Goal: Task Accomplishment & Management: Use online tool/utility

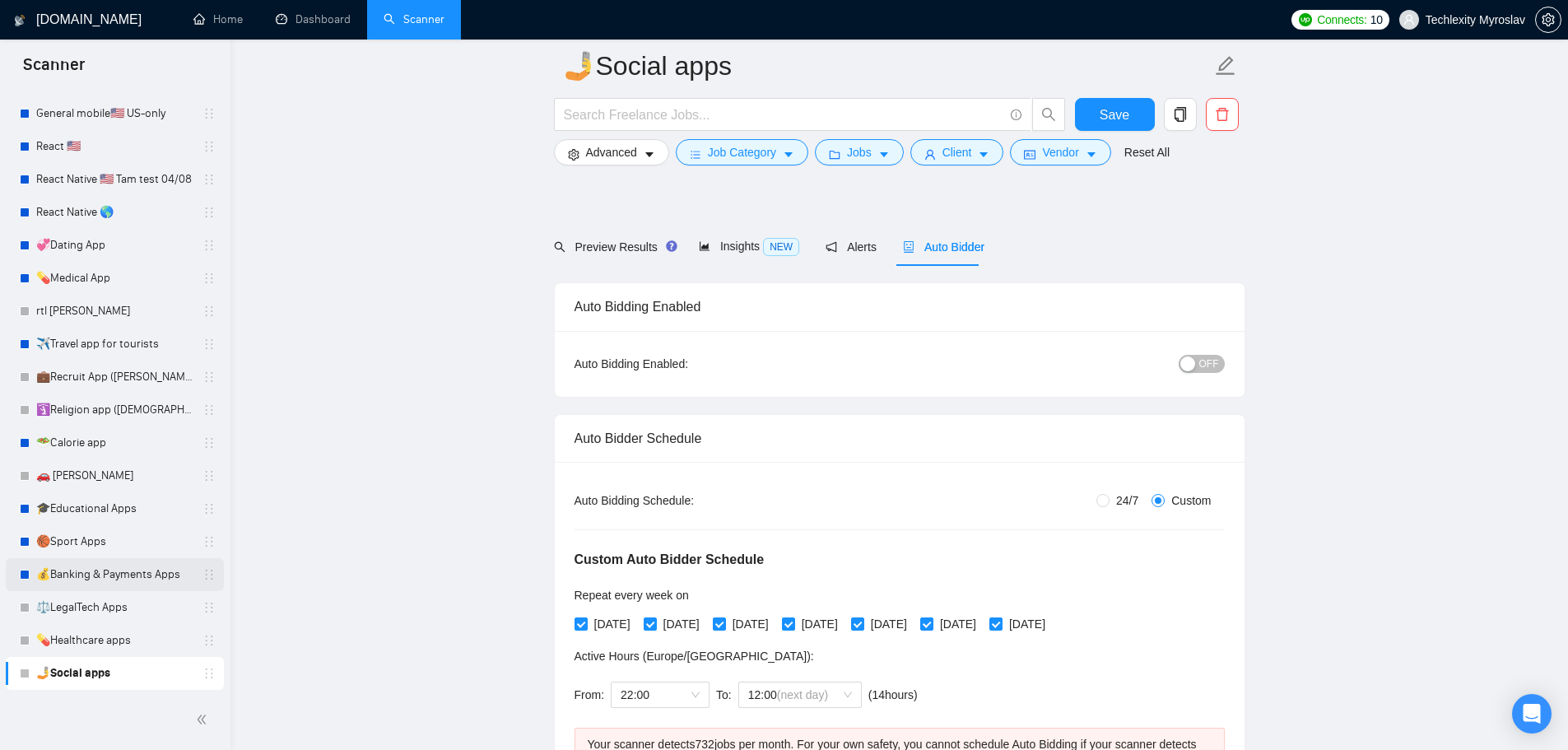
scroll to position [494, 0]
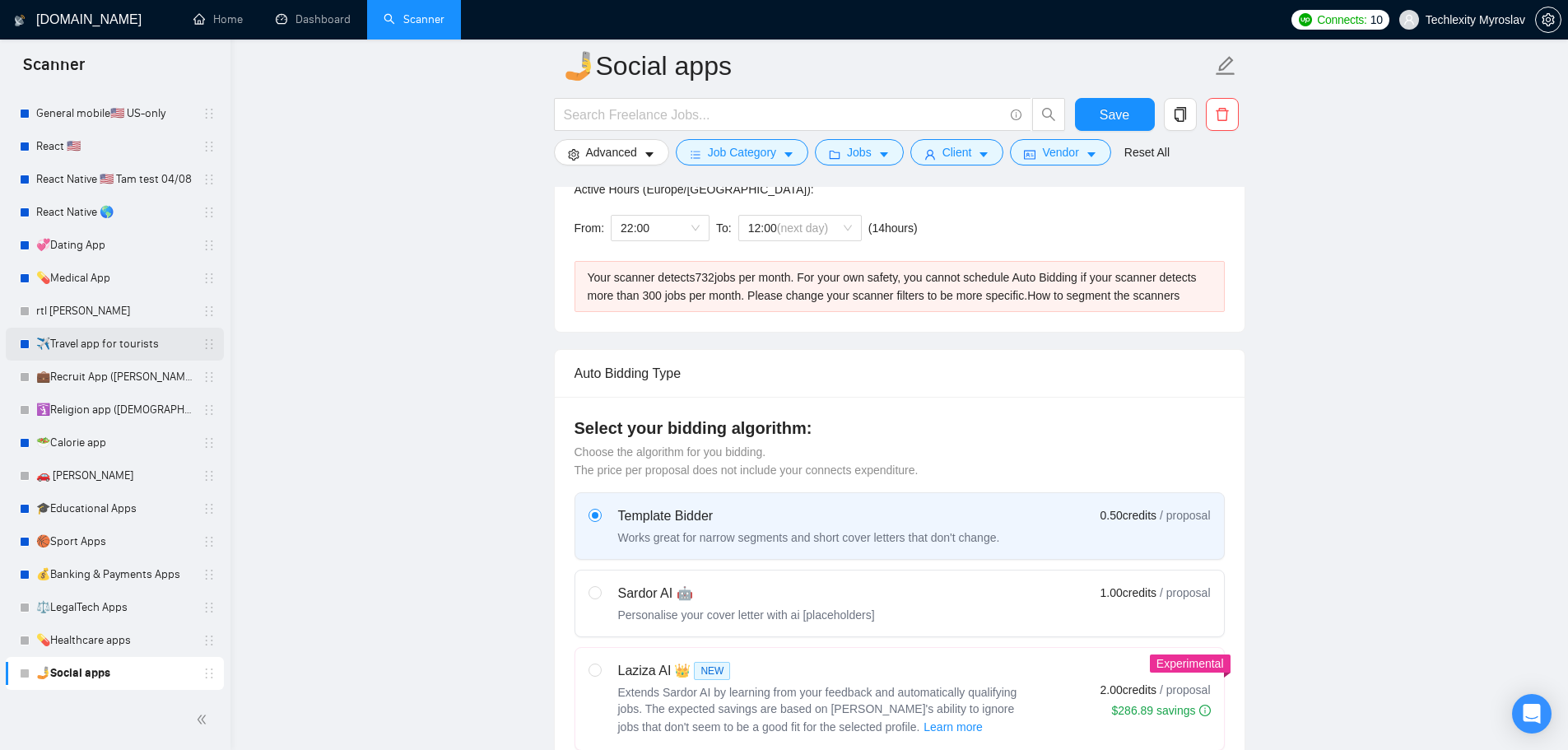
click at [103, 344] on link "✈️Travel app for tourists" at bounding box center [114, 343] width 156 height 33
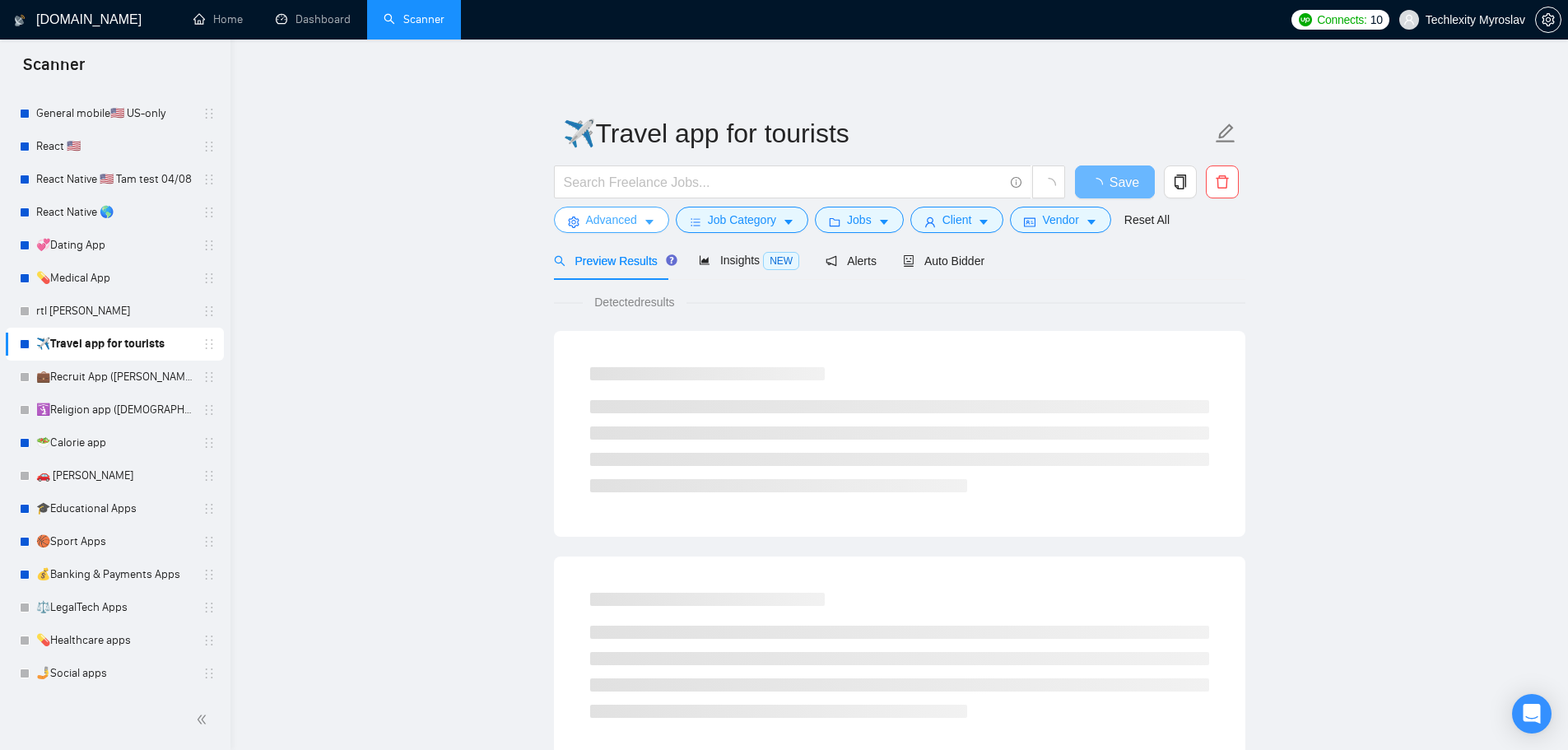
click at [610, 212] on span "Advanced" at bounding box center [611, 219] width 51 height 18
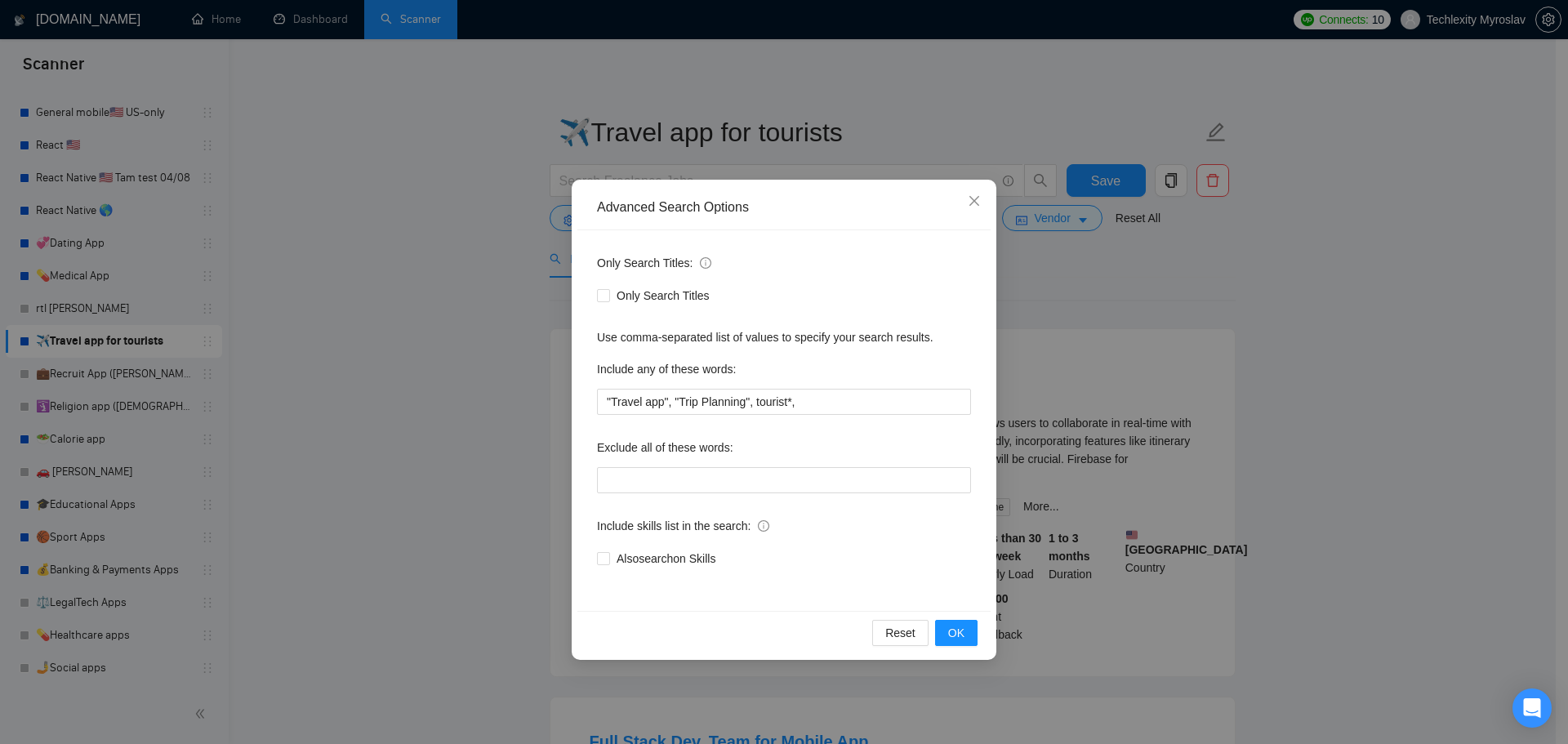
click at [525, 268] on div "Advanced Search Options Only Search Titles: Only Search Titles Use comma-separa…" at bounding box center [784, 372] width 1568 height 744
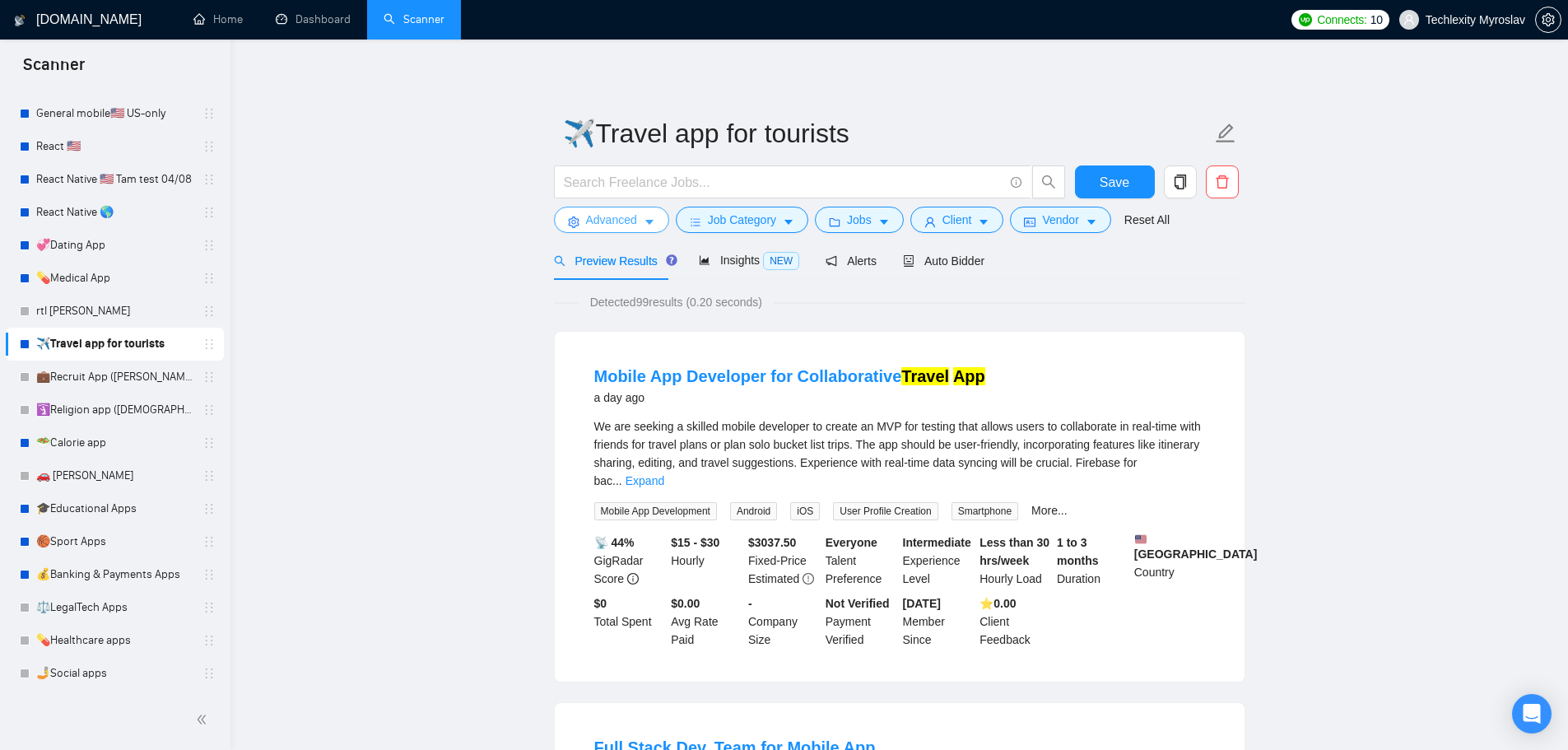
click at [605, 211] on span "Advanced" at bounding box center [611, 219] width 51 height 18
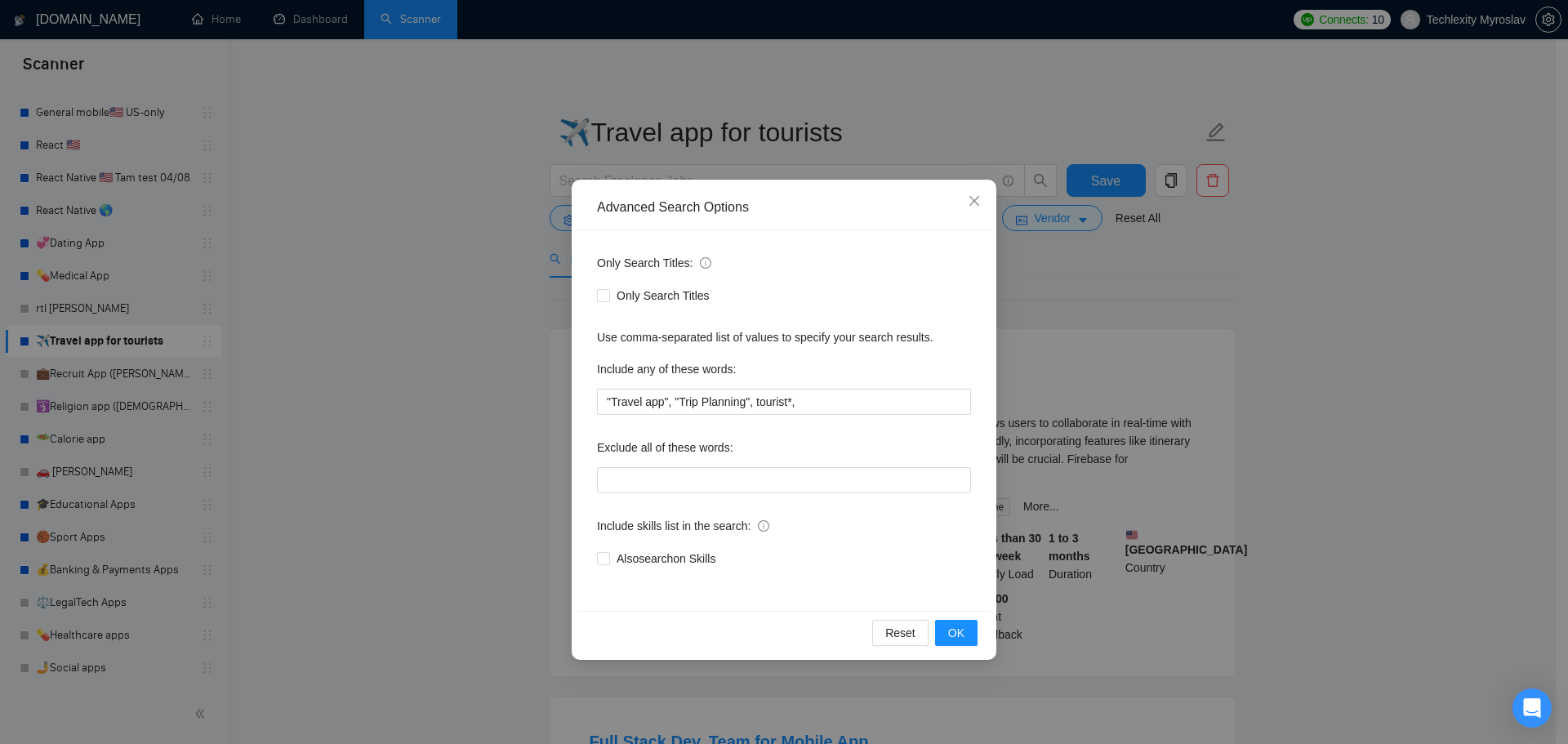
click at [316, 366] on div "Advanced Search Options Only Search Titles: Only Search Titles Use comma-separa…" at bounding box center [784, 372] width 1568 height 744
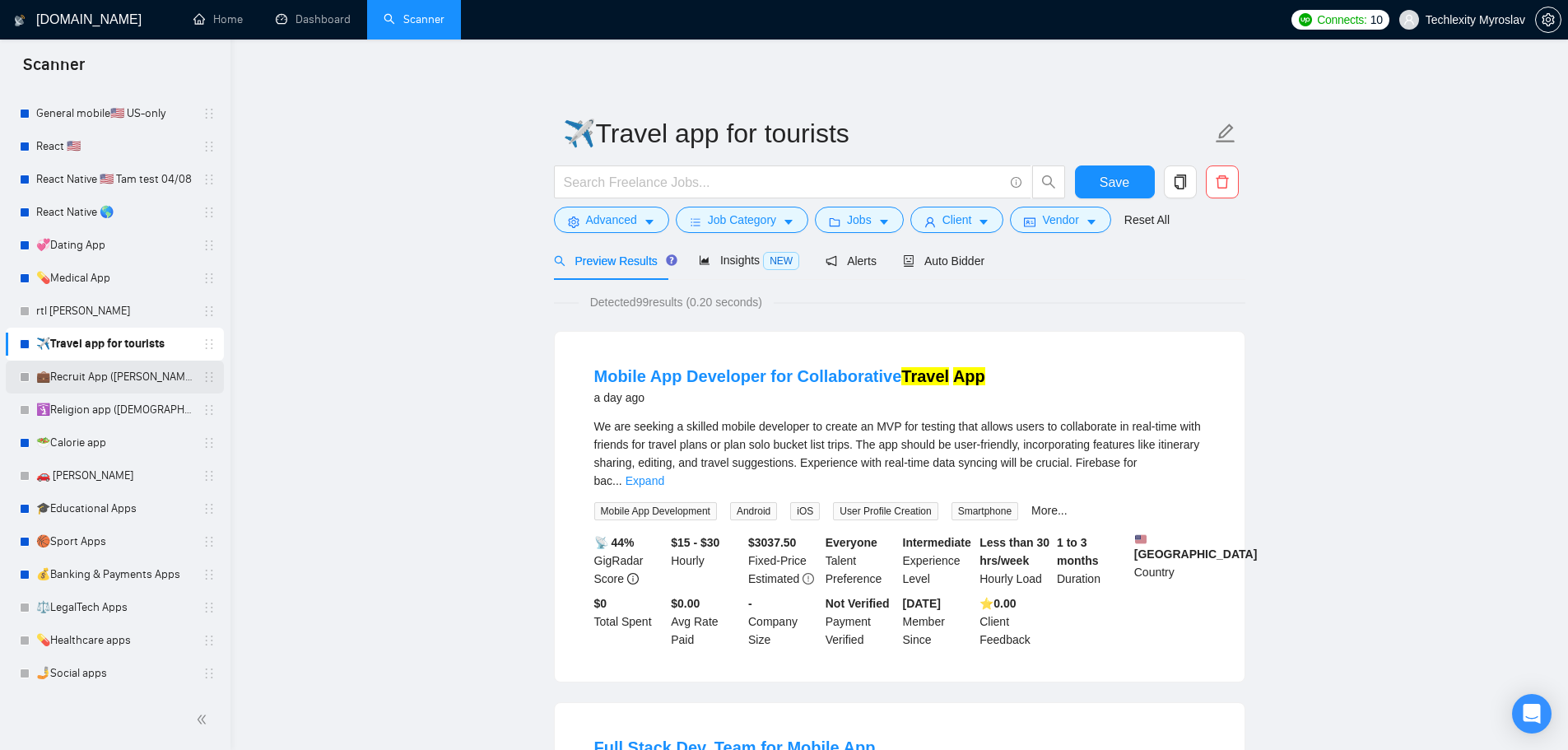
click at [70, 376] on link "💼Recruit App ([PERSON_NAME])" at bounding box center [114, 376] width 156 height 33
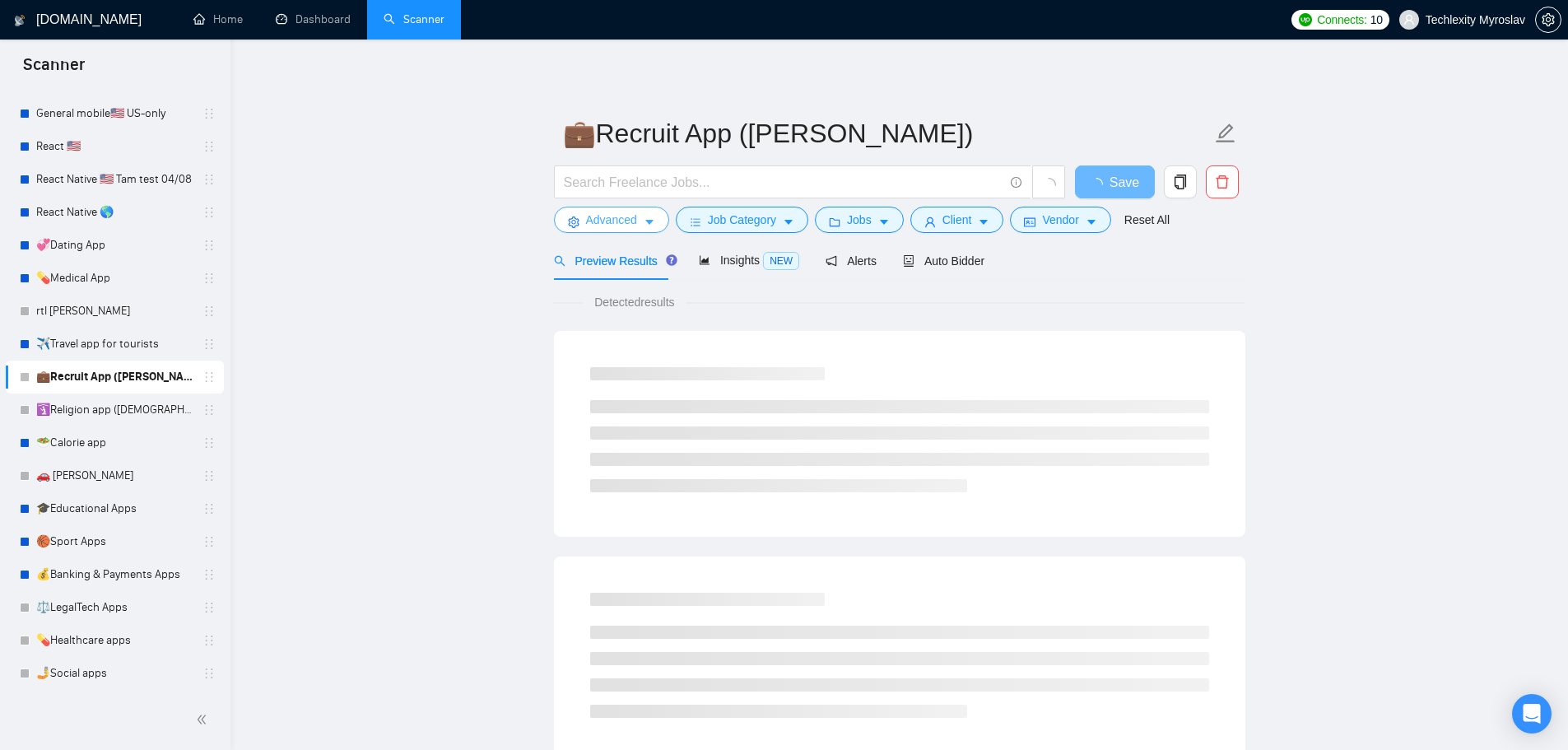
click at [594, 223] on span "Advanced" at bounding box center [611, 219] width 51 height 18
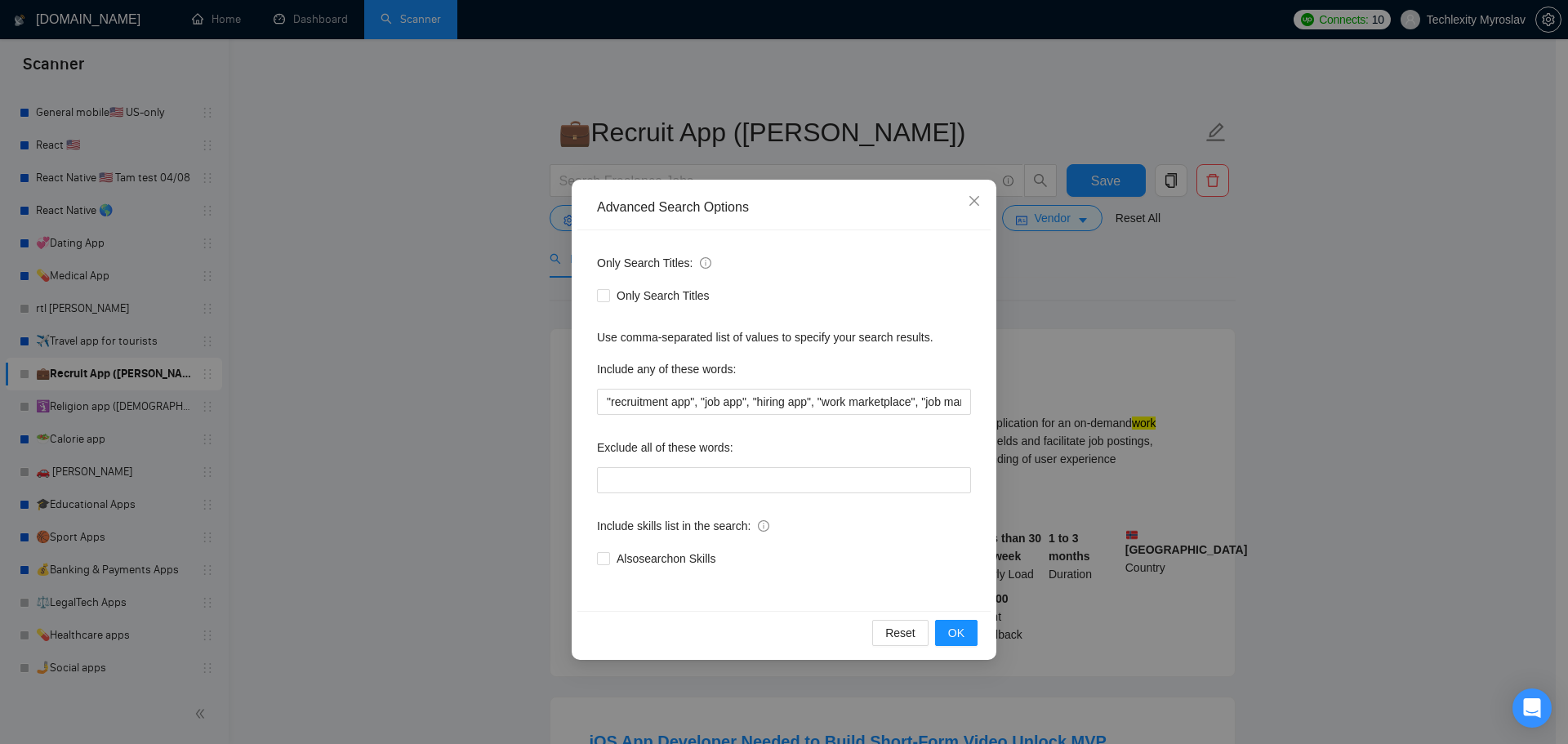
click at [526, 297] on div "Advanced Search Options Only Search Titles: Only Search Titles Use comma-separa…" at bounding box center [784, 372] width 1568 height 744
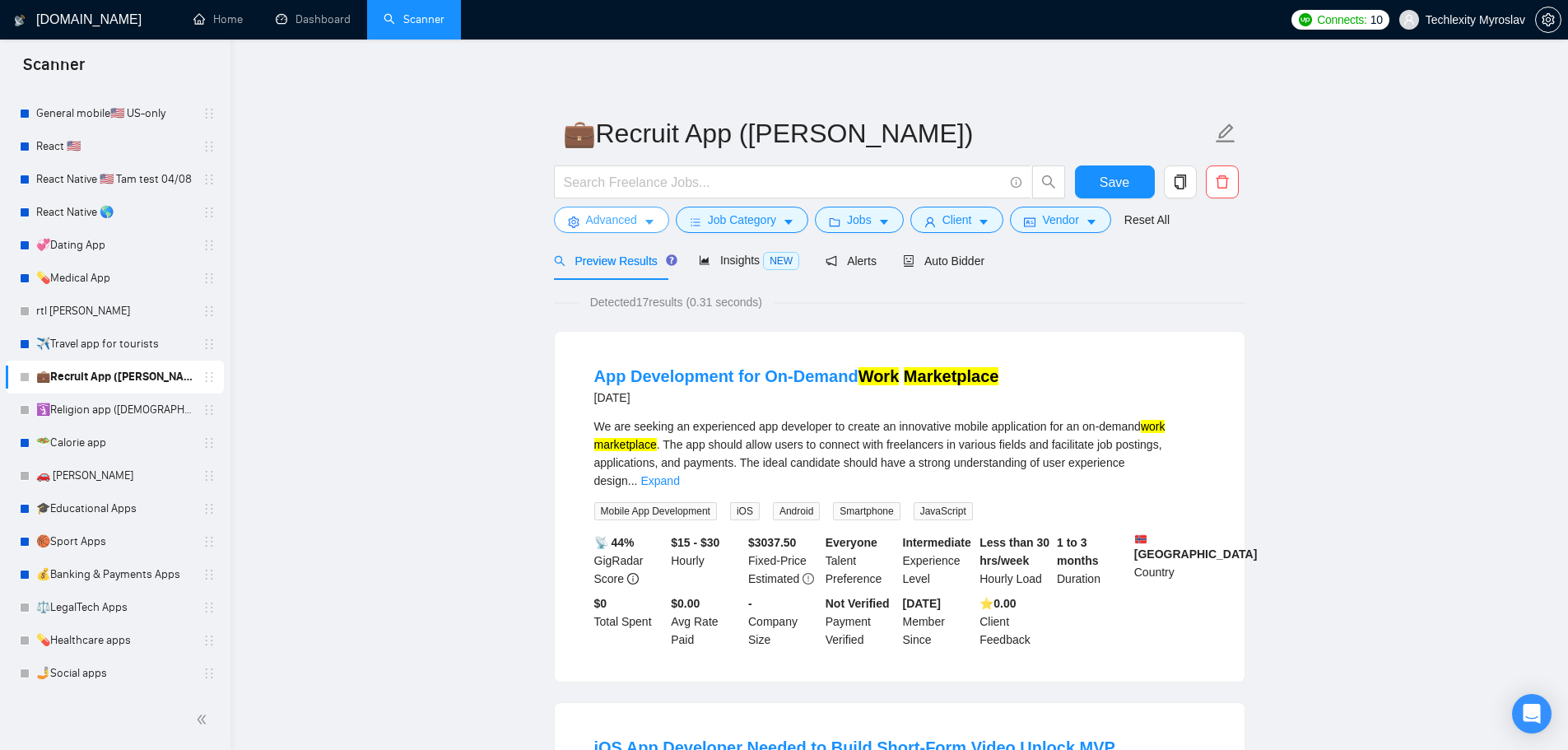
click at [604, 208] on button "Advanced" at bounding box center [611, 220] width 115 height 26
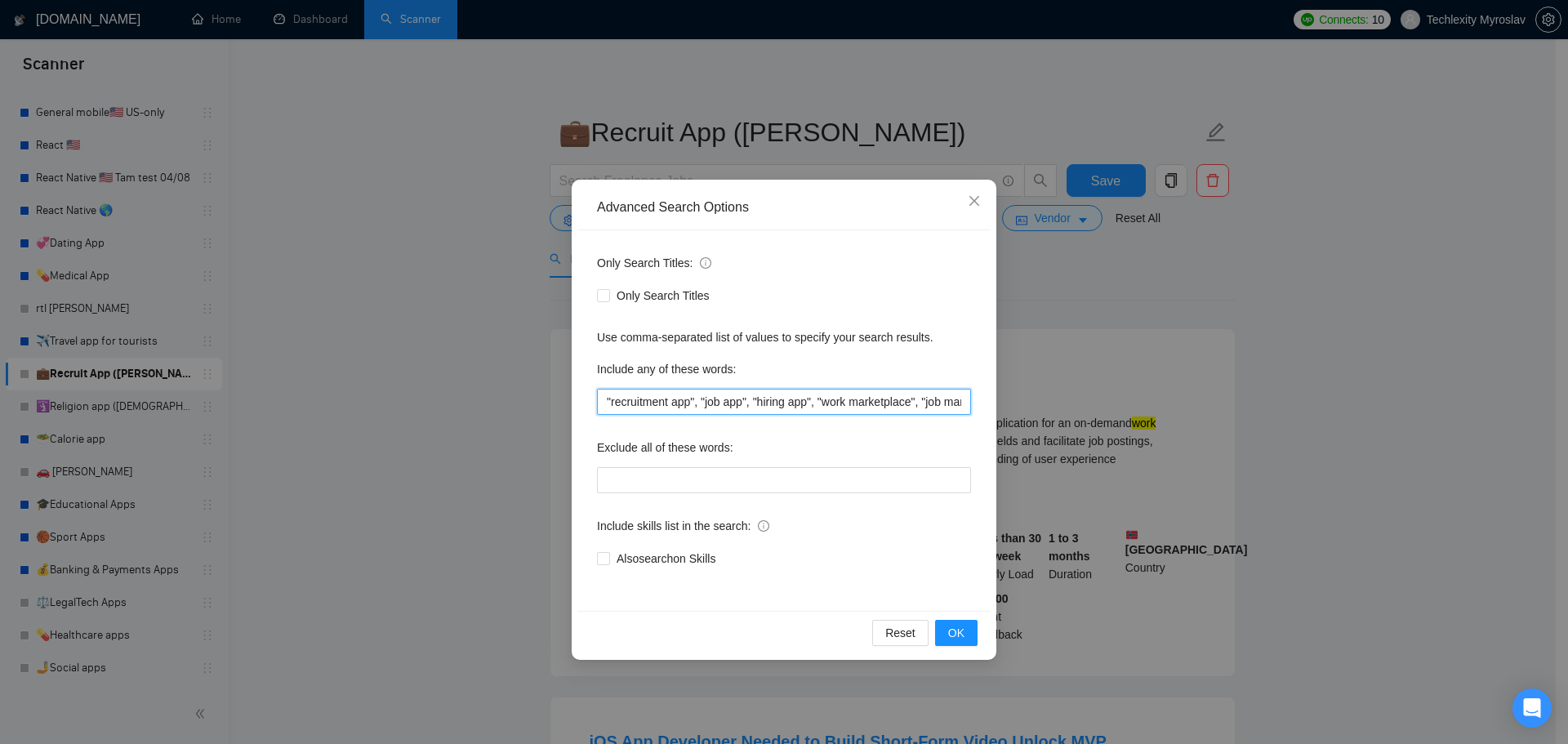
scroll to position [0, 128]
drag, startPoint x: 937, startPoint y: 402, endPoint x: 1102, endPoint y: 405, distance: 165.0
click at [1101, 405] on div "Advanced Search Options Only Search Titles: Only Search Titles Use comma-separa…" at bounding box center [784, 372] width 1568 height 744
click at [965, 414] on div "Only Search Titles: Only Search Titles Use comma-separated list of values to sp…" at bounding box center [784, 420] width 414 height 380
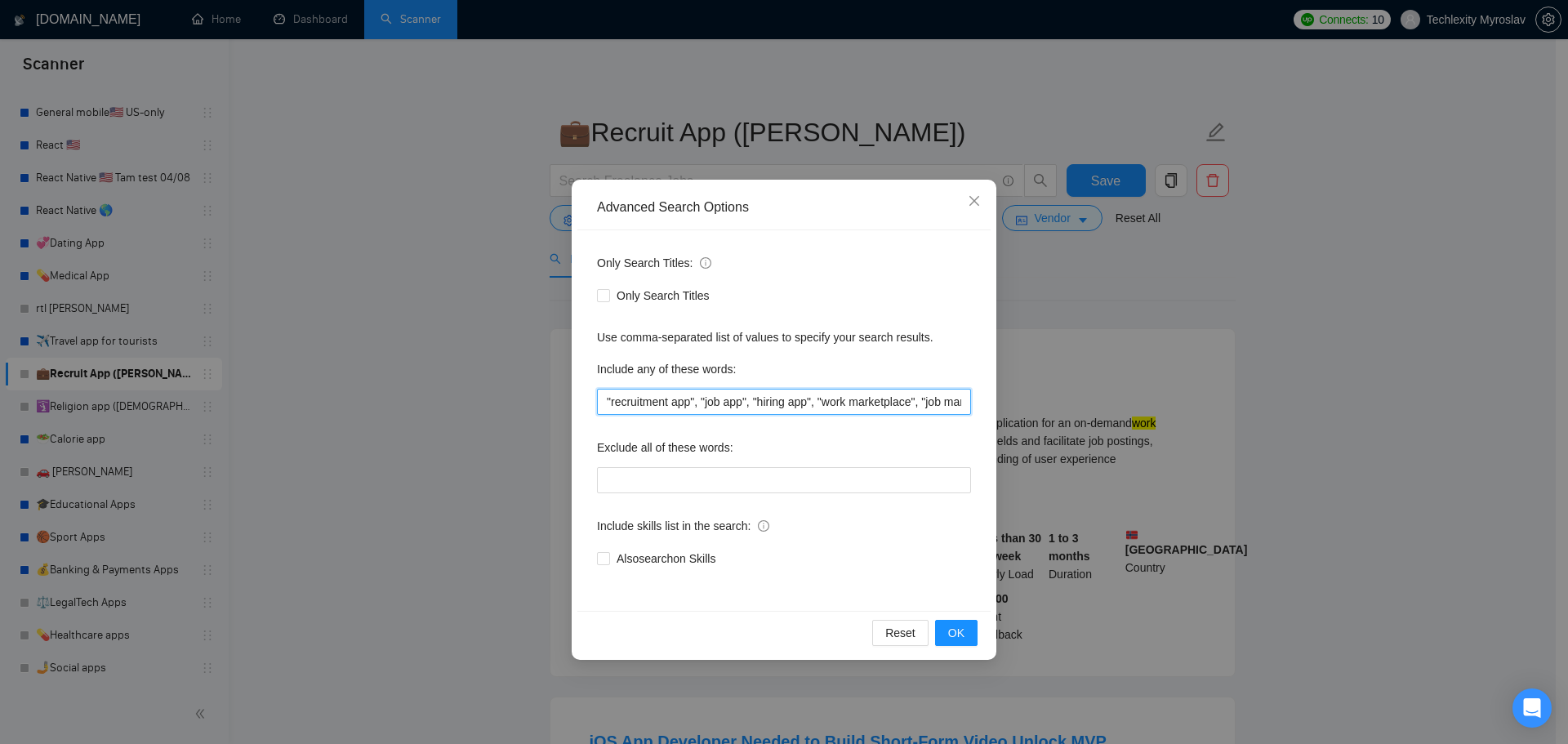
scroll to position [0, 128]
drag, startPoint x: 932, startPoint y: 397, endPoint x: 1049, endPoint y: 397, distance: 117.0
click at [1049, 397] on div "Advanced Search Options Only Search Titles: Only Search Titles Use comma-separa…" at bounding box center [784, 372] width 1568 height 744
click at [928, 405] on input ""recruitment app", "job app", "hiring app", "work marketplace", "job marketplac…" at bounding box center [784, 402] width 374 height 26
click at [944, 409] on input ""recruitment app", "job app", "hiring app", "work marketplace", "job marketplac…" at bounding box center [784, 402] width 374 height 26
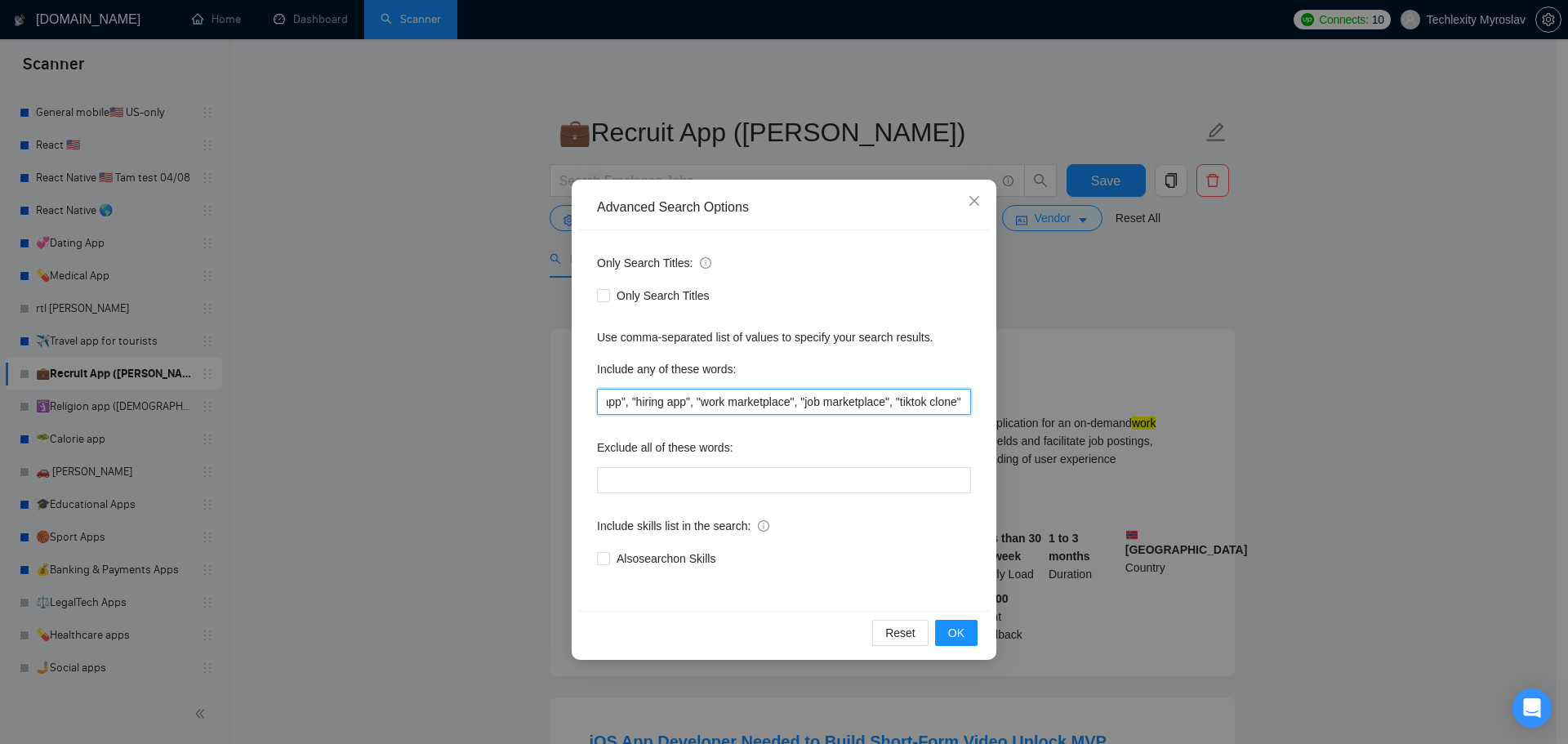
click at [944, 409] on input ""recruitment app", "job app", "hiring app", "work marketplace", "job marketplac…" at bounding box center [784, 402] width 374 height 26
click at [946, 628] on button "OK" at bounding box center [957, 632] width 42 height 26
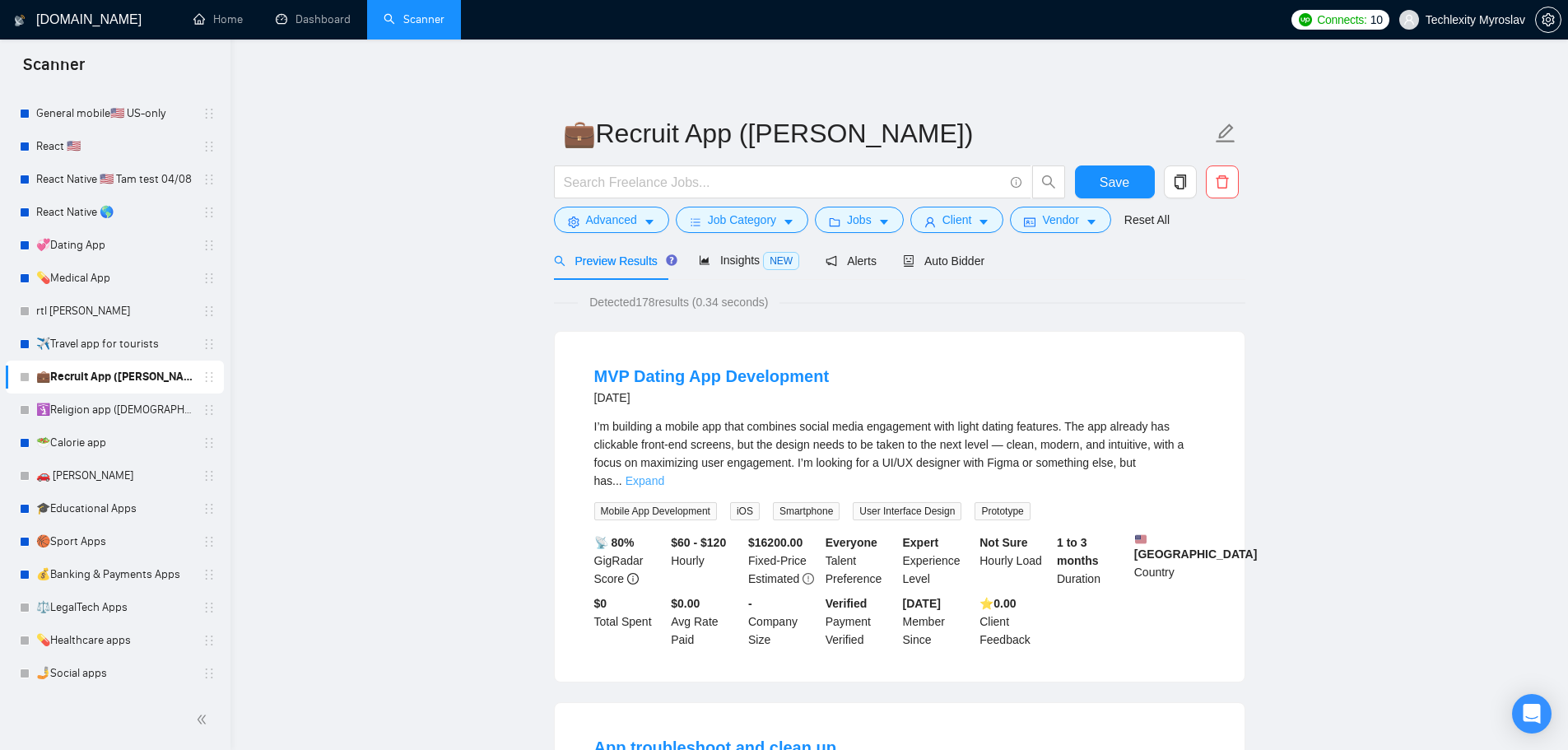
click at [664, 475] on link "Expand" at bounding box center [645, 481] width 39 height 13
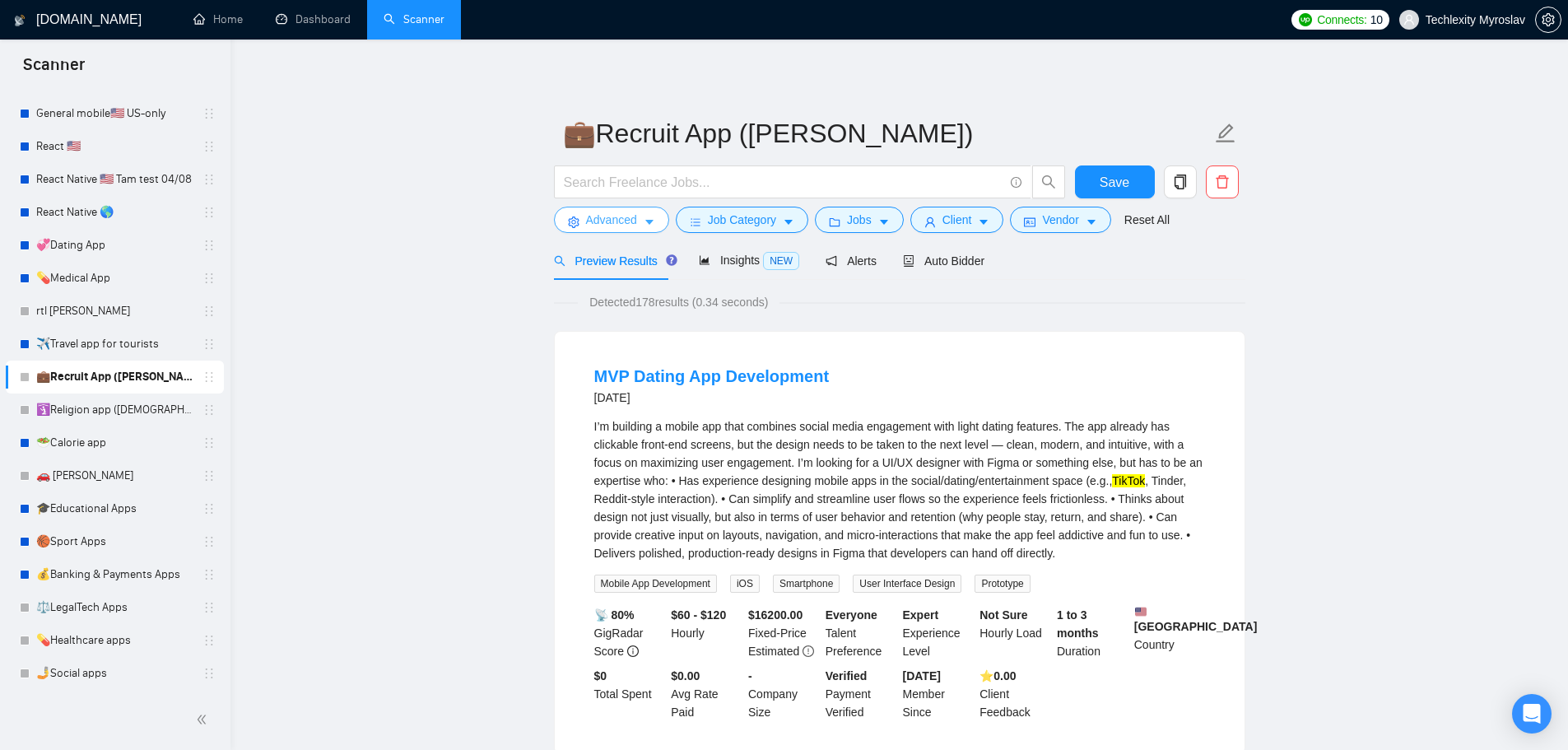
click at [593, 221] on span "Advanced" at bounding box center [611, 219] width 51 height 18
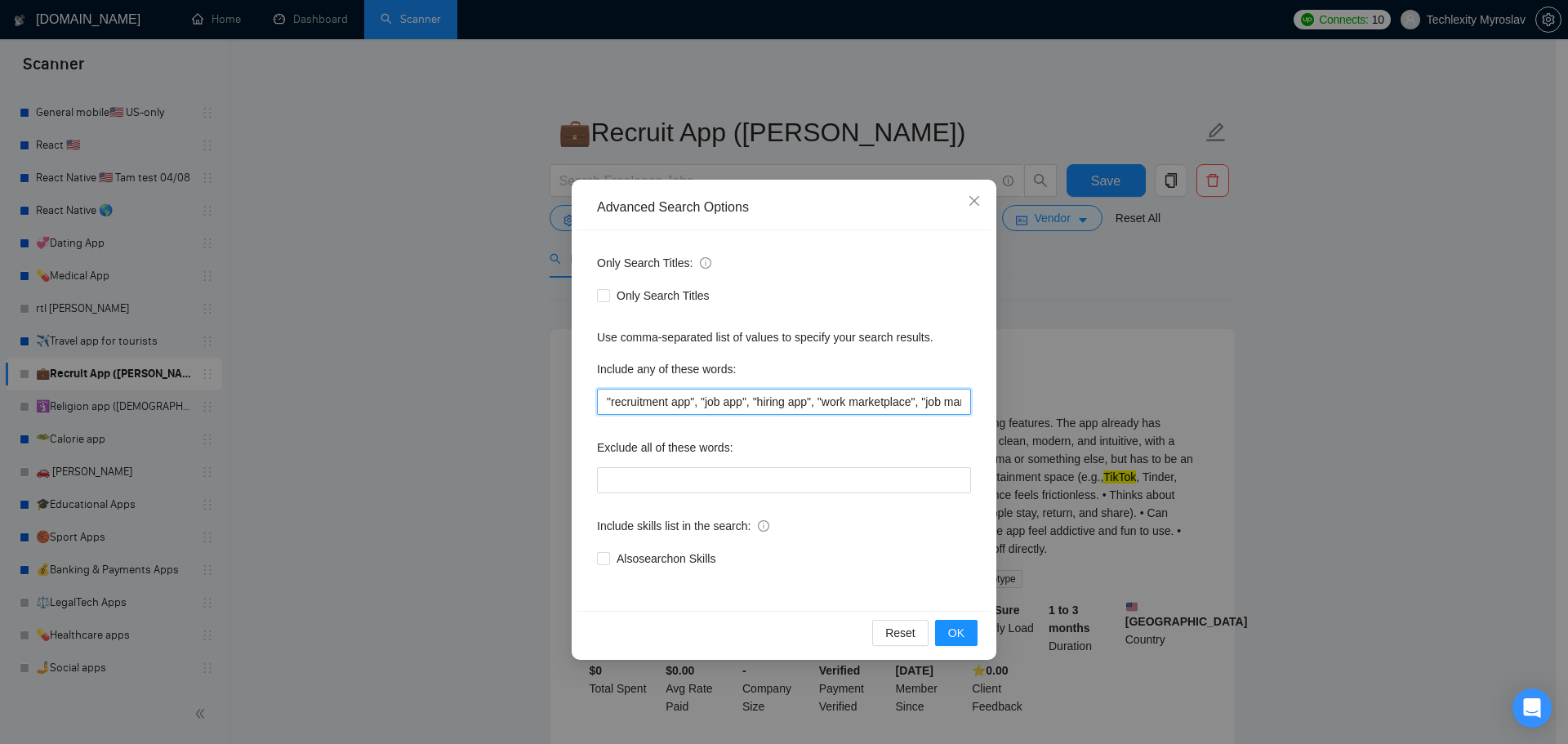
scroll to position [0, 98]
click at [1055, 407] on div "Advanced Search Options Only Search Titles: Only Search Titles Use comma-separa…" at bounding box center [784, 372] width 1568 height 744
click at [952, 395] on input ""recruitment app", "job app", "hiring app", "work marketplace", "job marketplac…" at bounding box center [784, 402] width 374 height 26
drag, startPoint x: 952, startPoint y: 386, endPoint x: 1140, endPoint y: 402, distance: 188.7
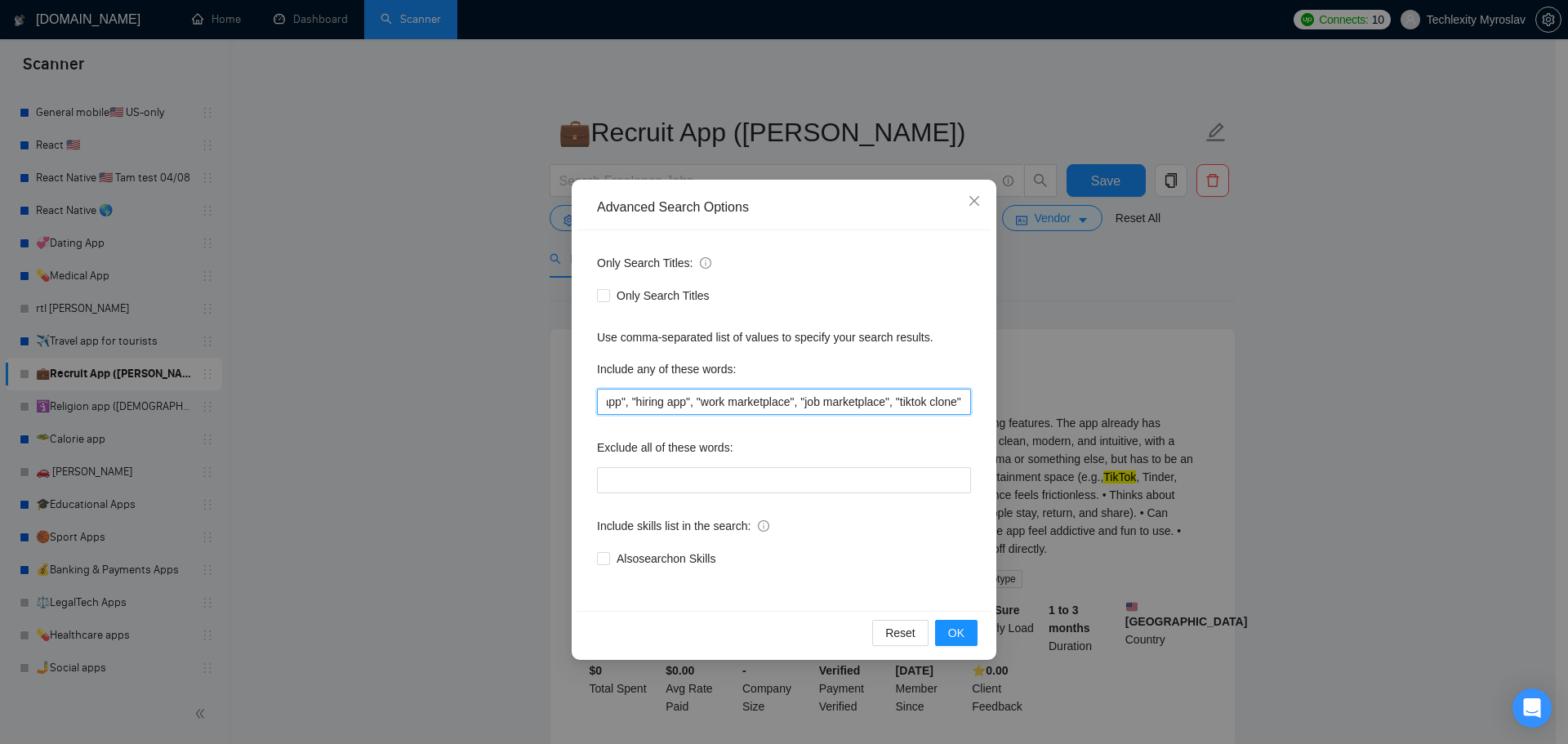
click at [1140, 402] on div "Advanced Search Options Only Search Titles: Only Search Titles Use comma-separa…" at bounding box center [784, 372] width 1568 height 744
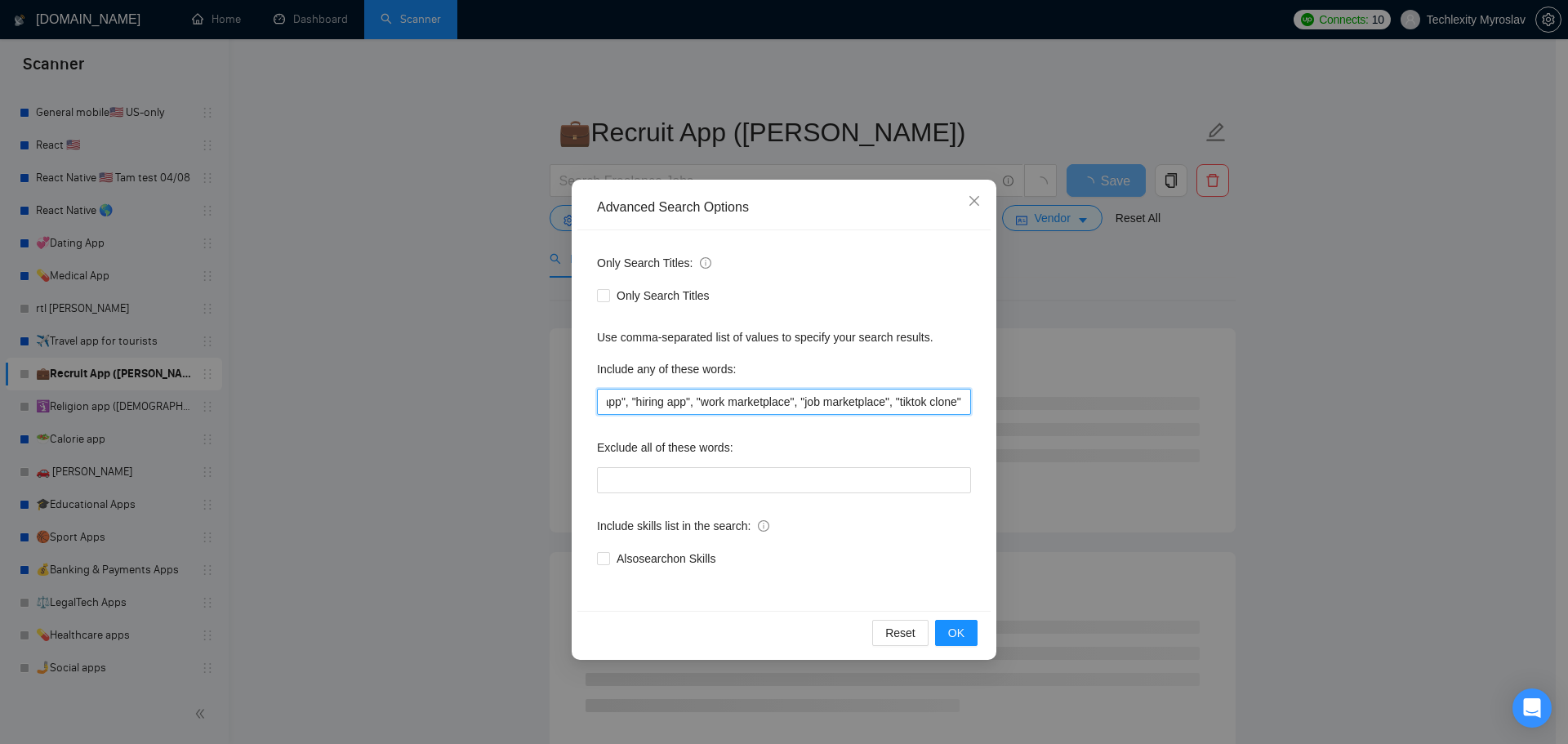
type input ""recruitment app", "job app", "hiring app", "work marketplace", "job marketplac…"
click at [1140, 402] on div "Advanced Search Options Only Search Titles: Only Search Titles Use comma-separa…" at bounding box center [784, 372] width 1568 height 744
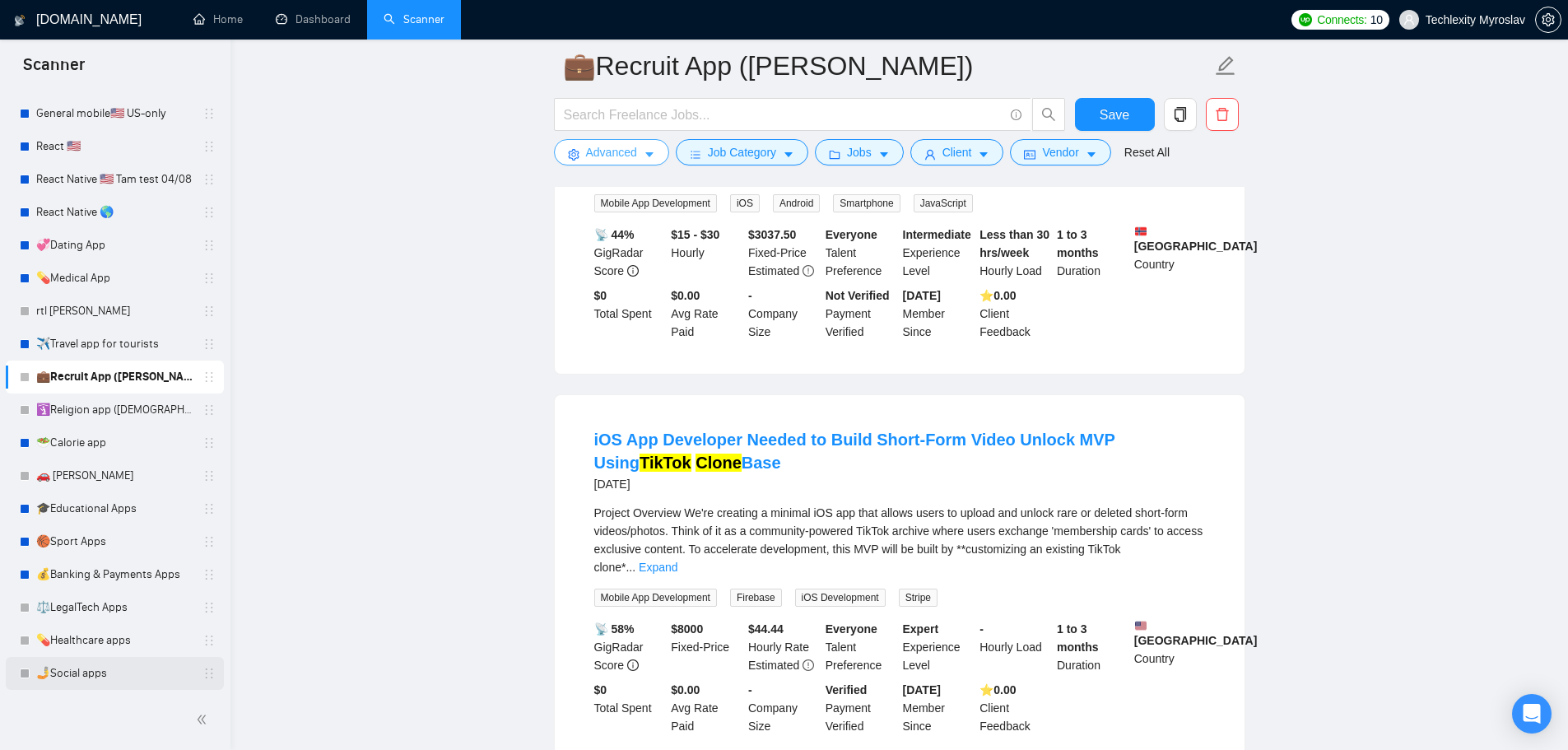
scroll to position [329, 0]
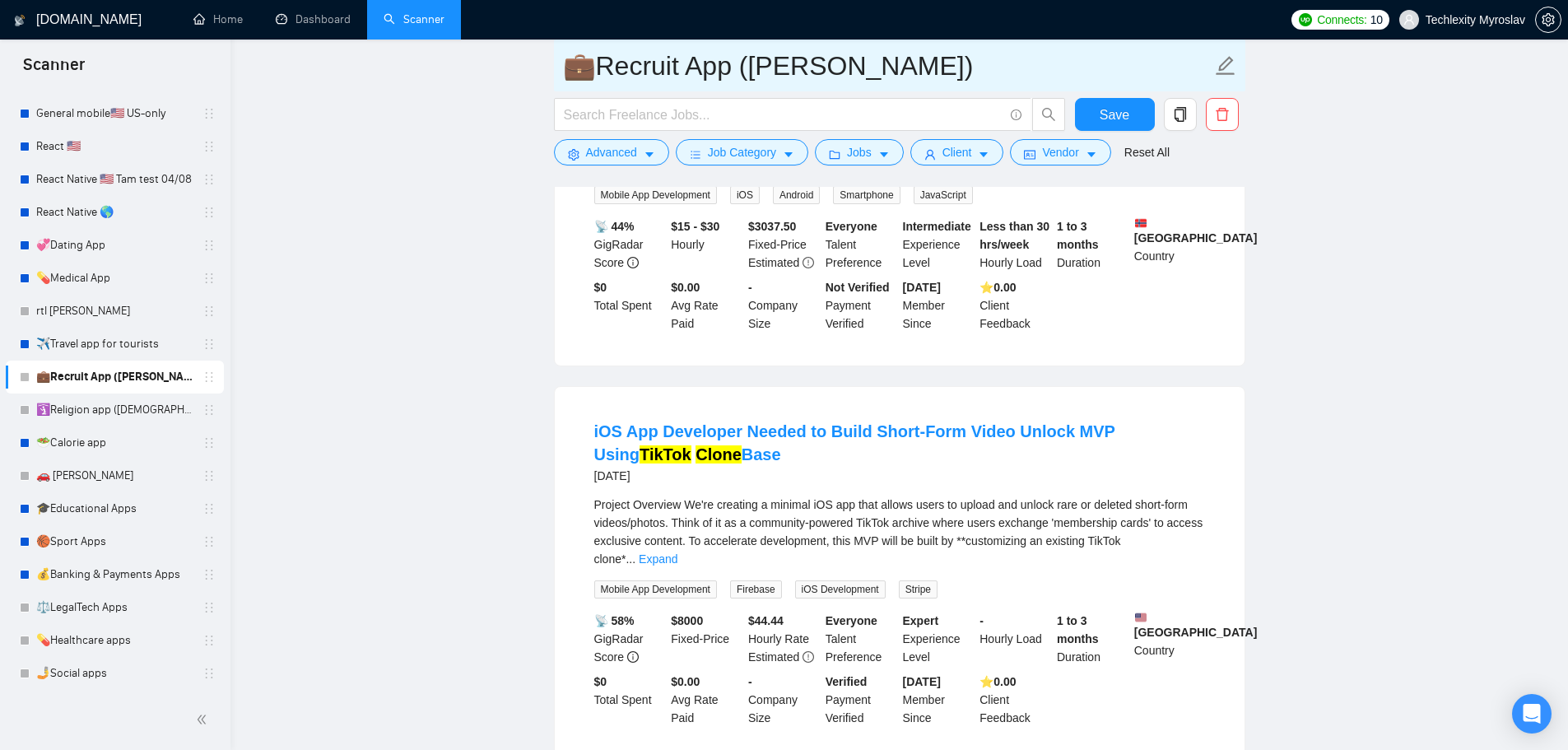
drag, startPoint x: 111, startPoint y: 634, endPoint x: 849, endPoint y: 62, distance: 933.7
click at [111, 634] on link "💊Healthcare apps" at bounding box center [114, 640] width 156 height 33
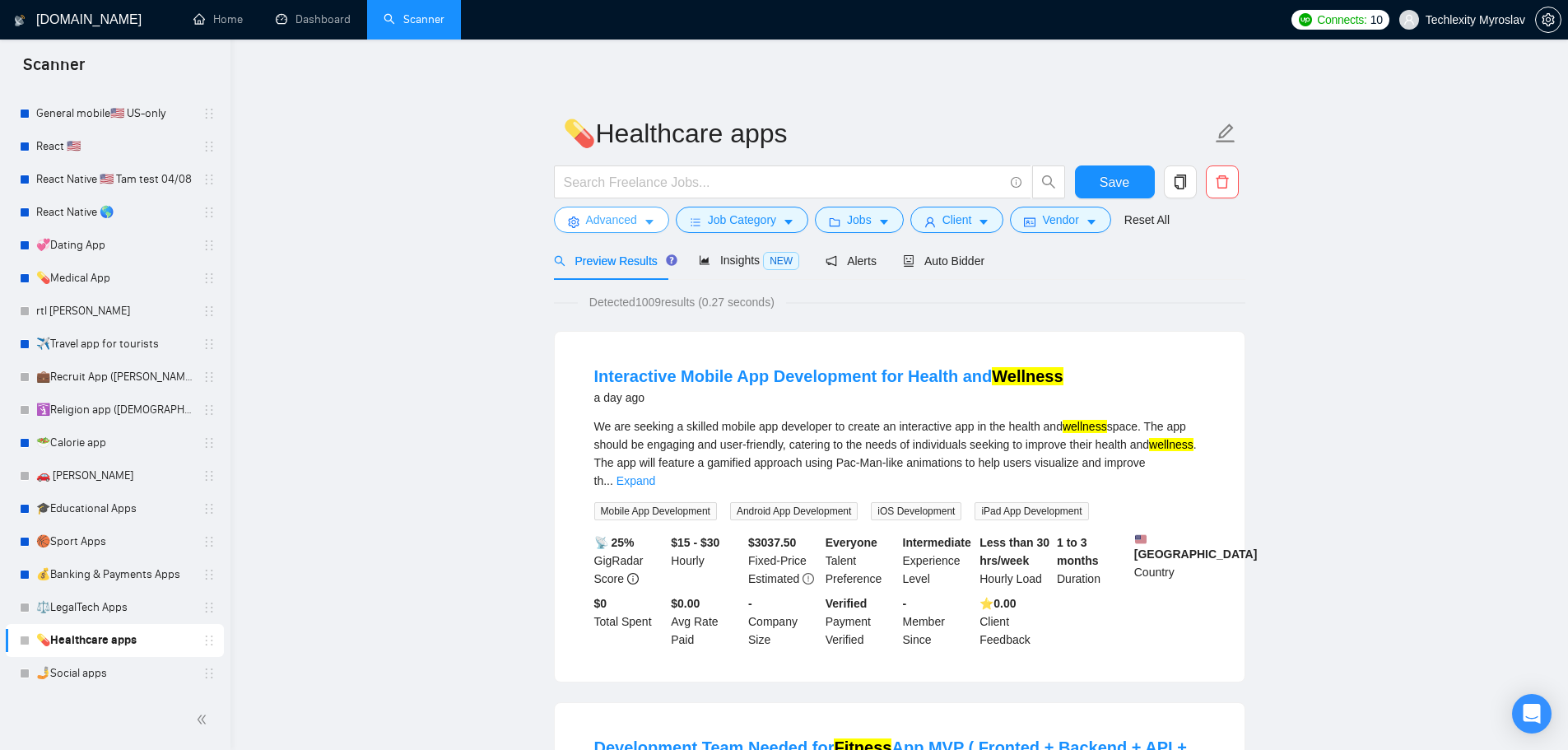
click at [634, 226] on span "Advanced" at bounding box center [611, 219] width 51 height 18
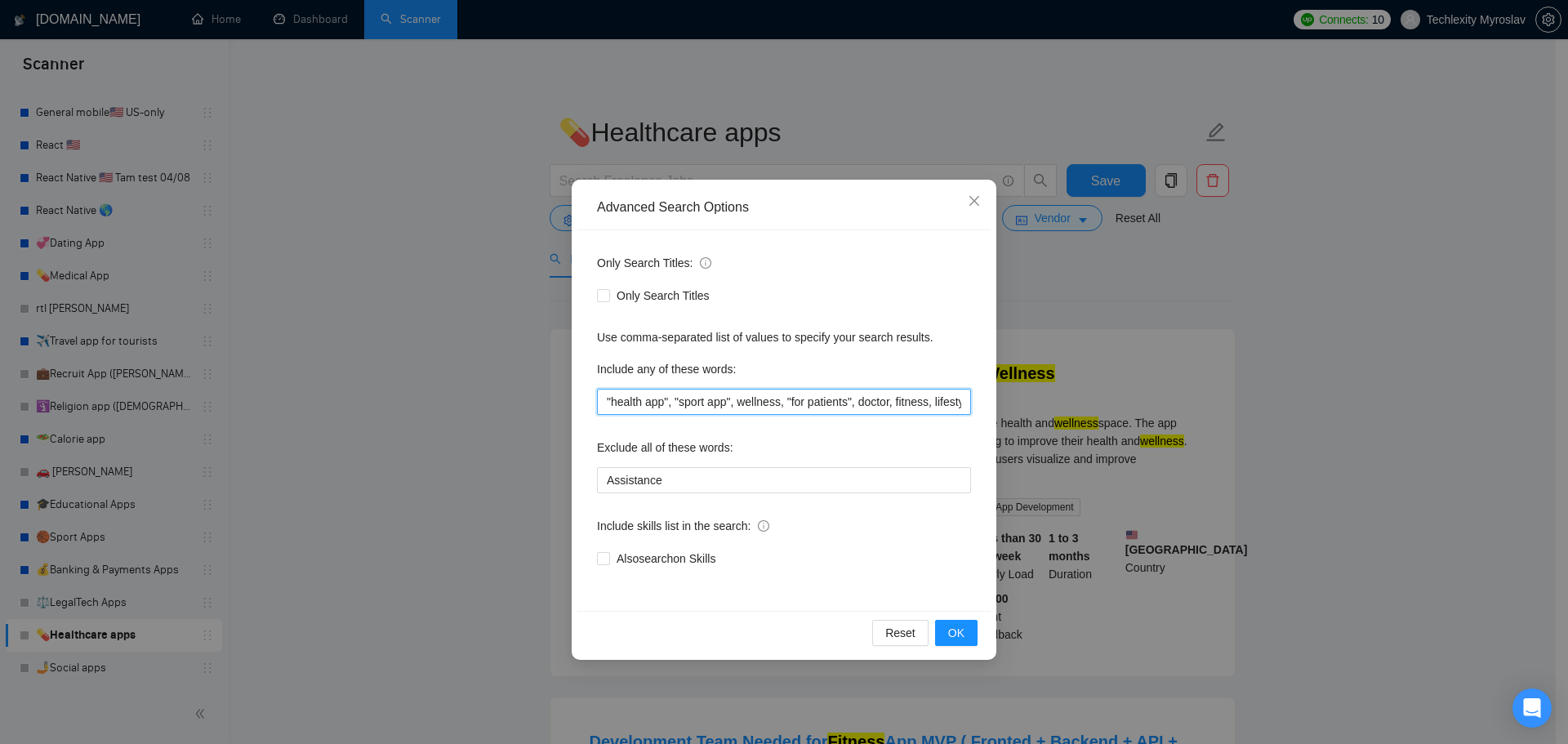
click at [780, 405] on input ""health app", "sport app", wellness, "for patients", doctor, fitness, lifestyle," at bounding box center [784, 402] width 374 height 26
click at [898, 406] on input ""health app", "sport app", wellness*, "for patients", doctor, fitness, lifestyl…" at bounding box center [784, 402] width 374 height 26
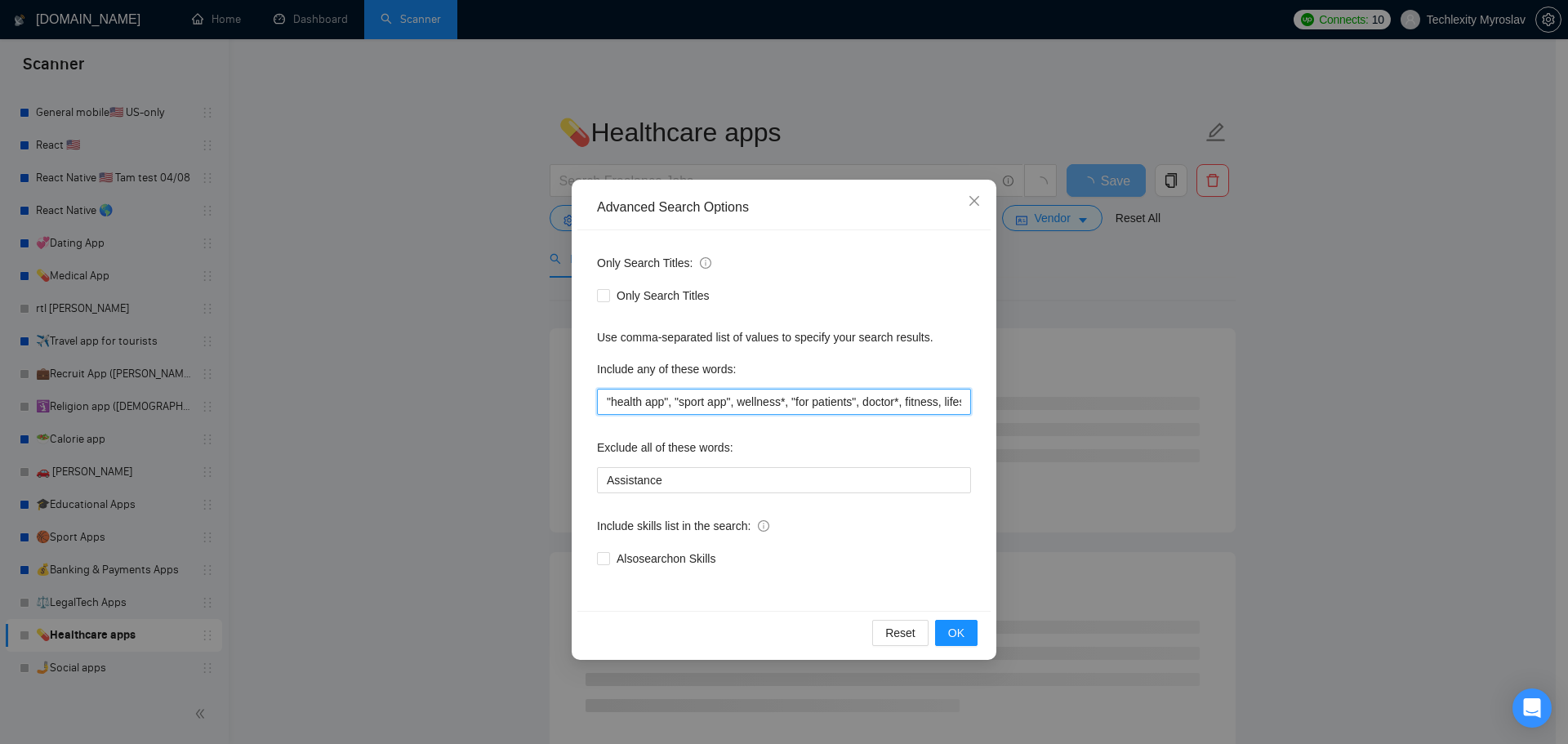
click at [937, 402] on input ""health app", "sport app", wellness*, "for patients", doctor*, fitness, lifesty…" at bounding box center [784, 402] width 374 height 26
drag, startPoint x: 938, startPoint y: 408, endPoint x: 1029, endPoint y: 400, distance: 91.4
click at [1029, 400] on div "Advanced Search Options Only Search Titles: Only Search Titles Use comma-separa…" at bounding box center [784, 372] width 1568 height 744
click at [964, 397] on input ""health app", "sport app", wellness*, "for patients", doctor*, fitness*, lifest…" at bounding box center [784, 402] width 374 height 26
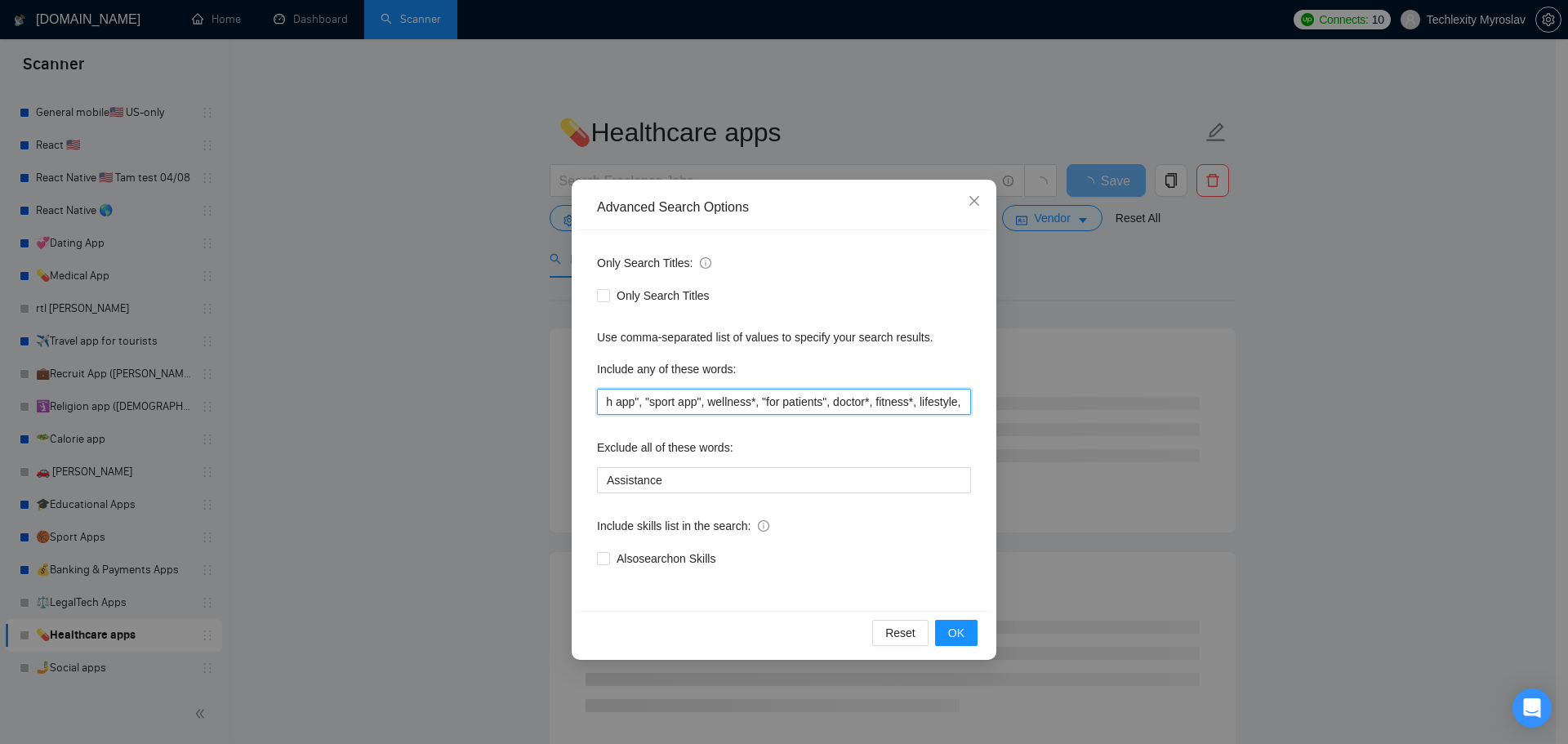
click at [952, 403] on input ""health app", "sport app", wellness*, "for patients", doctor*, fitness*, lifest…" at bounding box center [784, 402] width 374 height 26
click at [955, 403] on input ""health app", "sport app", wellness*, "for patients", doctor*, fitness*, lifest…" at bounding box center [784, 402] width 374 height 26
type input ""health app", "sport app", wellness*, "for patients", doctor*, fitness*, lifest…"
click at [951, 631] on span "OK" at bounding box center [957, 632] width 17 height 18
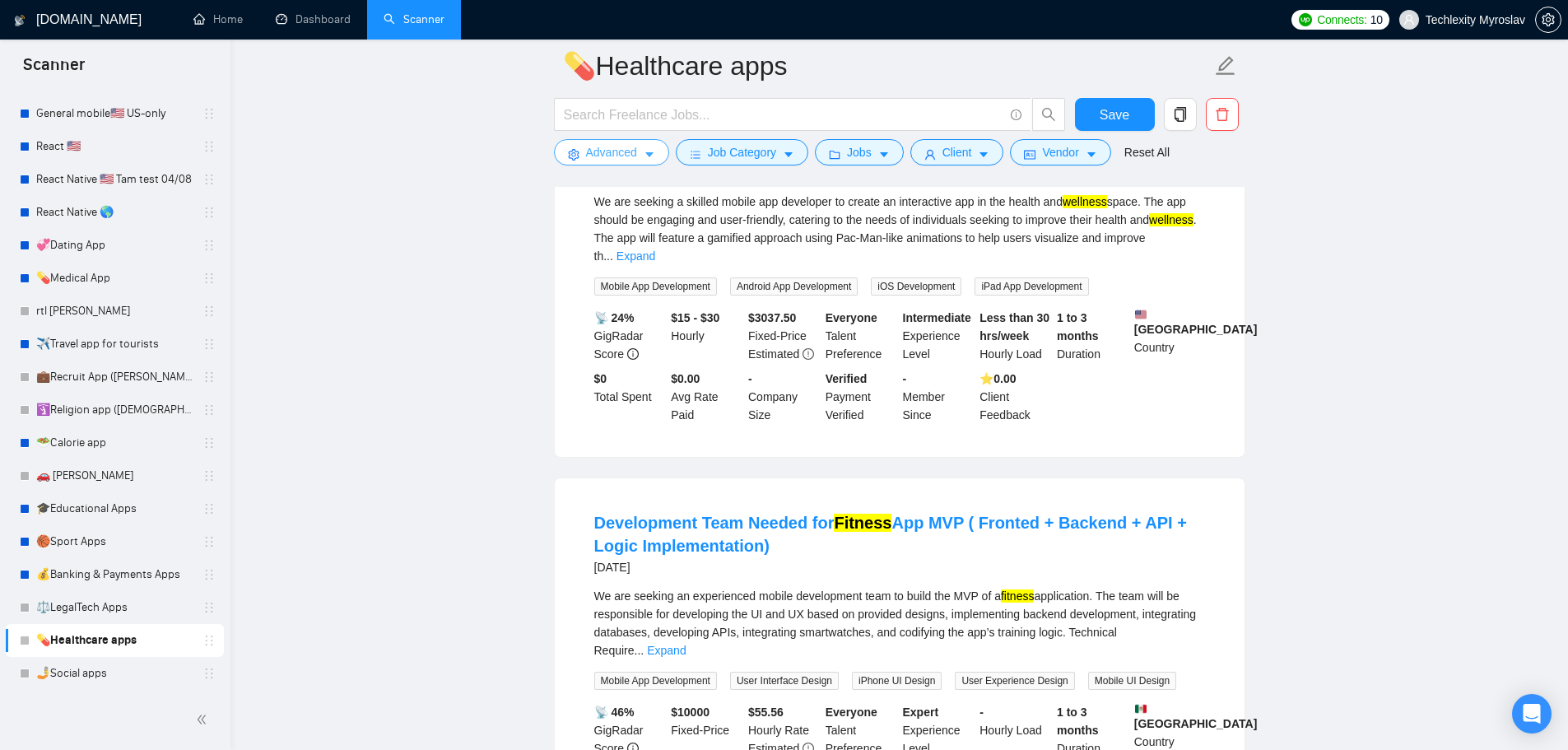
scroll to position [247, 0]
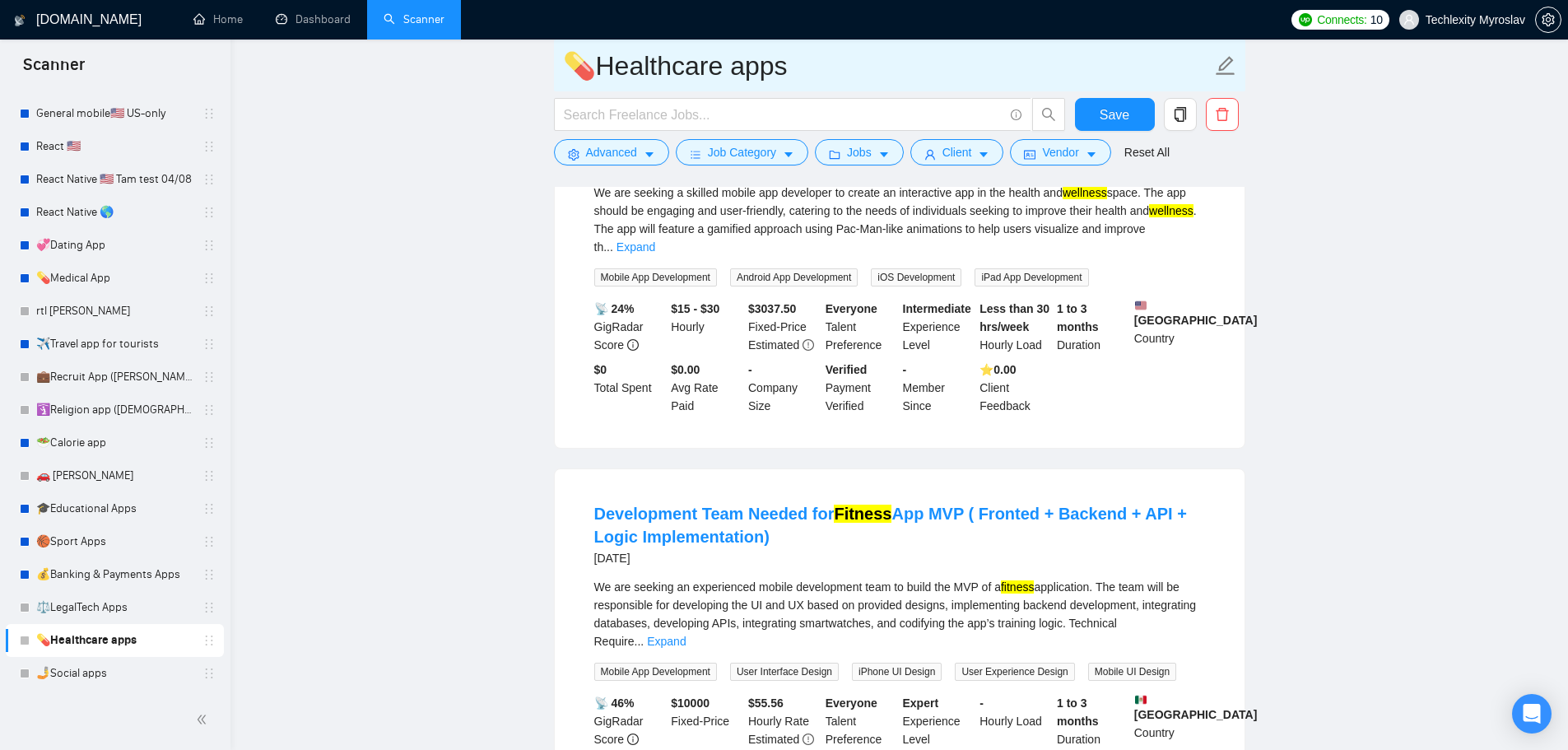
drag, startPoint x: 100, startPoint y: 608, endPoint x: 925, endPoint y: 80, distance: 979.5
click at [100, 608] on link "⚖️LegalTech Apps" at bounding box center [114, 607] width 156 height 33
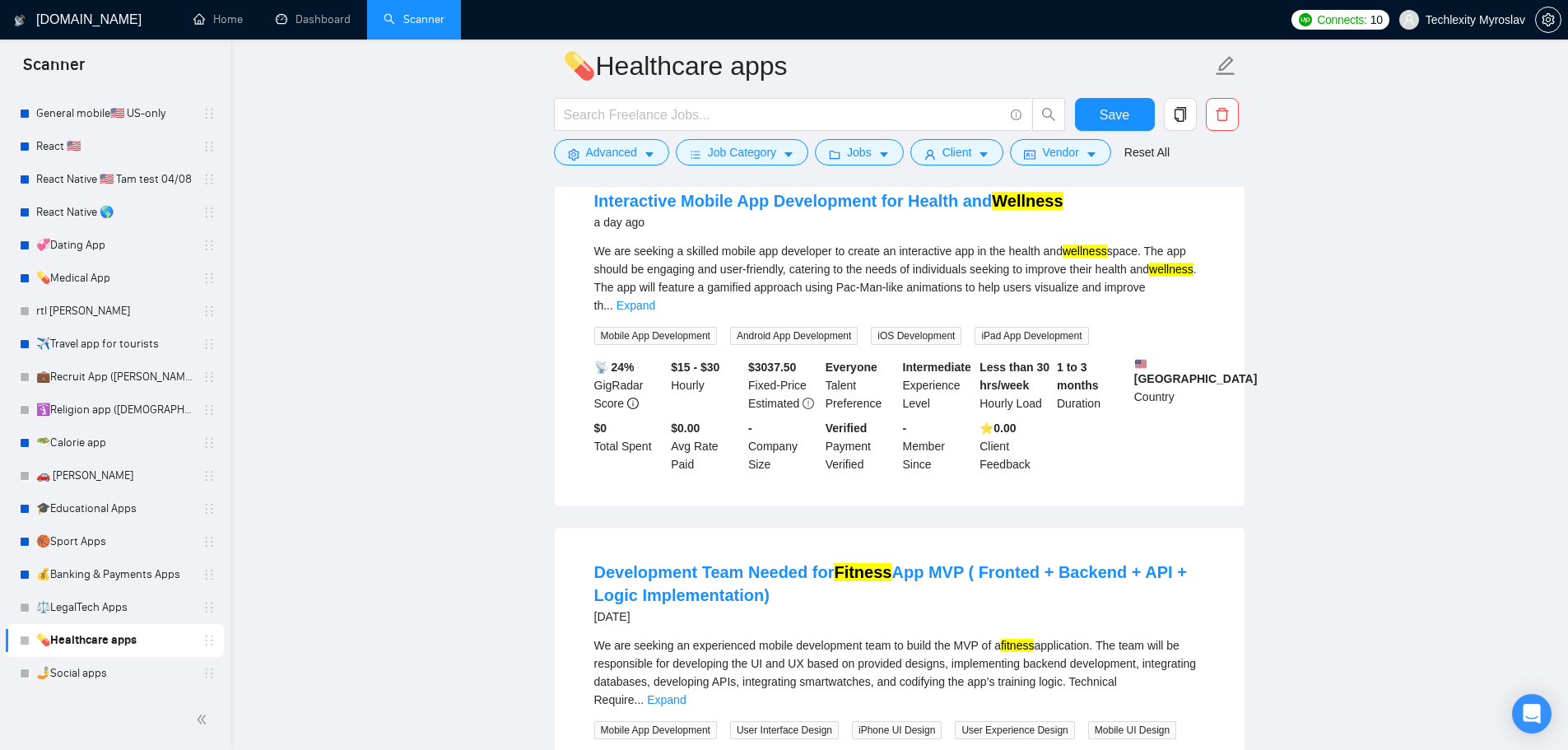
scroll to position [0, 0]
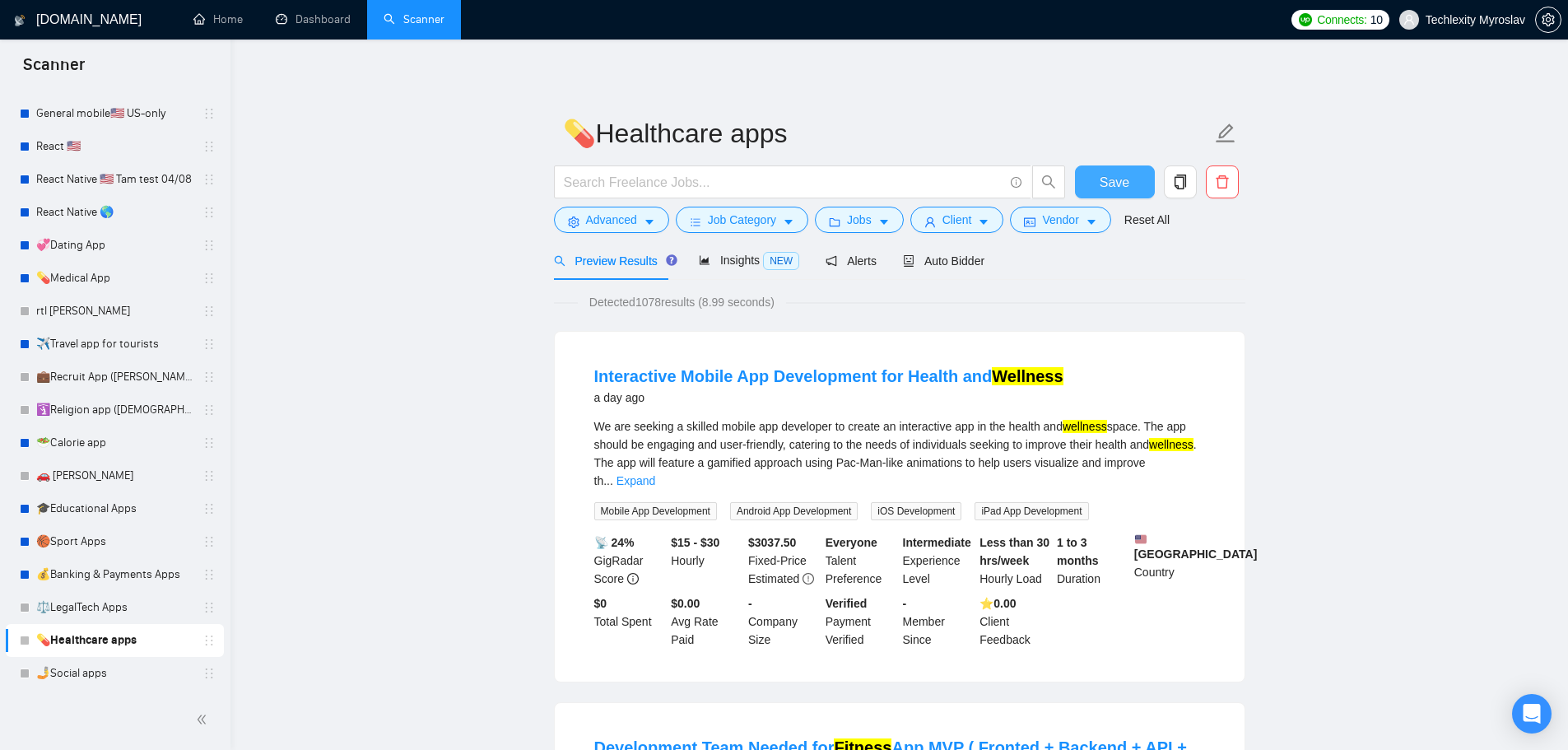
click at [1099, 177] on button "Save" at bounding box center [1115, 181] width 80 height 33
click at [75, 603] on link "⚖️LegalTech Apps" at bounding box center [114, 607] width 156 height 33
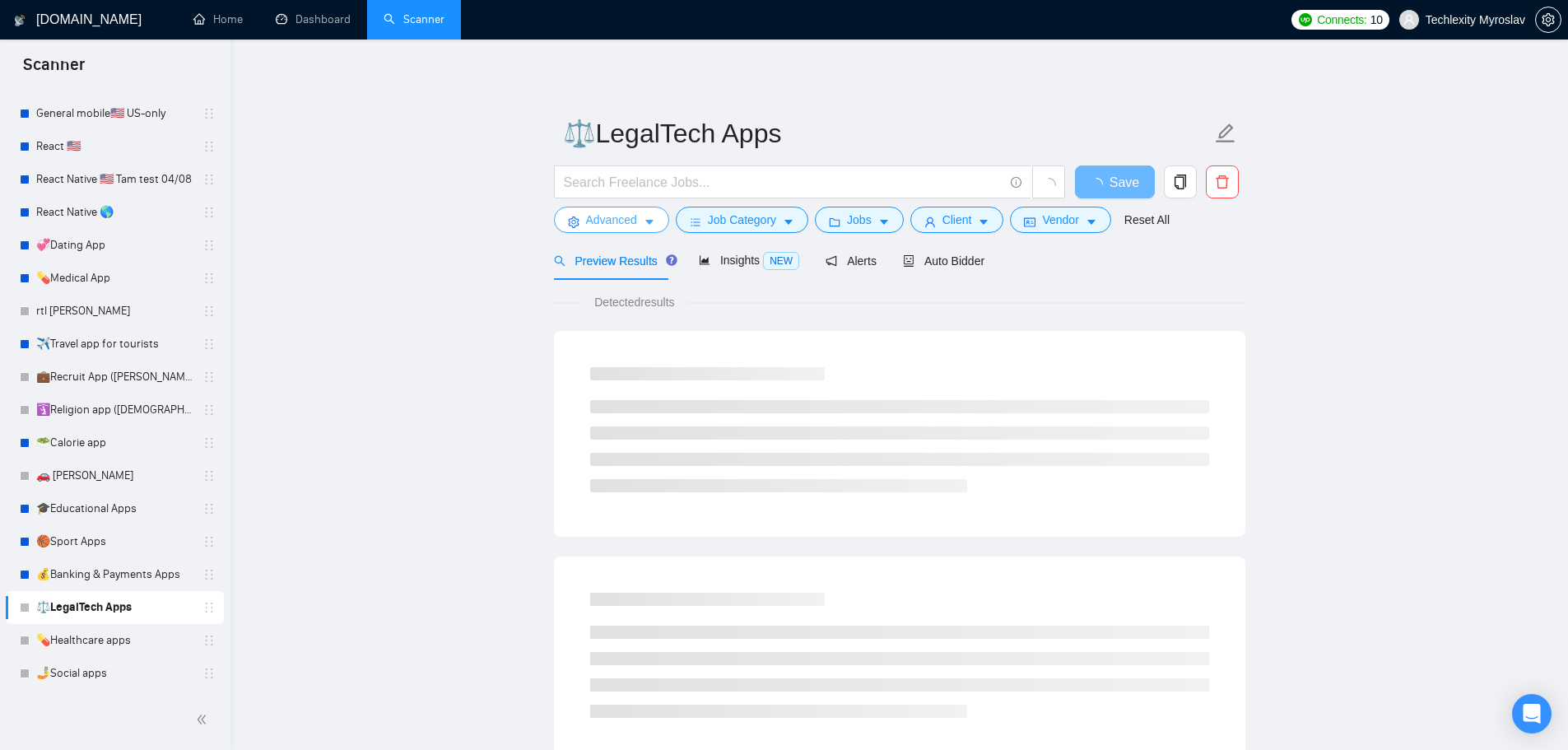
click at [605, 210] on button "Advanced" at bounding box center [611, 220] width 115 height 26
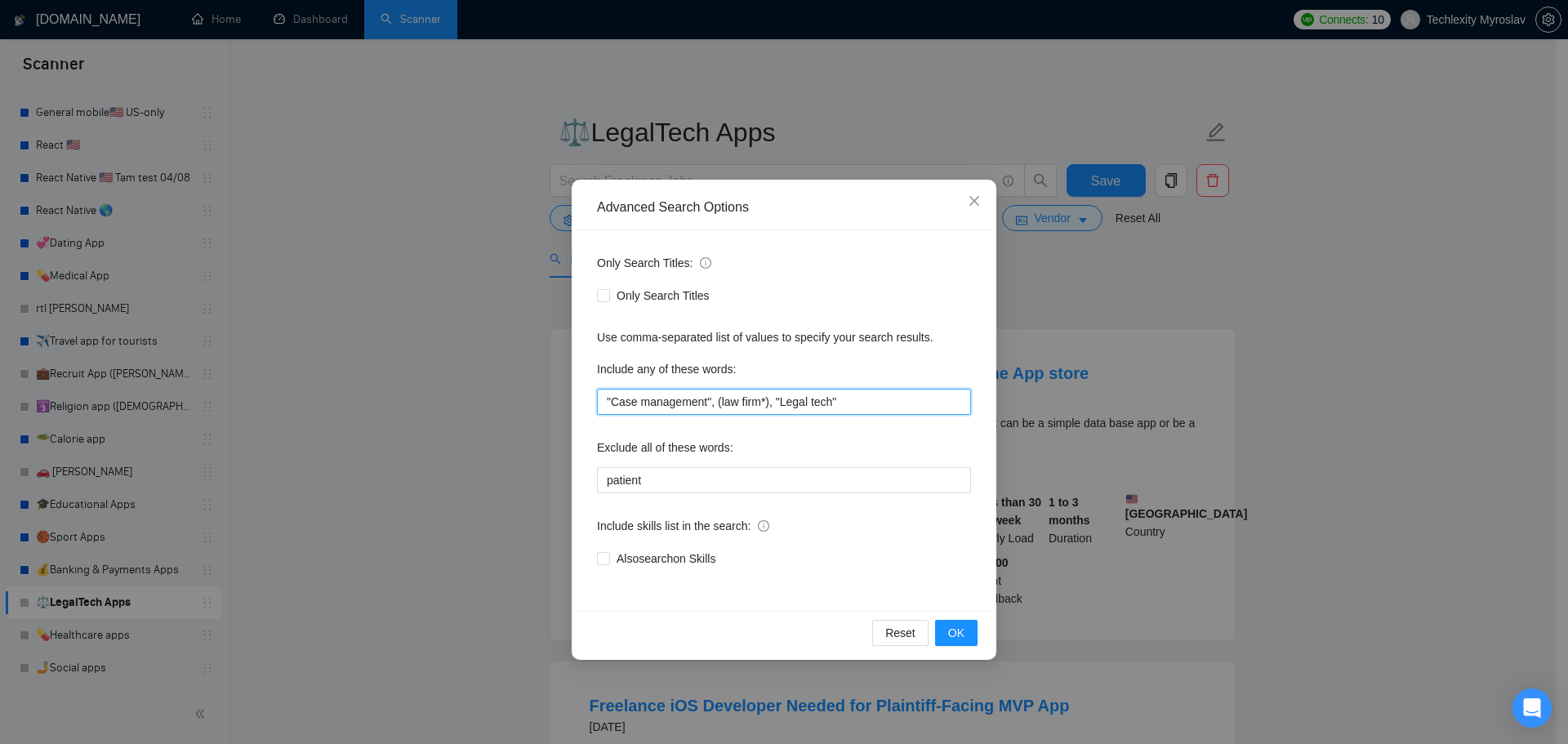
click at [720, 406] on input ""Case management", (law firm*), "Legal tech"" at bounding box center [784, 402] width 374 height 26
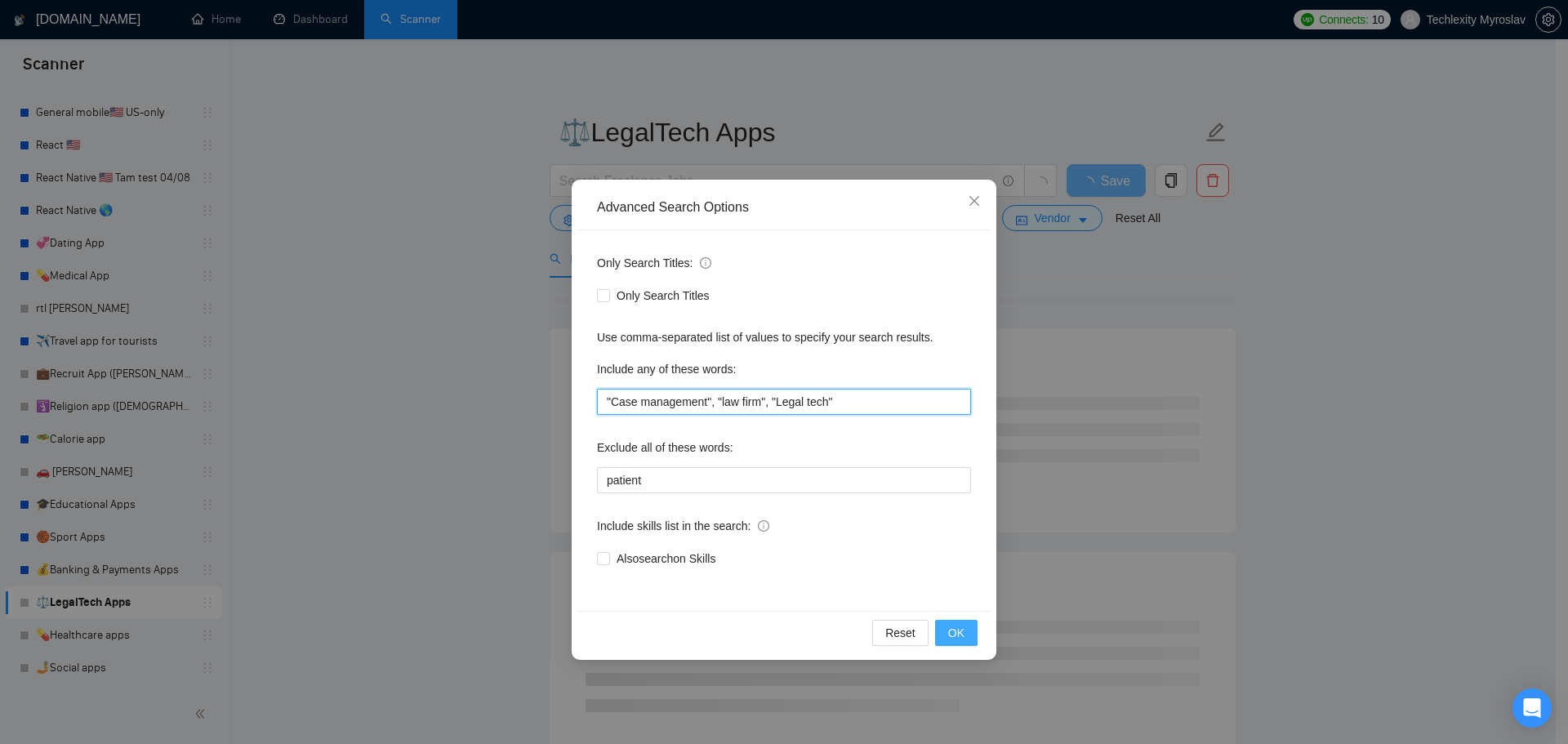
type input ""Case management", "law firm", "Legal tech""
click at [962, 634] on span "OK" at bounding box center [957, 632] width 17 height 18
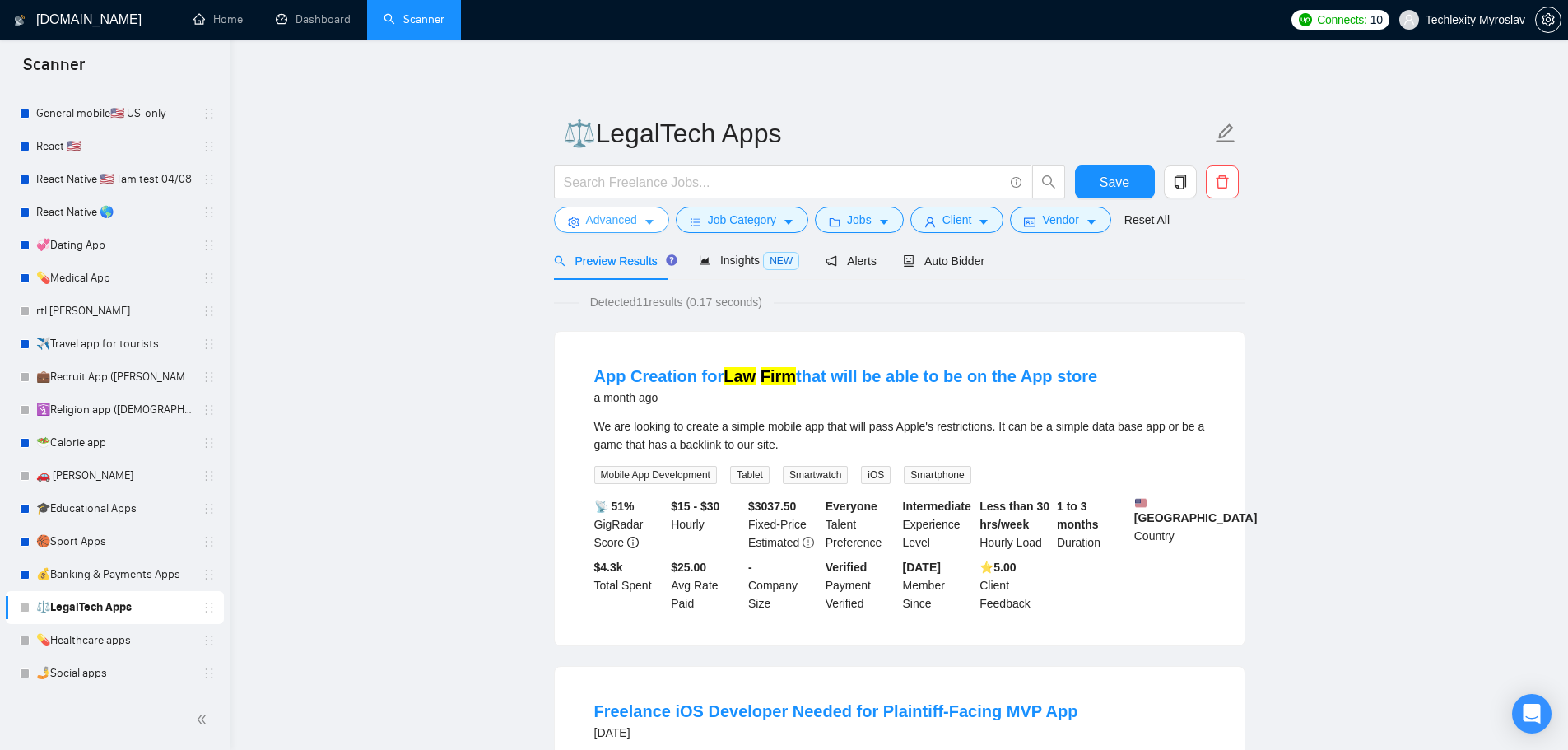
click at [609, 220] on span "Advanced" at bounding box center [611, 219] width 51 height 18
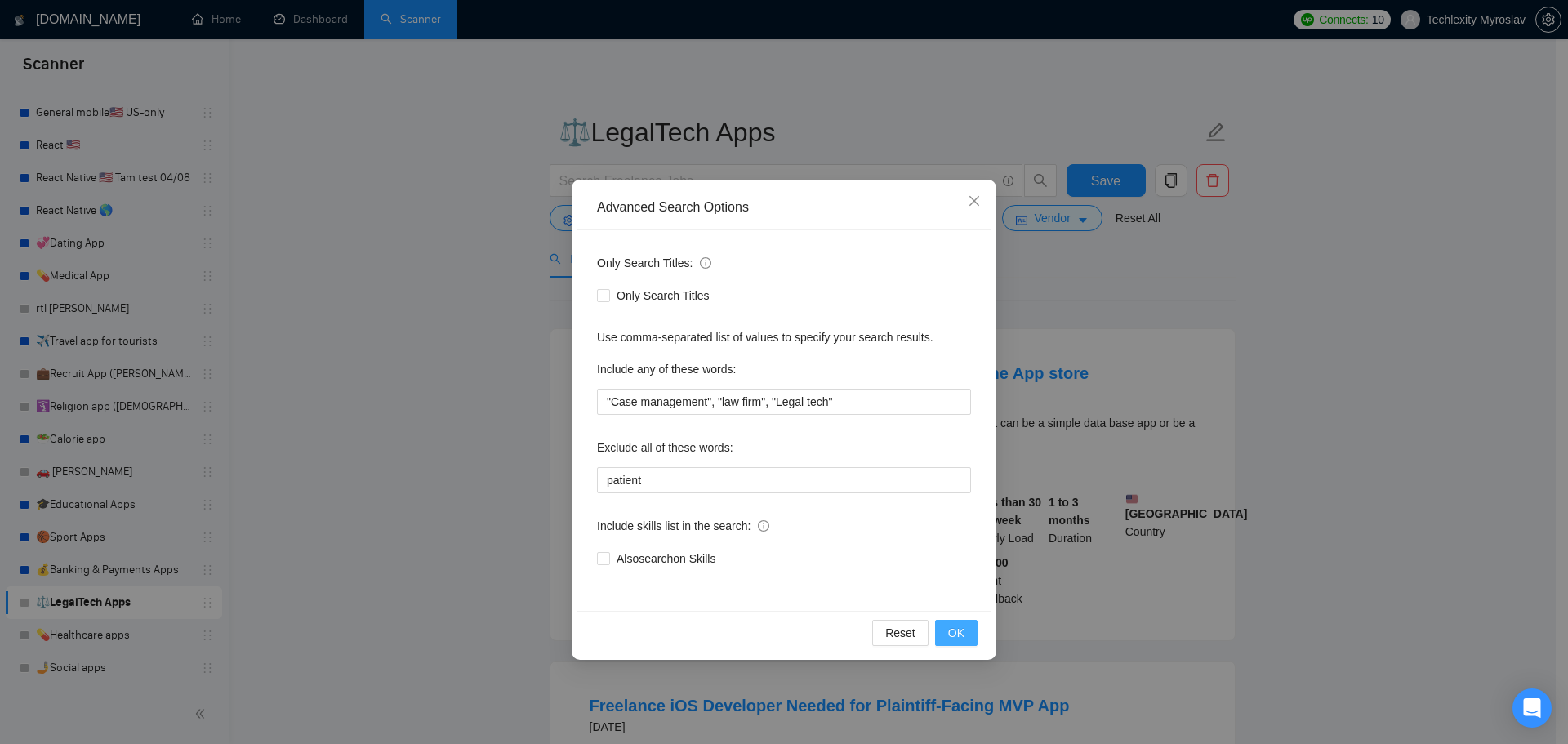
click at [960, 630] on span "OK" at bounding box center [957, 632] width 17 height 18
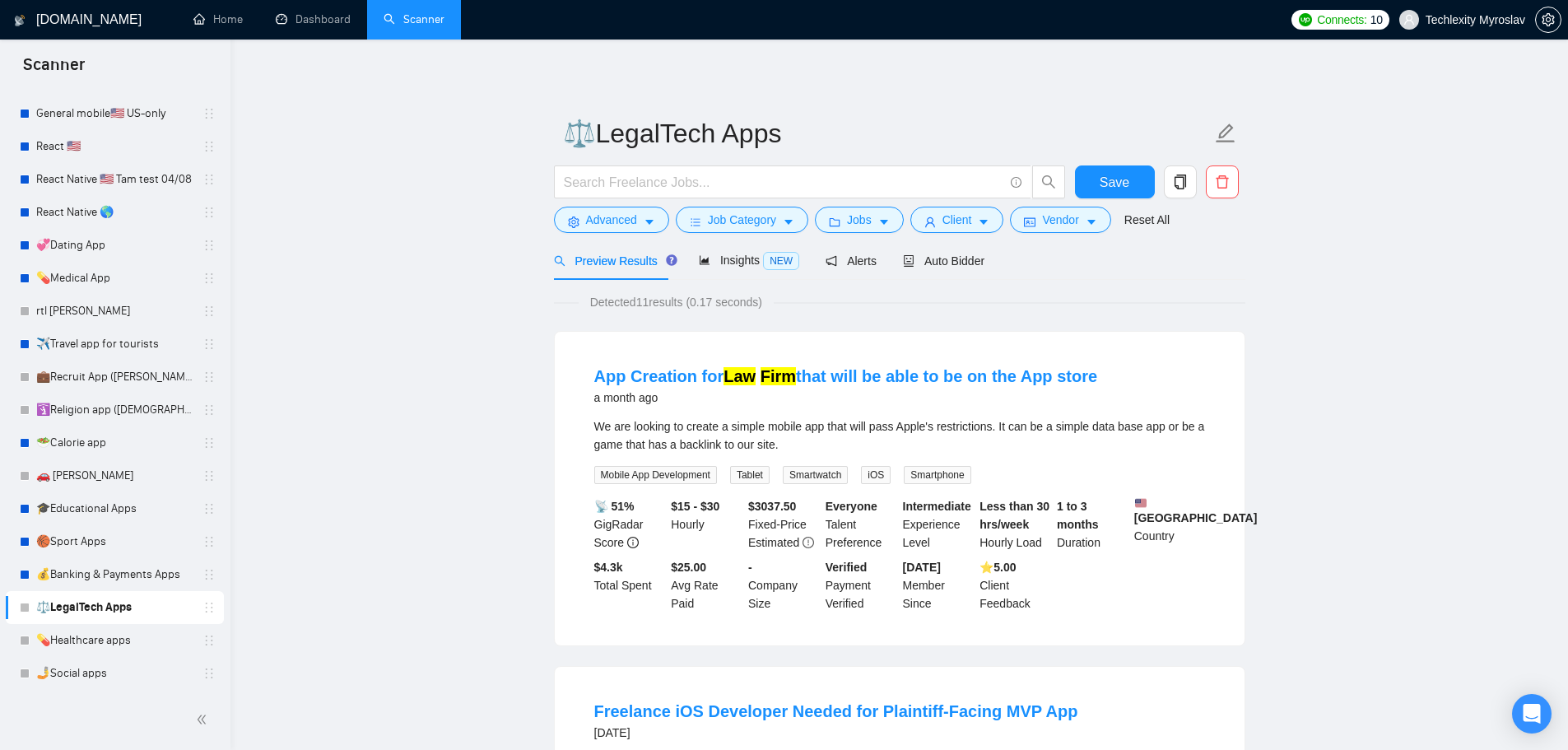
click at [1099, 160] on form "⚖️LegalTech Apps Save Advanced Job Category Jobs Client Vendor Reset All" at bounding box center [899, 174] width 691 height 134
click at [1108, 172] on span "Save" at bounding box center [1115, 182] width 30 height 20
click at [94, 574] on link "💰Banking & Payments Apps" at bounding box center [114, 574] width 156 height 33
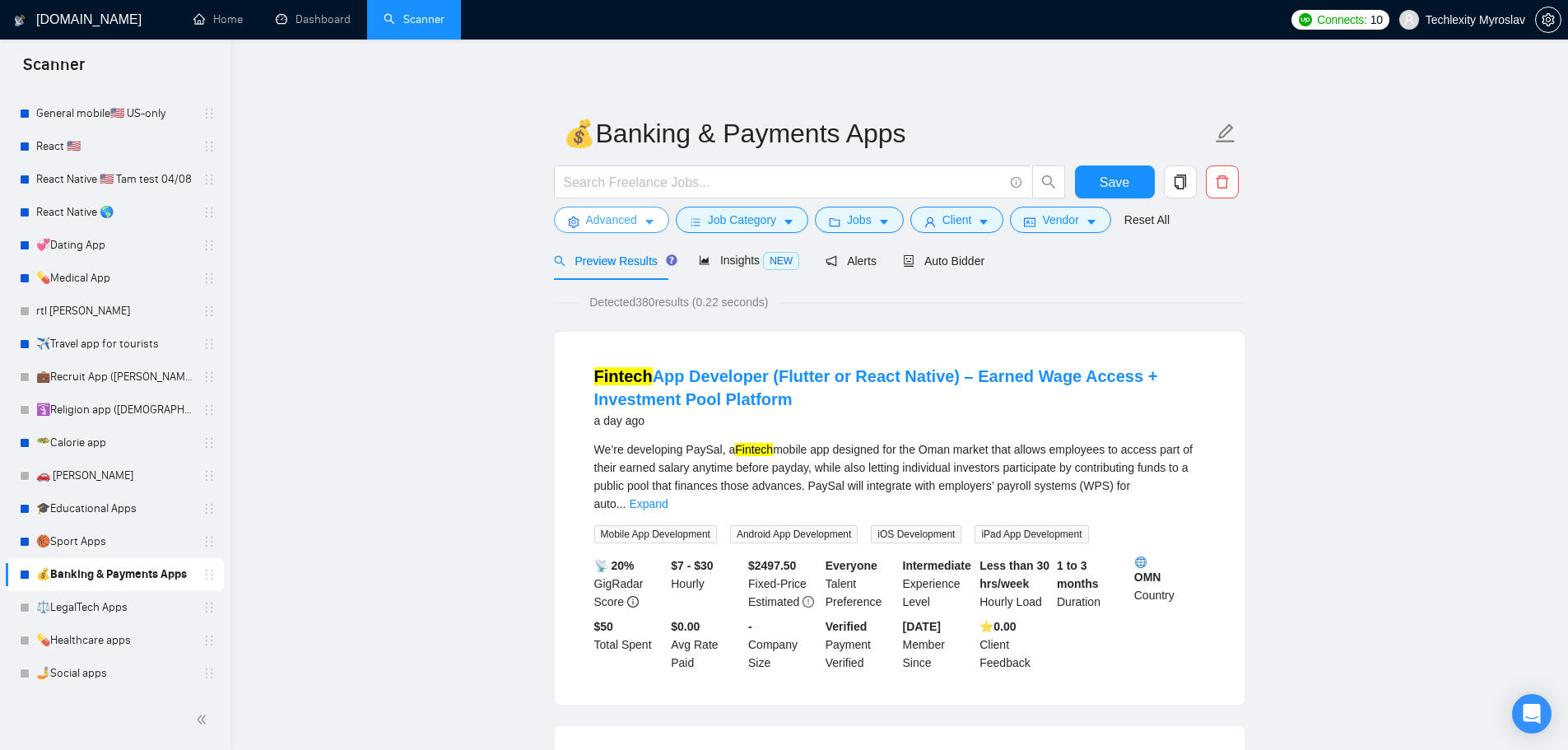
click at [618, 219] on span "Advanced" at bounding box center [611, 219] width 51 height 18
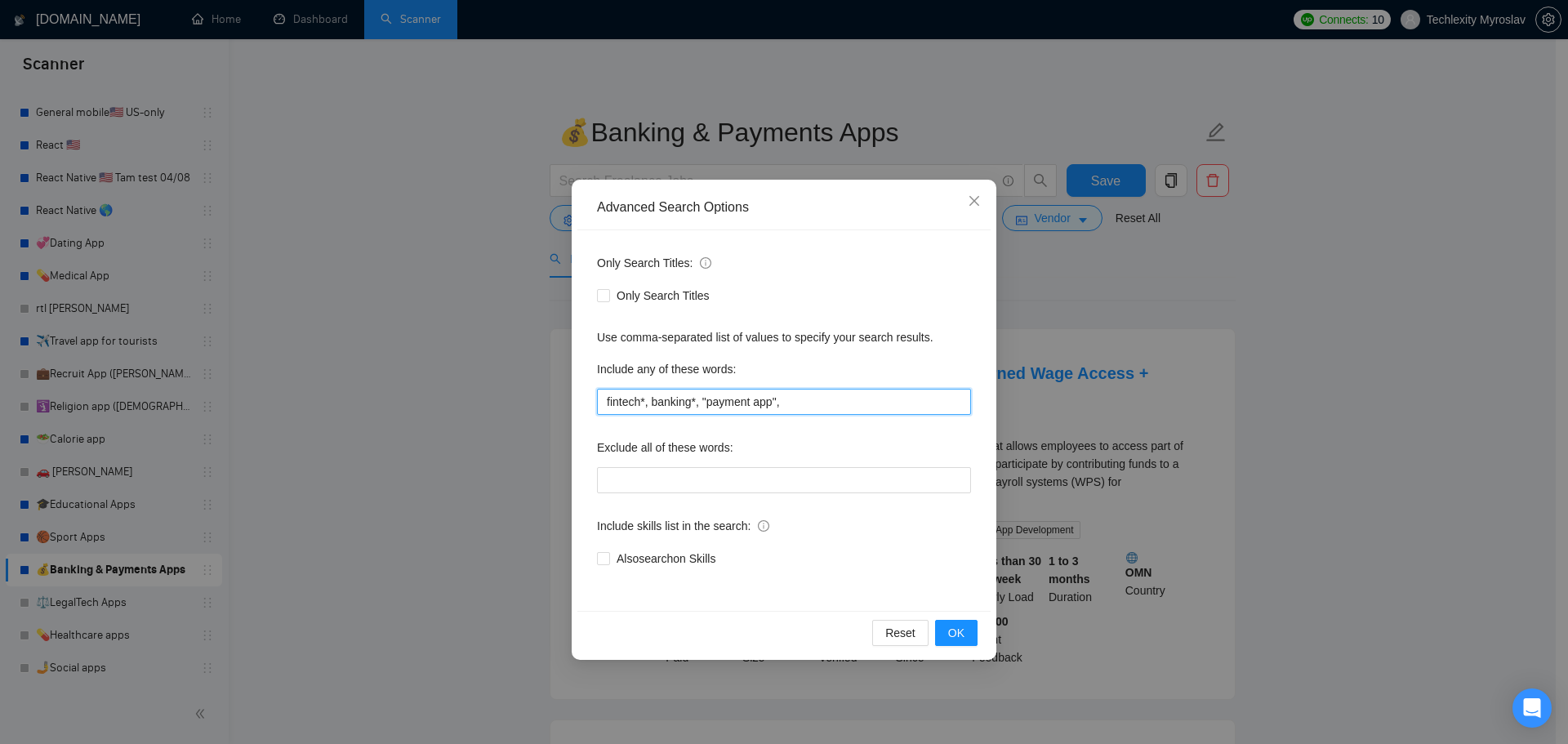
click at [861, 393] on input "fintech*, banking*, "payment app"," at bounding box center [784, 402] width 374 height 26
click at [863, 362] on div "Include any of these words:" at bounding box center [784, 372] width 374 height 32
click at [692, 403] on input "fintech*, banking*, "payment app"," at bounding box center [784, 402] width 374 height 26
click at [846, 372] on div "Include any of these words:" at bounding box center [784, 372] width 374 height 32
click at [868, 415] on div "Only Search Titles: Only Search Titles Use comma-separated list of values to sp…" at bounding box center [784, 420] width 414 height 380
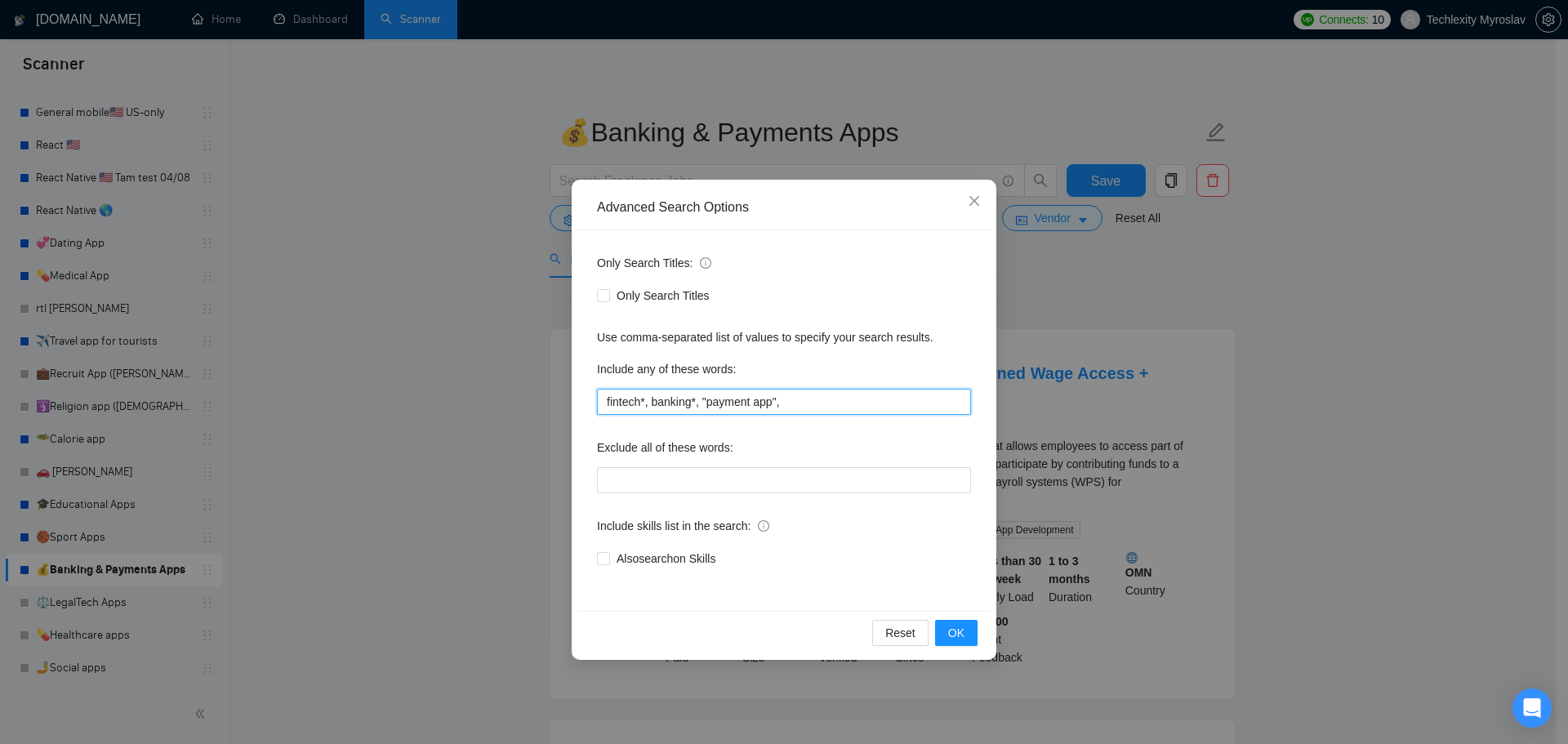
click at [871, 401] on input "fintech*, banking*, "payment app"," at bounding box center [784, 402] width 374 height 26
click at [959, 619] on div "Reset OK" at bounding box center [784, 632] width 414 height 43
click at [959, 632] on span "OK" at bounding box center [957, 632] width 17 height 18
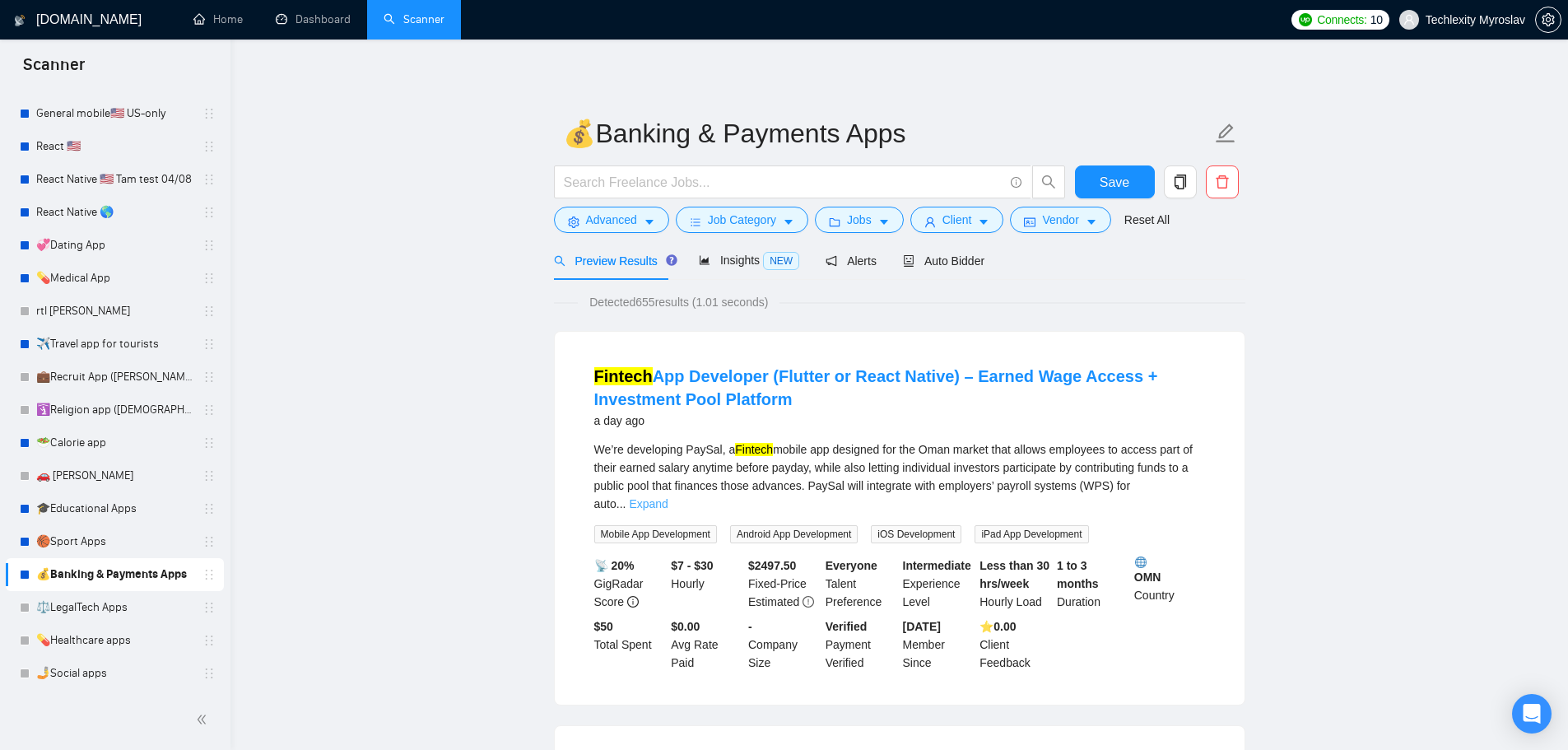
click at [667, 497] on link "Expand" at bounding box center [649, 503] width 39 height 13
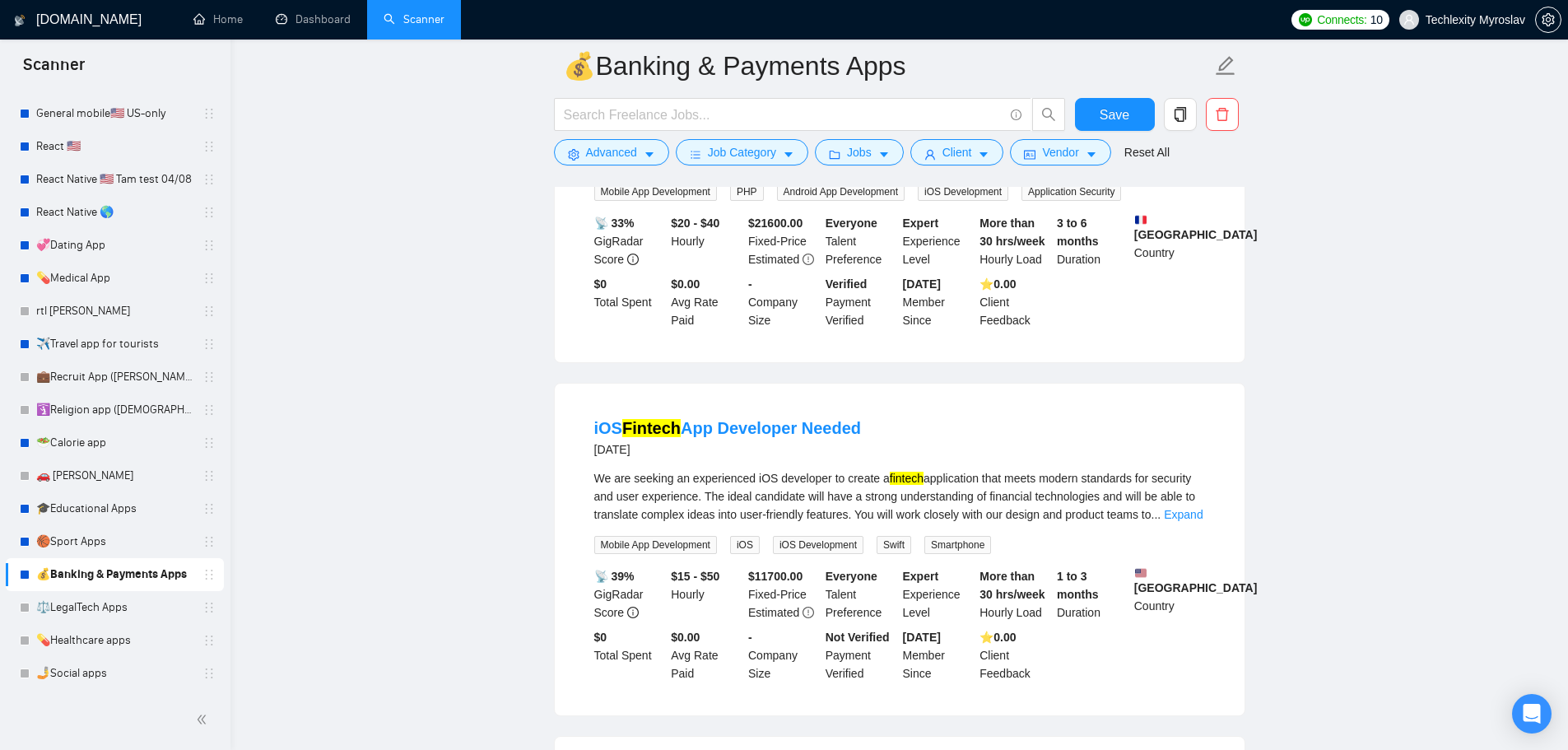
scroll to position [824, 0]
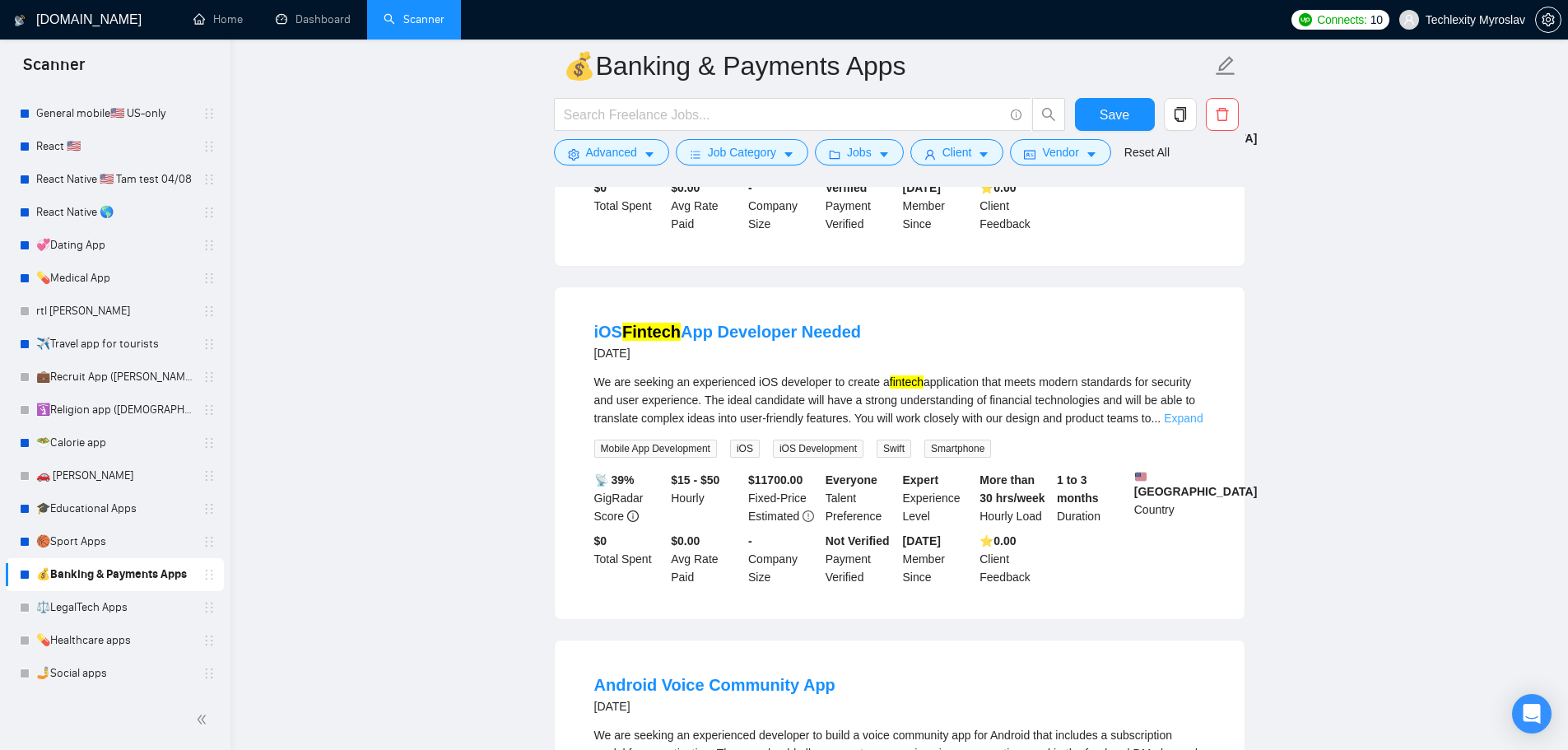
click at [1183, 419] on link "Expand" at bounding box center [1184, 418] width 39 height 13
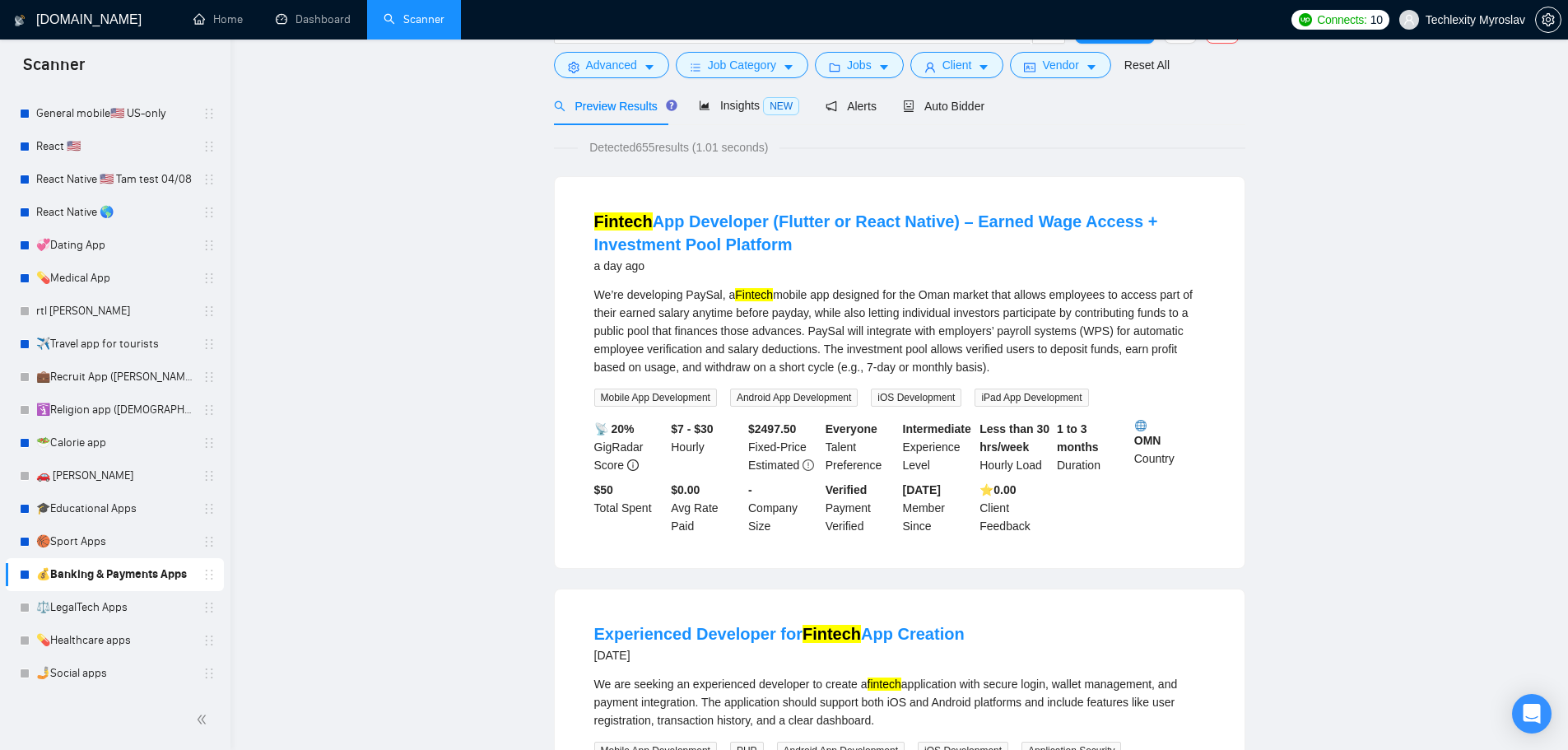
scroll to position [0, 0]
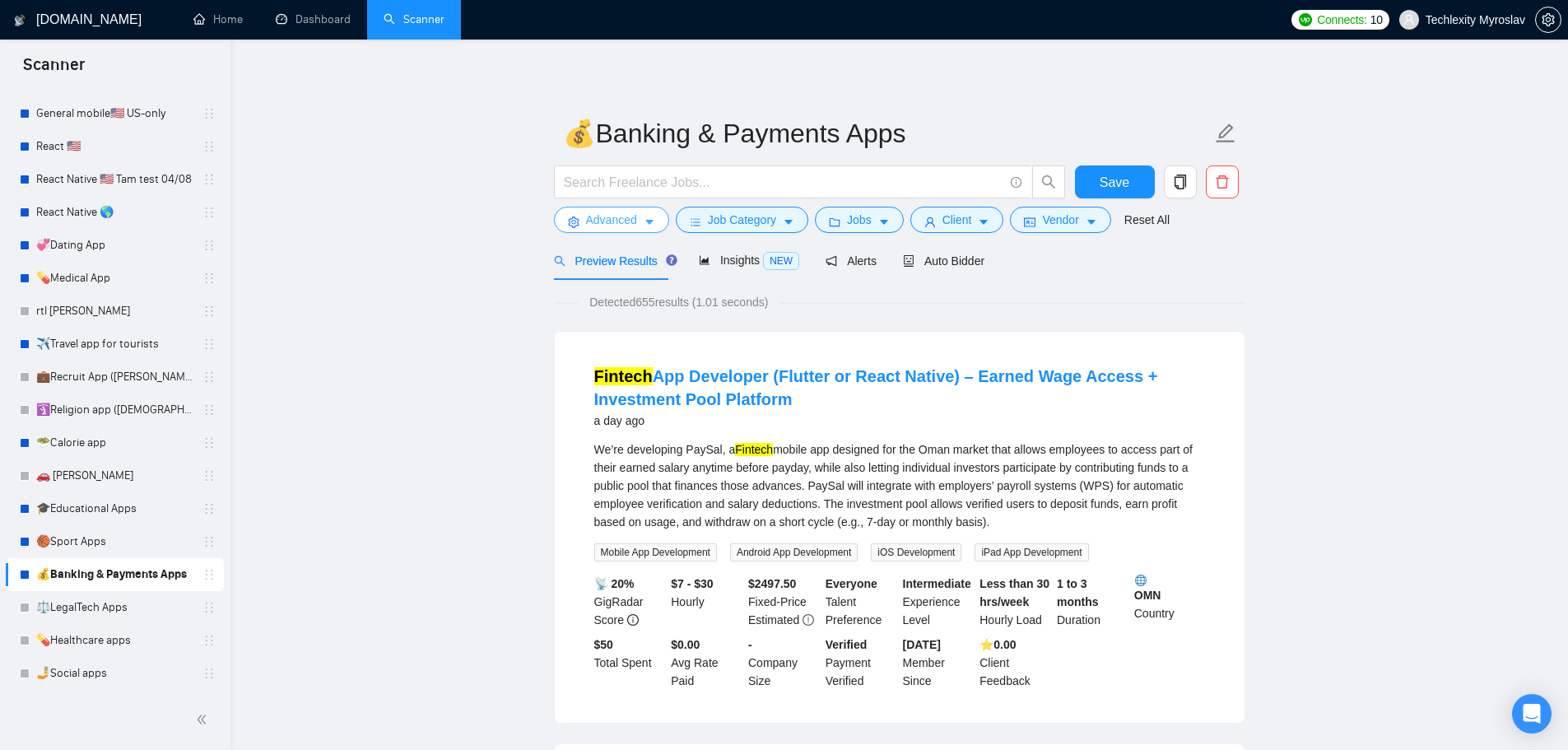
click at [578, 210] on button "Advanced" at bounding box center [611, 220] width 115 height 26
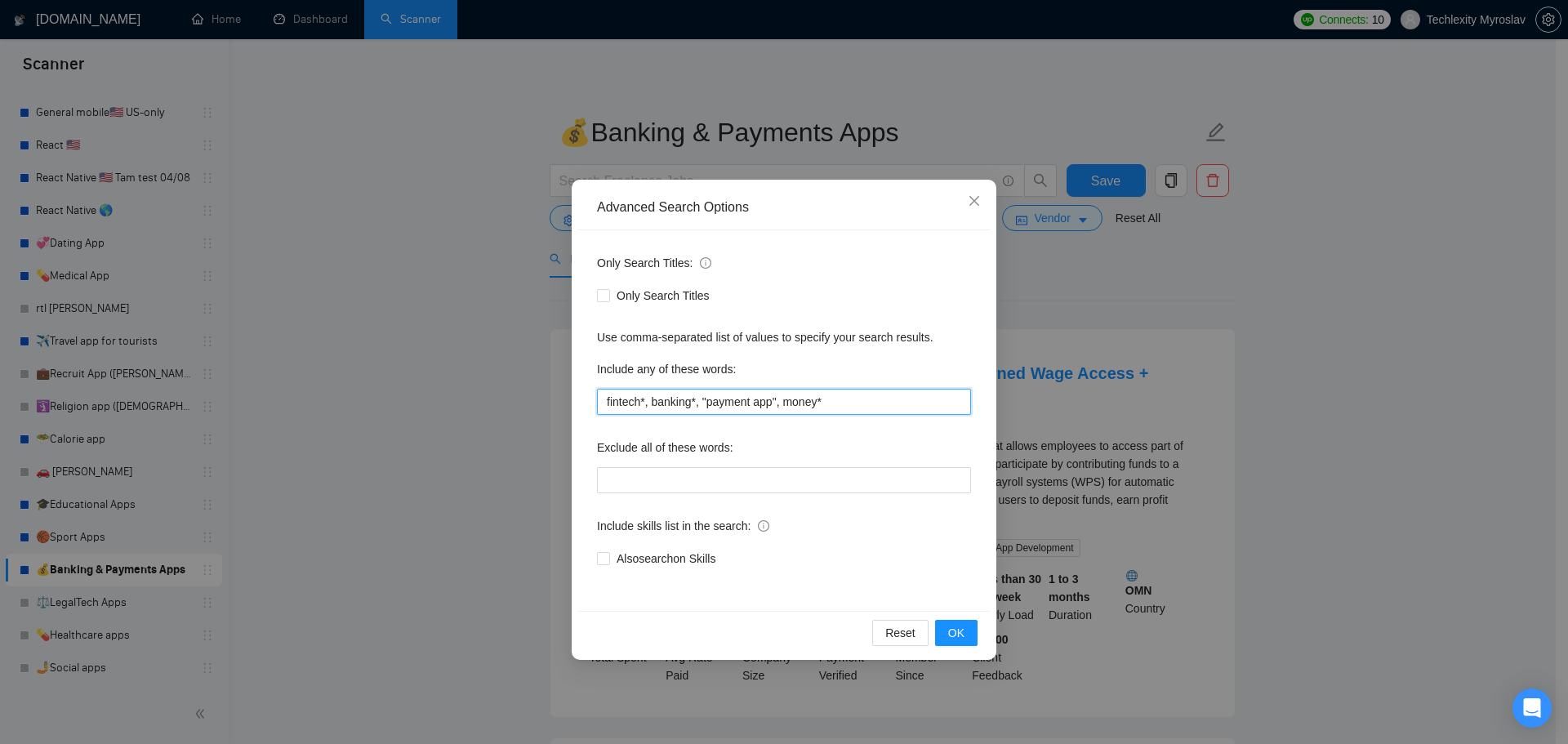
drag, startPoint x: 783, startPoint y: 407, endPoint x: 444, endPoint y: 390, distance: 339.4
click at [444, 390] on div "Advanced Search Options Only Search Titles: Only Search Titles Use comma-separa…" at bounding box center [784, 372] width 1568 height 744
click at [944, 630] on button "OK" at bounding box center [957, 632] width 42 height 26
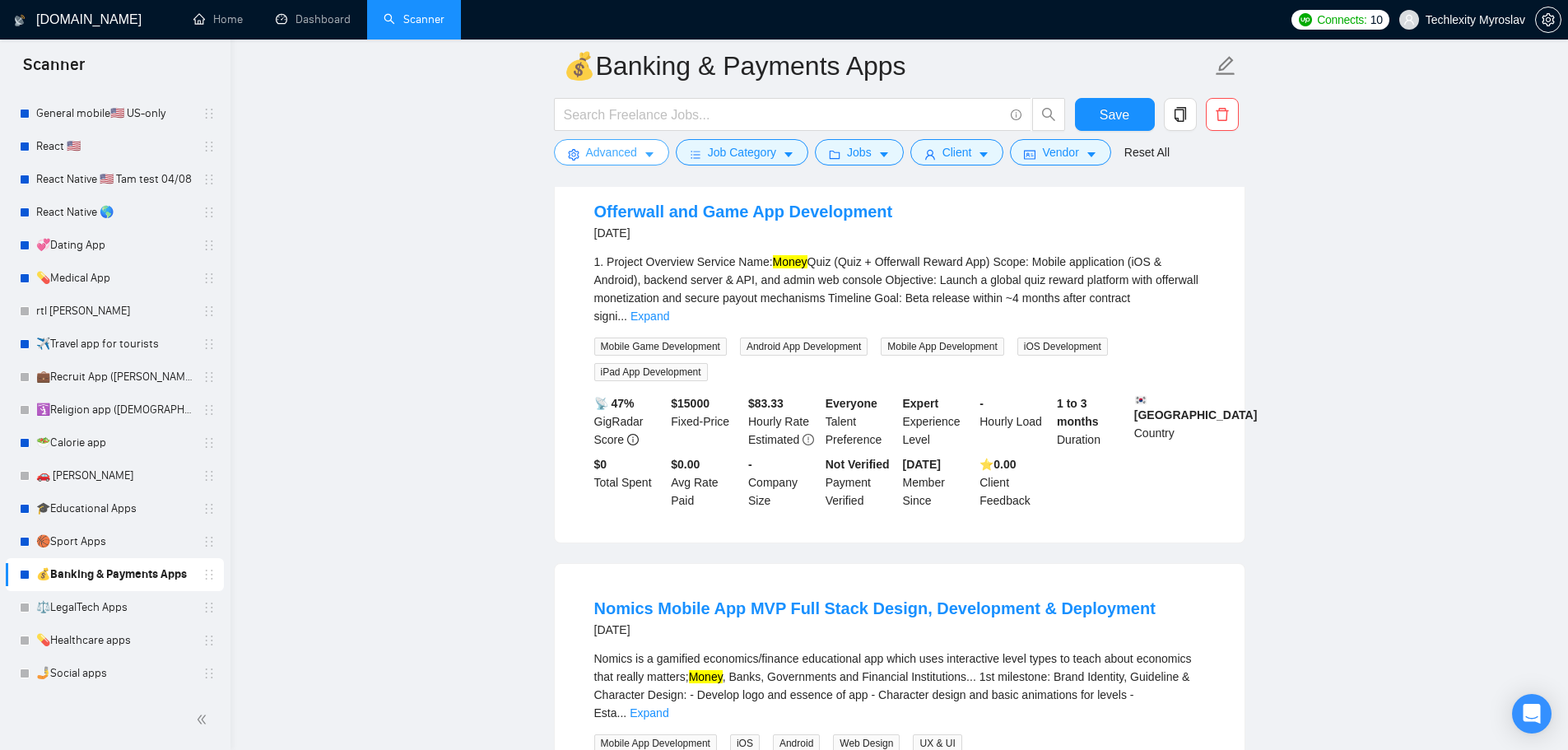
scroll to position [659, 0]
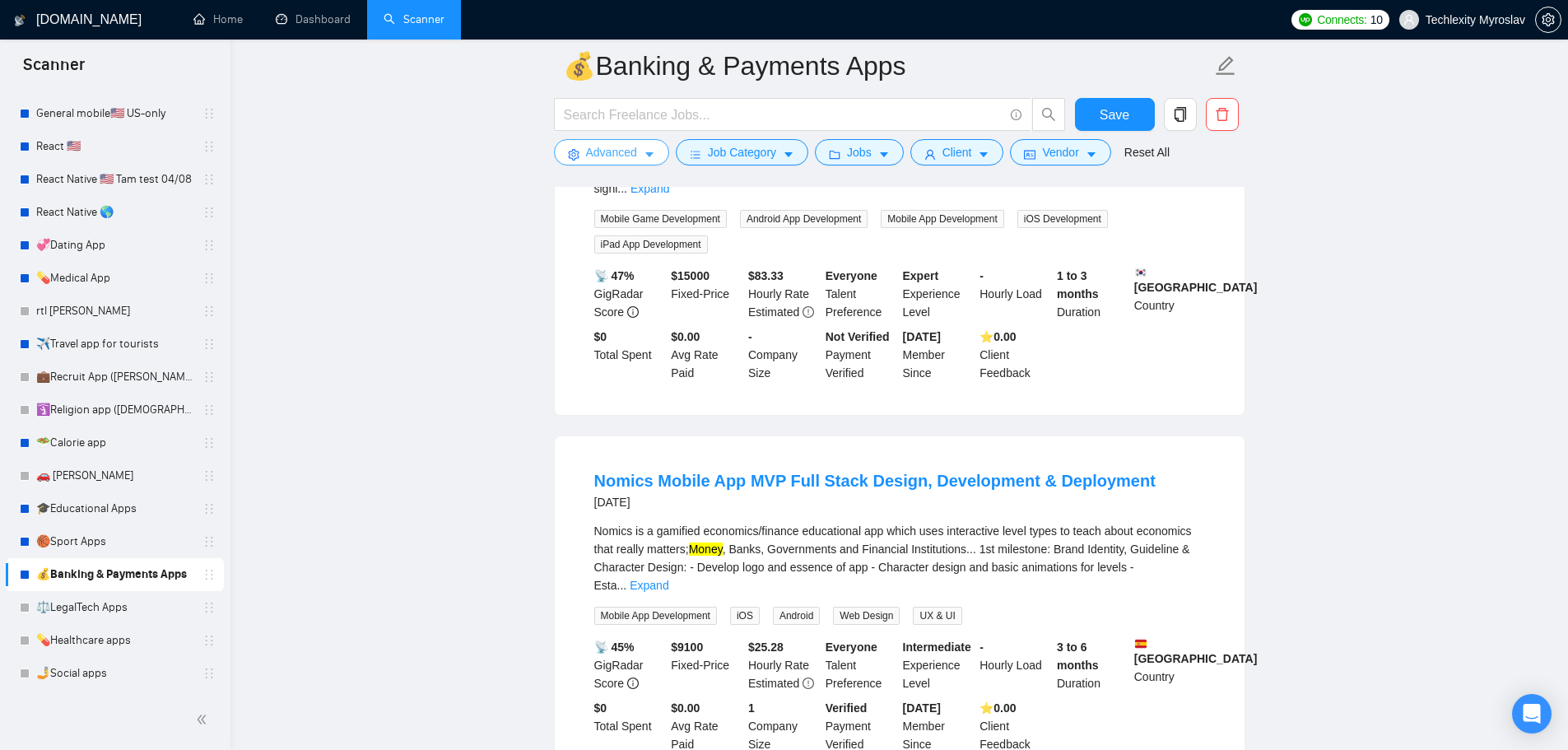
click at [607, 147] on span "Advanced" at bounding box center [611, 152] width 51 height 18
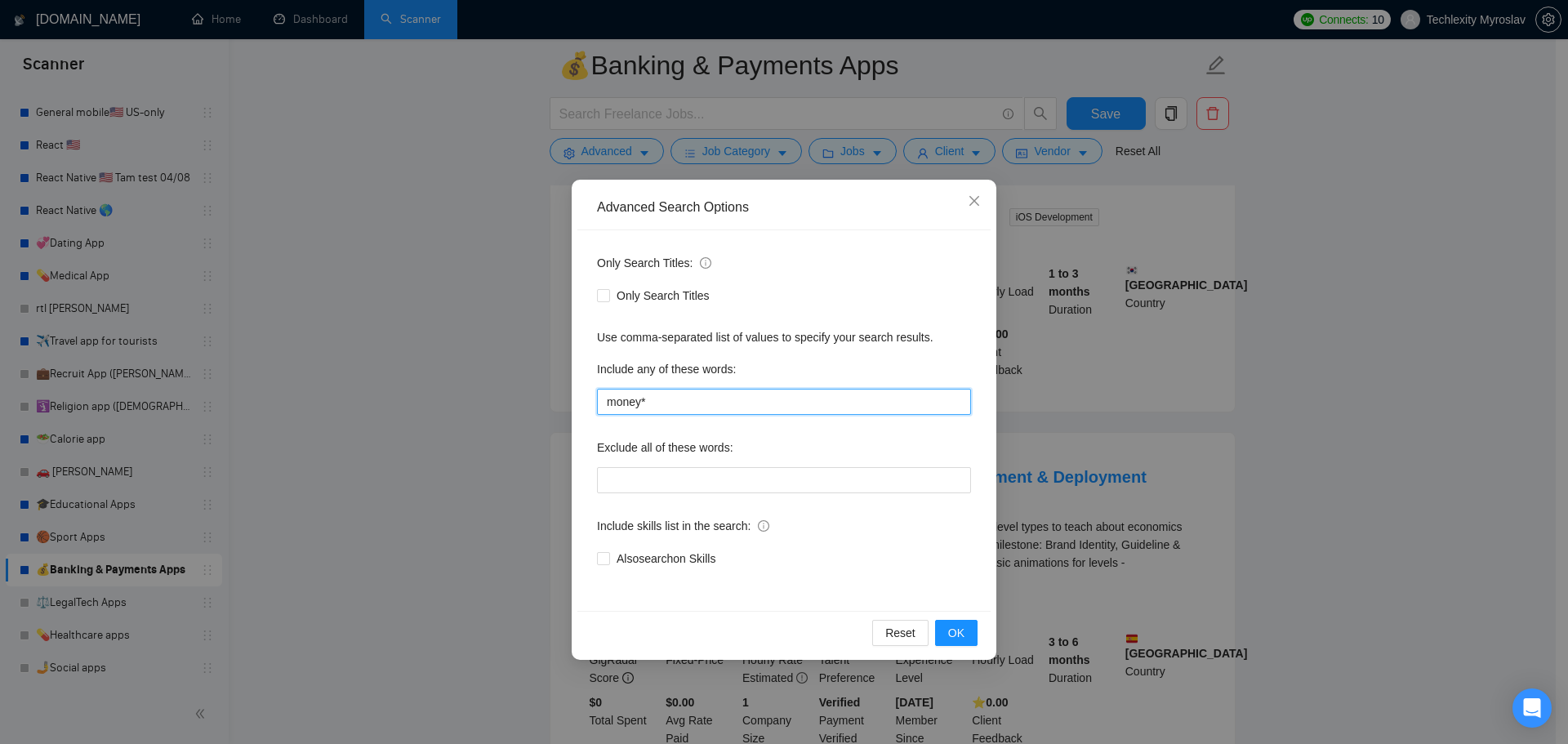
click at [727, 401] on input "money*" at bounding box center [784, 402] width 374 height 26
click at [626, 392] on input "money*" at bounding box center [784, 402] width 374 height 26
click at [606, 404] on input "money*" at bounding box center [784, 402] width 374 height 26
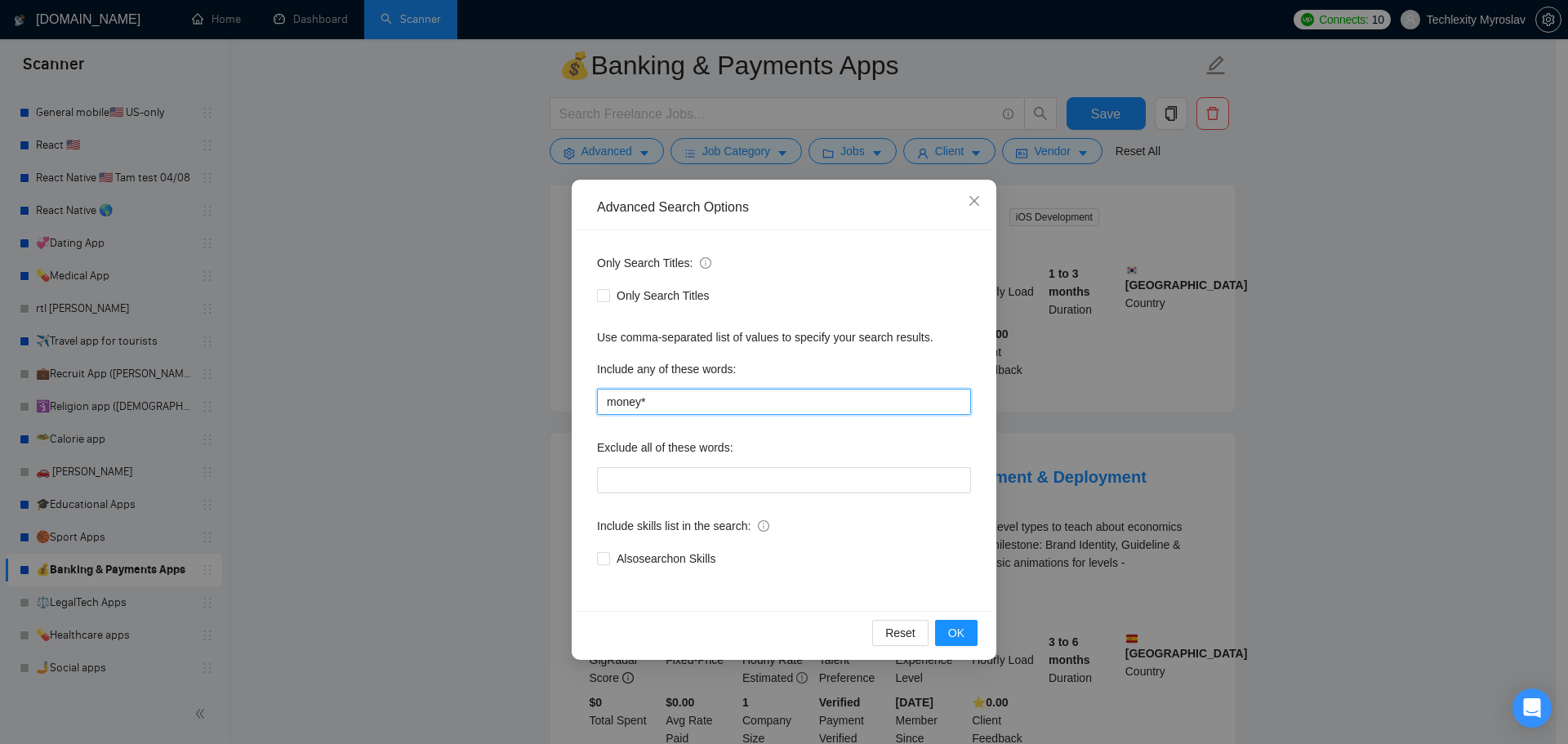
paste input "fintech*, banking*, "payment app","
click at [845, 402] on input "fintech*, banking*, "payment app", money*" at bounding box center [784, 402] width 374 height 26
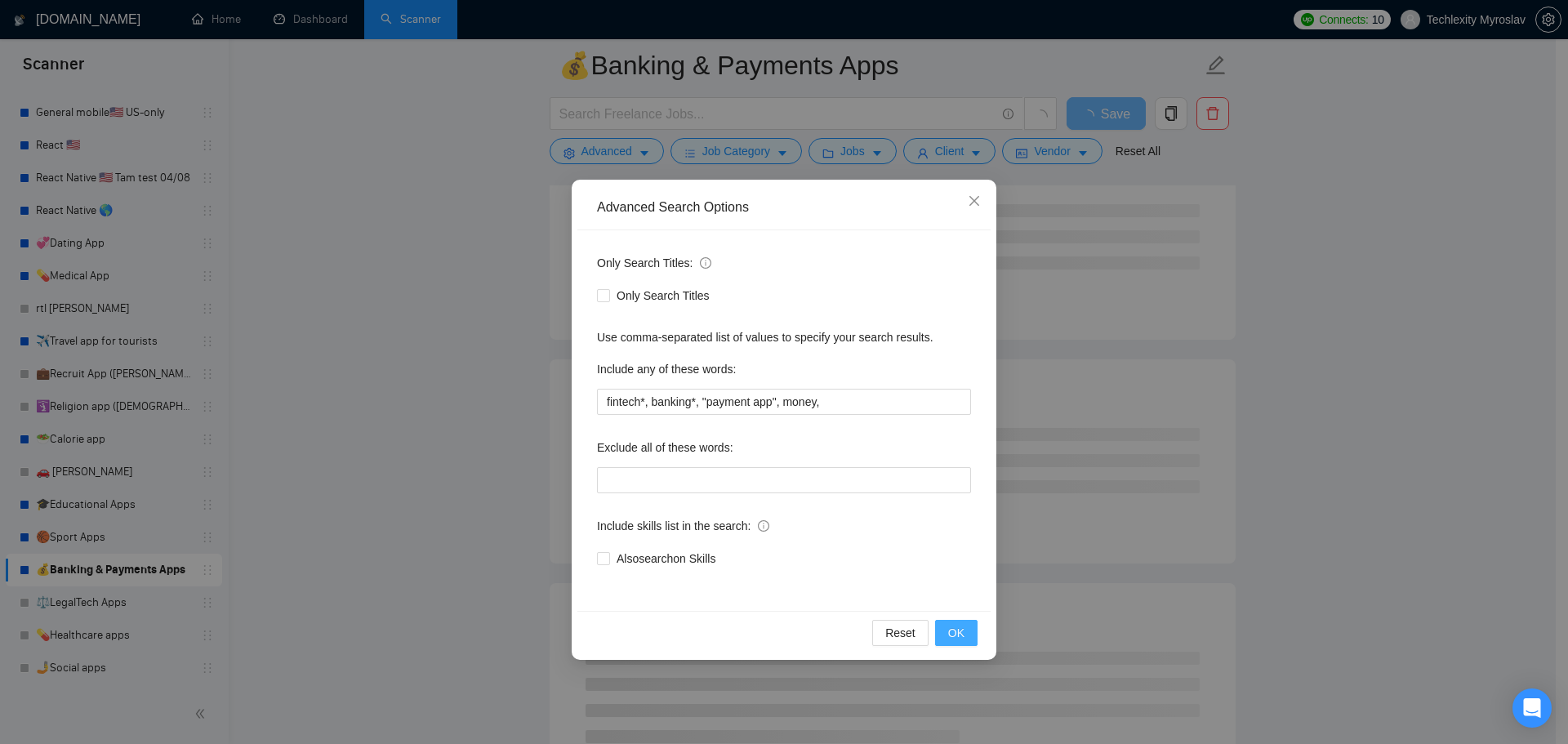
click at [954, 623] on button "OK" at bounding box center [957, 632] width 42 height 26
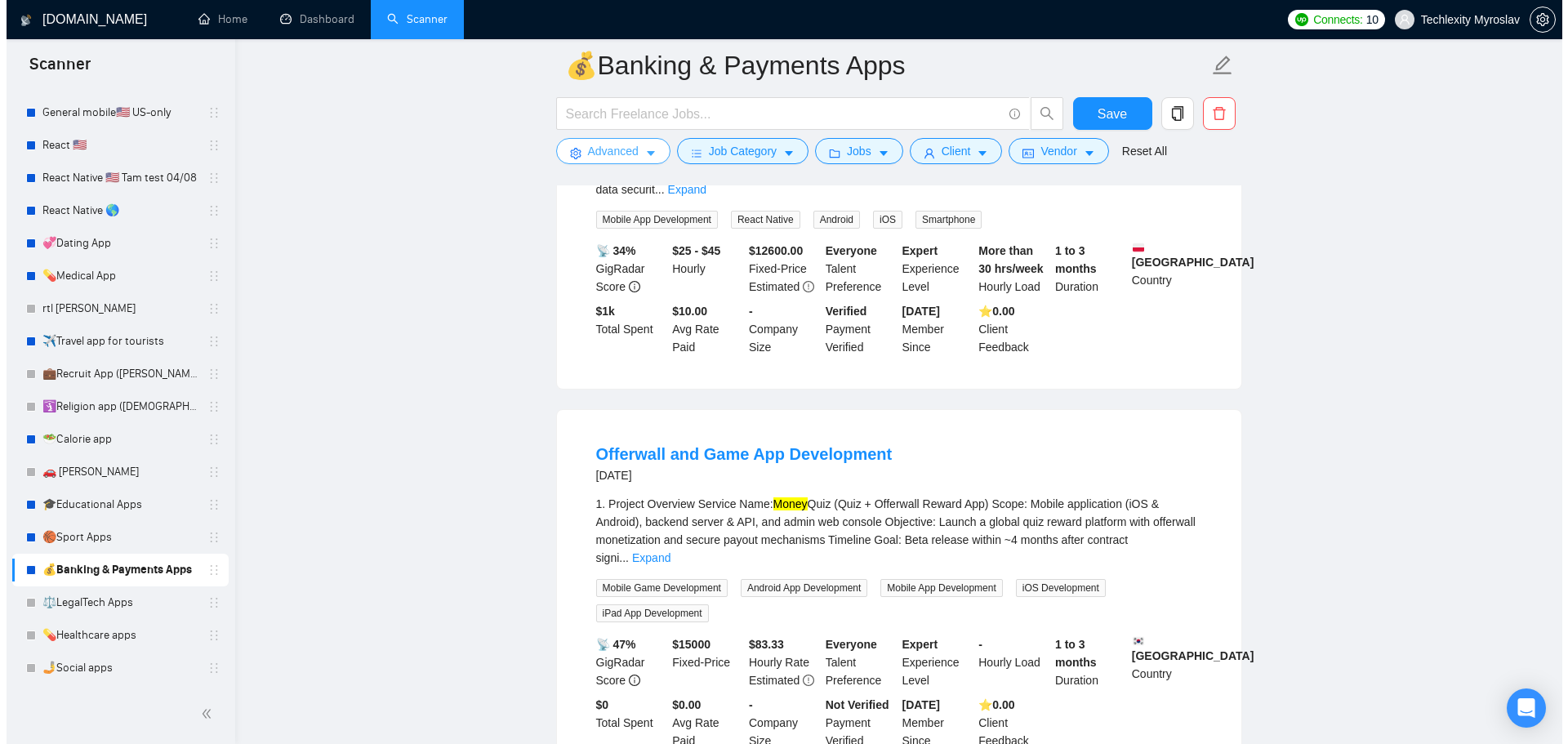
scroll to position [1715, 0]
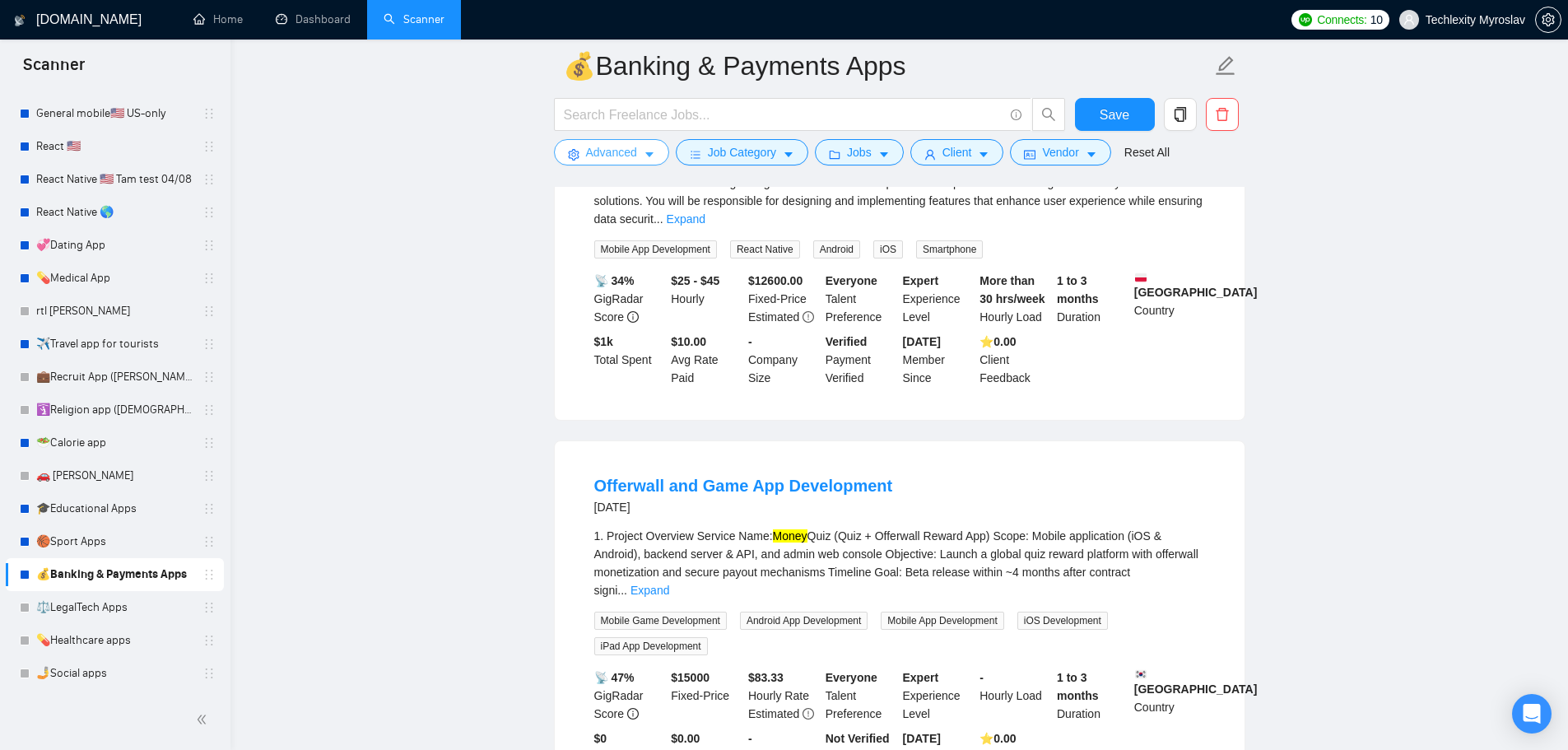
click at [610, 154] on span "Advanced" at bounding box center [611, 152] width 51 height 18
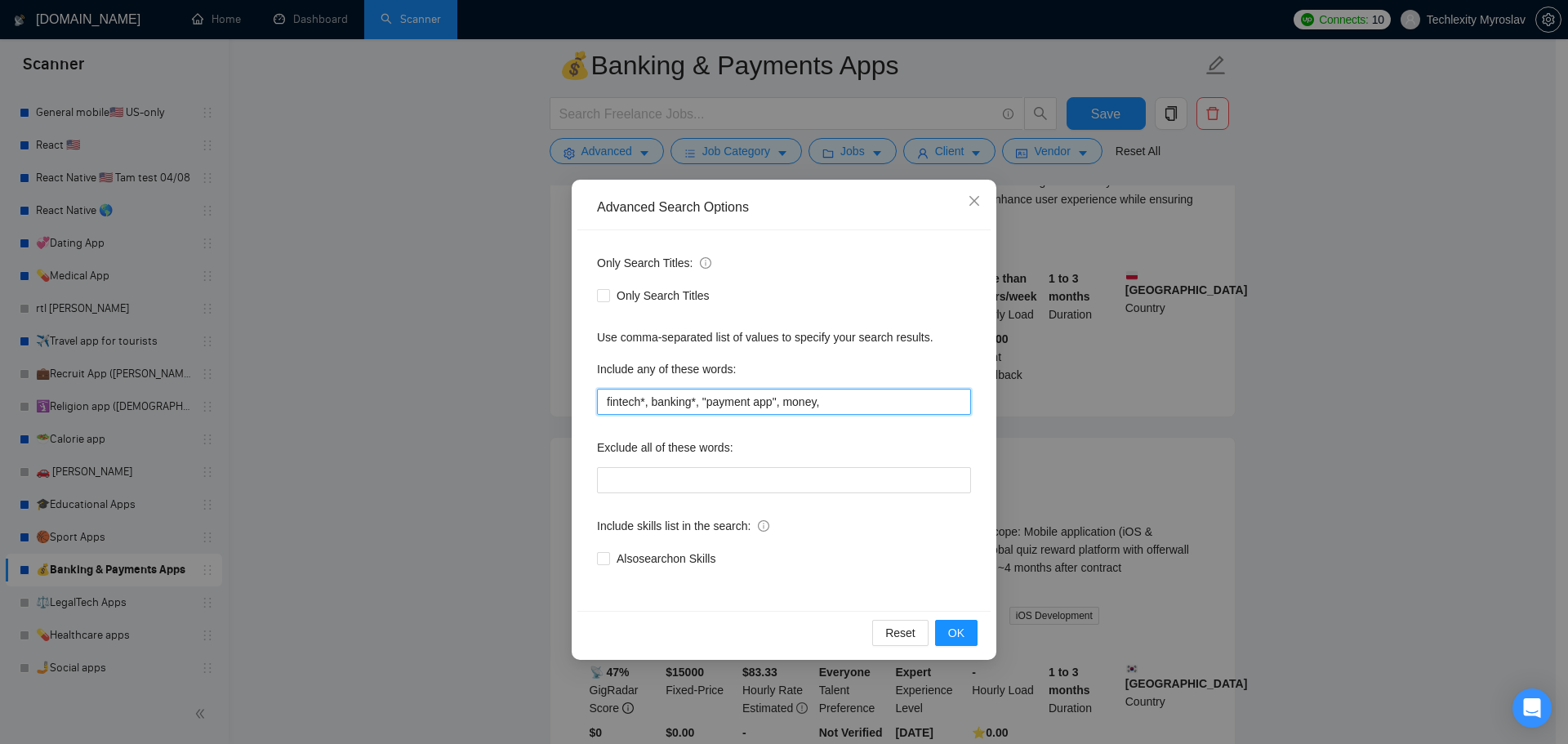
click at [812, 406] on input "fintech*, banking*, "payment app", money," at bounding box center [784, 402] width 374 height 26
click at [951, 630] on span "OK" at bounding box center [957, 632] width 17 height 18
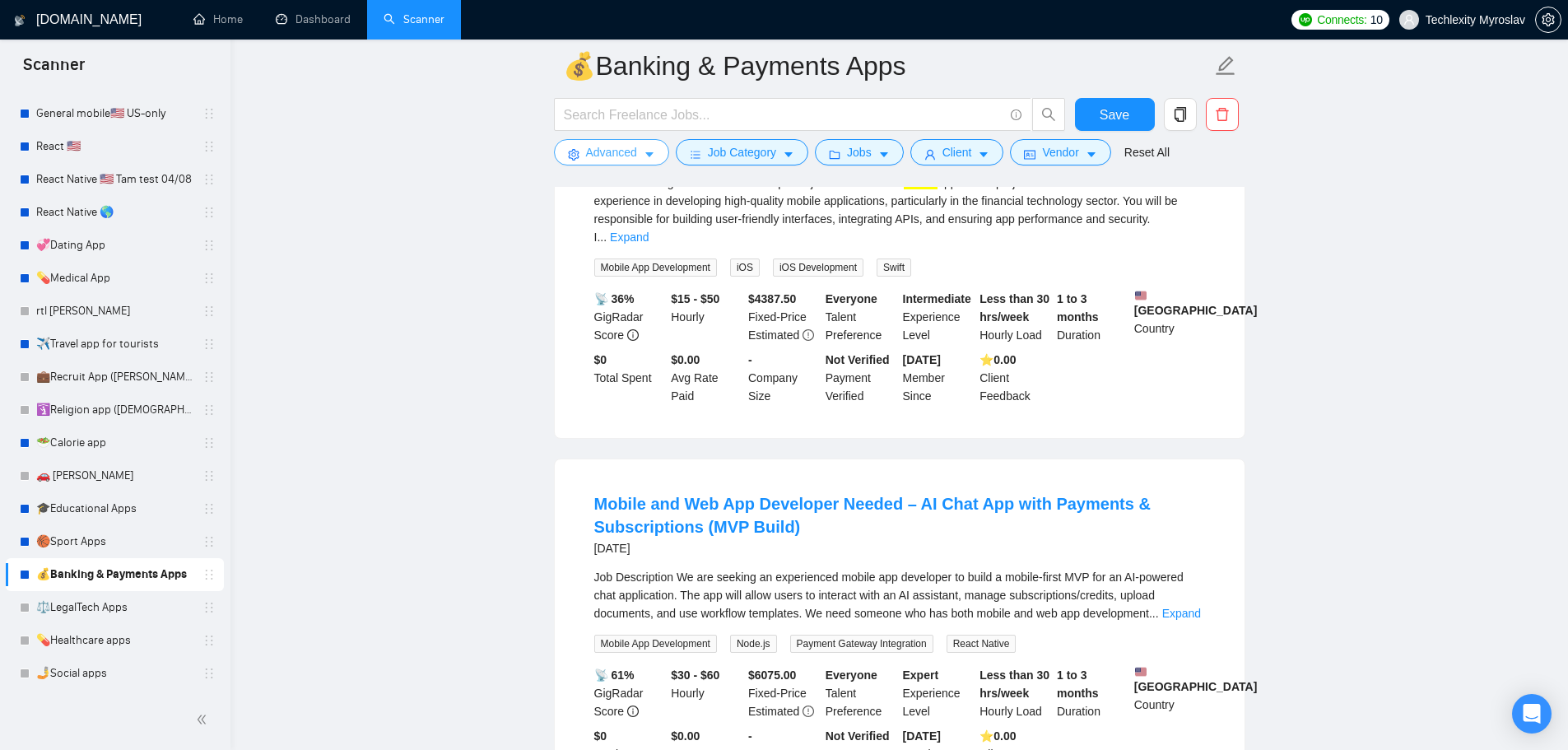
click at [607, 141] on button "Advanced" at bounding box center [611, 153] width 115 height 26
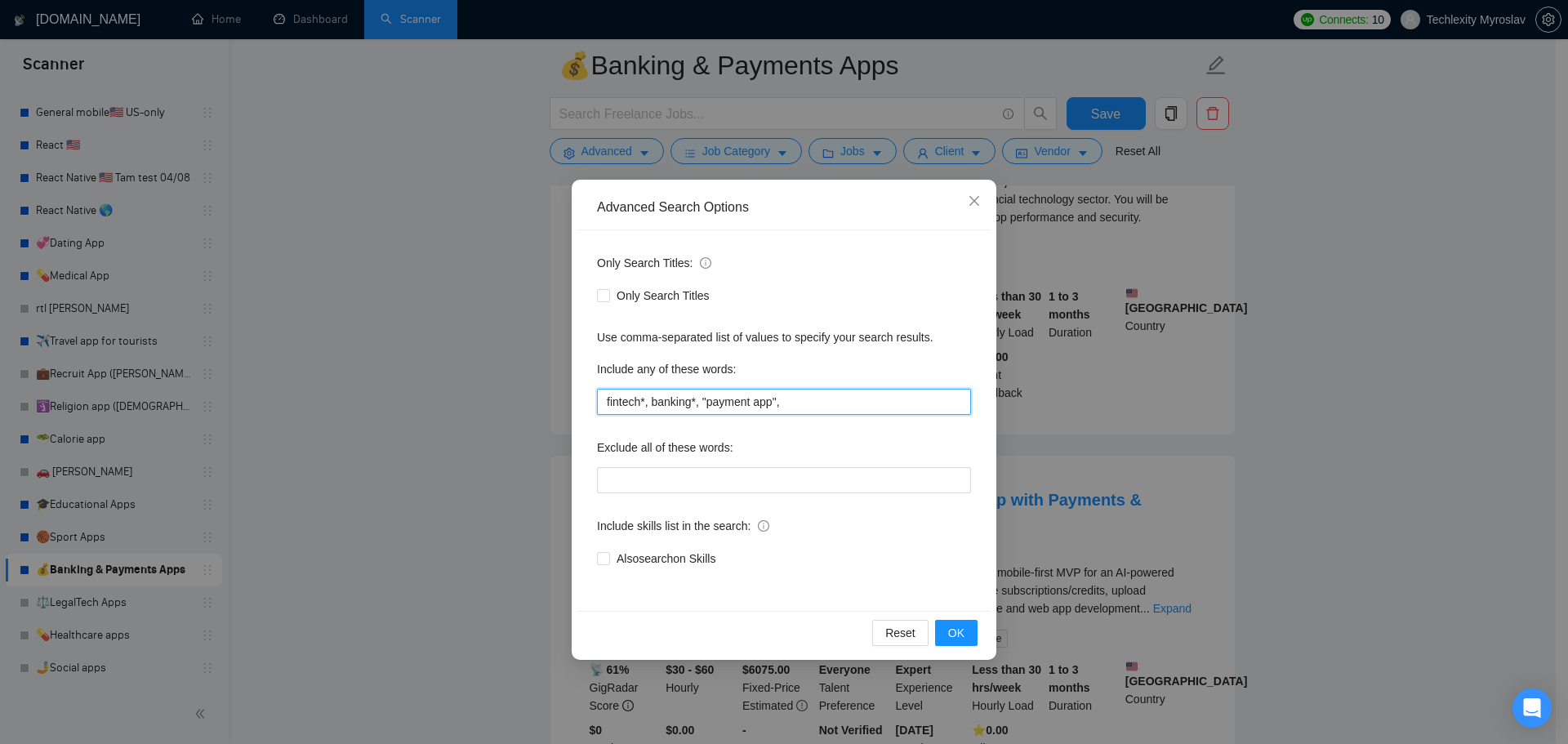
drag, startPoint x: 706, startPoint y: 401, endPoint x: 752, endPoint y: 402, distance: 46.0
click at [752, 402] on input "fintech*, banking*, "payment app"," at bounding box center [784, 402] width 374 height 26
click at [887, 415] on div "Only Search Titles: Only Search Titles Use comma-separated list of values to sp…" at bounding box center [784, 420] width 414 height 380
click at [879, 400] on input "fintech*, banking*, "payment app"," at bounding box center [784, 402] width 374 height 26
click at [790, 400] on input "fintech*, banking*, "payment app", """ at bounding box center [784, 402] width 374 height 26
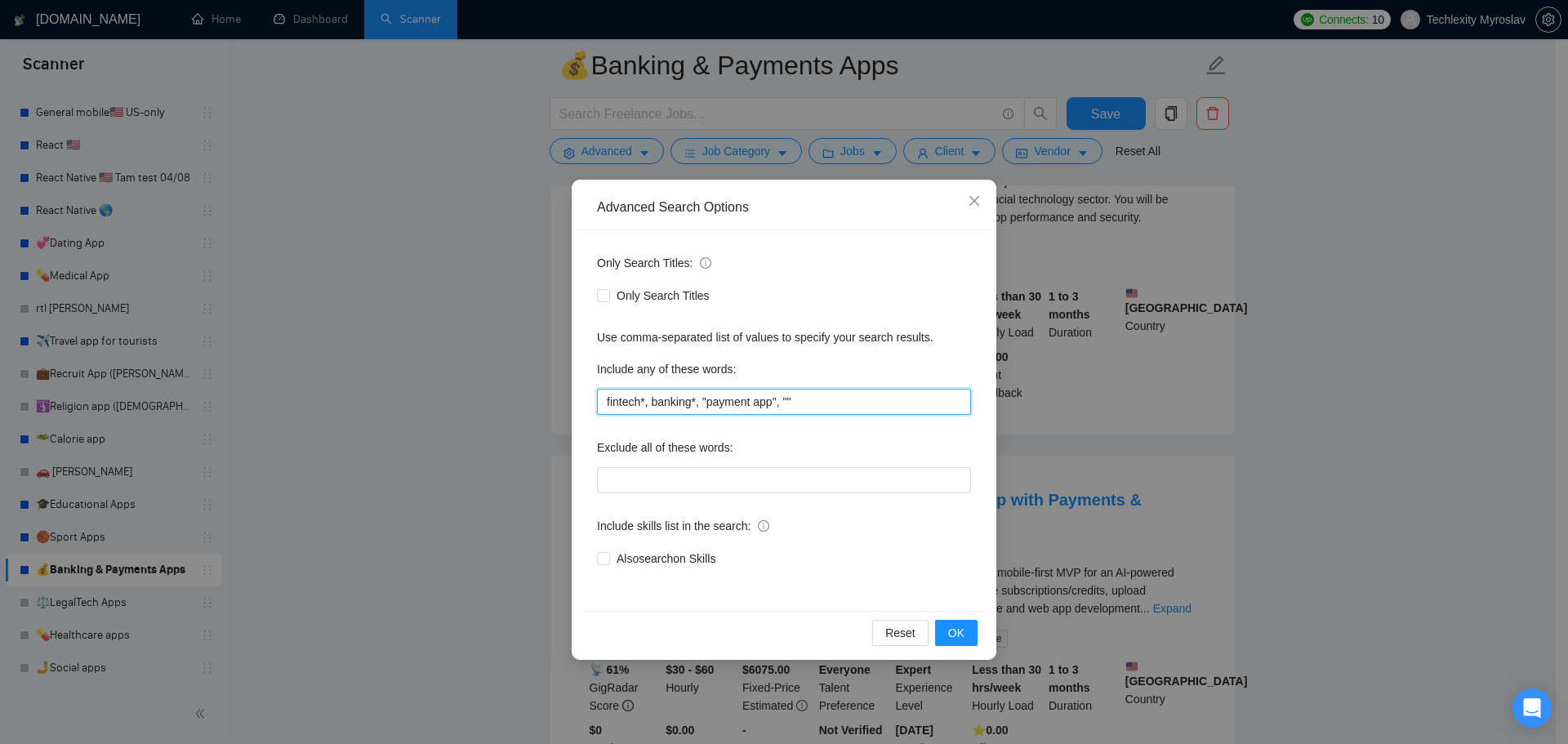
paste input "digital bank"
click at [834, 402] on input "fintech*, banking*, "payment app", "digital bank"" at bounding box center [784, 402] width 374 height 26
click at [918, 403] on input "fintech*, banking*, "payment app", "digital bank"" at bounding box center [784, 402] width 374 height 26
click at [952, 634] on span "OK" at bounding box center [957, 632] width 17 height 18
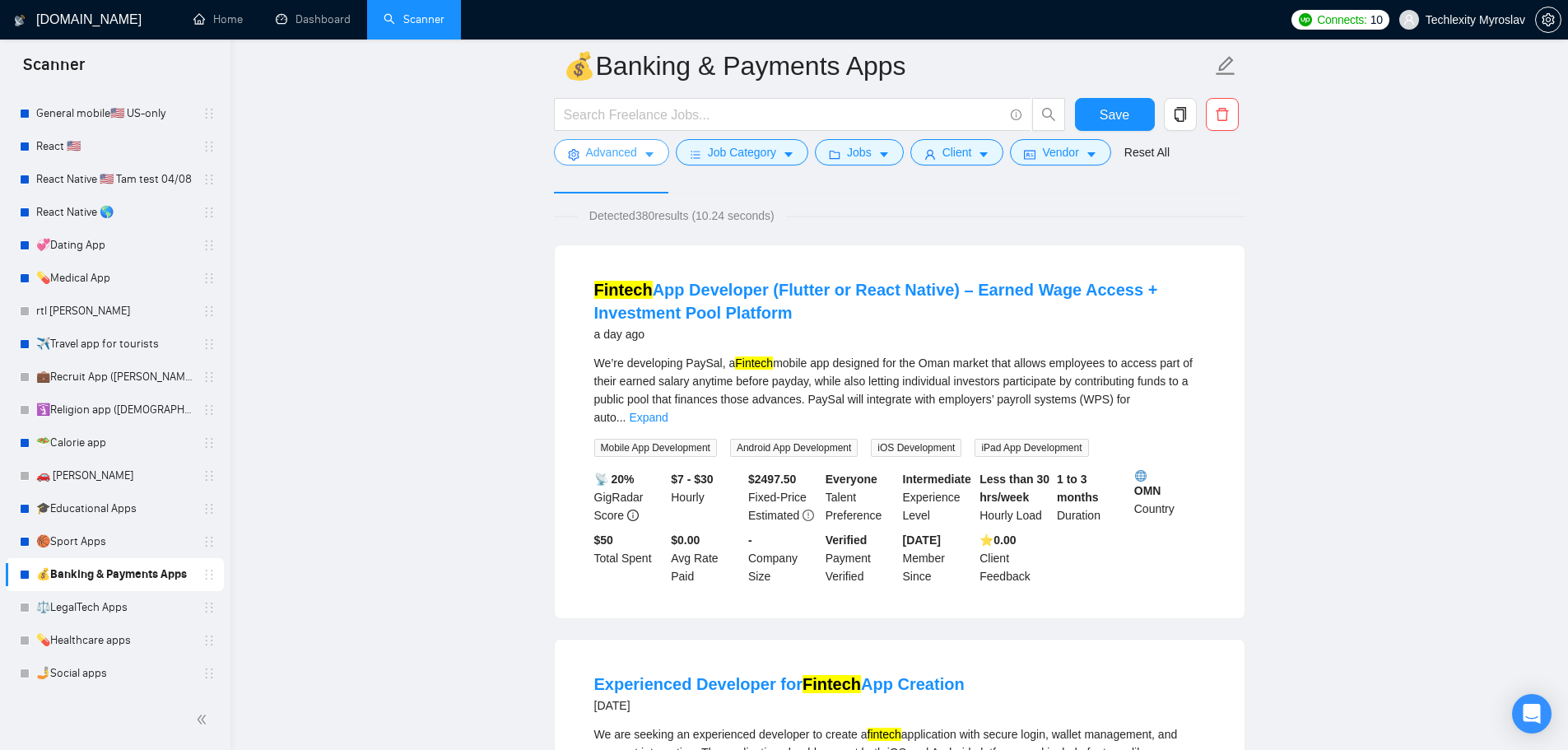
scroll to position [0, 0]
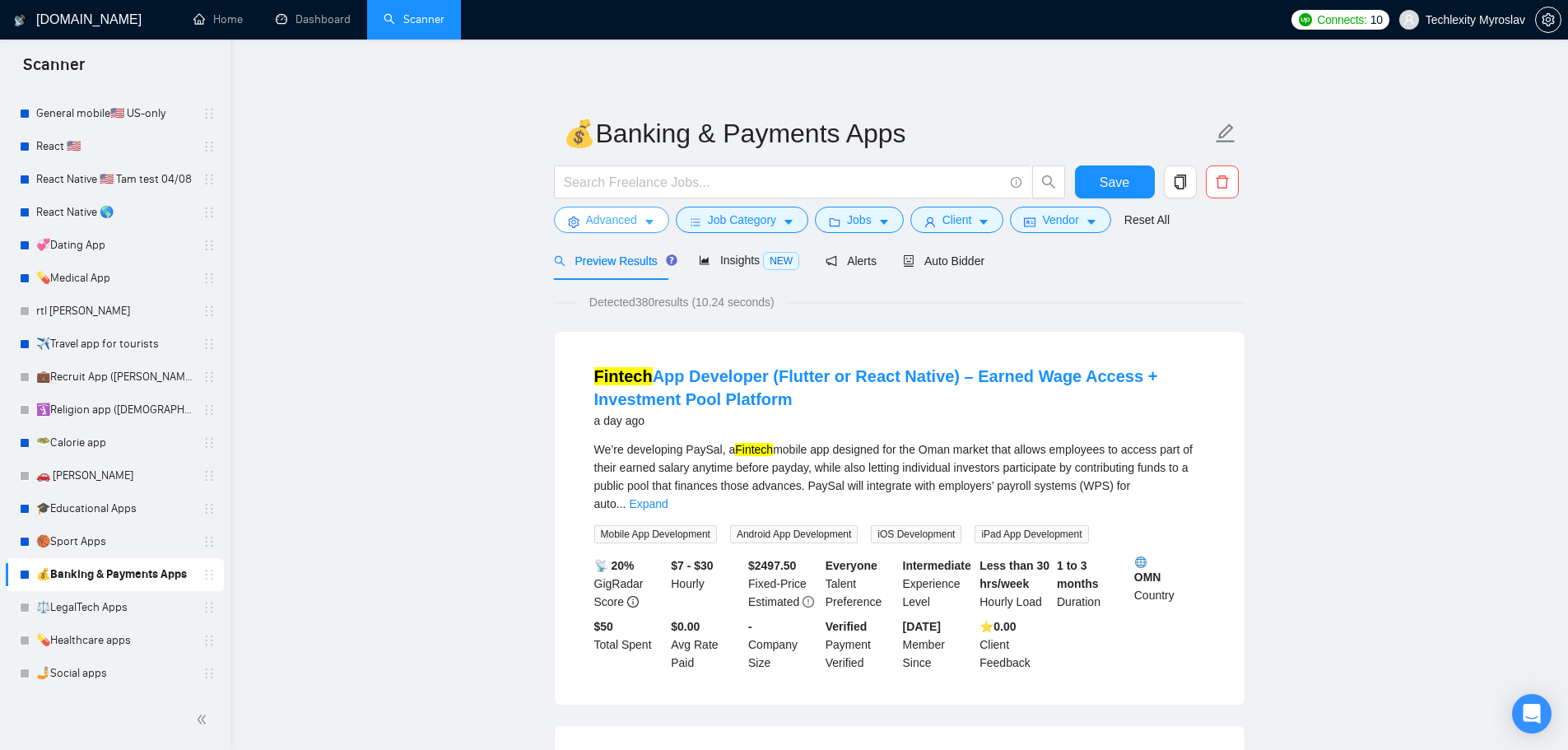
click at [601, 227] on span "Advanced" at bounding box center [611, 219] width 51 height 18
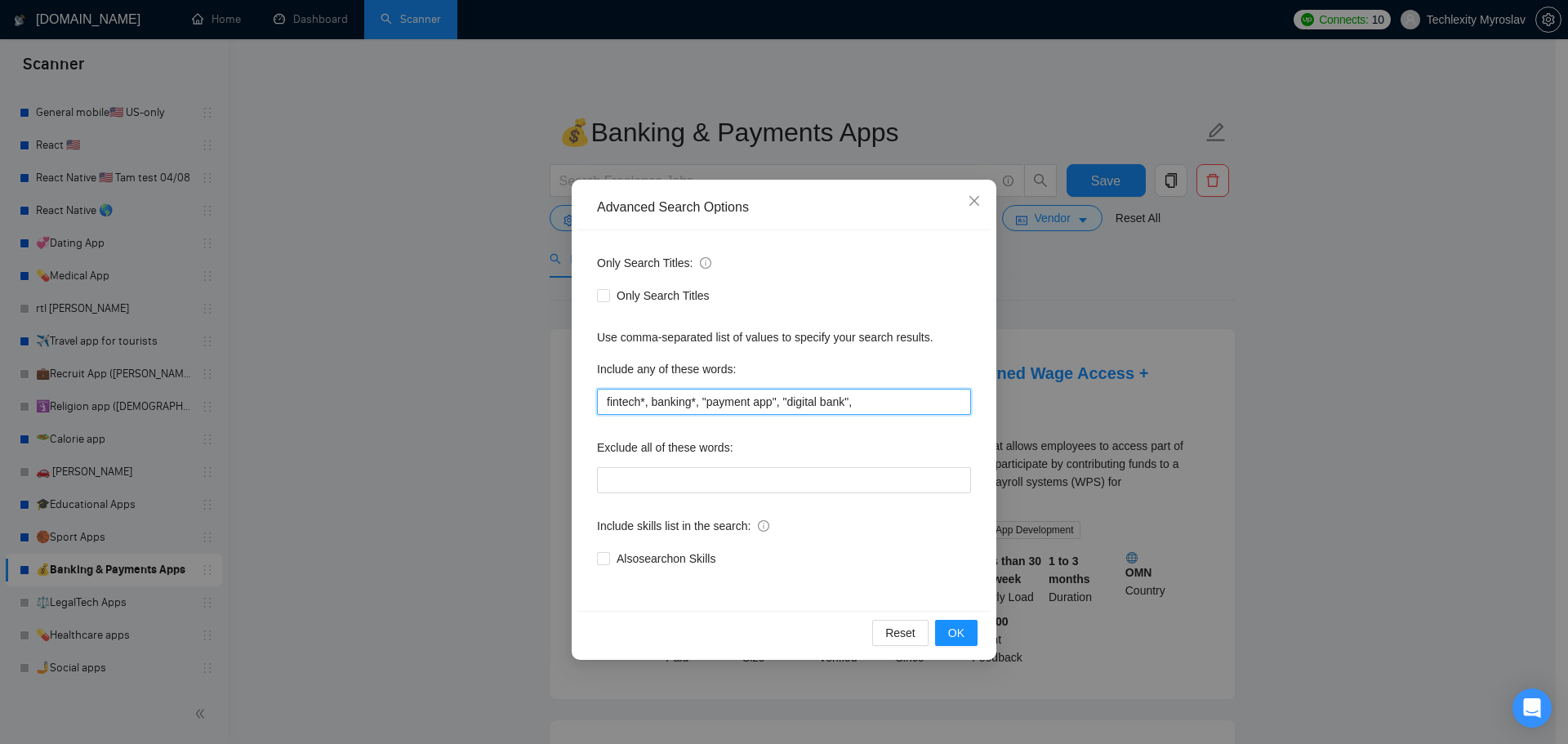
drag, startPoint x: 786, startPoint y: 402, endPoint x: 876, endPoint y: 437, distance: 96.6
click at [874, 412] on input "fintech*, banking*, "payment app", "digital bank"," at bounding box center [784, 402] width 374 height 26
click at [954, 635] on span "OK" at bounding box center [957, 632] width 17 height 18
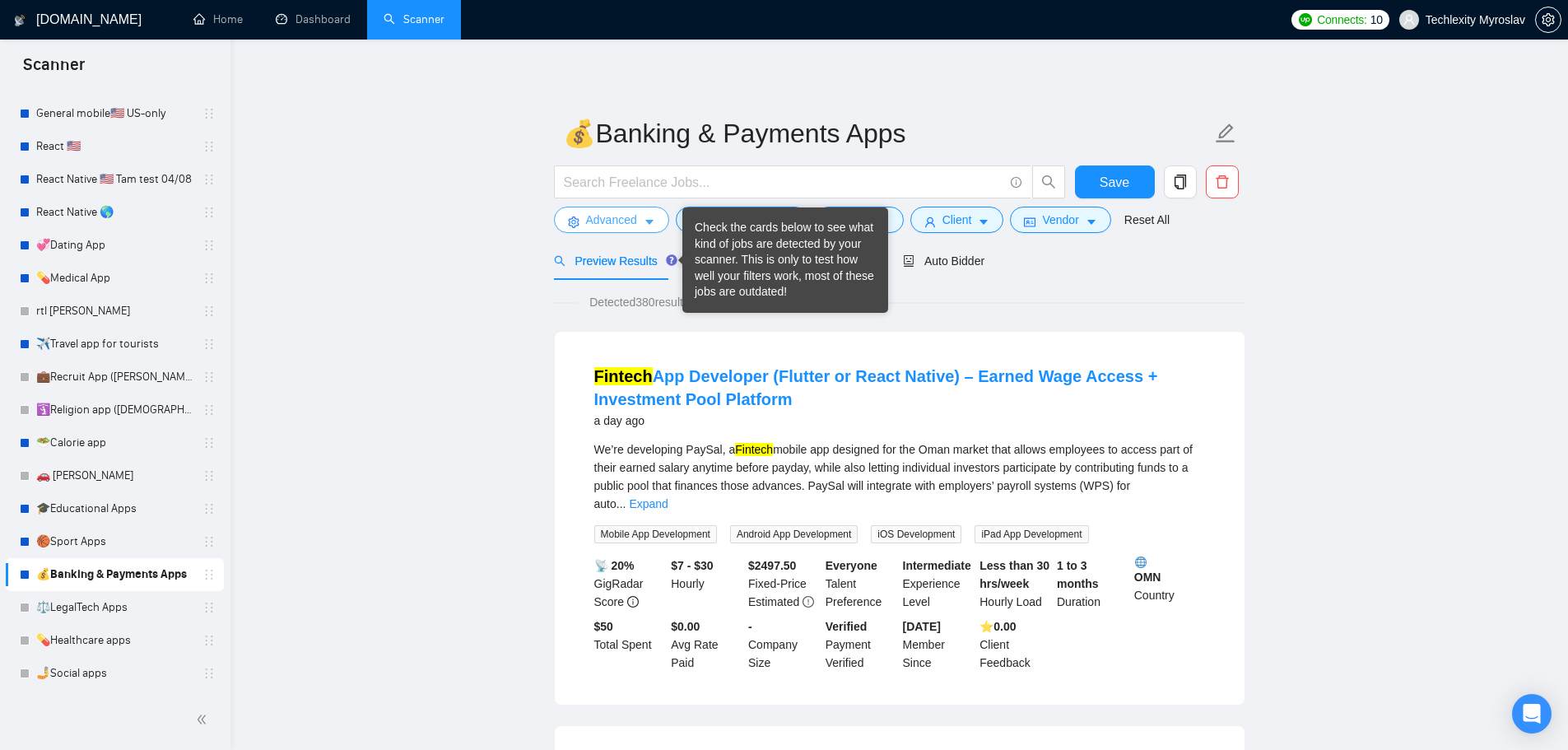
click at [608, 218] on span "Advanced" at bounding box center [611, 219] width 51 height 18
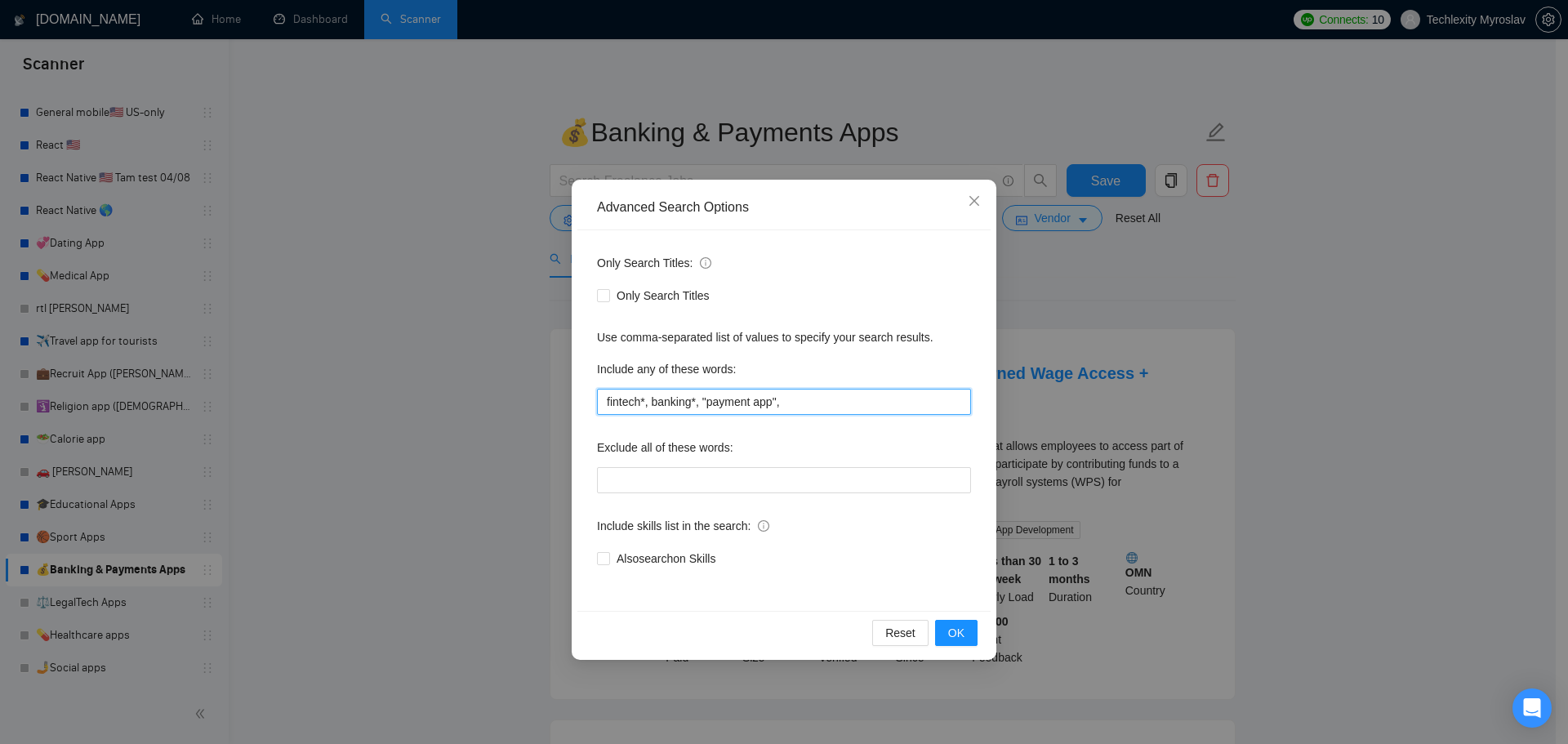
click at [852, 392] on input "fintech*, banking*, "payment app"," at bounding box center [784, 402] width 374 height 26
click at [785, 406] on input "fintech*, banking*, "payment app", """ at bounding box center [784, 402] width 374 height 26
click at [790, 406] on input "fintech*, banking*, "payment app", """ at bounding box center [784, 402] width 374 height 26
paste input "mobile banking"
click at [834, 406] on input "fintech*, banking*, "payment app", "mobile banking"" at bounding box center [784, 402] width 374 height 26
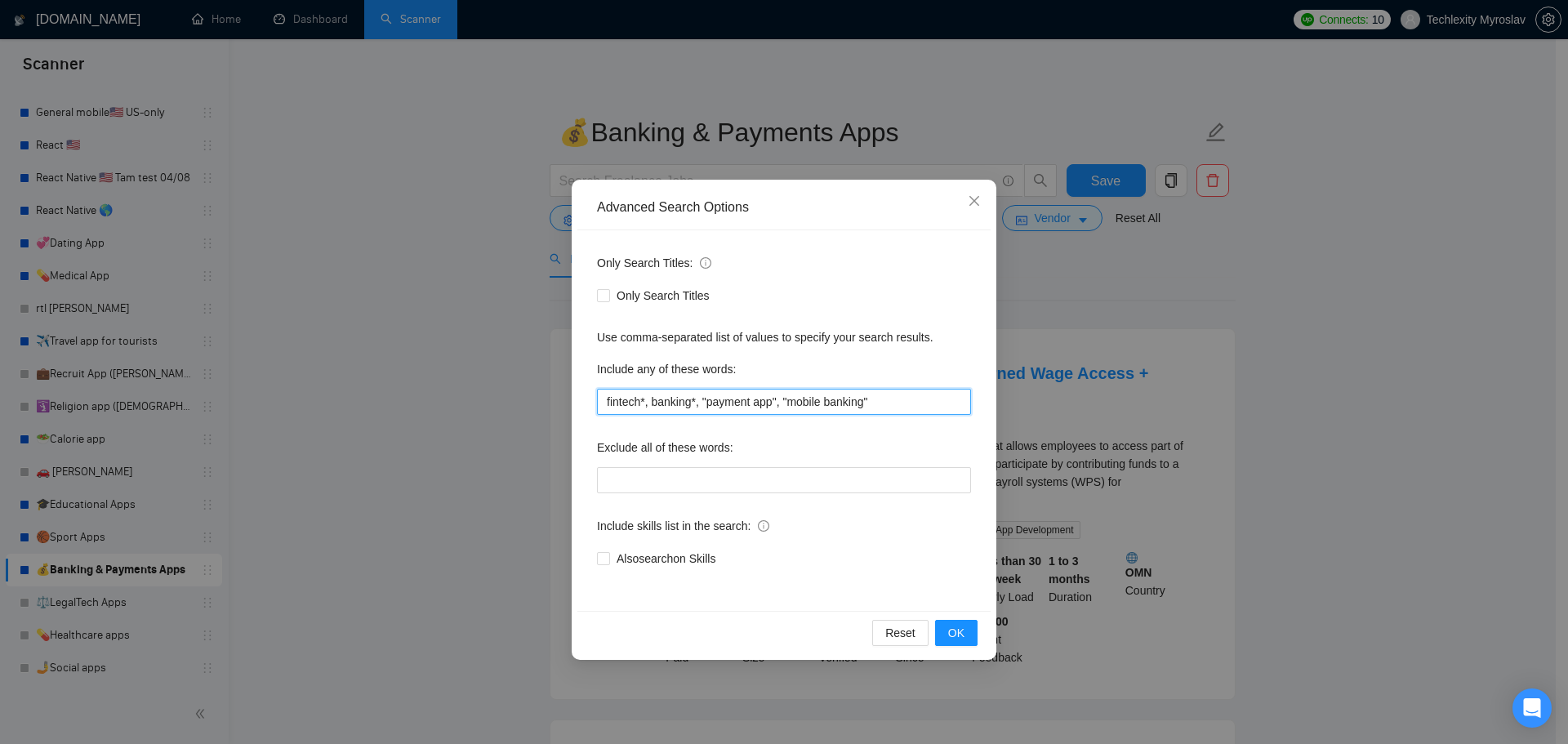
click at [899, 404] on input "fintech*, banking*, "payment app", "mobile banking"" at bounding box center [784, 402] width 374 height 26
click at [964, 641] on span "OK" at bounding box center [957, 632] width 17 height 18
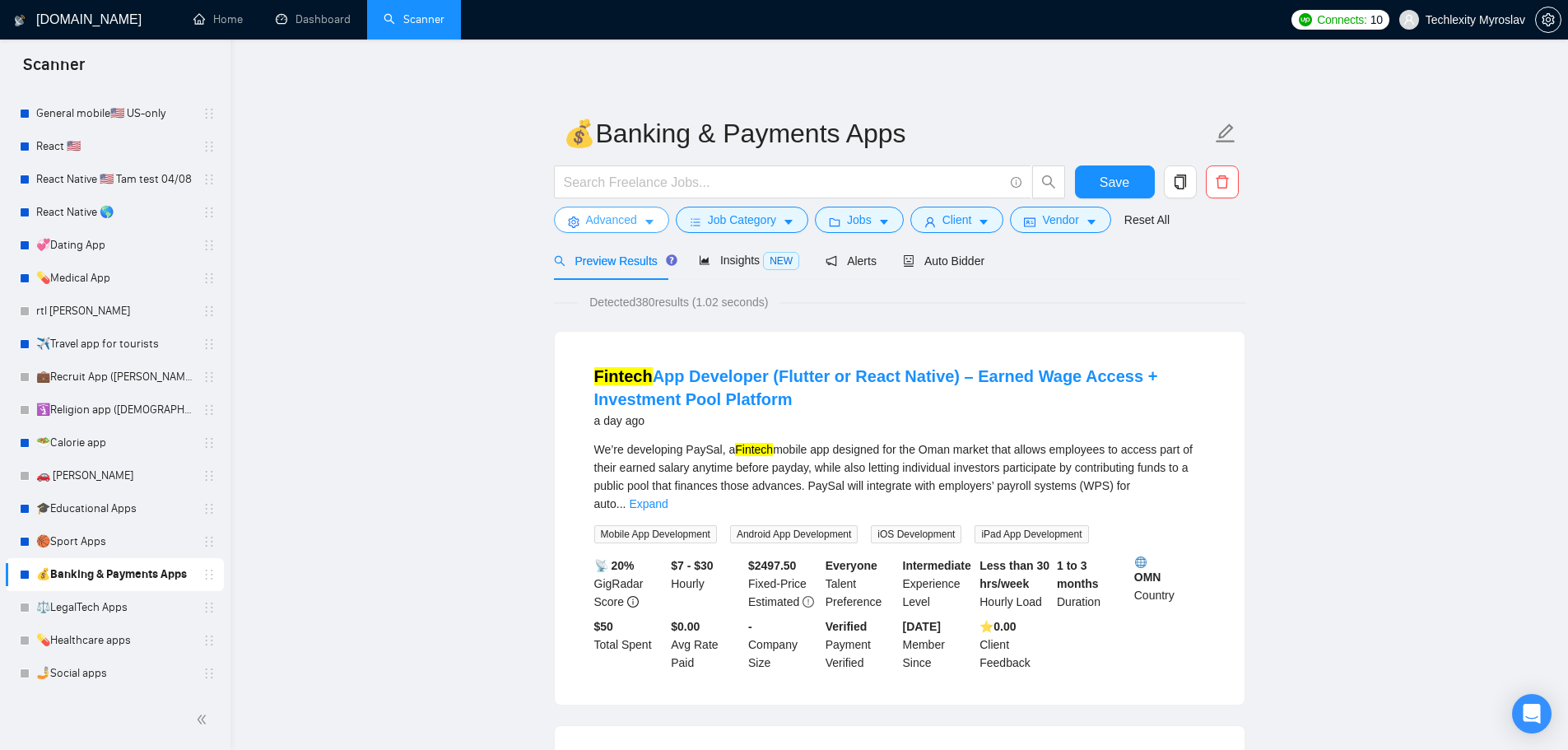
click at [627, 214] on span "Advanced" at bounding box center [611, 219] width 51 height 18
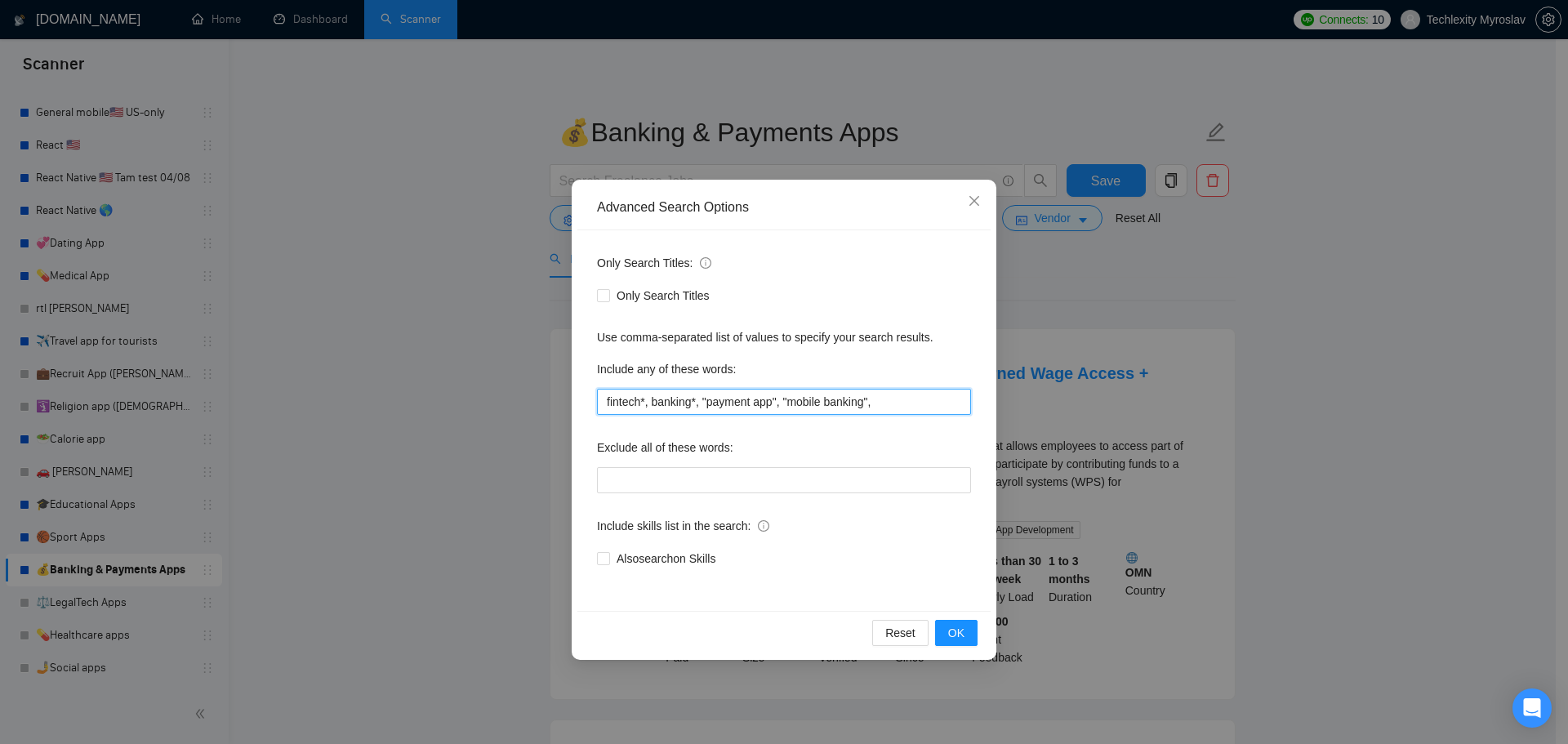
drag, startPoint x: 783, startPoint y: 400, endPoint x: 910, endPoint y: 410, distance: 127.4
click at [910, 410] on input "fintech*, banking*, "payment app", "mobile banking"," at bounding box center [784, 402] width 374 height 26
click at [899, 410] on input "fintech*, banking*, "payment app", "mobile banking"," at bounding box center [784, 402] width 374 height 26
drag, startPoint x: 865, startPoint y: 403, endPoint x: 790, endPoint y: 400, distance: 75.1
click at [790, 400] on input "fintech*, banking*, "payment app", "mobile banking"," at bounding box center [784, 402] width 374 height 26
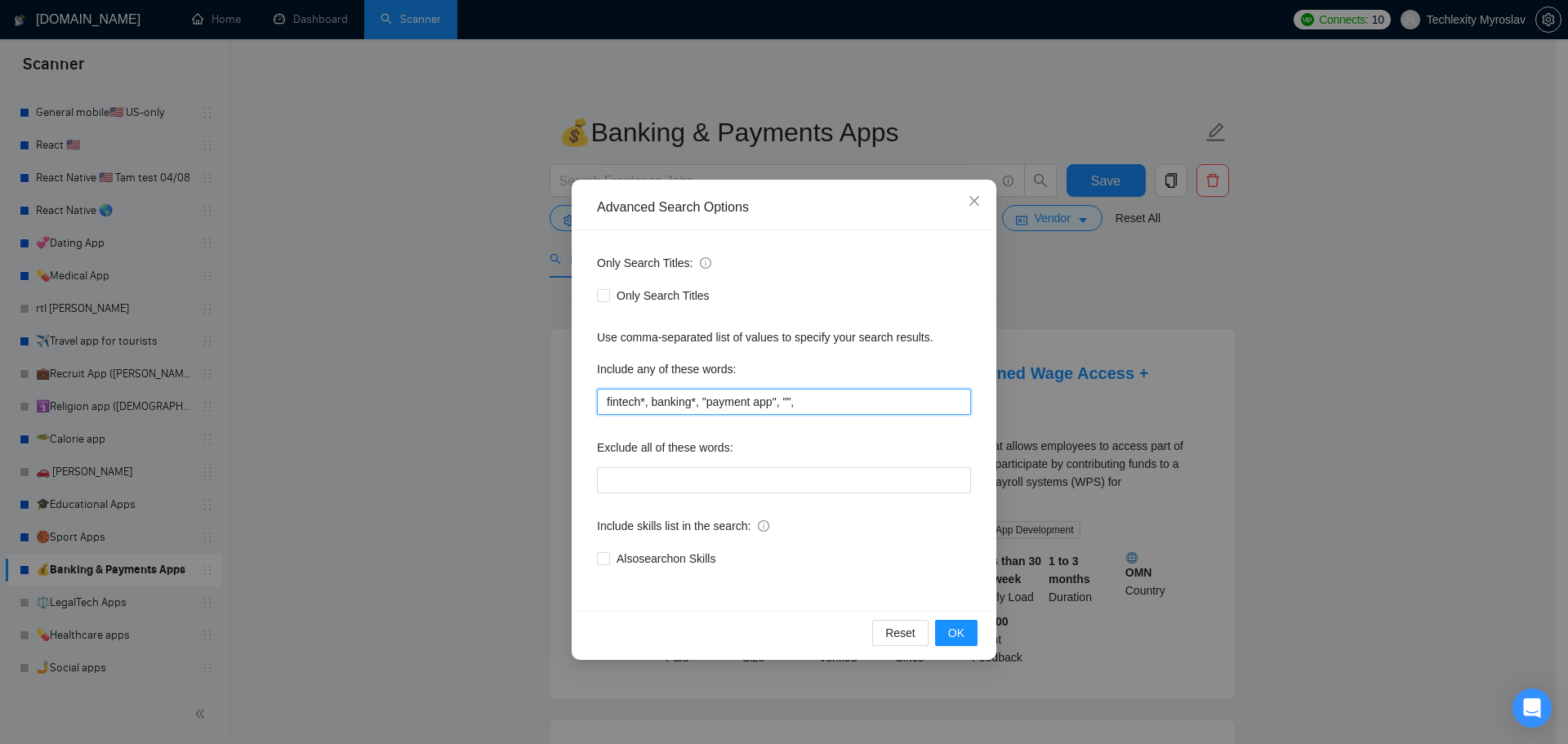
drag, startPoint x: 677, startPoint y: 404, endPoint x: 691, endPoint y: 402, distance: 14.1
click at [691, 402] on input "fintech*, banking*, "payment app", ""," at bounding box center [784, 402] width 374 height 26
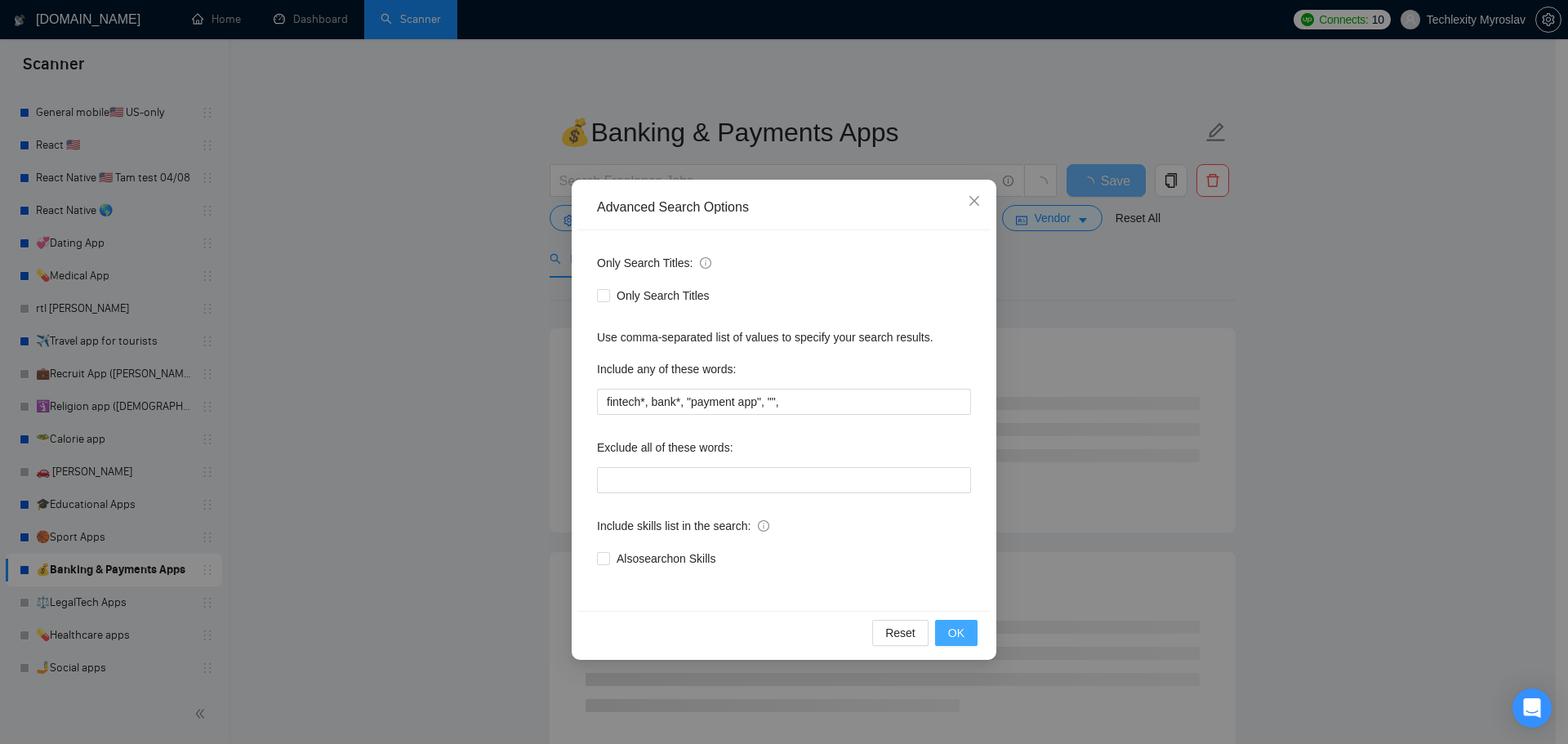
click at [973, 630] on button "OK" at bounding box center [957, 632] width 42 height 26
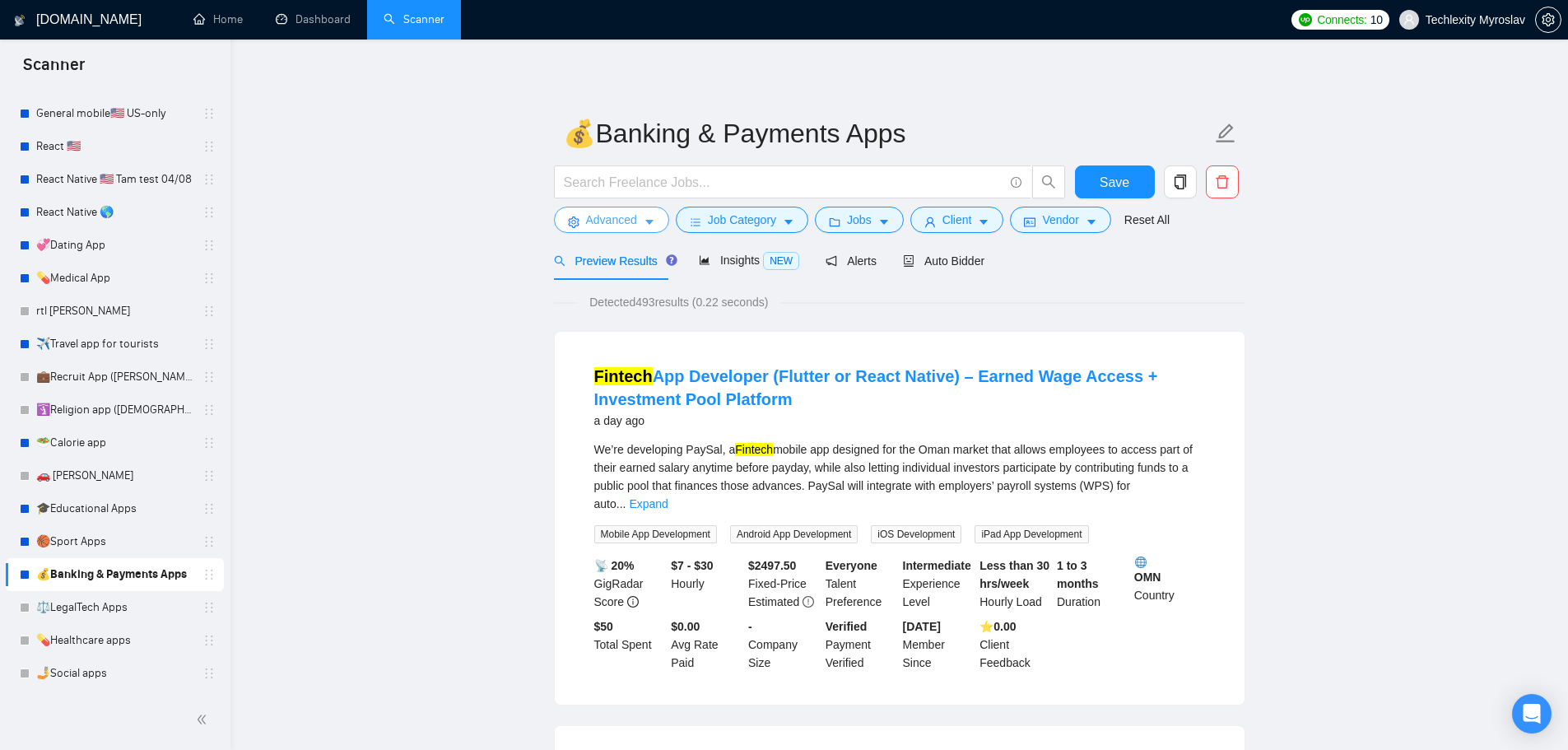
drag, startPoint x: 617, startPoint y: 216, endPoint x: 634, endPoint y: 227, distance: 20.2
click at [617, 216] on span "Advanced" at bounding box center [611, 219] width 51 height 18
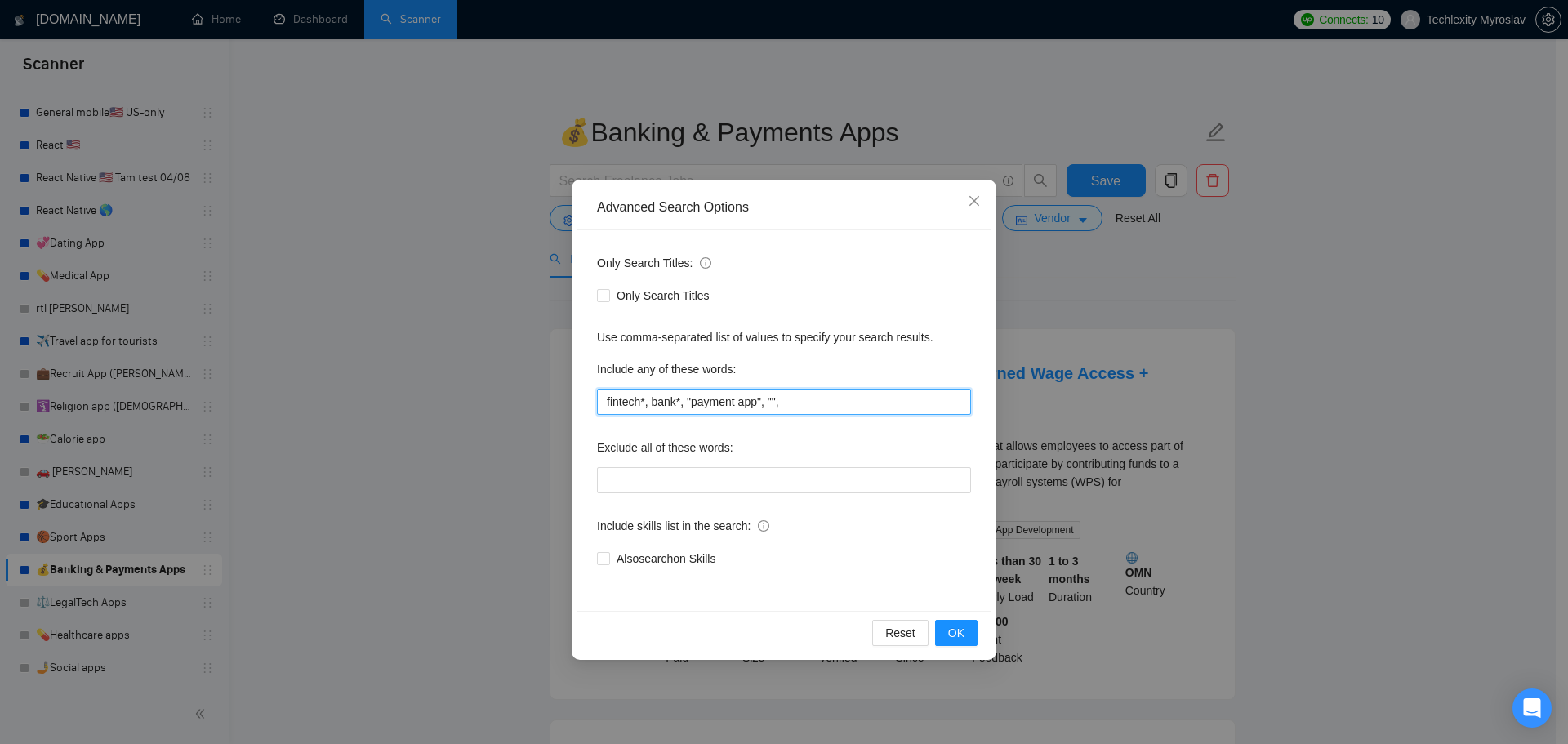
click at [874, 402] on input "fintech*, bank*, "payment app", ""," at bounding box center [784, 402] width 374 height 26
click at [768, 403] on input "fintech*, bank*, "payment app", "", BAAS*," at bounding box center [784, 402] width 374 height 26
paste input "finance"
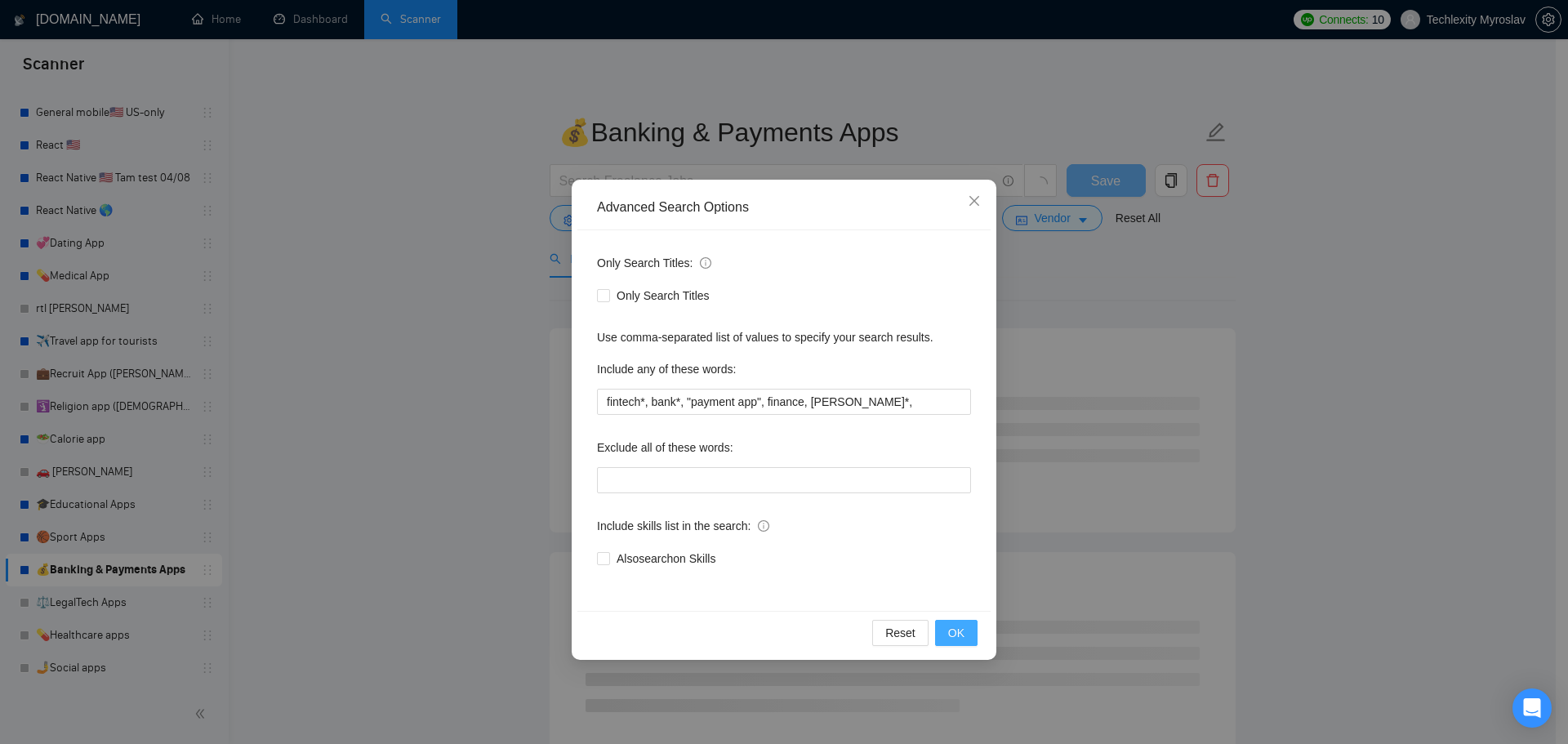
click at [971, 623] on button "OK" at bounding box center [957, 632] width 42 height 26
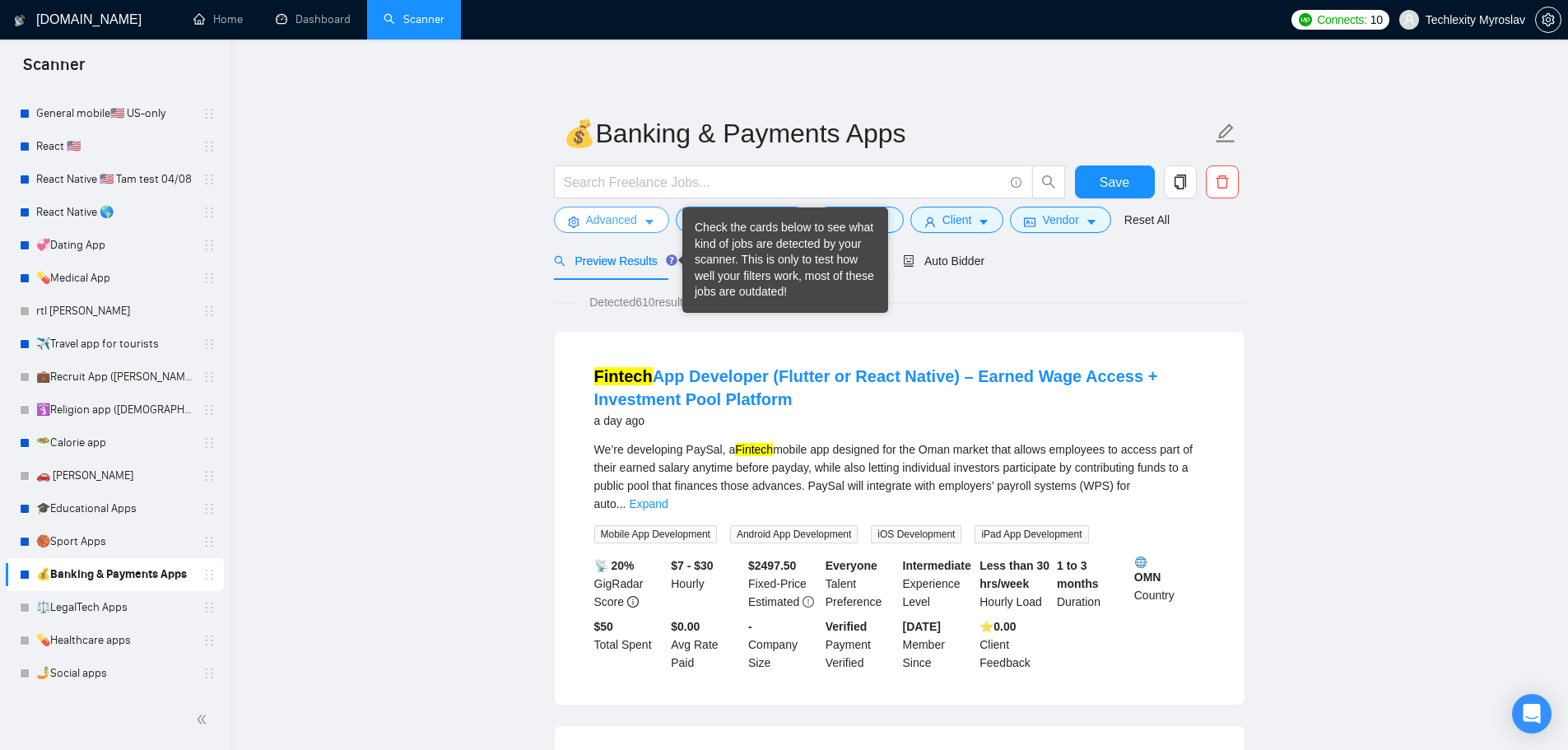
click at [622, 223] on span "Advanced" at bounding box center [611, 219] width 51 height 18
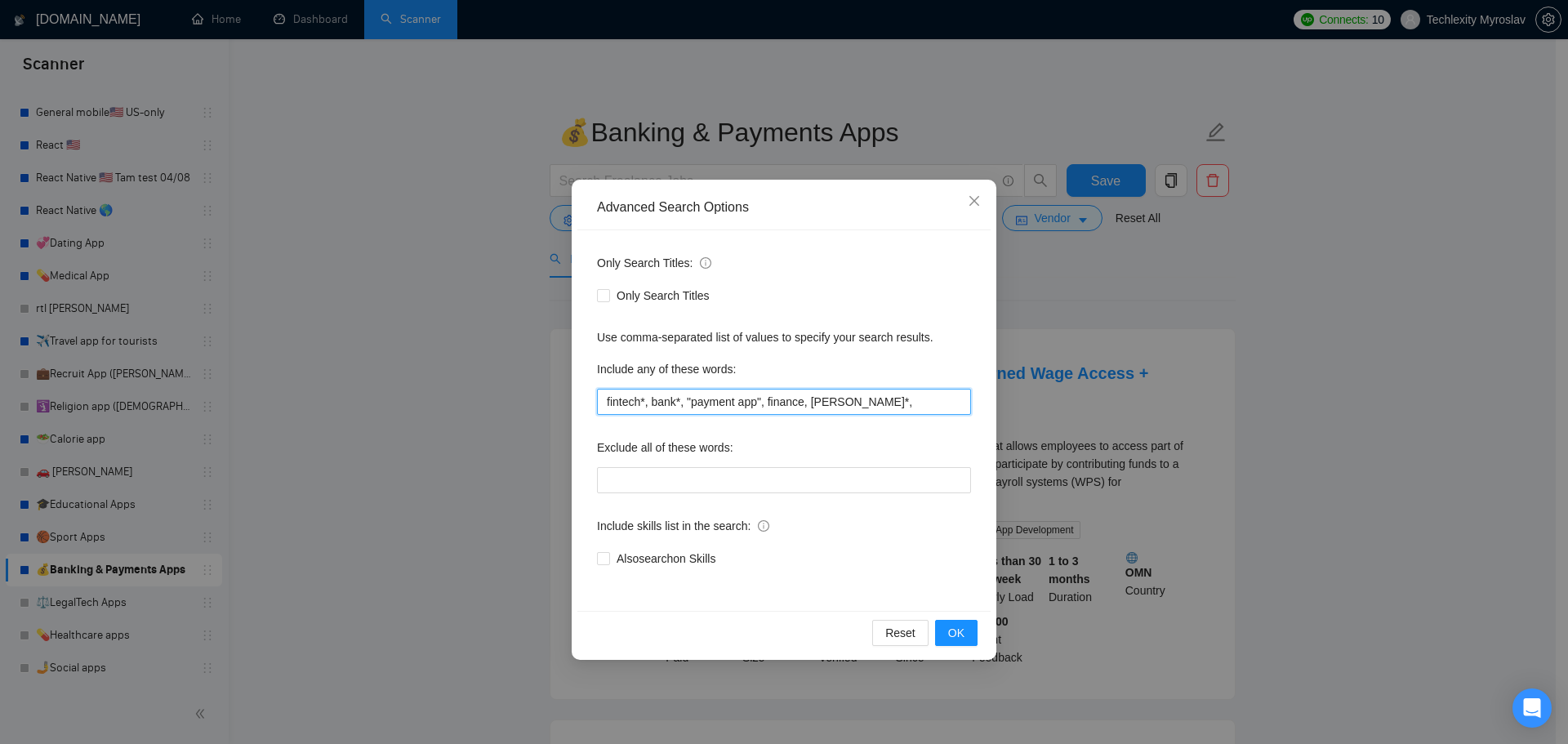
click at [803, 405] on input "fintech*, bank*, "payment app", finance, BAAS*," at bounding box center [784, 402] width 374 height 26
click at [965, 637] on button "OK" at bounding box center [957, 632] width 42 height 26
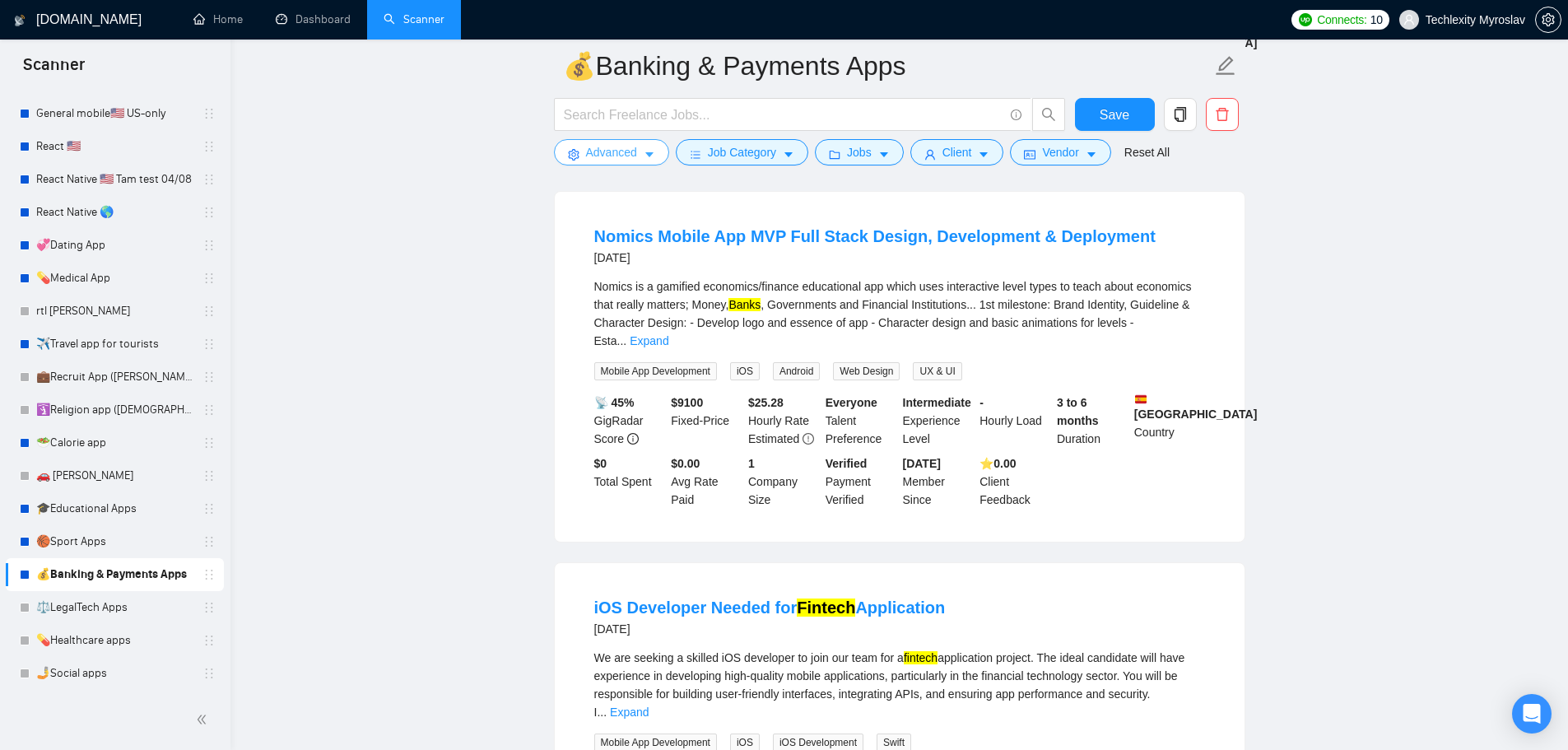
scroll to position [1646, 0]
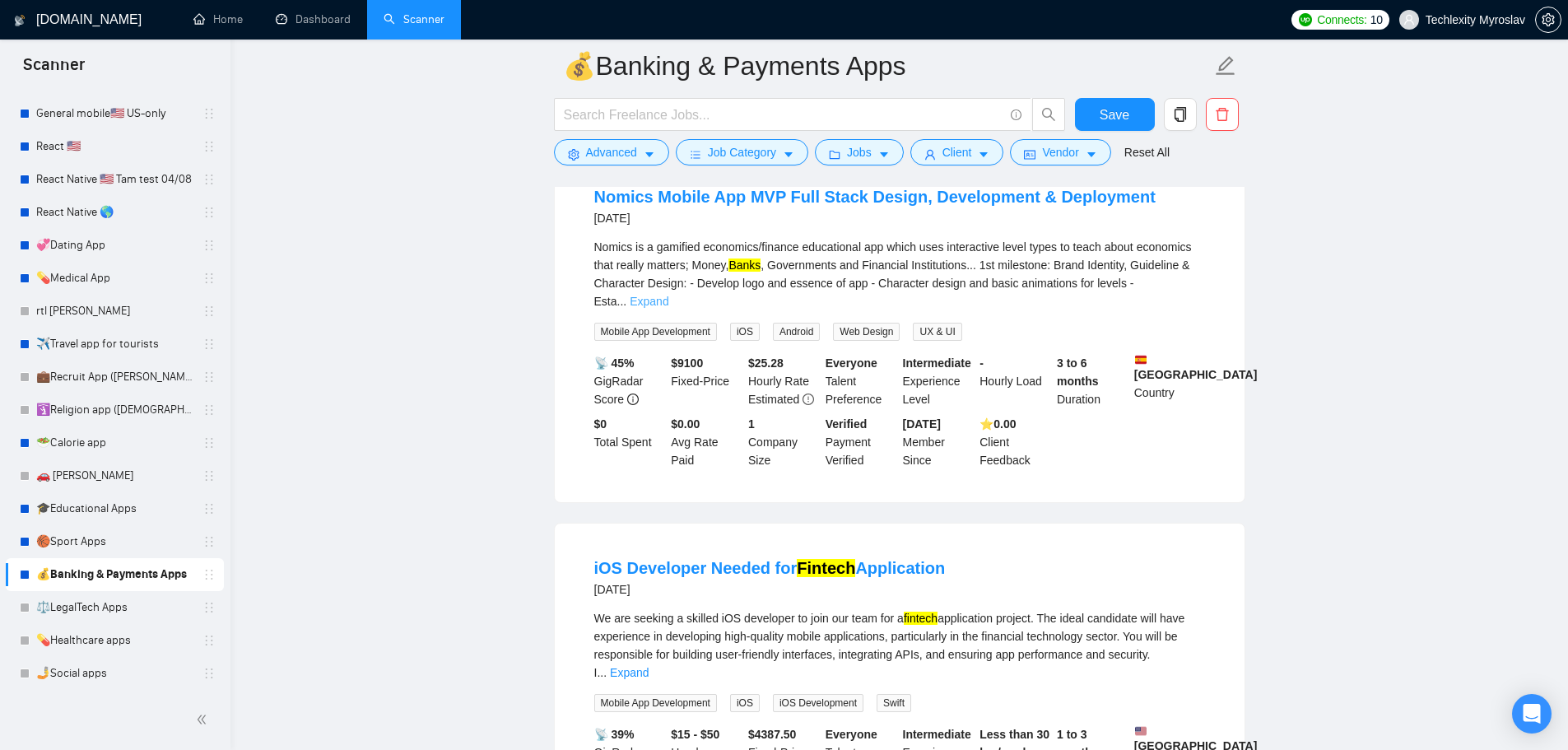
click at [668, 295] on link "Expand" at bounding box center [650, 301] width 39 height 13
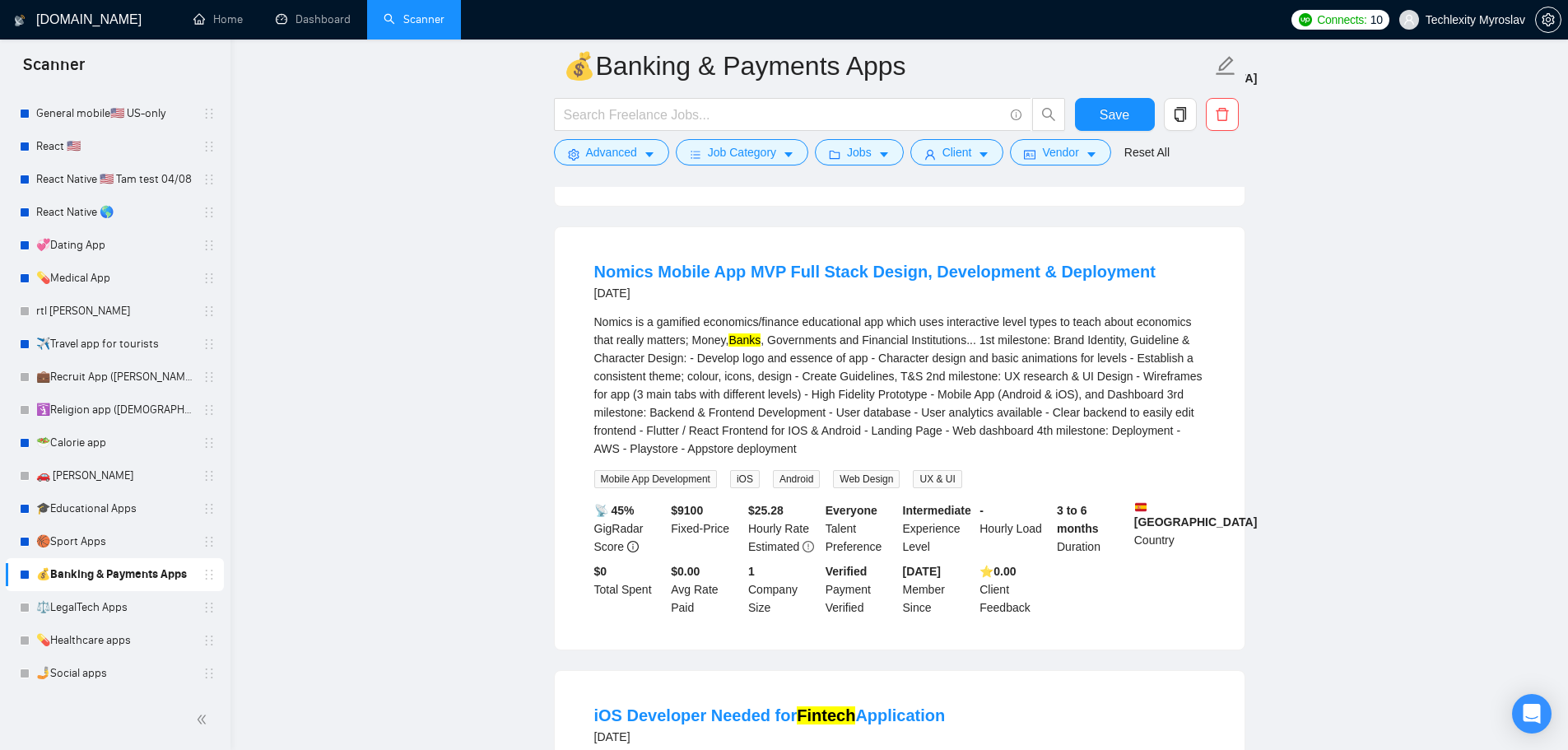
scroll to position [1564, 0]
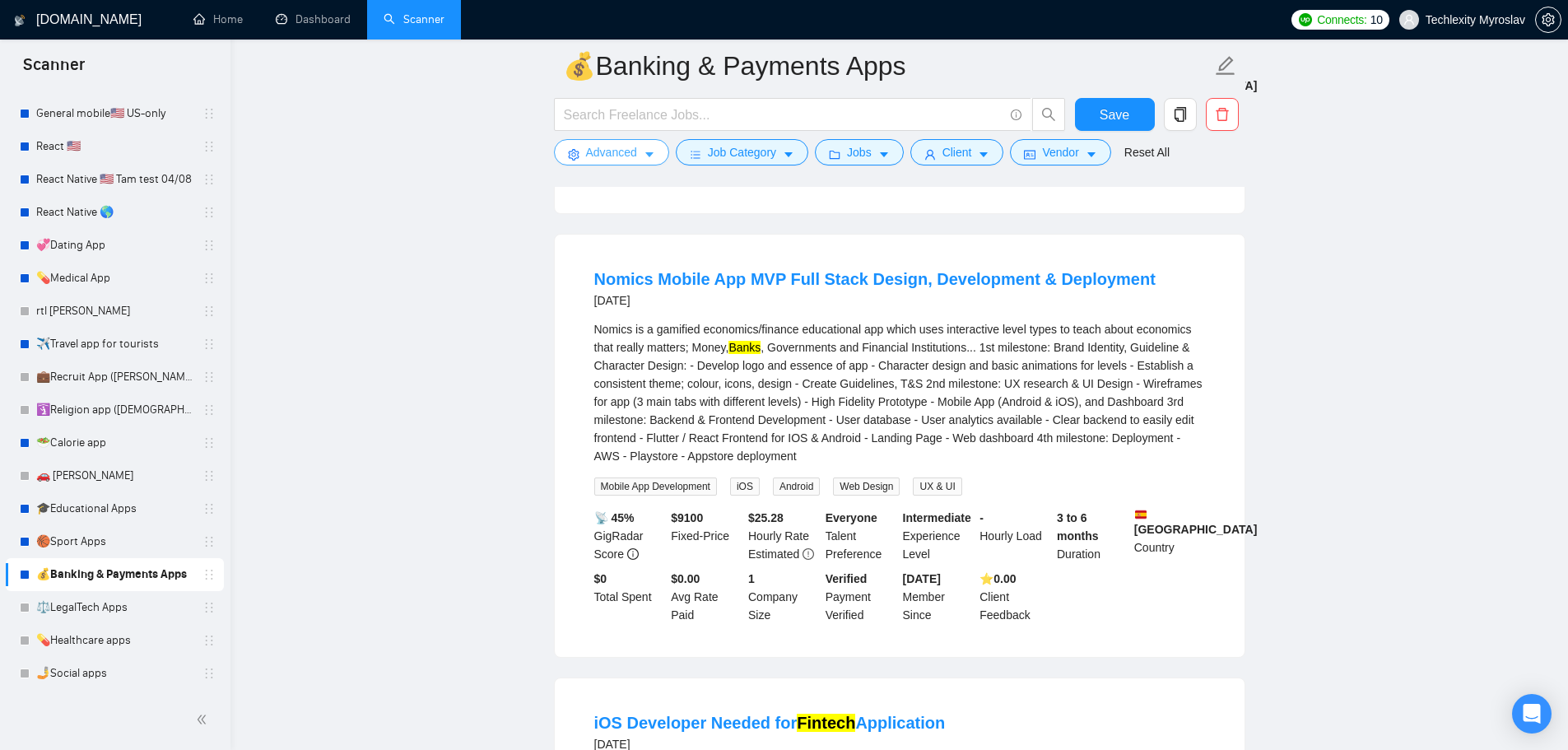
click at [608, 157] on span "Advanced" at bounding box center [611, 152] width 51 height 18
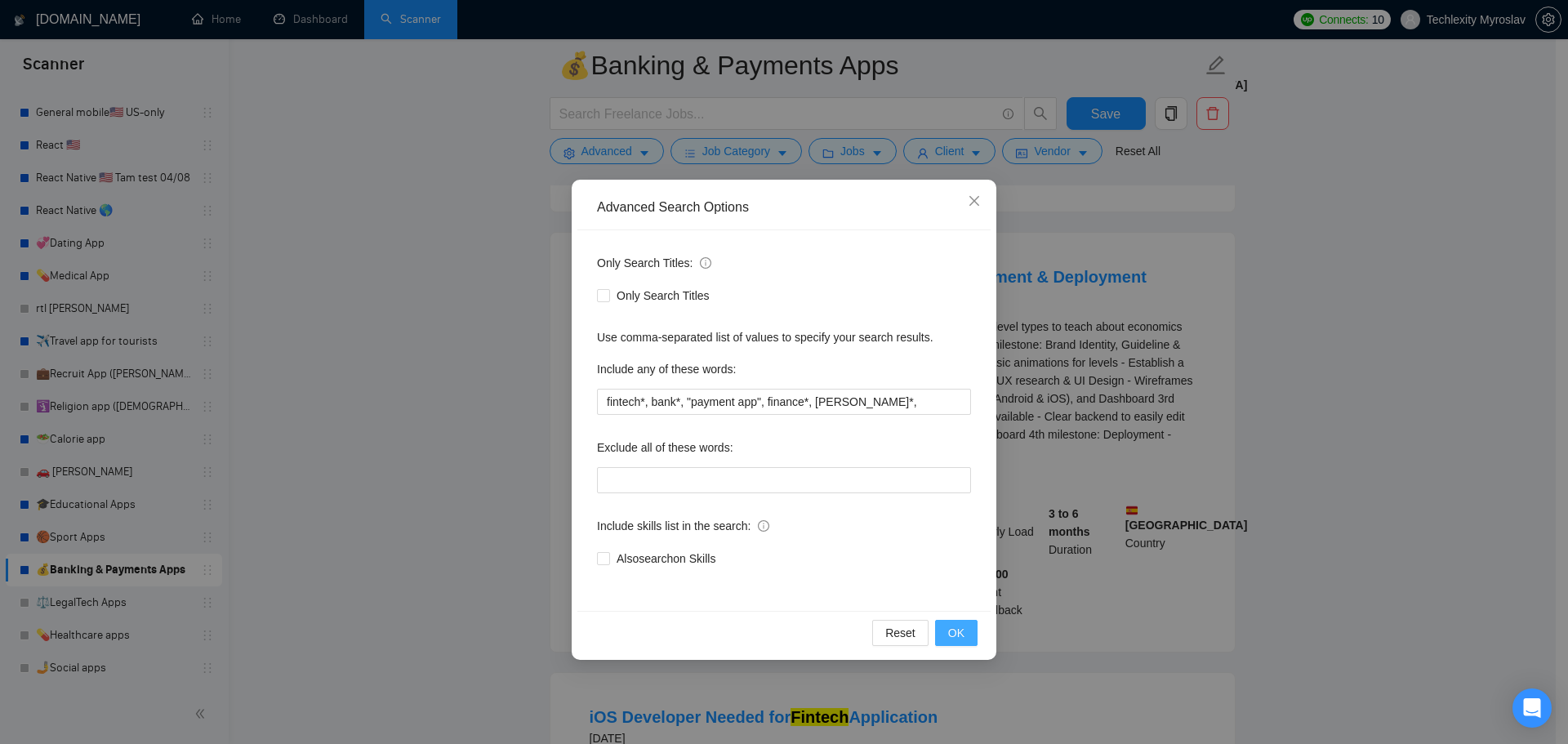
click at [947, 632] on button "OK" at bounding box center [957, 632] width 42 height 26
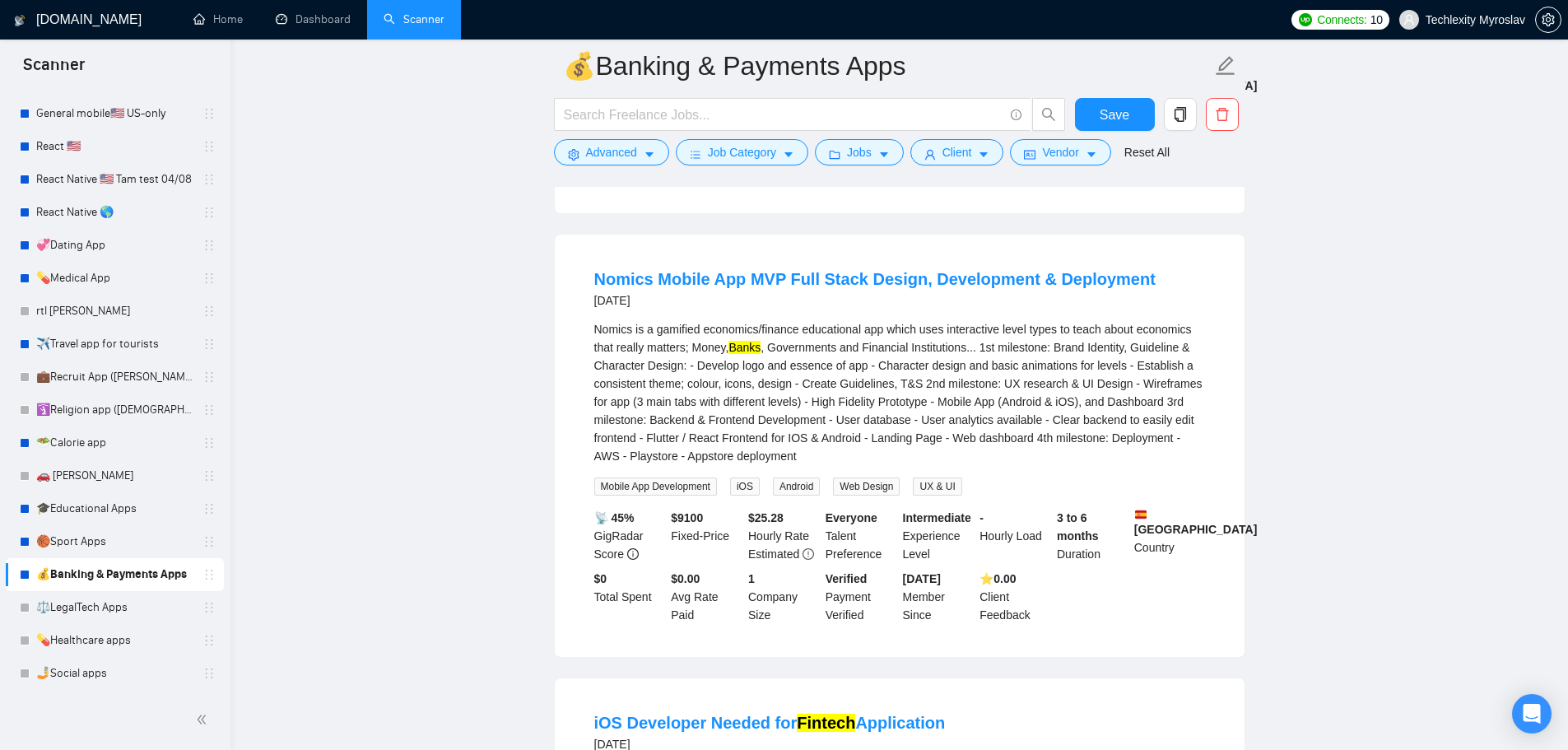
click at [864, 338] on div "Nomics is a gamified economics/finance educational app which uses interactive l…" at bounding box center [900, 393] width 610 height 145
drag, startPoint x: 860, startPoint y: 339, endPoint x: 884, endPoint y: 340, distance: 24.0
click at [884, 340] on div "Nomics is a gamified economics/finance educational app which uses interactive l…" at bounding box center [900, 393] width 610 height 145
click at [580, 151] on button "Advanced" at bounding box center [611, 153] width 115 height 26
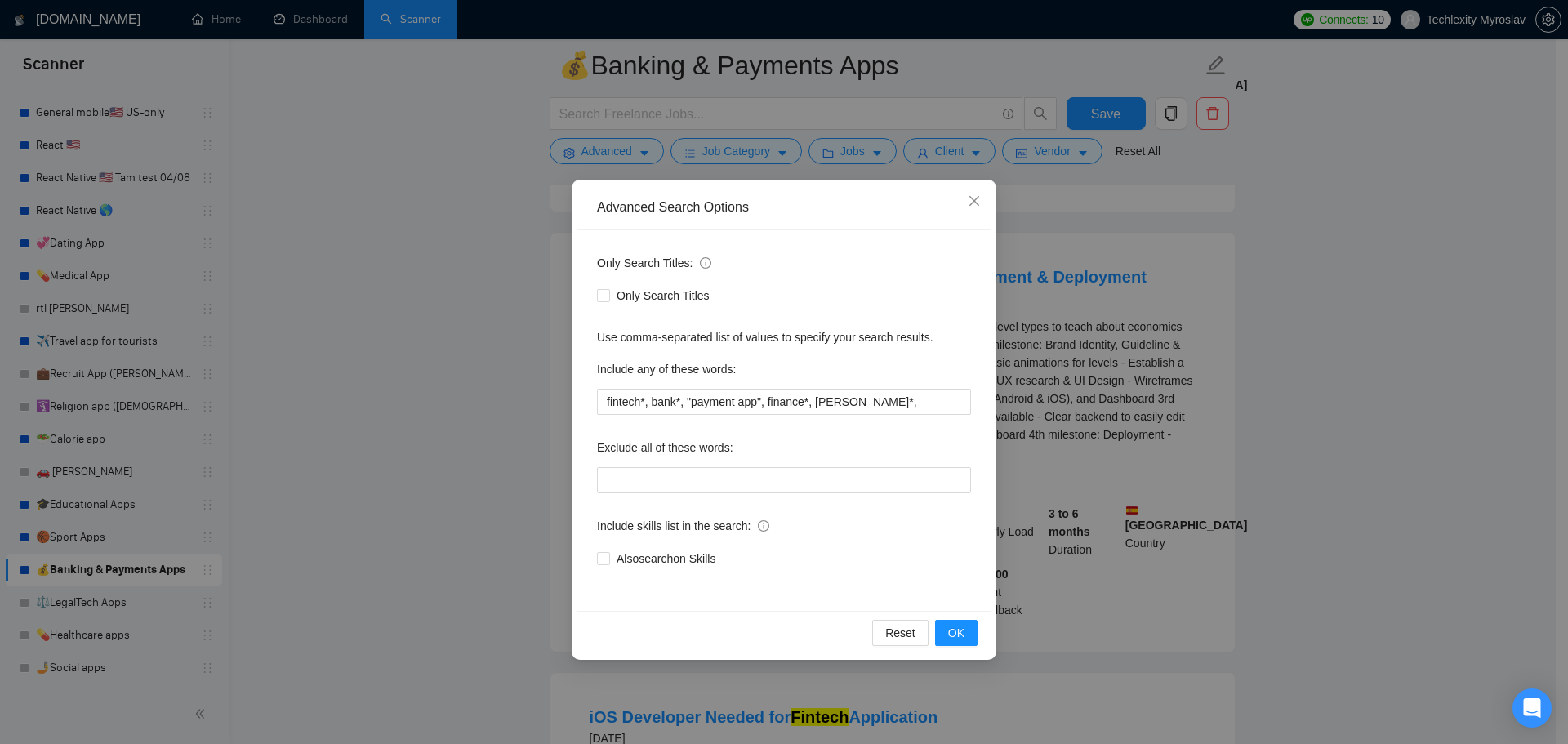
click at [1055, 405] on div "Advanced Search Options Only Search Titles: Only Search Titles Use comma-separa…" at bounding box center [784, 372] width 1568 height 744
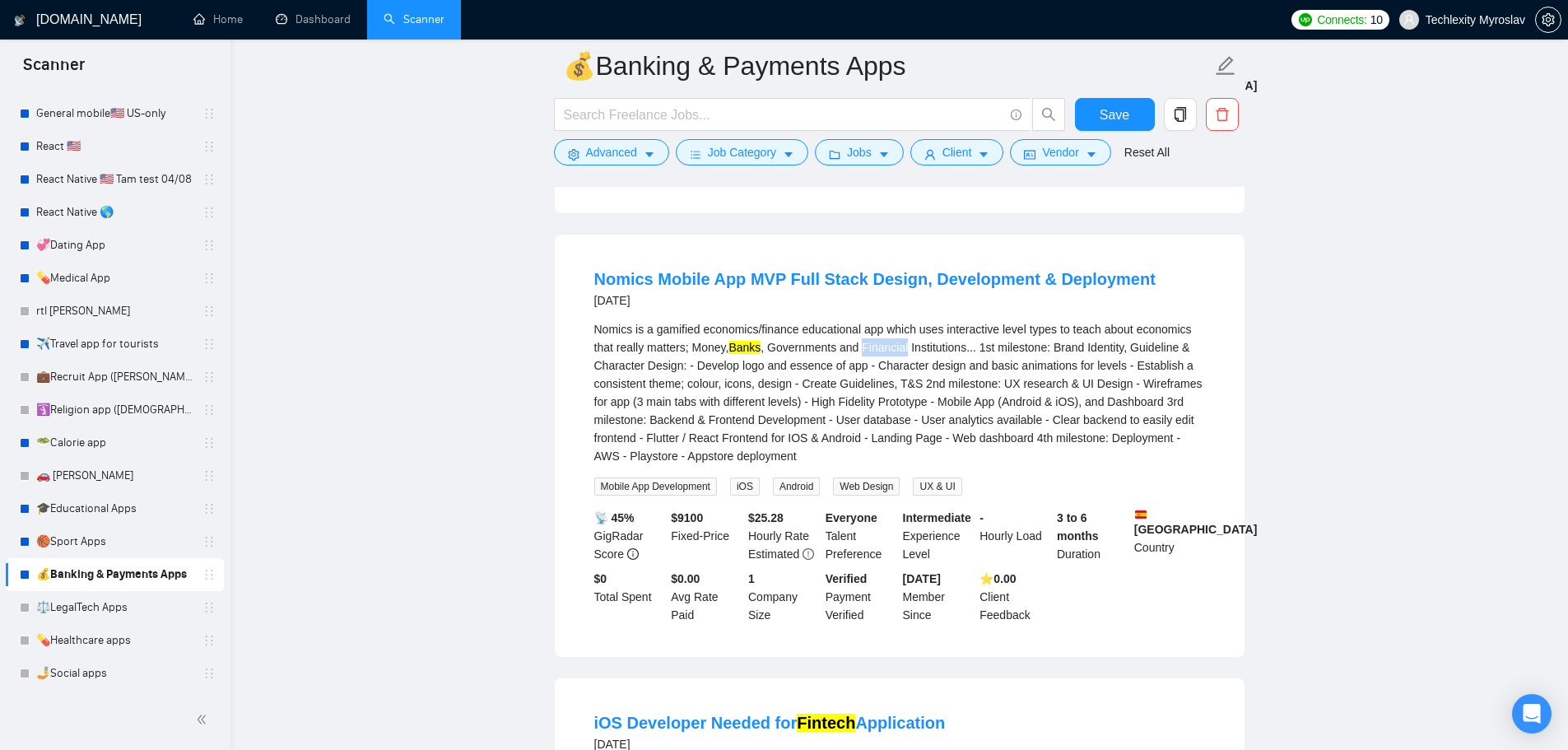
drag, startPoint x: 864, startPoint y: 339, endPoint x: 906, endPoint y: 334, distance: 42.3
click at [906, 334] on div "Nomics is a gamified economics/finance educational app which uses interactive l…" at bounding box center [900, 393] width 610 height 145
copy div "Financial"
click at [603, 155] on span "Advanced" at bounding box center [611, 152] width 51 height 18
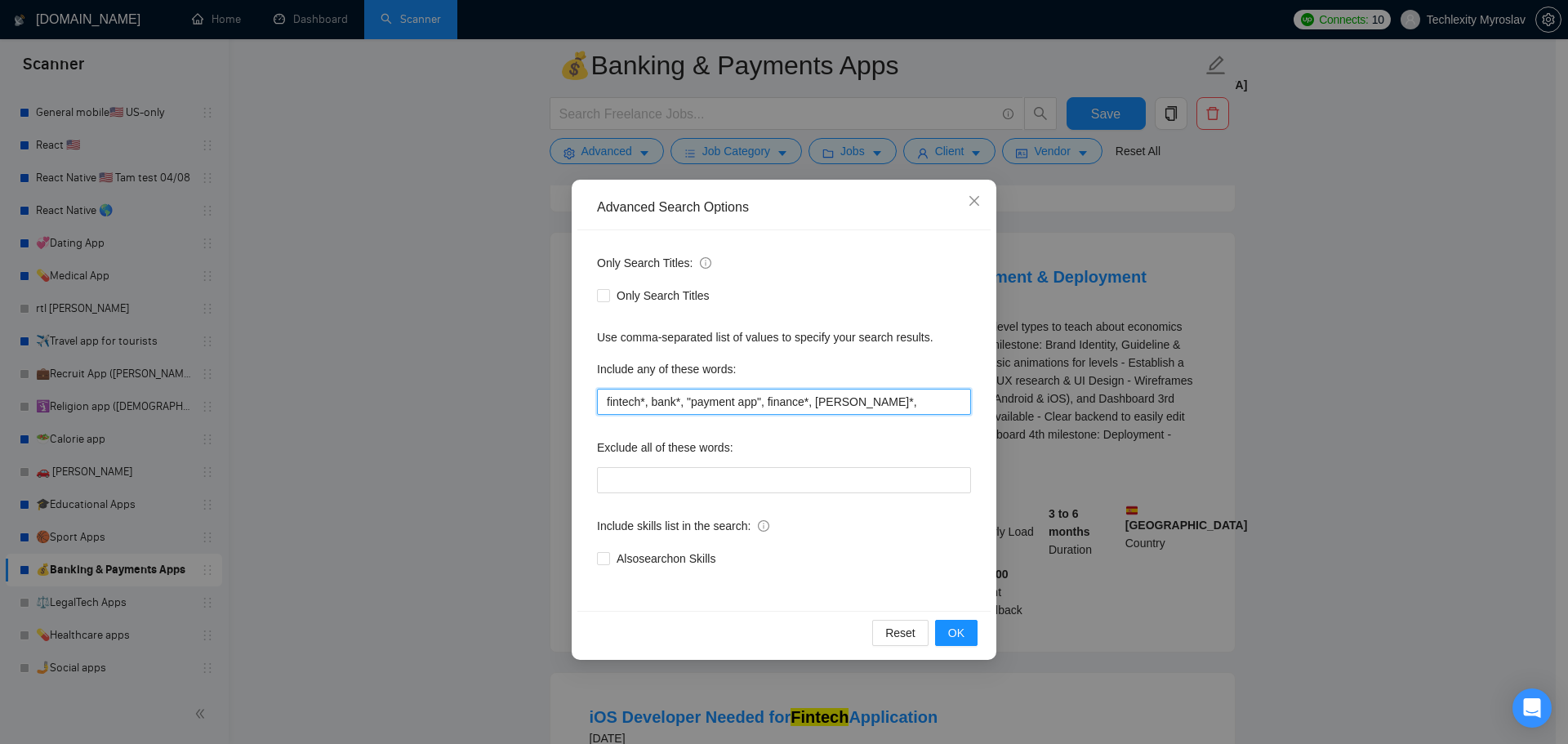
click at [897, 407] on input "fintech*, bank*, "payment app", finance*, BAAS*," at bounding box center [784, 402] width 374 height 26
paste input "Financial"
type input "fintech*, bank*, "payment app", finance*, BAAS*, Financial*"
click at [963, 627] on span "OK" at bounding box center [957, 632] width 17 height 18
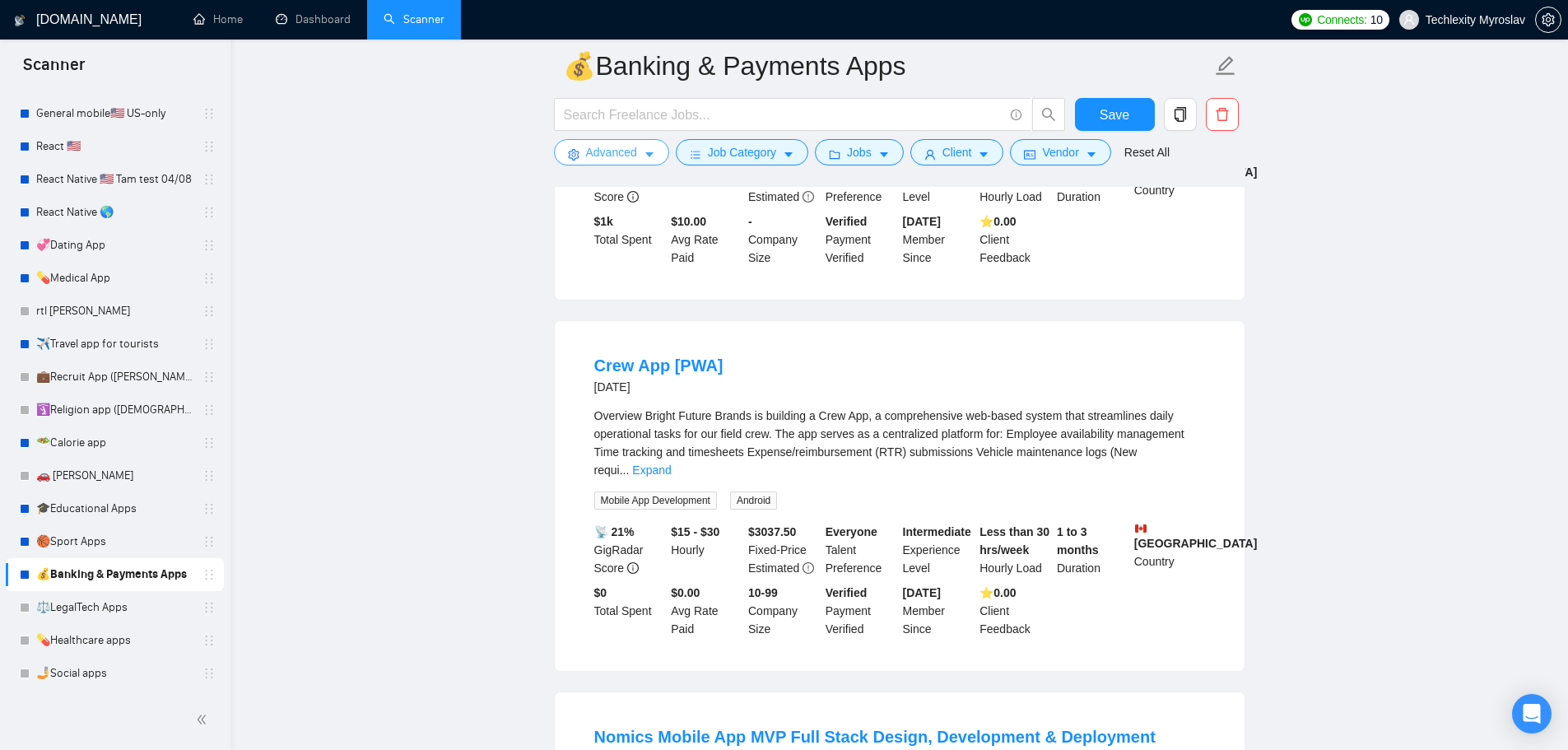
scroll to position [1481, 0]
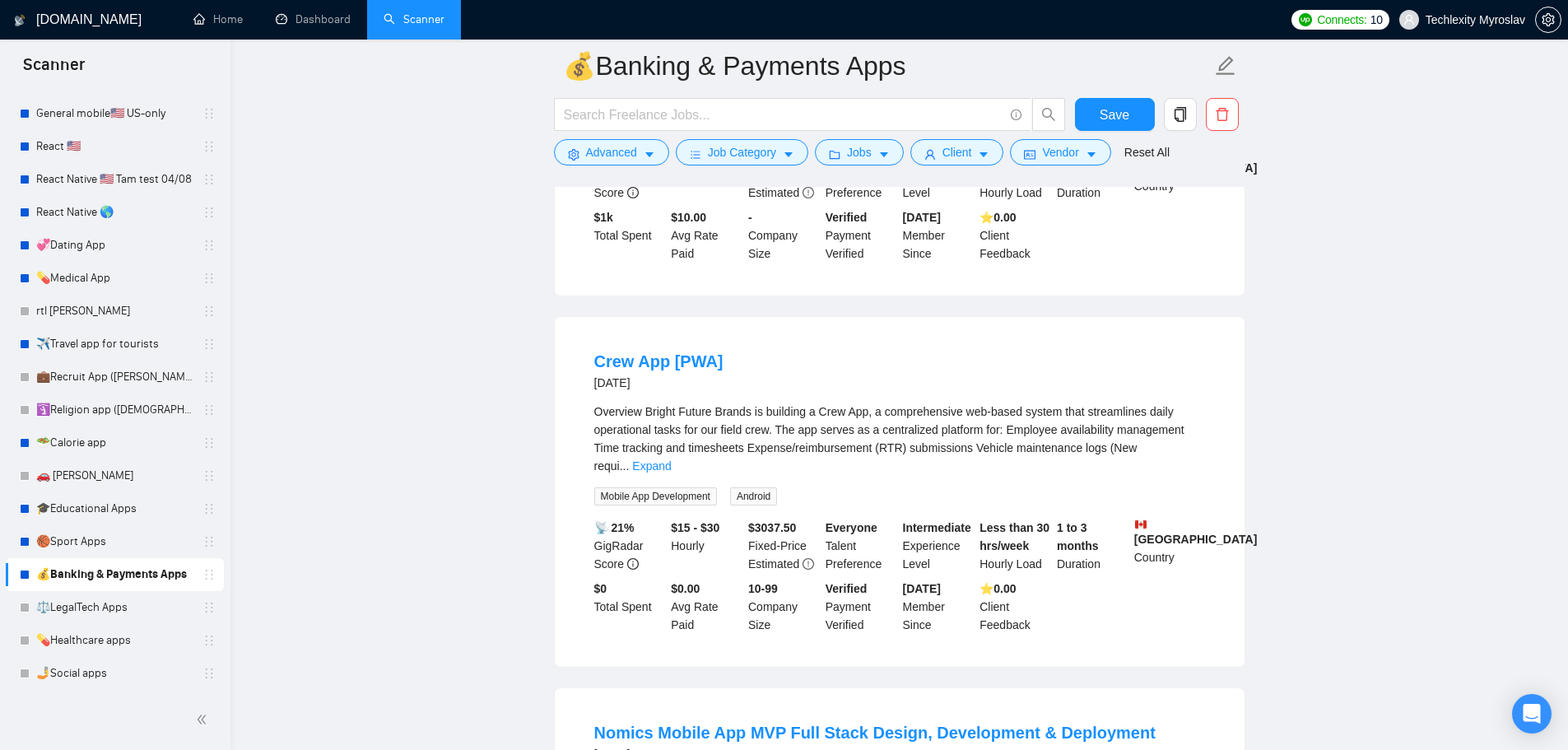
click at [1180, 425] on div "Overview Bright Future Brands is building a Crew App, a comprehensive web-based…" at bounding box center [900, 439] width 610 height 73
click at [671, 460] on link "Expand" at bounding box center [651, 466] width 39 height 13
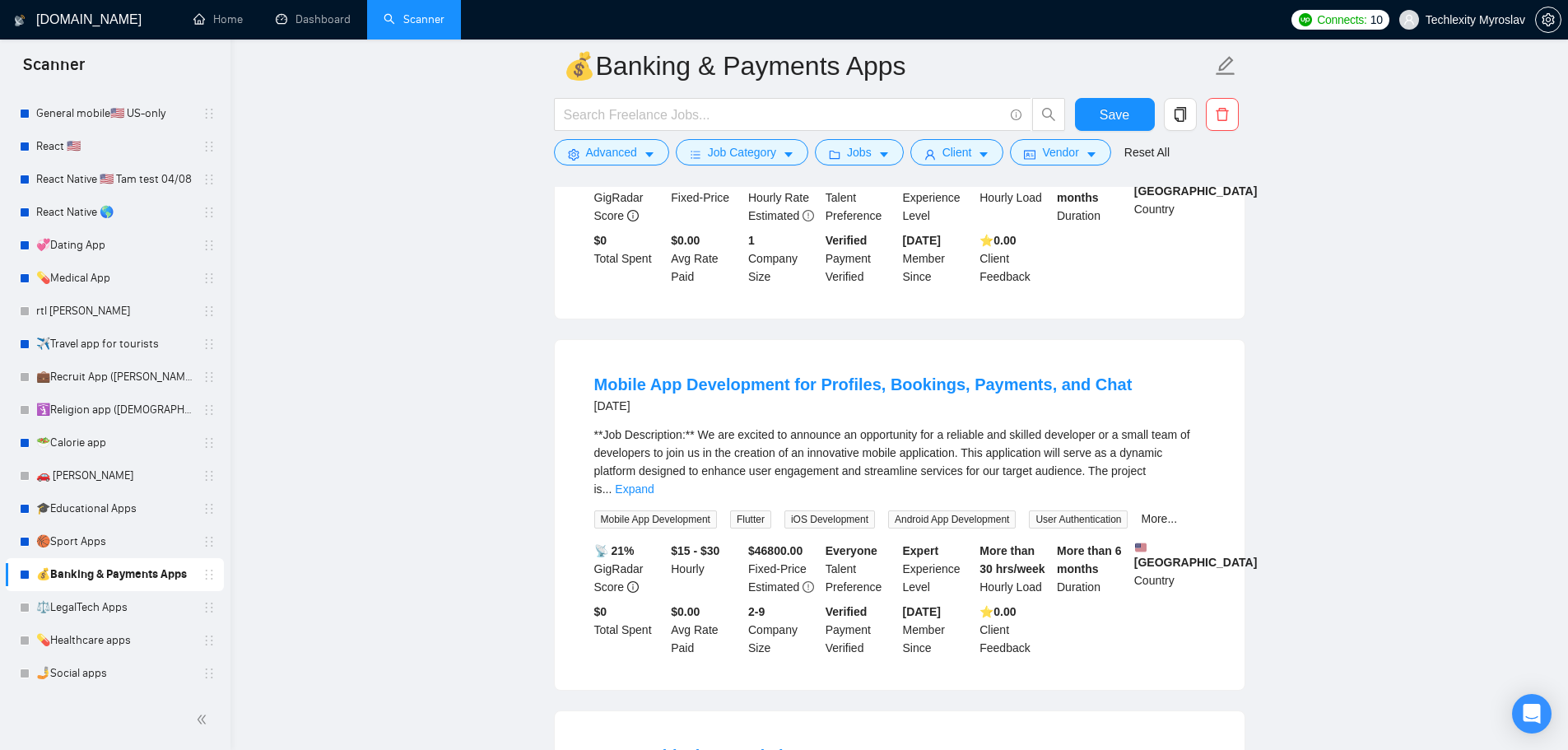
scroll to position [2634, 0]
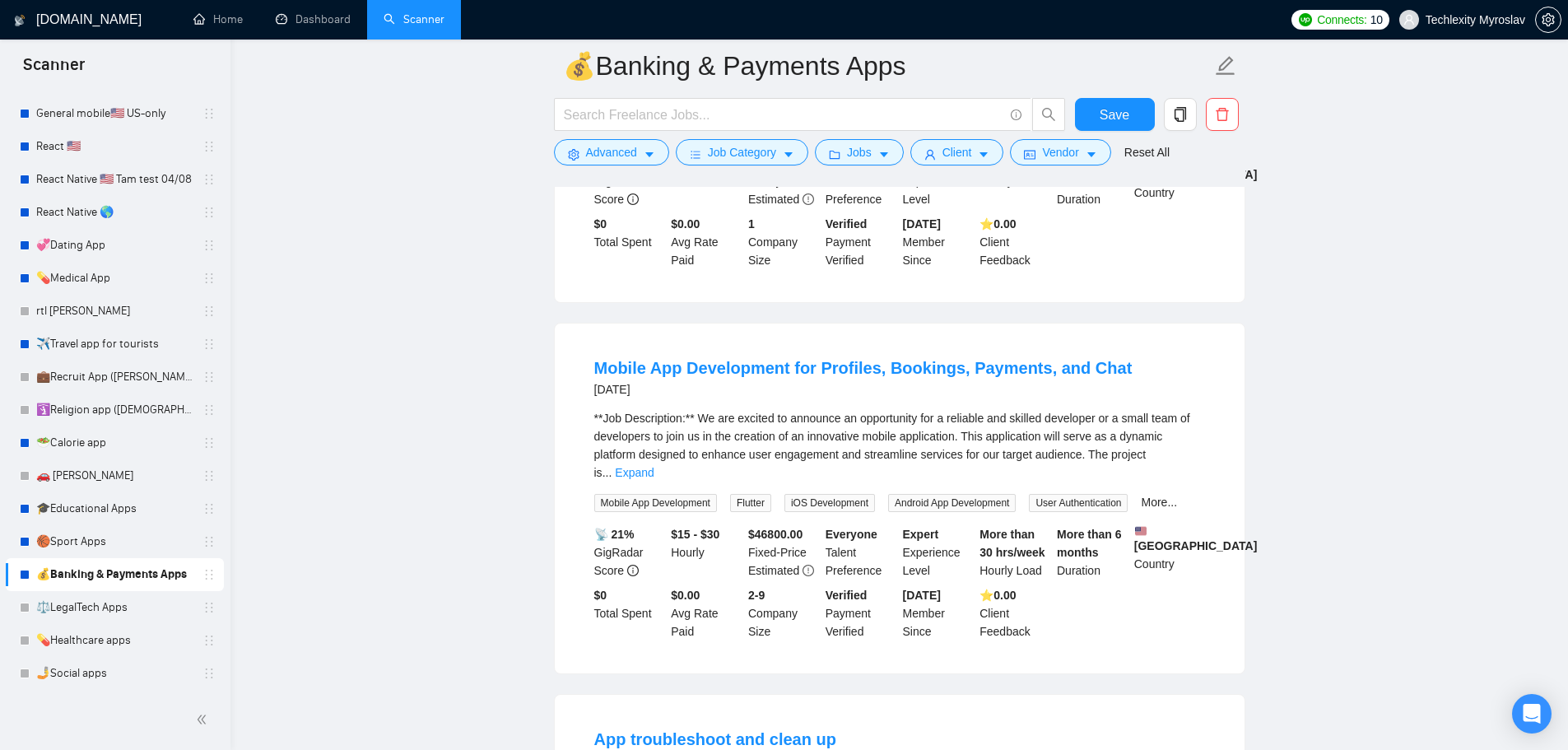
click at [653, 466] on link "Expand" at bounding box center [635, 473] width 39 height 13
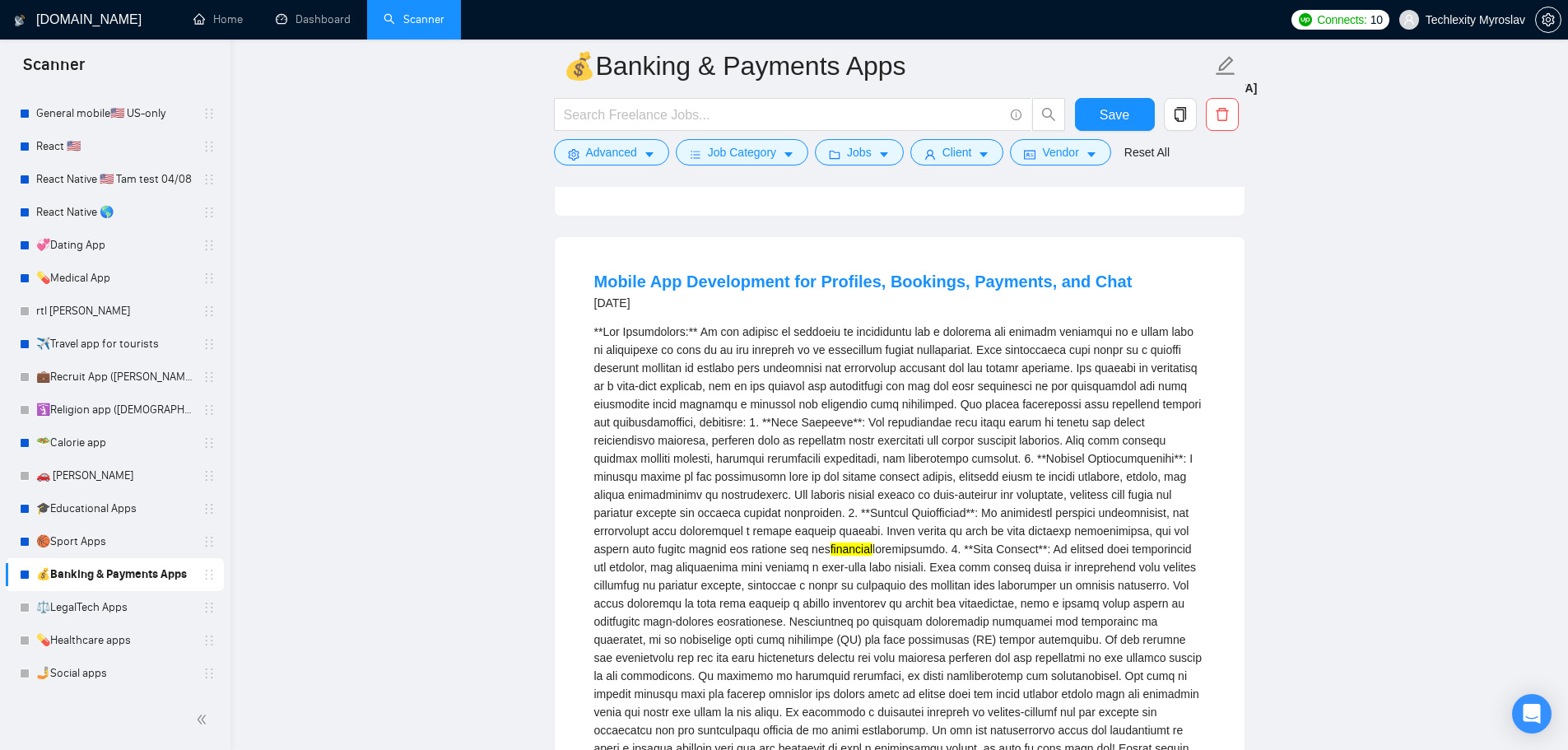
scroll to position [2716, 0]
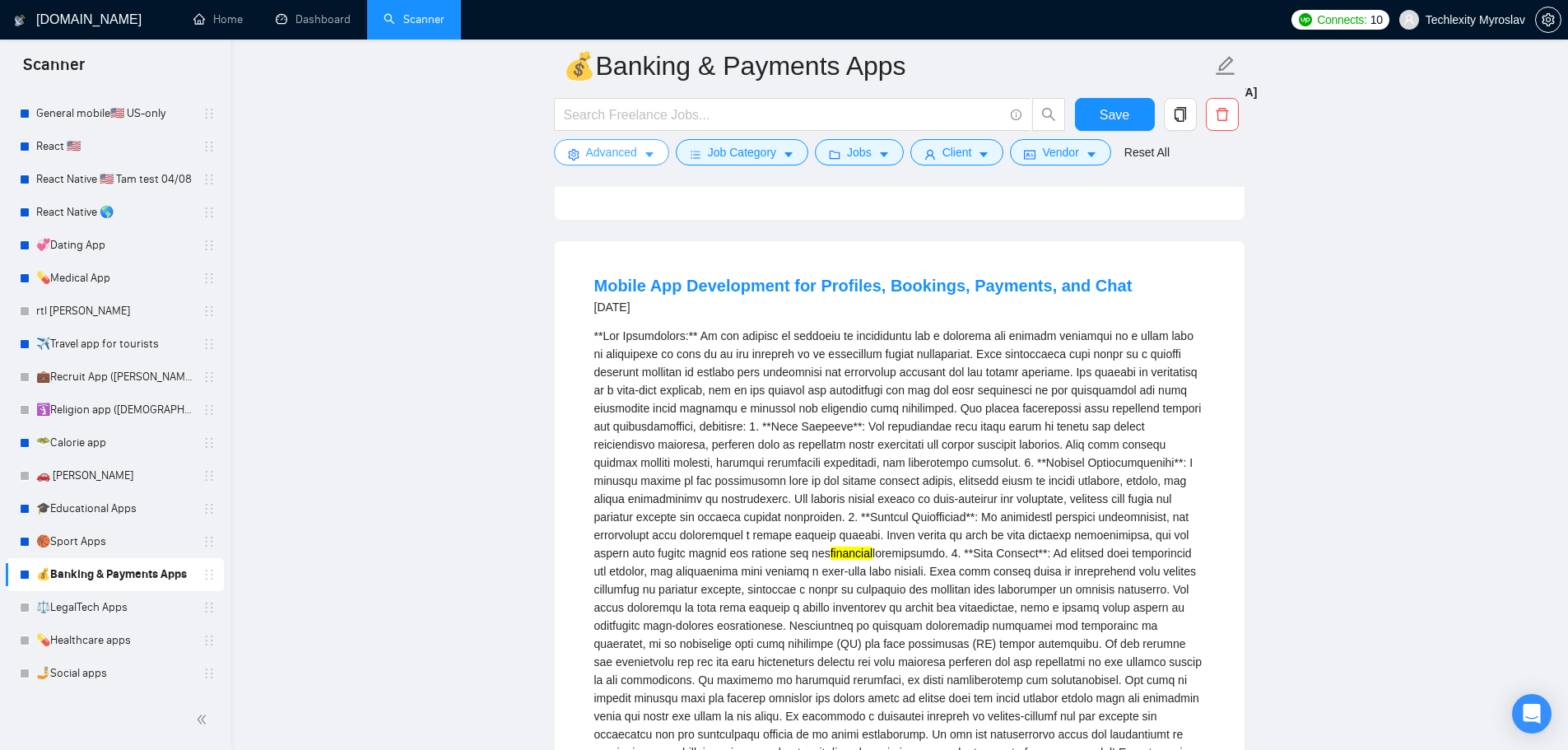
click at [594, 141] on button "Advanced" at bounding box center [611, 153] width 115 height 26
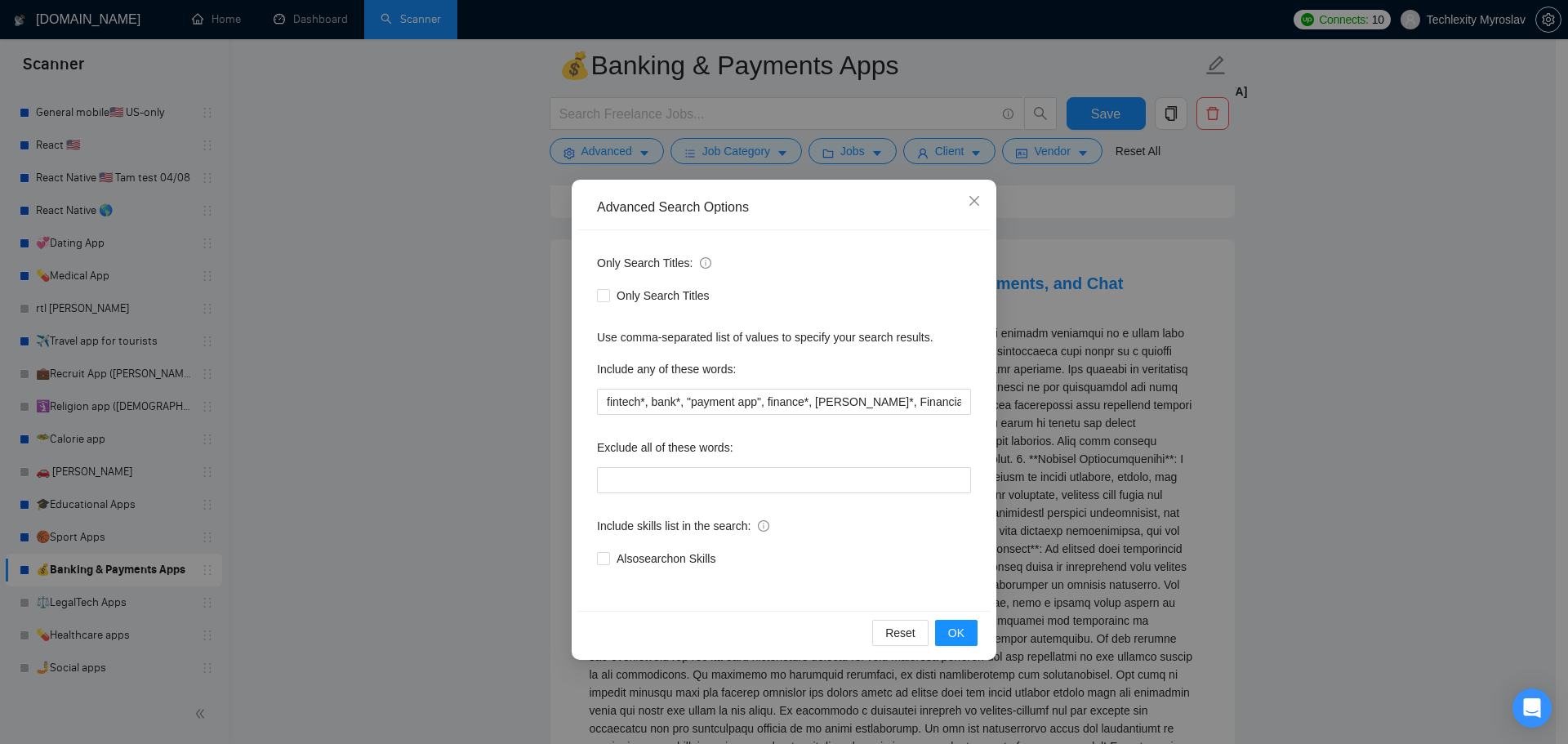
click at [1066, 246] on div "Advanced Search Options Only Search Titles: Only Search Titles Use comma-separa…" at bounding box center [784, 372] width 1568 height 744
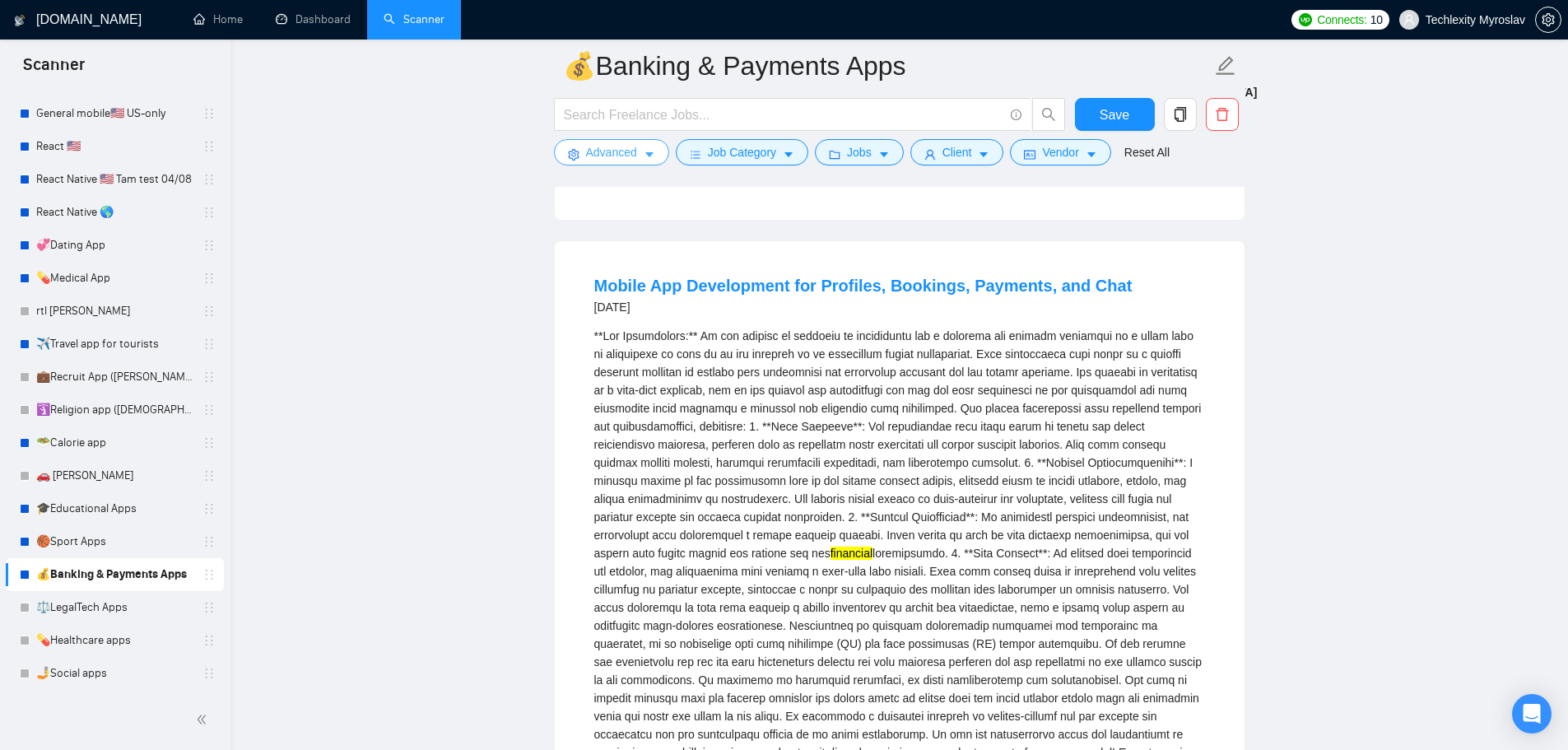
click at [621, 155] on span "Advanced" at bounding box center [611, 152] width 51 height 18
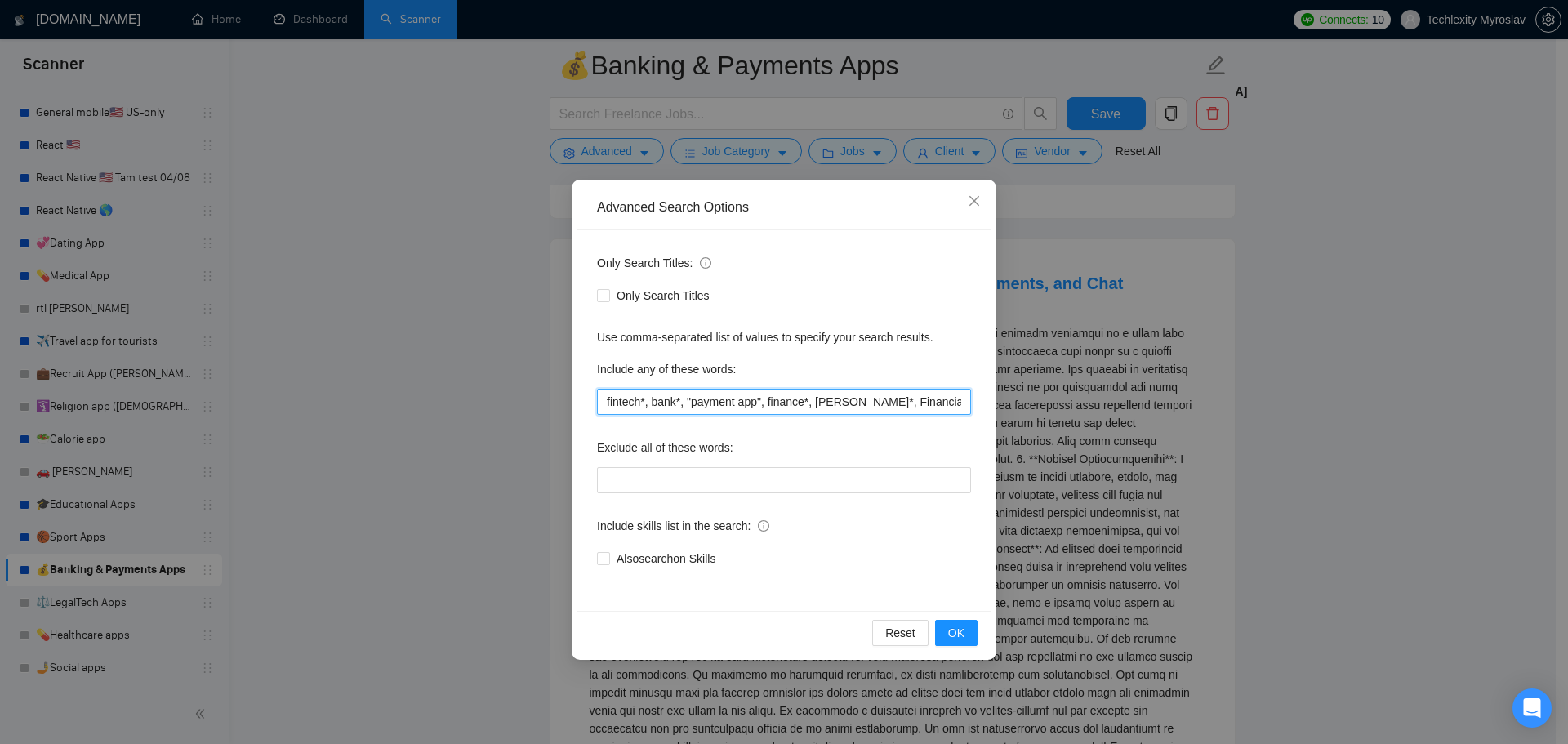
drag, startPoint x: 732, startPoint y: 404, endPoint x: 754, endPoint y: 402, distance: 22.1
click at [751, 402] on input "fintech*, bank*, "payment app", finance*, BAAS*, Financial*" at bounding box center [784, 402] width 374 height 26
click at [754, 402] on input "fintech*, bank*, "payment app", finance*, BAAS*, Financial*" at bounding box center [784, 402] width 374 height 26
click at [947, 634] on button "OK" at bounding box center [957, 632] width 42 height 26
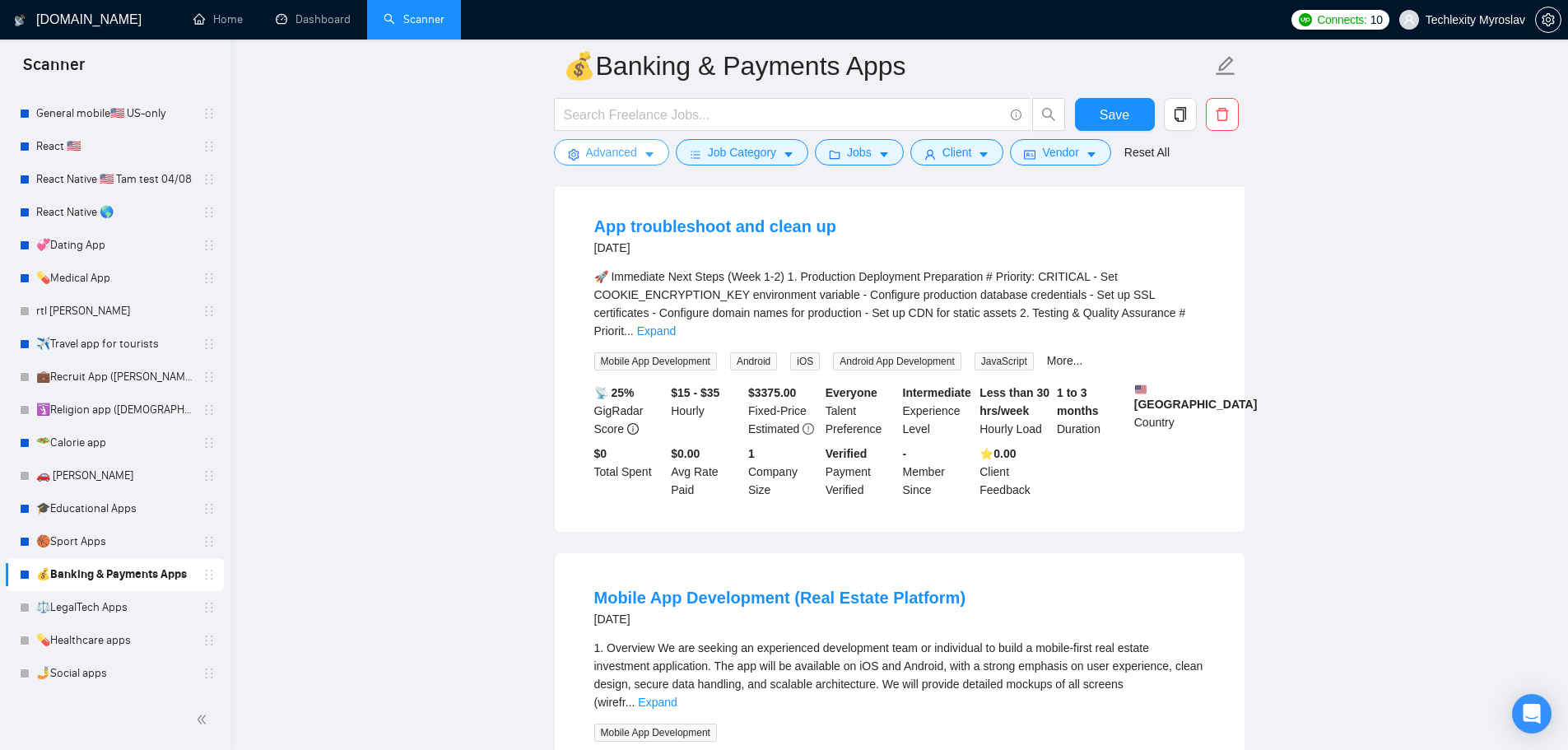
scroll to position [3540, 0]
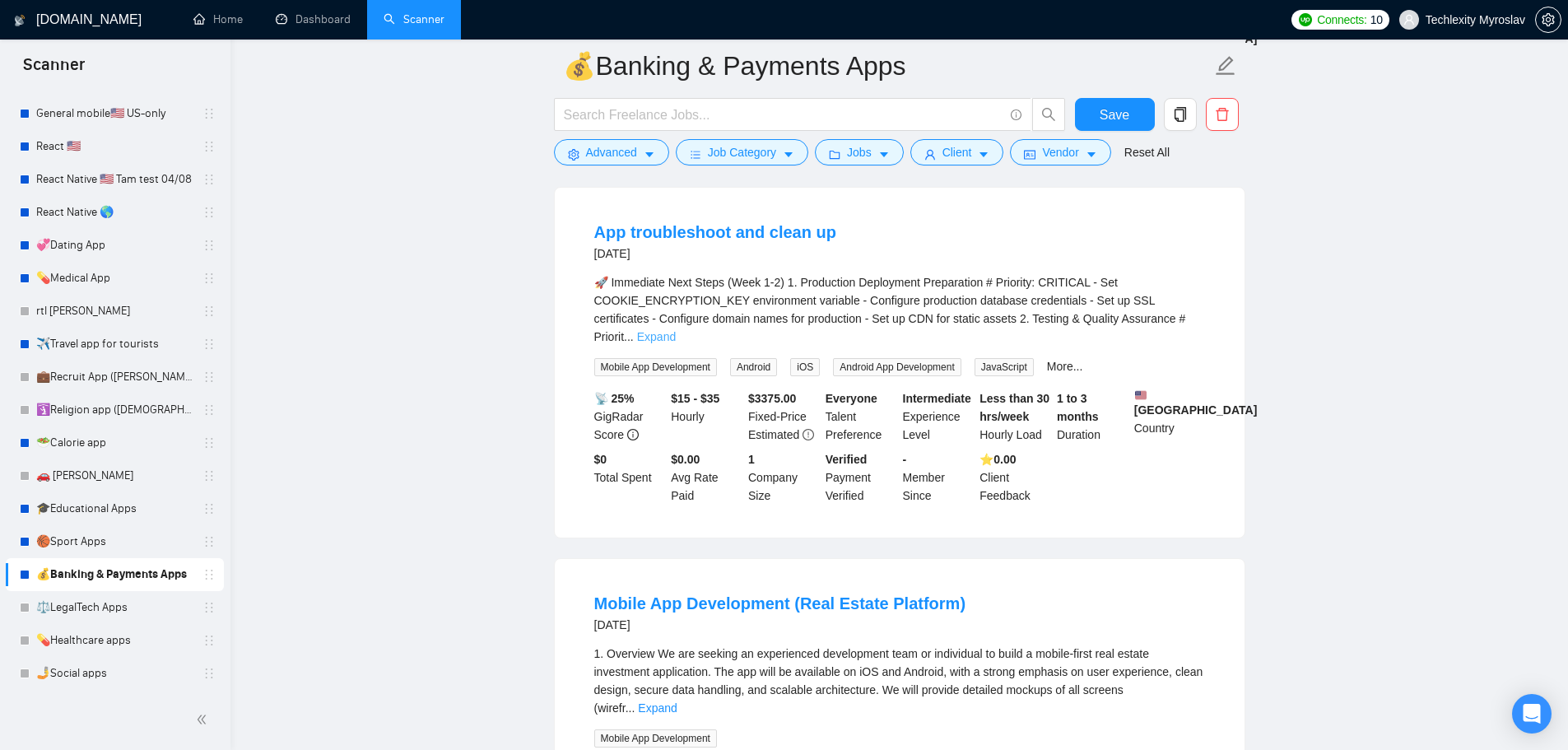
click at [676, 330] on link "Expand" at bounding box center [657, 337] width 39 height 13
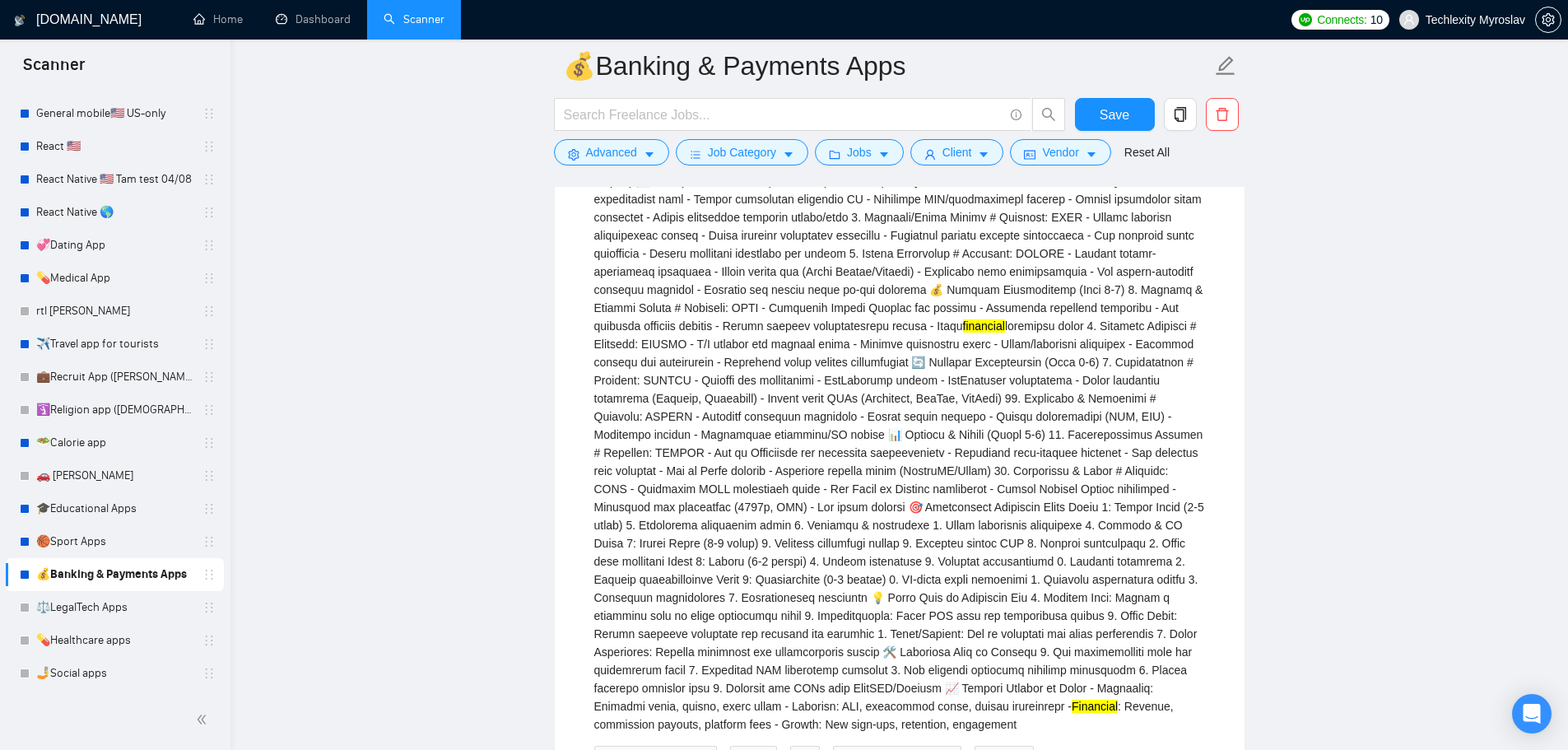
scroll to position [3786, 0]
click at [1107, 109] on span "Save" at bounding box center [1115, 114] width 30 height 20
click at [95, 248] on link "💞Dating App" at bounding box center [114, 245] width 156 height 33
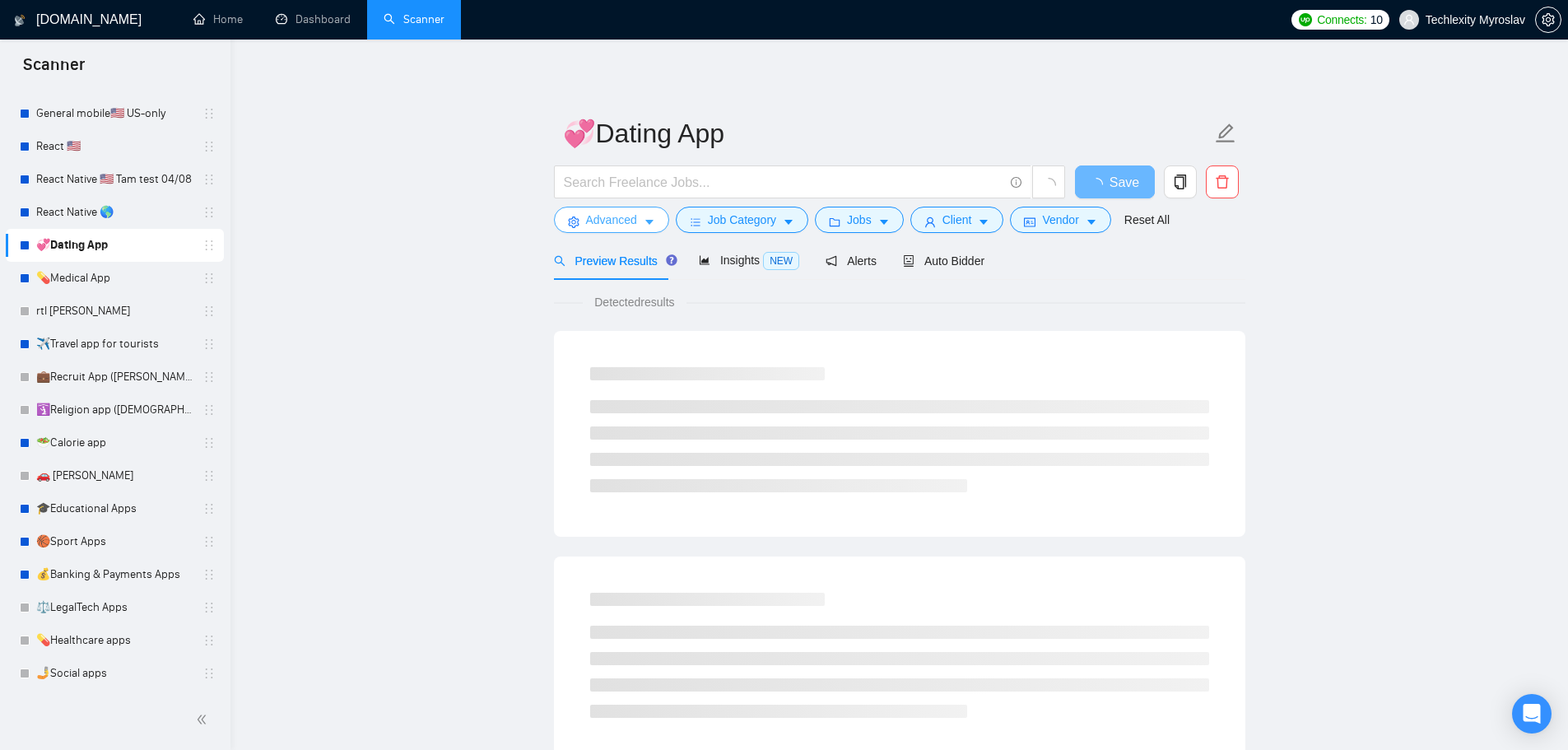
click at [600, 213] on span "Advanced" at bounding box center [611, 219] width 51 height 18
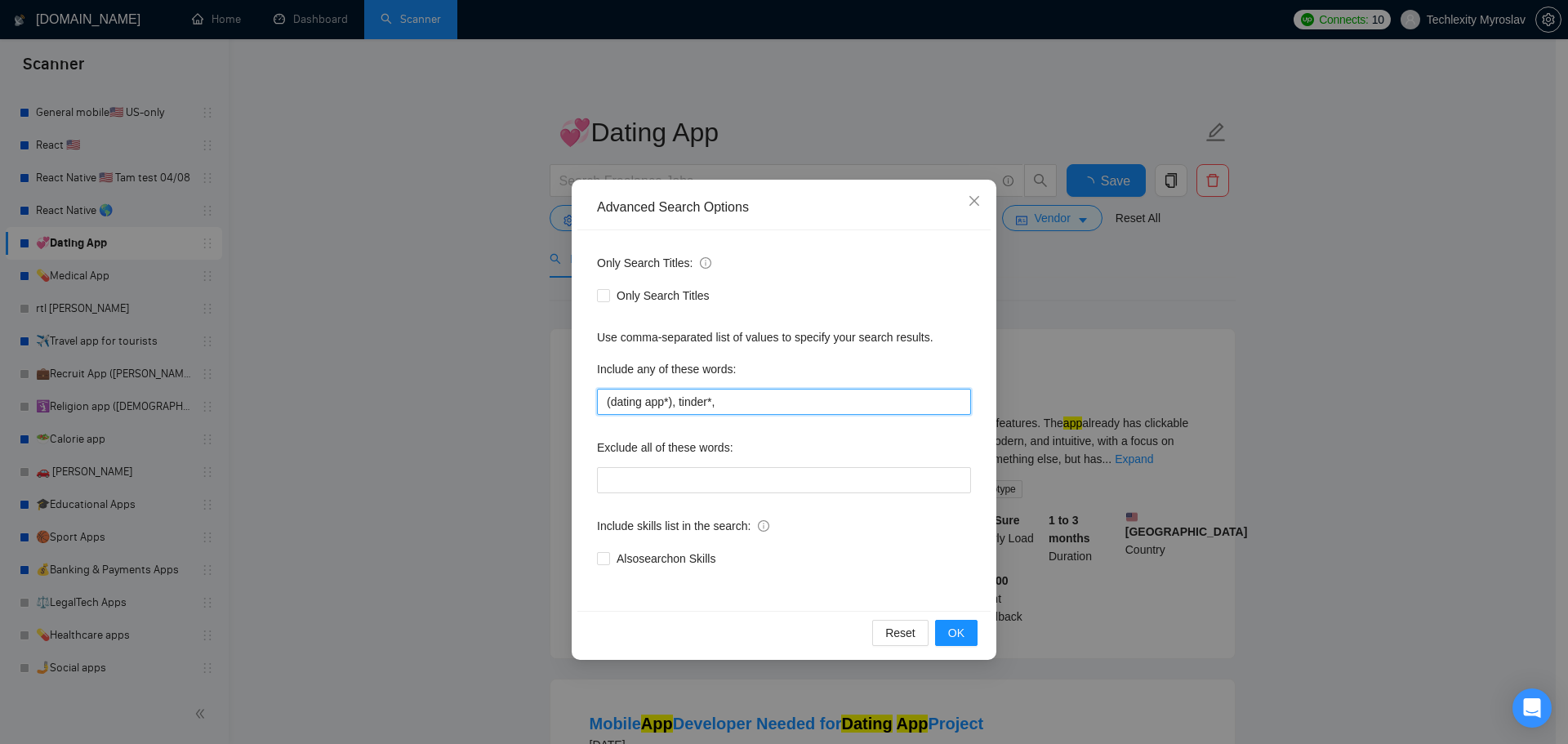
click at [621, 401] on input "(dating app*), tinder*," at bounding box center [784, 402] width 374 height 26
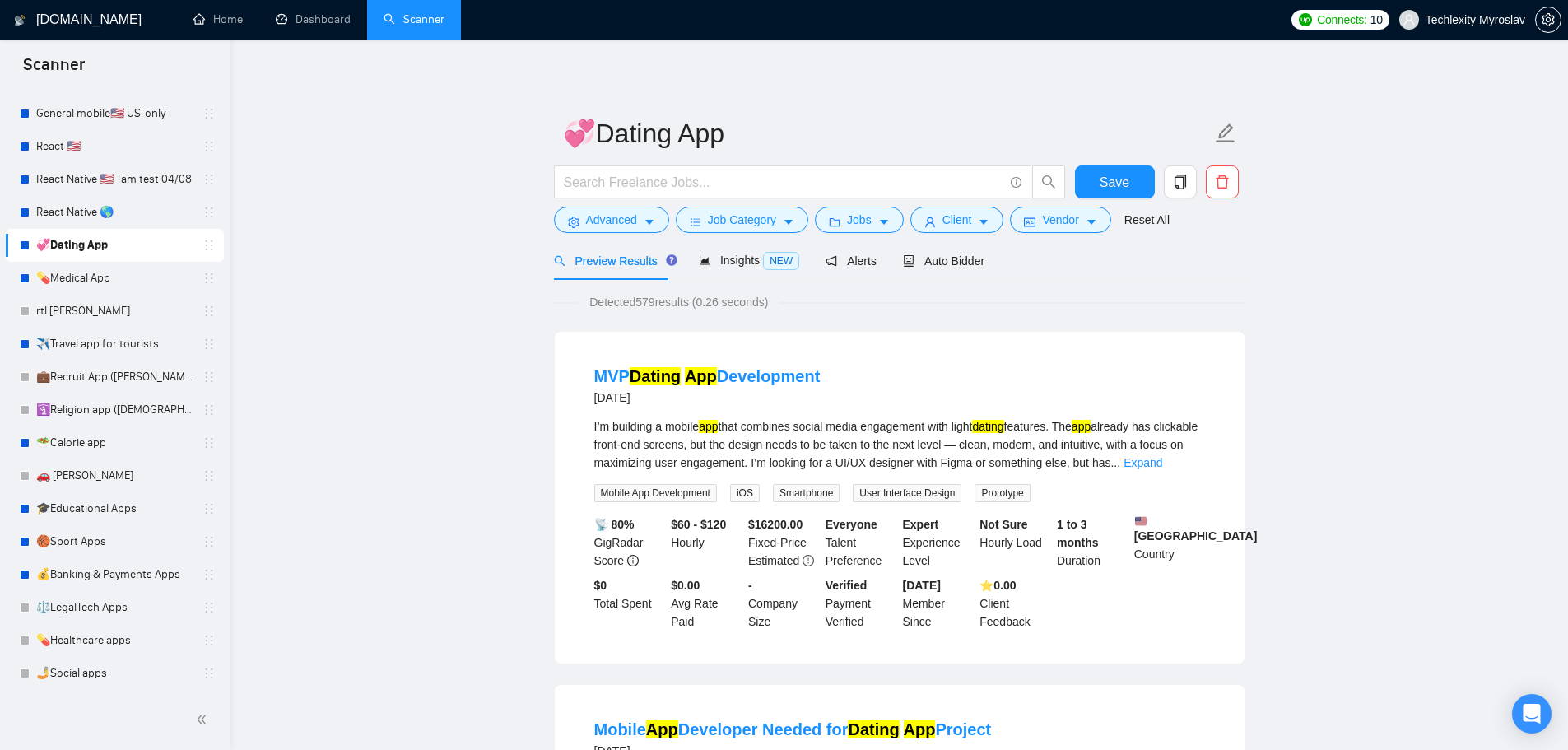
drag, startPoint x: 111, startPoint y: 571, endPoint x: 351, endPoint y: 520, distance: 245.4
click at [111, 571] on link "💰Banking & Payments Apps" at bounding box center [114, 574] width 156 height 33
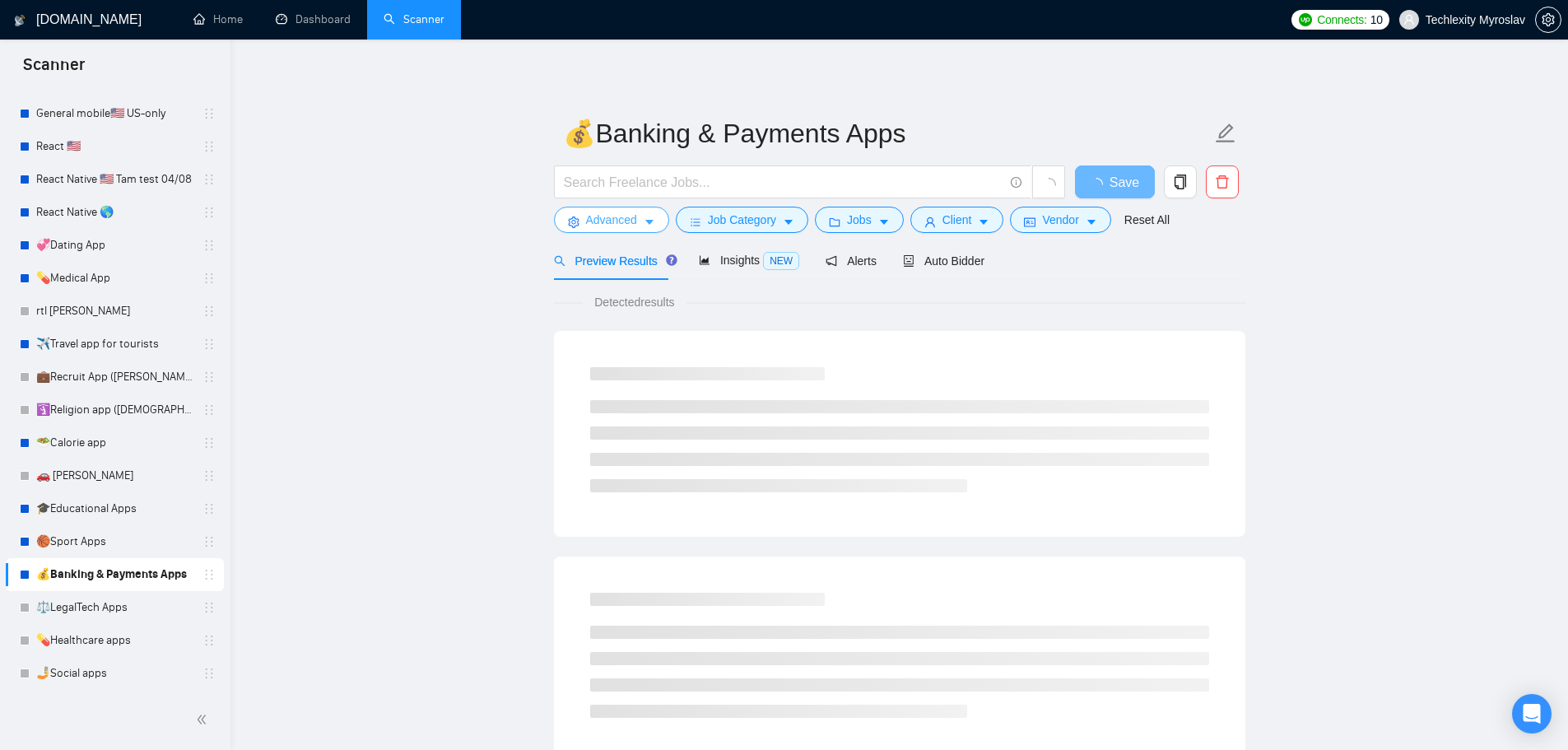
click at [601, 218] on span "Advanced" at bounding box center [611, 219] width 51 height 18
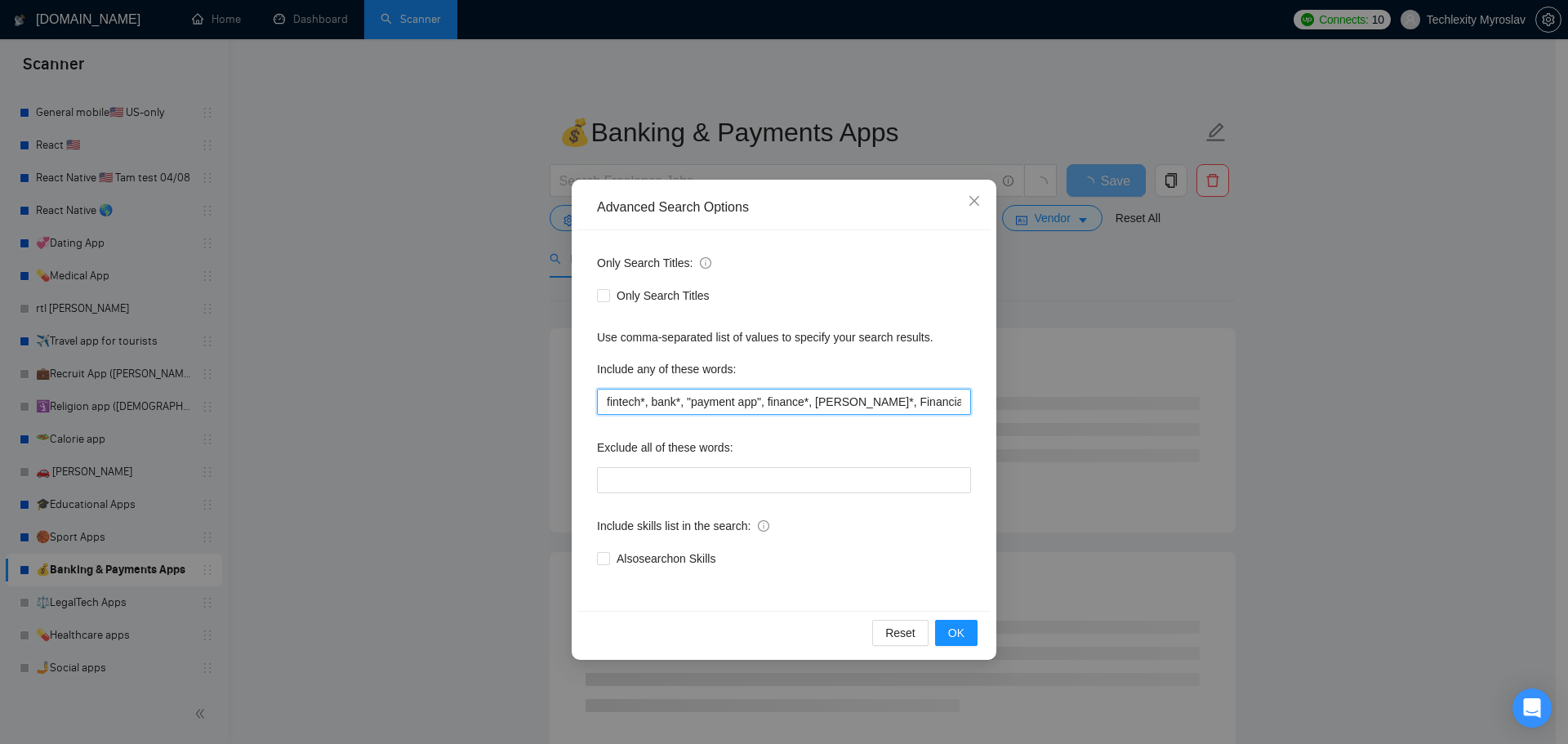
click at [917, 402] on input "fintech*, bank*, "payment app", finance*, BAAS*, Financial*" at bounding box center [784, 402] width 374 height 26
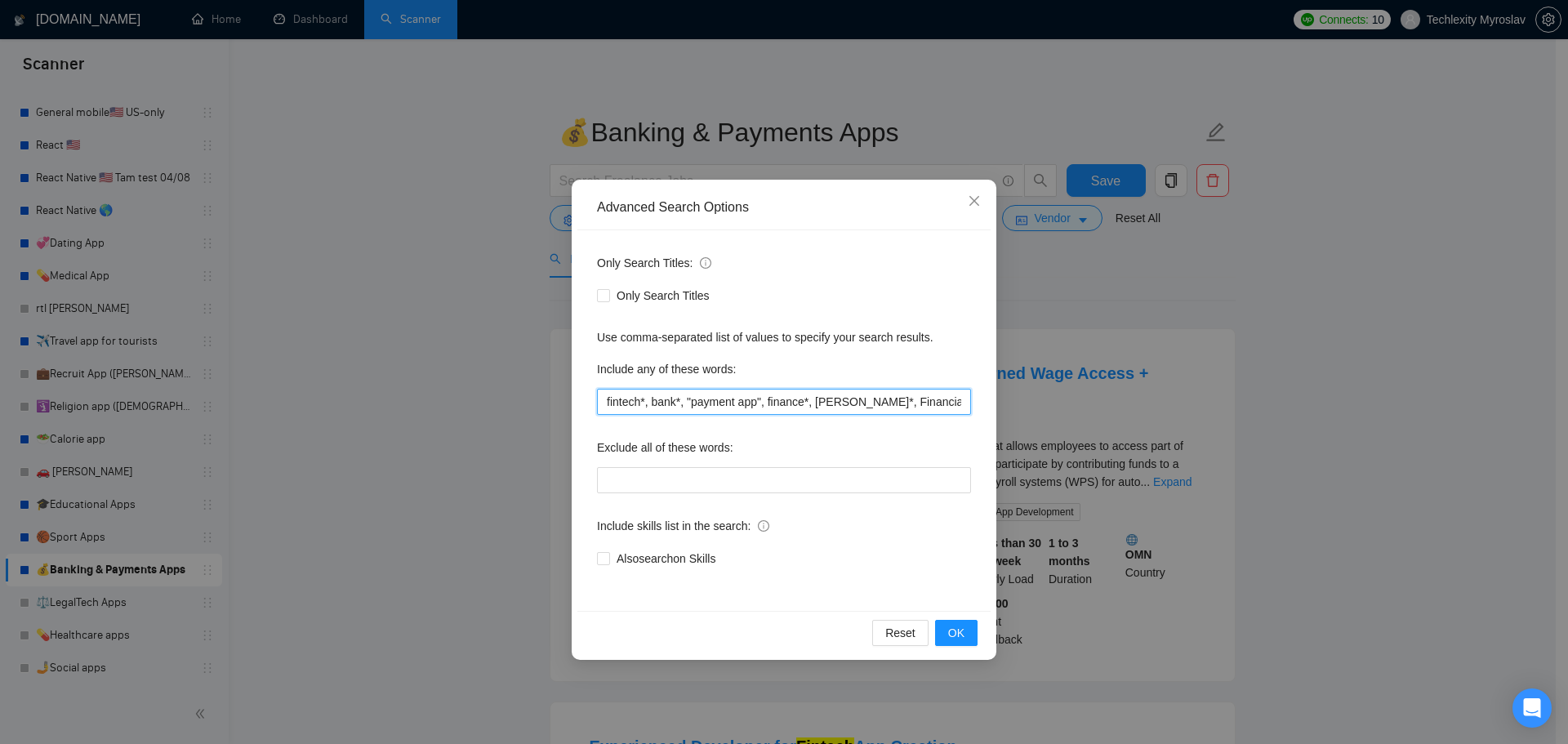
paste input "PayPal"
click at [965, 628] on button "OK" at bounding box center [957, 632] width 42 height 26
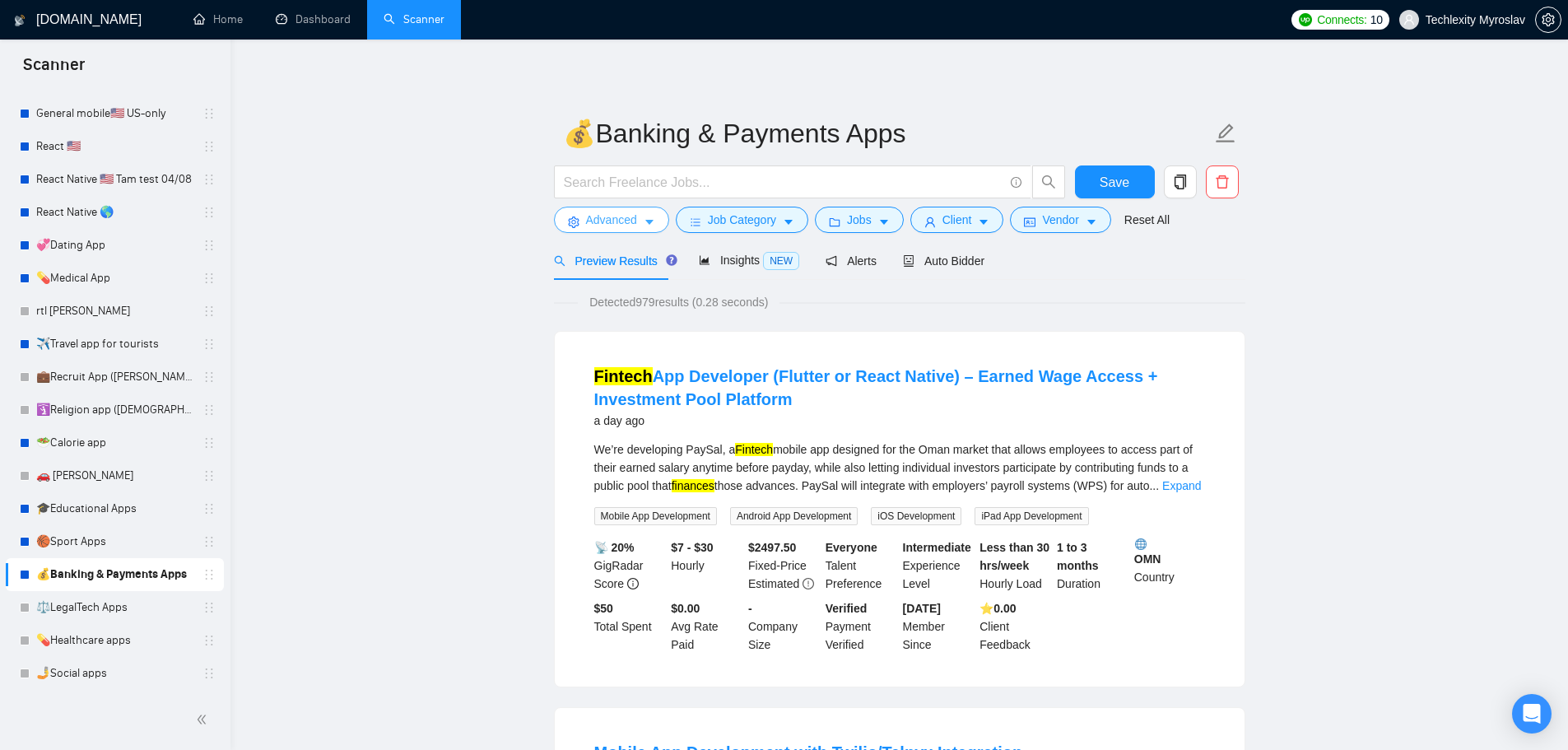
click at [586, 221] on span "Advanced" at bounding box center [611, 219] width 51 height 18
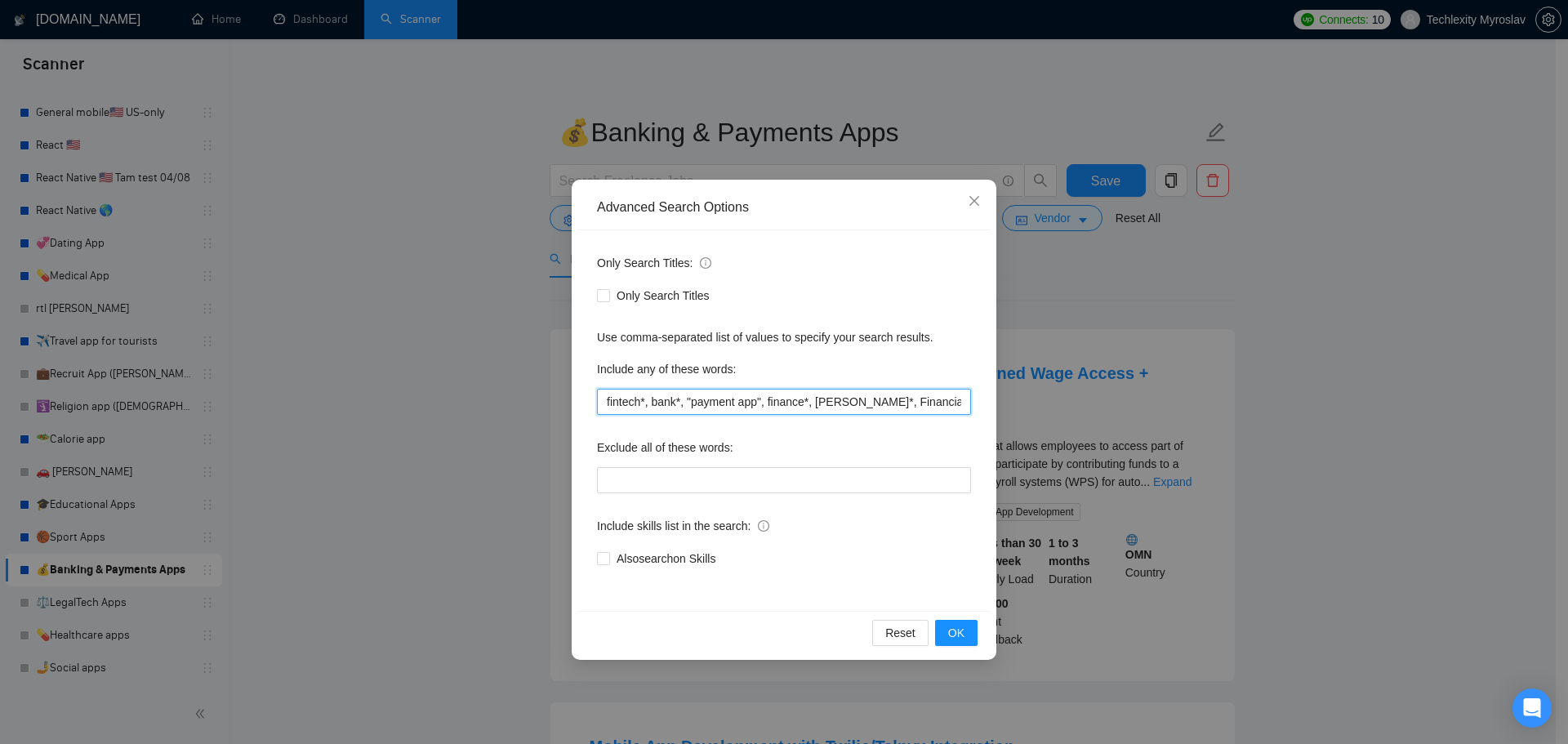
drag, startPoint x: 906, startPoint y: 408, endPoint x: 319, endPoint y: 364, distance: 588.6
click at [324, 365] on div "Advanced Search Options Only Search Titles: Only Search Titles Use comma-separa…" at bounding box center [784, 372] width 1568 height 744
click at [962, 622] on button "OK" at bounding box center [957, 632] width 42 height 26
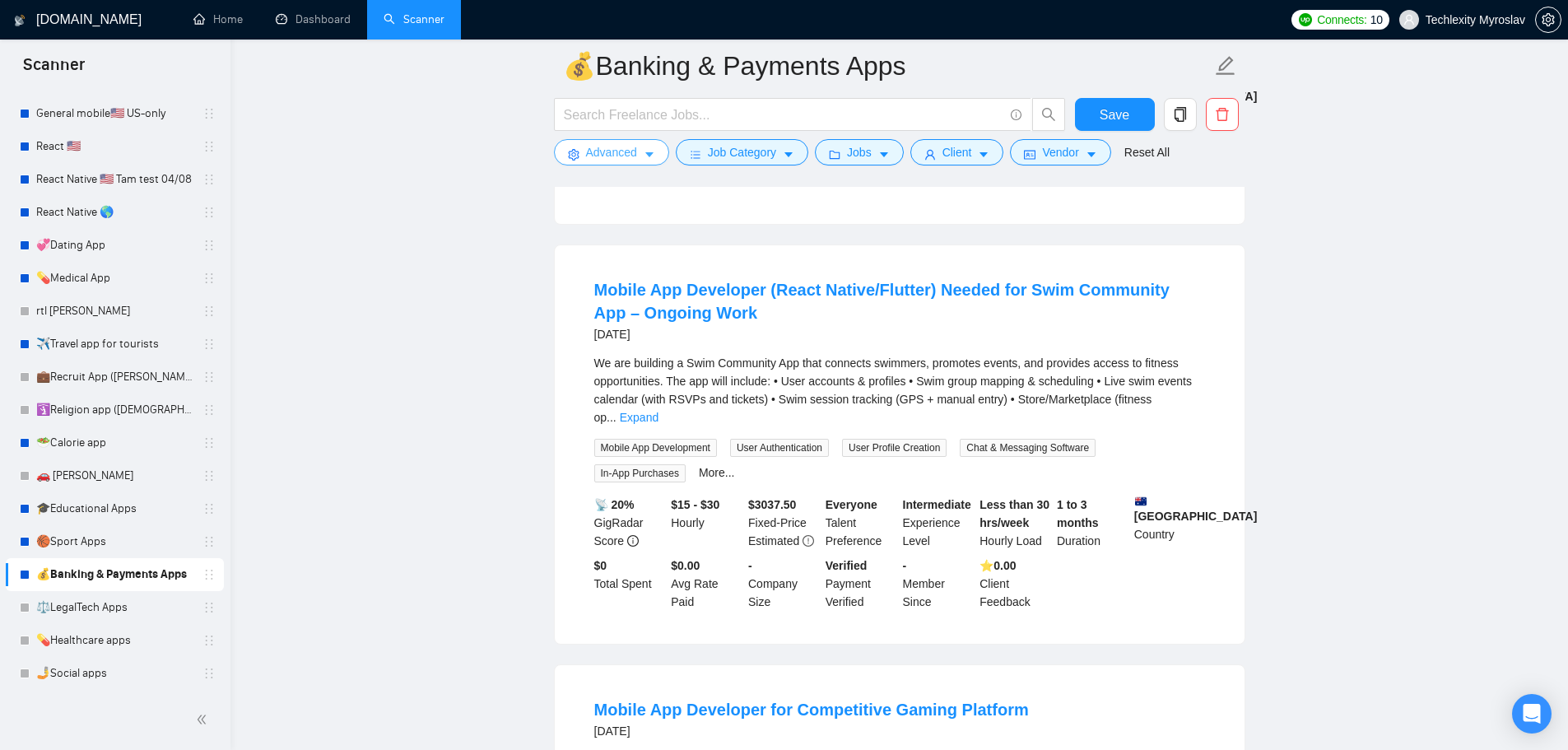
scroll to position [576, 0]
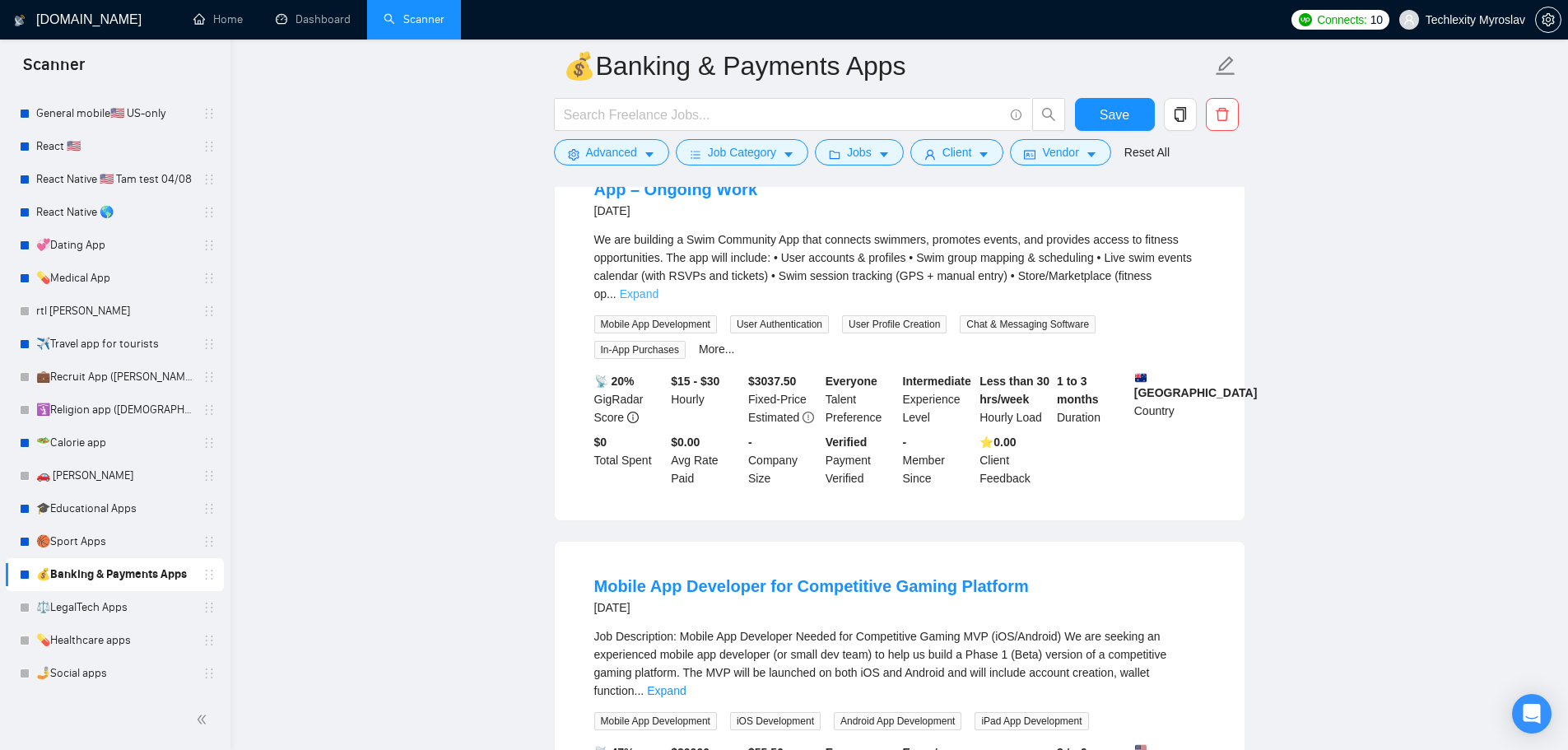
click at [659, 288] on link "Expand" at bounding box center [639, 294] width 39 height 13
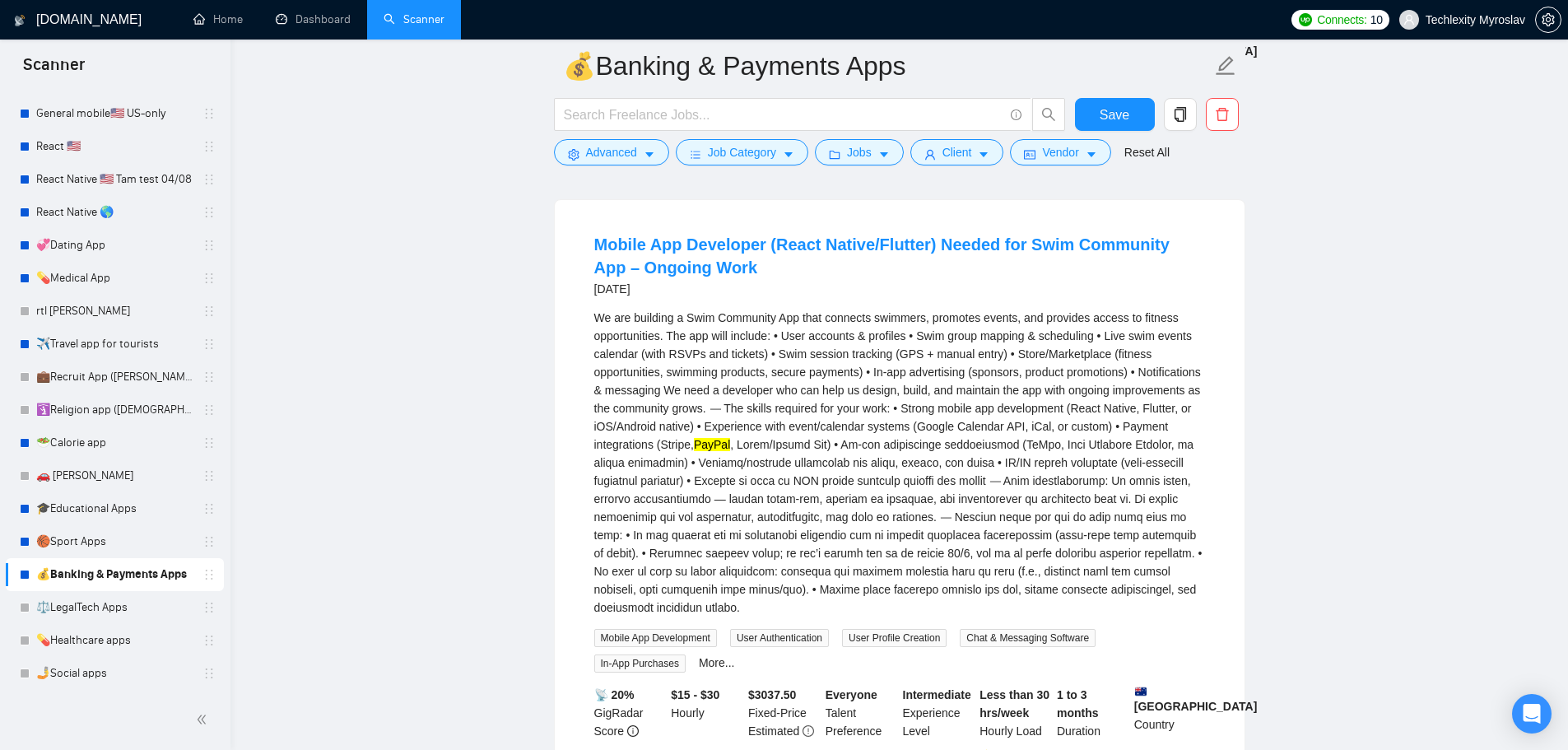
scroll to position [494, 0]
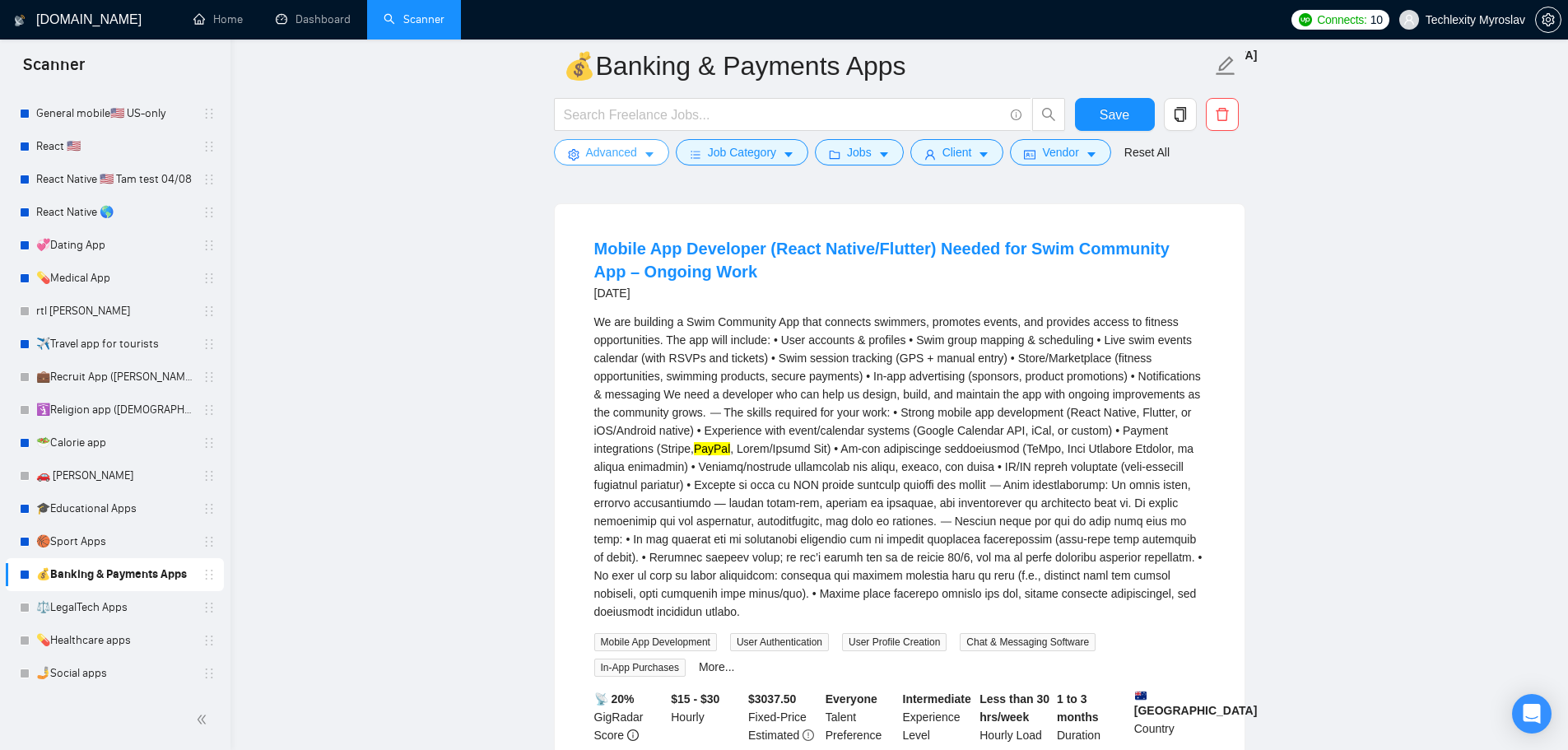
click at [608, 148] on span "Advanced" at bounding box center [611, 152] width 51 height 18
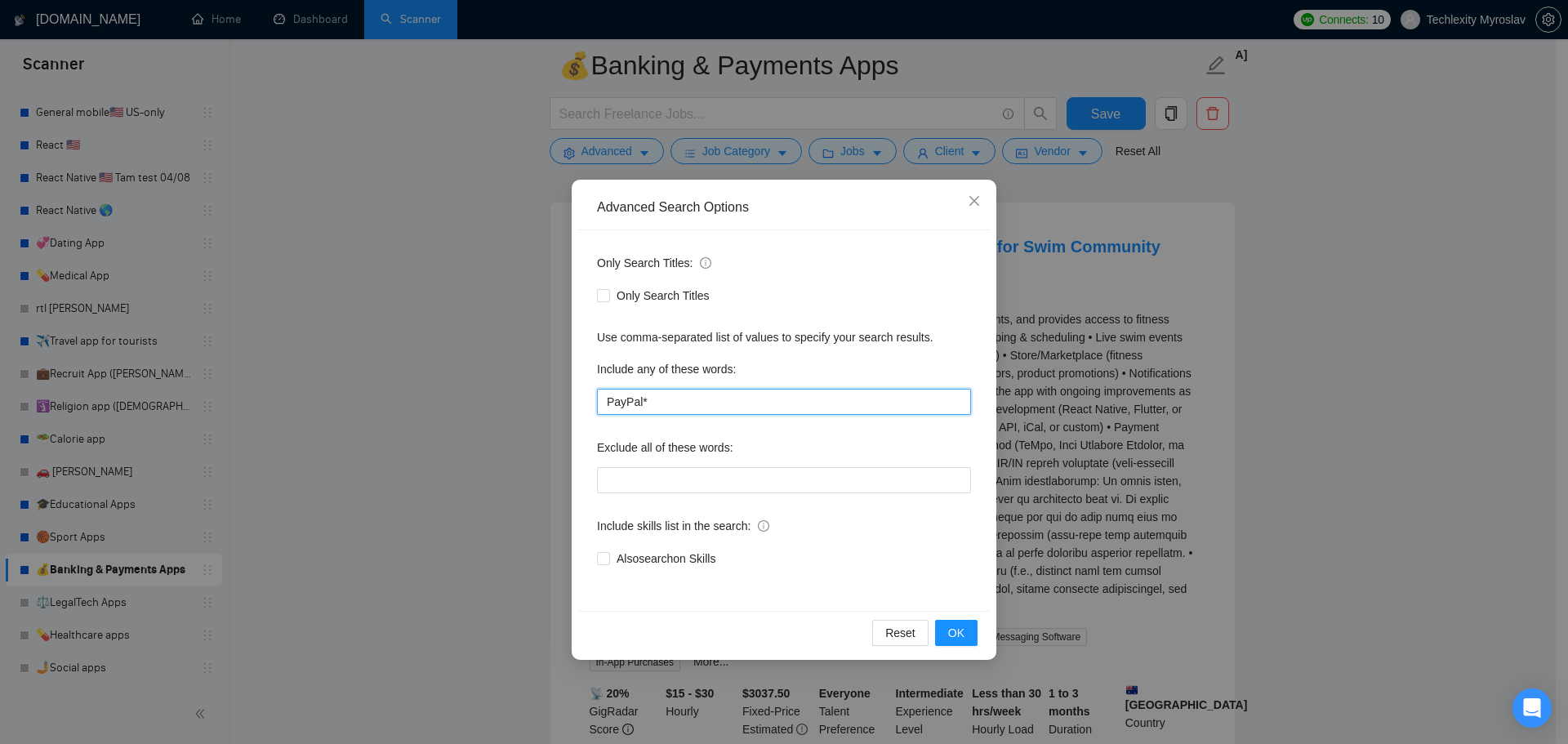
click at [602, 407] on input "PayPal*" at bounding box center [784, 402] width 374 height 26
paste input "fintech*, bank*, "payment app", finance*, BAAS*, Financial*,"
type input "fintech*, bank*, "payment app", finance*, BAAS*, Financial*, PayPal*"
click at [959, 629] on span "OK" at bounding box center [957, 632] width 17 height 18
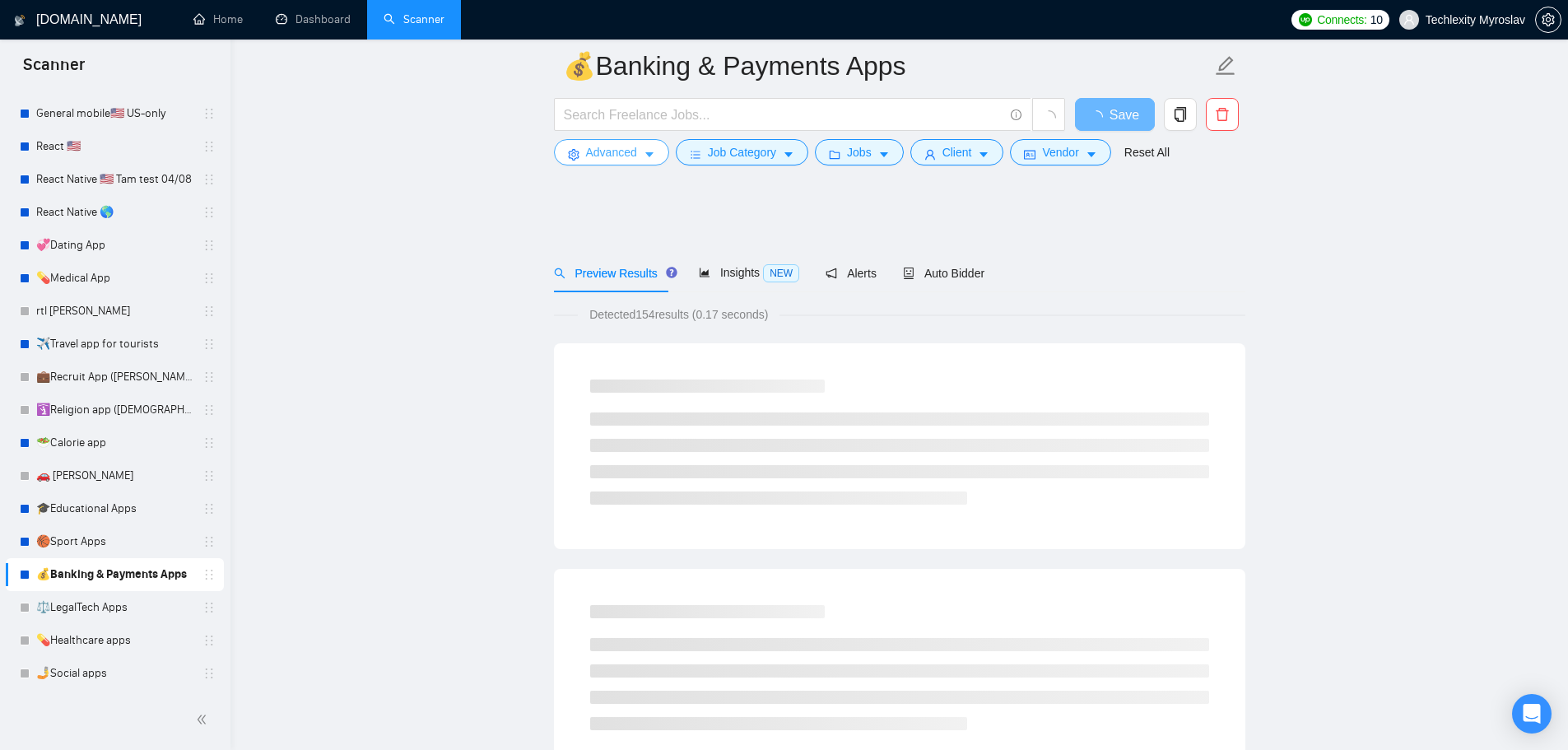
scroll to position [0, 0]
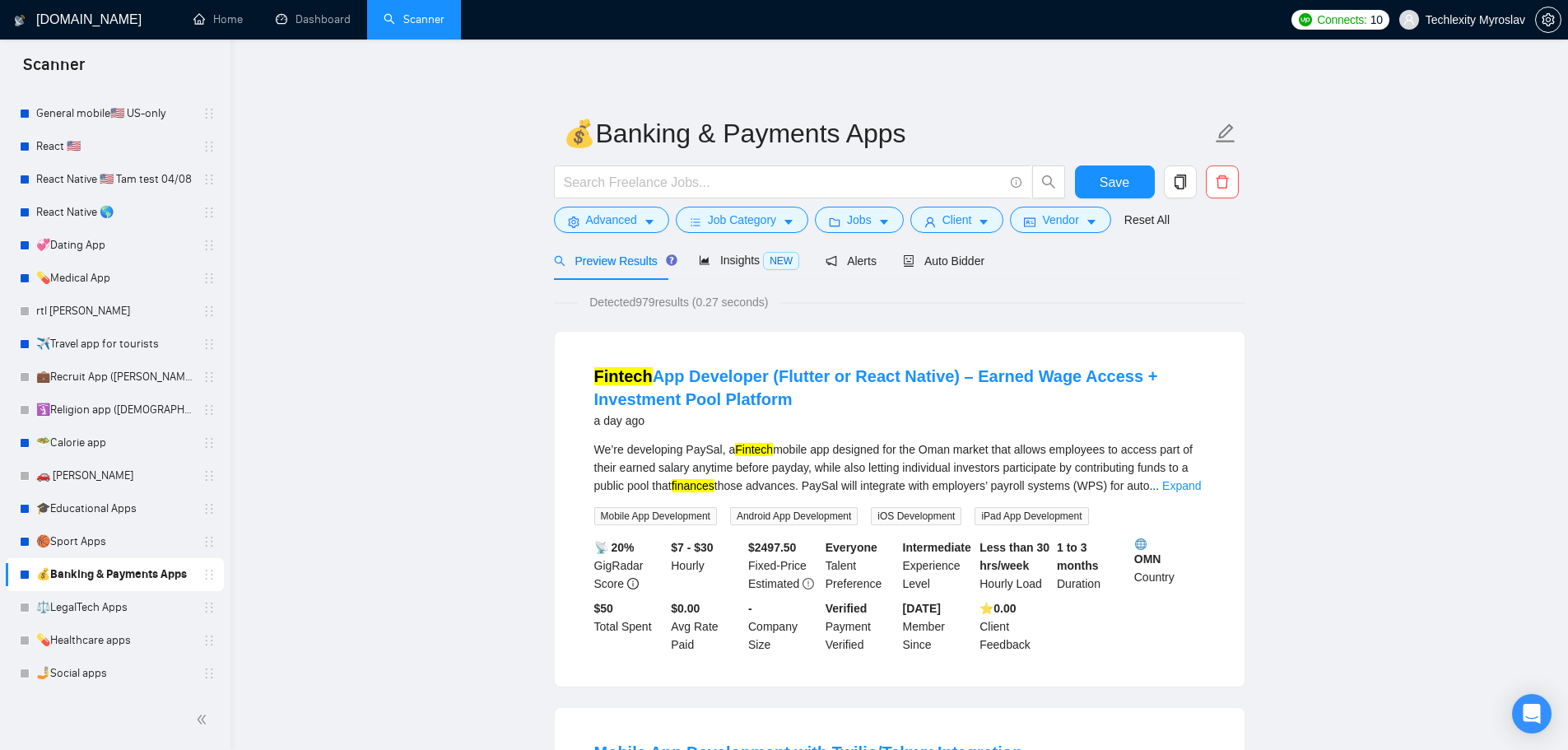
click at [125, 538] on link "🏀Sport Apps" at bounding box center [114, 541] width 156 height 33
drag, startPoint x: 1118, startPoint y: 186, endPoint x: 1066, endPoint y: 222, distance: 63.2
click at [1118, 187] on span "Save" at bounding box center [1115, 182] width 30 height 20
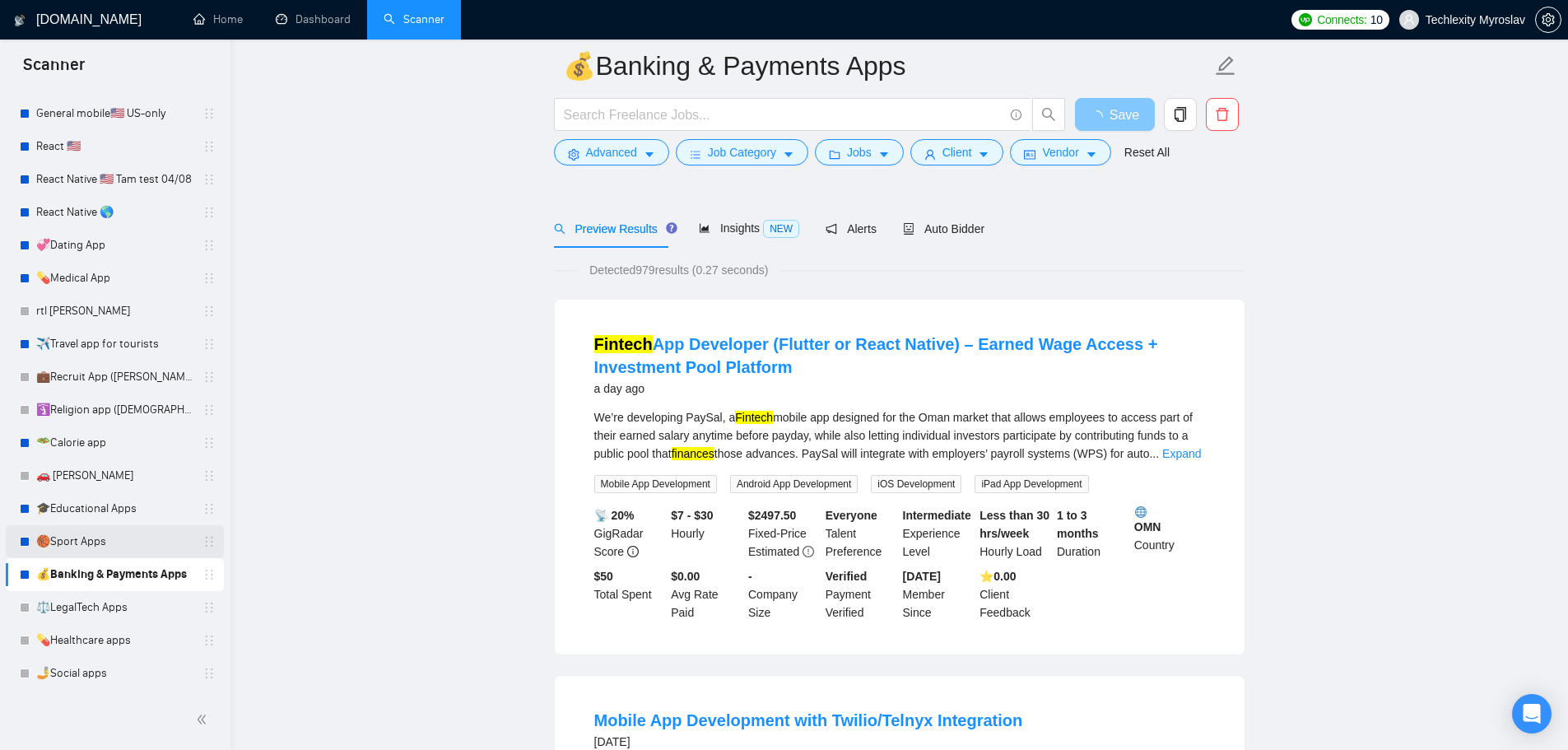
scroll to position [165, 0]
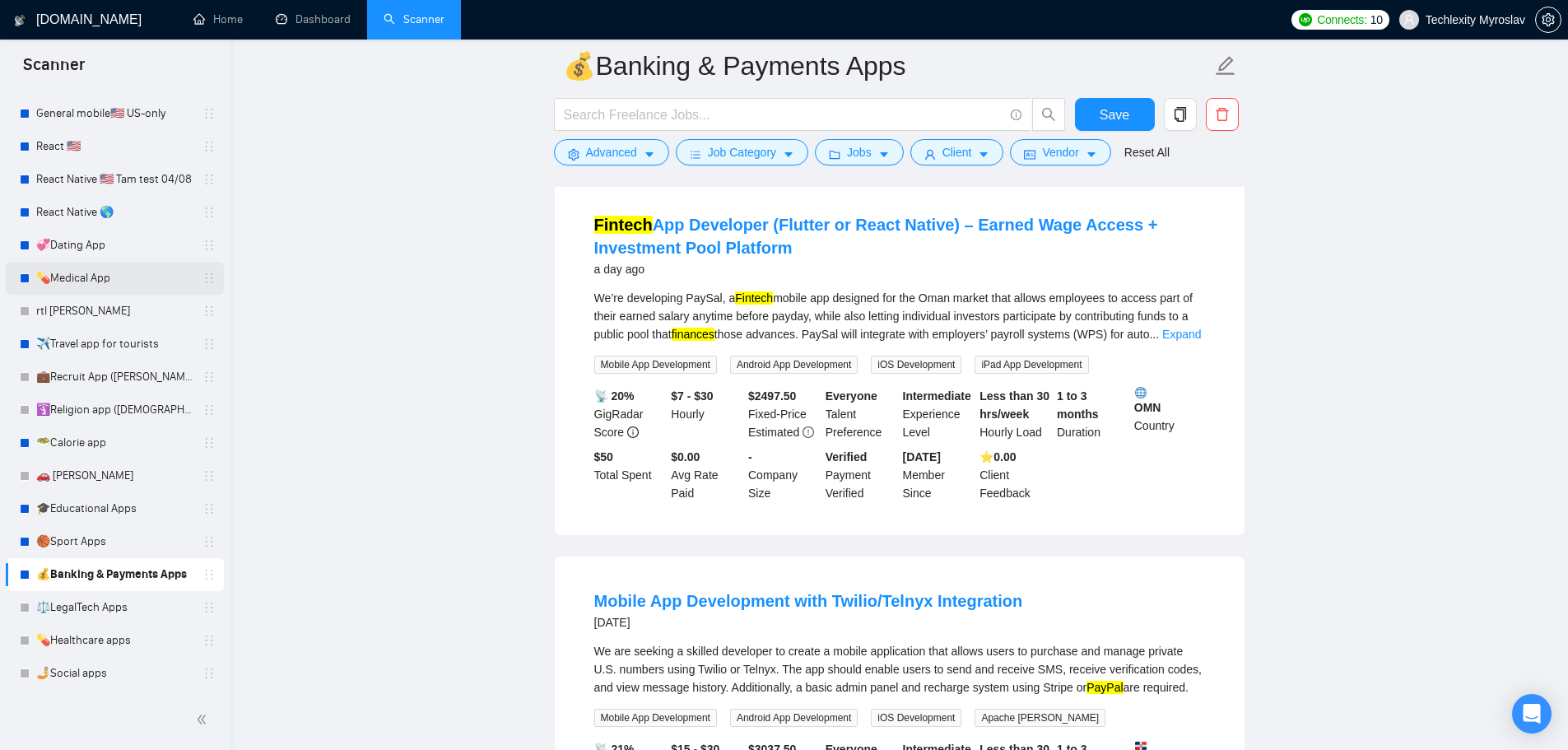
click at [110, 278] on link "💊Medical App" at bounding box center [114, 277] width 156 height 33
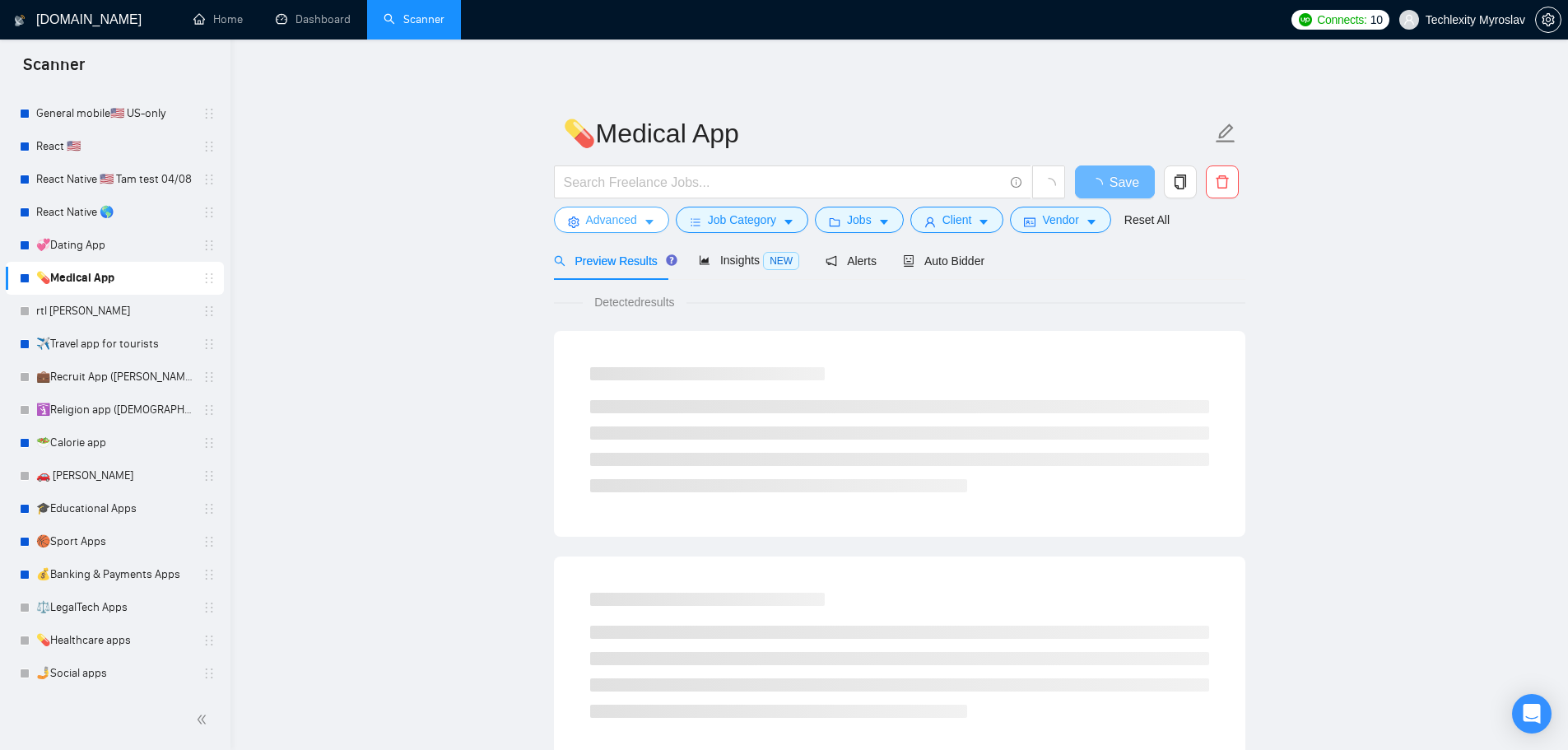
click at [586, 220] on span "Advanced" at bounding box center [611, 219] width 51 height 18
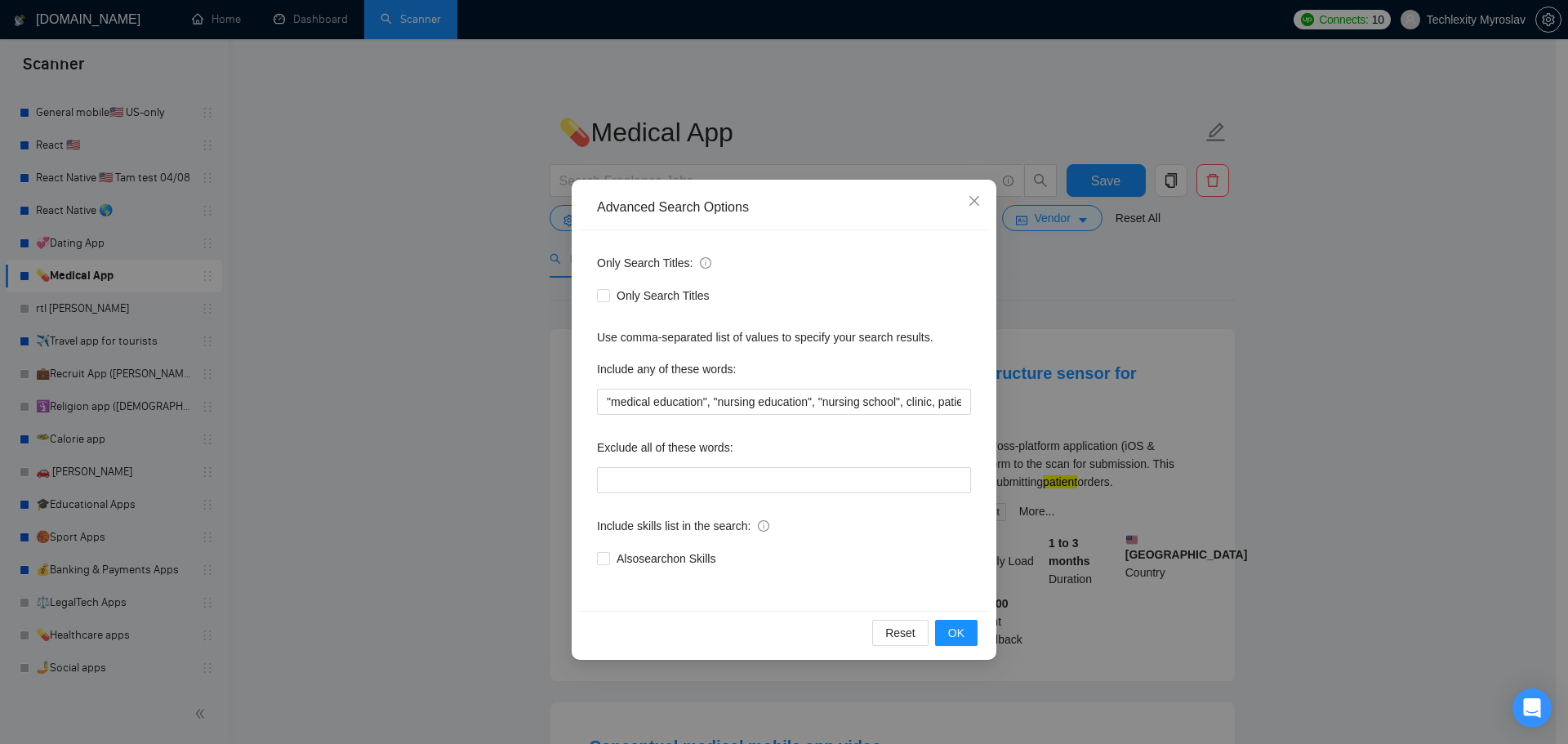
click at [506, 245] on div "Advanced Search Options Only Search Titles: Only Search Titles Use comma-separa…" at bounding box center [784, 372] width 1568 height 744
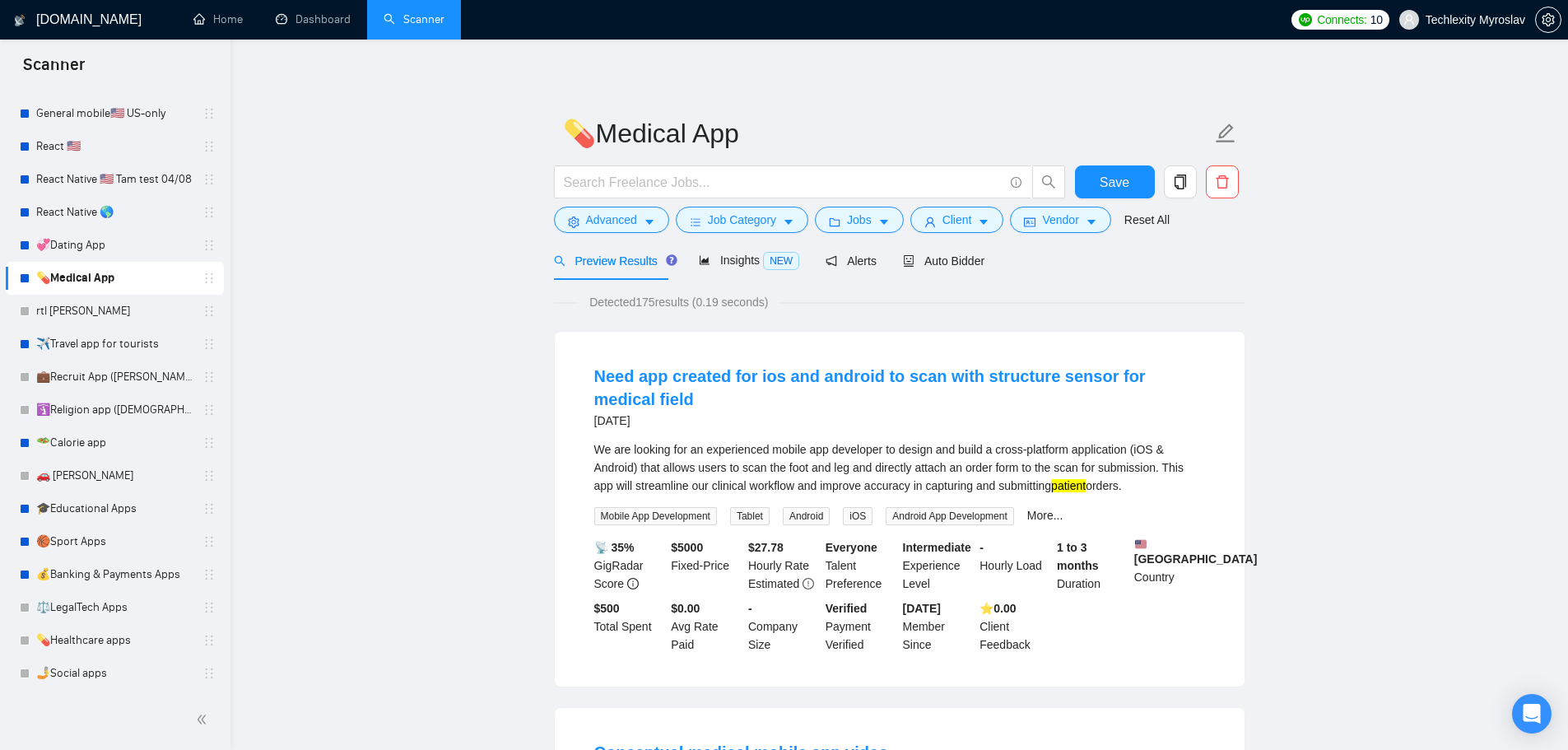
drag, startPoint x: 111, startPoint y: 240, endPoint x: 617, endPoint y: 249, distance: 506.1
click at [111, 240] on link "💞Dating App" at bounding box center [114, 245] width 156 height 33
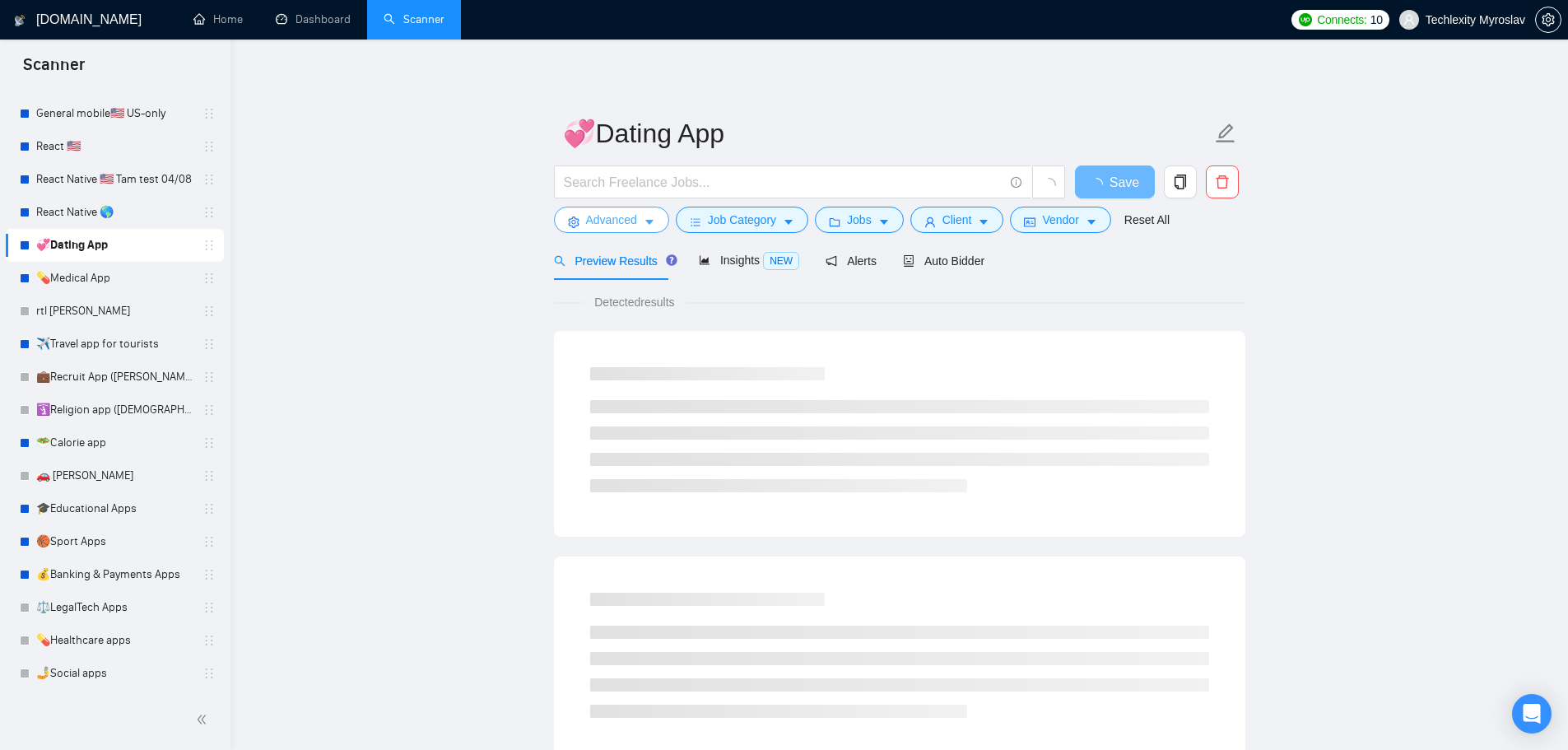
click at [622, 225] on span "Advanced" at bounding box center [611, 219] width 51 height 18
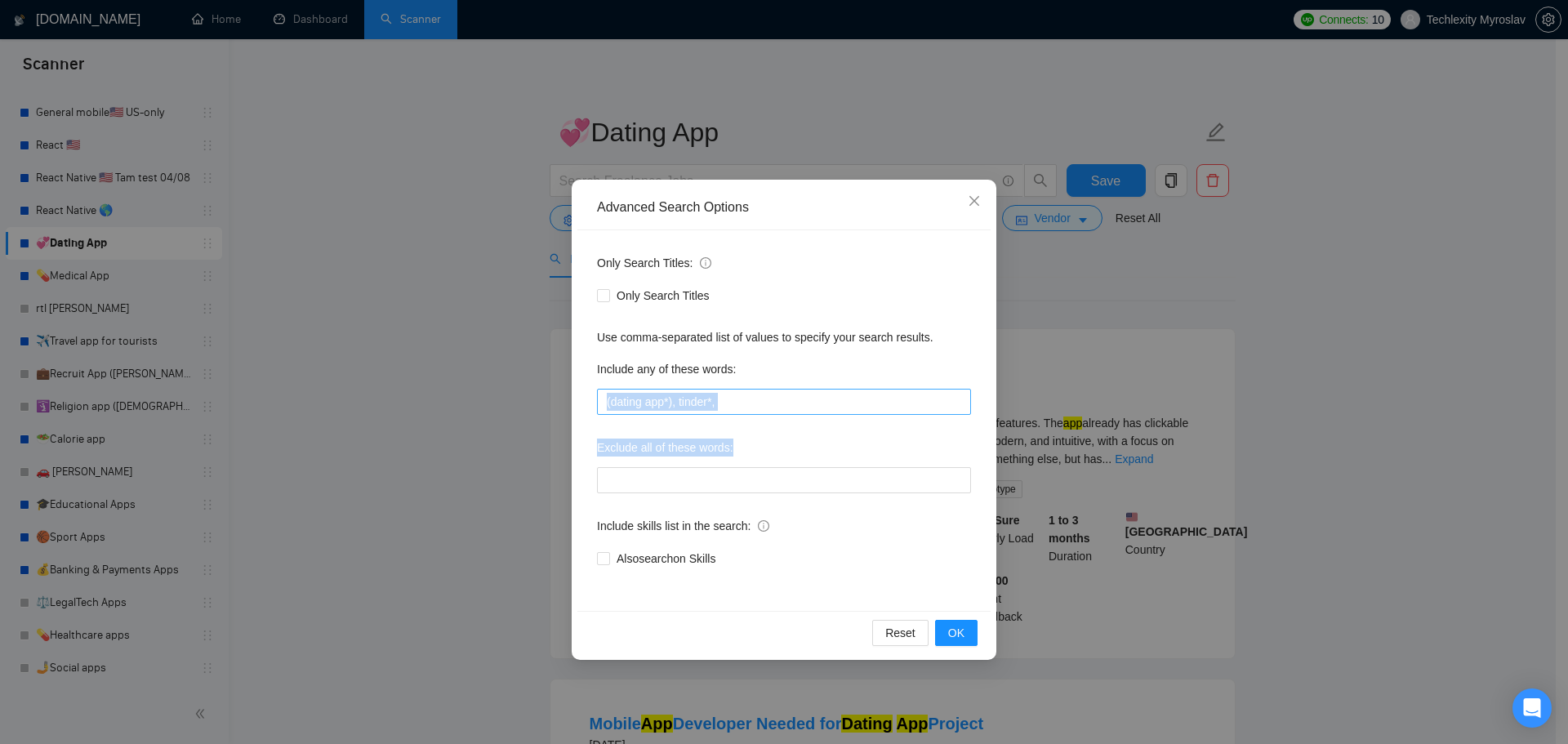
click at [802, 414] on div "Only Search Titles: Only Search Titles Use comma-separated list of values to sp…" at bounding box center [784, 420] width 414 height 380
click at [802, 407] on input "(dating app*), tinder*," at bounding box center [784, 402] width 374 height 26
paste input "match"
click at [716, 404] on input "(dating app*), tinder*,match" at bounding box center [784, 402] width 374 height 26
click at [778, 401] on input "(dating app*), tinder*, match" at bounding box center [784, 402] width 374 height 26
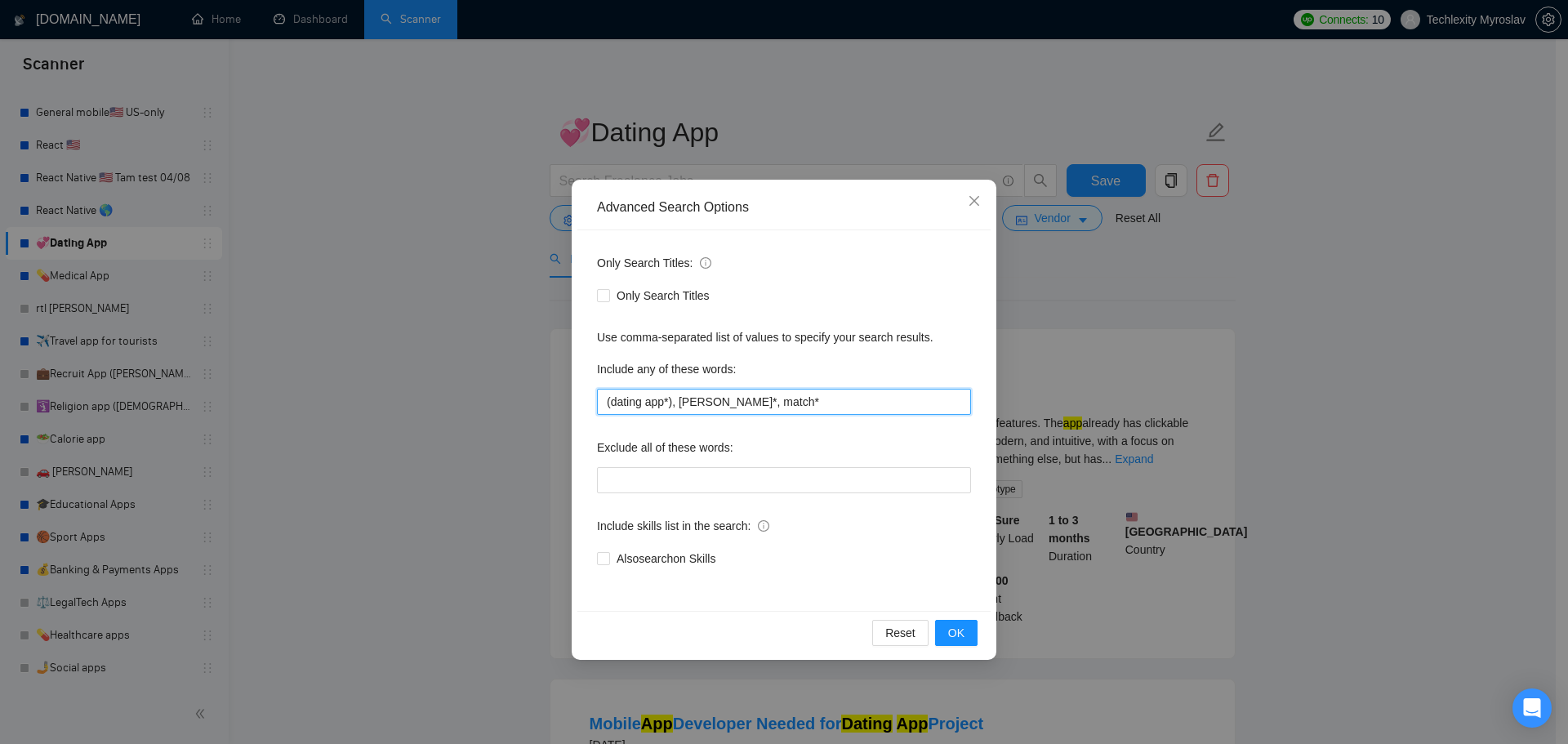
drag, startPoint x: 717, startPoint y: 406, endPoint x: 422, endPoint y: 373, distance: 296.8
click at [428, 376] on div "Advanced Search Options Only Search Titles: Only Search Titles Use comma-separa…" at bounding box center [784, 372] width 1568 height 744
click at [960, 631] on span "OK" at bounding box center [957, 632] width 17 height 18
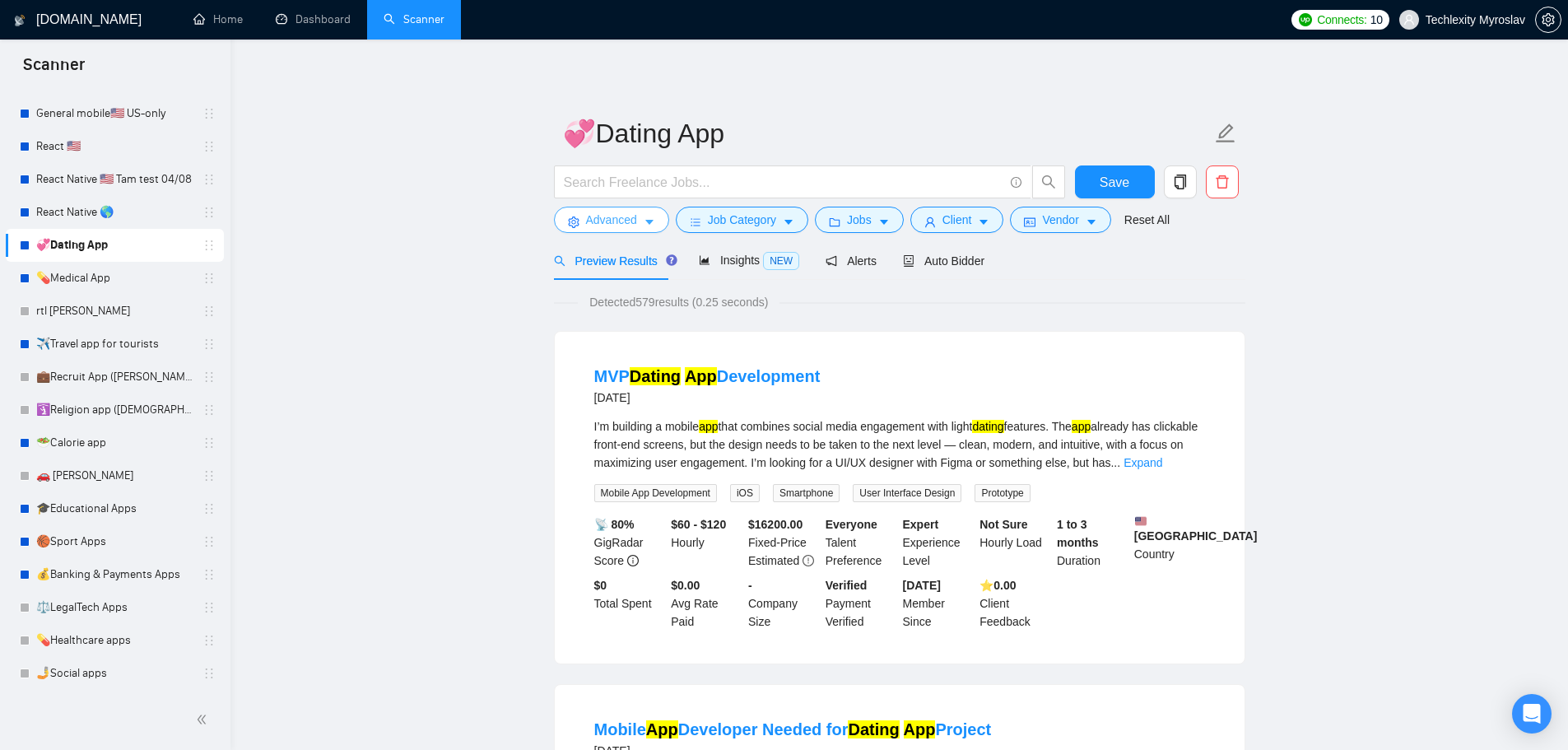
click at [596, 229] on span "Advanced" at bounding box center [611, 219] width 51 height 18
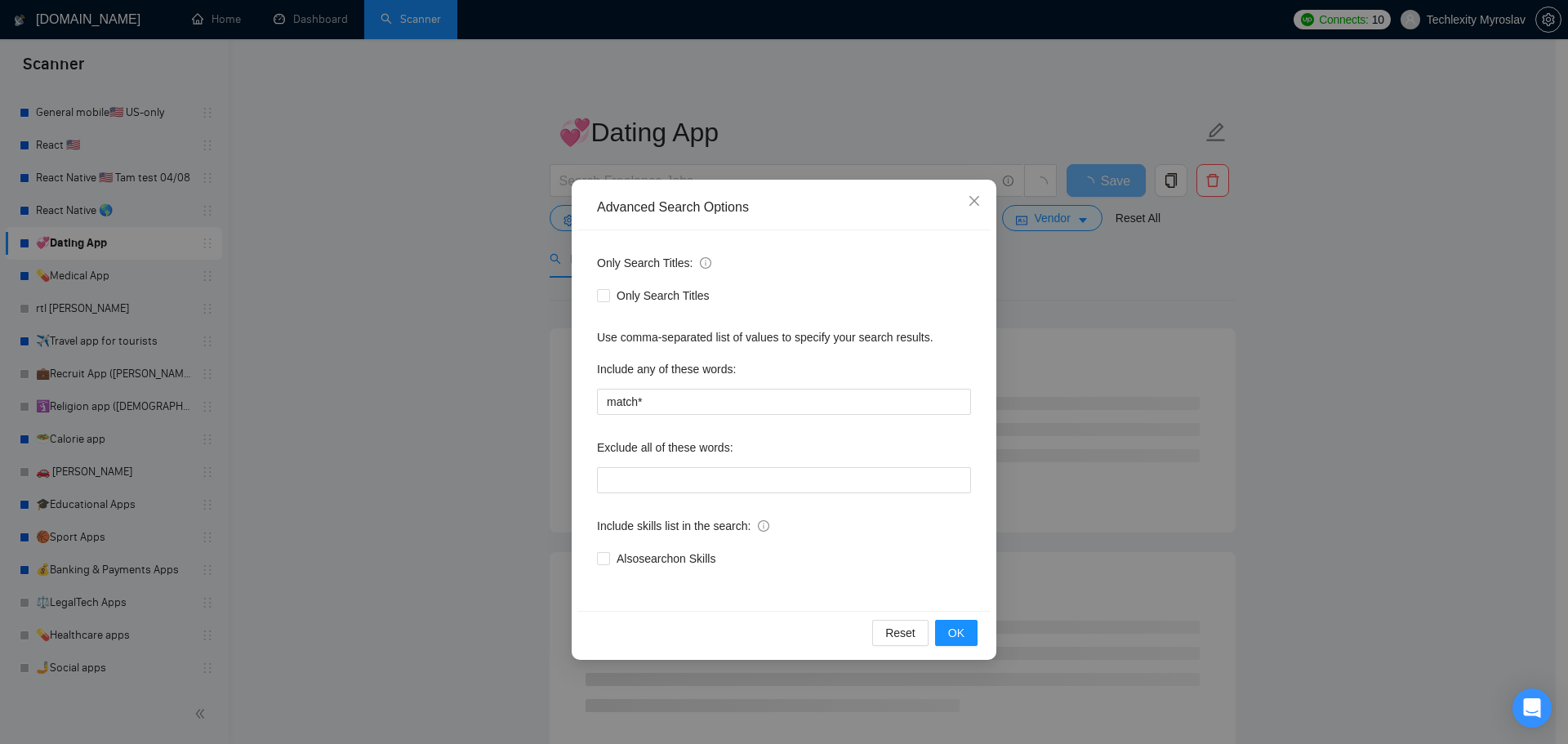
click at [1284, 399] on div "Advanced Search Options Only Search Titles: Only Search Titles Use comma-separa…" at bounding box center [784, 372] width 1568 height 744
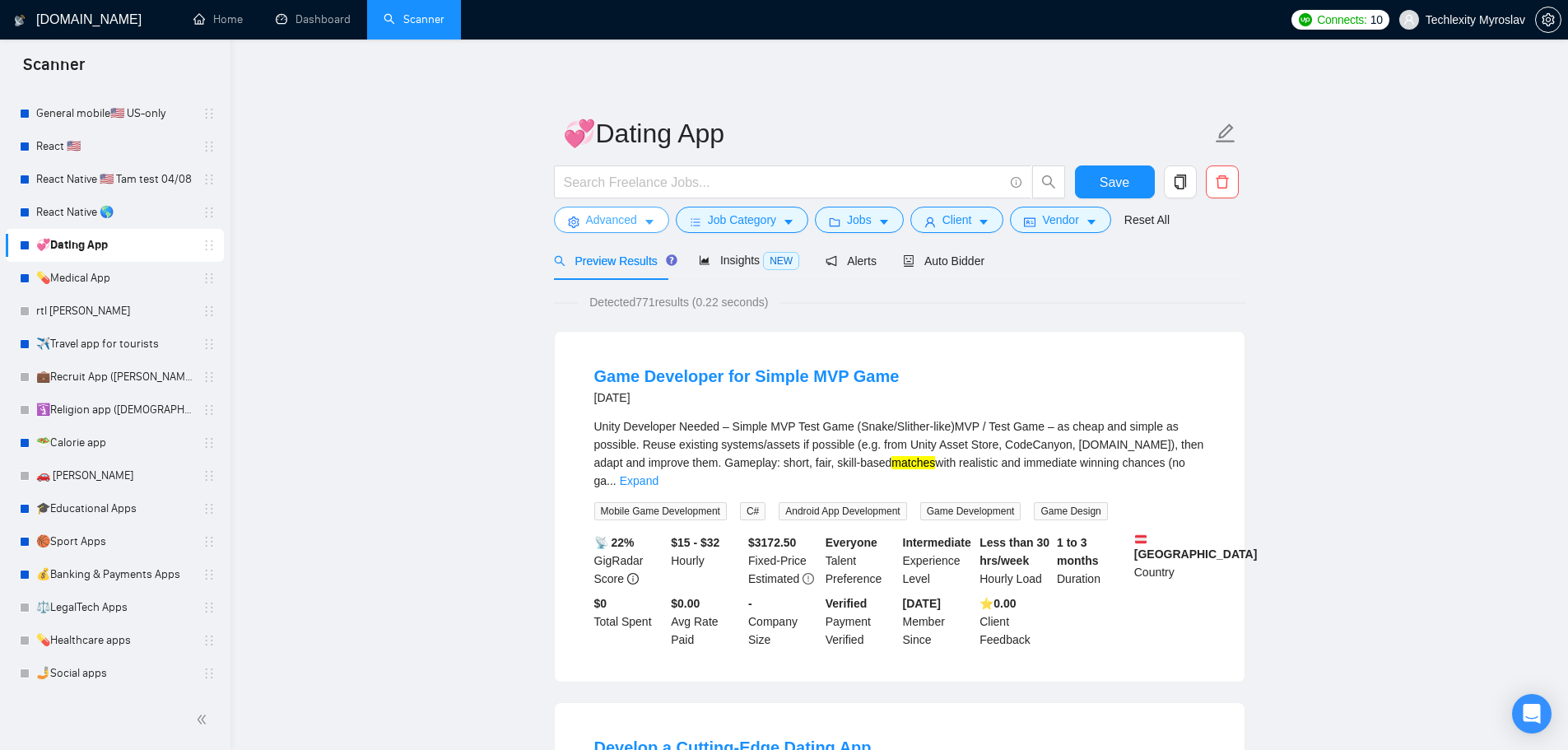
click at [610, 224] on span "Advanced" at bounding box center [611, 219] width 51 height 18
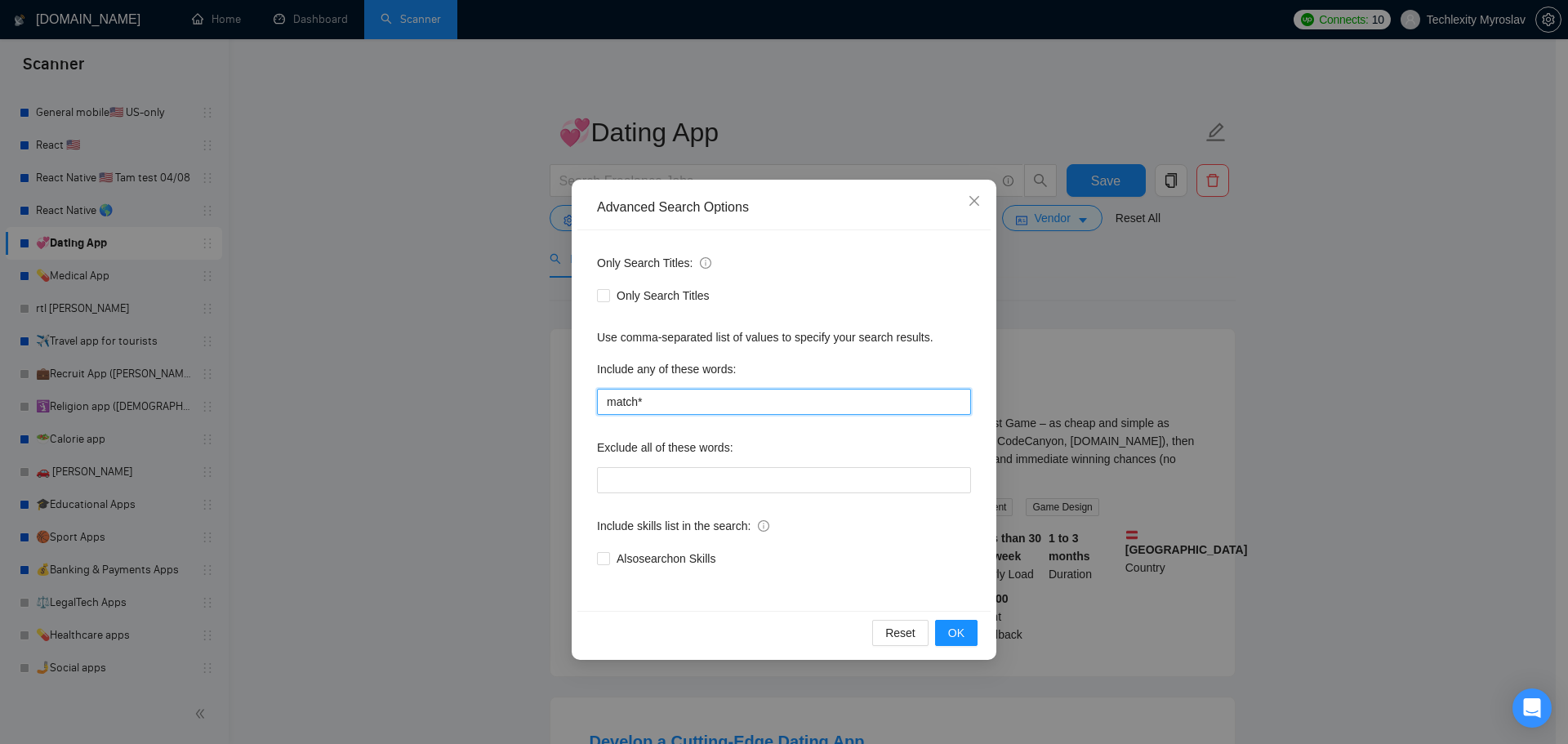
click at [605, 402] on input "match*" at bounding box center [784, 402] width 374 height 26
paste input "(dating app*), tinder*,"
drag, startPoint x: 770, startPoint y: 396, endPoint x: 722, endPoint y: 407, distance: 49.2
click at [723, 407] on input "(dating app*), tinder*, match*" at bounding box center [784, 402] width 374 height 26
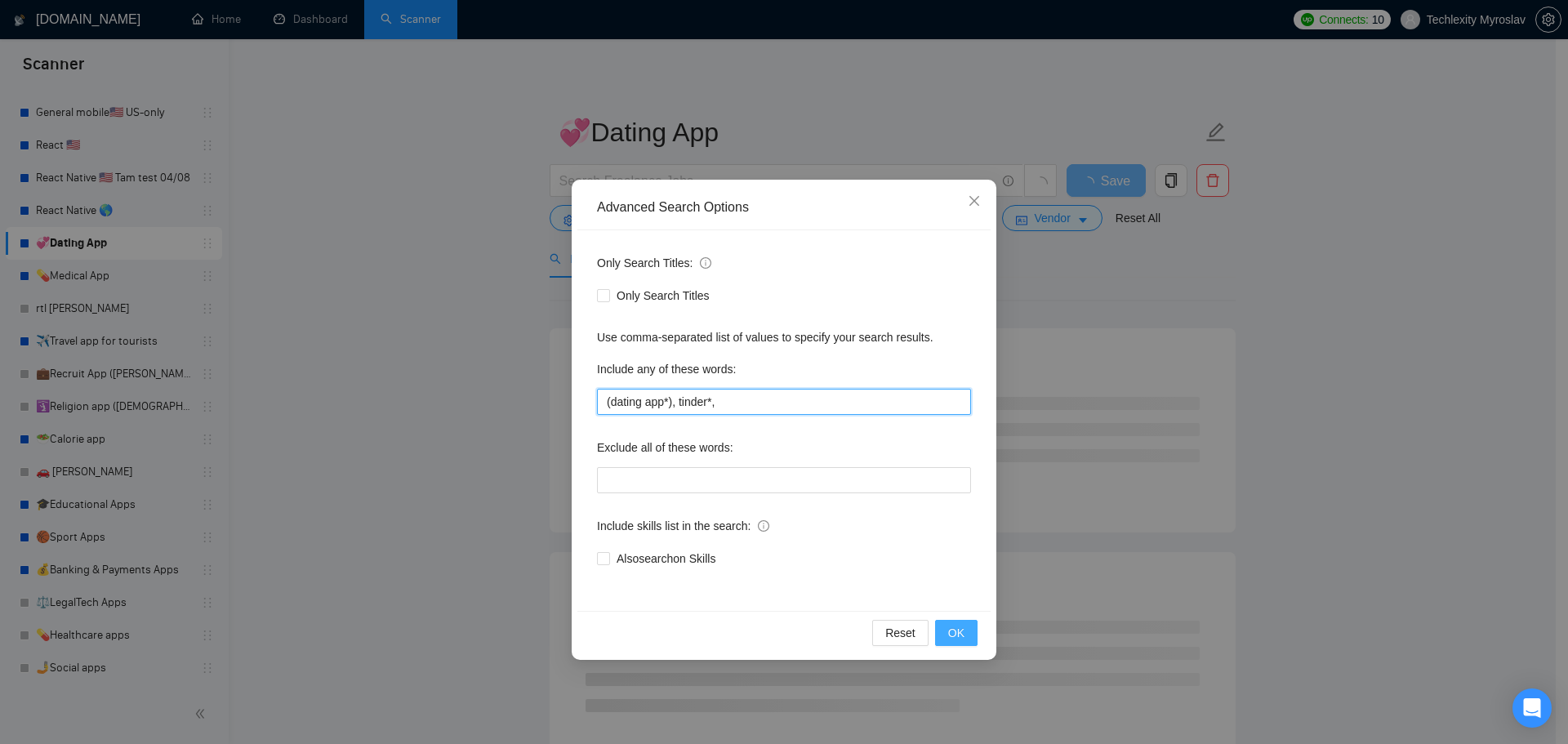
type input "(dating app*), tinder*,"
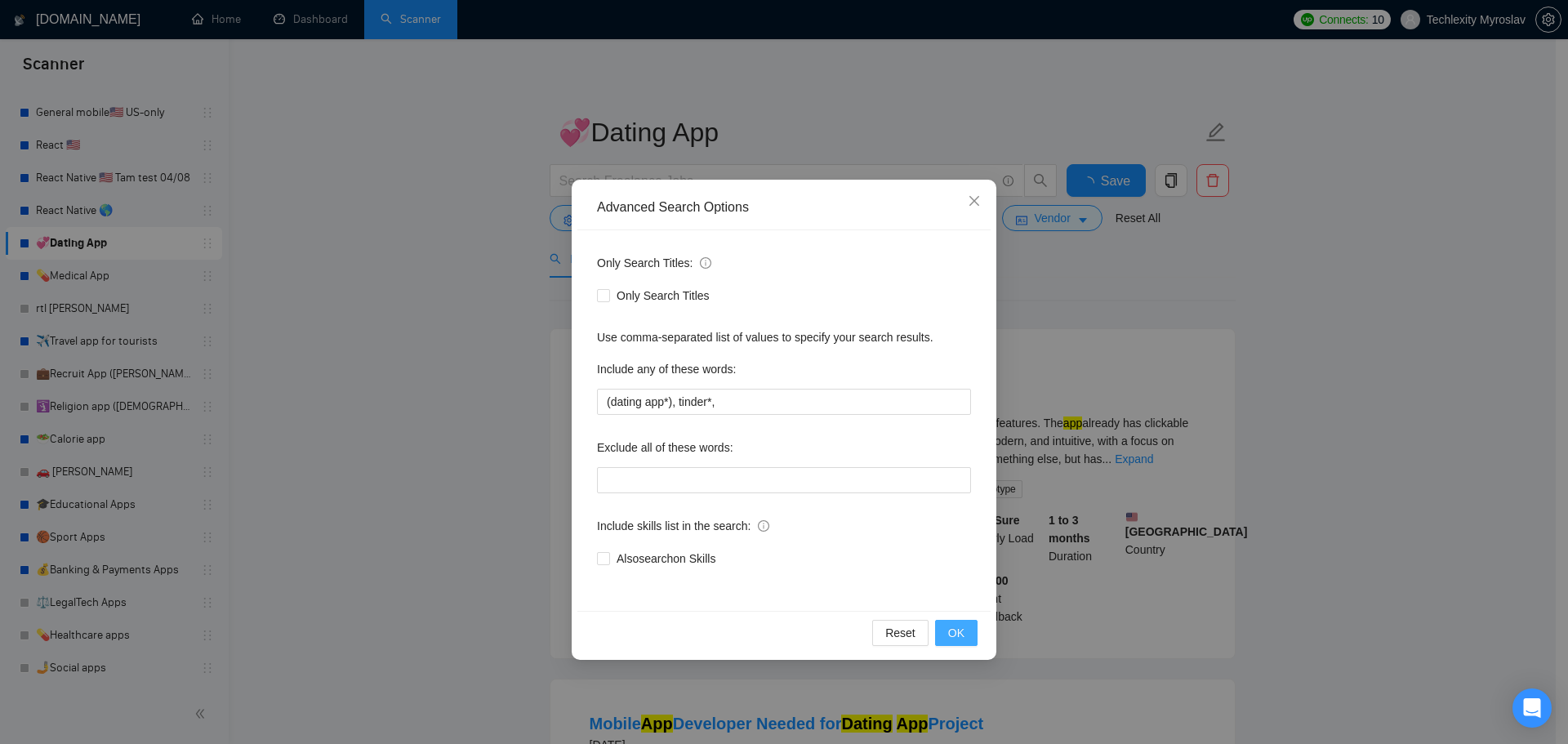
click at [963, 641] on span "OK" at bounding box center [957, 632] width 17 height 18
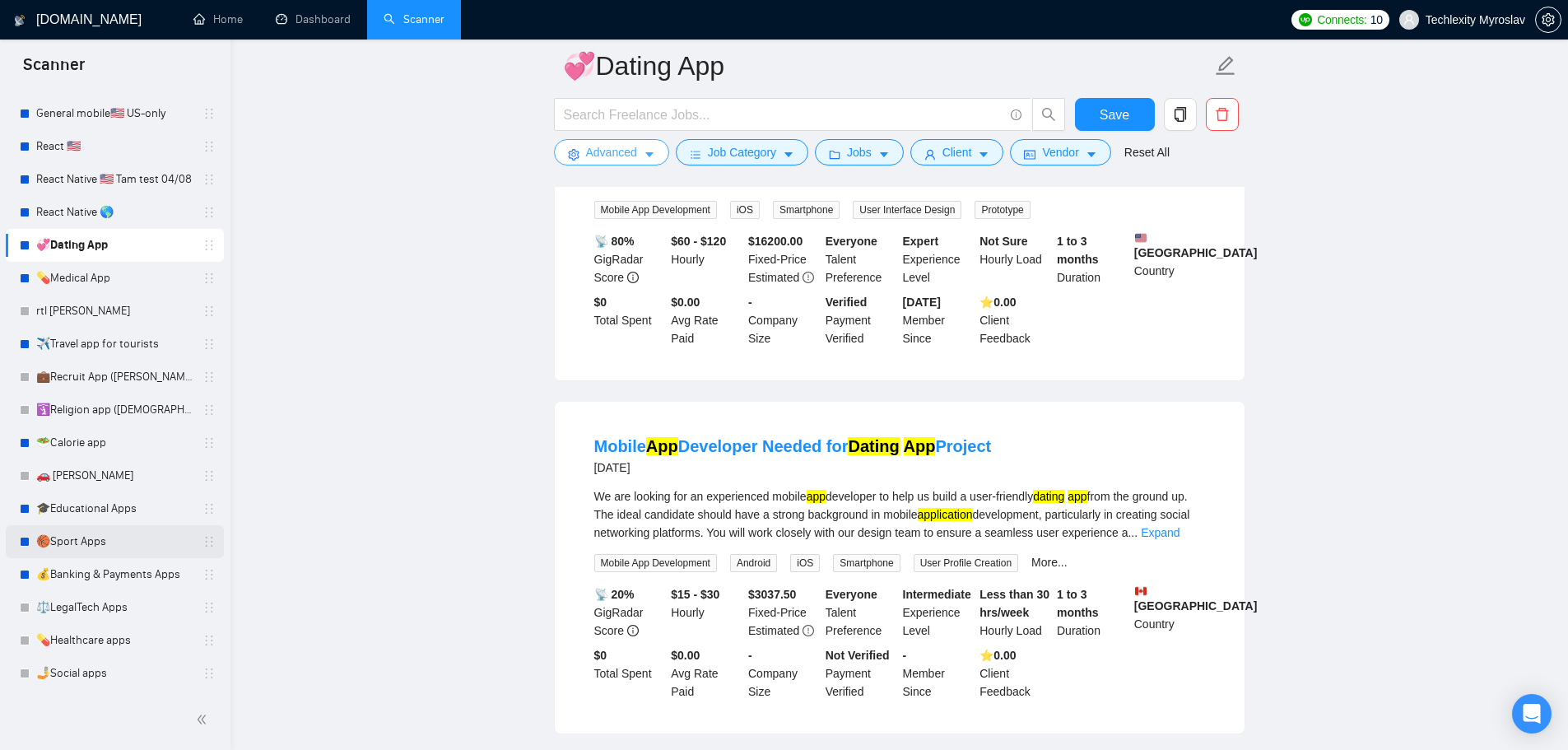
scroll to position [329, 0]
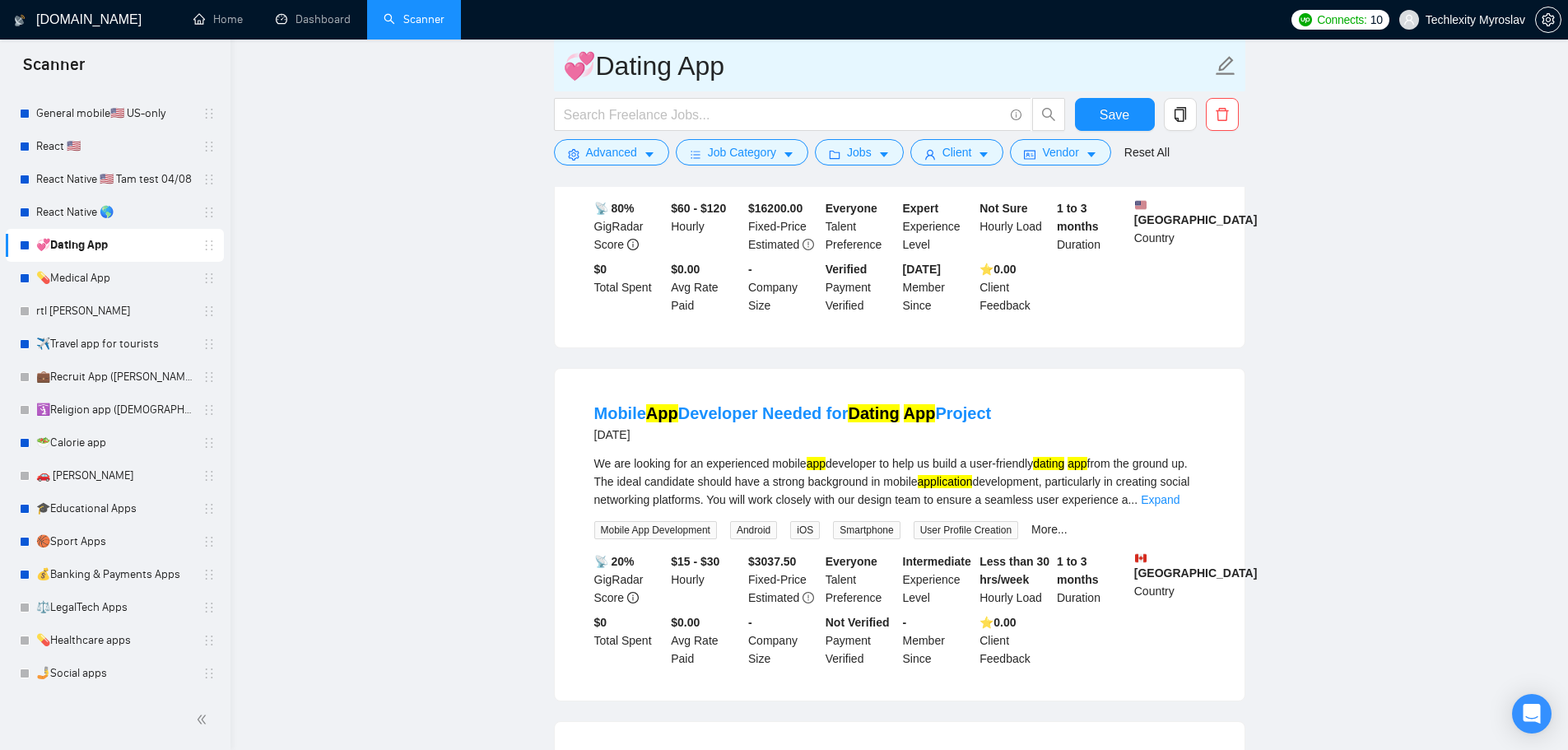
click at [107, 640] on link "💊Healthcare apps" at bounding box center [114, 640] width 156 height 33
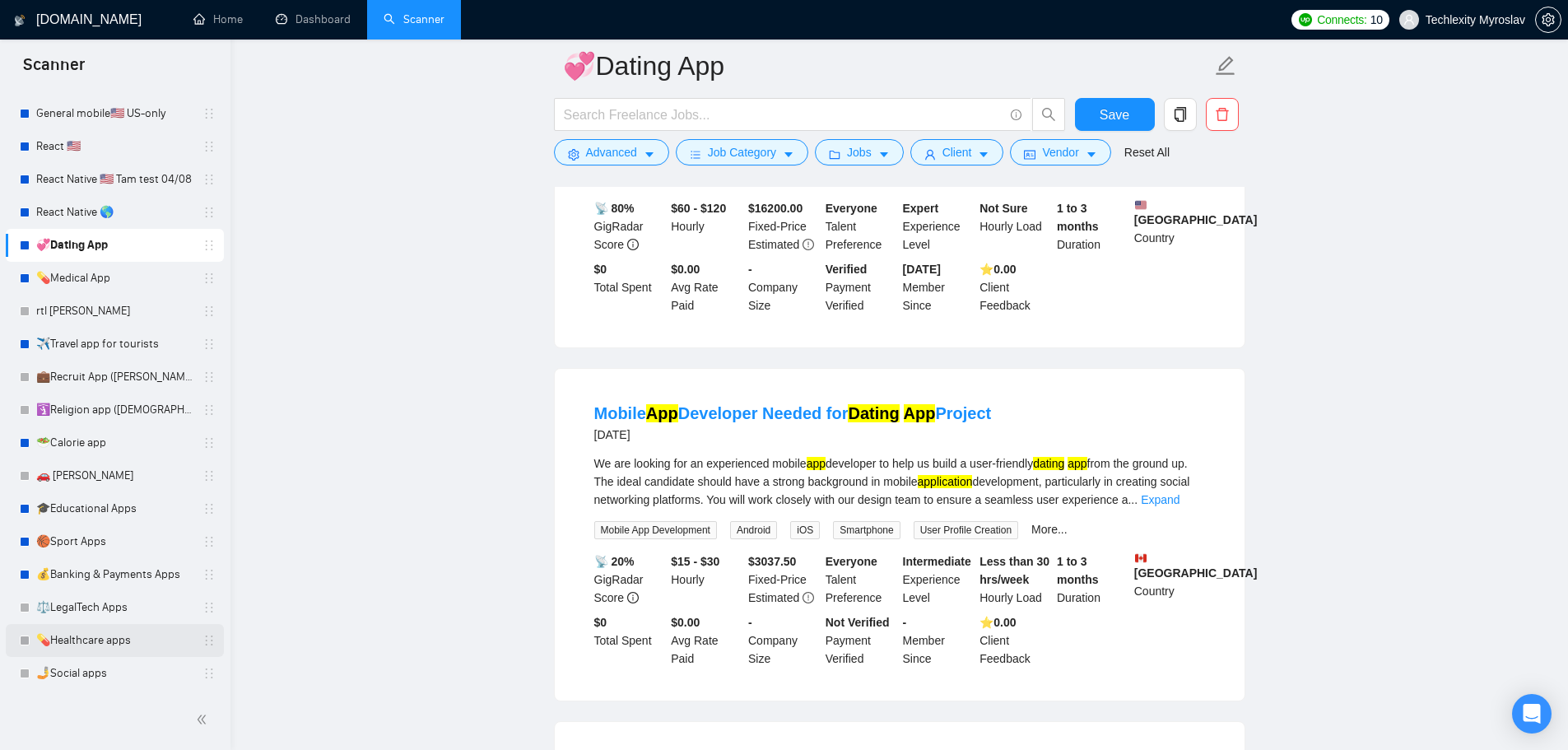
click at [118, 635] on link "💊Healthcare apps" at bounding box center [114, 640] width 156 height 33
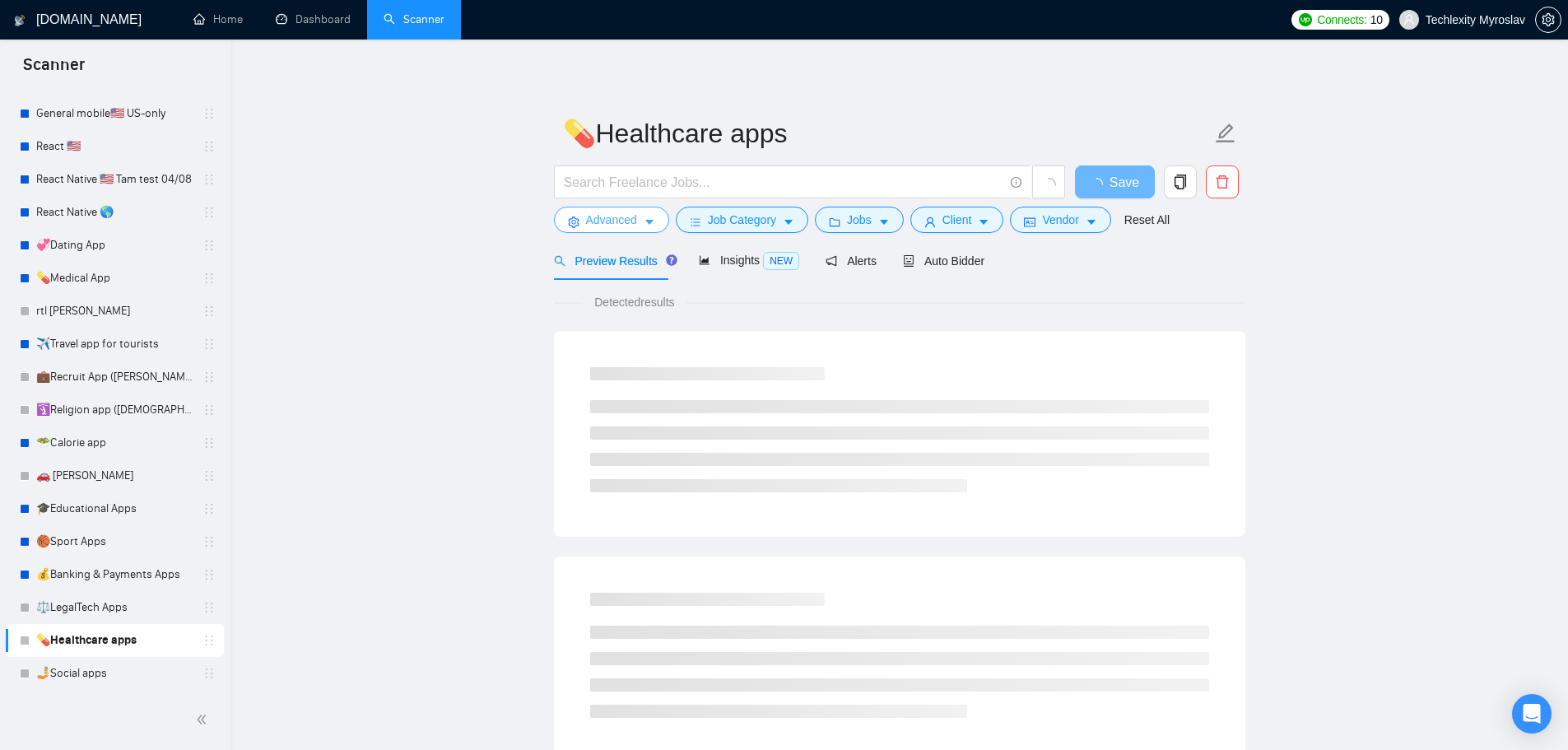
click at [610, 218] on span "Advanced" at bounding box center [611, 219] width 51 height 18
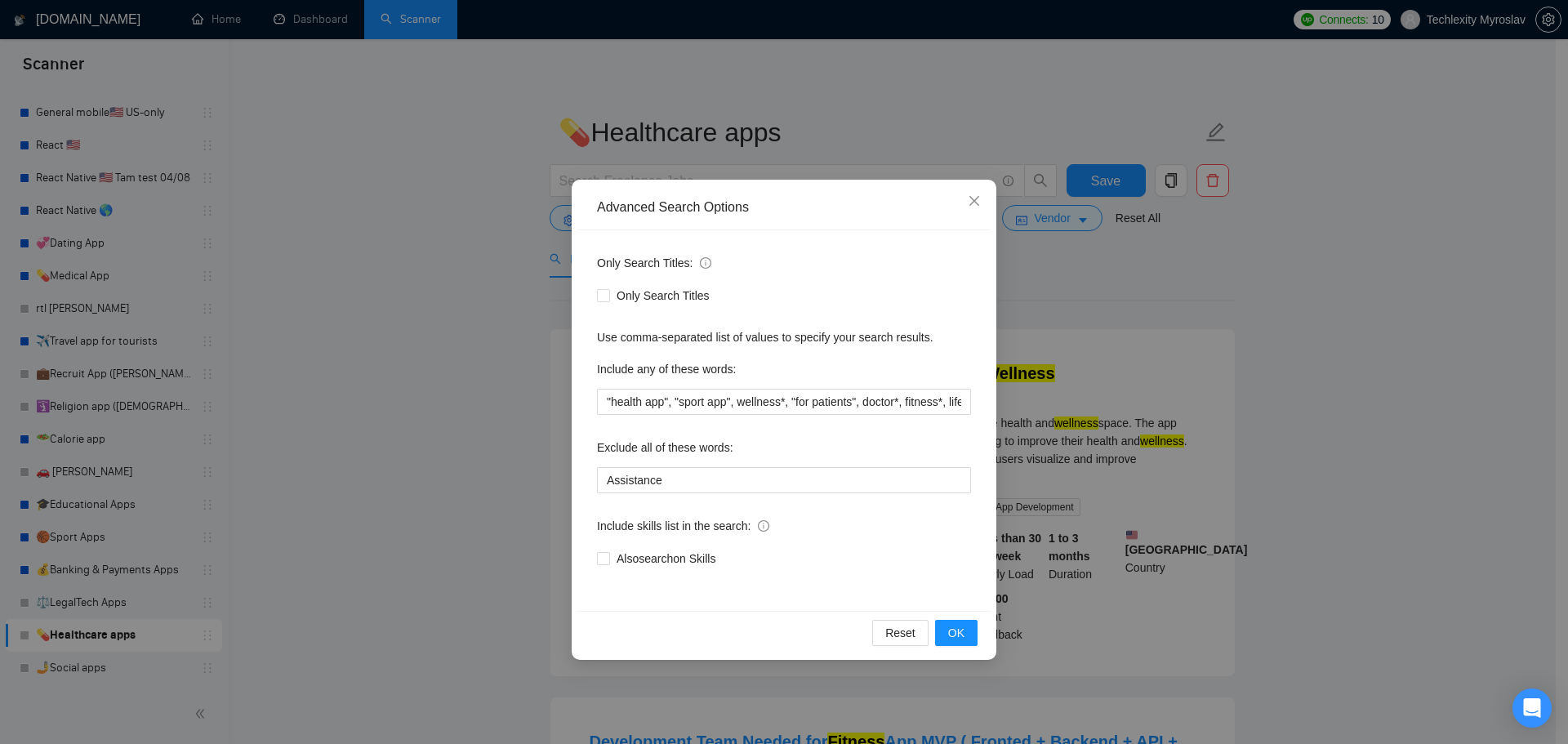
click at [422, 298] on div "Advanced Search Options Only Search Titles: Only Search Titles Use comma-separa…" at bounding box center [784, 372] width 1568 height 744
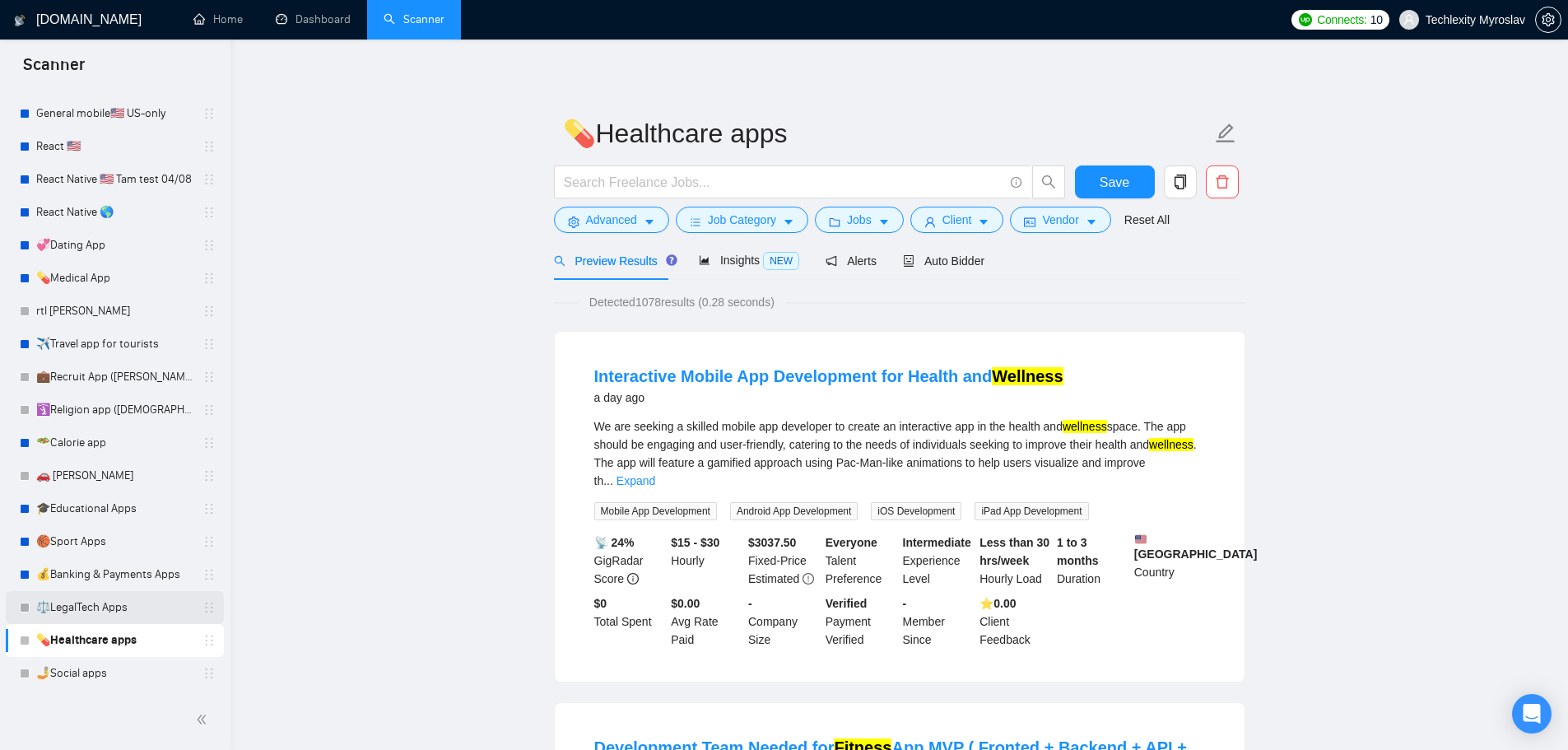
click at [76, 603] on link "⚖️LegalTech Apps" at bounding box center [114, 607] width 156 height 33
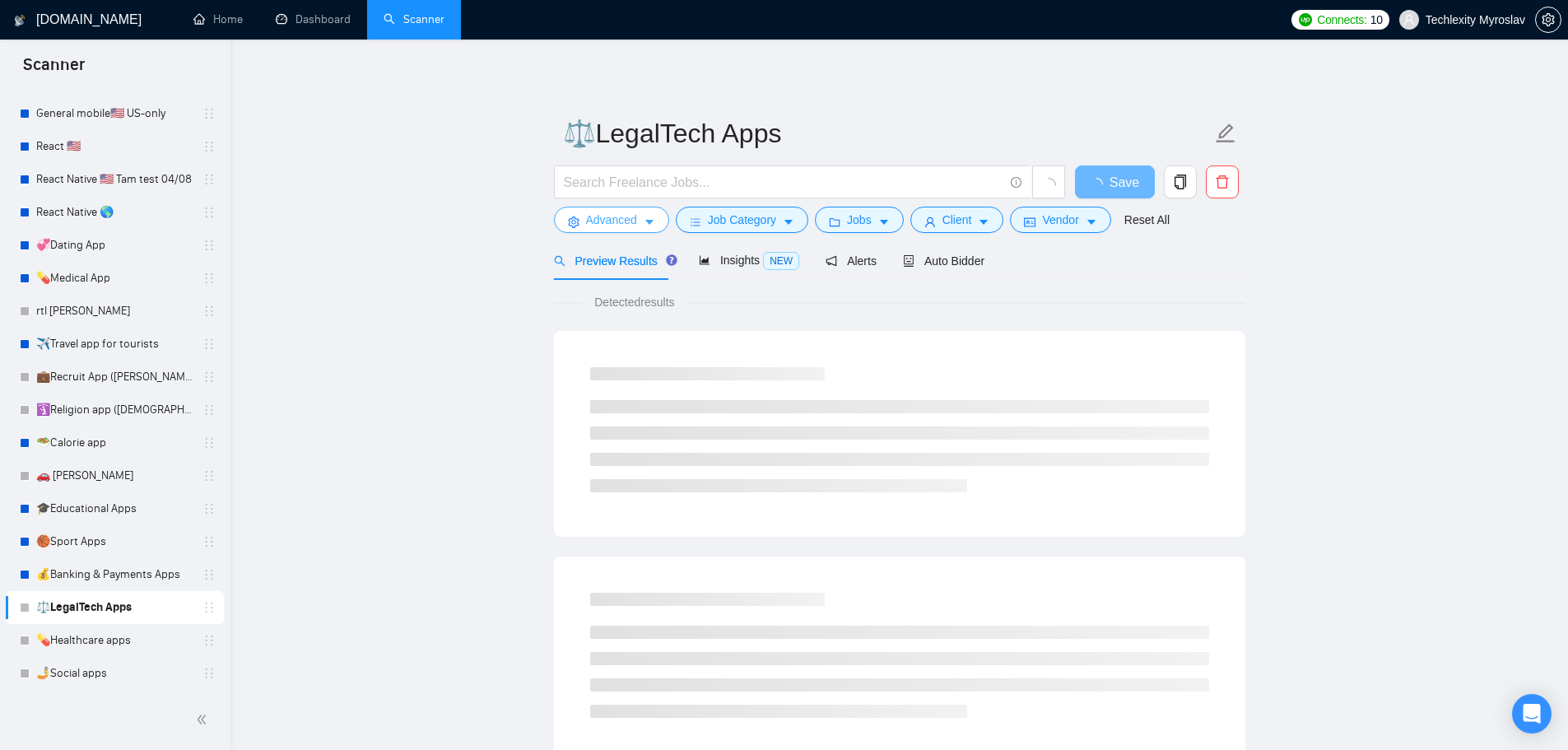
click at [596, 220] on span "Advanced" at bounding box center [611, 219] width 51 height 18
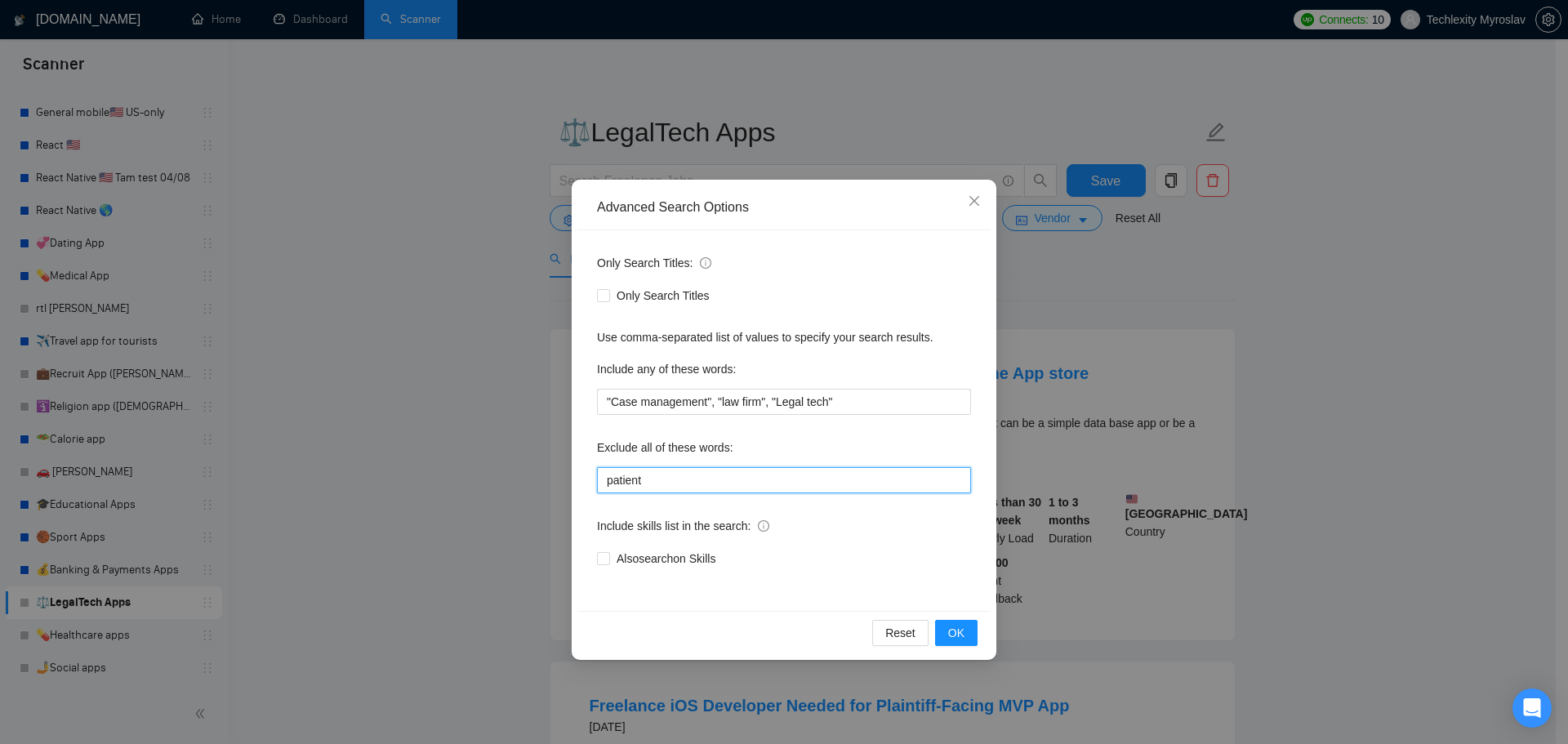
click at [669, 483] on input "patient" at bounding box center [784, 480] width 374 height 26
click at [952, 635] on span "OK" at bounding box center [957, 632] width 17 height 18
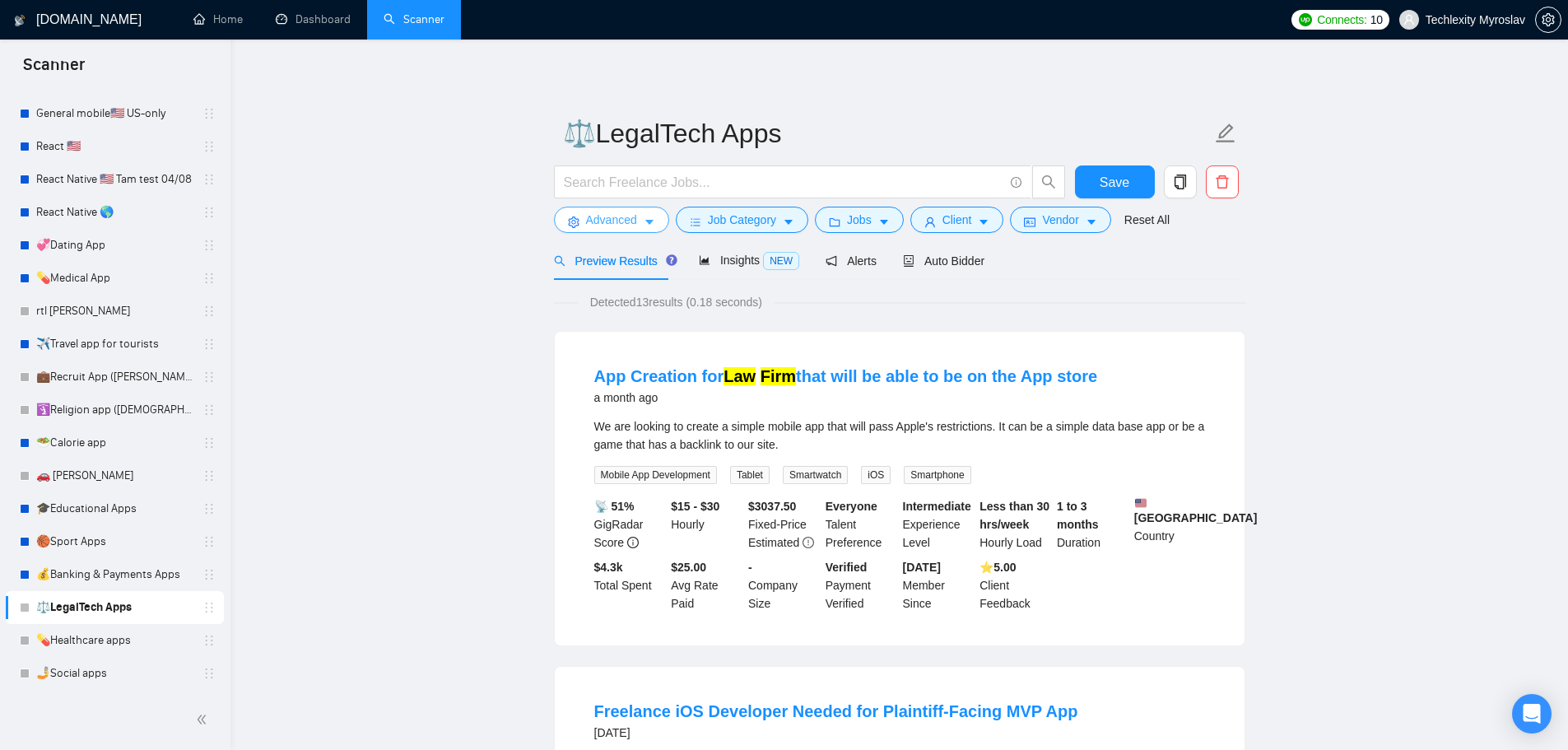
click at [603, 214] on span "Advanced" at bounding box center [611, 219] width 51 height 18
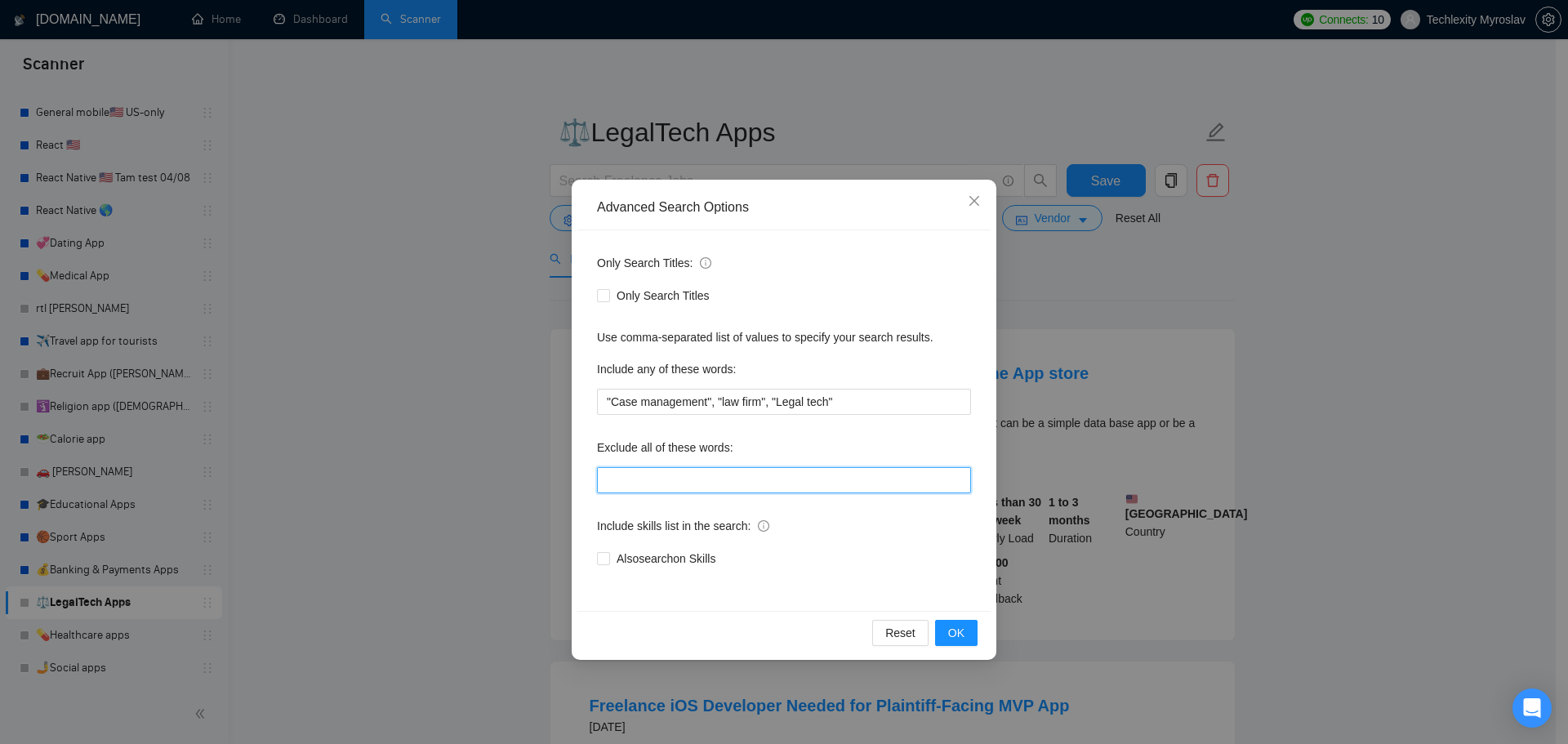
click at [693, 491] on input "text" at bounding box center [784, 480] width 374 height 26
paste input "patient"
type input "patient"
click at [941, 619] on button "OK" at bounding box center [957, 632] width 42 height 26
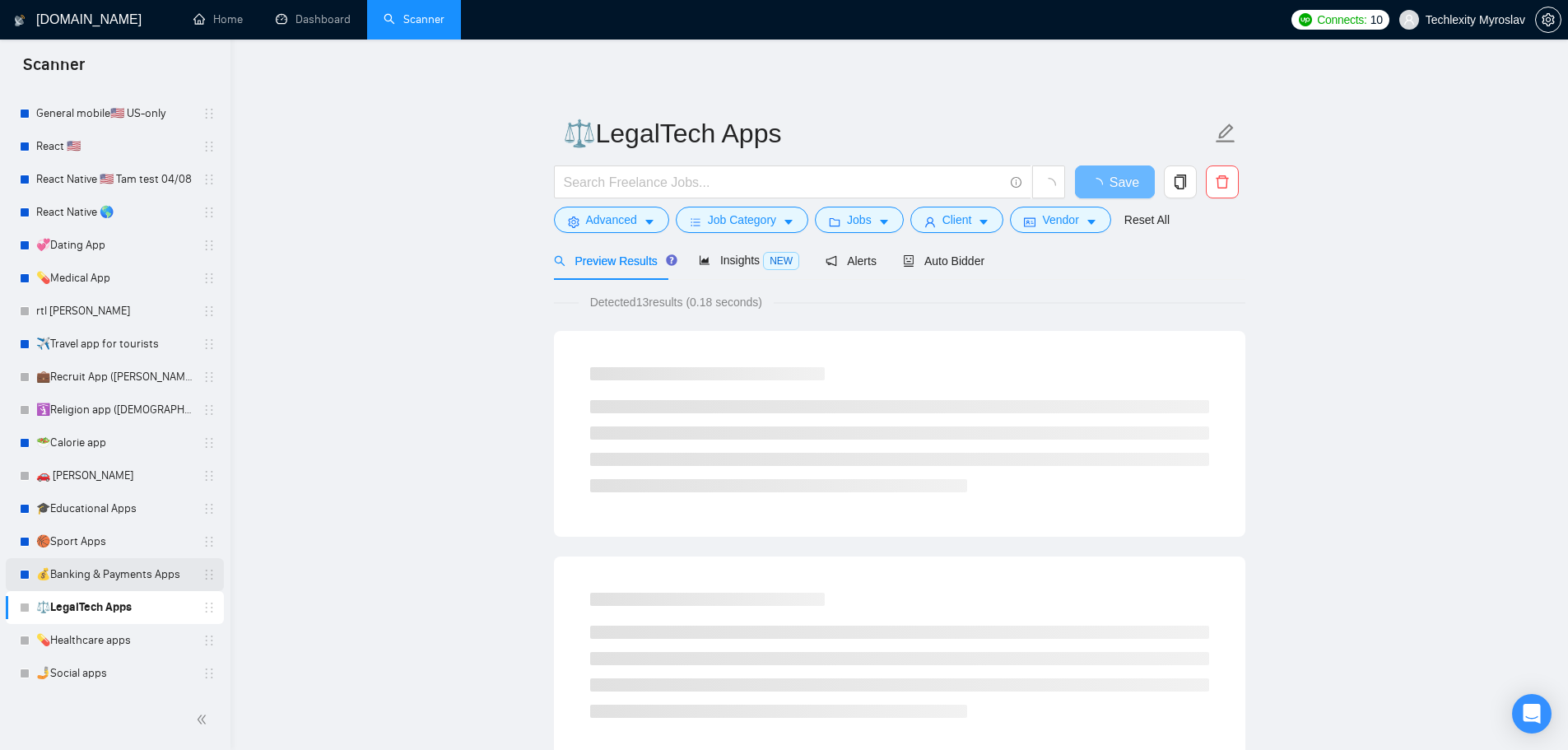
click at [110, 576] on link "💰Banking & Payments Apps" at bounding box center [114, 574] width 156 height 33
click at [114, 541] on link "🏀Sport Apps" at bounding box center [114, 541] width 156 height 33
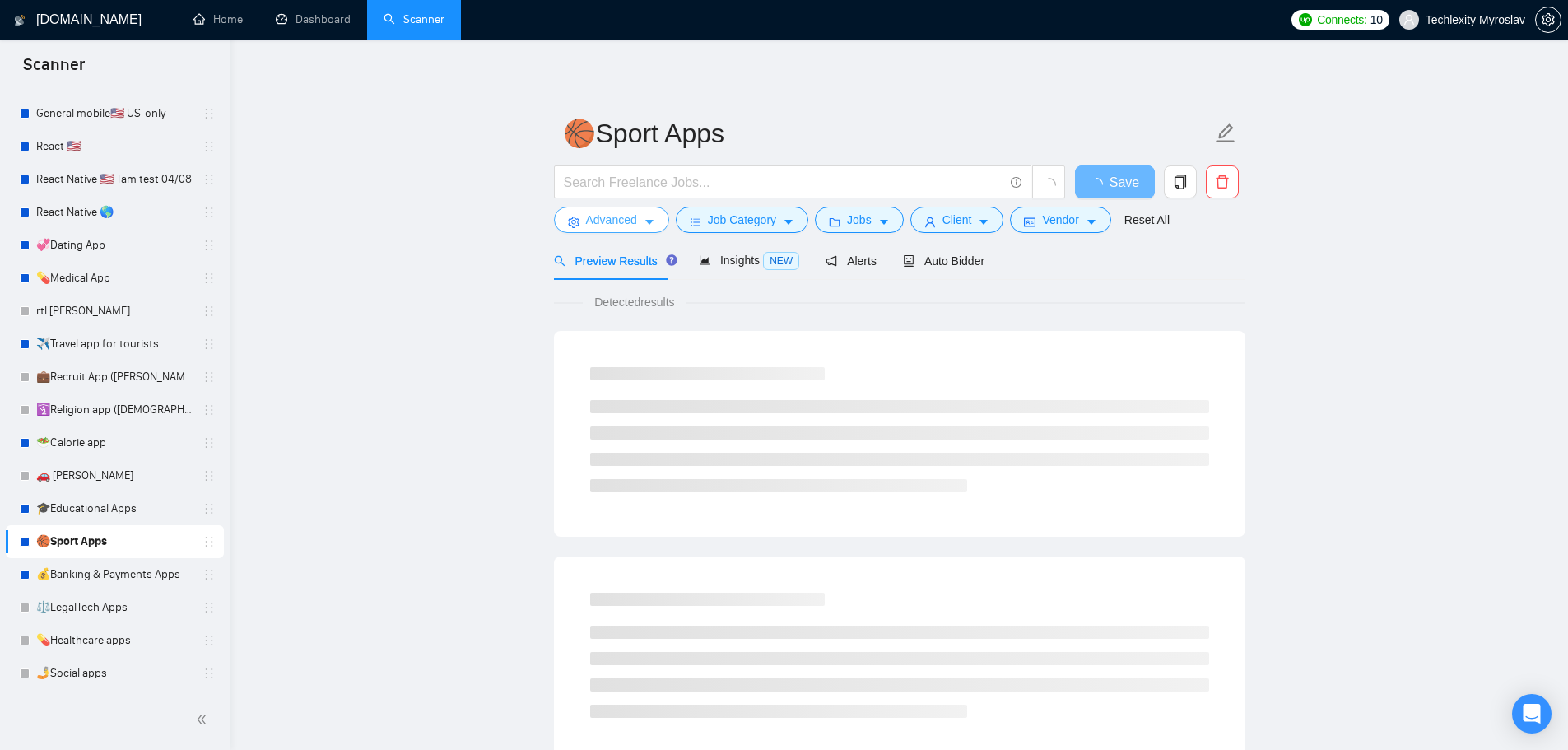
click at [629, 225] on span "Advanced" at bounding box center [611, 219] width 51 height 18
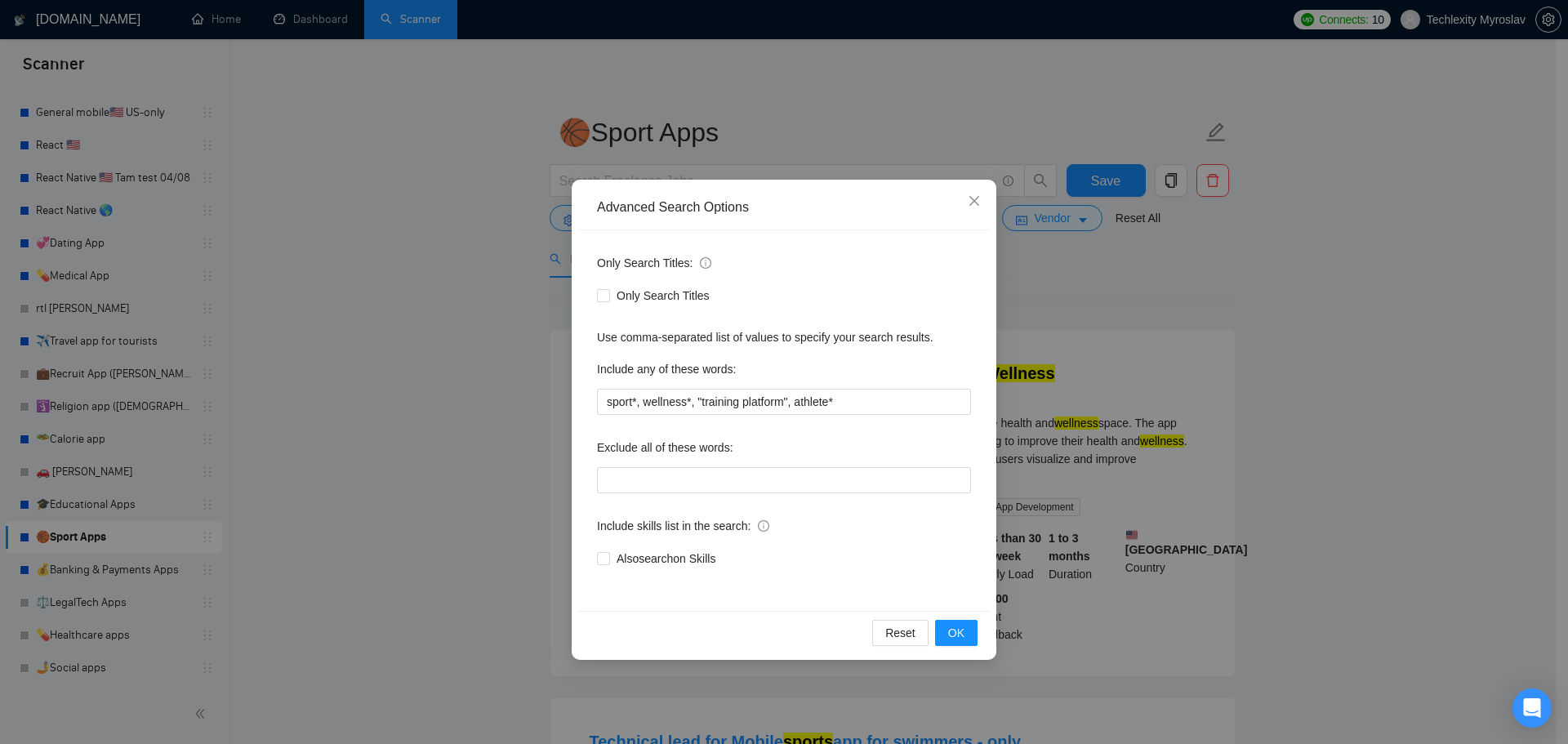
click at [424, 324] on div "Advanced Search Options Only Search Titles: Only Search Titles Use comma-separa…" at bounding box center [784, 372] width 1568 height 744
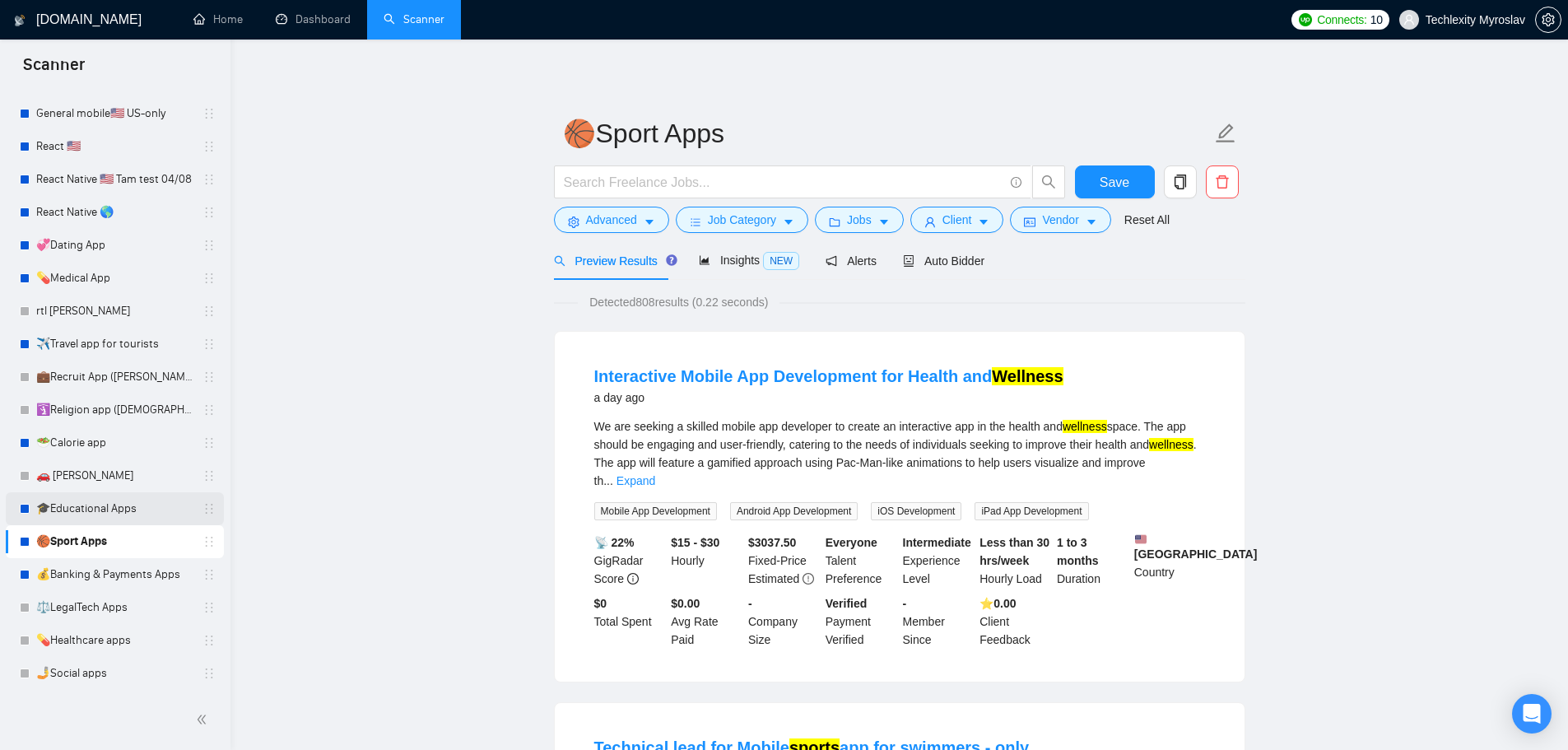
click at [118, 505] on link "🎓Educational Apps" at bounding box center [114, 508] width 156 height 33
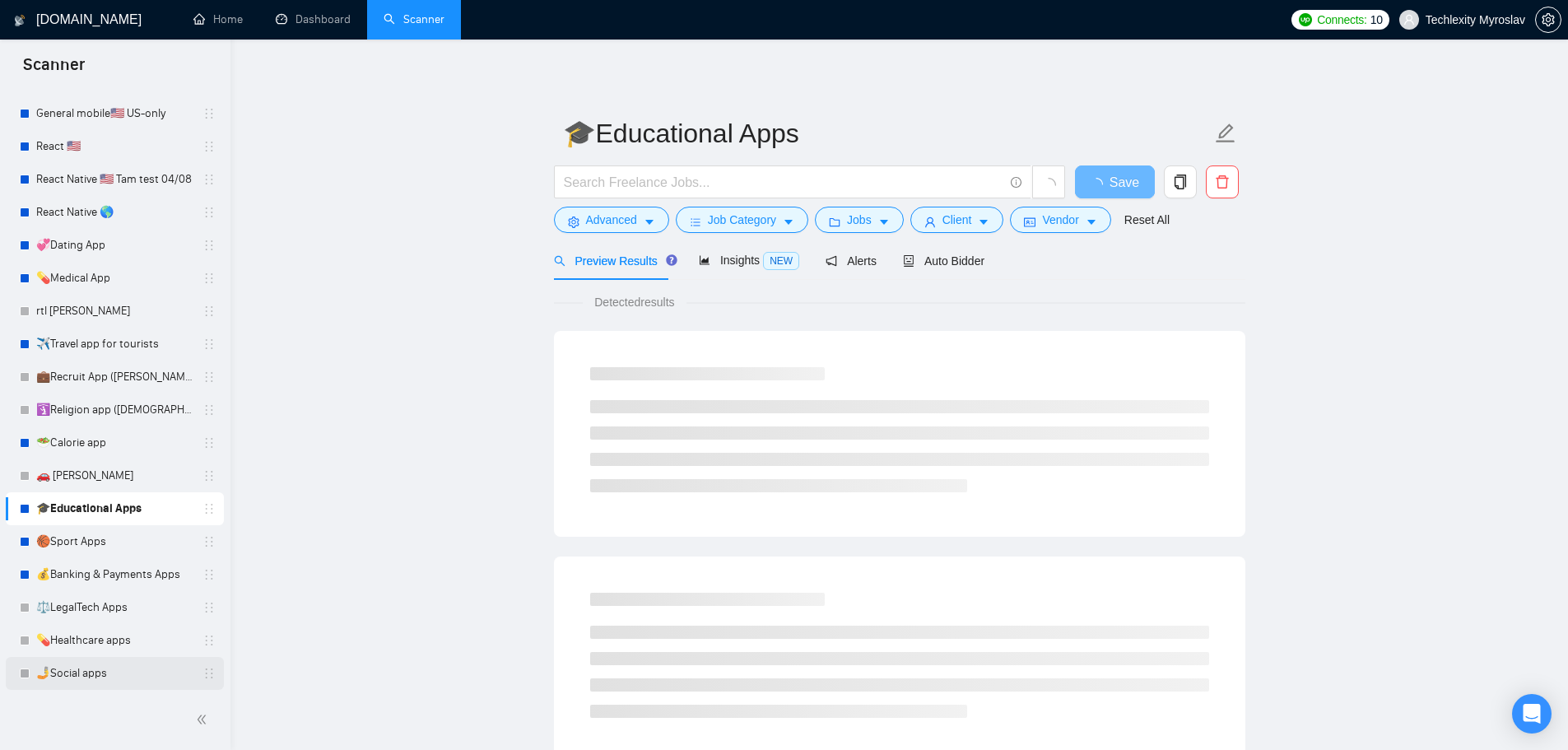
click at [119, 673] on link "🤳Social apps" at bounding box center [114, 673] width 156 height 33
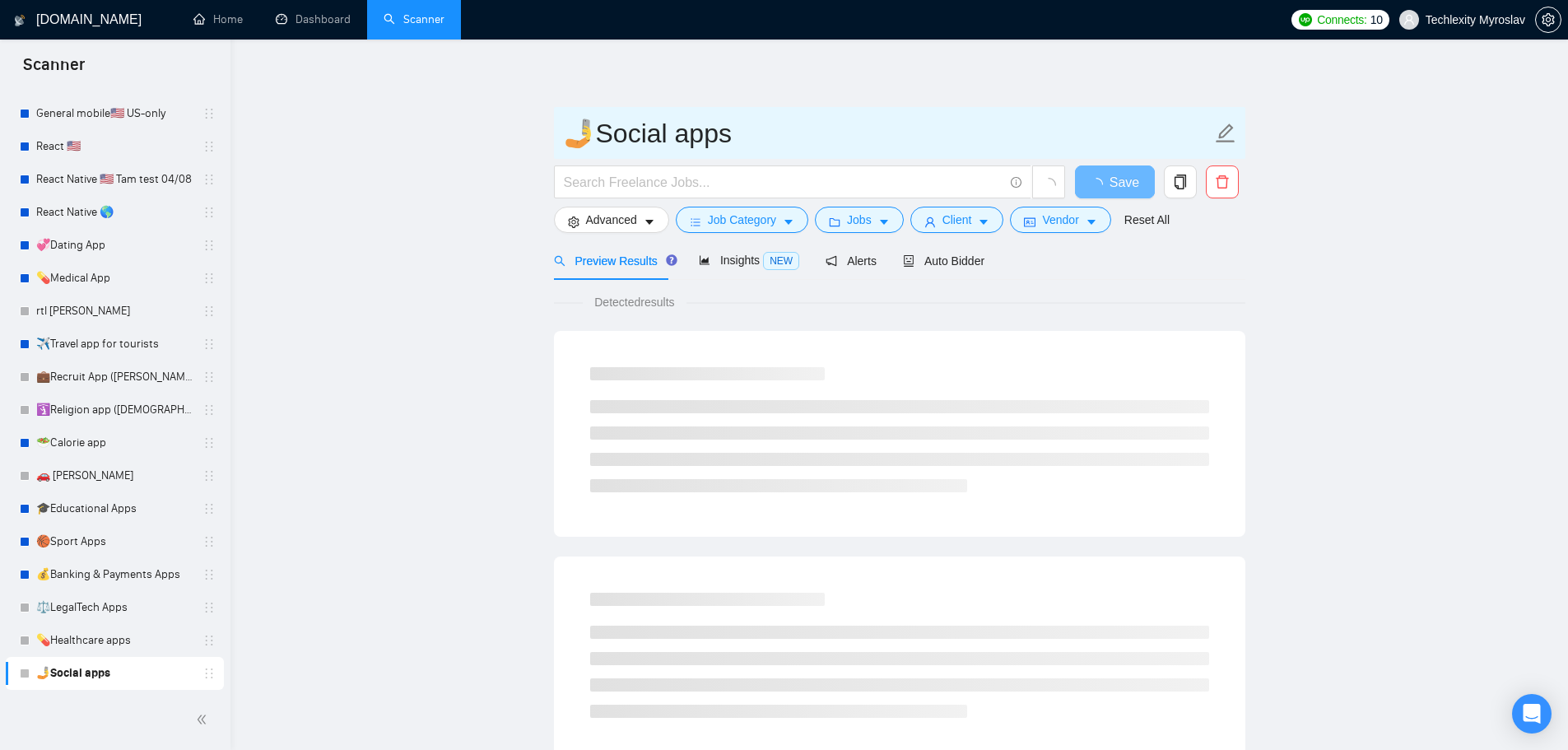
click at [638, 140] on input "🤳Social apps" at bounding box center [887, 133] width 649 height 41
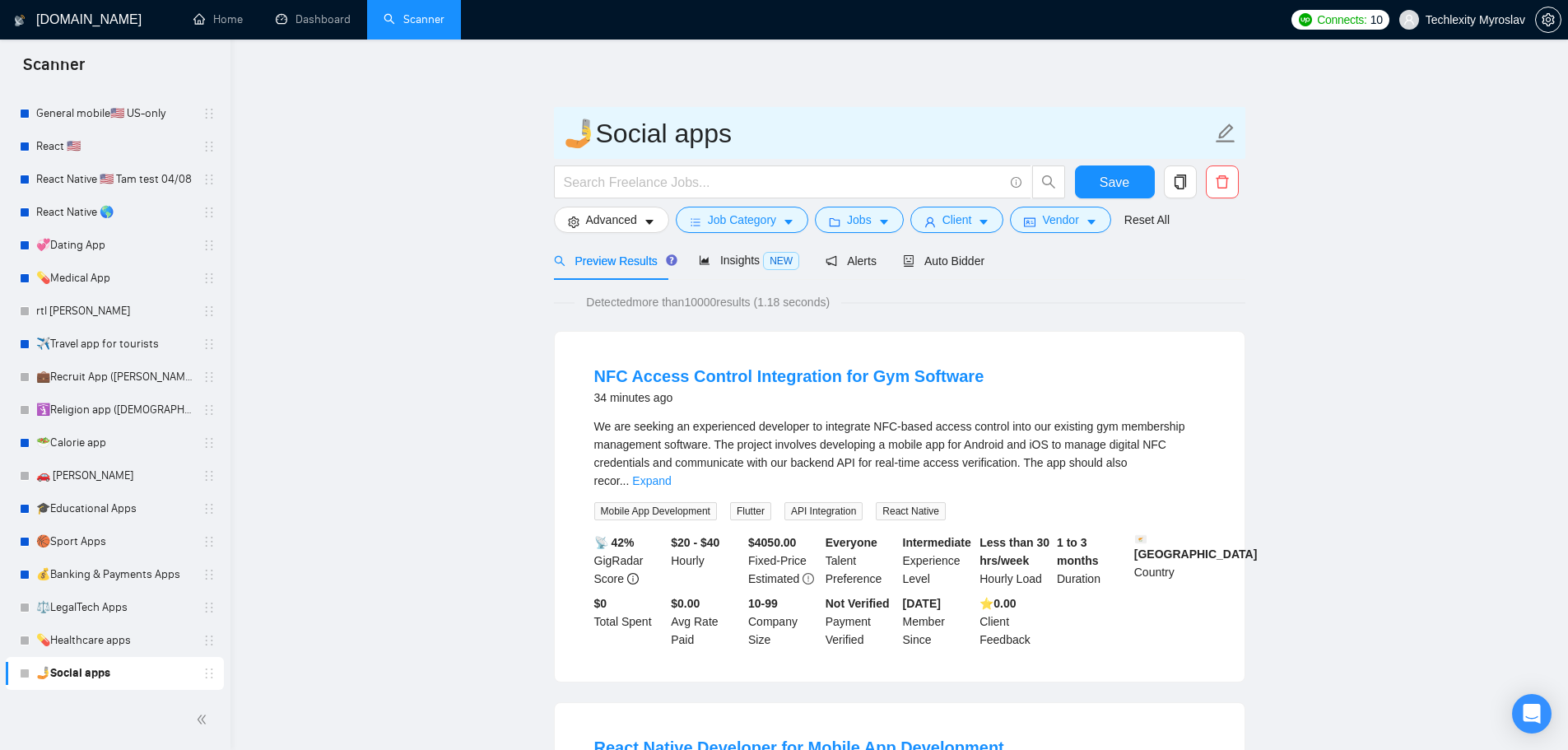
click at [638, 140] on input "🤳Social apps" at bounding box center [887, 133] width 649 height 41
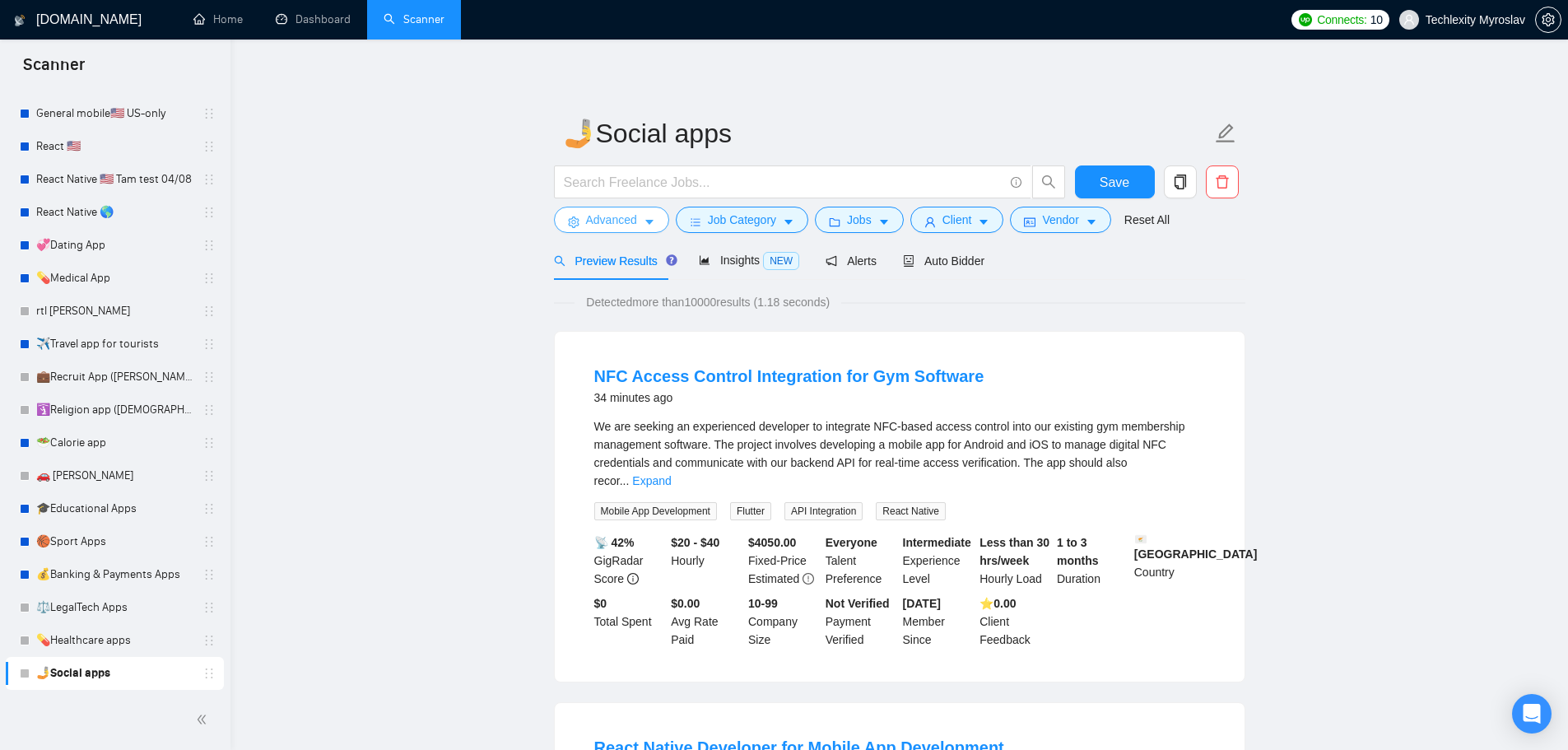
click at [610, 223] on span "Advanced" at bounding box center [611, 219] width 51 height 18
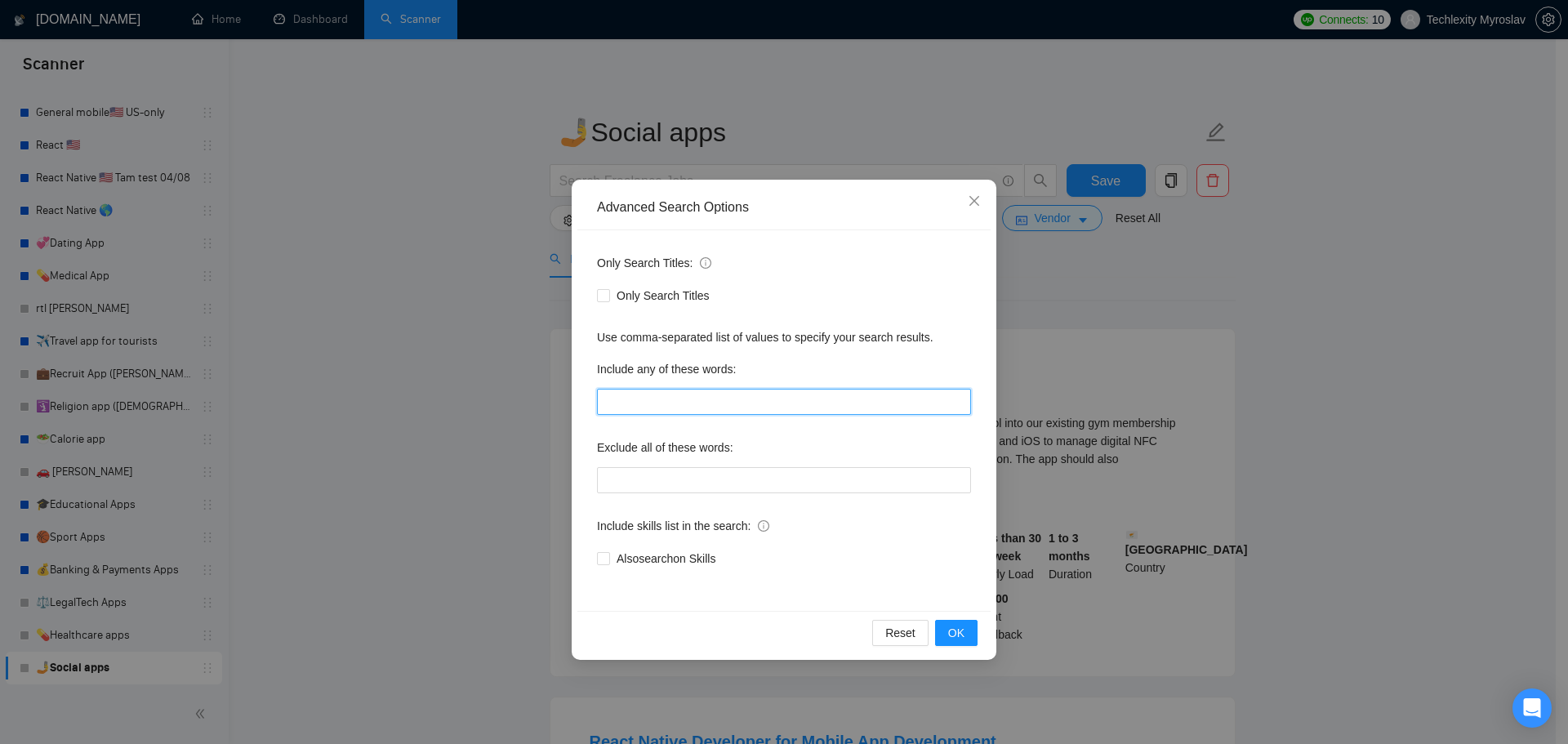
click at [713, 404] on input "text" at bounding box center [784, 402] width 374 height 26
paste input "friends"
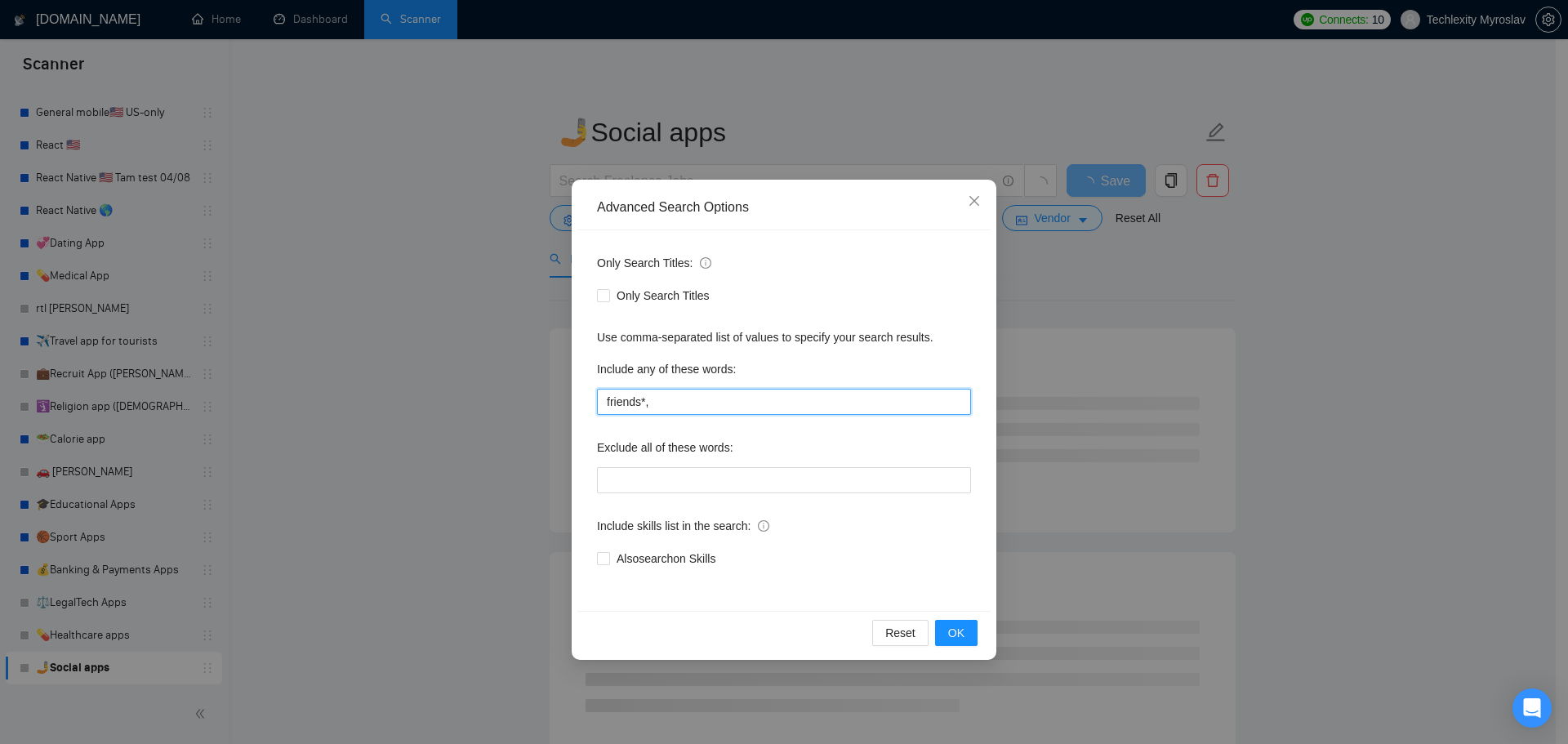
paste input "social"
click at [680, 401] on input "friends*, social*," at bounding box center [784, 402] width 374 height 26
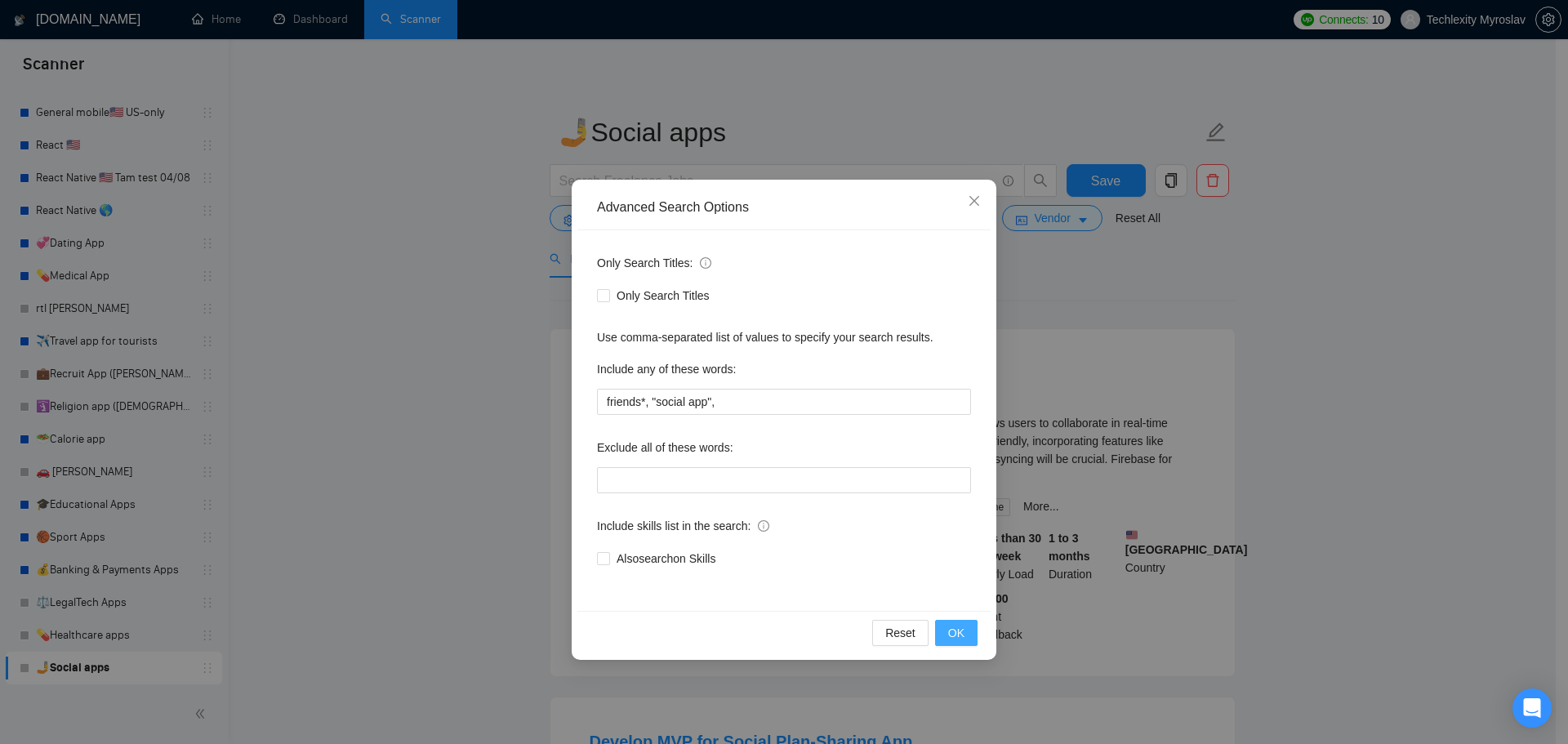
click at [948, 636] on button "OK" at bounding box center [957, 632] width 42 height 26
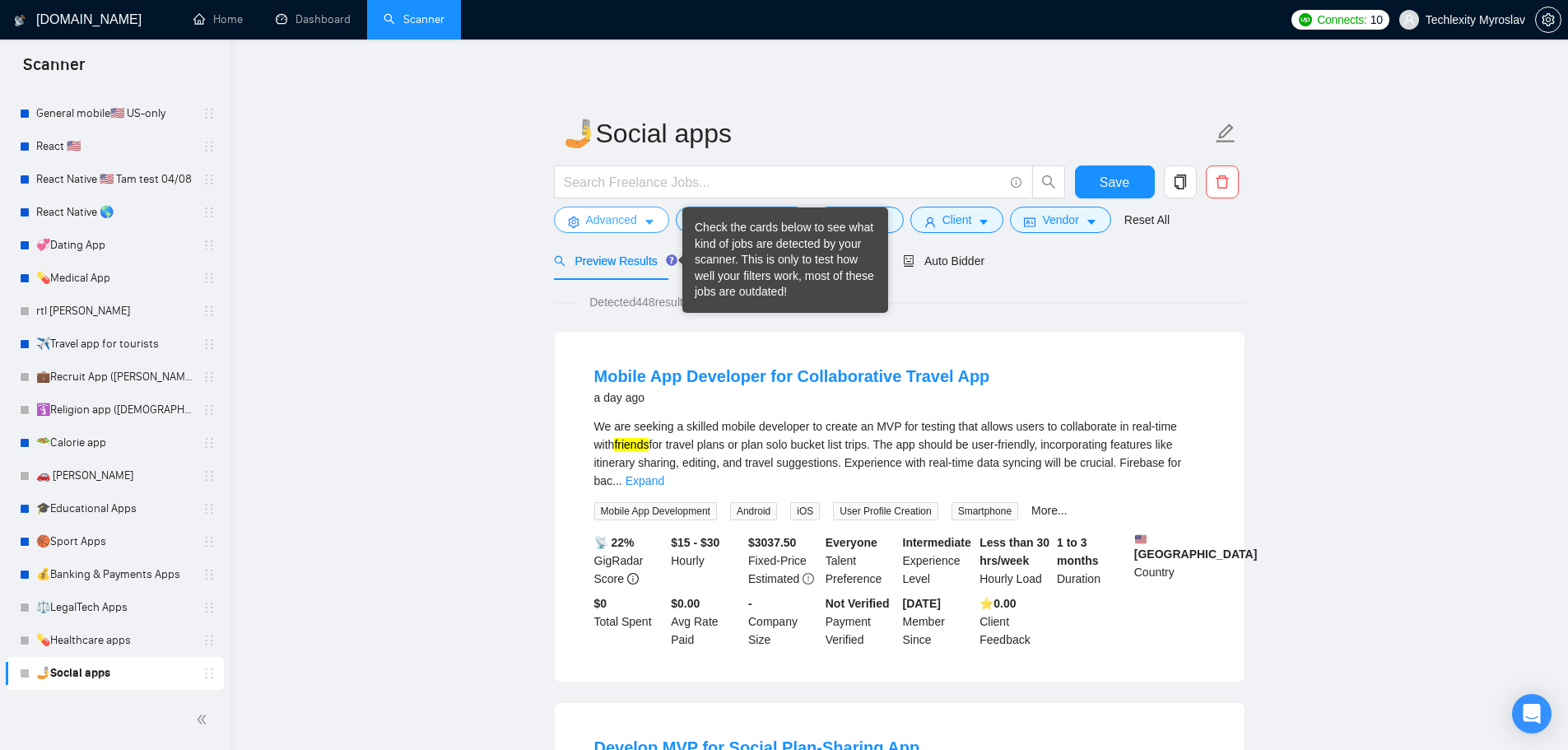
click at [628, 220] on span "Advanced" at bounding box center [611, 219] width 51 height 18
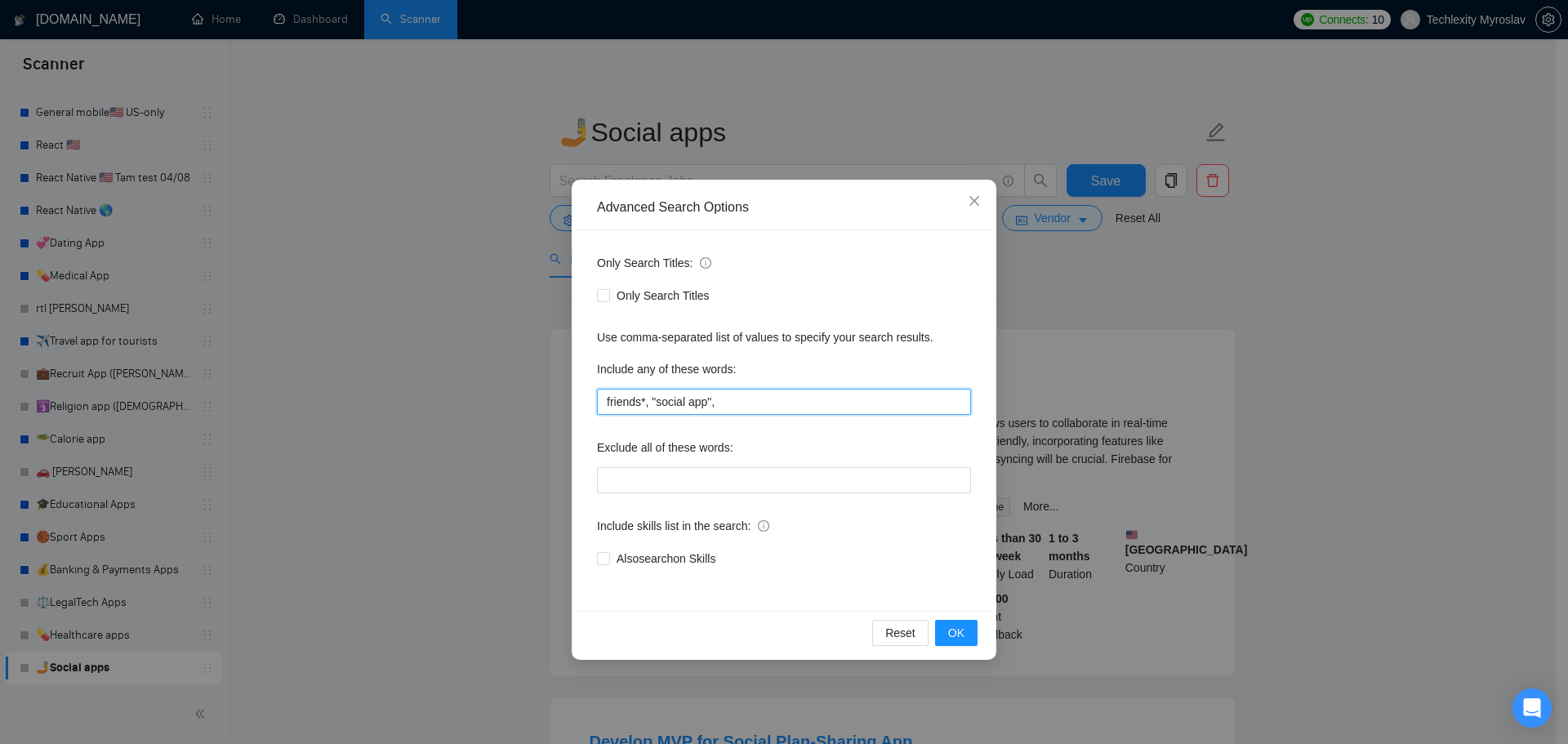
click at [790, 405] on input "friends*, "social app"," at bounding box center [784, 402] width 374 height 26
paste input "chat"
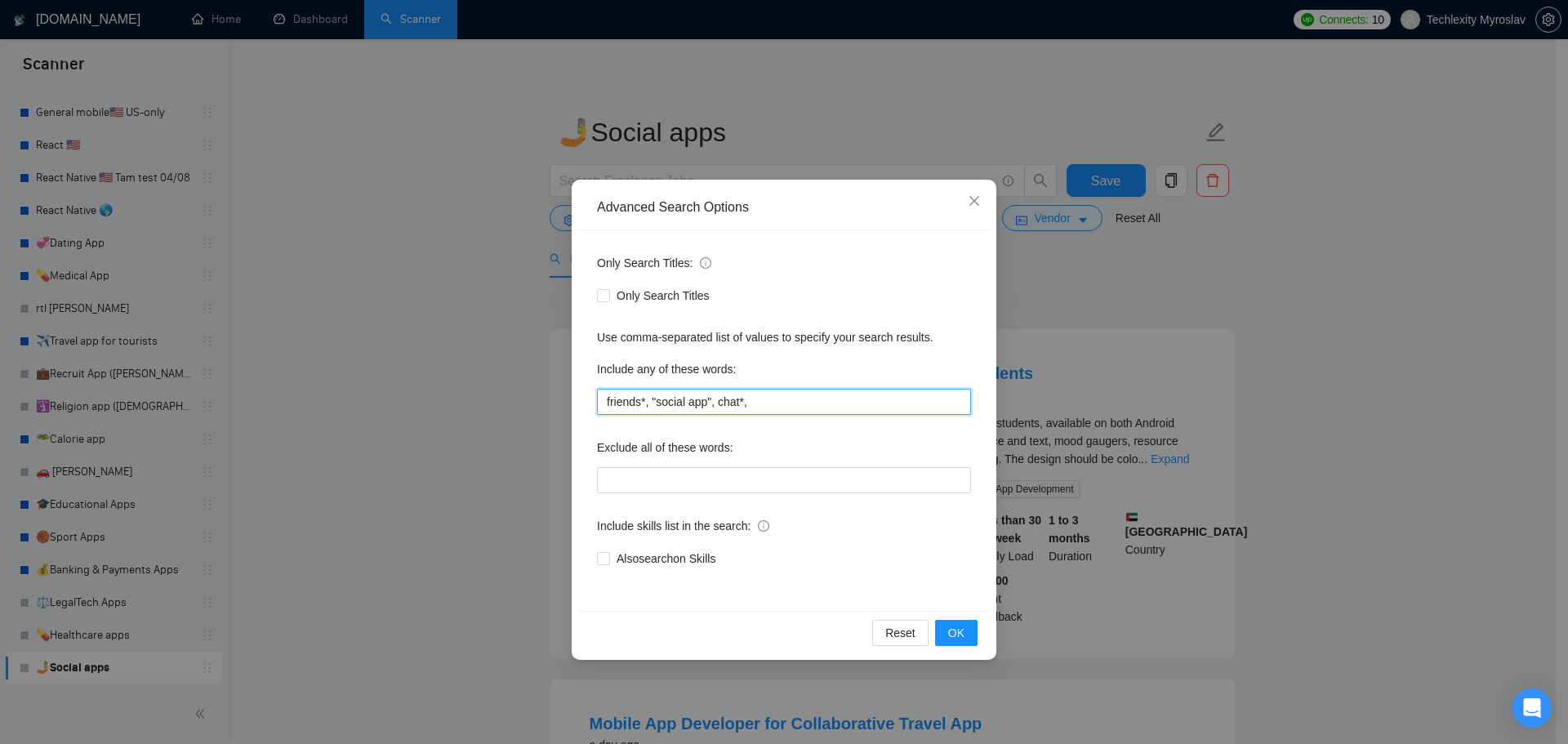
paste input "livestream"
paste input "followers"
click at [967, 630] on button "OK" at bounding box center [957, 632] width 42 height 26
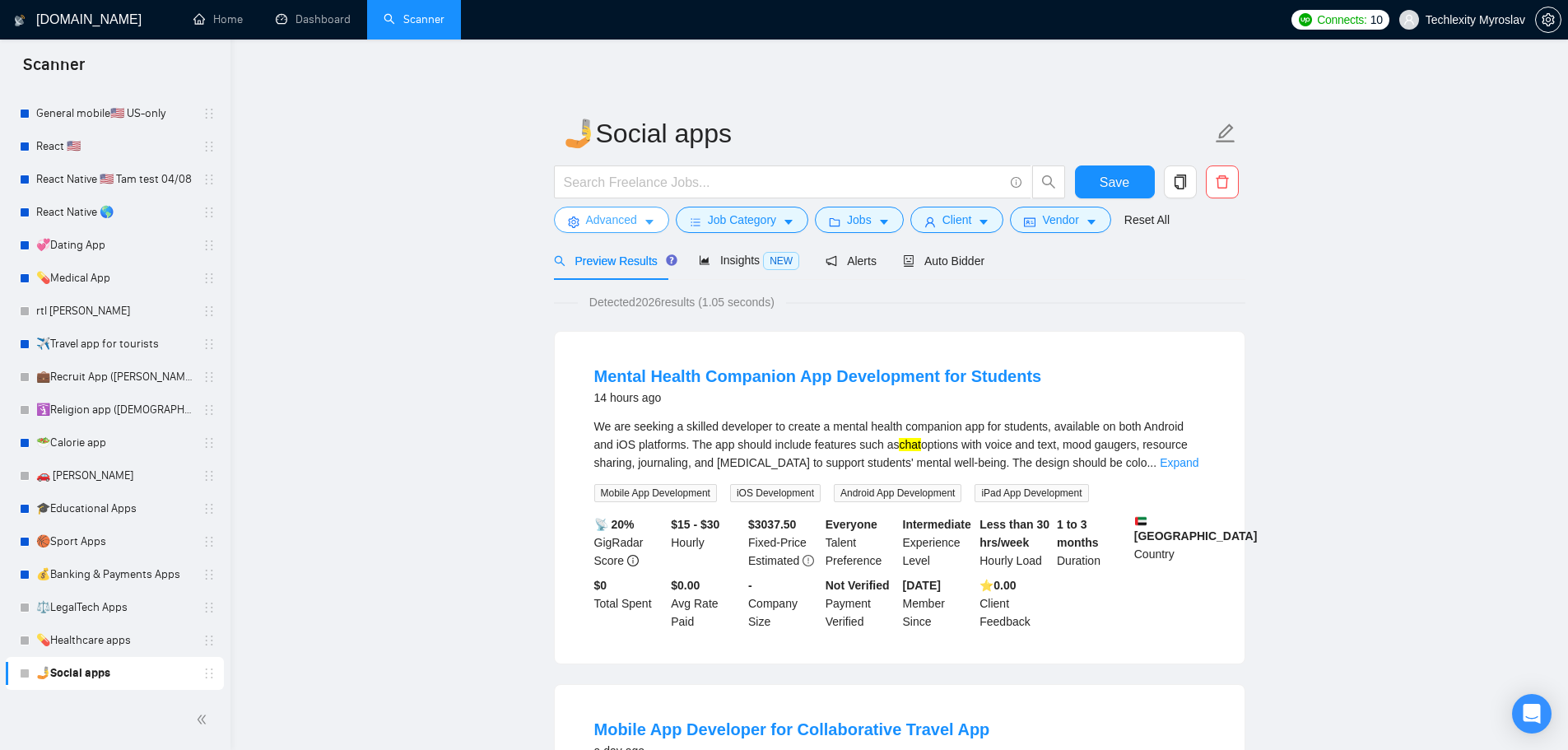
click at [583, 215] on button "Advanced" at bounding box center [611, 220] width 115 height 26
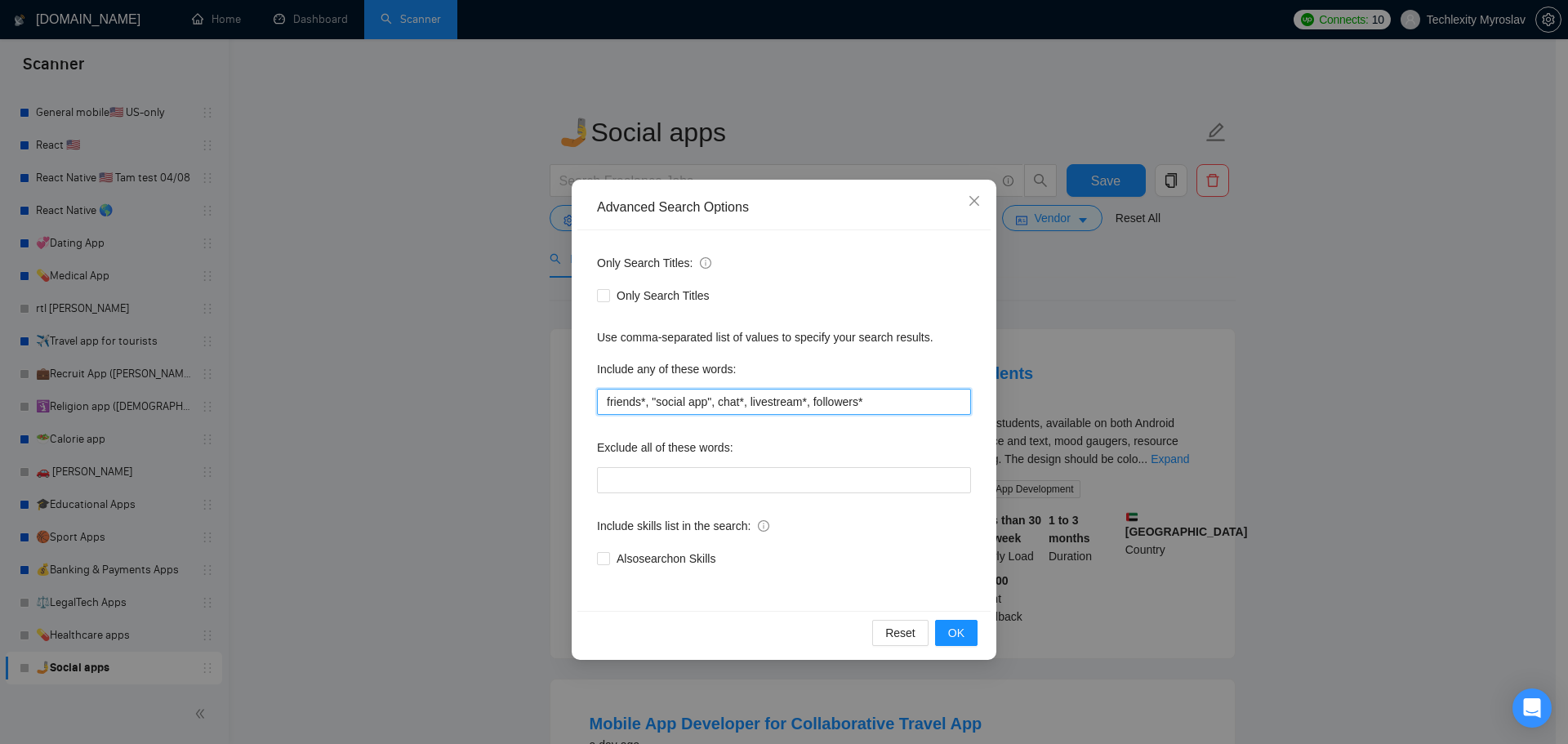
click at [730, 403] on input "friends*, "social app", chat*, livestream*, followers*" at bounding box center [784, 402] width 374 height 26
click at [741, 401] on input "friends*, "social app", chat*, livestream*, followers*" at bounding box center [784, 402] width 374 height 26
click at [643, 404] on input "friends*, "social app", chat, livestream*, followers*" at bounding box center [784, 402] width 374 height 26
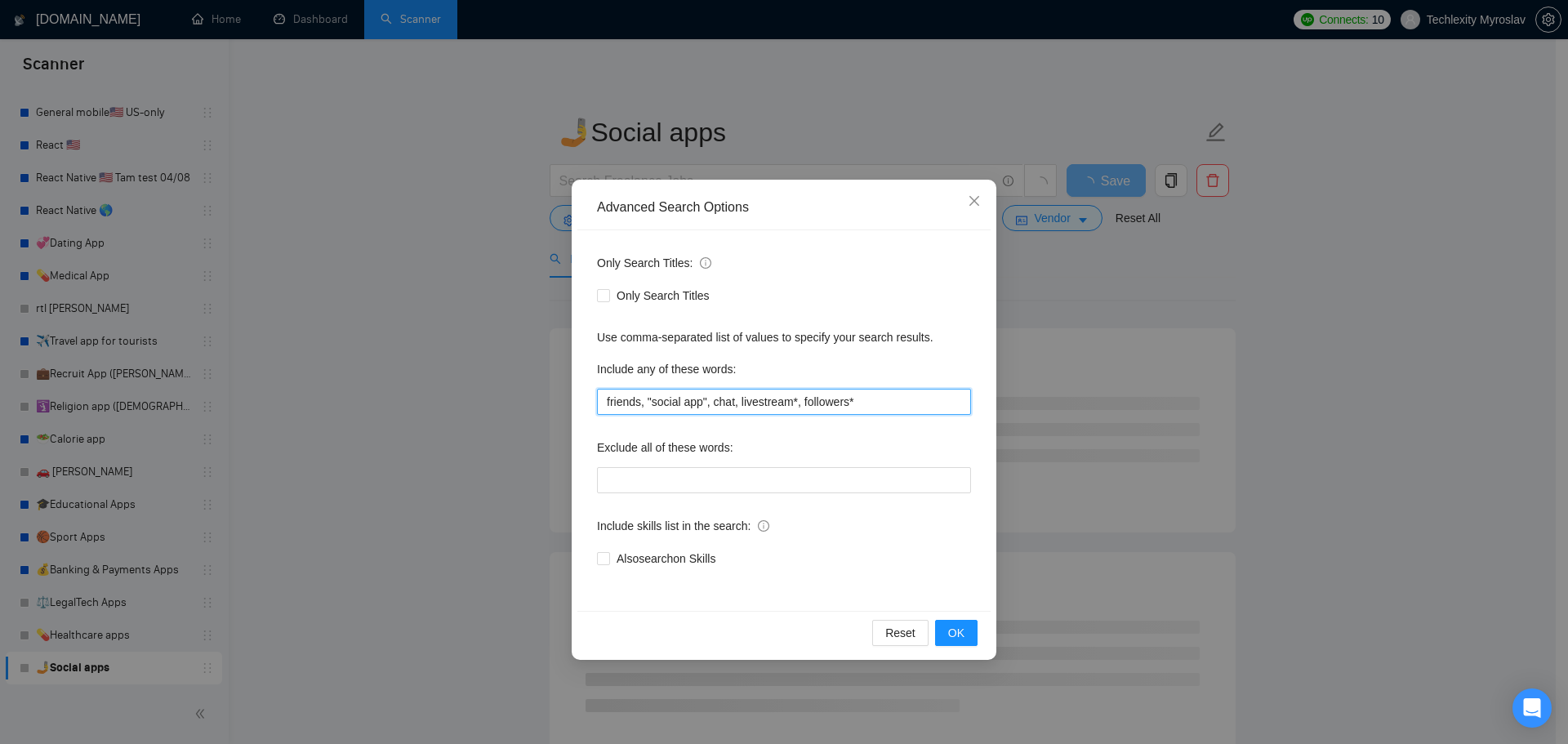
click at [790, 405] on input "friends, "social app", chat, livestream*, followers*" at bounding box center [784, 402] width 374 height 26
click at [841, 406] on input "friends, "social app", chat, livestream, followers*" at bounding box center [784, 402] width 374 height 26
click at [957, 632] on span "OK" at bounding box center [957, 632] width 17 height 18
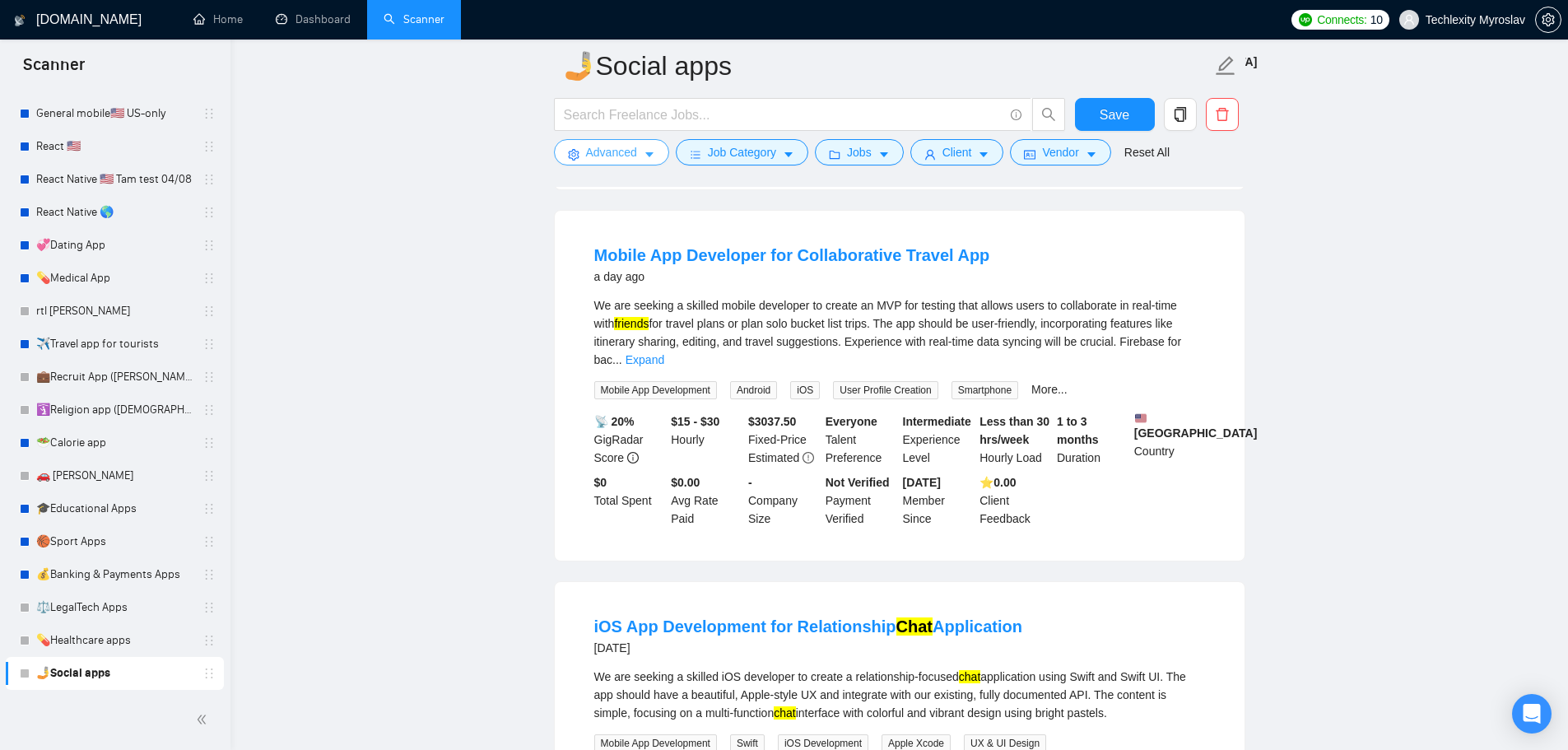
scroll to position [494, 0]
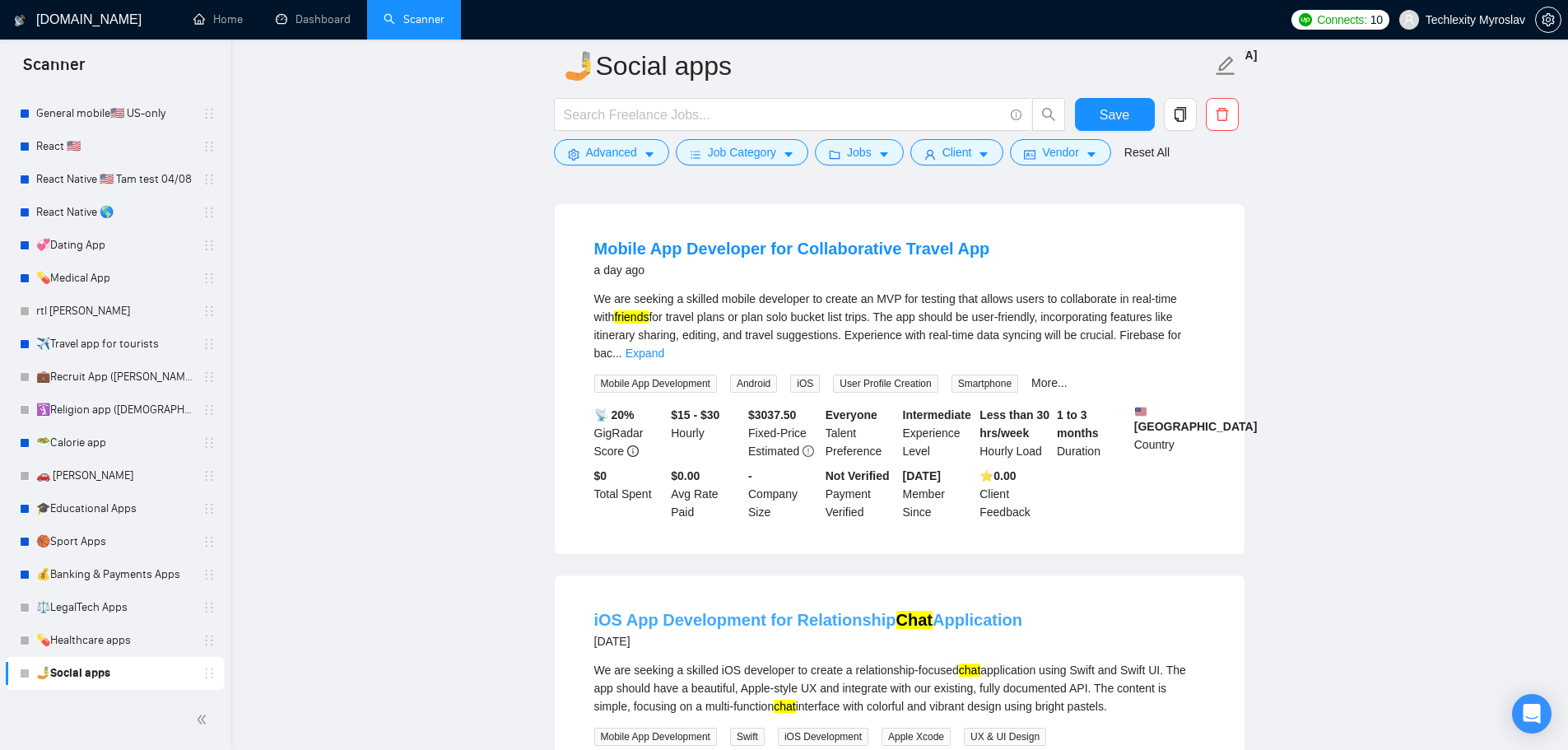
drag, startPoint x: 1039, startPoint y: 625, endPoint x: 796, endPoint y: 623, distance: 243.0
click at [796, 623] on div "iOS App Development for Relationship Chat Application 4 days ago" at bounding box center [900, 630] width 610 height 43
copy link "Relationship Chat Application"
click at [597, 158] on span "Advanced" at bounding box center [611, 152] width 51 height 18
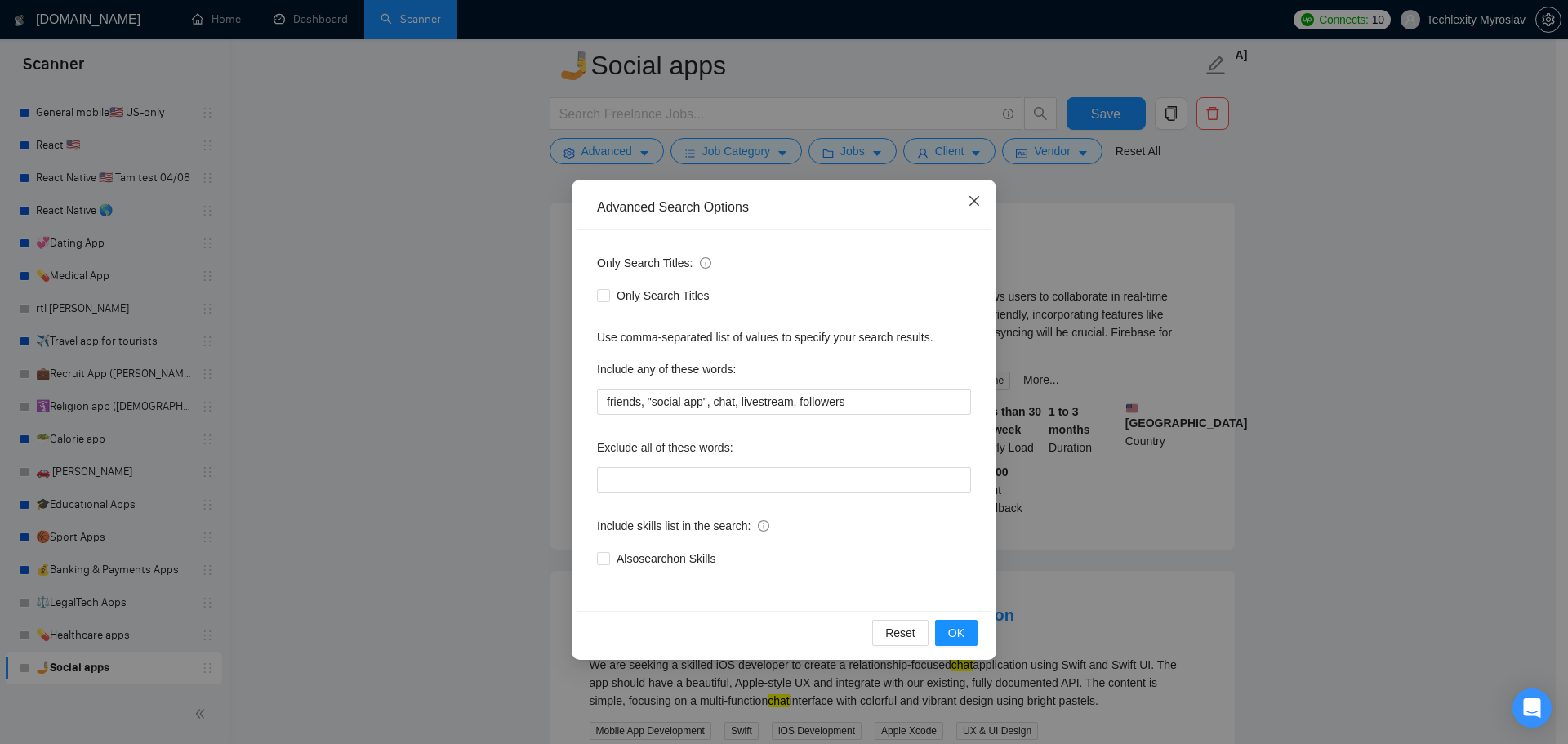
click at [971, 203] on icon "close" at bounding box center [974, 201] width 13 height 13
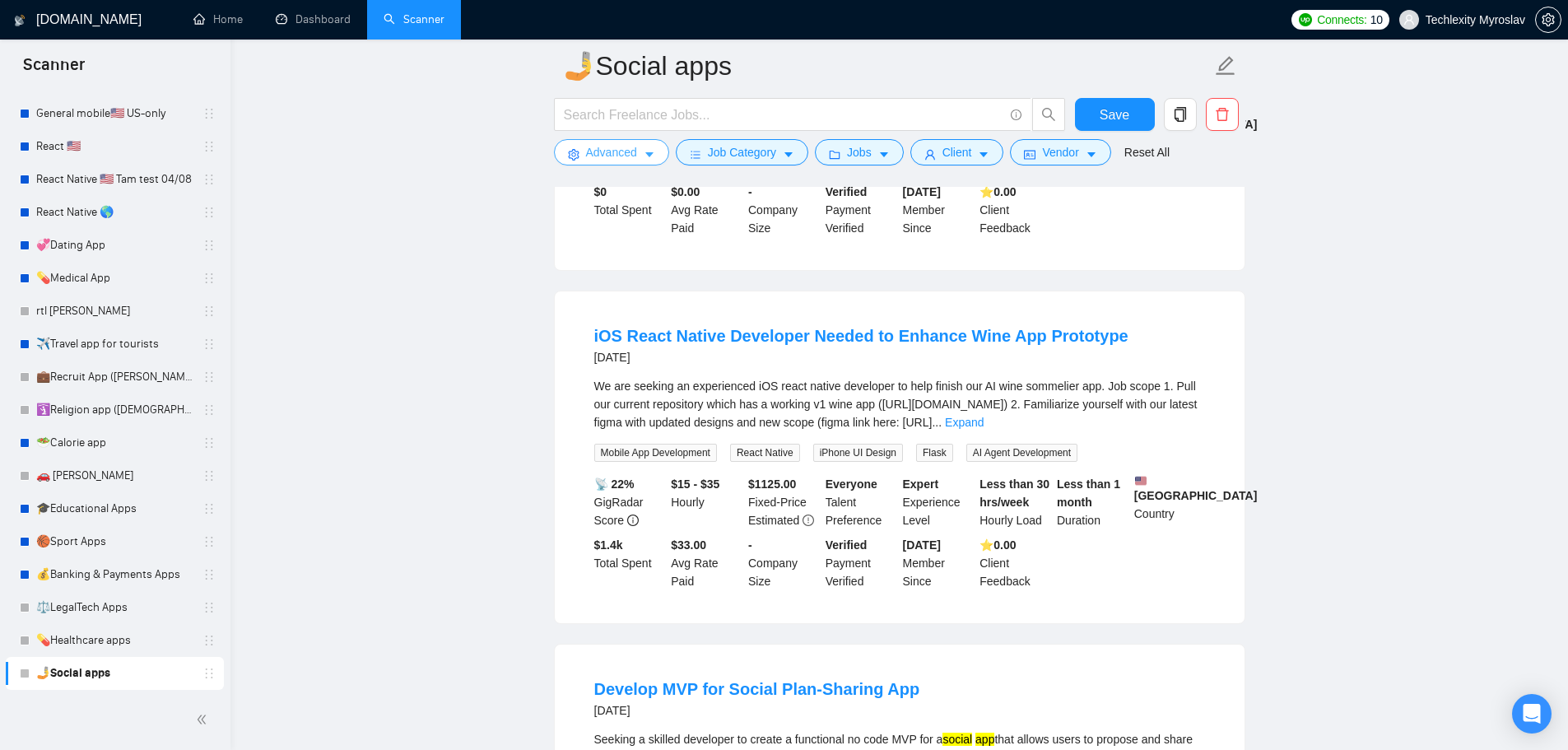
scroll to position [1152, 0]
click at [984, 422] on link "Expand" at bounding box center [965, 419] width 39 height 13
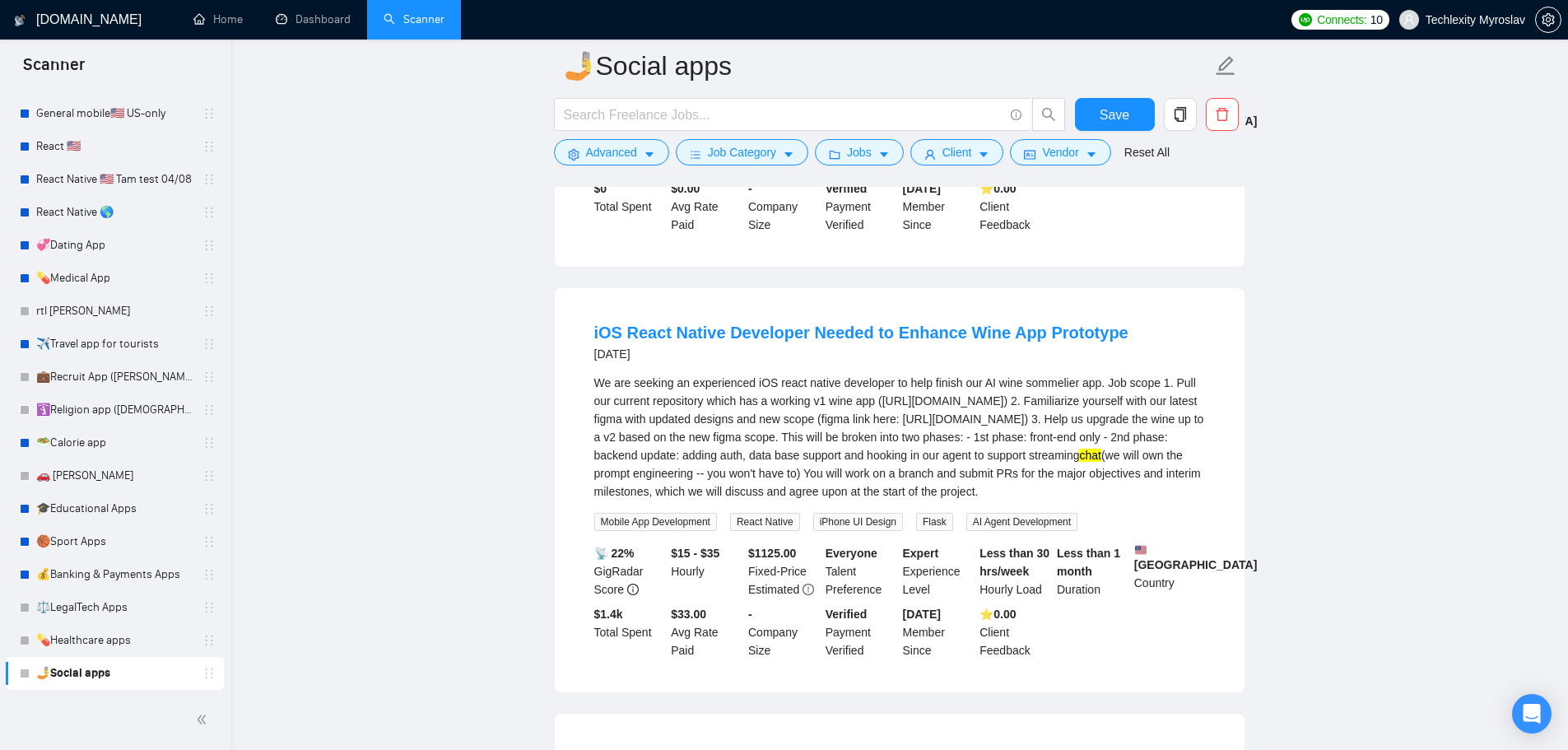
click at [609, 139] on div at bounding box center [810, 118] width 518 height 41
click at [618, 154] on span "Advanced" at bounding box center [611, 152] width 51 height 18
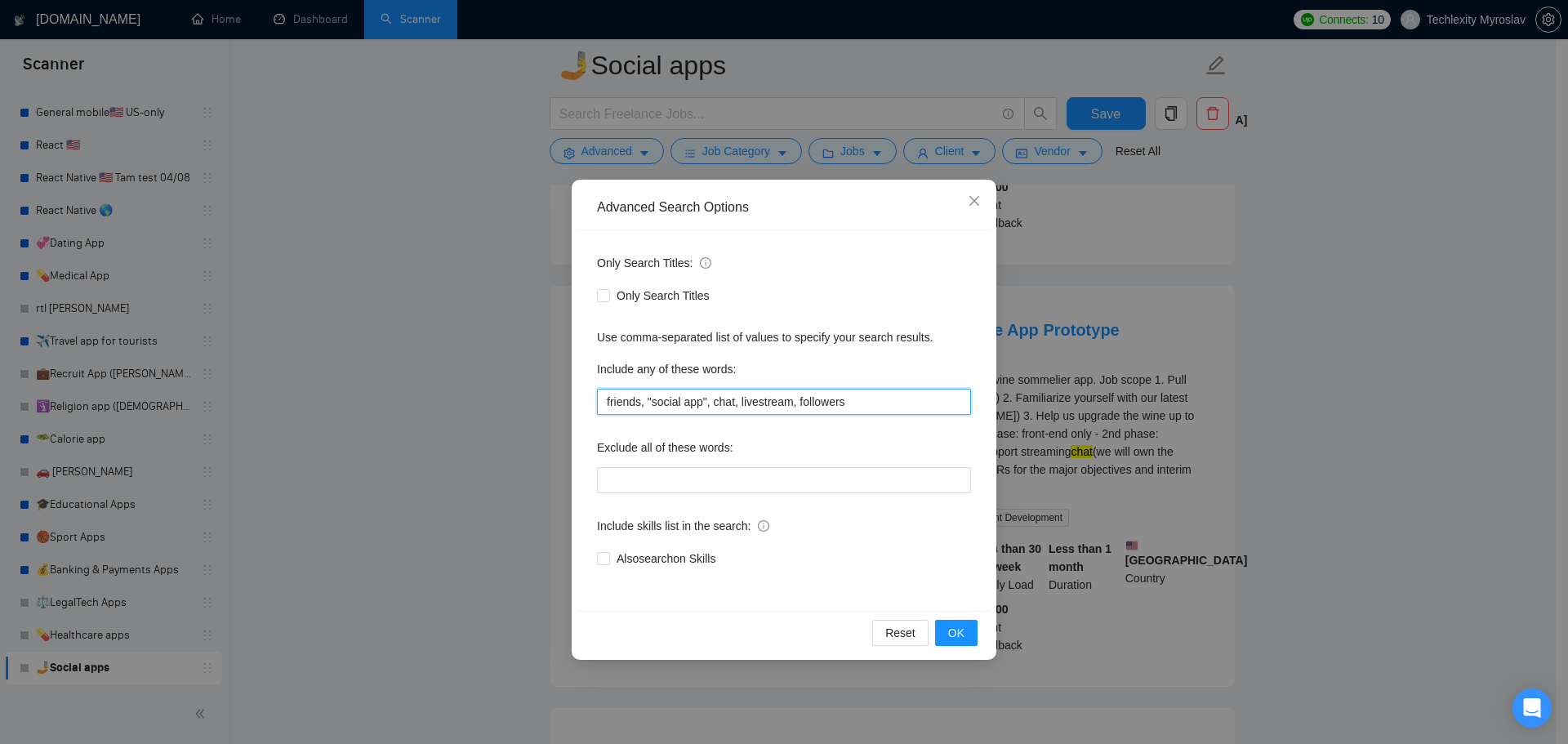
click at [721, 402] on input "friends, "social app", chat, livestream, followers" at bounding box center [784, 402] width 374 height 26
type input "friends, "social app", livestream, followers"
click at [967, 625] on button "OK" at bounding box center [957, 632] width 42 height 26
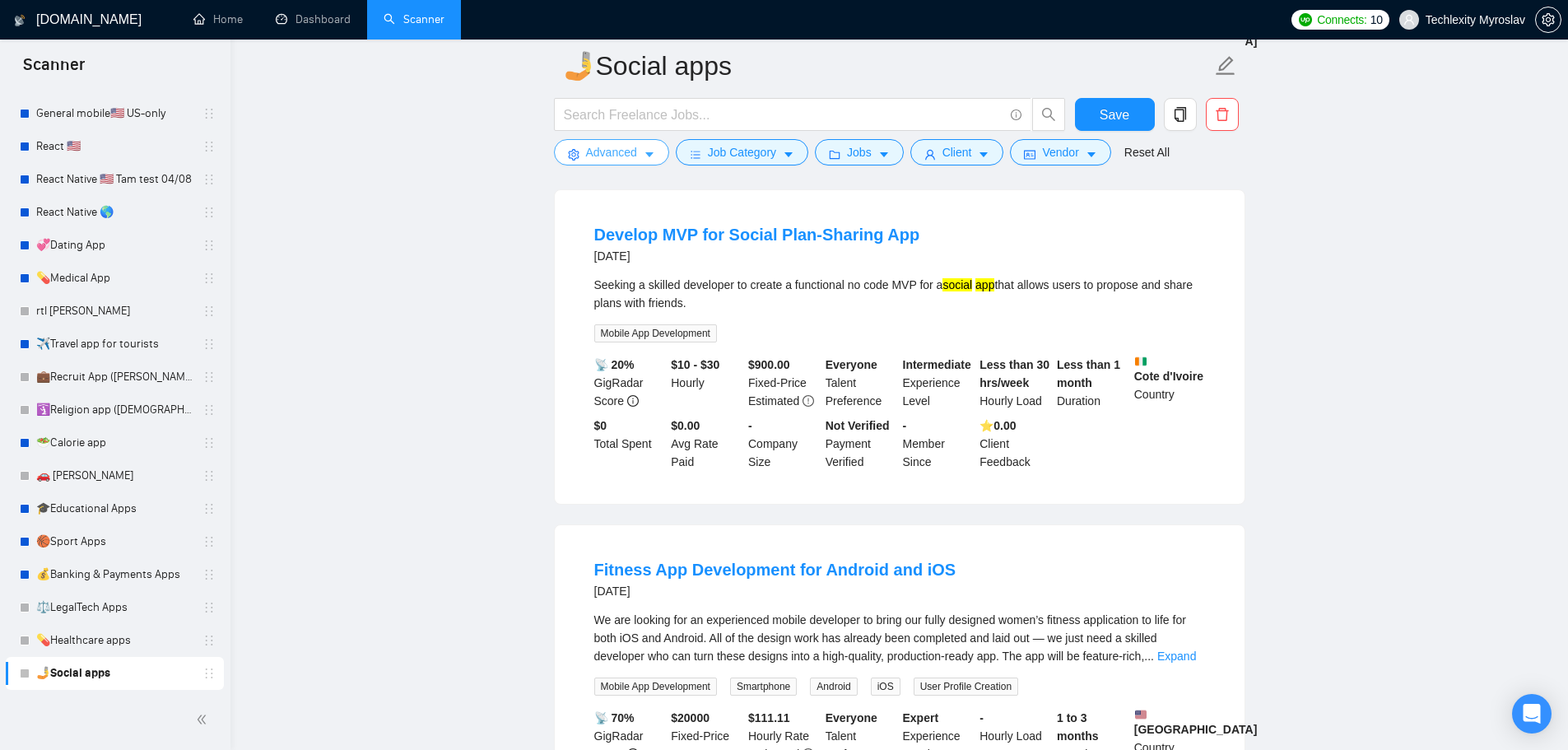
scroll to position [576, 0]
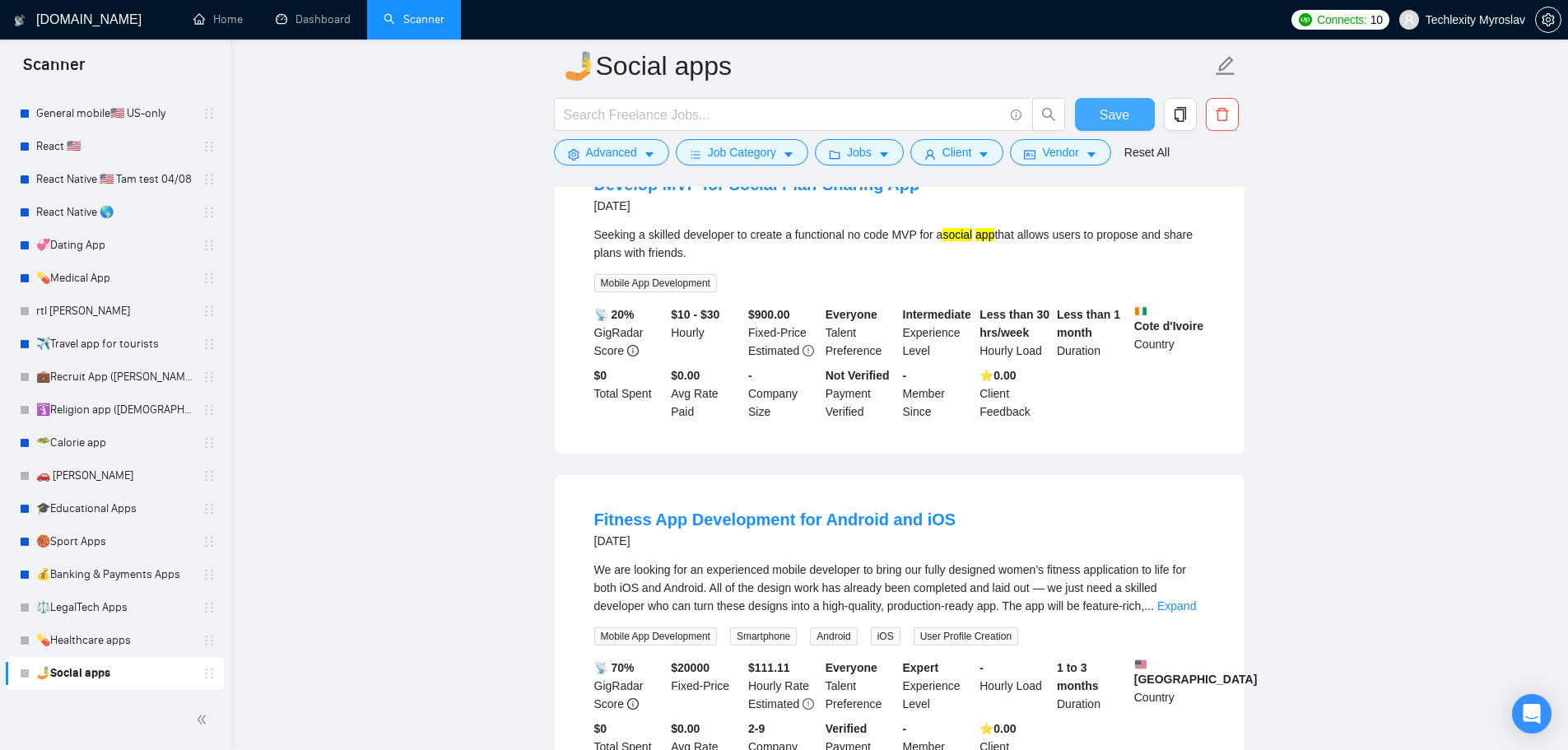
click at [1125, 106] on span "Save" at bounding box center [1115, 114] width 30 height 20
click at [107, 568] on link "💰Banking & Payments Apps" at bounding box center [114, 574] width 156 height 33
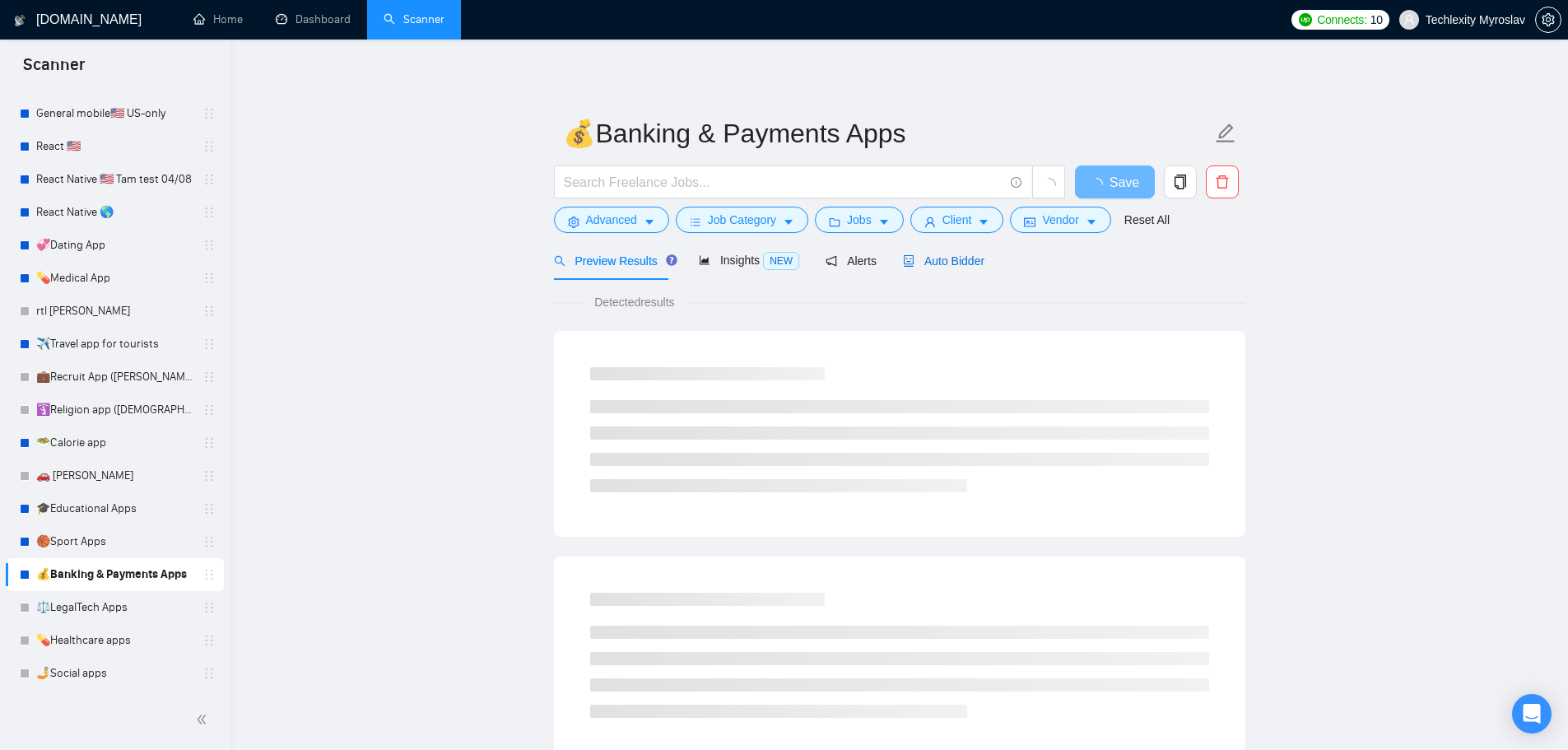
click at [925, 268] on div "Auto Bidder" at bounding box center [944, 261] width 82 height 18
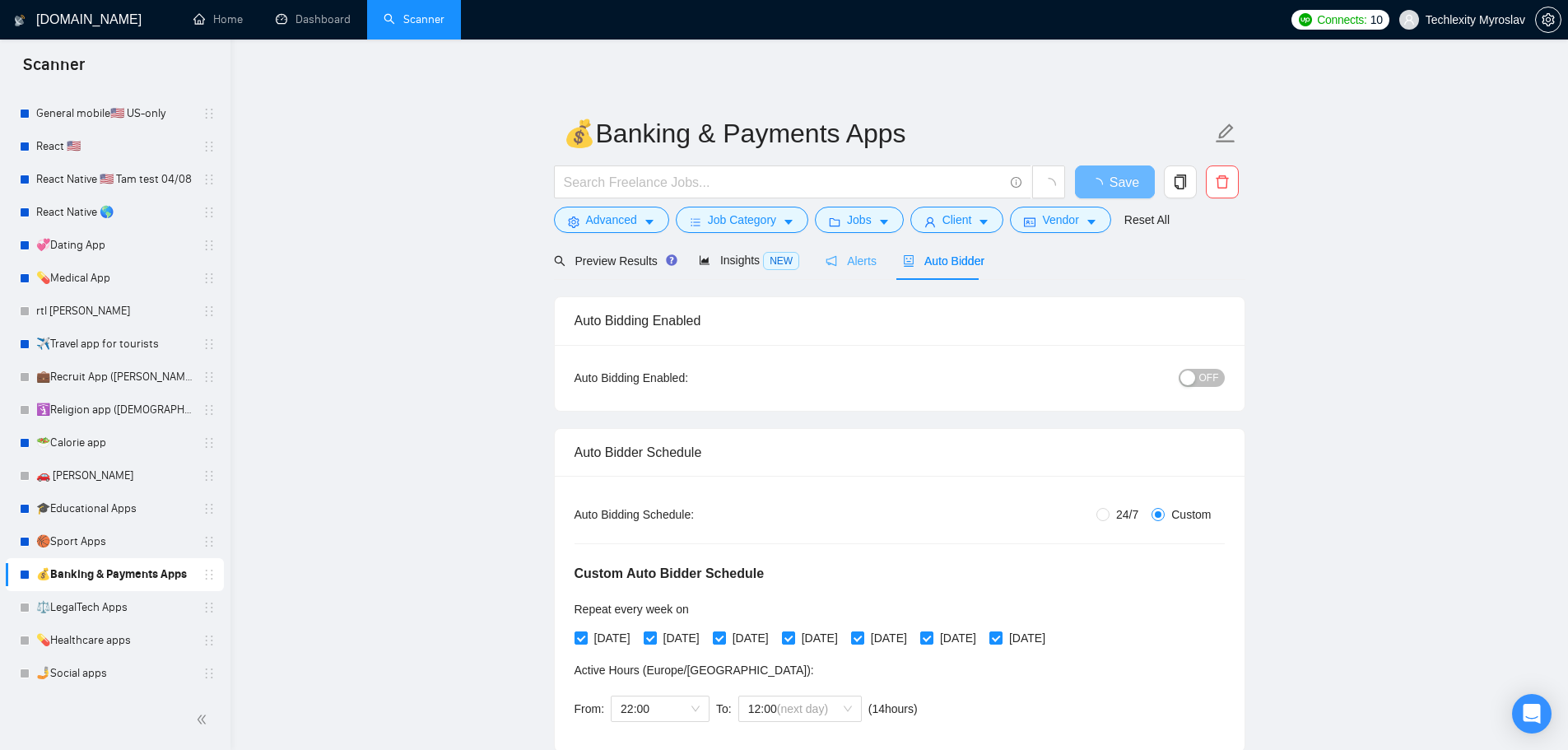
click at [839, 250] on div "Alerts" at bounding box center [851, 261] width 51 height 39
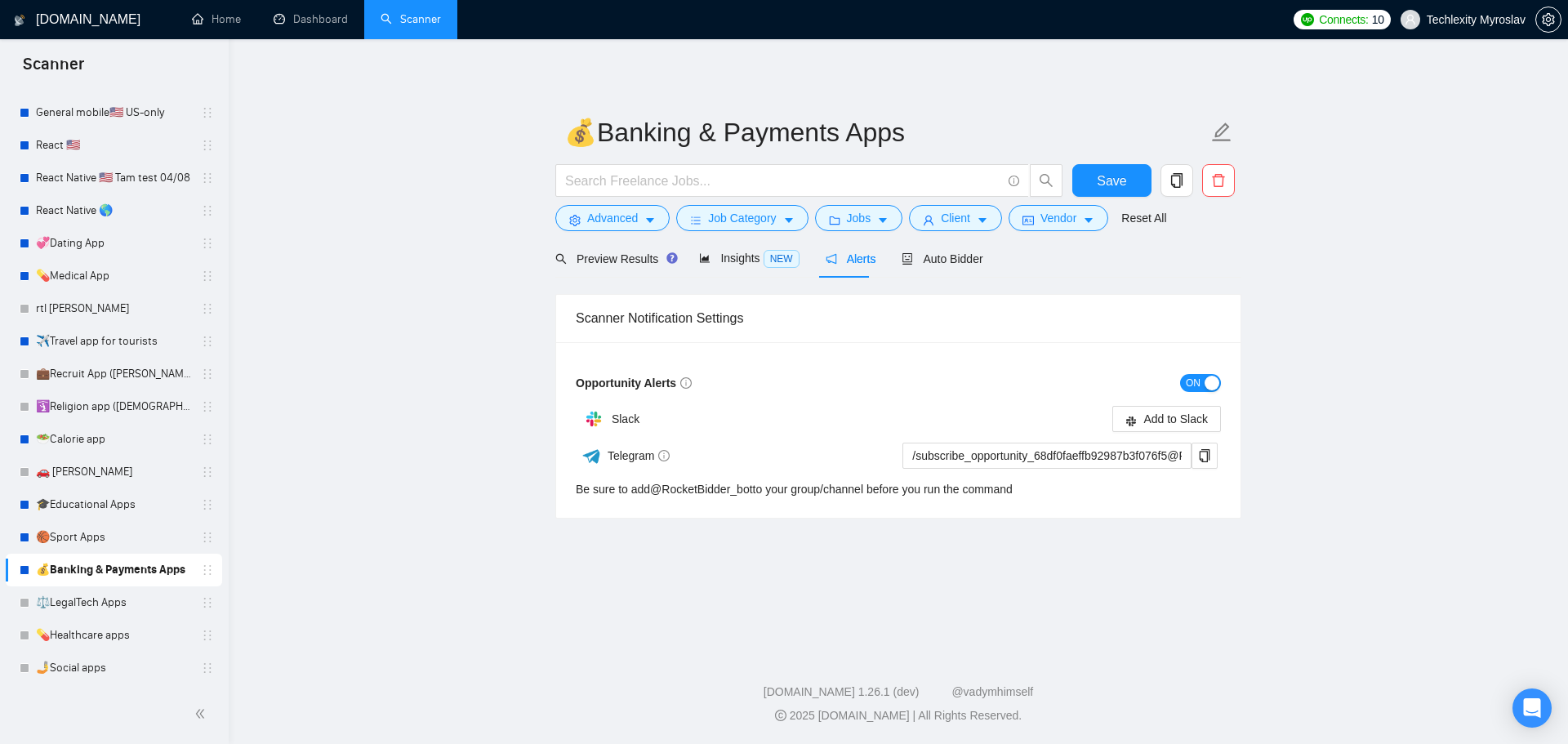
click at [1195, 386] on span "ON" at bounding box center [1193, 382] width 15 height 18
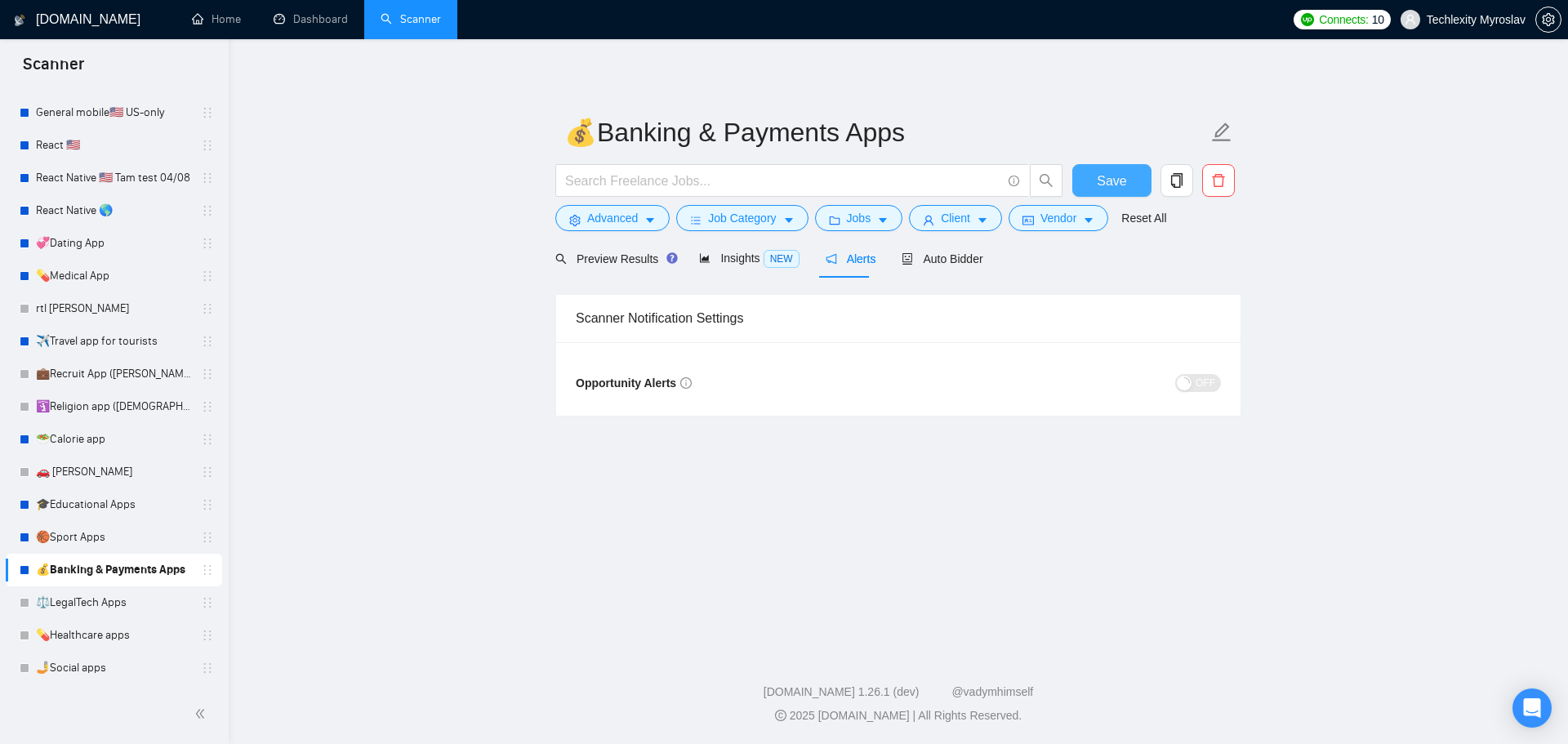
click at [1108, 172] on span "Save" at bounding box center [1112, 181] width 30 height 20
drag, startPoint x: 103, startPoint y: 541, endPoint x: 137, endPoint y: 542, distance: 34.0
click at [103, 540] on link "🏀Sport Apps" at bounding box center [114, 536] width 155 height 32
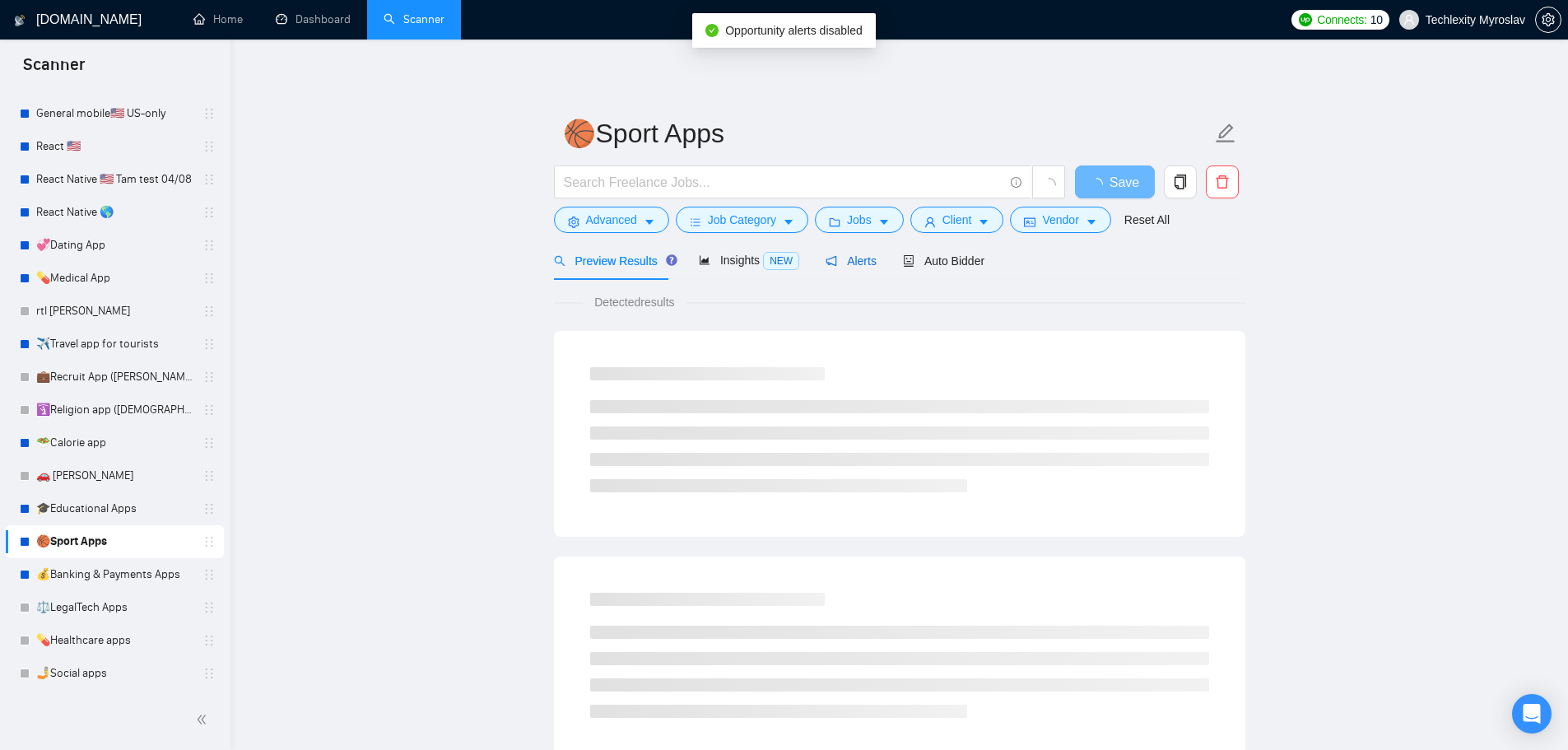
click at [847, 264] on span "Alerts" at bounding box center [851, 261] width 51 height 13
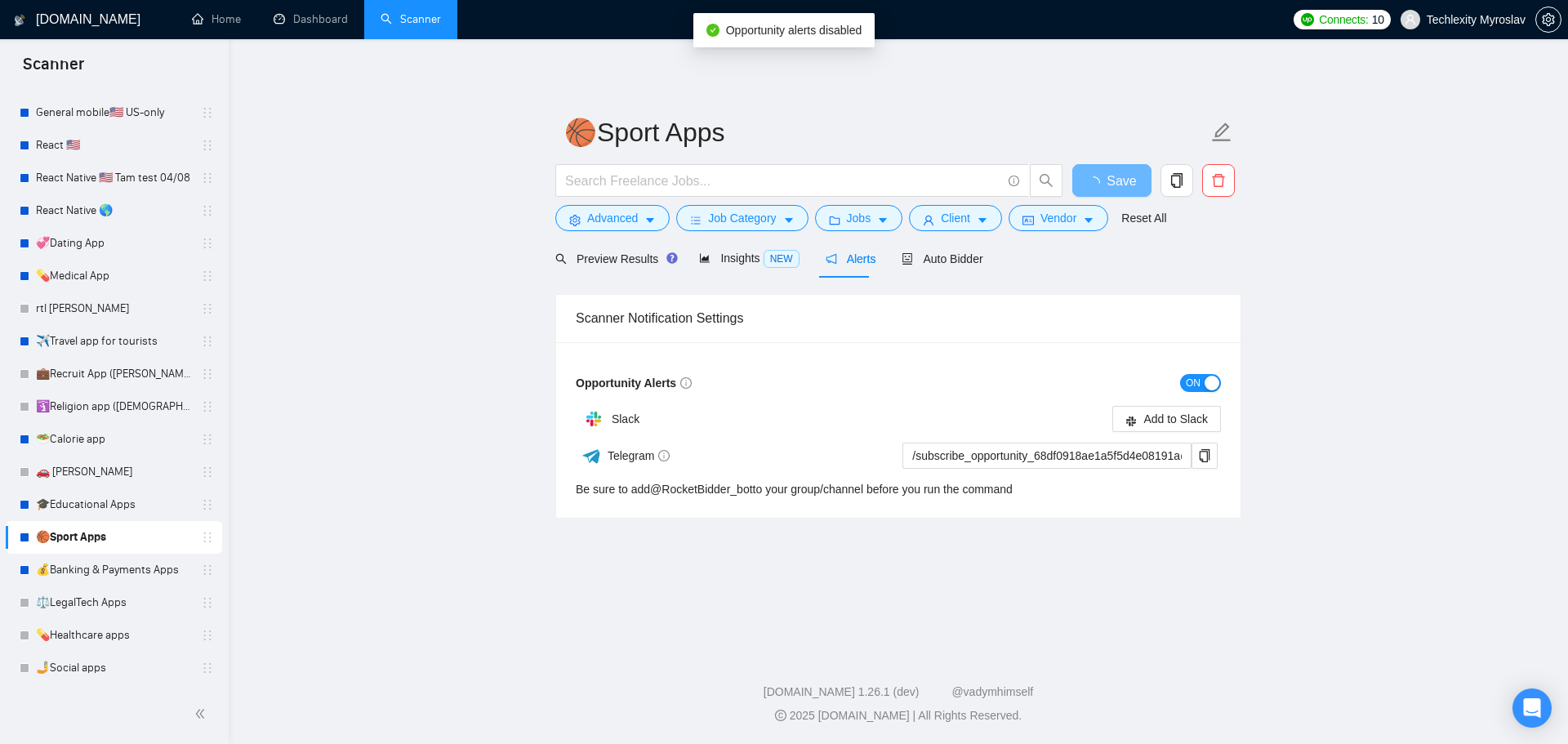
click at [1198, 388] on span "ON" at bounding box center [1193, 382] width 15 height 18
click at [1104, 182] on span "Save" at bounding box center [1112, 181] width 30 height 20
click at [1203, 379] on button "ON" at bounding box center [1200, 382] width 41 height 18
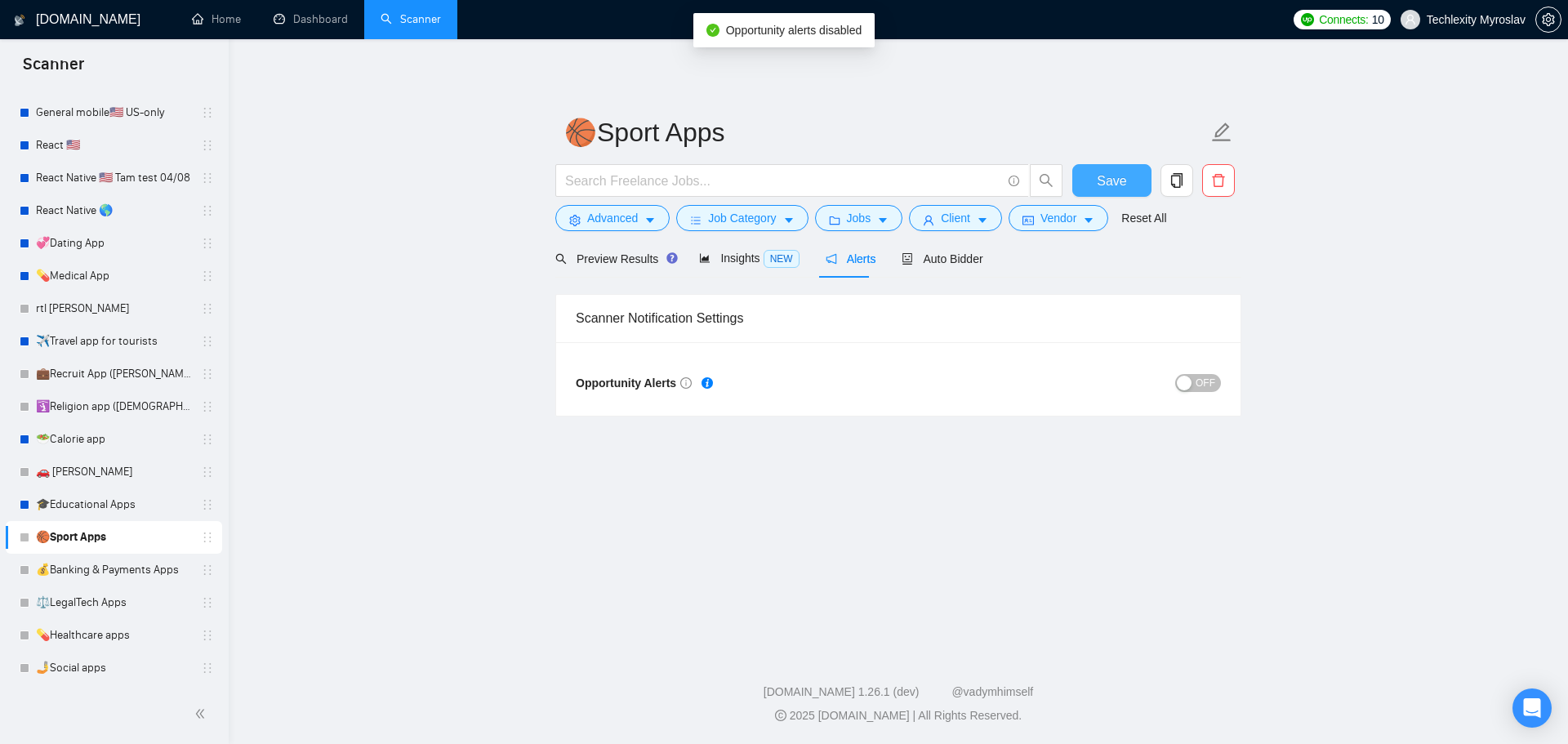
click at [1116, 187] on span "Save" at bounding box center [1112, 181] width 30 height 20
click at [81, 496] on link "🎓Educational Apps" at bounding box center [114, 504] width 155 height 32
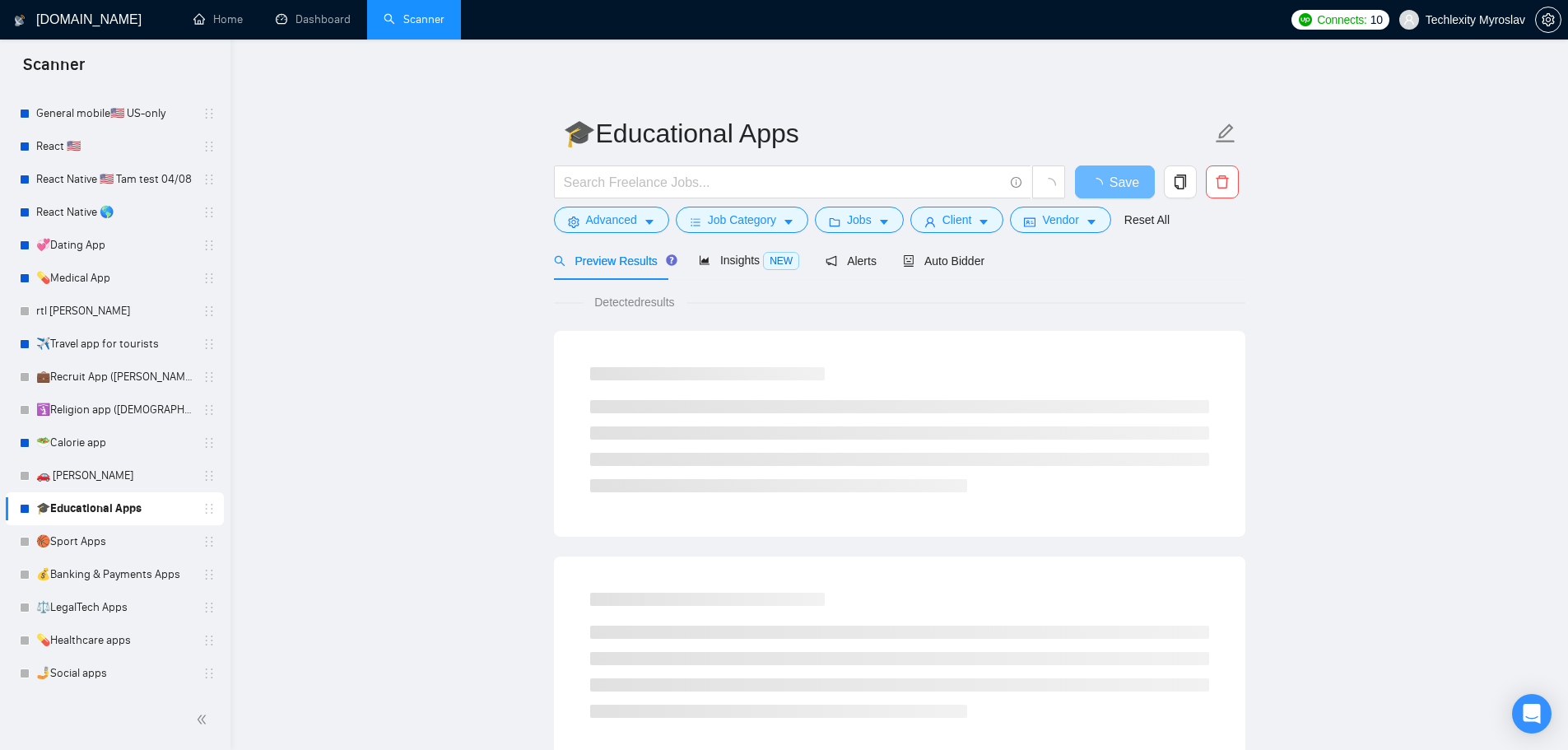
click at [873, 259] on div "Preview Results Insights NEW Alerts Auto Bidder" at bounding box center [770, 261] width 432 height 39
click at [866, 260] on span "Alerts" at bounding box center [851, 261] width 51 height 13
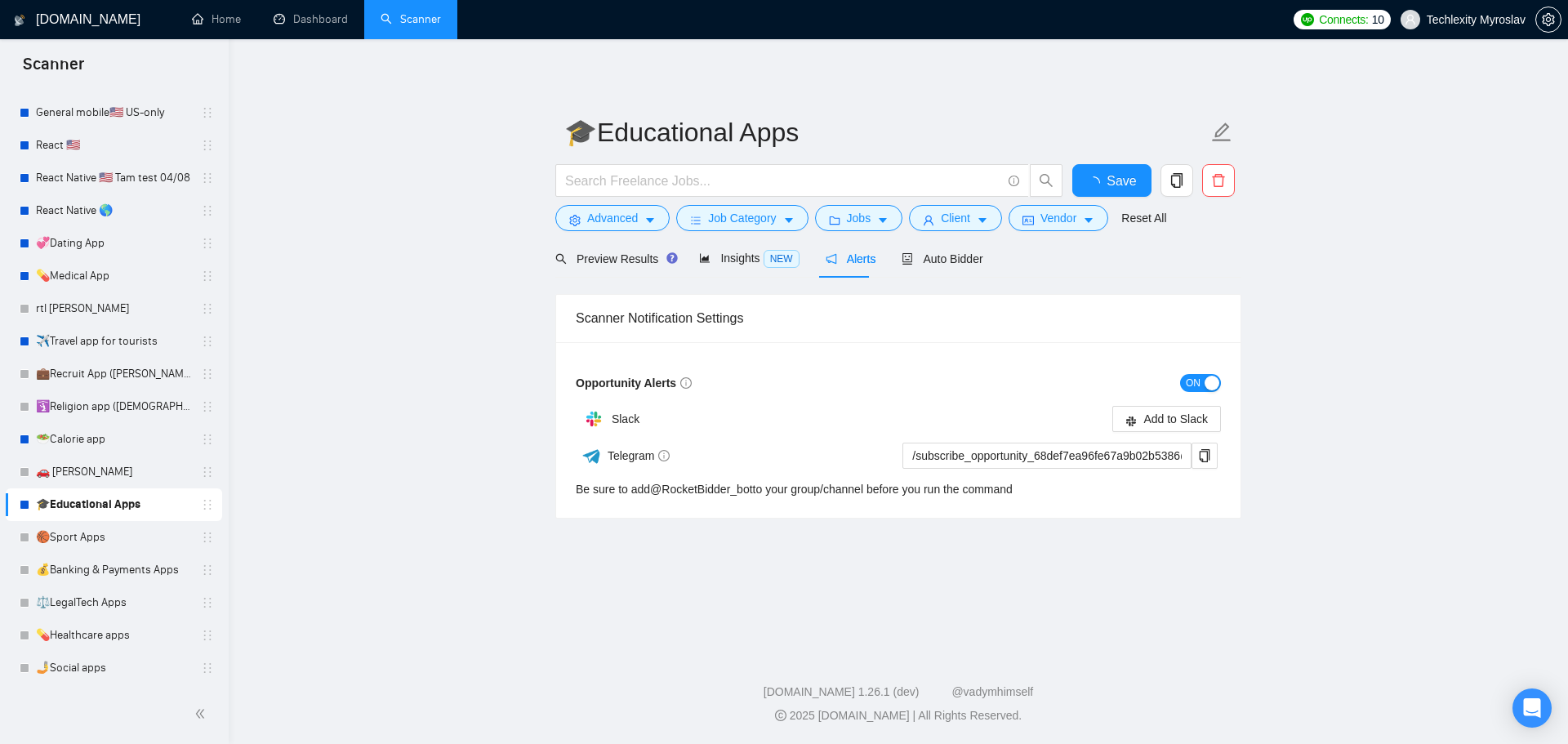
click at [1185, 378] on button "ON" at bounding box center [1200, 382] width 41 height 18
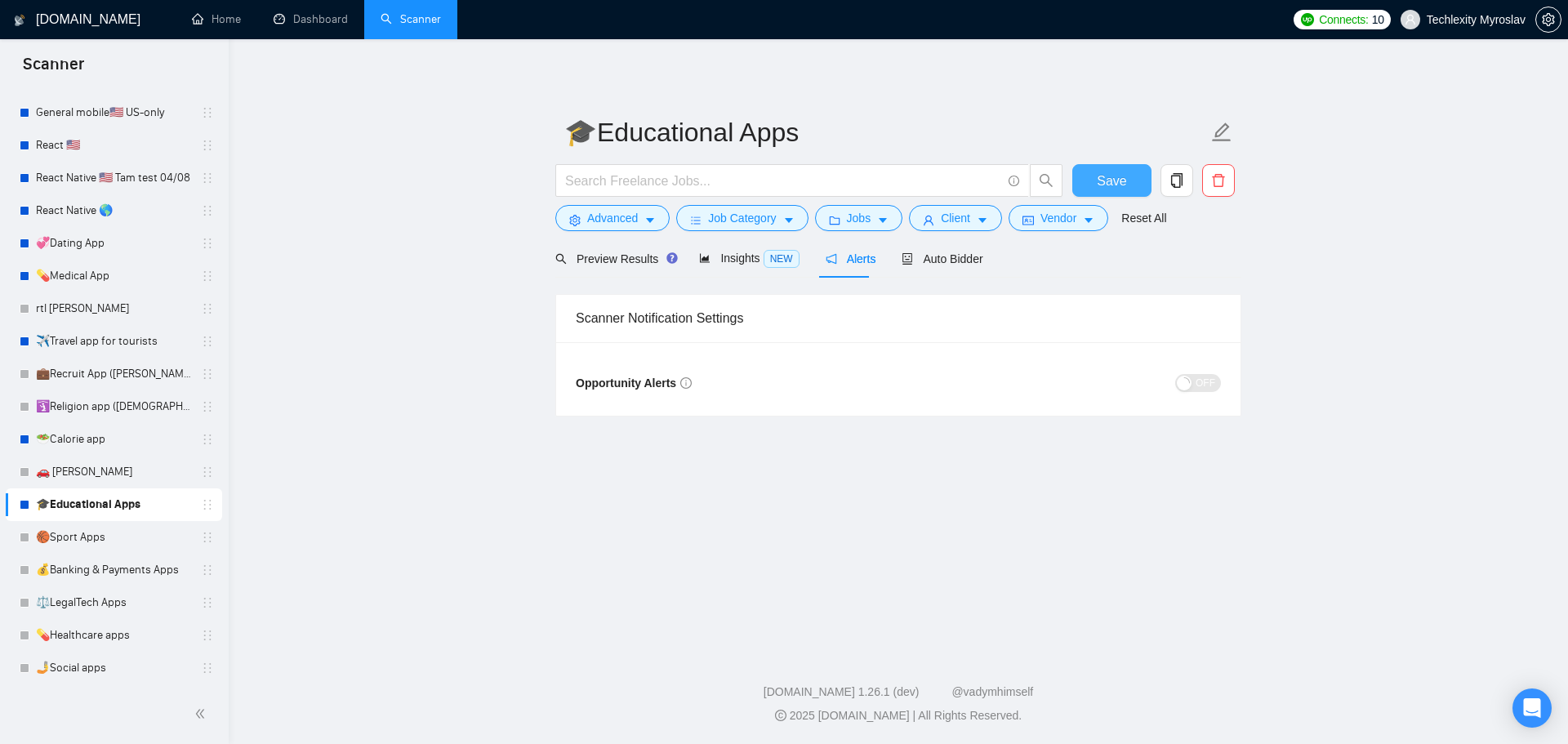
click at [1102, 180] on span "Save" at bounding box center [1112, 181] width 30 height 20
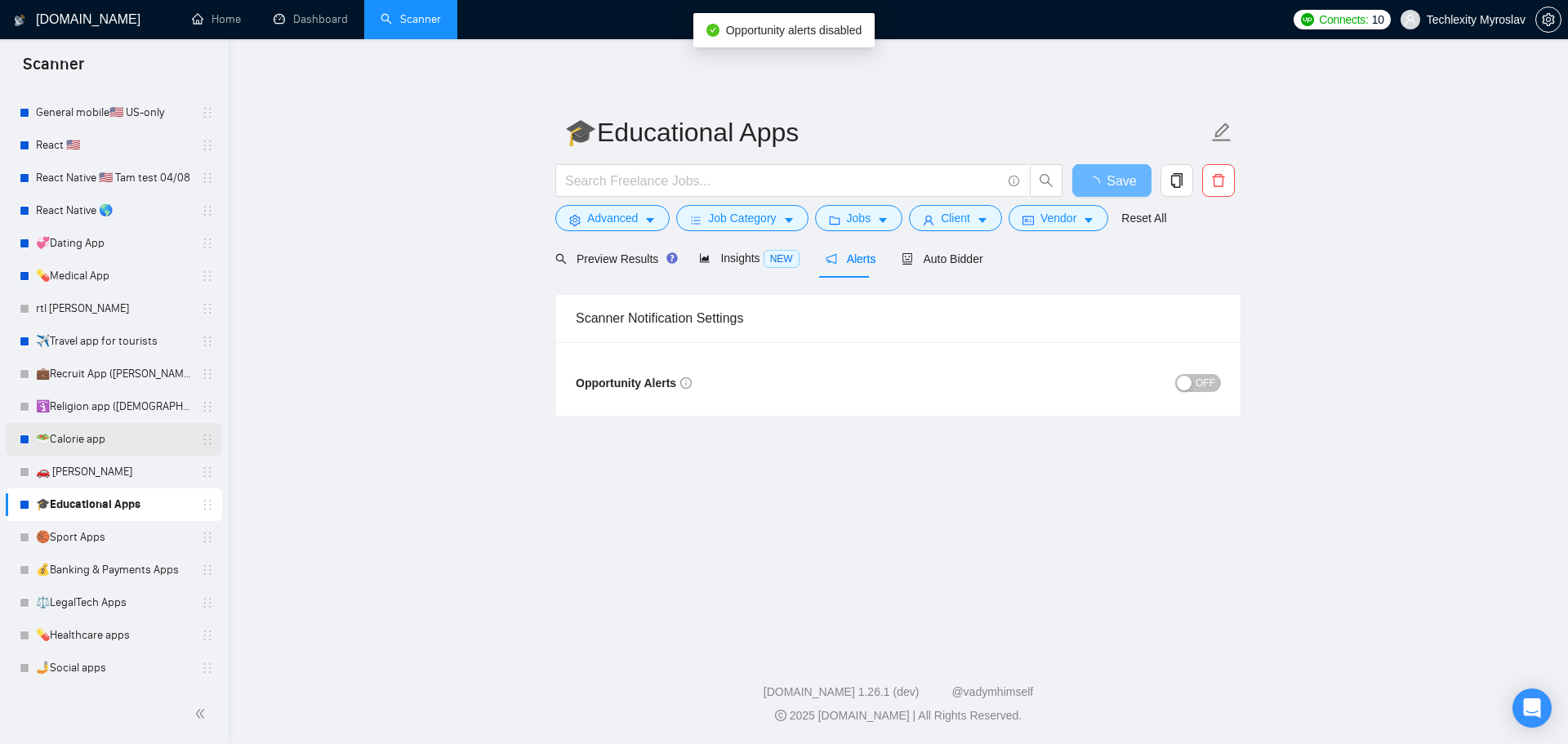
click at [89, 427] on link "🥗Calorie app" at bounding box center [114, 438] width 155 height 32
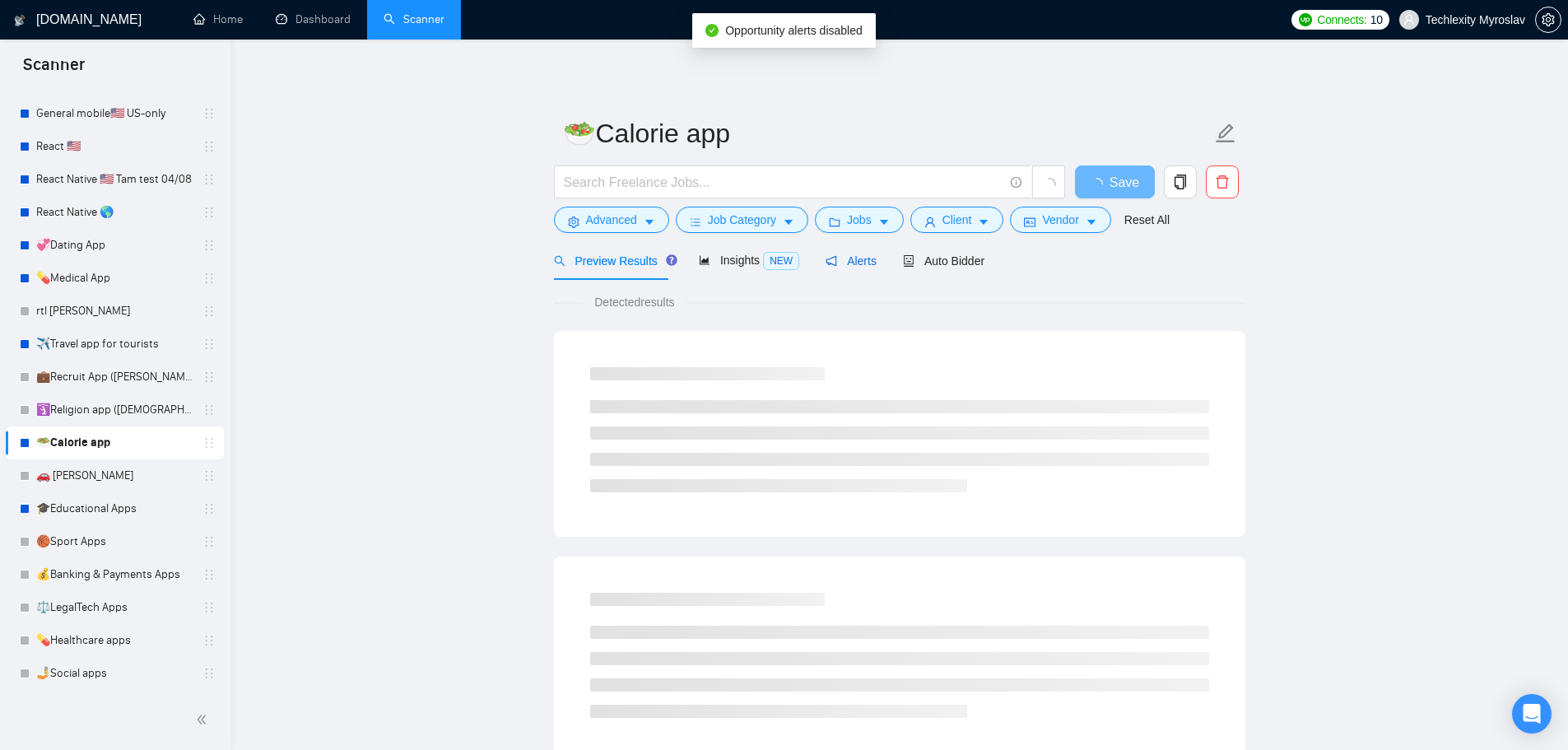
click at [864, 256] on span "Alerts" at bounding box center [851, 261] width 51 height 13
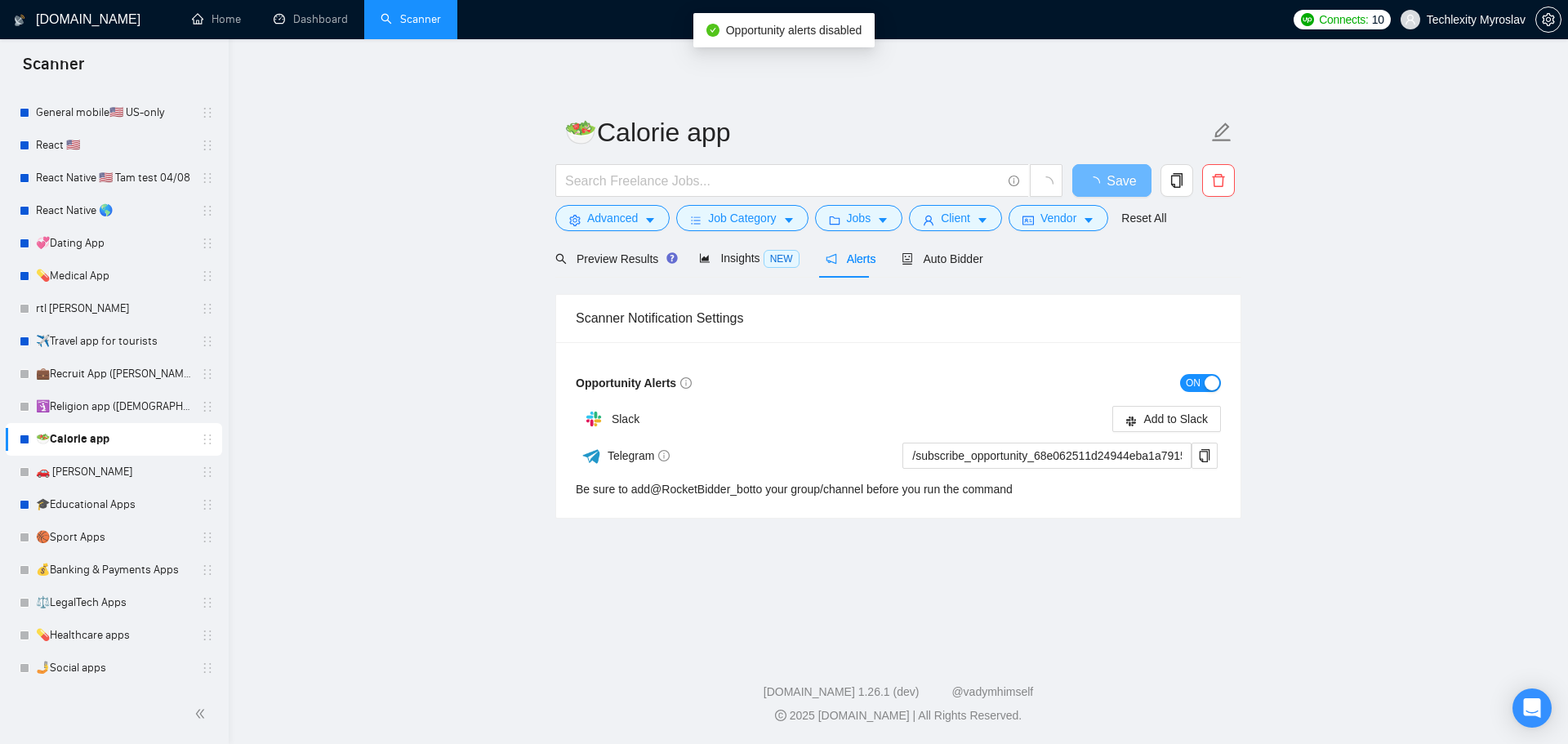
click at [1201, 385] on button "ON" at bounding box center [1200, 382] width 41 height 18
click at [1191, 379] on span "ON" at bounding box center [1193, 382] width 15 height 18
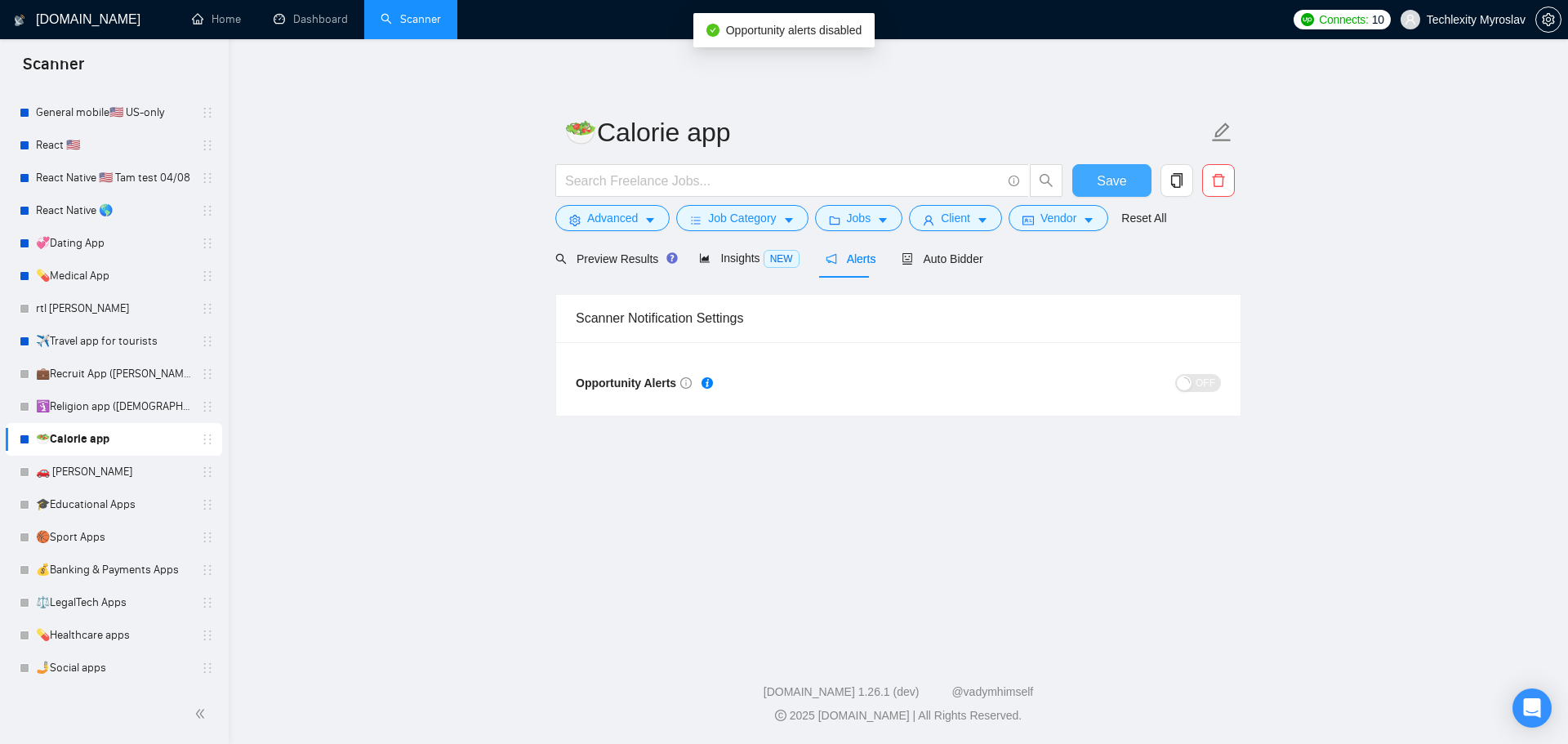
click at [1122, 175] on span "Save" at bounding box center [1112, 181] width 30 height 20
click at [120, 334] on link "✈️Travel app for tourists" at bounding box center [114, 341] width 155 height 32
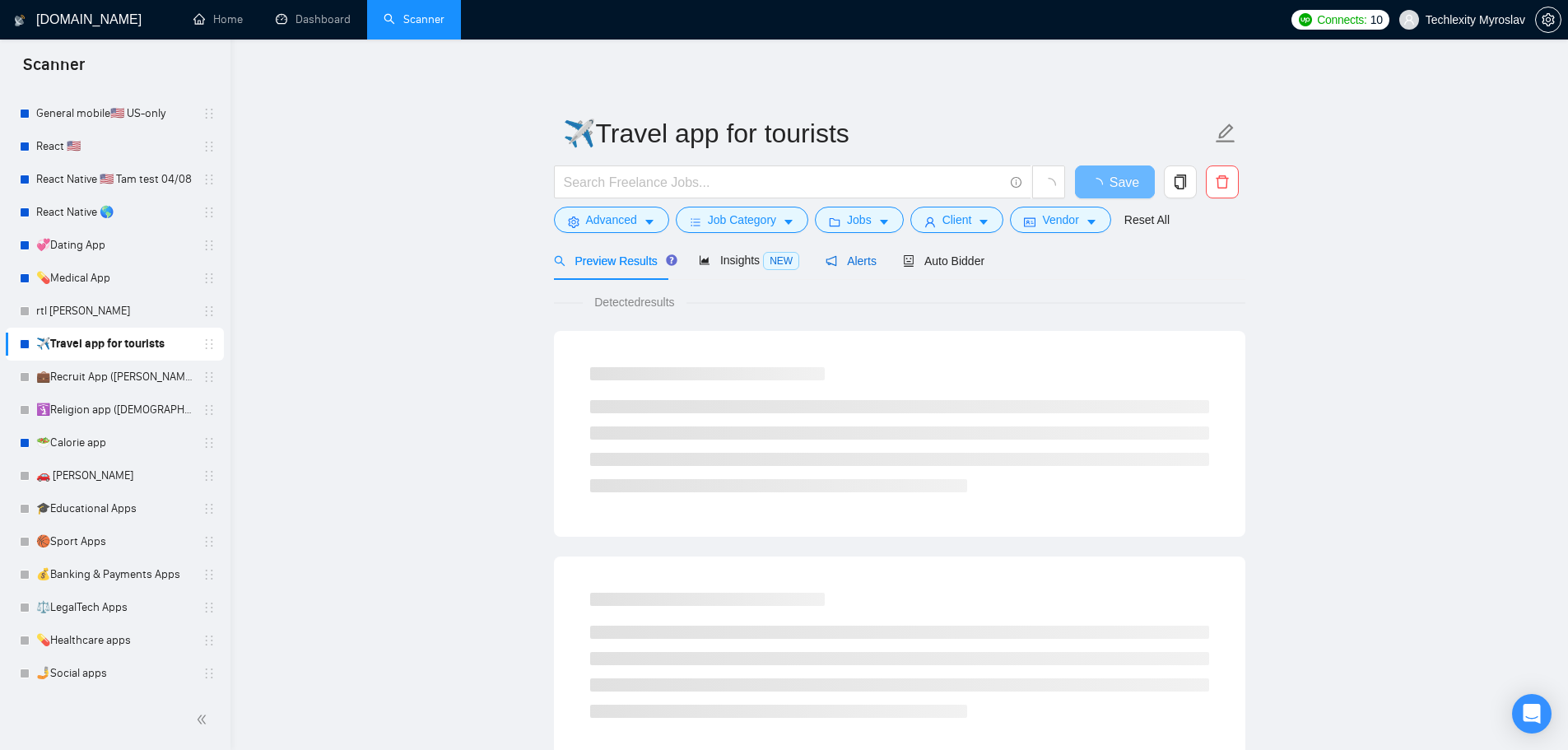
click at [855, 254] on span "Alerts" at bounding box center [851, 261] width 51 height 13
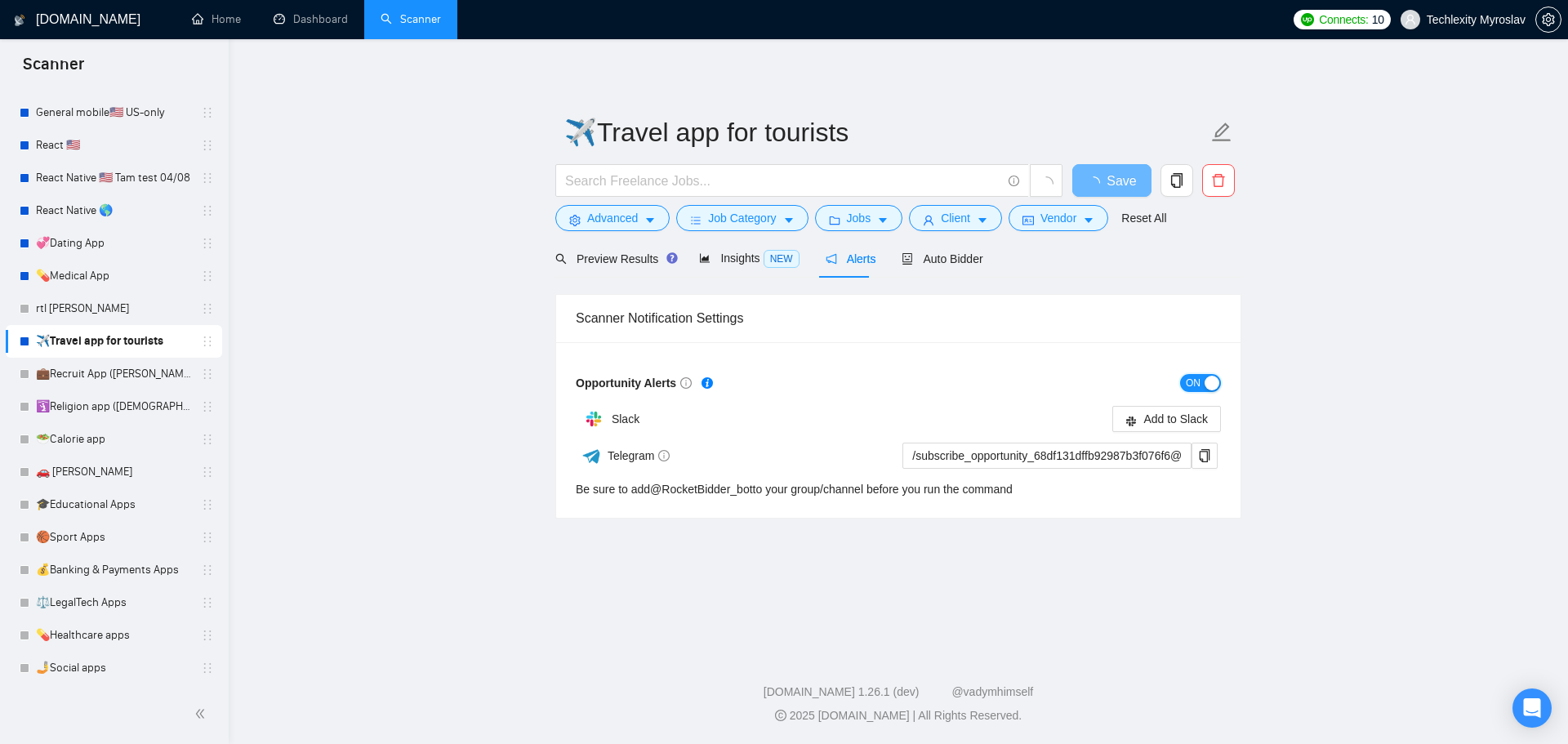
click at [1205, 386] on div "button" at bounding box center [1212, 383] width 15 height 15
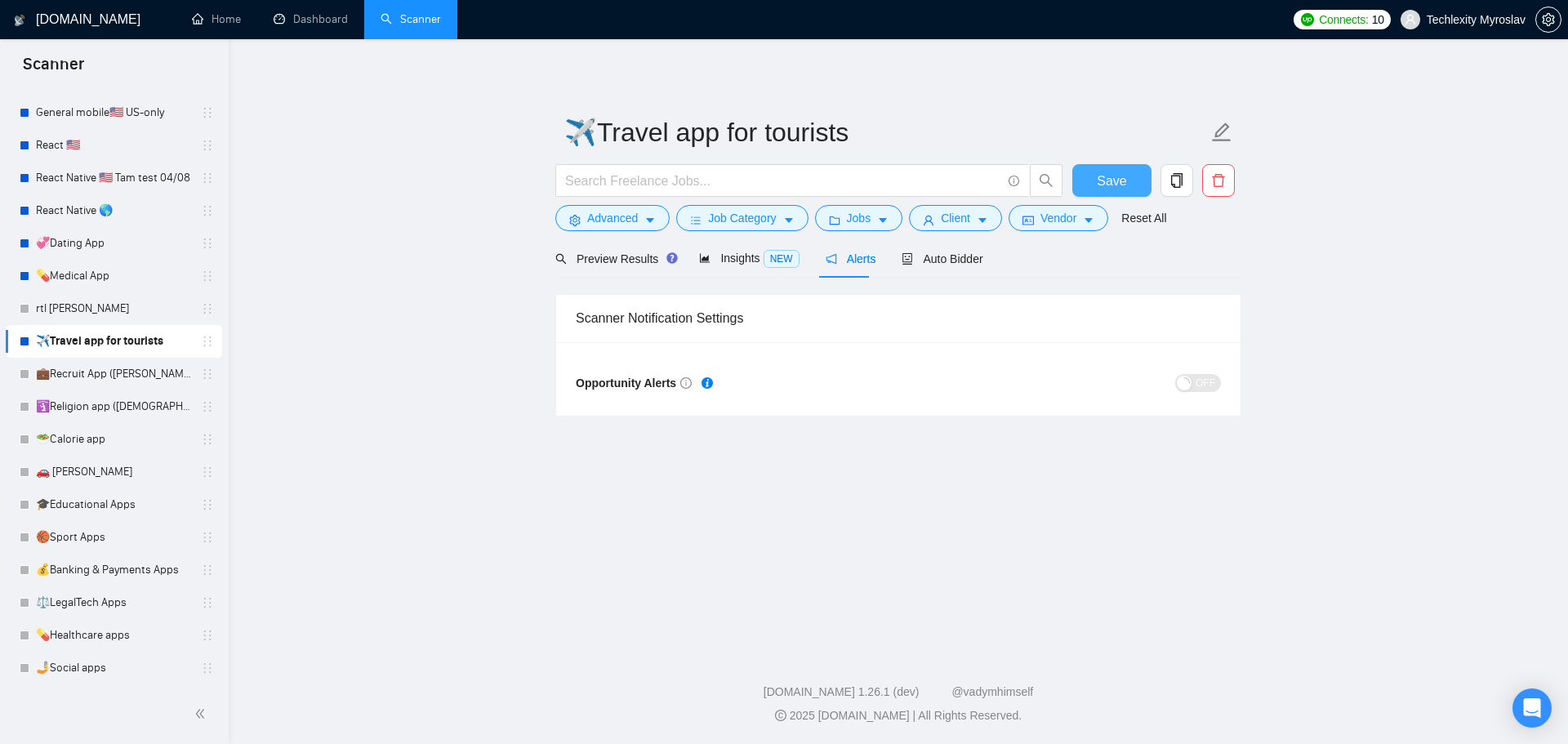
click at [1099, 181] on span "Save" at bounding box center [1112, 181] width 30 height 20
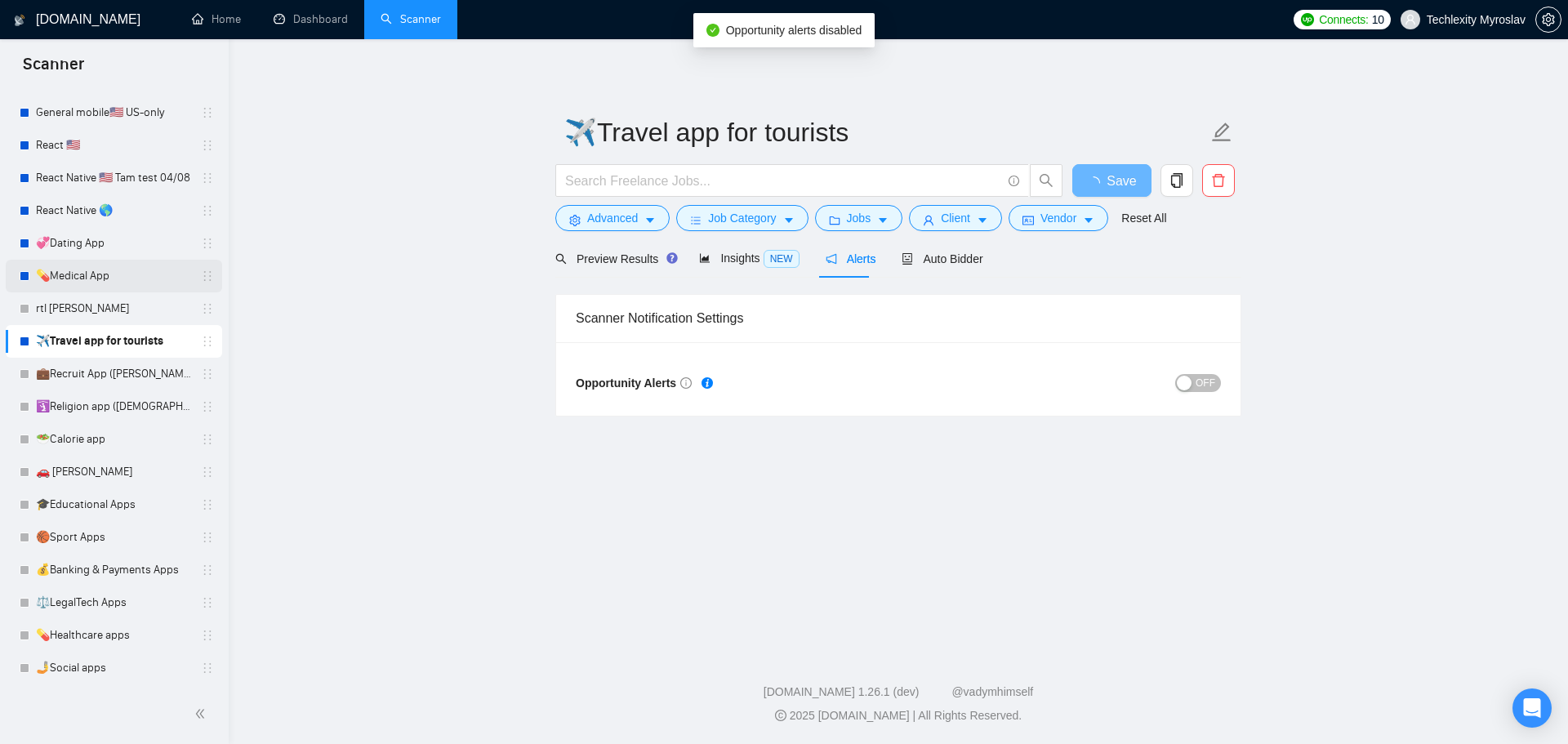
click at [118, 267] on link "💊Medical App" at bounding box center [114, 275] width 155 height 32
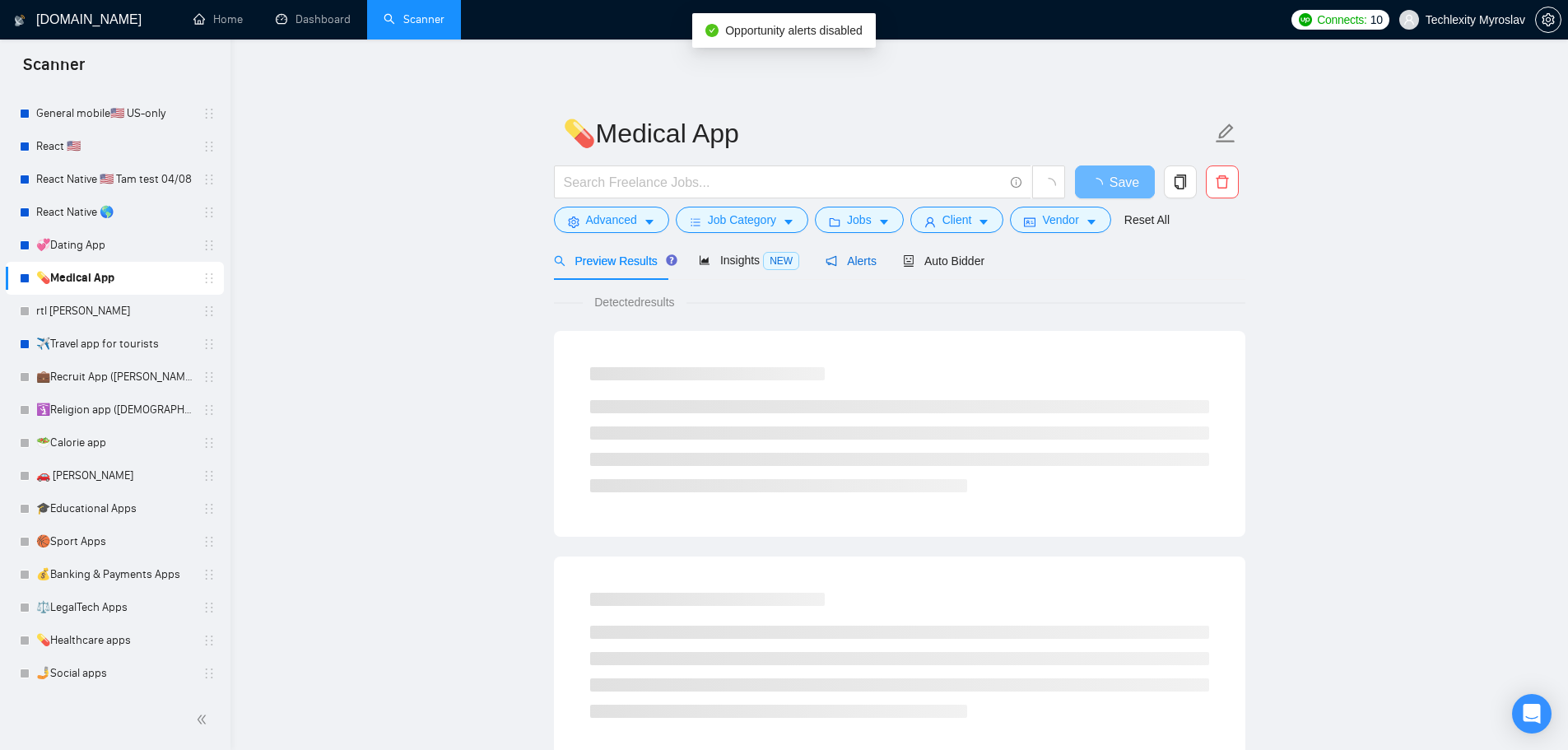
click at [846, 257] on span "Alerts" at bounding box center [851, 261] width 51 height 13
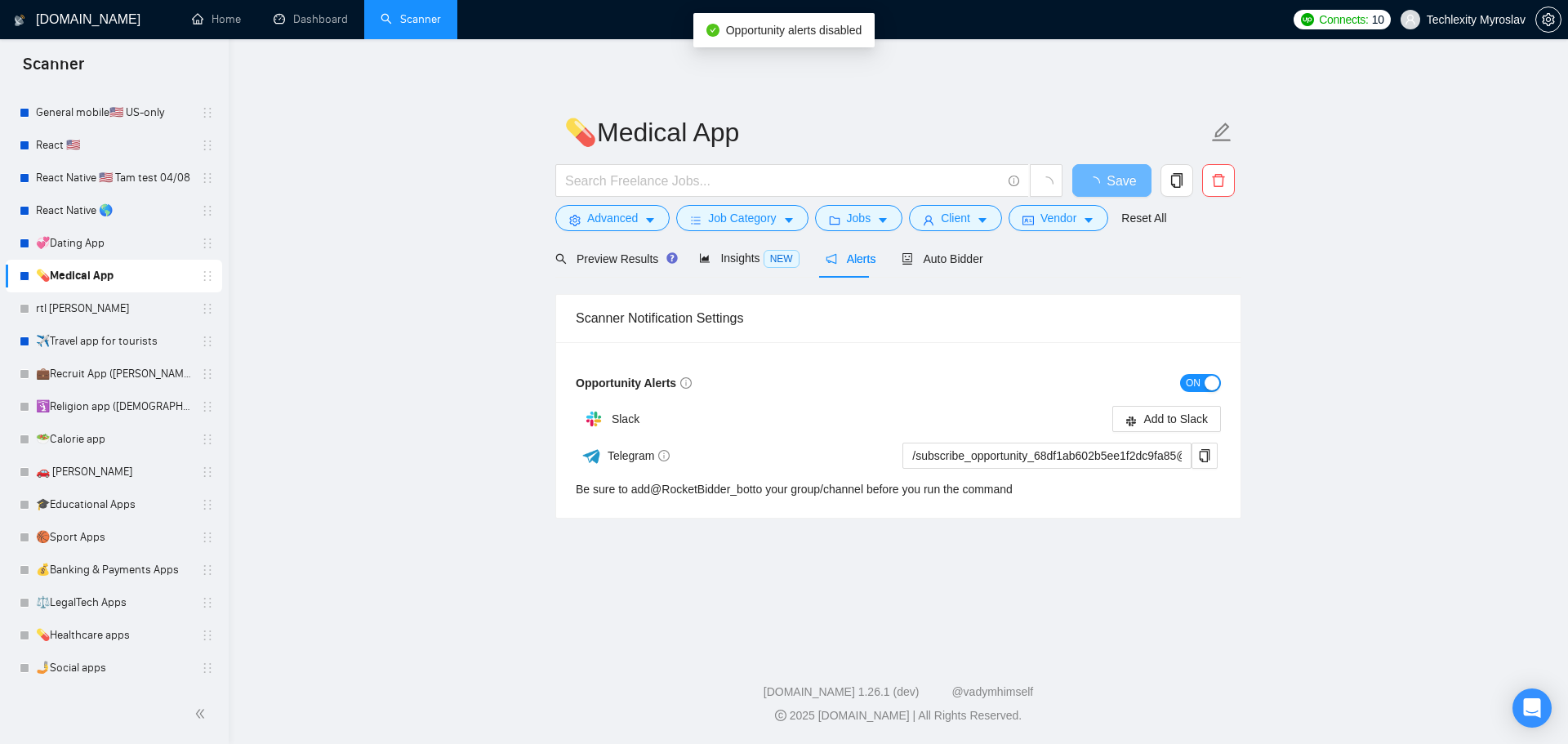
click at [1195, 386] on span "ON" at bounding box center [1193, 382] width 15 height 18
click at [1200, 380] on span "ON" at bounding box center [1193, 382] width 15 height 18
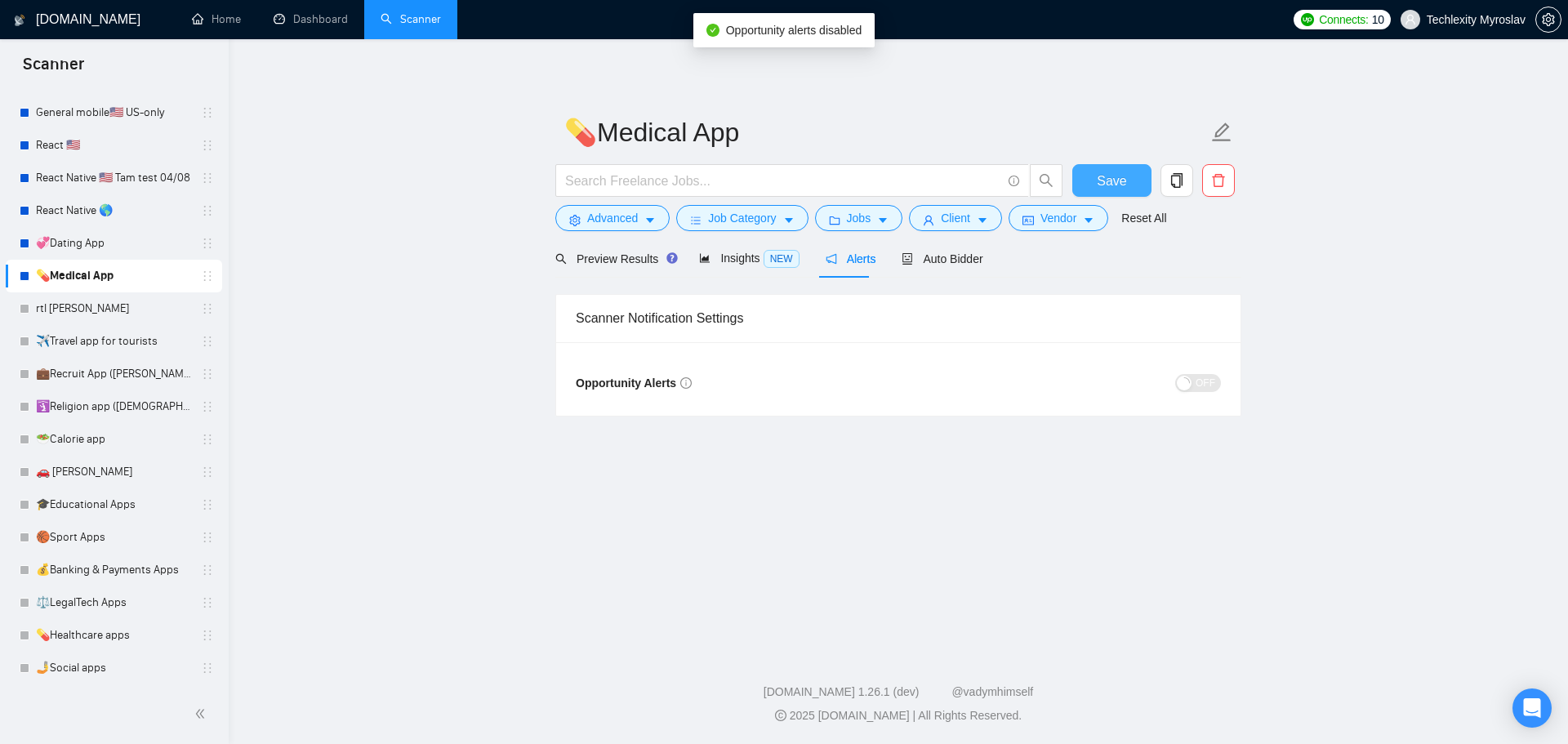
click at [1126, 186] on button "Save" at bounding box center [1113, 180] width 79 height 32
click at [98, 234] on link "💞Dating App" at bounding box center [114, 243] width 155 height 32
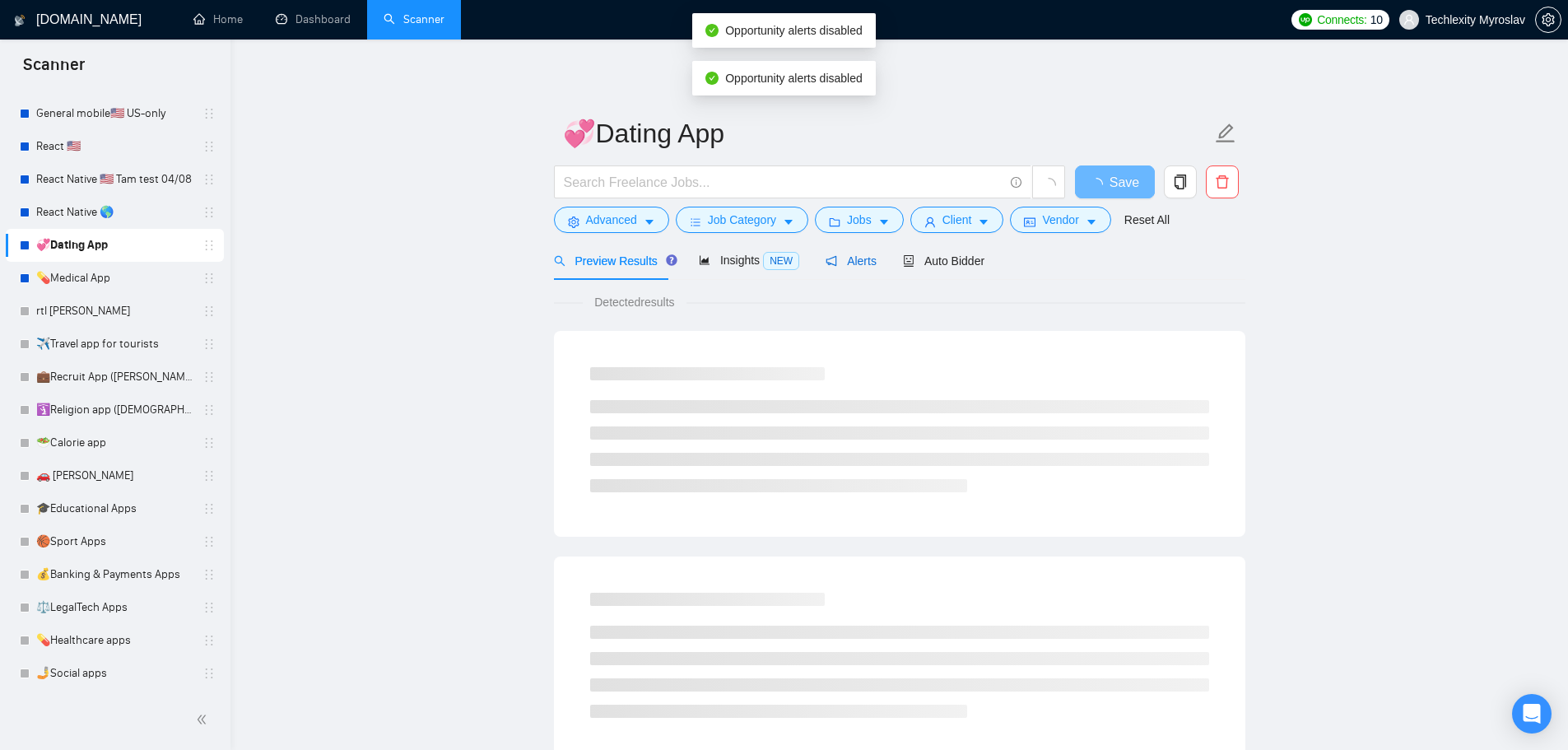
click at [835, 258] on span "Alerts" at bounding box center [851, 261] width 51 height 13
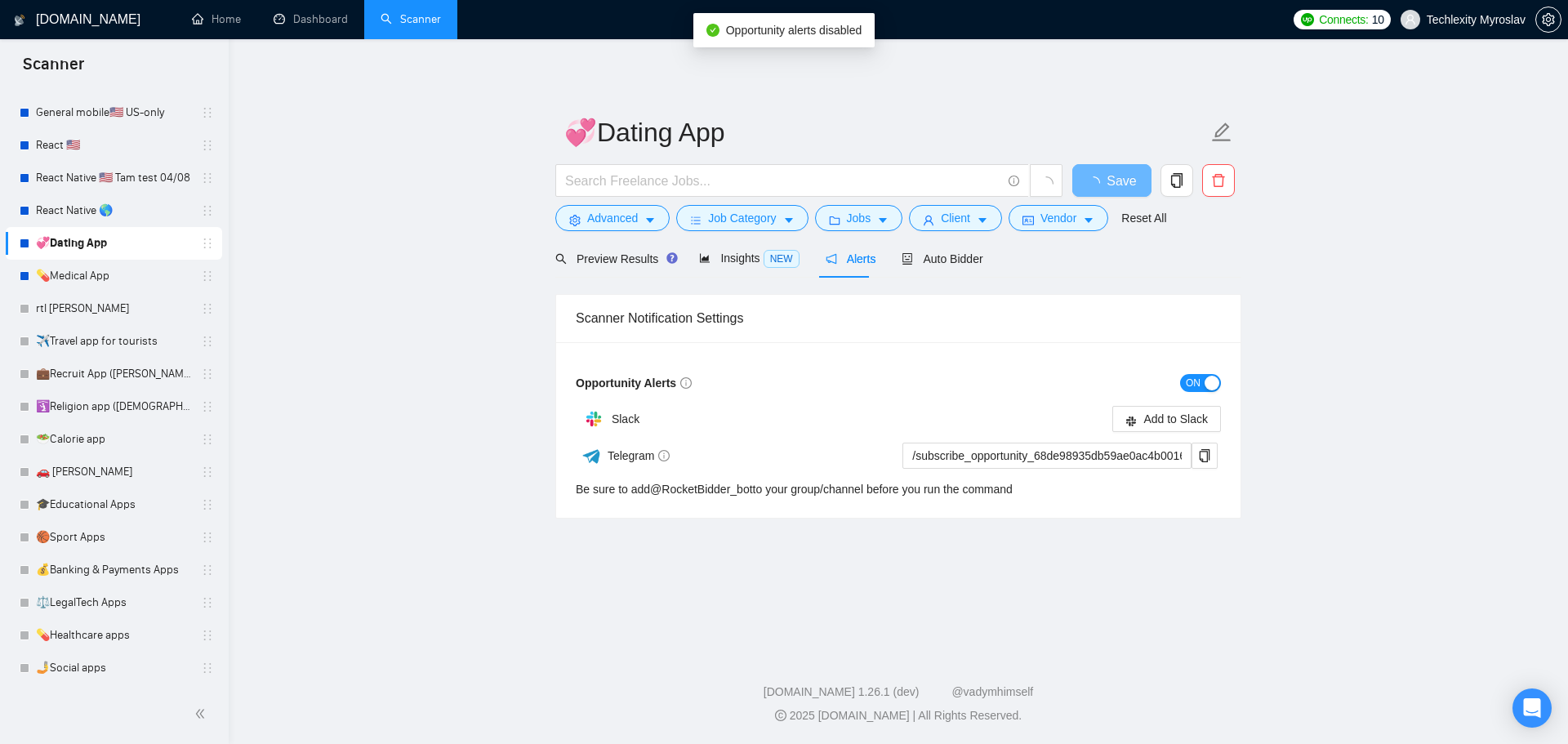
click at [1196, 379] on span "ON" at bounding box center [1193, 382] width 15 height 18
click at [1108, 179] on span "Save" at bounding box center [1112, 181] width 30 height 20
click at [1201, 379] on button "ON" at bounding box center [1200, 382] width 41 height 18
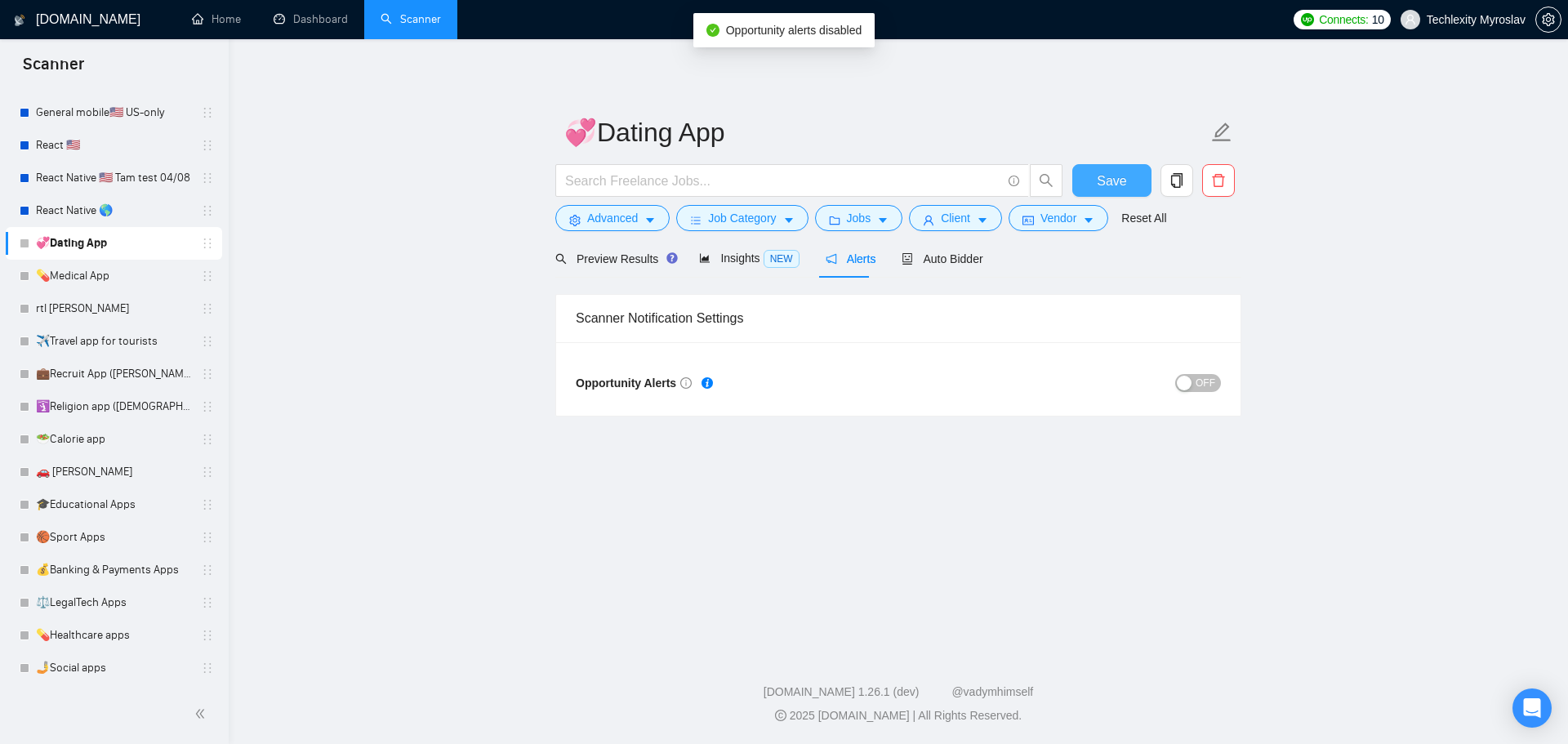
click at [1111, 178] on span "Save" at bounding box center [1112, 181] width 30 height 20
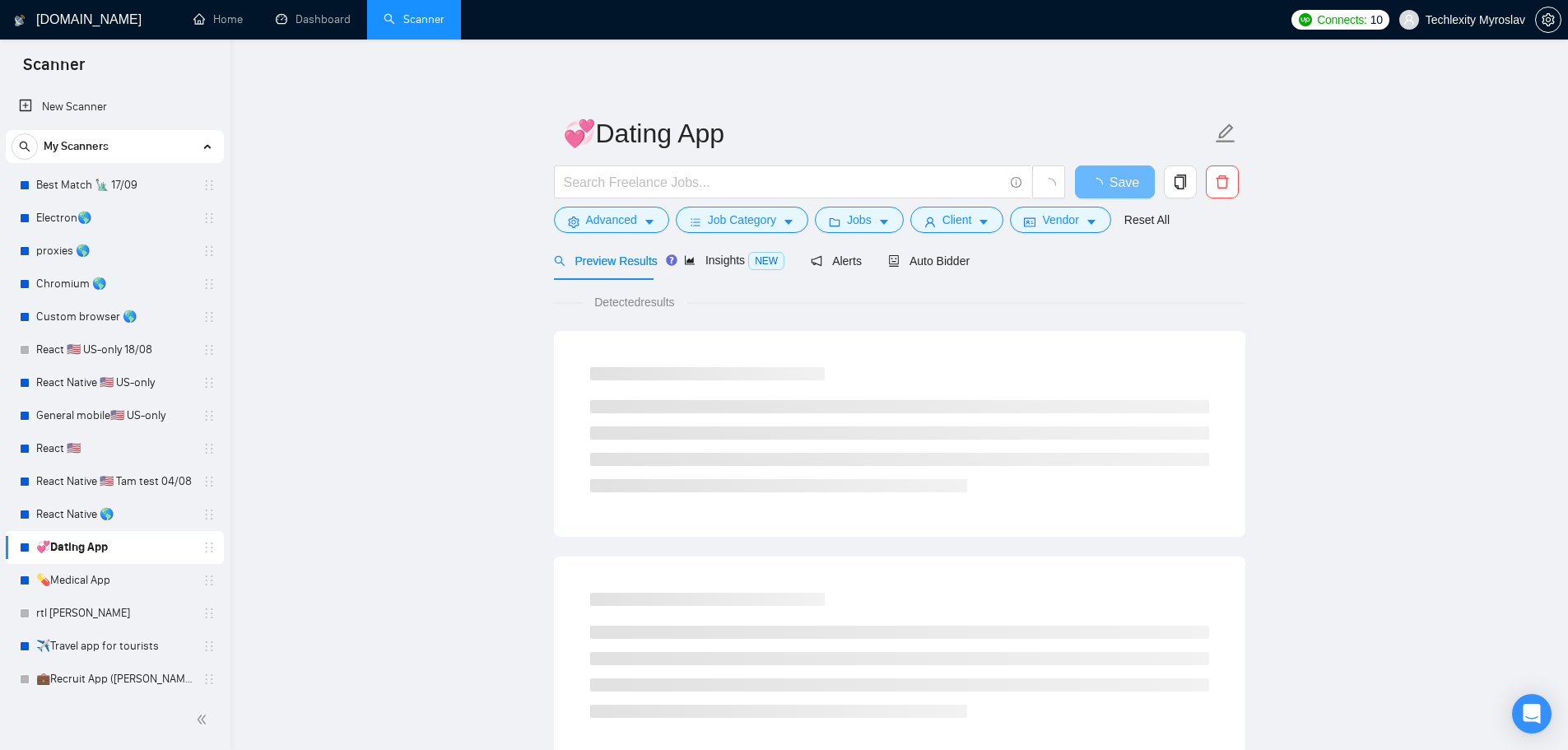
click at [610, 258] on span "Preview Results" at bounding box center [605, 261] width 103 height 13
click at [609, 212] on span "Advanced" at bounding box center [611, 219] width 51 height 18
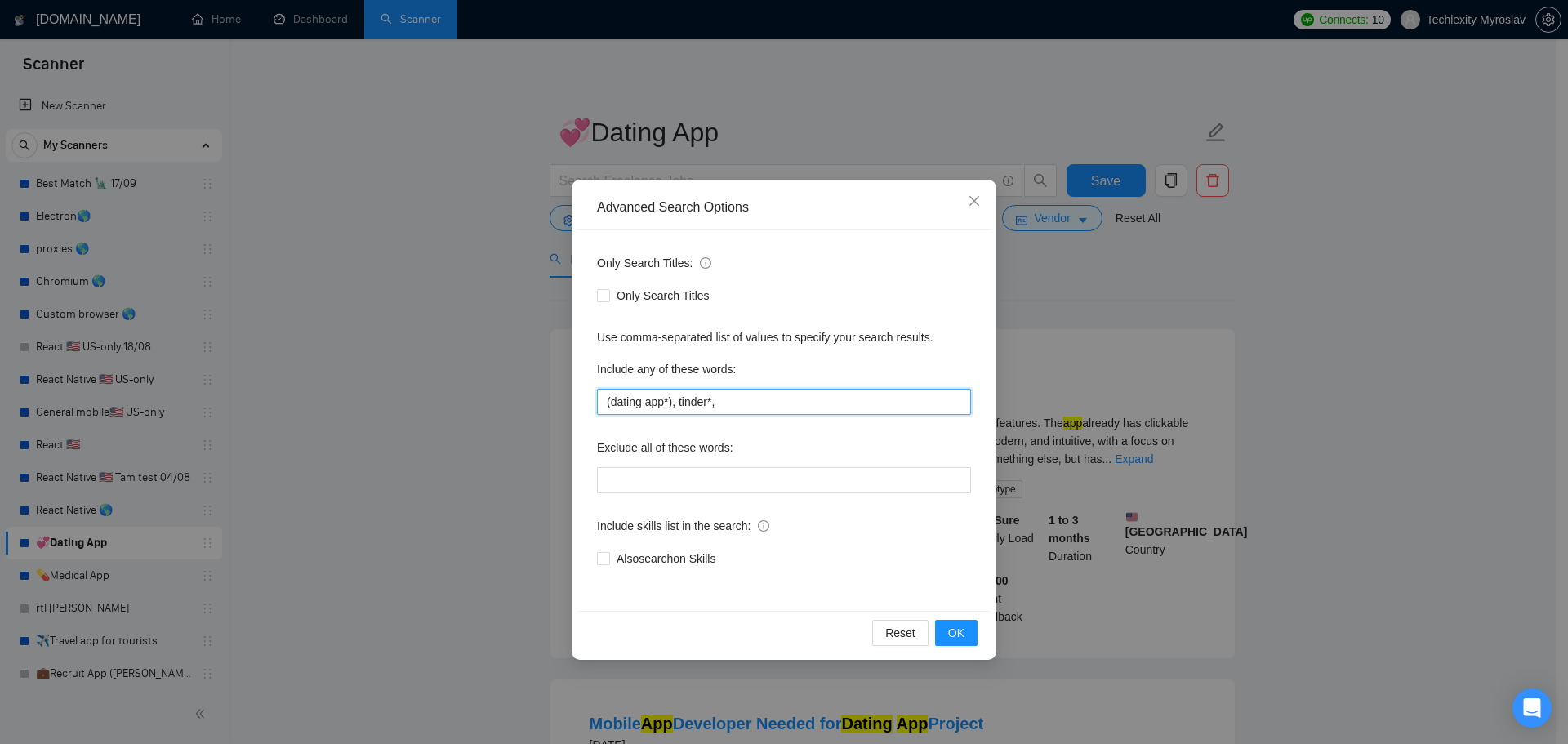
click at [807, 394] on input "(dating app*), tinder*," at bounding box center [784, 402] width 374 height 26
paste input "Relationship Chat Application"
drag, startPoint x: 782, startPoint y: 405, endPoint x: 917, endPoint y: 404, distance: 135.0
click at [917, 404] on input "(dating app*), tinder*, Relationship Chat Application" at bounding box center [784, 402] width 374 height 26
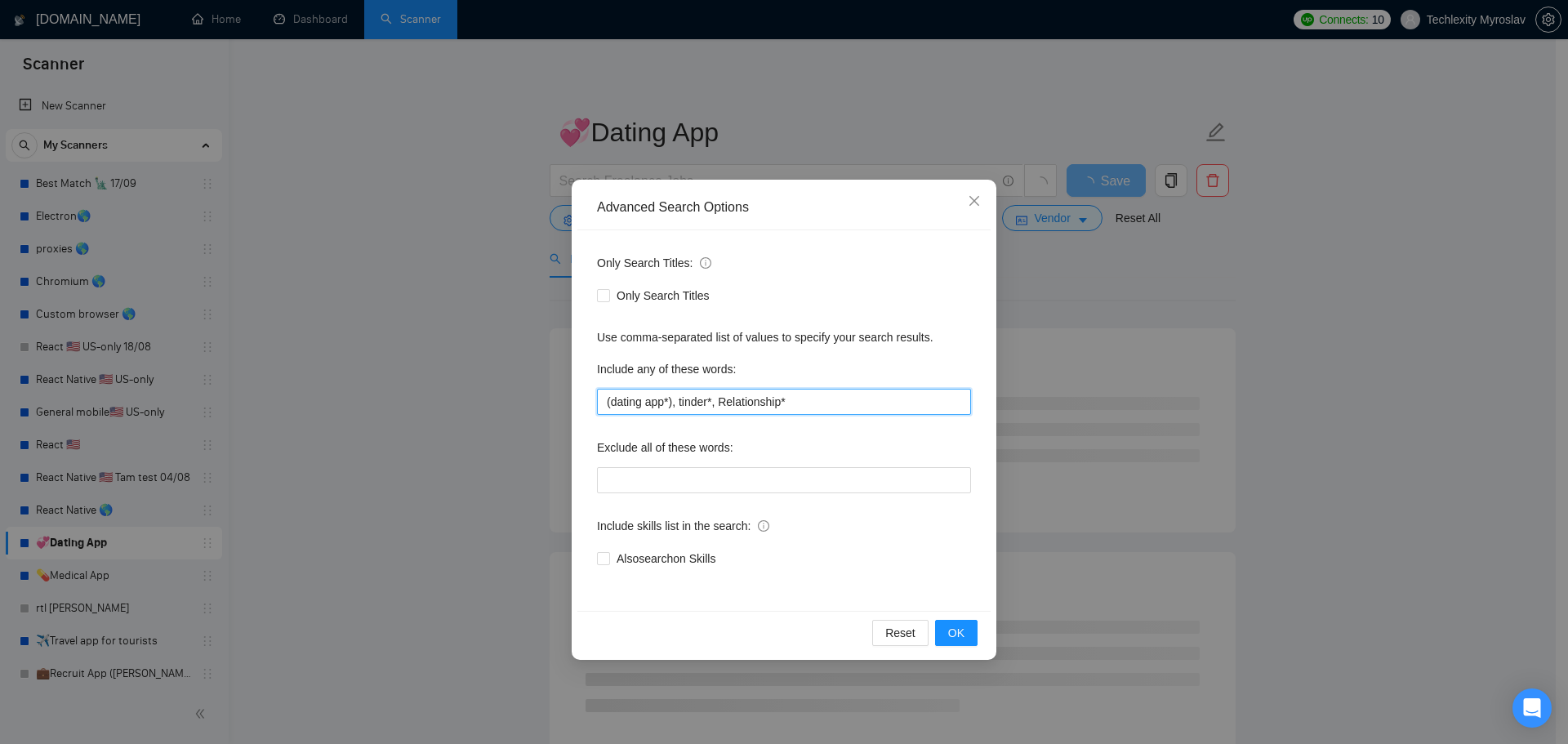
drag, startPoint x: 723, startPoint y: 400, endPoint x: 718, endPoint y: 410, distance: 11.2
click at [718, 407] on input "(dating app*), tinder*, Relationship*" at bounding box center [784, 402] width 374 height 26
type input "(dating app*), [PERSON_NAME]*, relationship*"
click at [965, 631] on button "OK" at bounding box center [957, 632] width 42 height 26
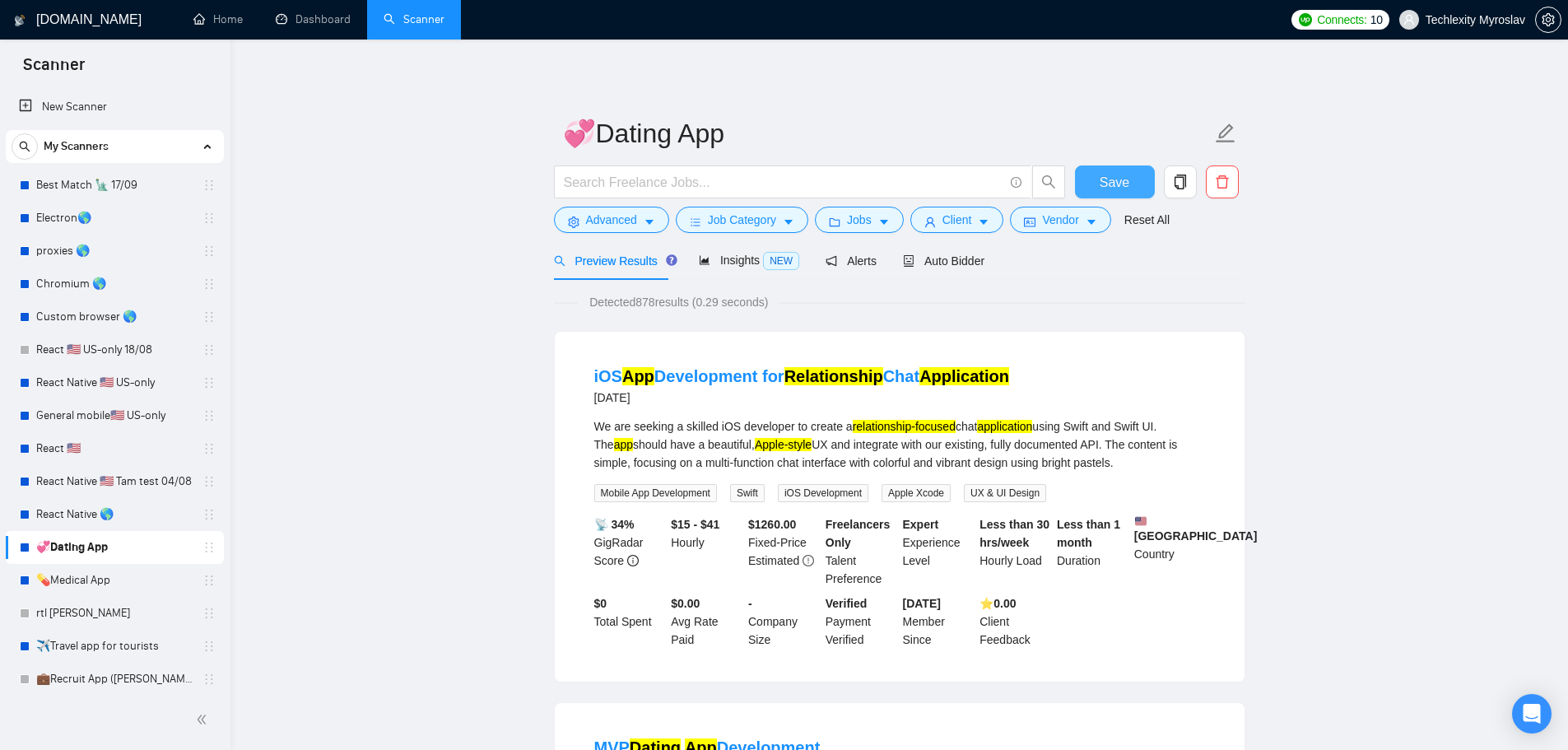
click at [1106, 182] on span "Save" at bounding box center [1115, 182] width 30 height 20
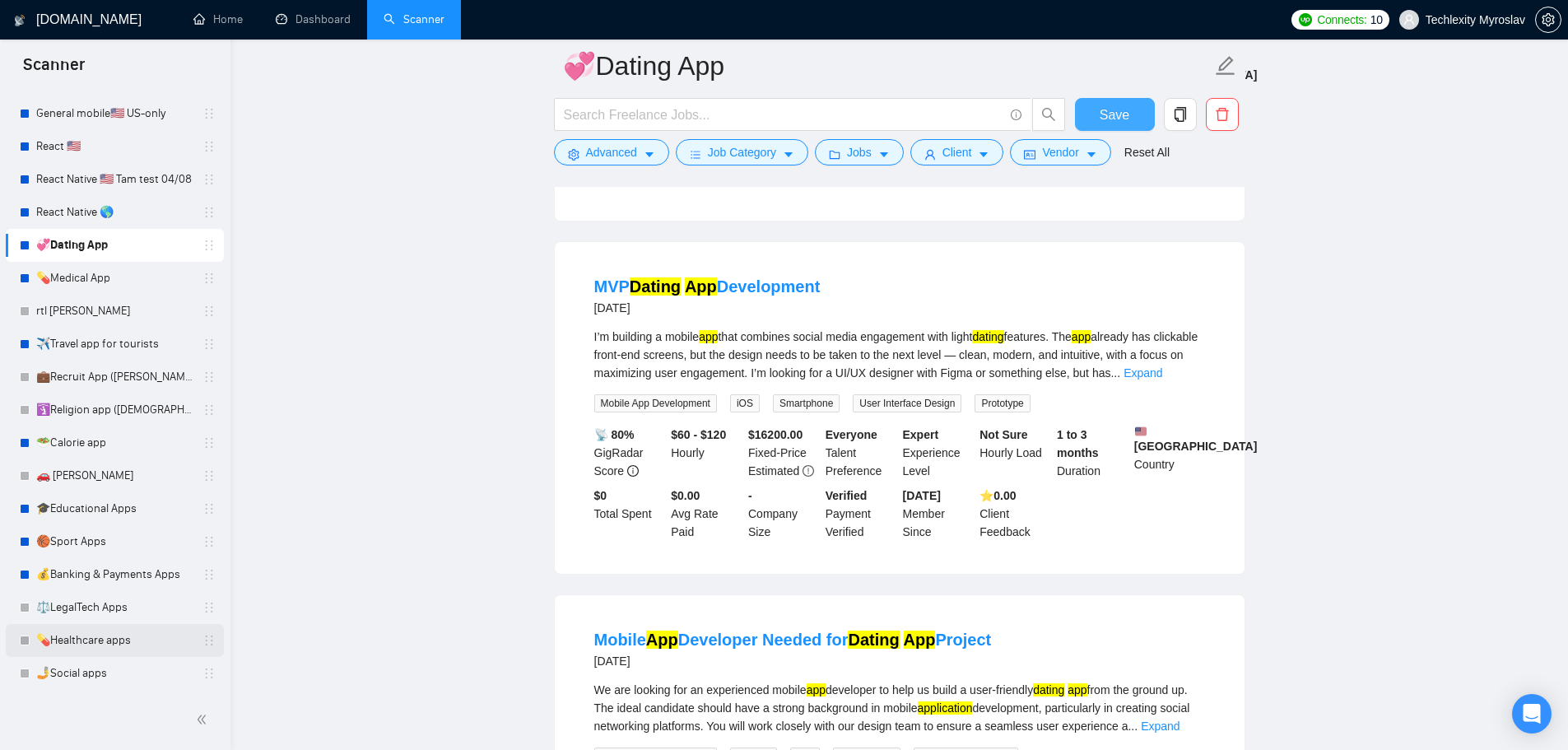
scroll to position [494, 0]
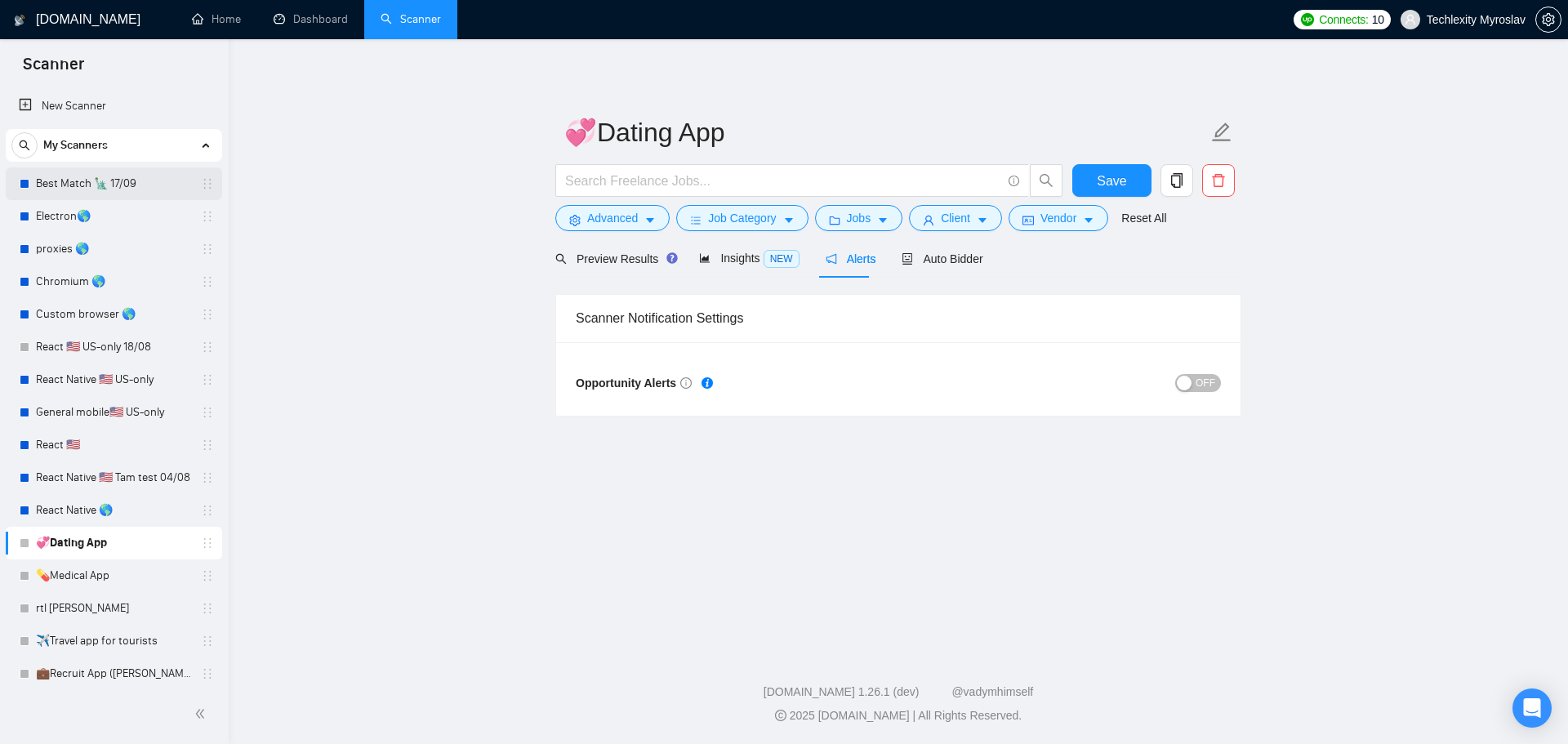
click at [127, 186] on link "Best Match 🗽 17/09" at bounding box center [114, 183] width 155 height 32
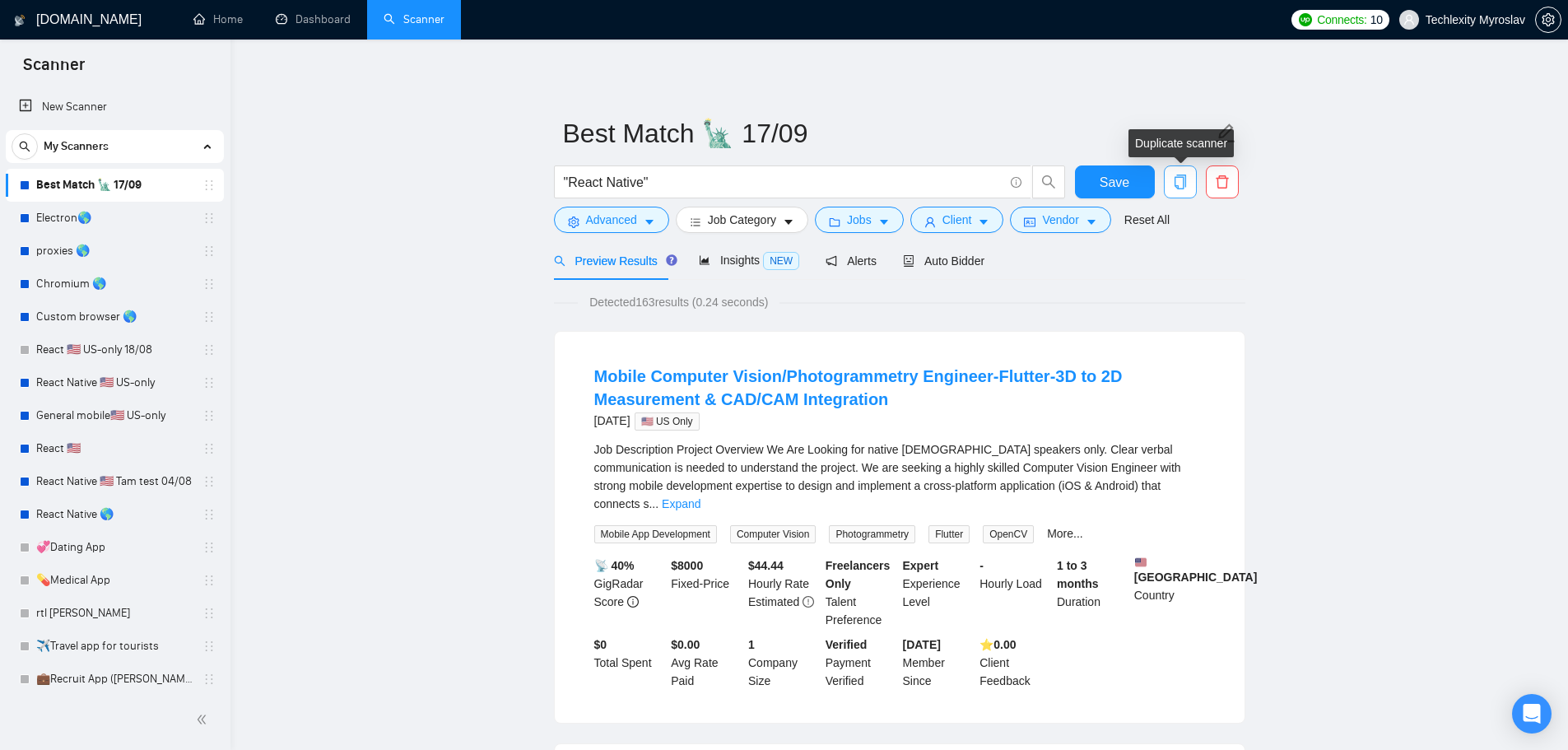
click at [1187, 194] on button "button" at bounding box center [1180, 181] width 33 height 33
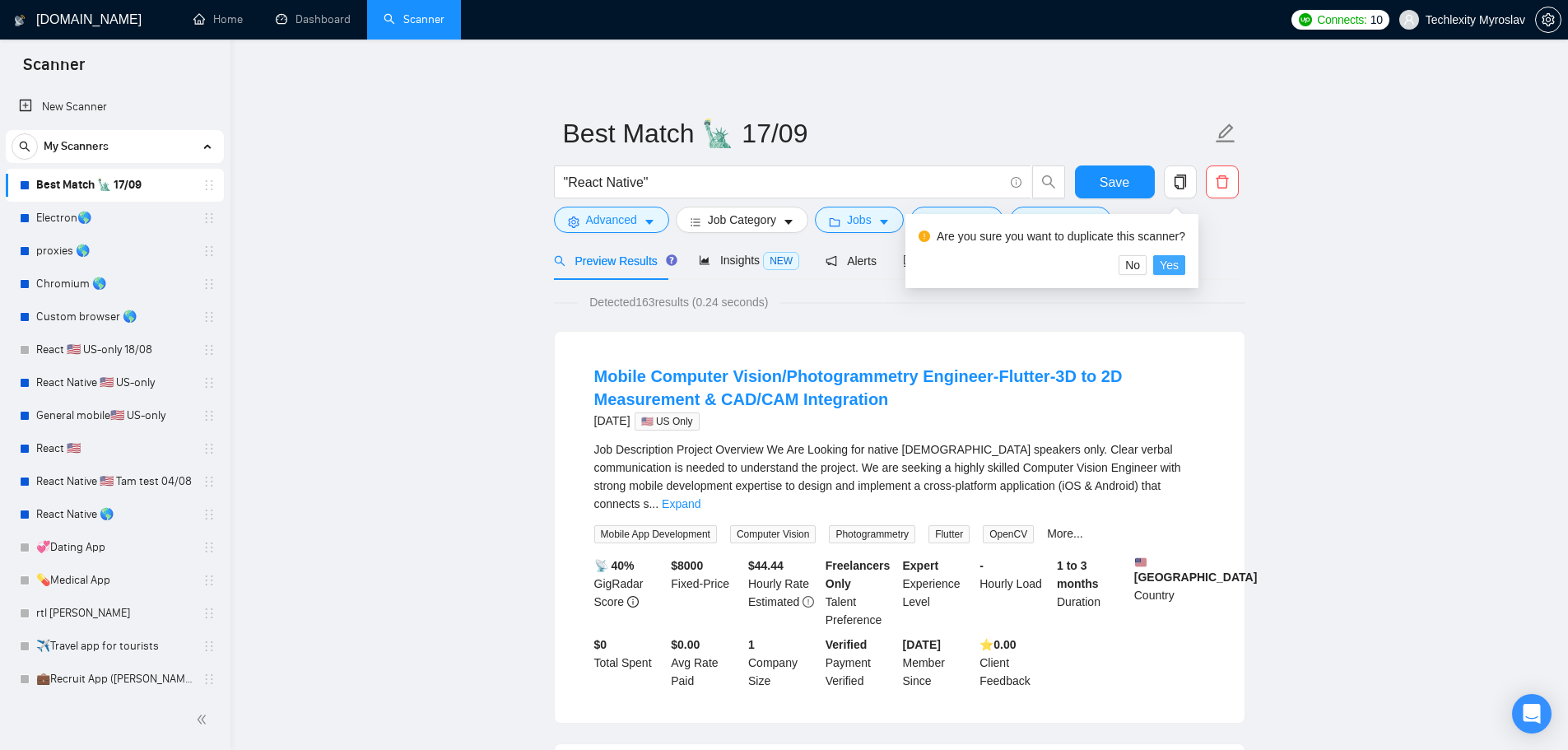
click at [1161, 264] on span "Yes" at bounding box center [1169, 264] width 19 height 18
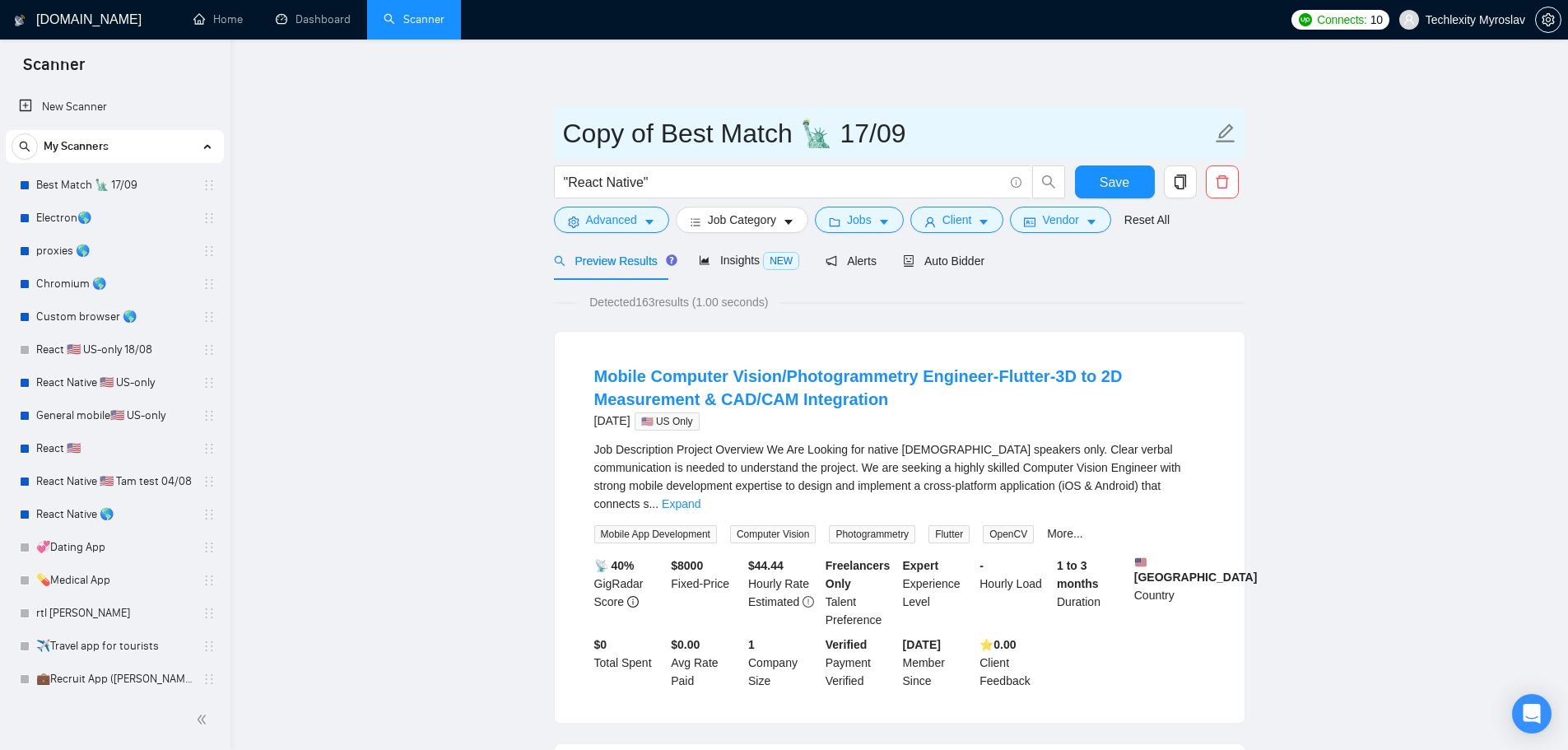
drag, startPoint x: 833, startPoint y: 147, endPoint x: 816, endPoint y: 146, distance: 17.0
click at [816, 146] on input "Copy of Best Match 🗽 17/09" at bounding box center [887, 133] width 649 height 41
paste input "text"
drag, startPoint x: 663, startPoint y: 141, endPoint x: 511, endPoint y: 138, distance: 152.0
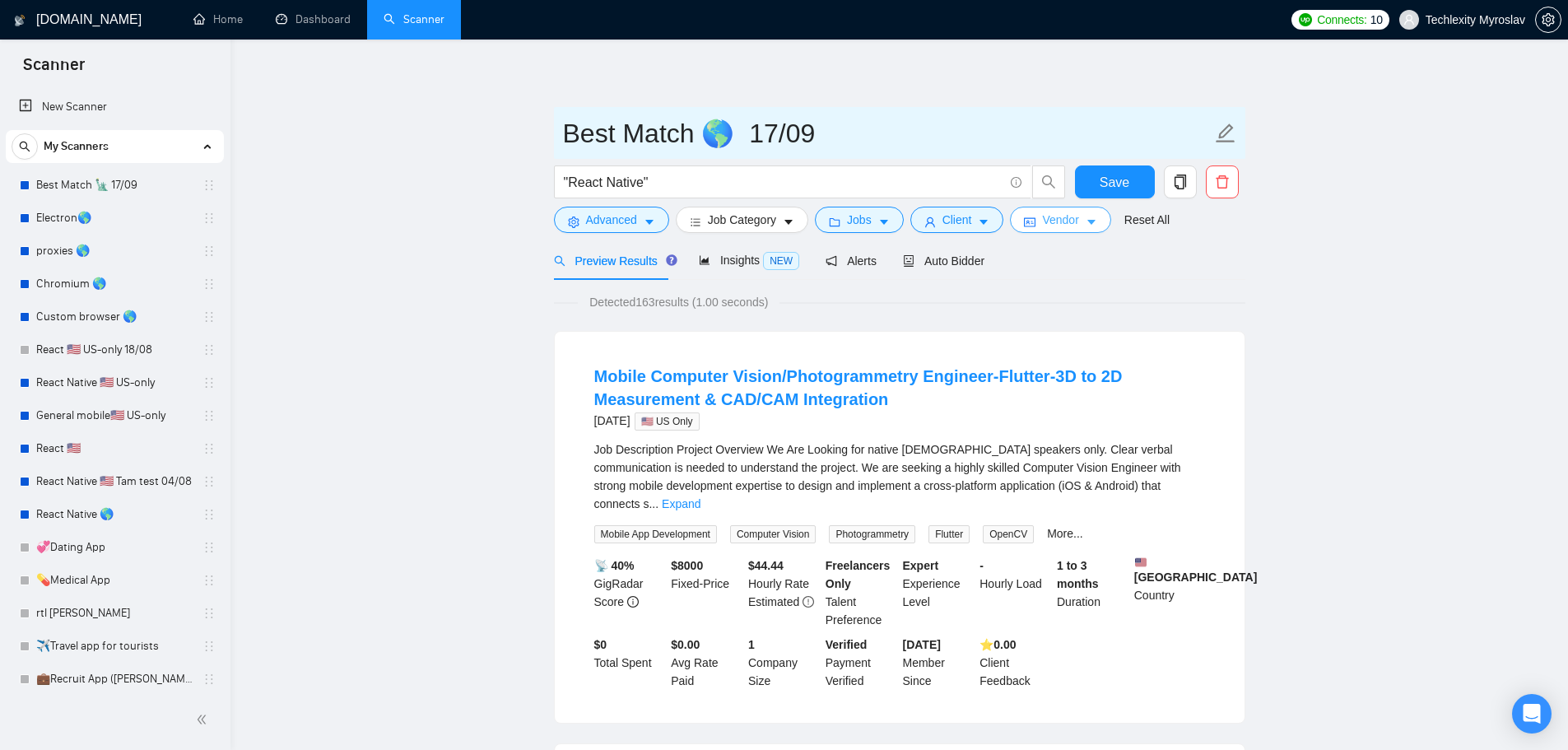
type input "Best Match 🌎 17/09"
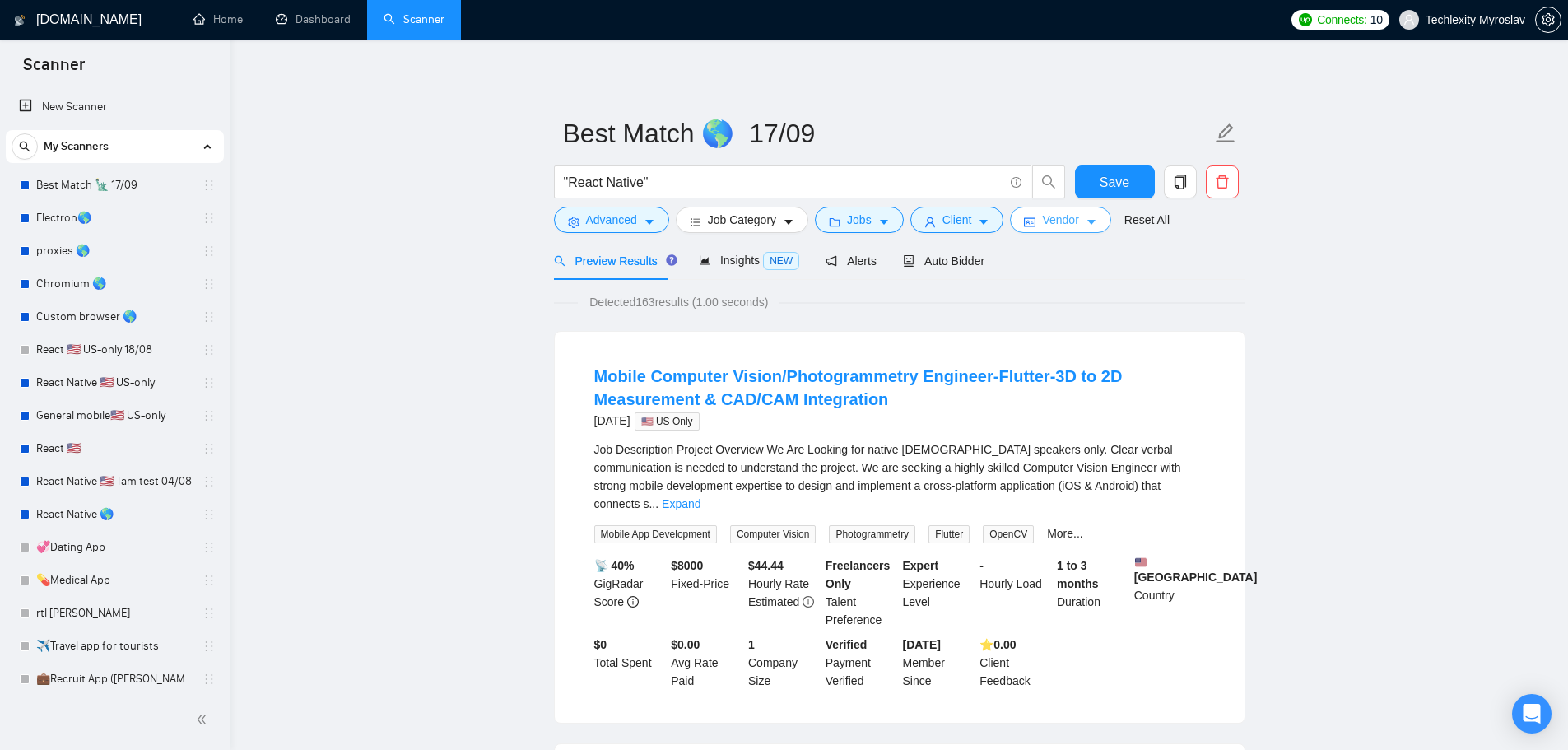
click at [1024, 221] on icon "idcard" at bounding box center [1029, 222] width 11 height 11
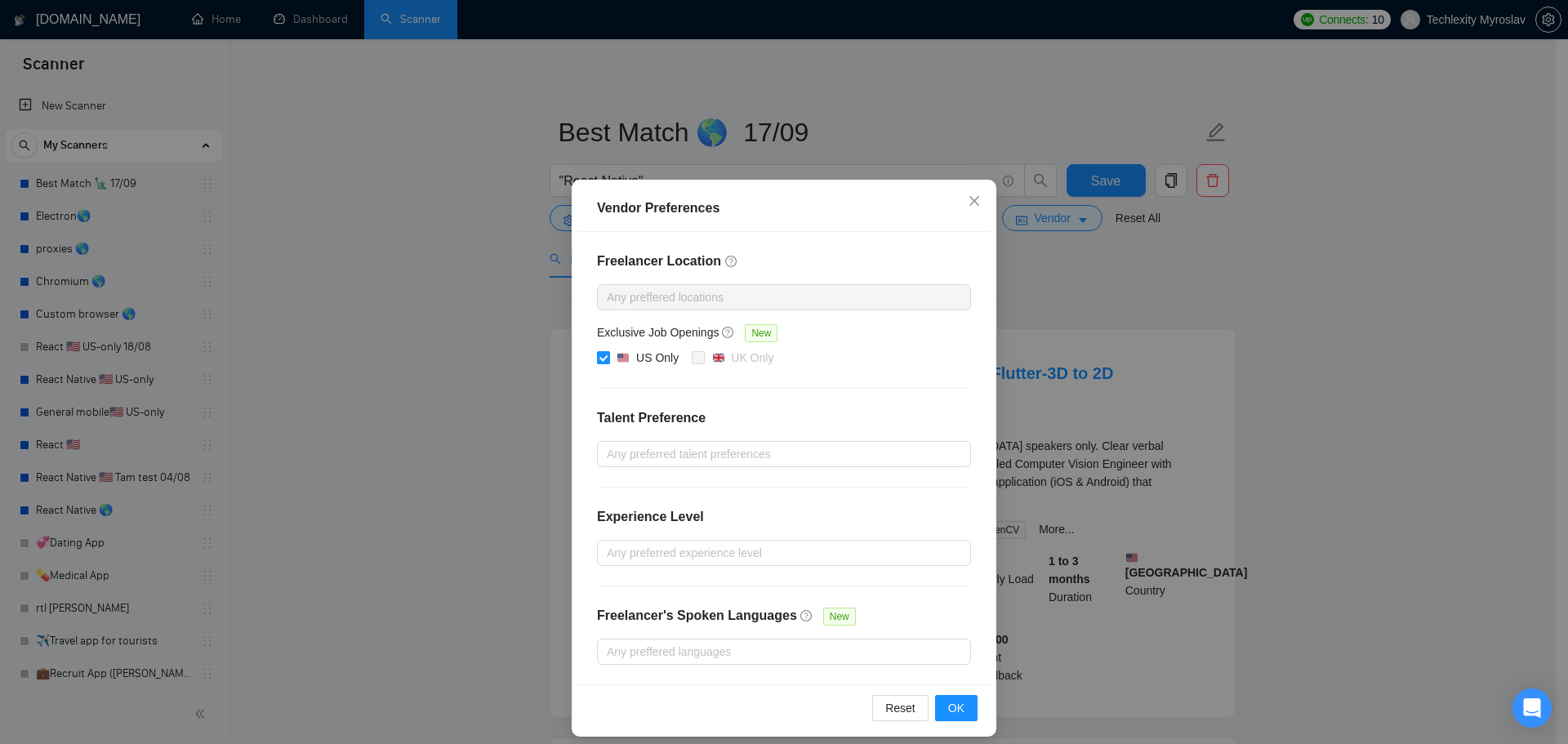
click at [599, 357] on input "US Only" at bounding box center [603, 356] width 11 height 11
checkbox input "false"
click at [948, 702] on span "OK" at bounding box center [957, 707] width 17 height 18
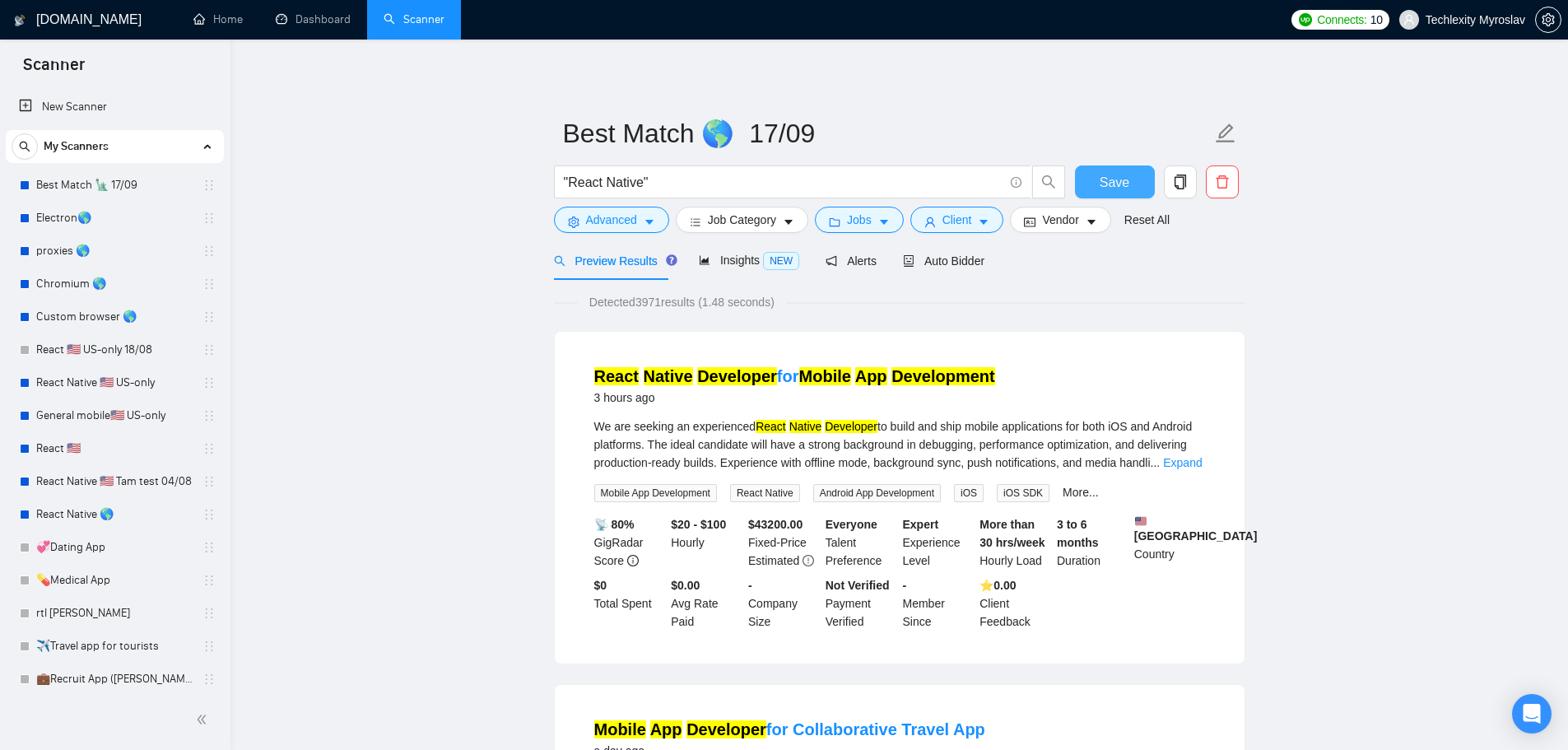
click at [1108, 181] on span "Save" at bounding box center [1115, 182] width 30 height 20
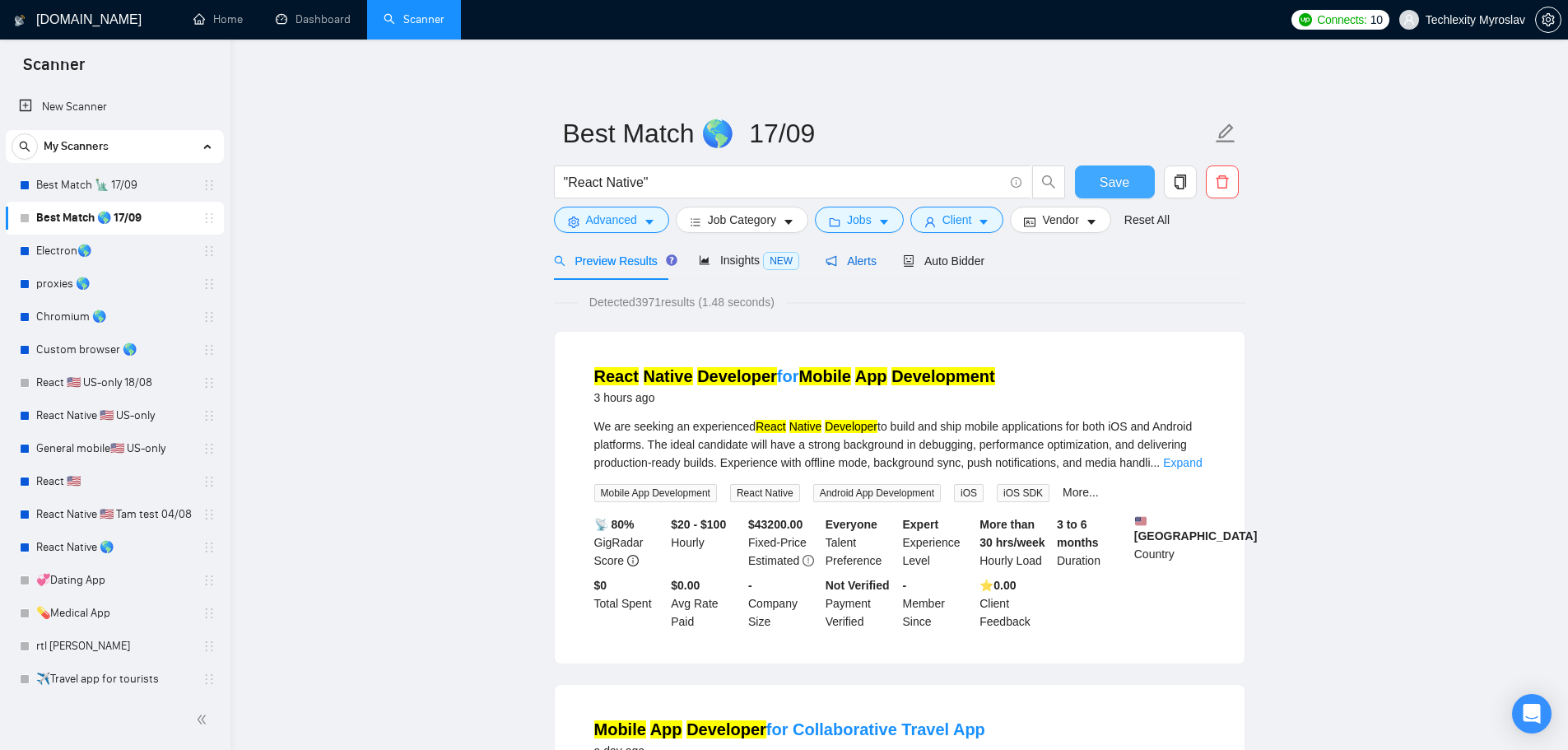
click at [848, 254] on span "Alerts" at bounding box center [851, 261] width 51 height 13
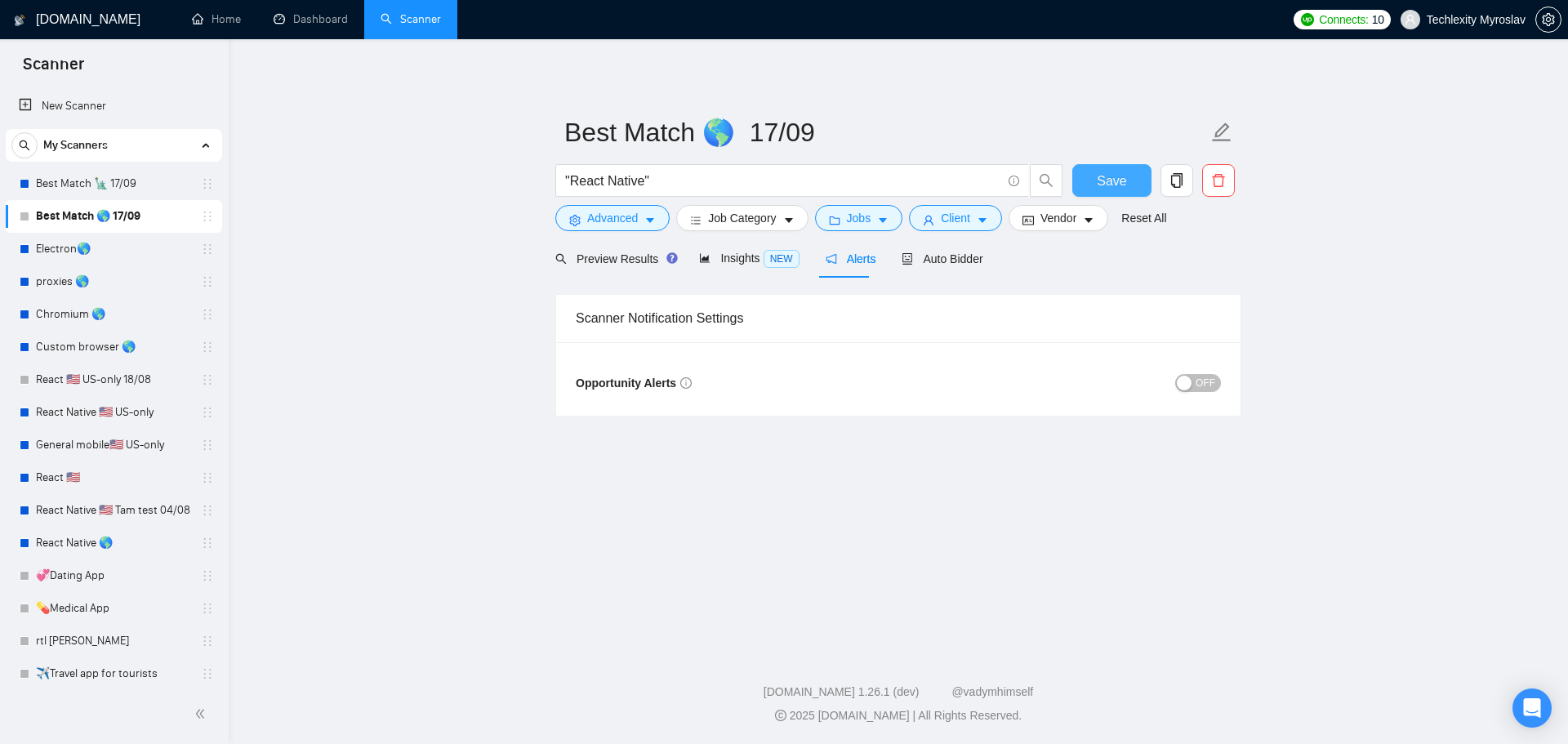
click at [1192, 372] on div "OFF" at bounding box center [1059, 383] width 322 height 26
click at [1192, 378] on div "button" at bounding box center [1185, 383] width 15 height 15
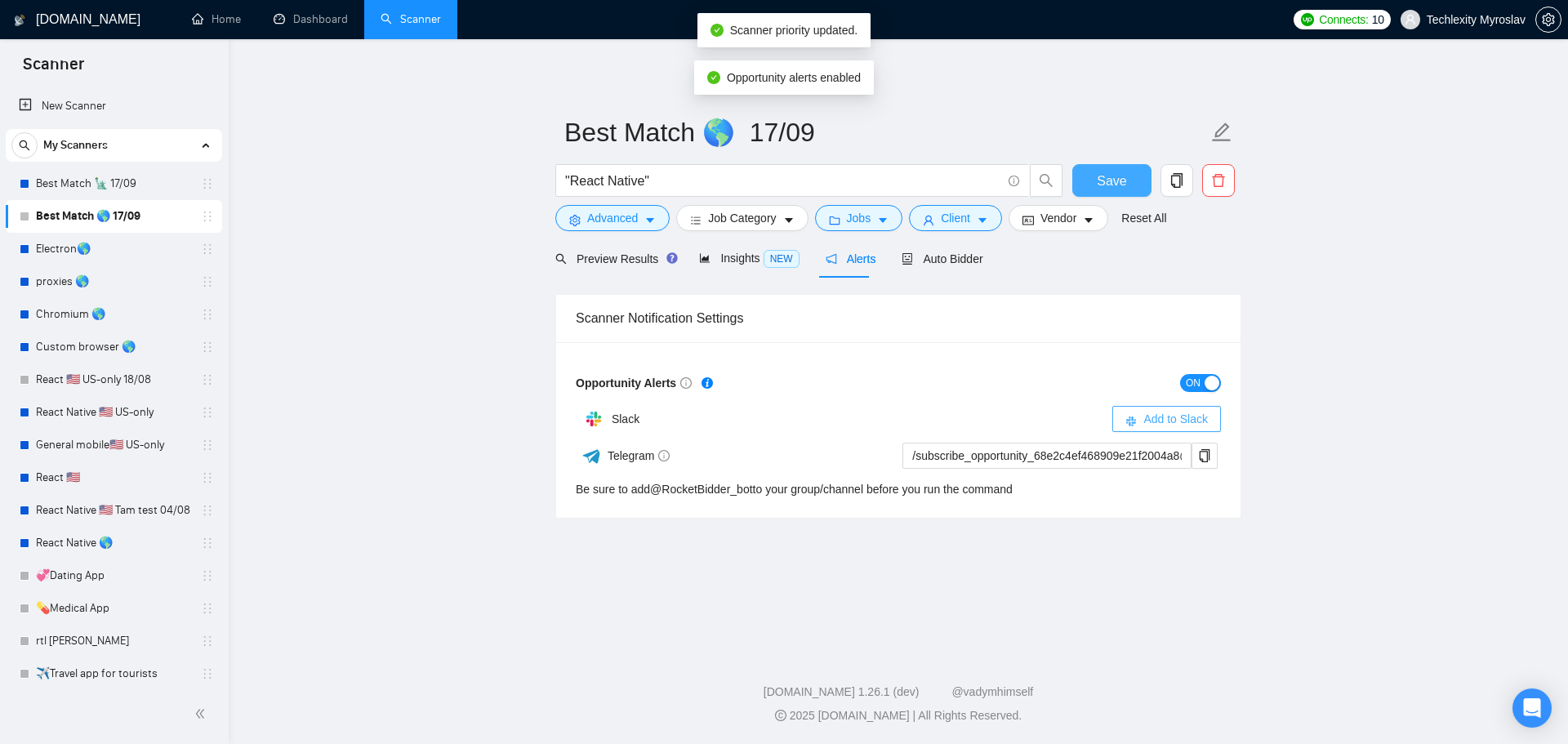
click at [1174, 420] on span "Add to Slack" at bounding box center [1176, 418] width 65 height 18
click at [1210, 461] on icon "copy" at bounding box center [1205, 456] width 13 height 13
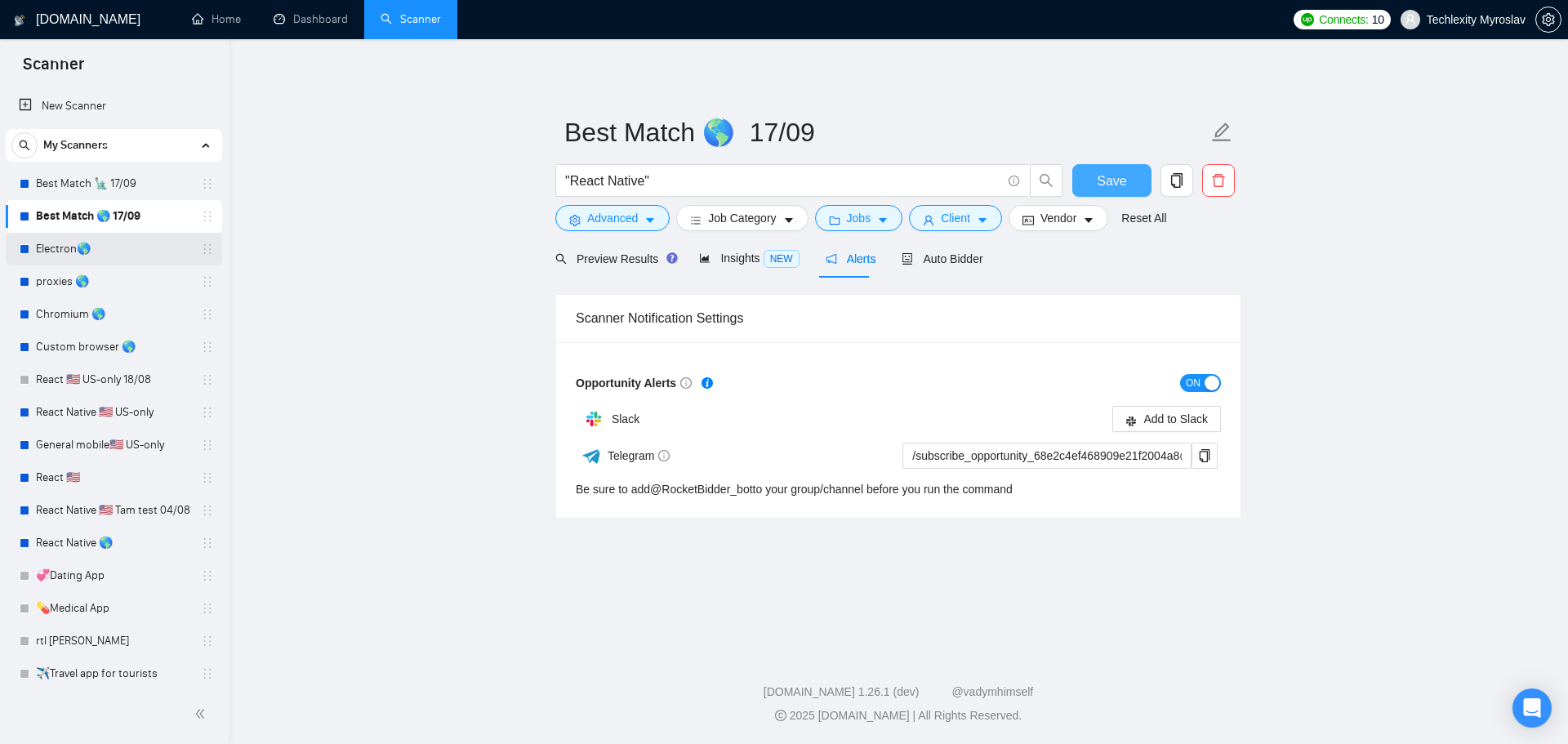
click at [117, 257] on link "Electron🌎" at bounding box center [114, 248] width 155 height 32
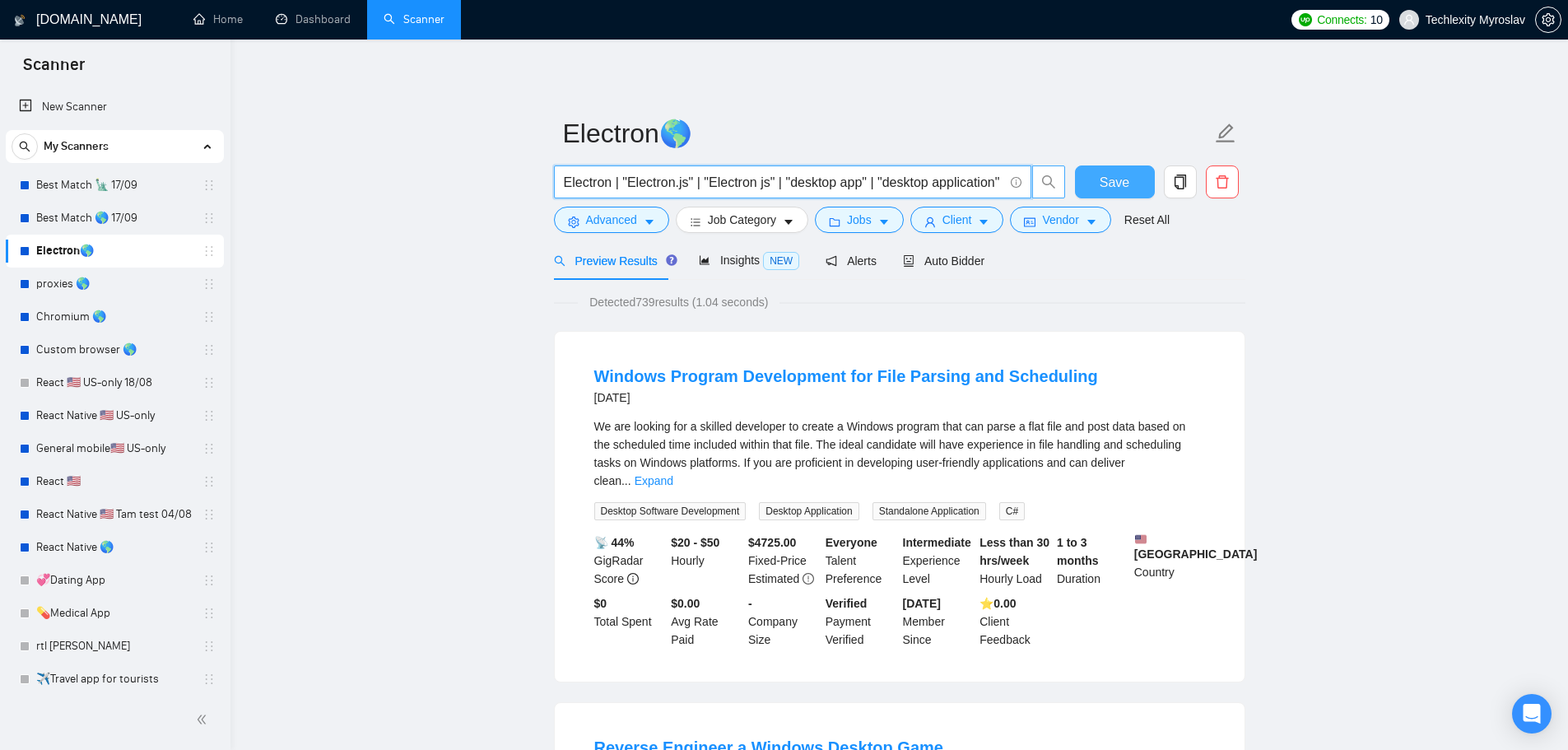
drag, startPoint x: 890, startPoint y: 182, endPoint x: 1033, endPoint y: 175, distance: 143.2
click at [1099, 182] on div "Electron | "Electron.js" | "Electron js" | "desktop app" | "desktop application…" at bounding box center [896, 186] width 691 height 41
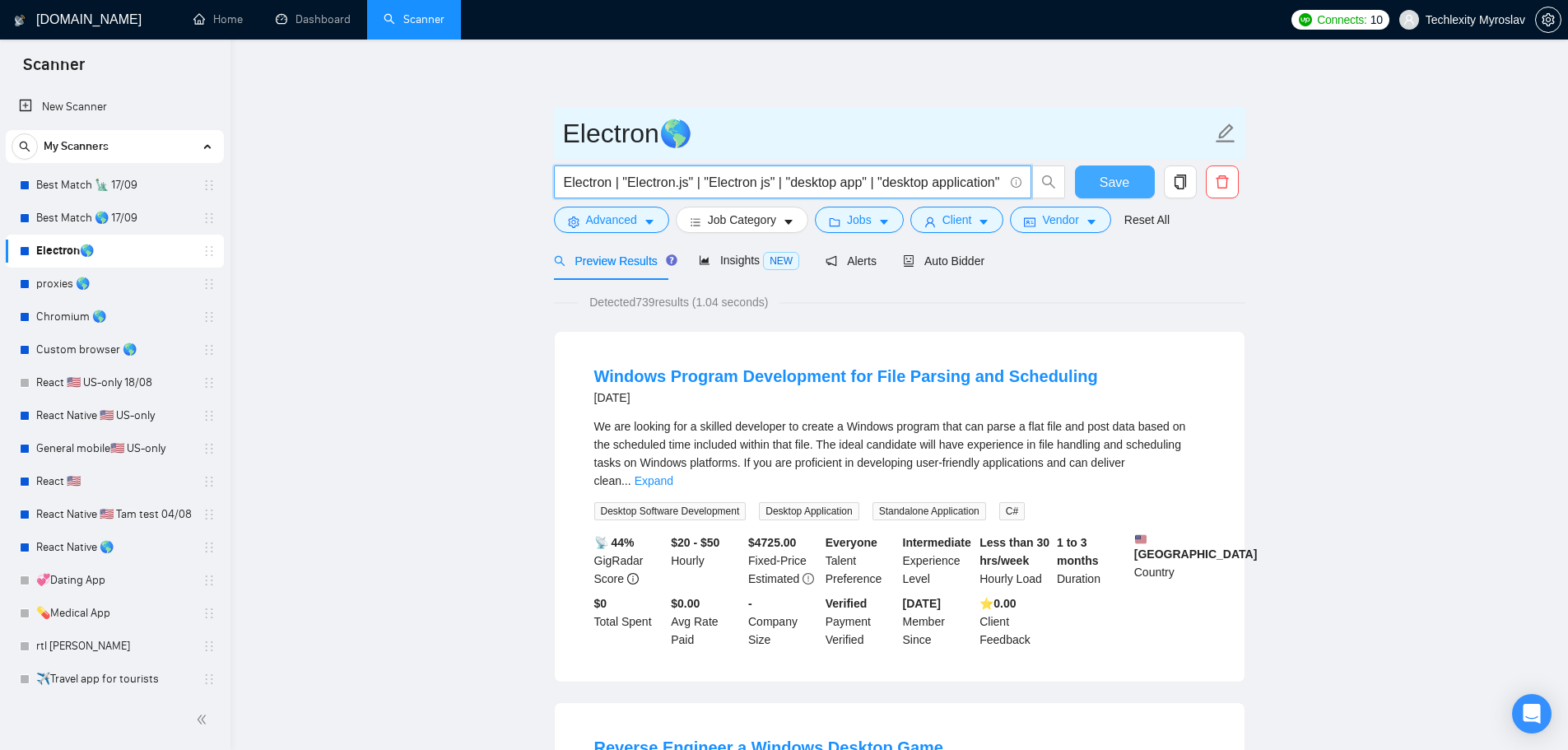
click at [826, 156] on span "Electron🌎" at bounding box center [899, 133] width 691 height 52
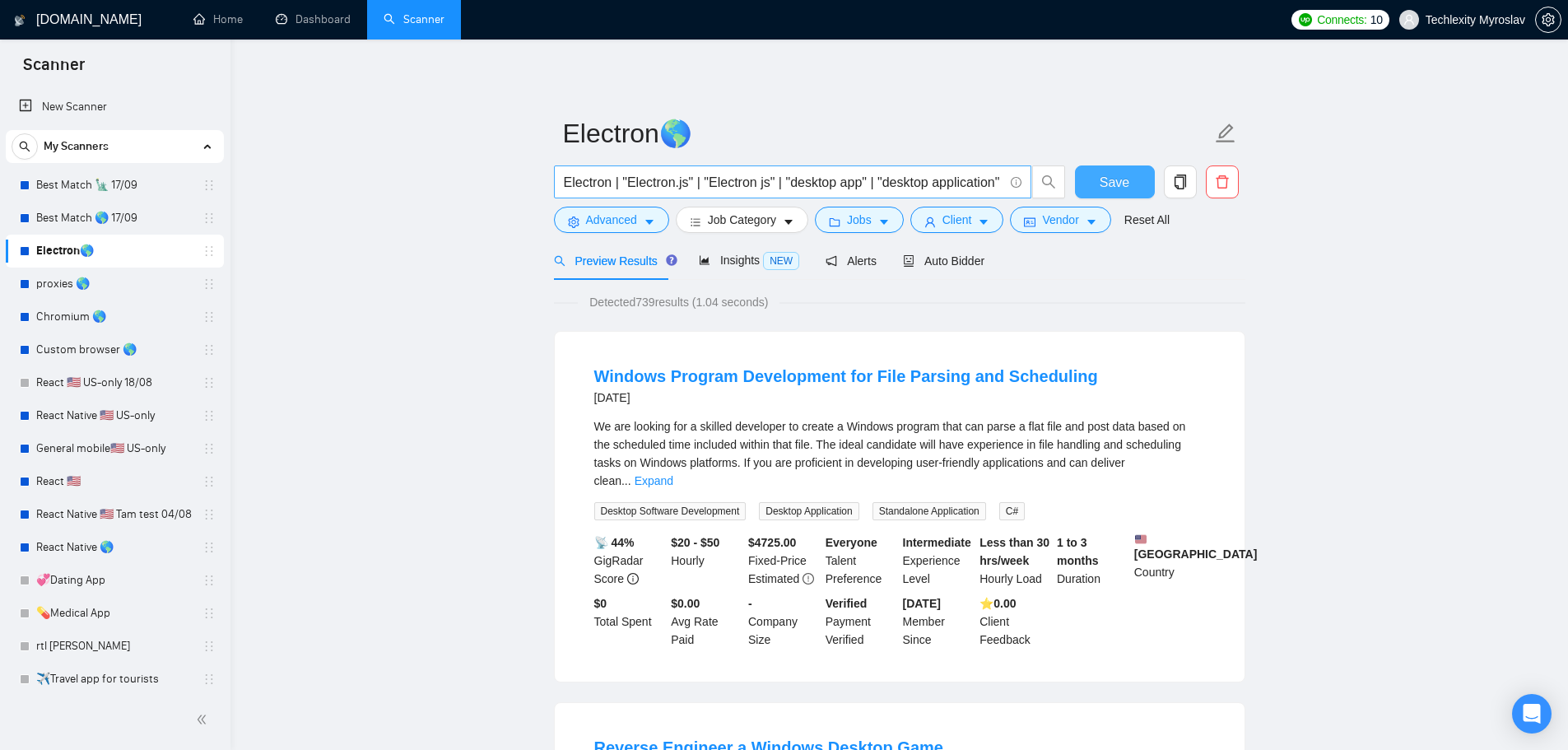
click at [864, 181] on input "Electron | "Electron.js" | "Electron js" | "desktop app" | "desktop application"" at bounding box center [784, 182] width 439 height 20
click at [98, 281] on link "proxies 🌎" at bounding box center [114, 284] width 156 height 33
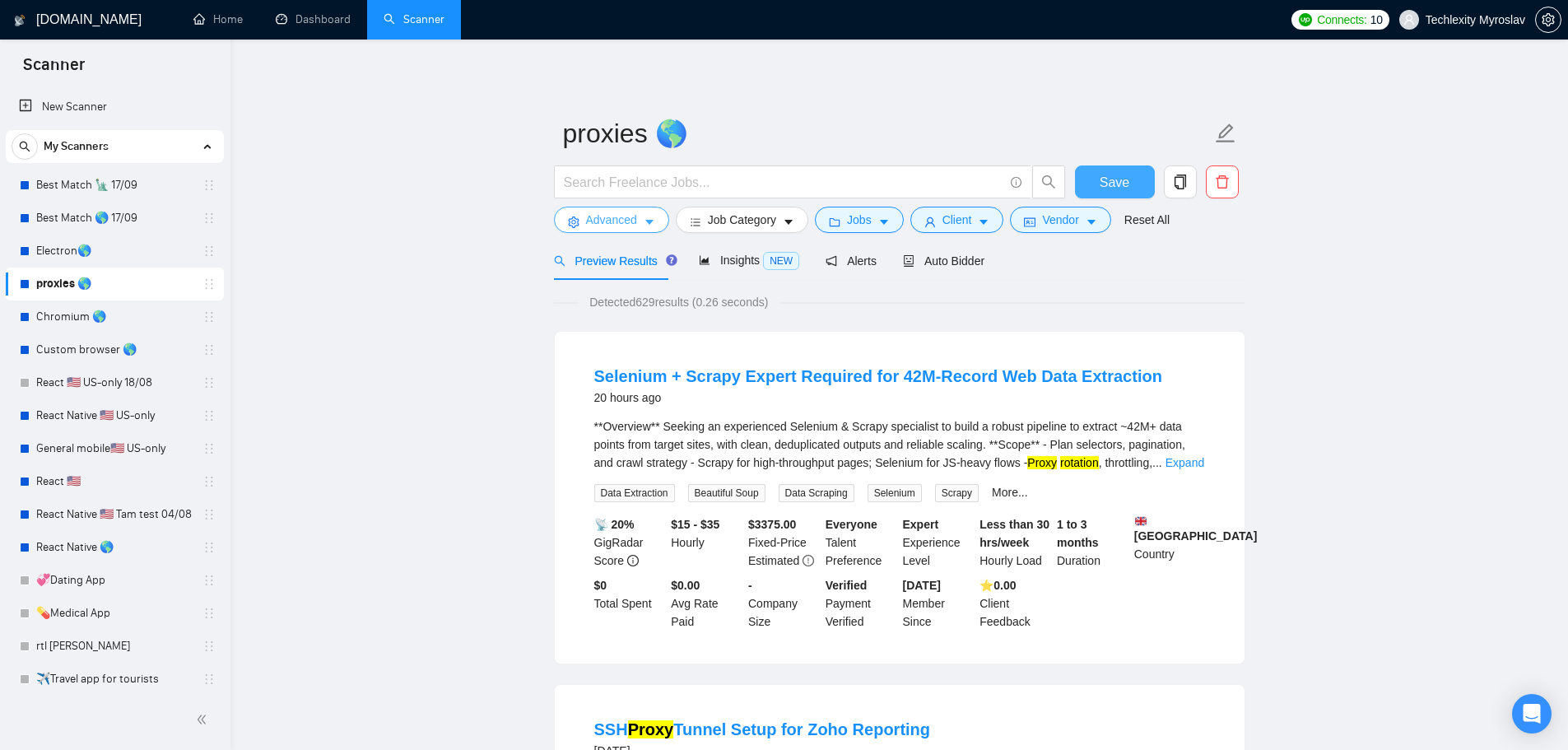
click at [597, 214] on span "Advanced" at bounding box center [611, 219] width 51 height 18
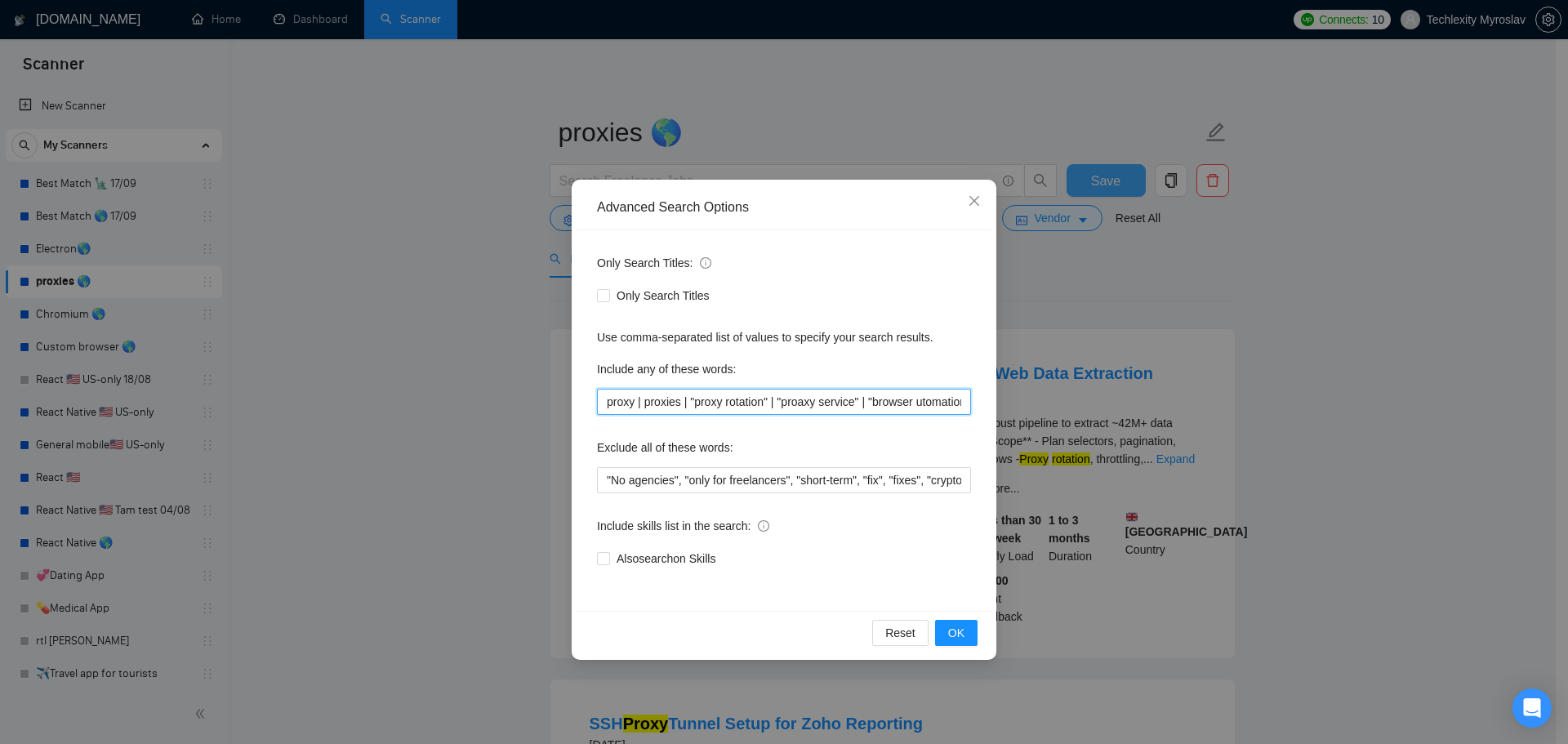
scroll to position [0, 380]
drag, startPoint x: 835, startPoint y: 404, endPoint x: 1186, endPoint y: 415, distance: 351.2
click at [1186, 415] on div "Advanced Search Options Only Search Titles: Only Search Titles Use comma-separa…" at bounding box center [784, 372] width 1568 height 744
click at [867, 404] on input "proxy | proxies | "proxy rotation" | "proaxy service" | "browser utomation" | "…" at bounding box center [784, 402] width 374 height 26
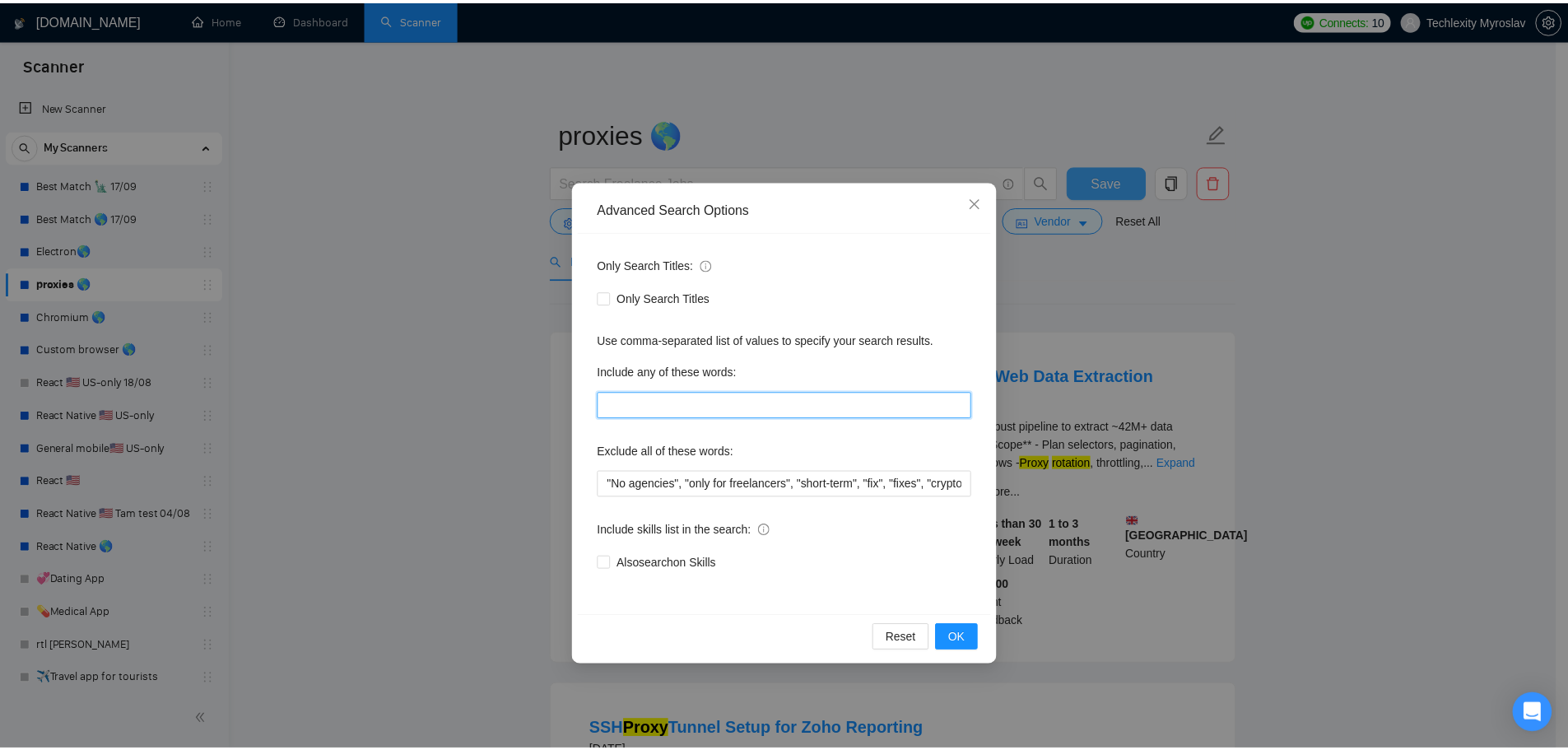
scroll to position [0, 0]
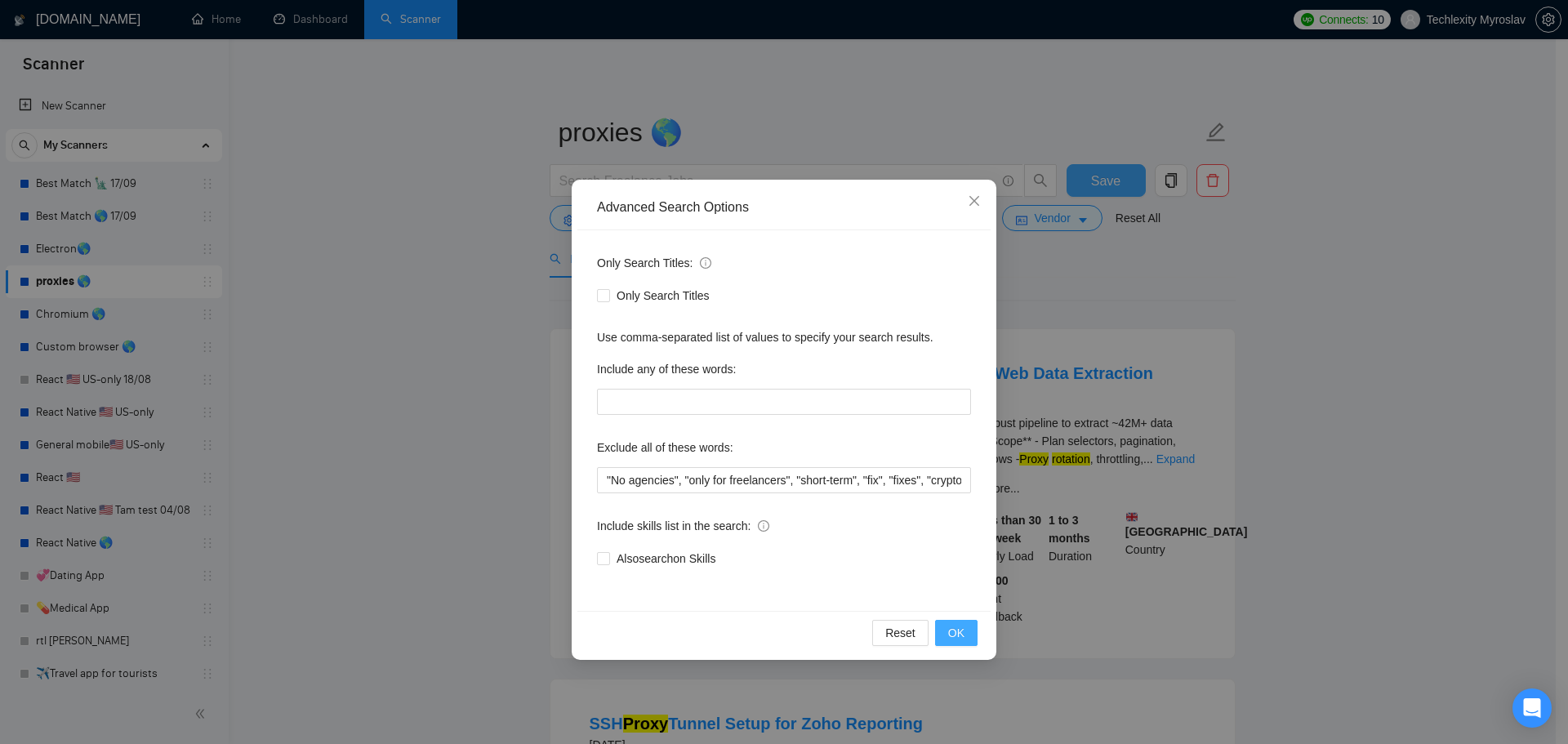
click at [965, 636] on button "OK" at bounding box center [957, 632] width 42 height 26
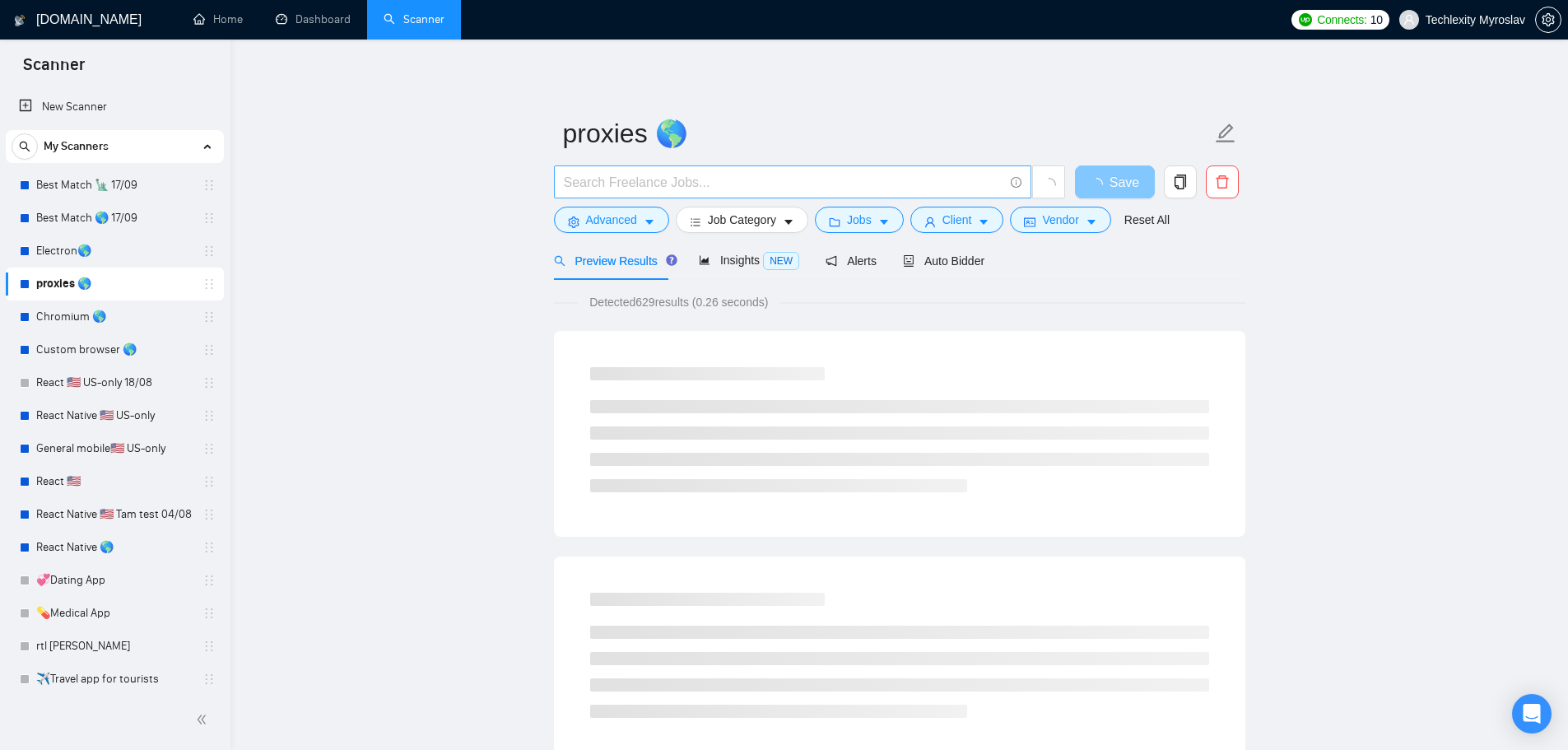
click at [626, 185] on input "text" at bounding box center [784, 182] width 439 height 20
paste input "proxy | proxies | "proxy rotation" | "proaxy service" | "browser utomation" | "…"
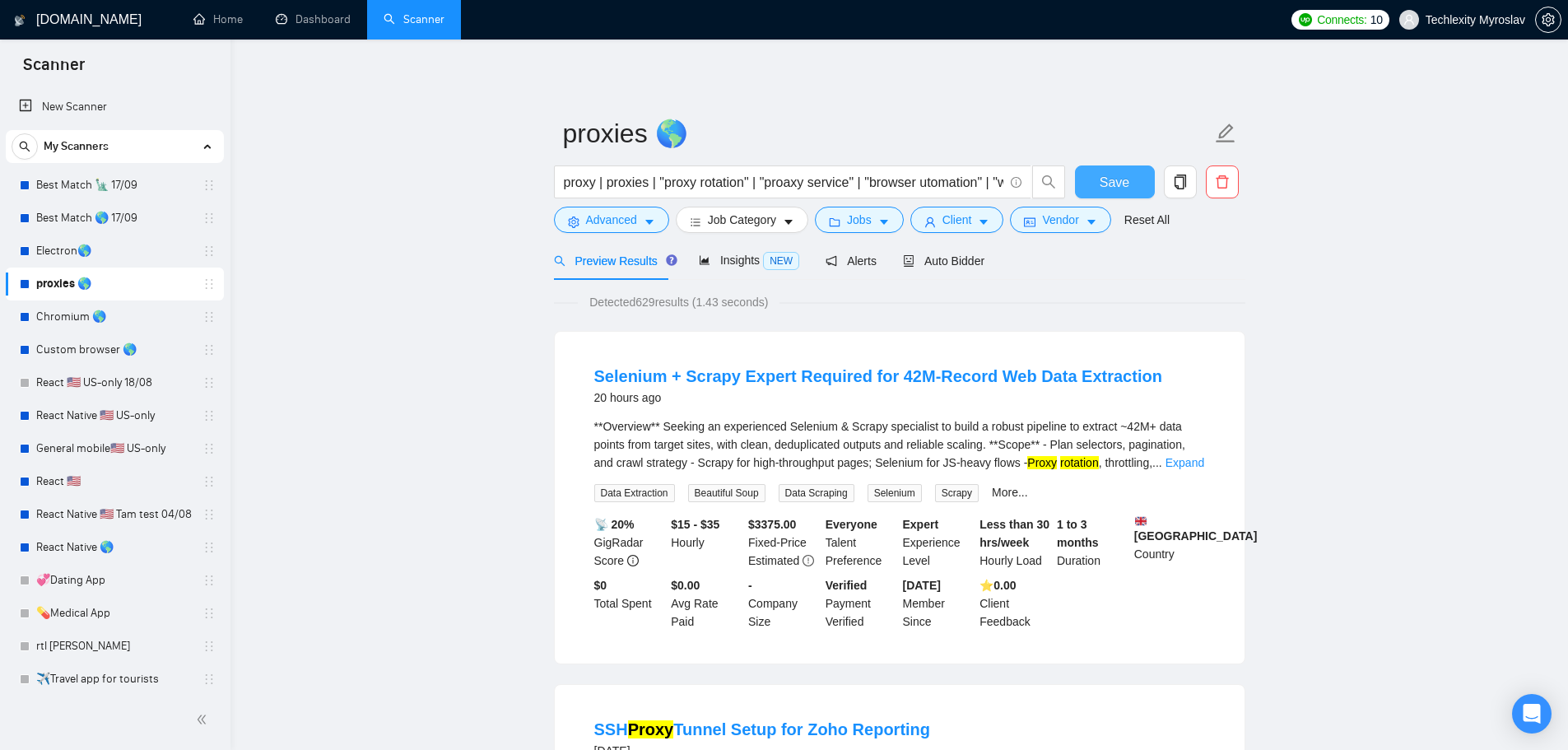
click at [1112, 177] on span "Save" at bounding box center [1115, 182] width 30 height 20
drag, startPoint x: 620, startPoint y: 181, endPoint x: 519, endPoint y: 174, distance: 101.2
click at [602, 178] on input "proxy | proxies | "proxy rotation" | "proaxy service" | "browser utomation" | "…" at bounding box center [784, 182] width 439 height 20
click at [615, 191] on input "proxy | proxies | "proxy rotation" | "proaxy service" | "browser utomation" | "…" at bounding box center [784, 182] width 439 height 20
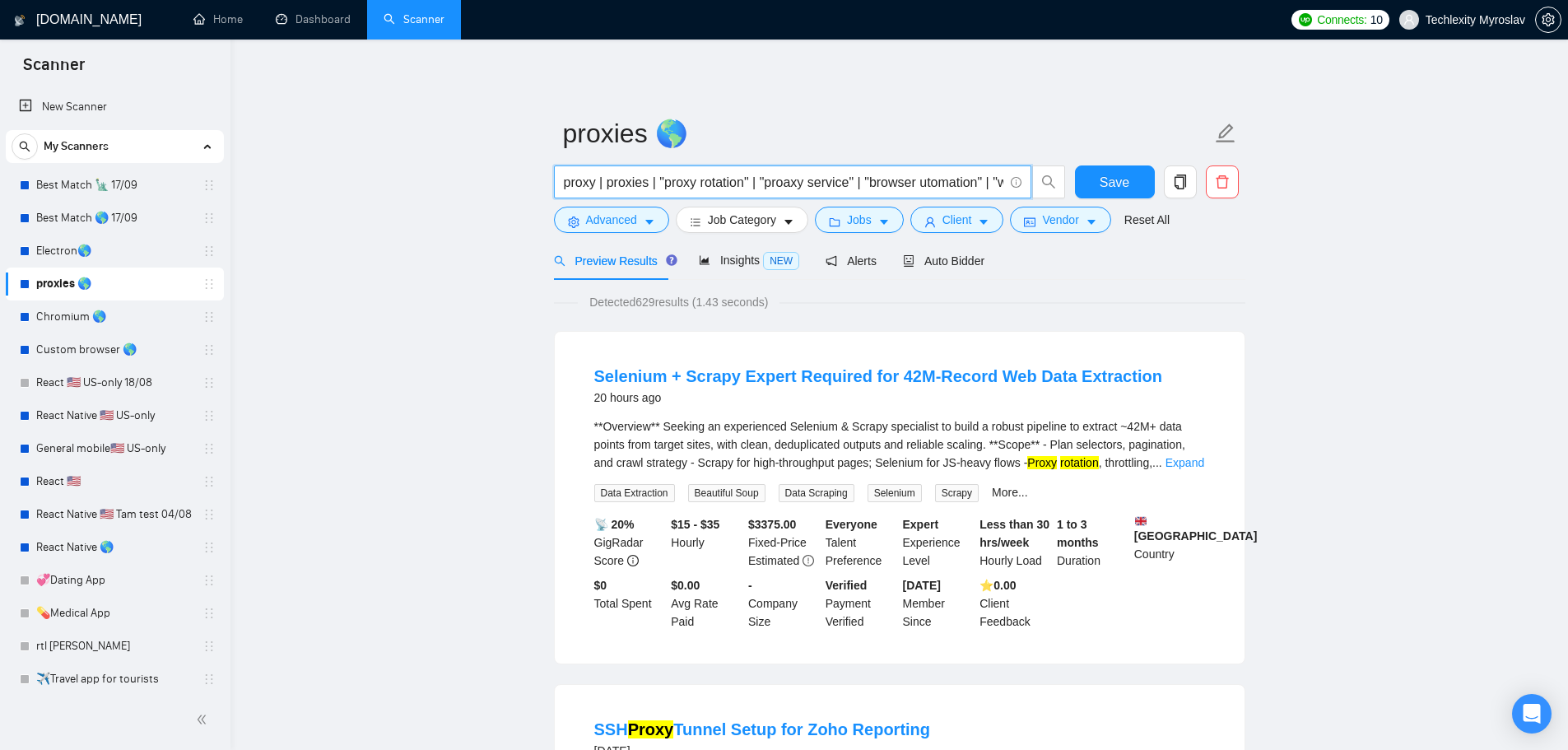
drag, startPoint x: 603, startPoint y: 188, endPoint x: 596, endPoint y: 187, distance: 7.1
click at [596, 187] on input "proxy | proxies | "proxy rotation" | "proaxy service" | "browser utomation" | "…" at bounding box center [784, 182] width 439 height 20
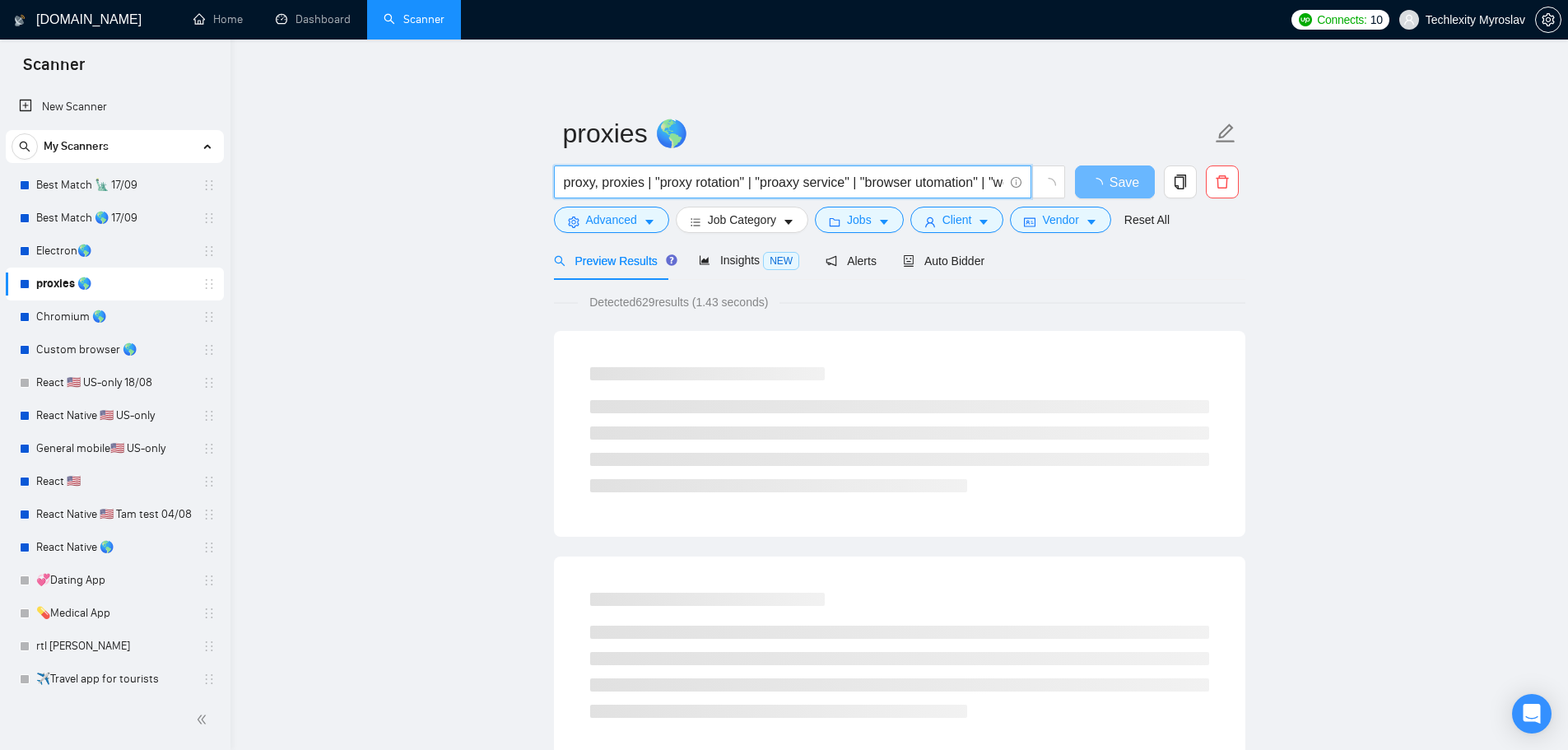
drag, startPoint x: 652, startPoint y: 182, endPoint x: 642, endPoint y: 182, distance: 10.0
click at [642, 182] on input "proxy, proxies | "proxy rotation" | "proaxy service" | "browser utomation" | "w…" at bounding box center [784, 182] width 439 height 20
drag, startPoint x: 751, startPoint y: 184, endPoint x: 742, endPoint y: 188, distance: 9.8
click at [742, 188] on input "proxy, proxies, "proxy rotation" | "proaxy service" | "browser utomation" | "we…" at bounding box center [784, 182] width 439 height 20
click at [843, 190] on input "proxy, proxies, "proxy rotation", "proaxy service" | "browser utomation" | "web…" at bounding box center [784, 182] width 439 height 20
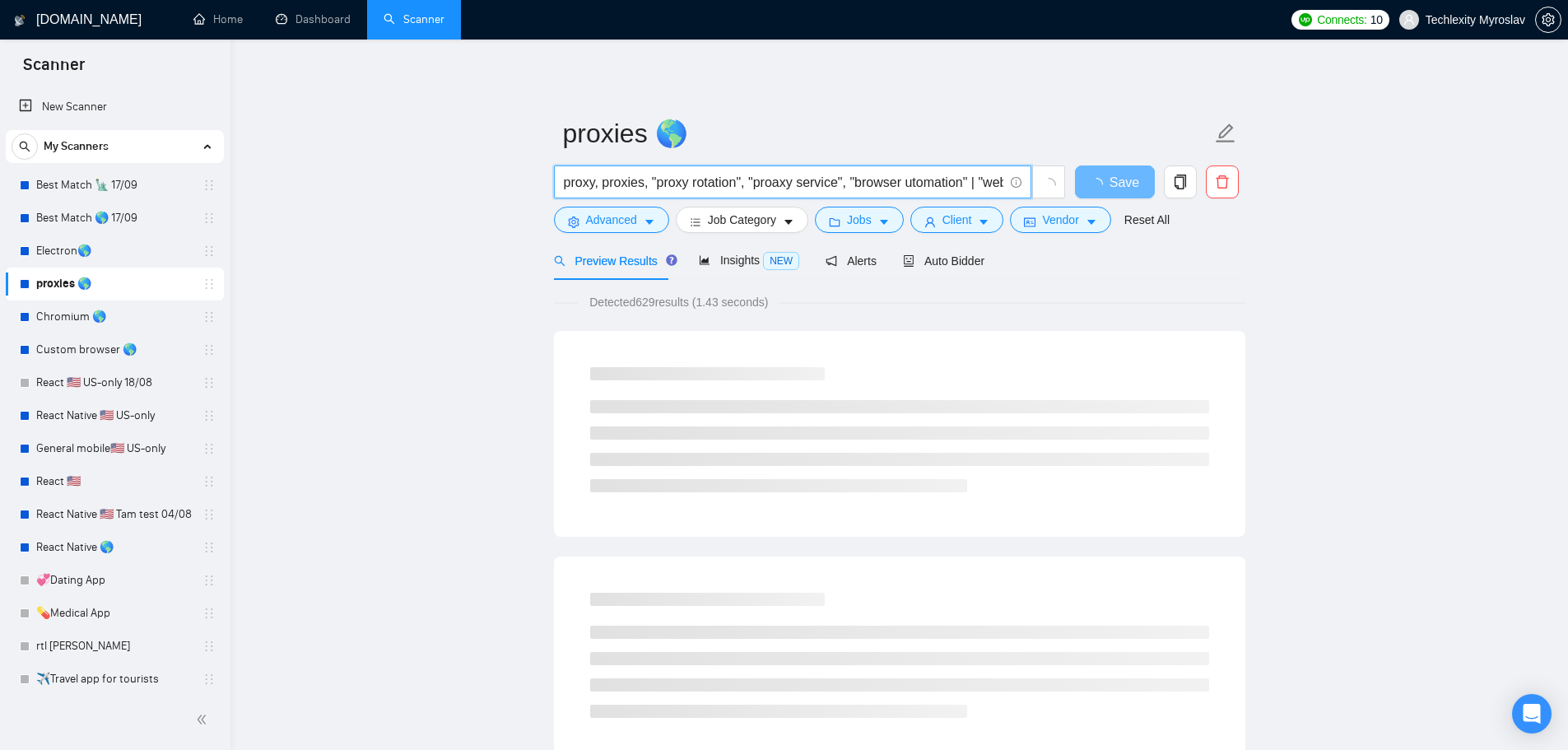
drag, startPoint x: 977, startPoint y: 182, endPoint x: 969, endPoint y: 190, distance: 11.3
click at [969, 190] on input "proxy, proxies, "proxy rotation", "proaxy service", "browser utomation" | "web …" at bounding box center [784, 182] width 439 height 20
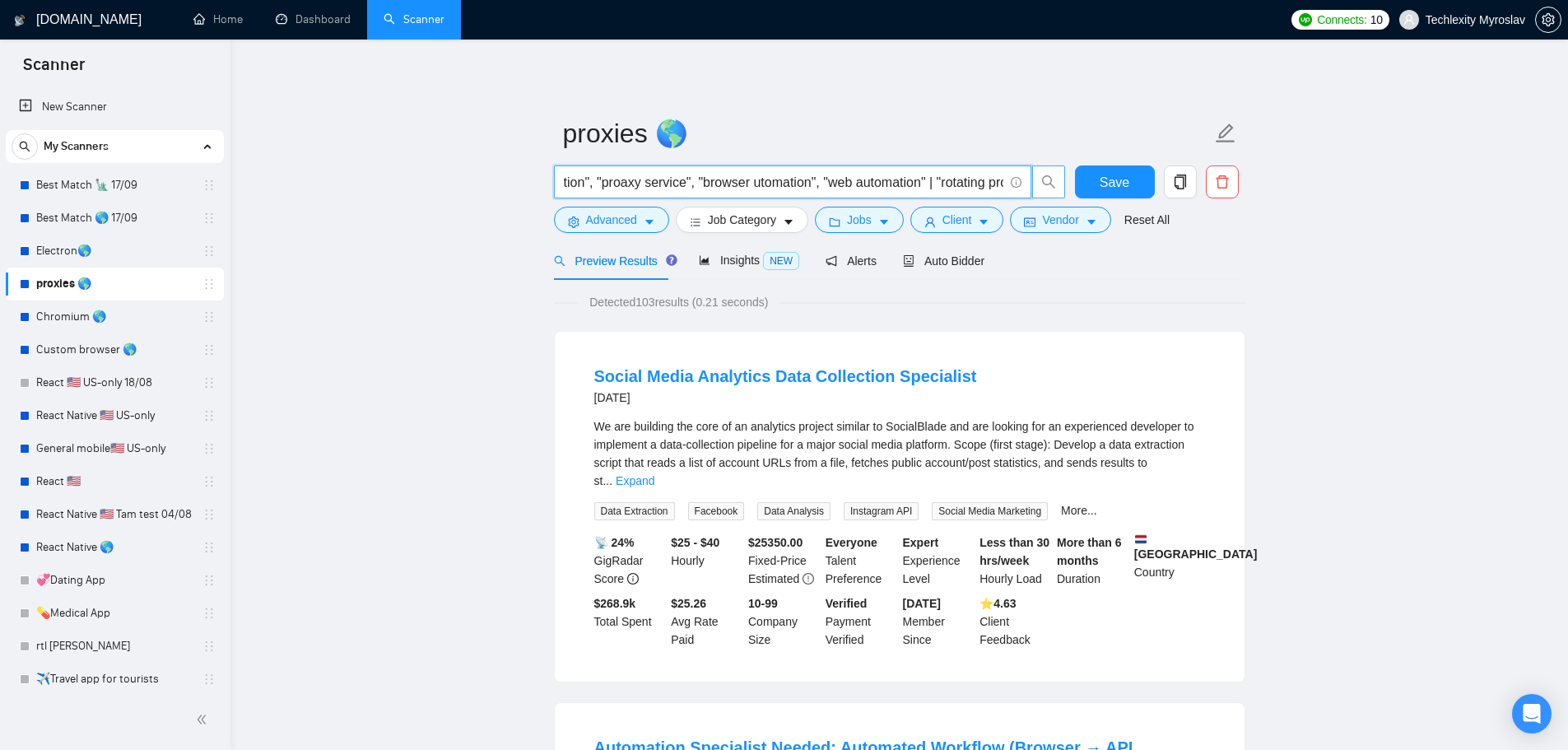
scroll to position [0, 388]
drag, startPoint x: 980, startPoint y: 189, endPoint x: 1064, endPoint y: 182, distance: 84.3
click at [1064, 182] on span "proxy, proxies, "proxy rotation", "proaxy service", "browser utomation", "web a…" at bounding box center [810, 181] width 512 height 33
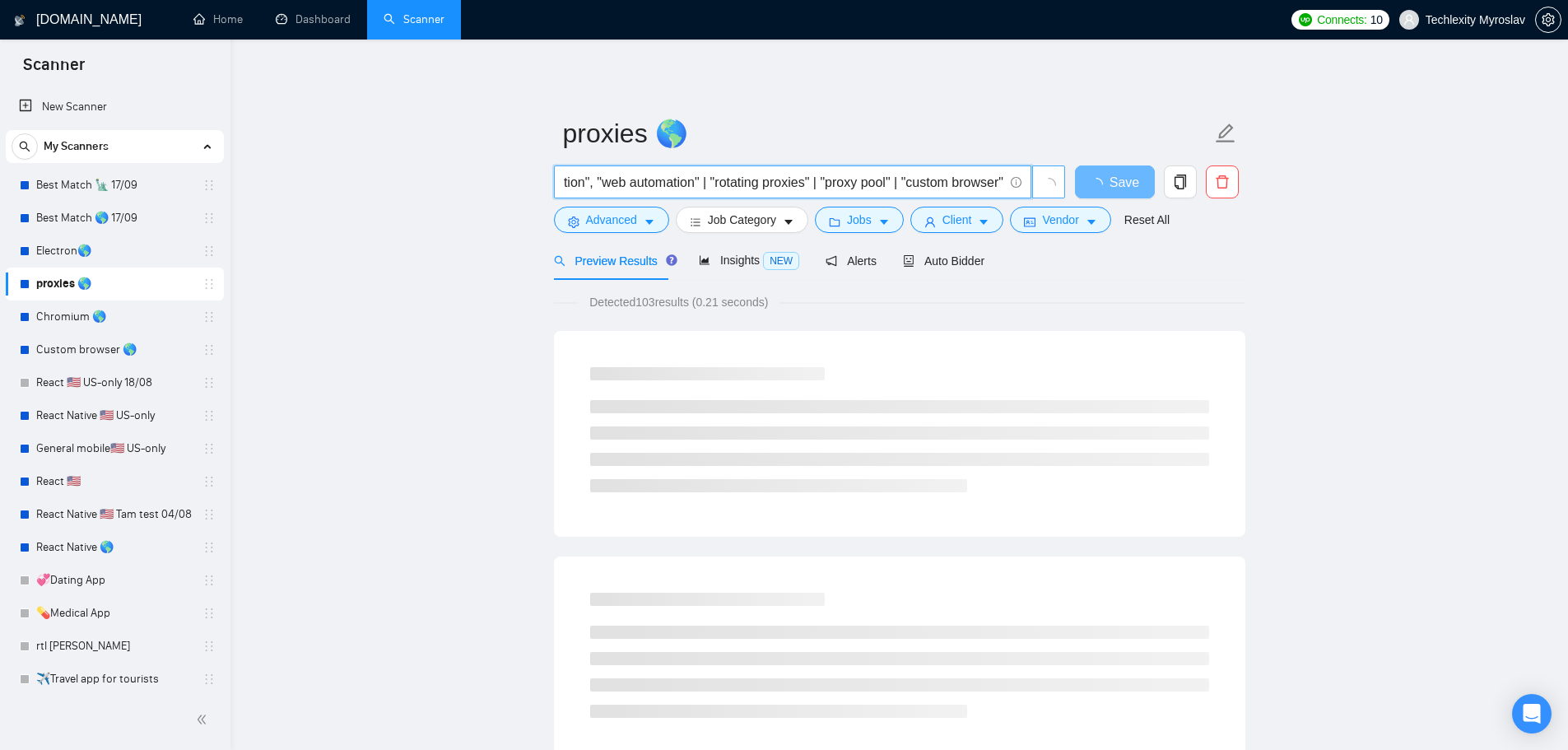
click at [718, 192] on input "proxy, proxies, "proxy rotation", "proaxy service", "browser utomation", "web a…" at bounding box center [784, 182] width 439 height 20
drag, startPoint x: 703, startPoint y: 187, endPoint x: 693, endPoint y: 191, distance: 10.8
click at [693, 191] on input "proxy, proxies, "proxy rotation", "proaxy service", "browser utomation", "web a…" at bounding box center [784, 182] width 439 height 20
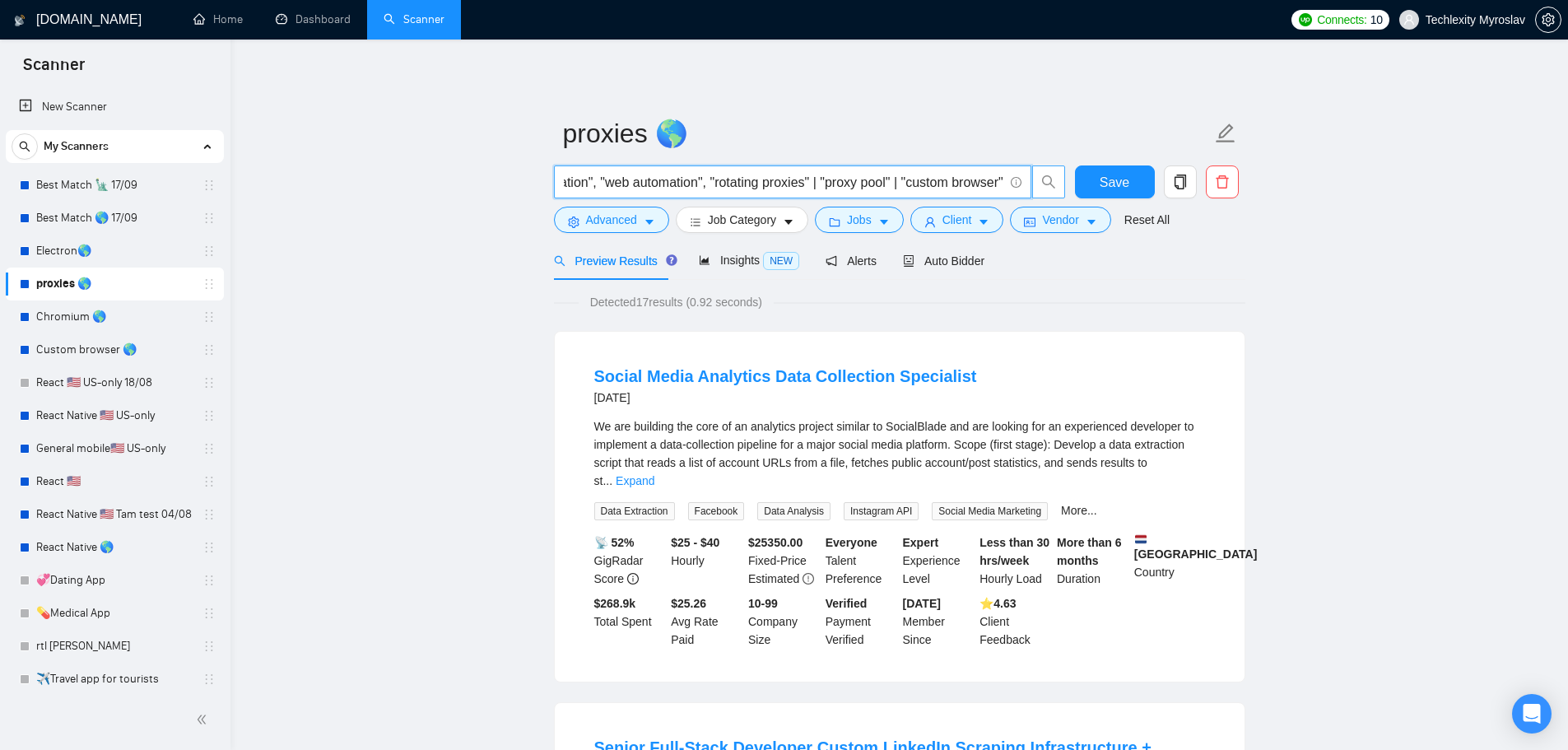
drag, startPoint x: 823, startPoint y: 187, endPoint x: 809, endPoint y: 191, distance: 14.6
click at [809, 191] on input "proxy, proxies, "proxy rotation", "proaxy service", "browser utomation", "web a…" at bounding box center [784, 182] width 439 height 20
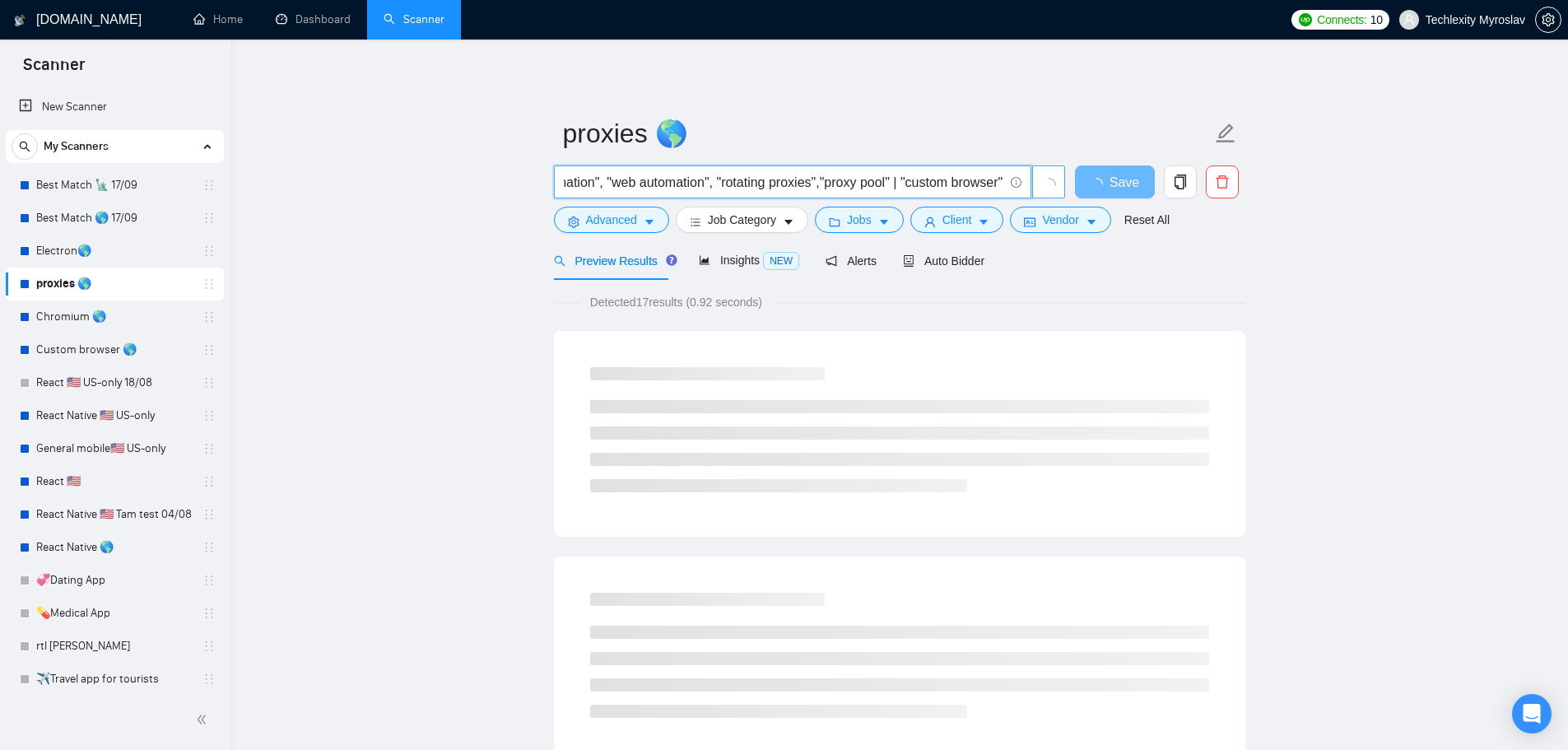
scroll to position [0, 376]
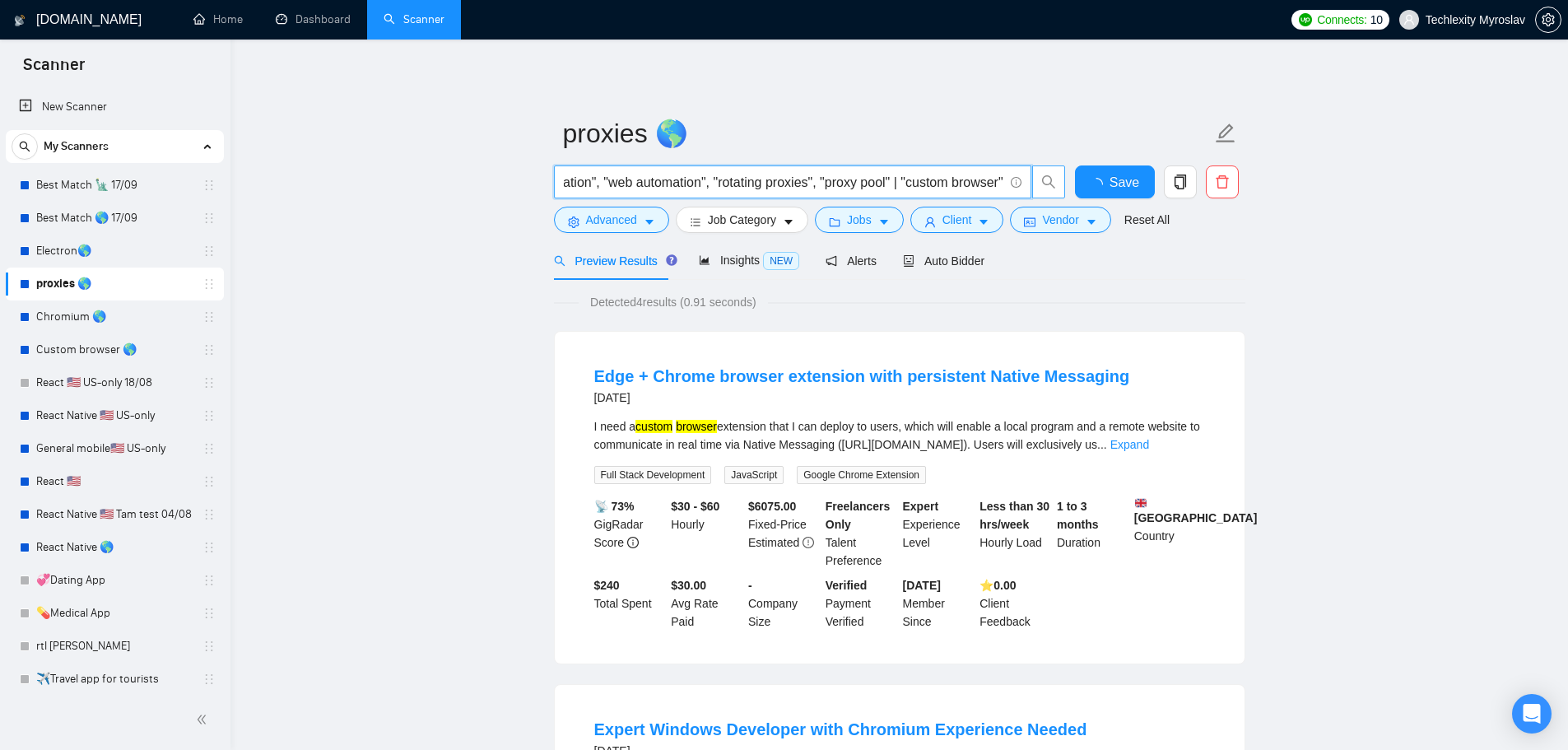
drag, startPoint x: 902, startPoint y: 183, endPoint x: 891, endPoint y: 187, distance: 11.7
click at [891, 187] on input "proxy, proxies, "proxy rotation", "proaxy service", "browser utomation", "web a…" at bounding box center [784, 182] width 439 height 20
drag, startPoint x: 961, startPoint y: 183, endPoint x: 1011, endPoint y: 182, distance: 50.0
click at [1011, 182] on span "proxy, proxies, "proxy rotation", "proaxy service", "browser utomation", "web a…" at bounding box center [792, 181] width 477 height 33
click at [991, 181] on input "proxy, proxies, "proxy rotation", "proaxy service", "browser utomation", "web a…" at bounding box center [784, 182] width 439 height 20
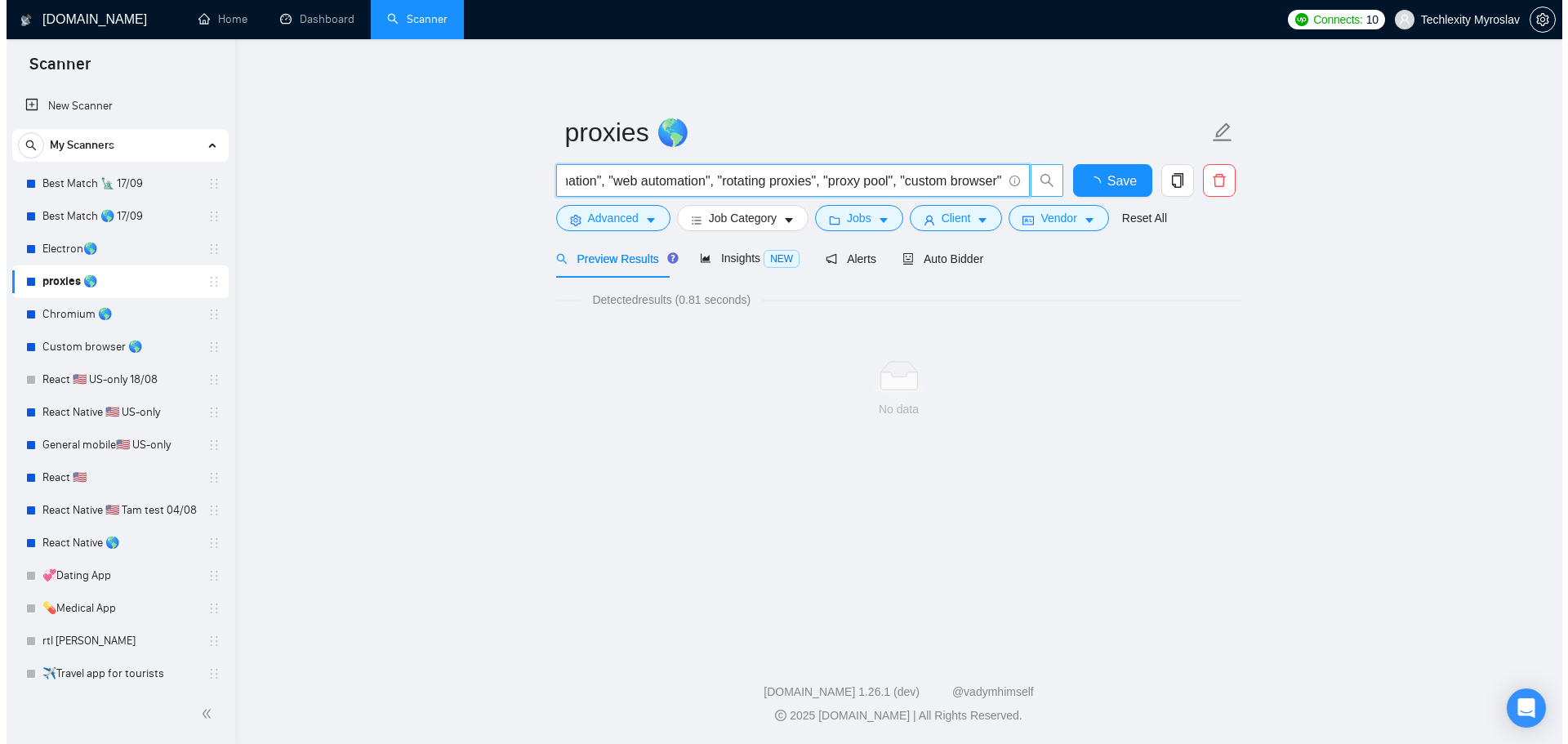
scroll to position [0, 0]
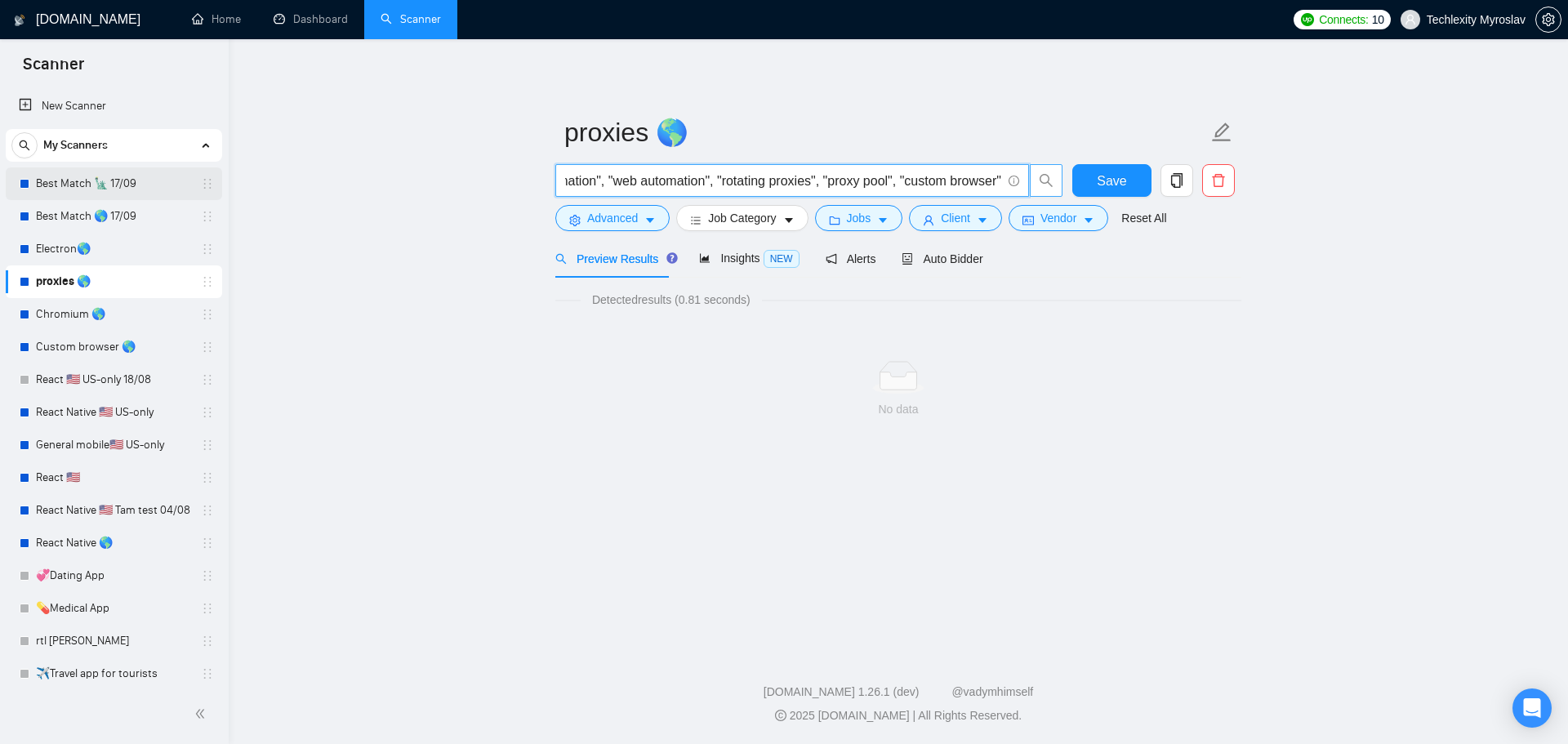
type input "proxy, proxies, "proxy rotation", "proaxy service", "browser utomation", "web a…"
click at [830, 181] on input "proxy, proxies, "proxy rotation", "proaxy service", "browser utomation", "web a…" at bounding box center [783, 181] width 436 height 20
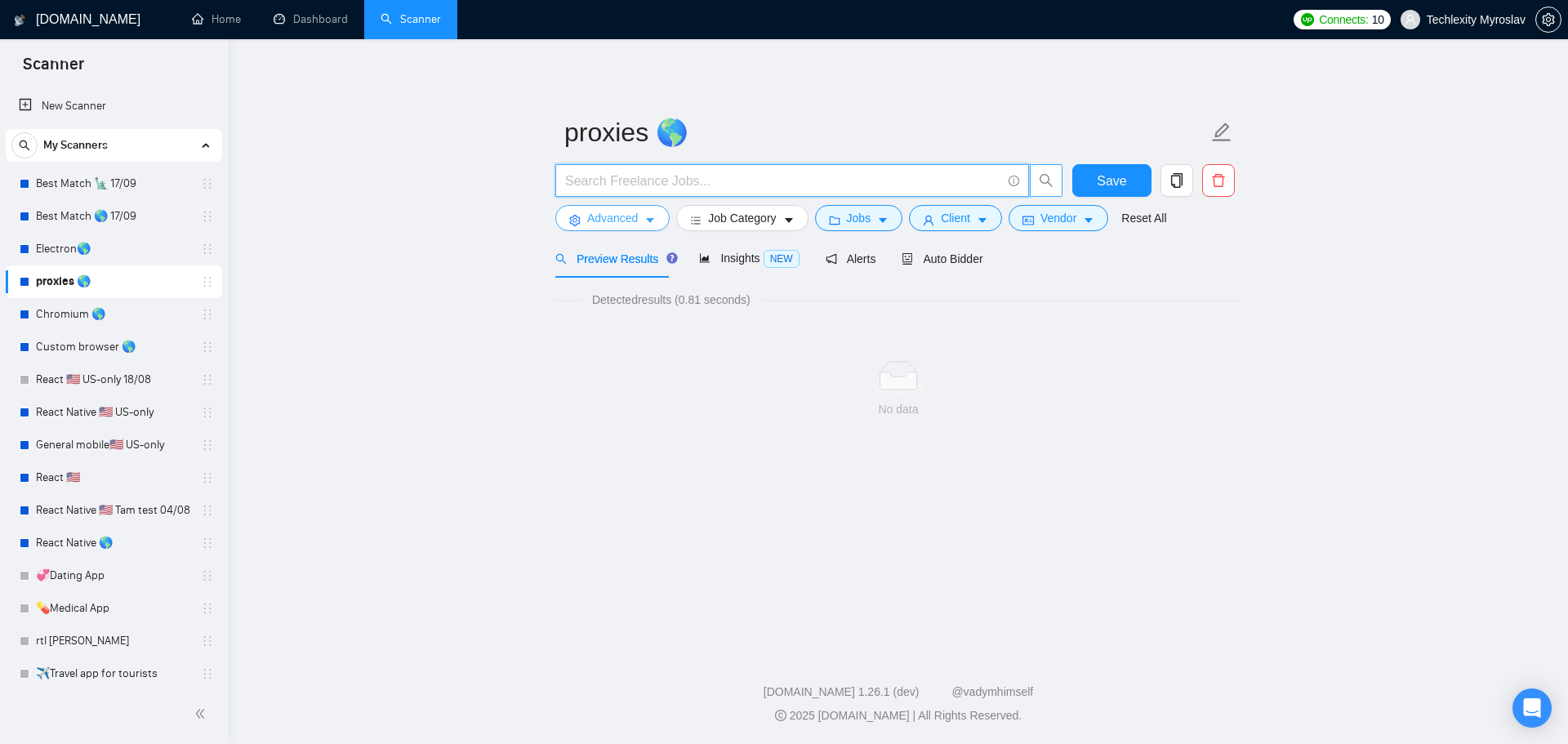
click at [590, 221] on span "Advanced" at bounding box center [612, 217] width 51 height 18
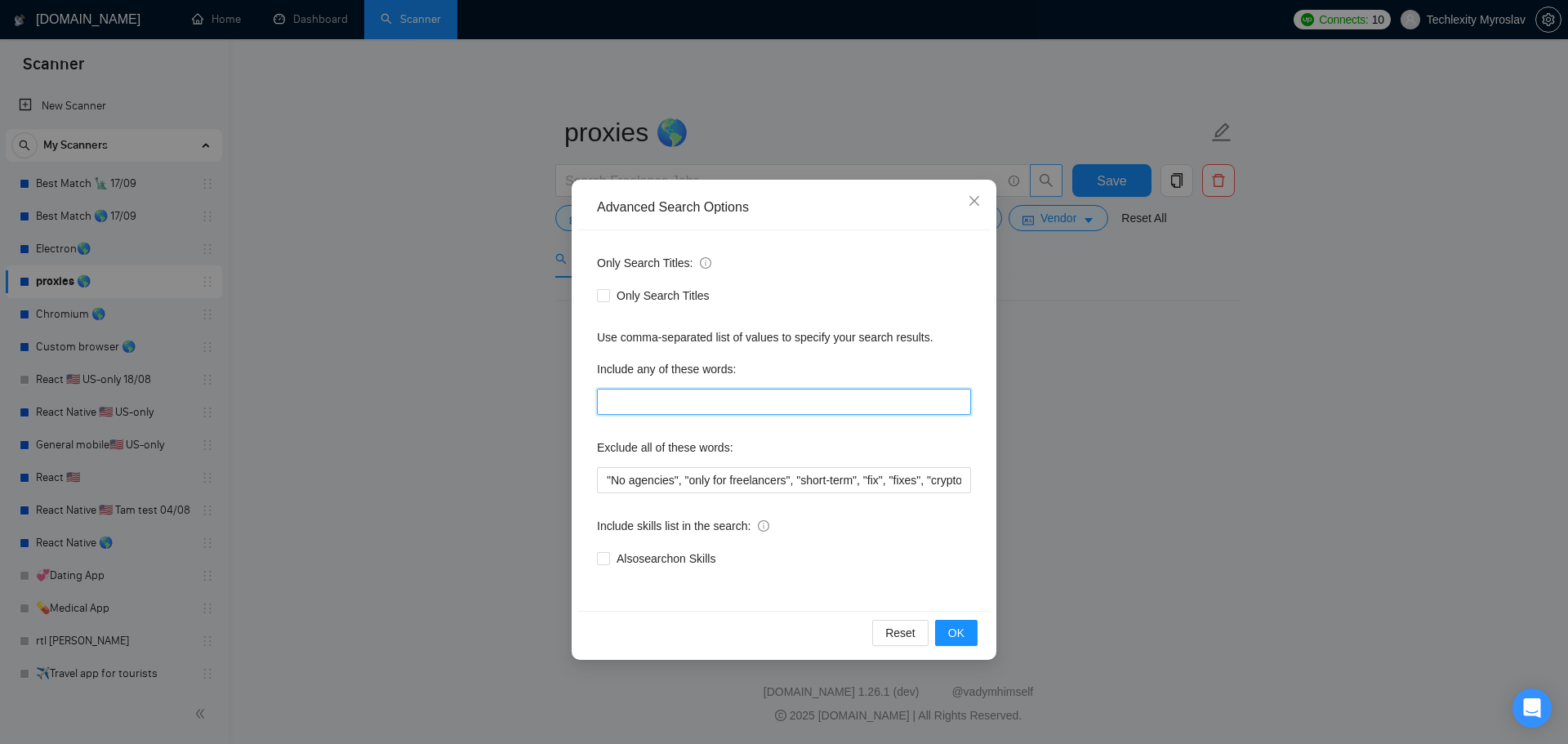
click at [669, 403] on input "text" at bounding box center [784, 402] width 374 height 26
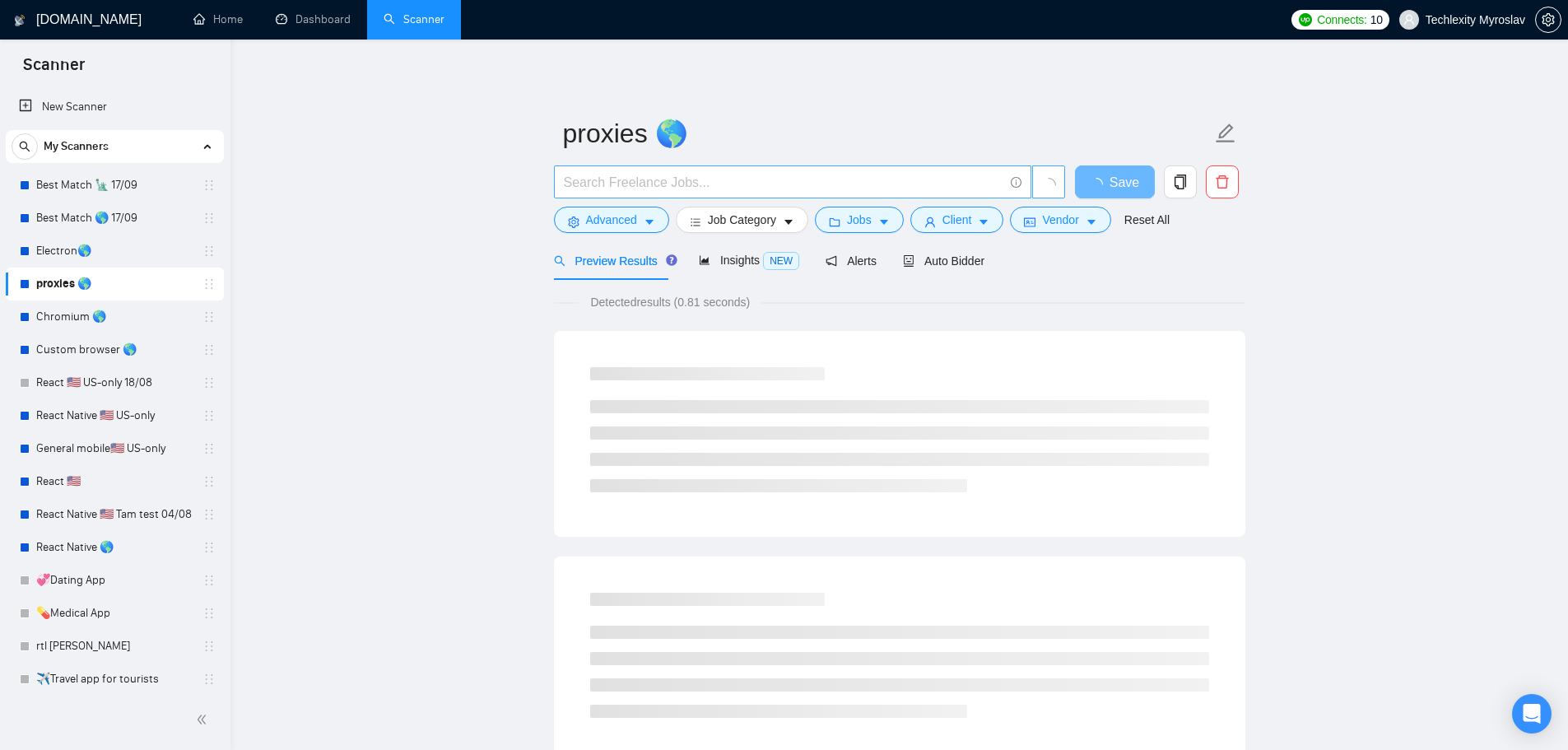
click at [638, 183] on input "text" at bounding box center [784, 182] width 439 height 20
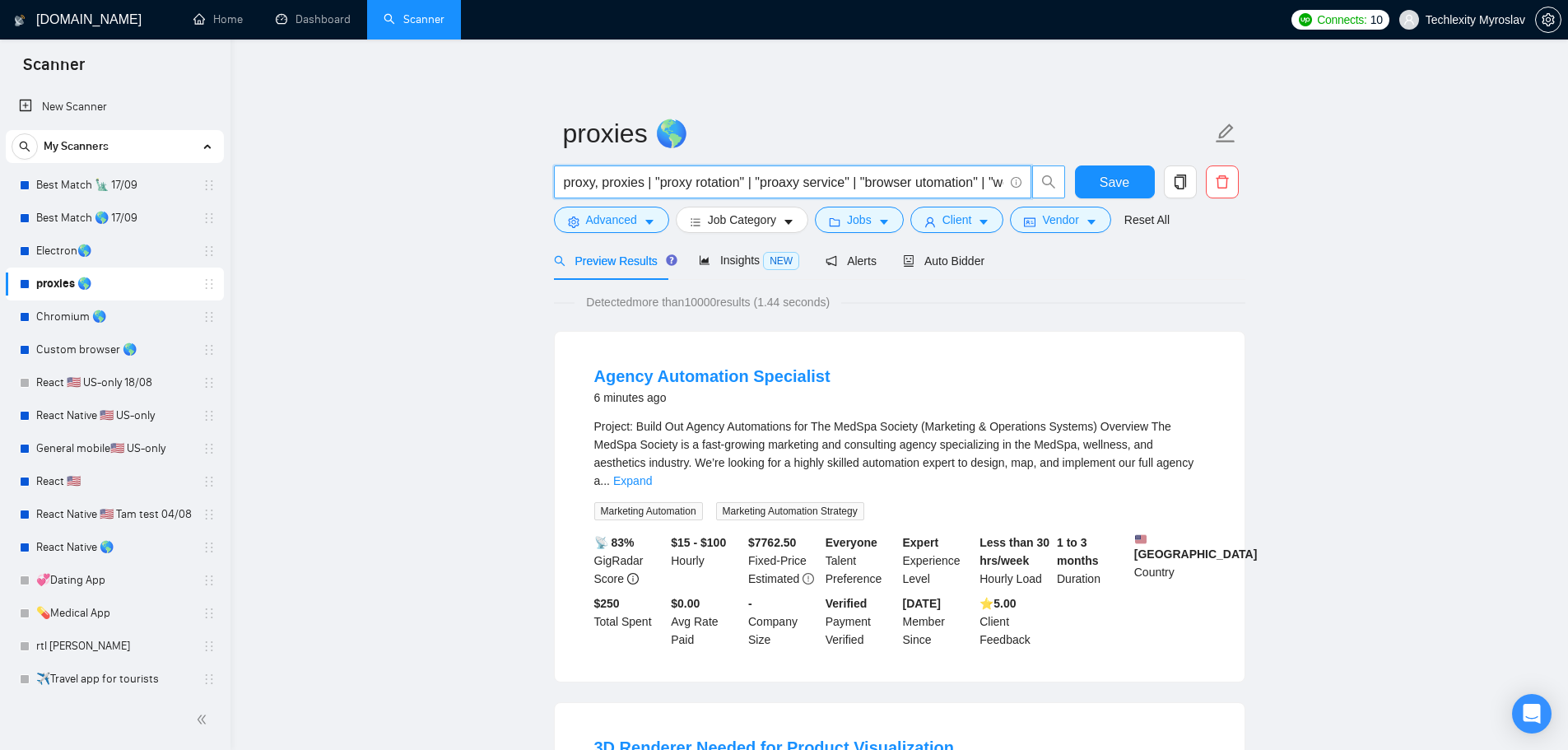
type input "proxy | proxies | "proxy rotation" | "proaxy service" | "browser utomation" | "…"
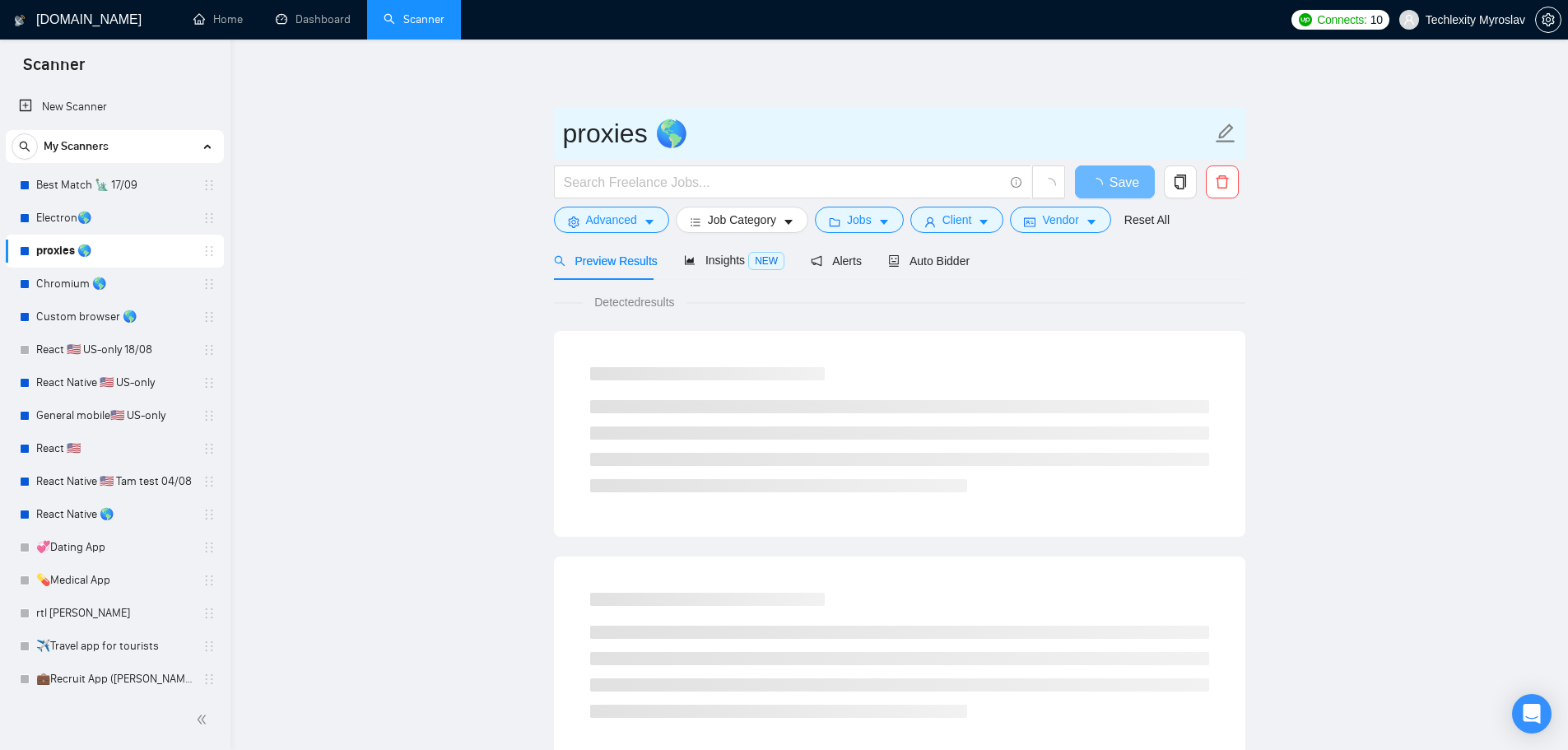
click at [703, 141] on input "proxies 🌎" at bounding box center [887, 133] width 649 height 41
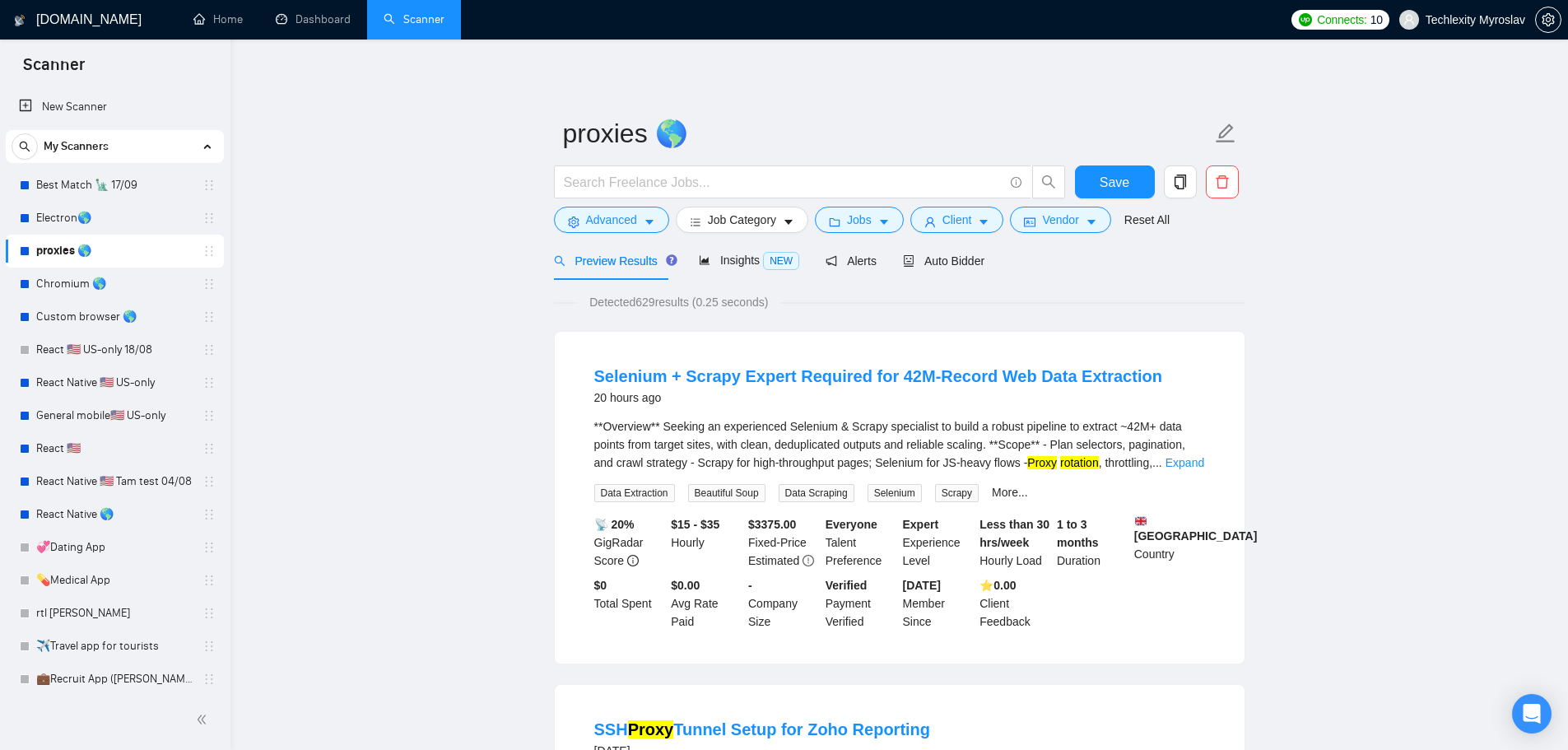
click at [72, 184] on link "Best Match 🗽 17/09" at bounding box center [114, 184] width 156 height 33
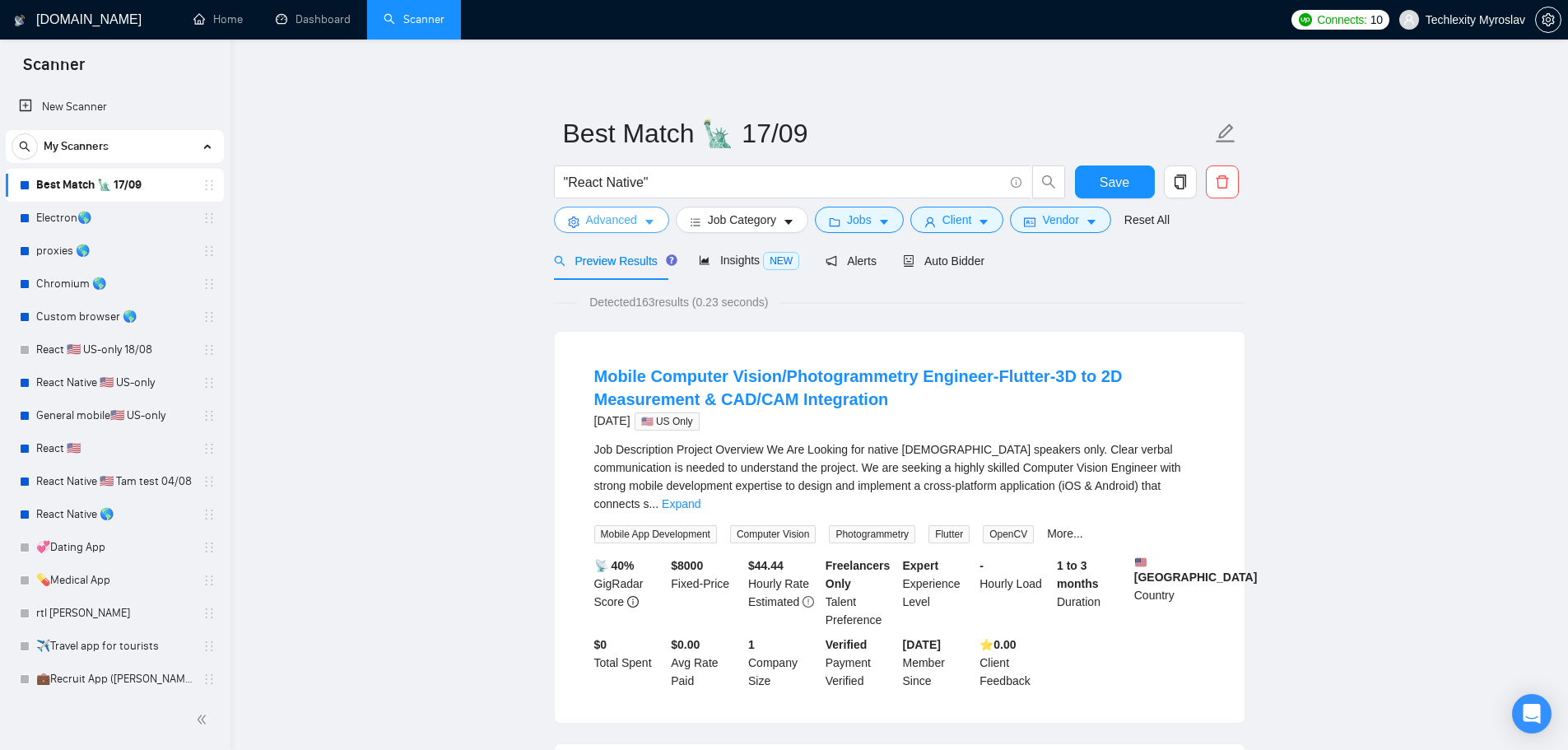
click at [595, 214] on span "Advanced" at bounding box center [611, 219] width 51 height 18
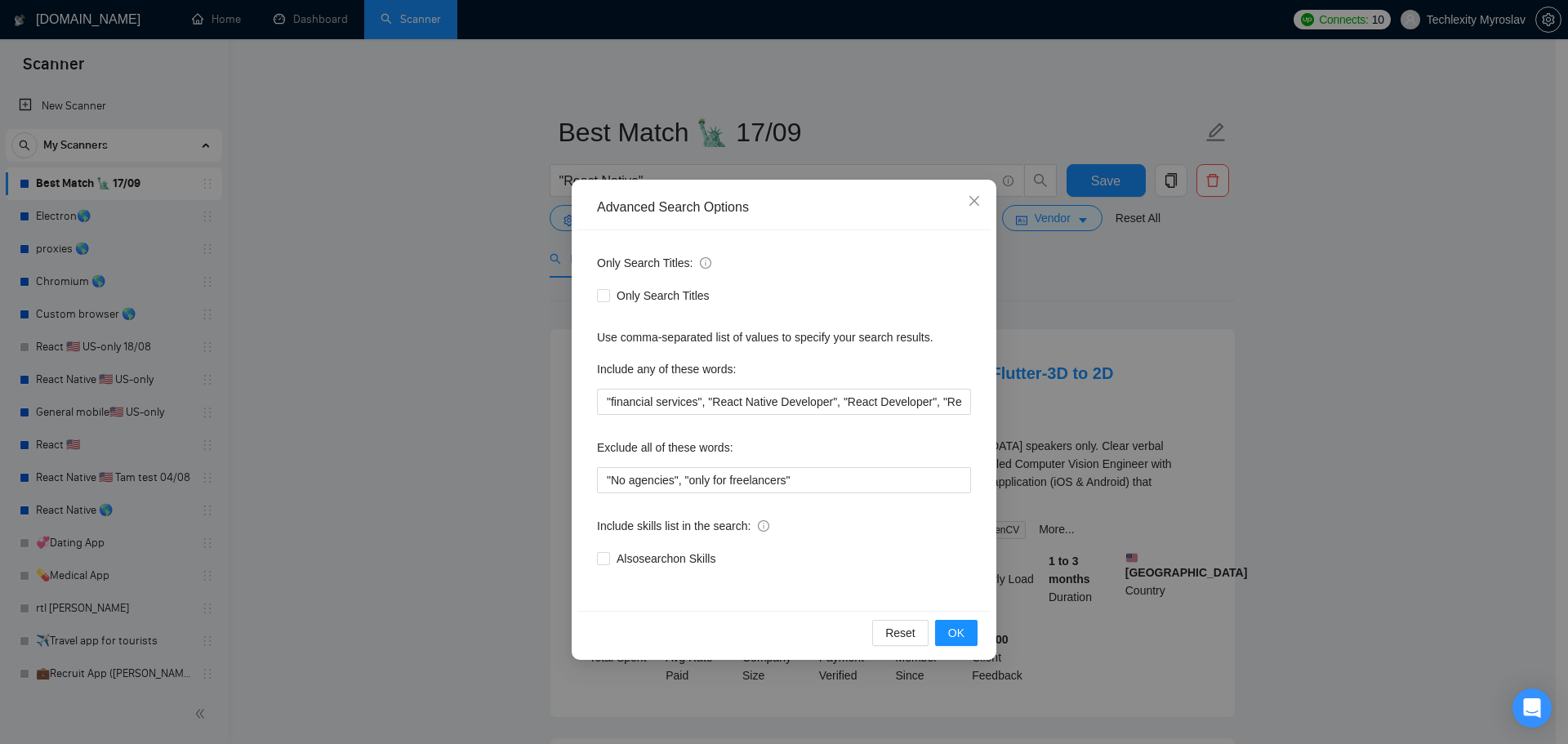
click at [460, 128] on div "Advanced Search Options Only Search Titles: Only Search Titles Use comma-separa…" at bounding box center [784, 372] width 1568 height 744
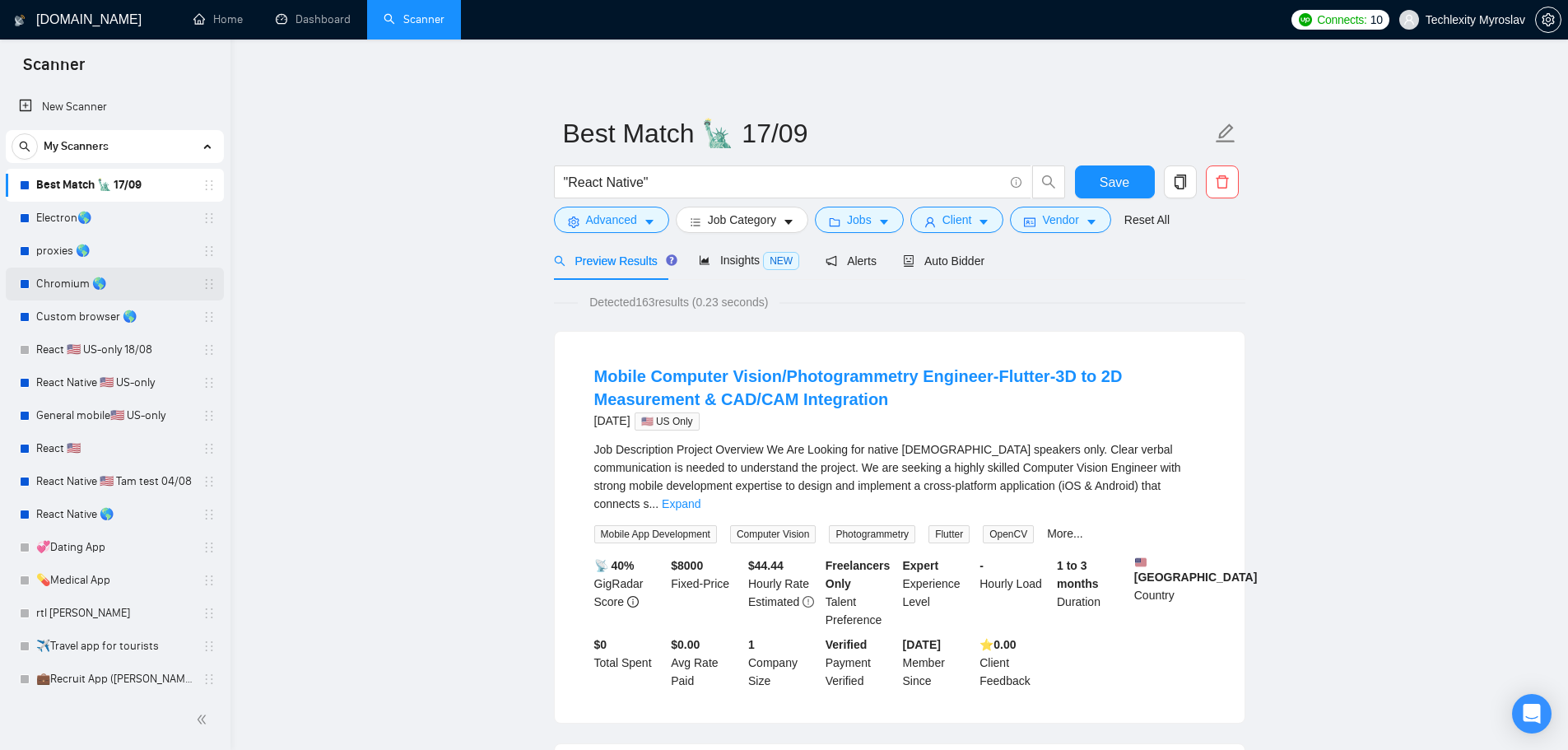
click at [101, 285] on link "Chromium 🌎" at bounding box center [114, 284] width 156 height 33
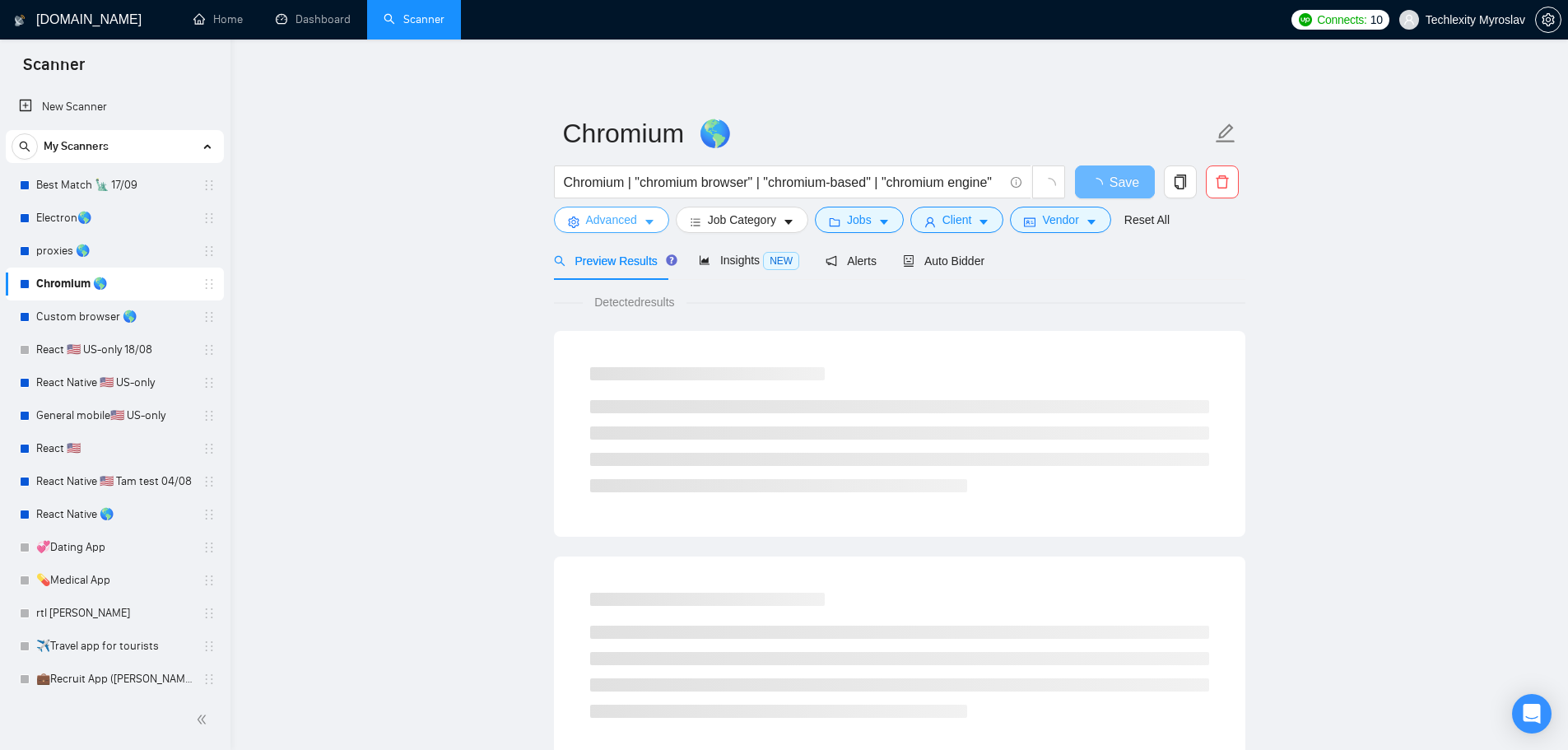
click at [577, 221] on icon "setting" at bounding box center [573, 222] width 11 height 11
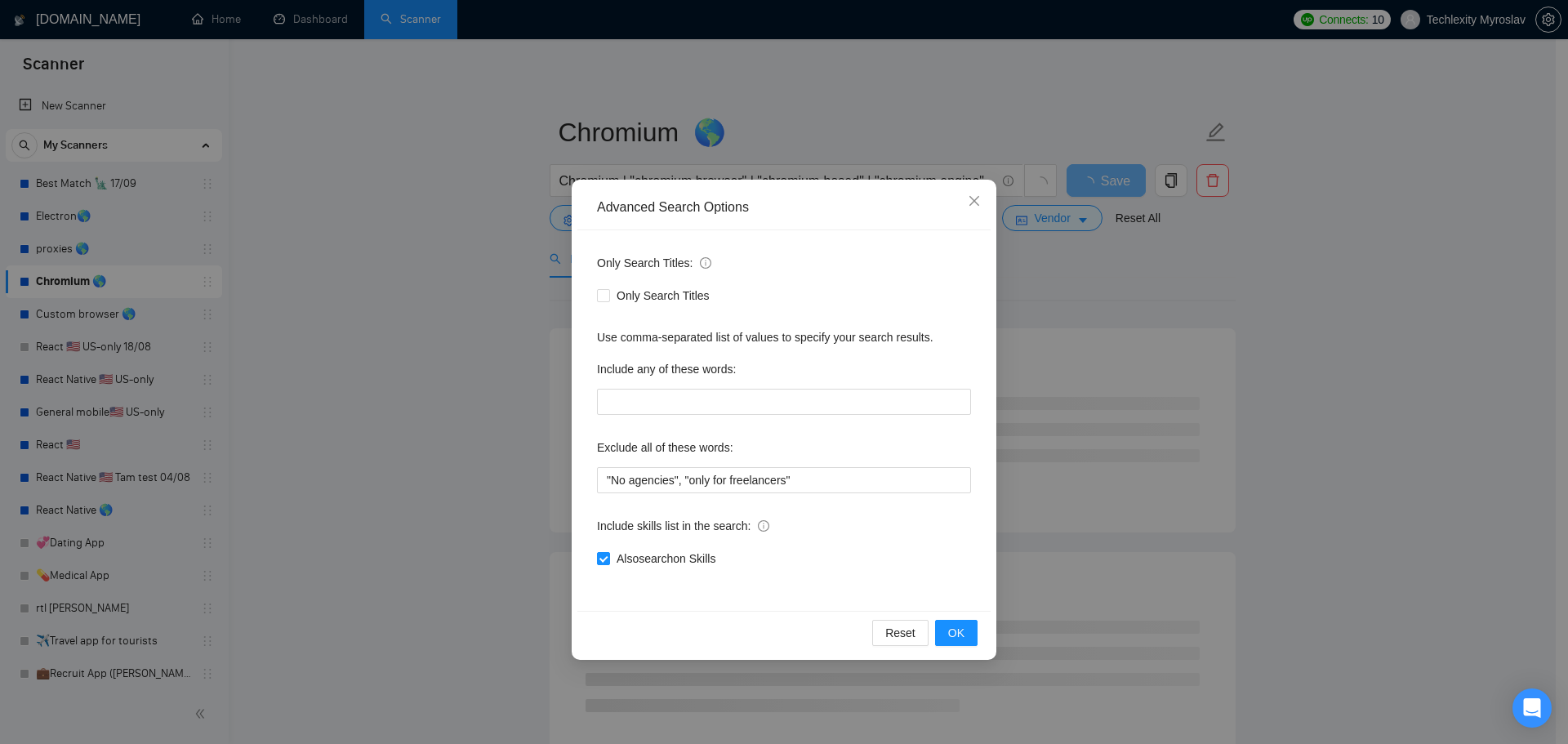
click at [384, 262] on div "Advanced Search Options Only Search Titles: Only Search Titles Use comma-separa…" at bounding box center [784, 372] width 1568 height 744
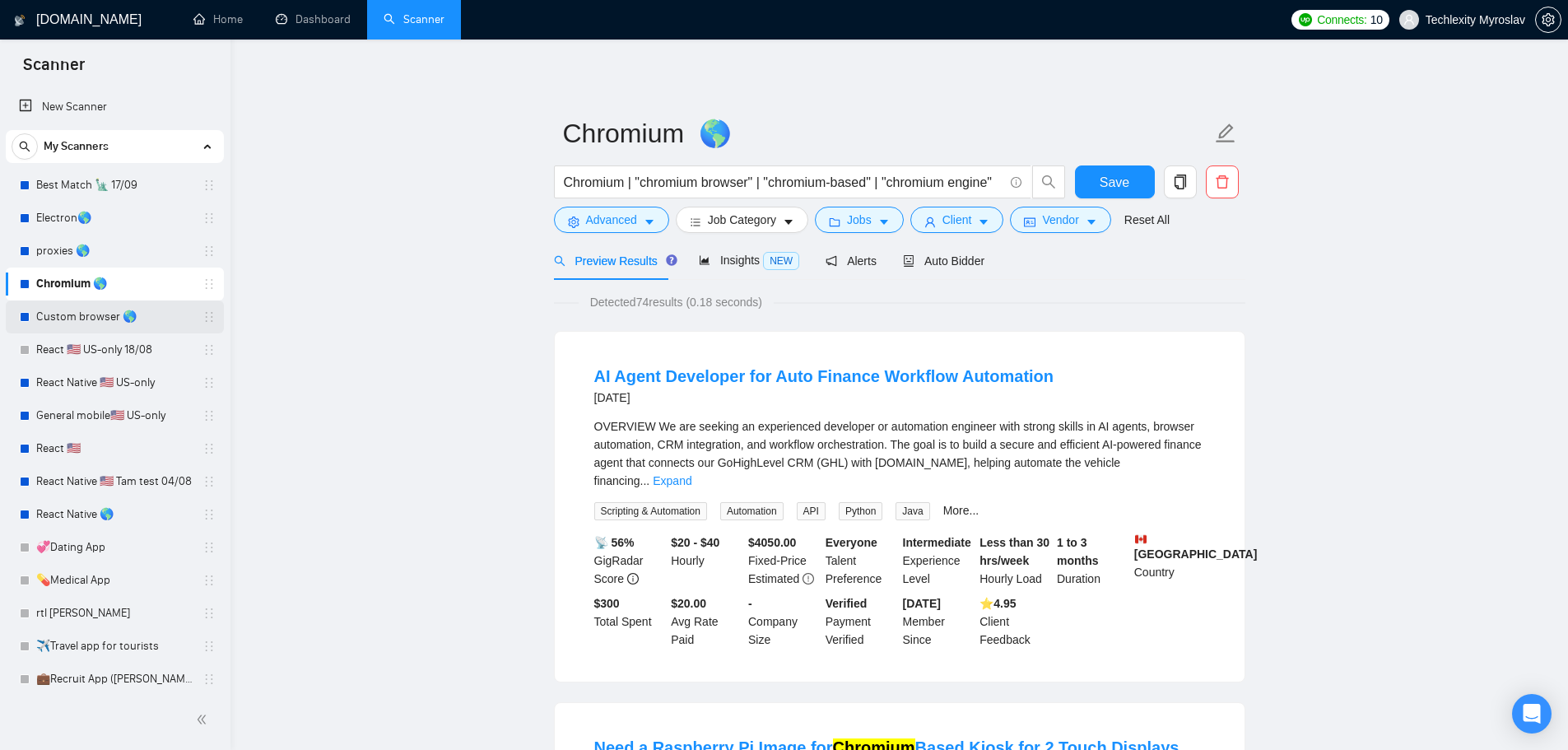
click at [98, 317] on link "Custom browser 🌎" at bounding box center [114, 316] width 156 height 33
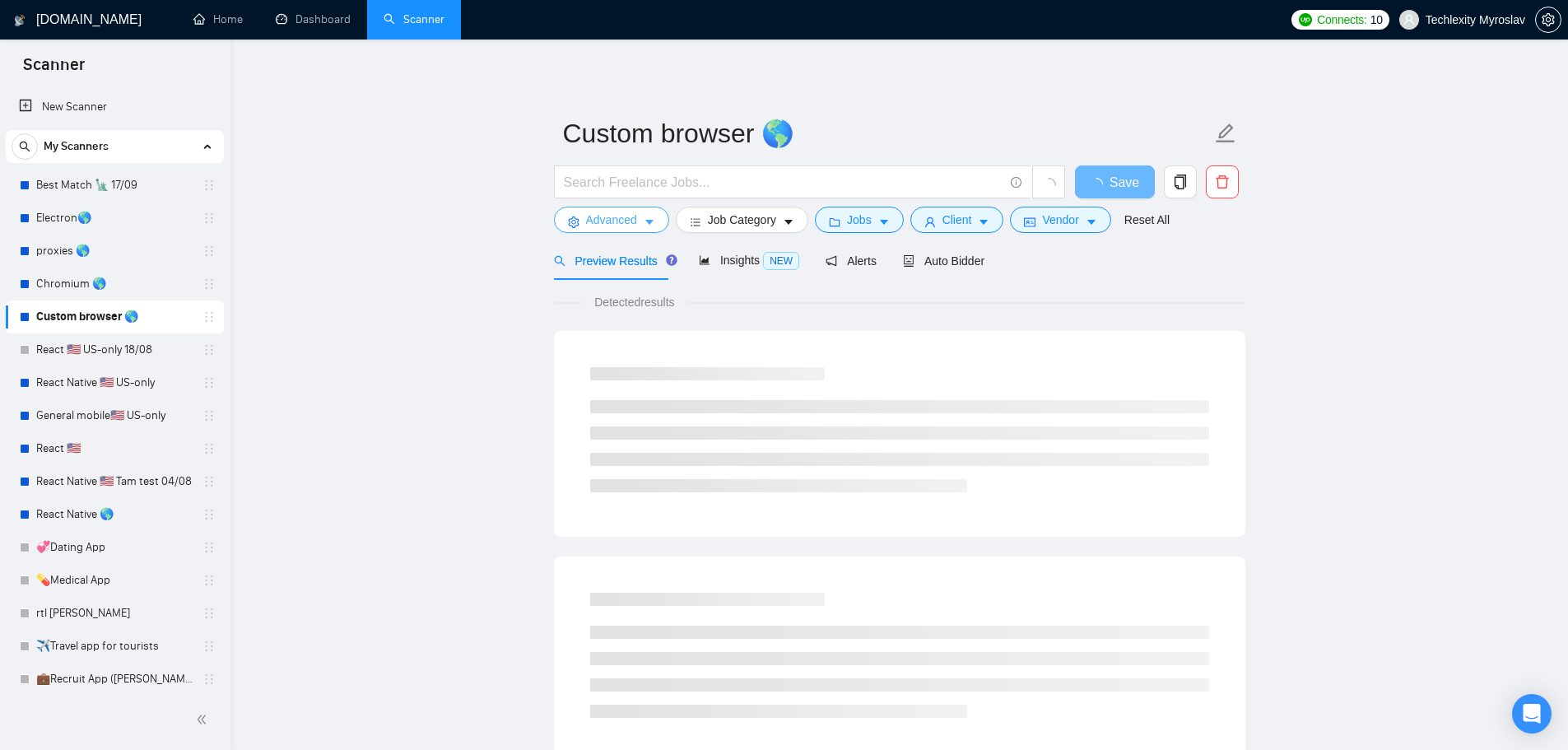
click at [596, 222] on span "Advanced" at bounding box center [611, 219] width 51 height 18
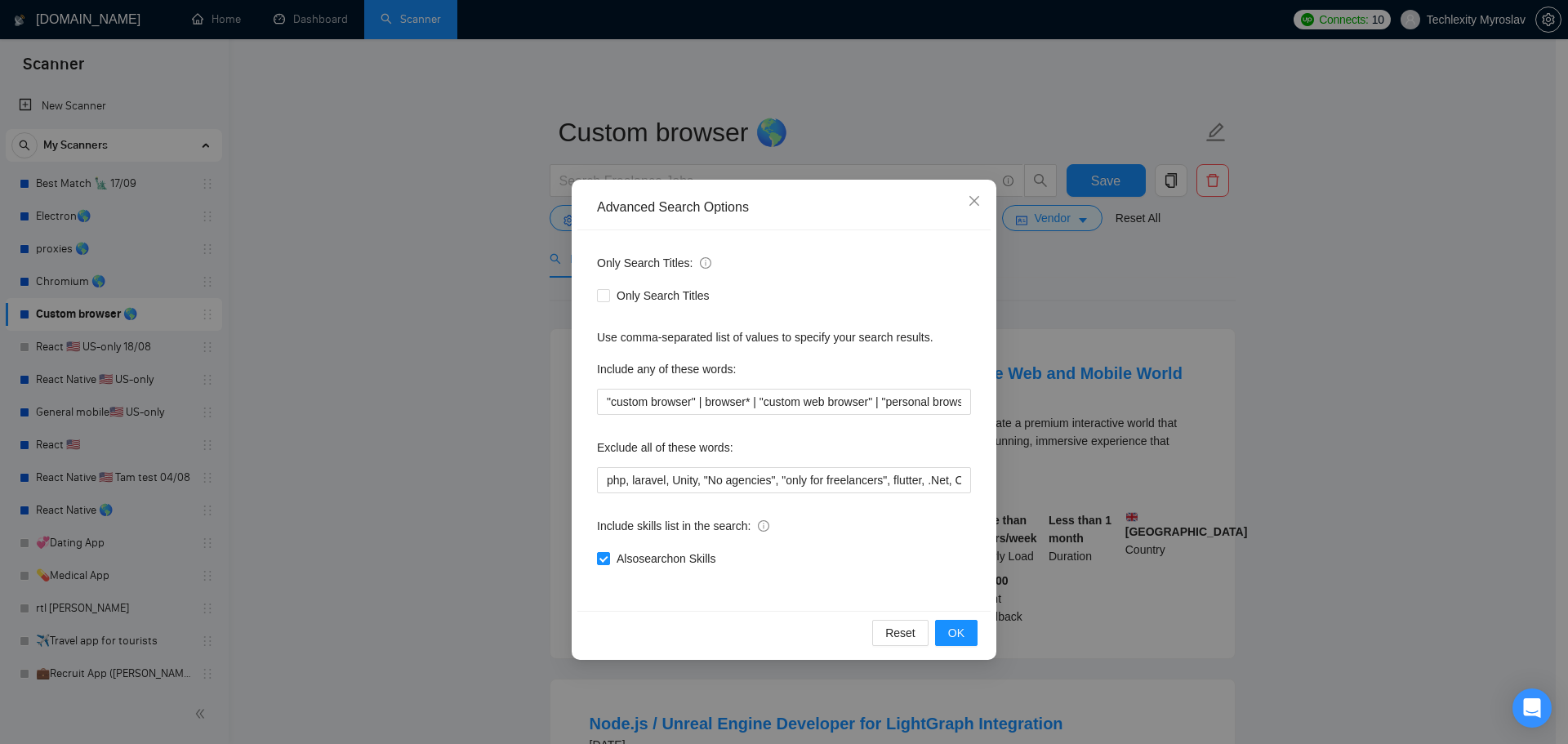
click at [448, 301] on div "Advanced Search Options Only Search Titles: Only Search Titles Use comma-separa…" at bounding box center [784, 372] width 1568 height 744
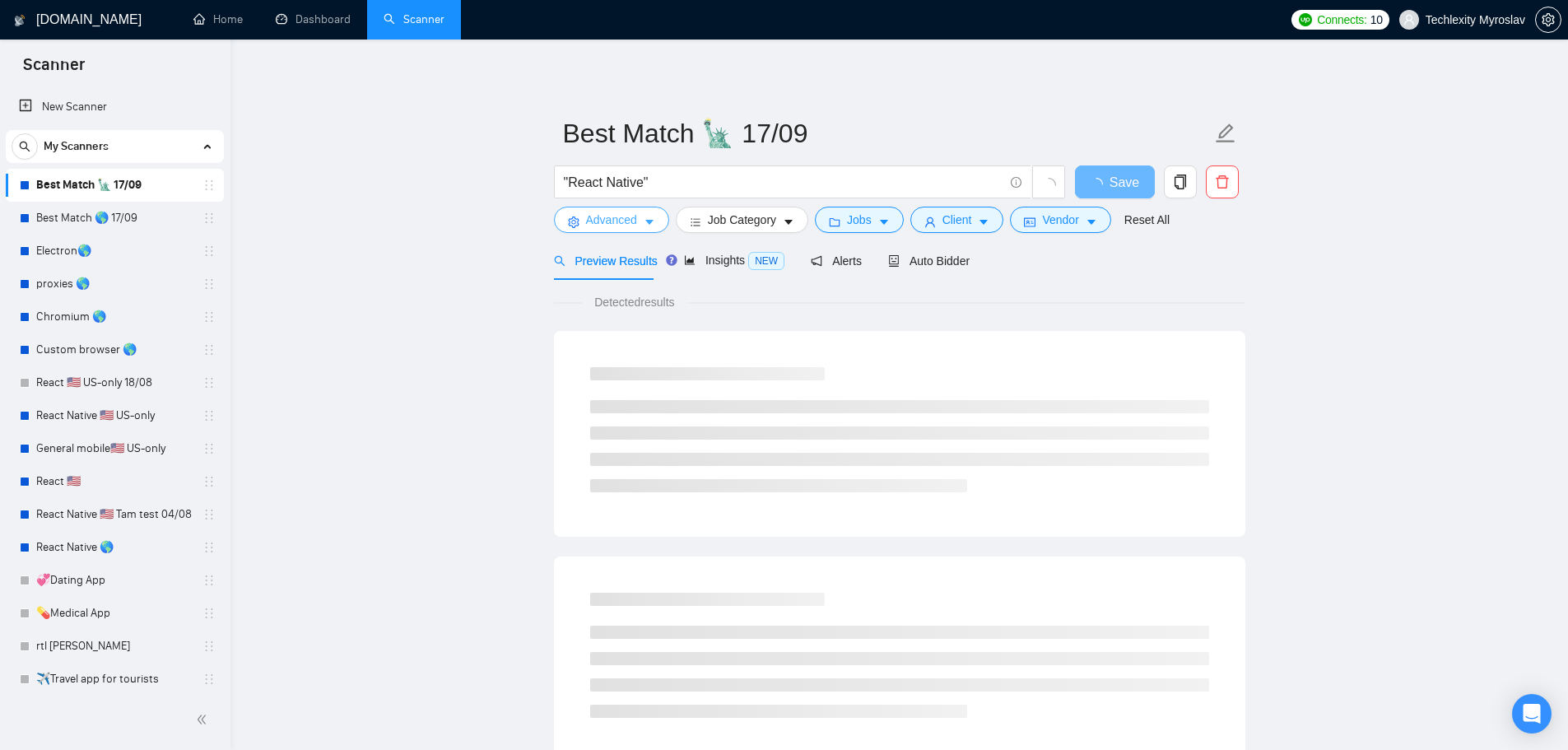
click at [613, 221] on span "Advanced" at bounding box center [611, 219] width 51 height 18
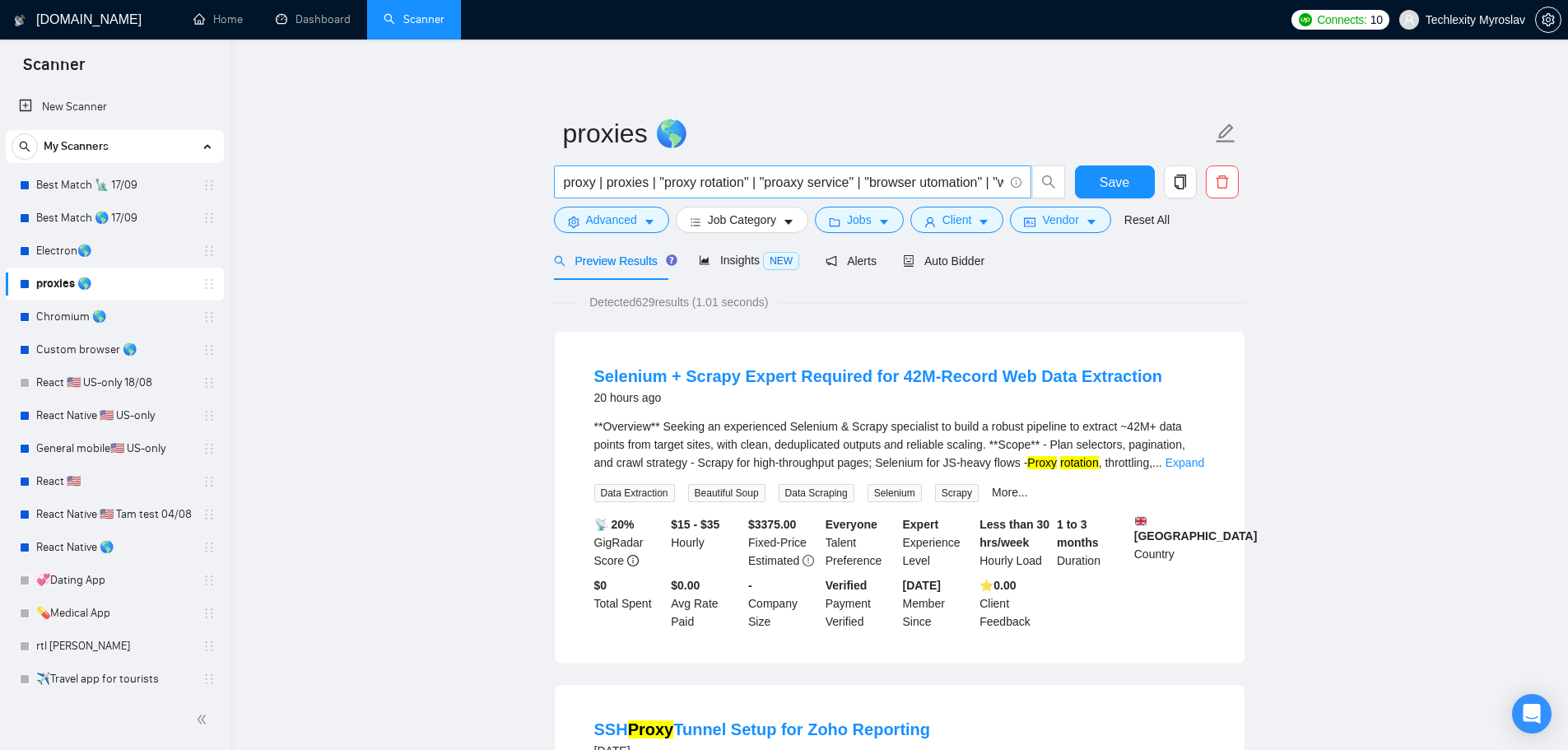
click at [595, 184] on input "proxy | proxies | "proxy rotation" | "proaxy service" | "browser utomation" | "…" at bounding box center [784, 182] width 439 height 20
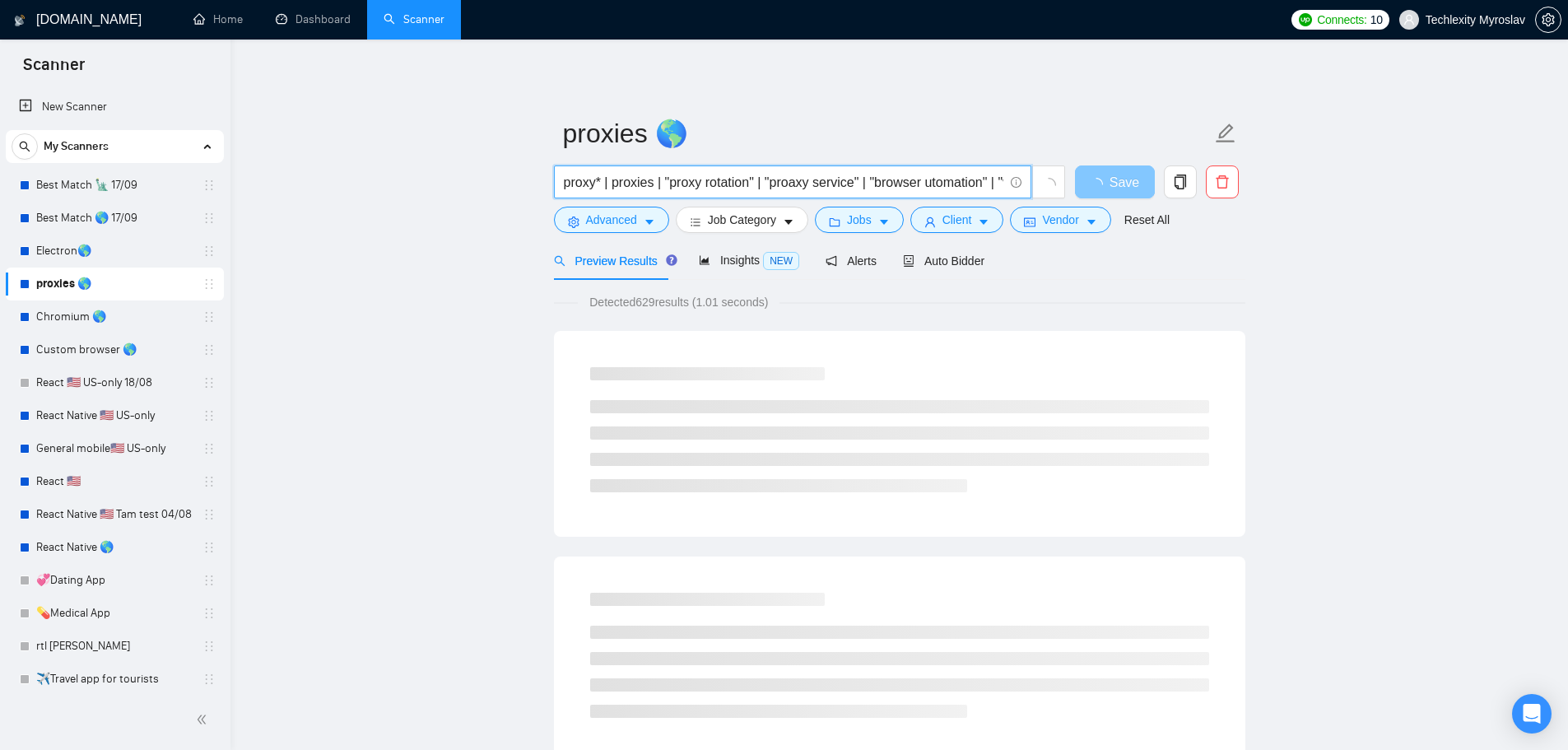
scroll to position [0, 412]
drag, startPoint x: 602, startPoint y: 184, endPoint x: 1088, endPoint y: 192, distance: 486.1
click at [1088, 192] on div "proxy* | proxies | "proxy rotation" | "proaxy service" | "browser utomation" | …" at bounding box center [896, 186] width 691 height 41
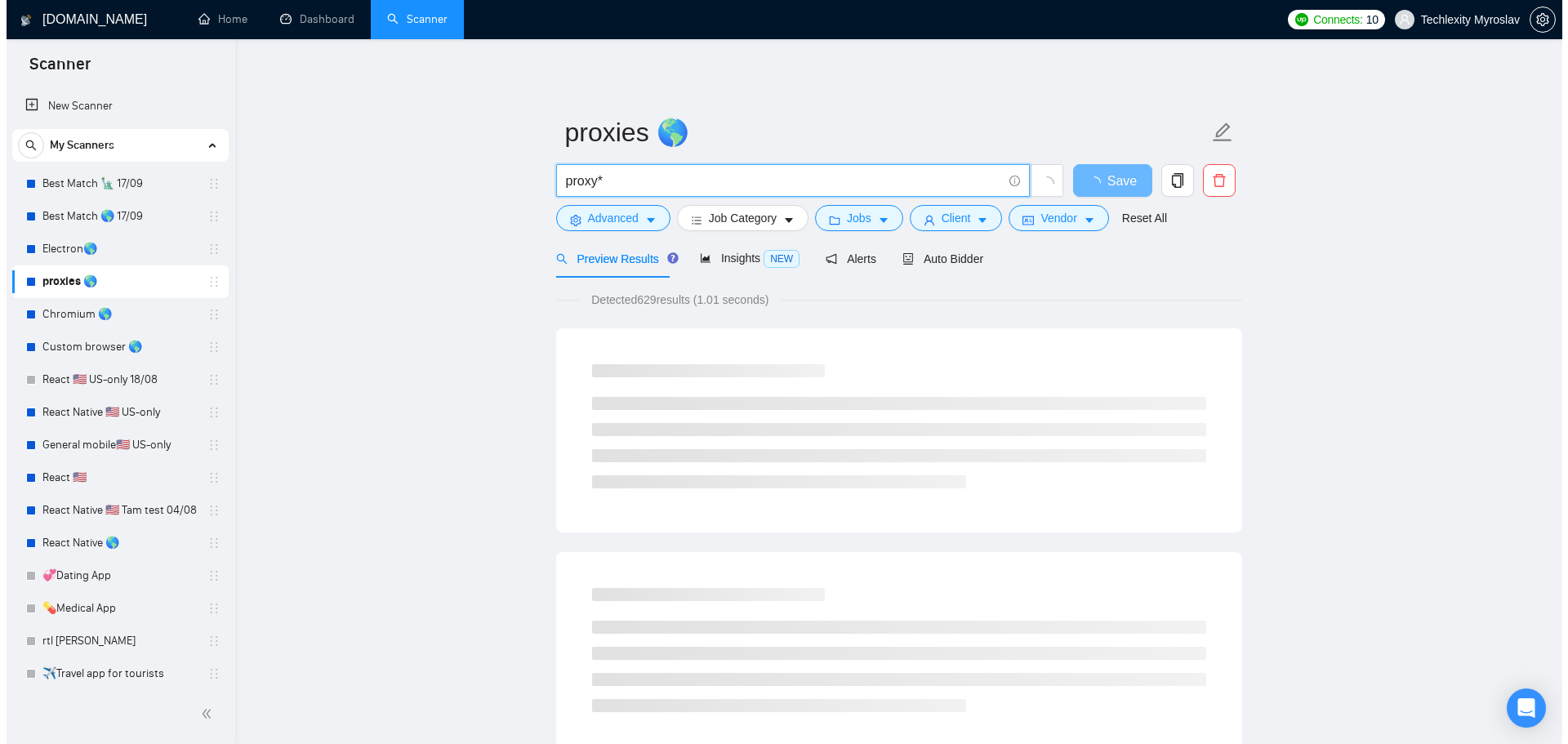
scroll to position [0, 0]
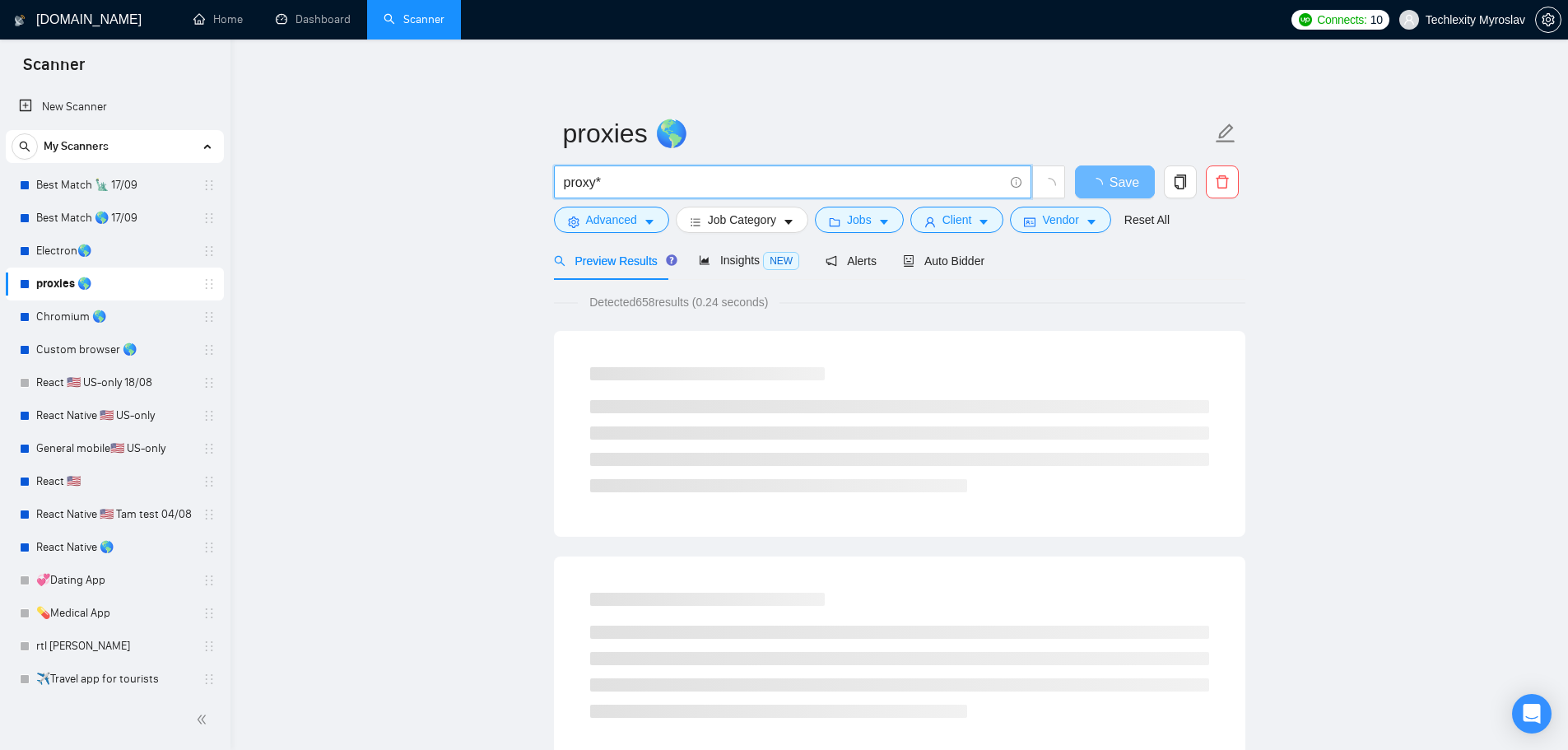
type input "proxy*"
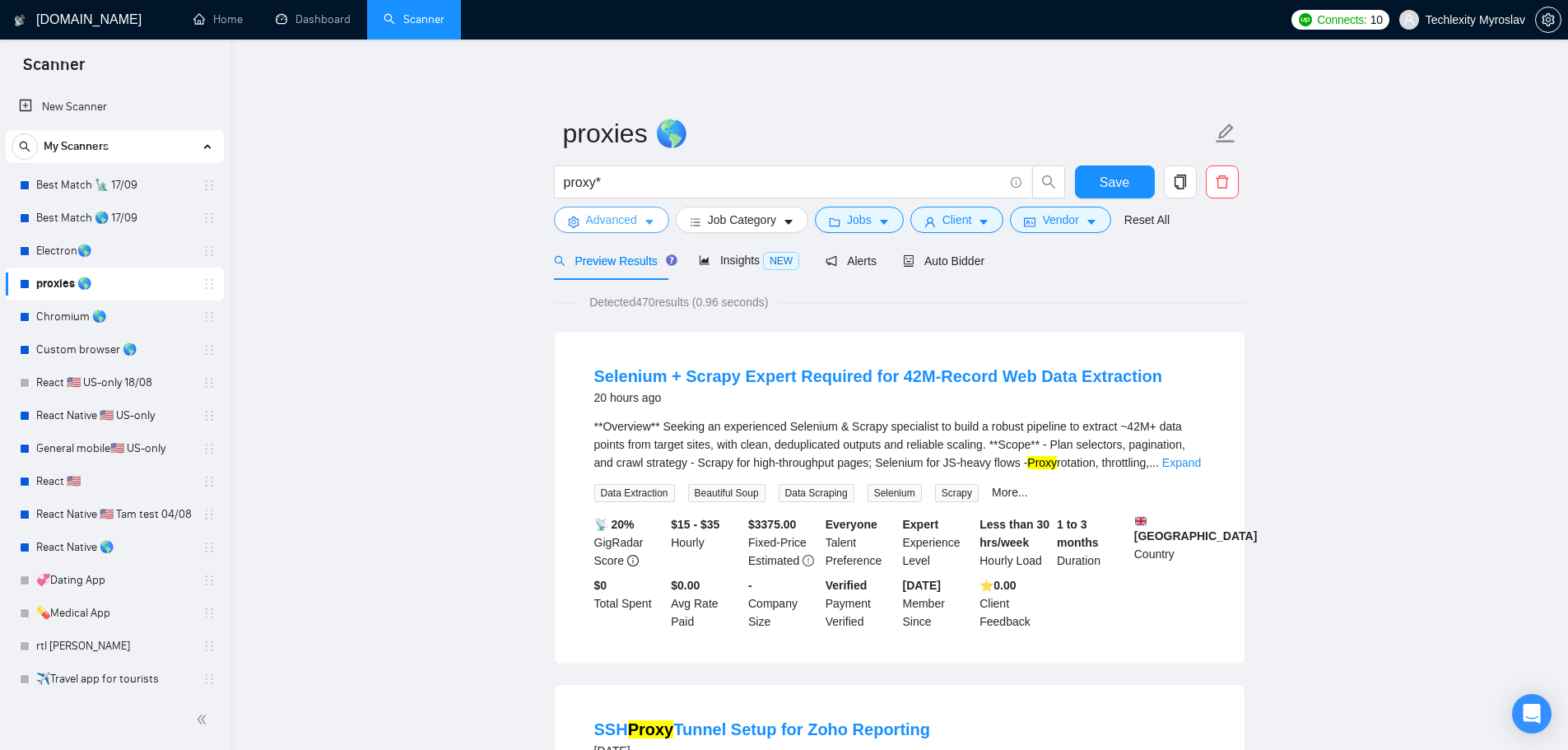
click at [609, 221] on span "Advanced" at bounding box center [611, 219] width 51 height 18
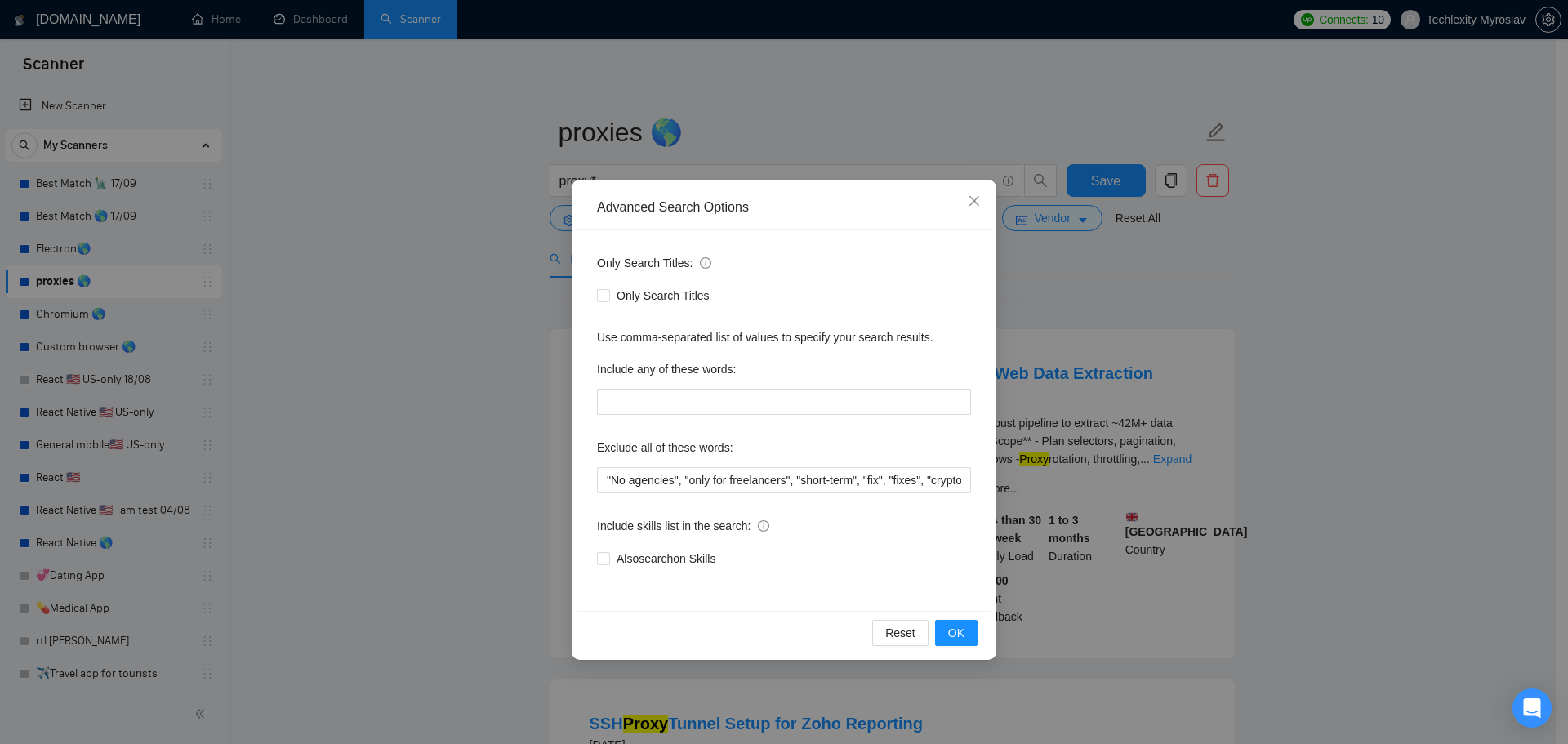
click at [673, 420] on div "Only Search Titles: Only Search Titles Use comma-separated list of values to sp…" at bounding box center [784, 420] width 414 height 380
click at [673, 412] on input "text" at bounding box center [784, 402] width 374 height 26
paste input "| proxies | "proxy rotation" | "proaxy service" | "browser utomation" | "web au…"
drag, startPoint x: 633, startPoint y: 401, endPoint x: 468, endPoint y: 393, distance: 165.2
click at [468, 393] on div "Advanced Search Options Only Search Titles: Only Search Titles Use comma-separa…" at bounding box center [784, 372] width 1568 height 744
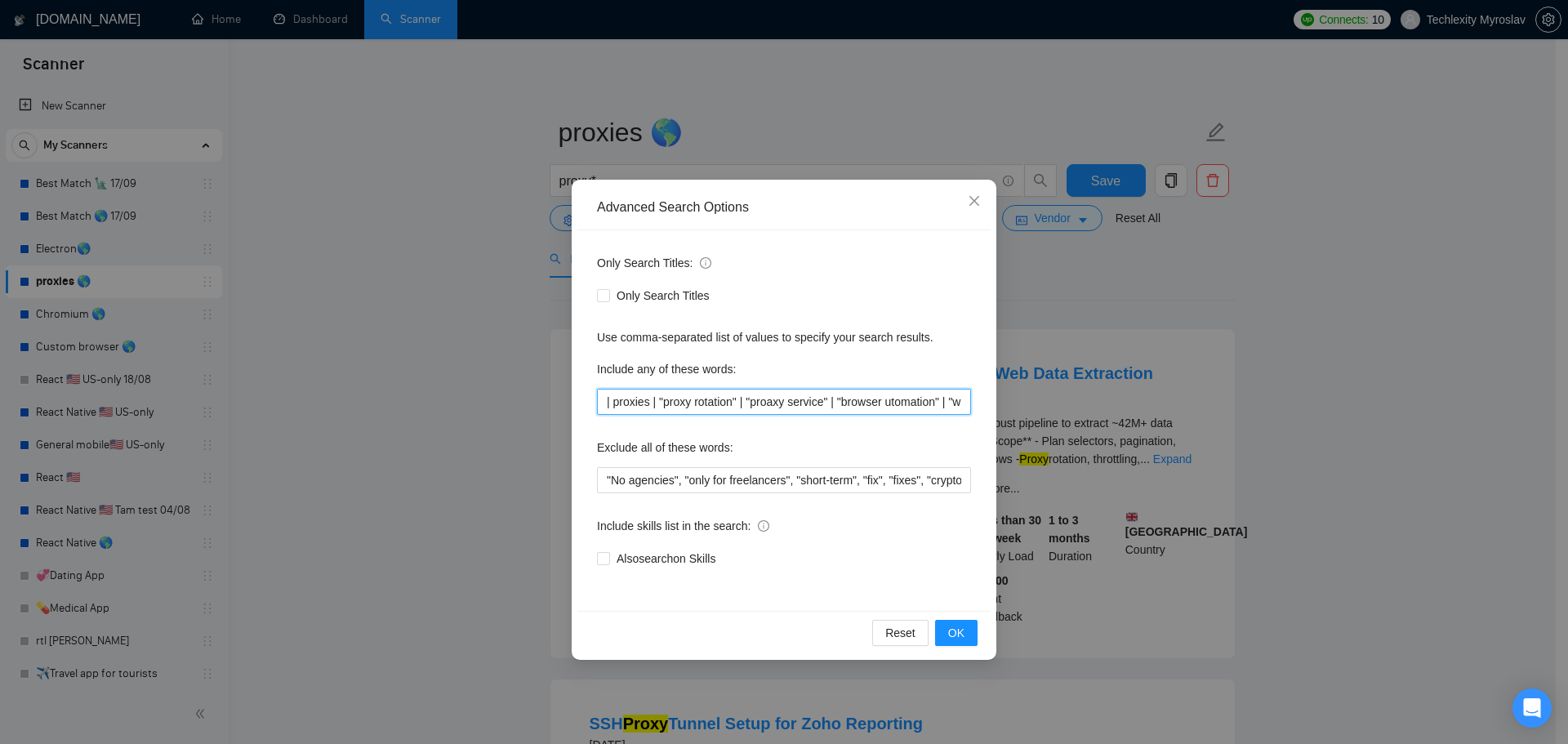
click at [646, 400] on input "| proxies | "proxy rotation" | "proaxy service" | "browser utomation" | "web au…" at bounding box center [784, 402] width 374 height 26
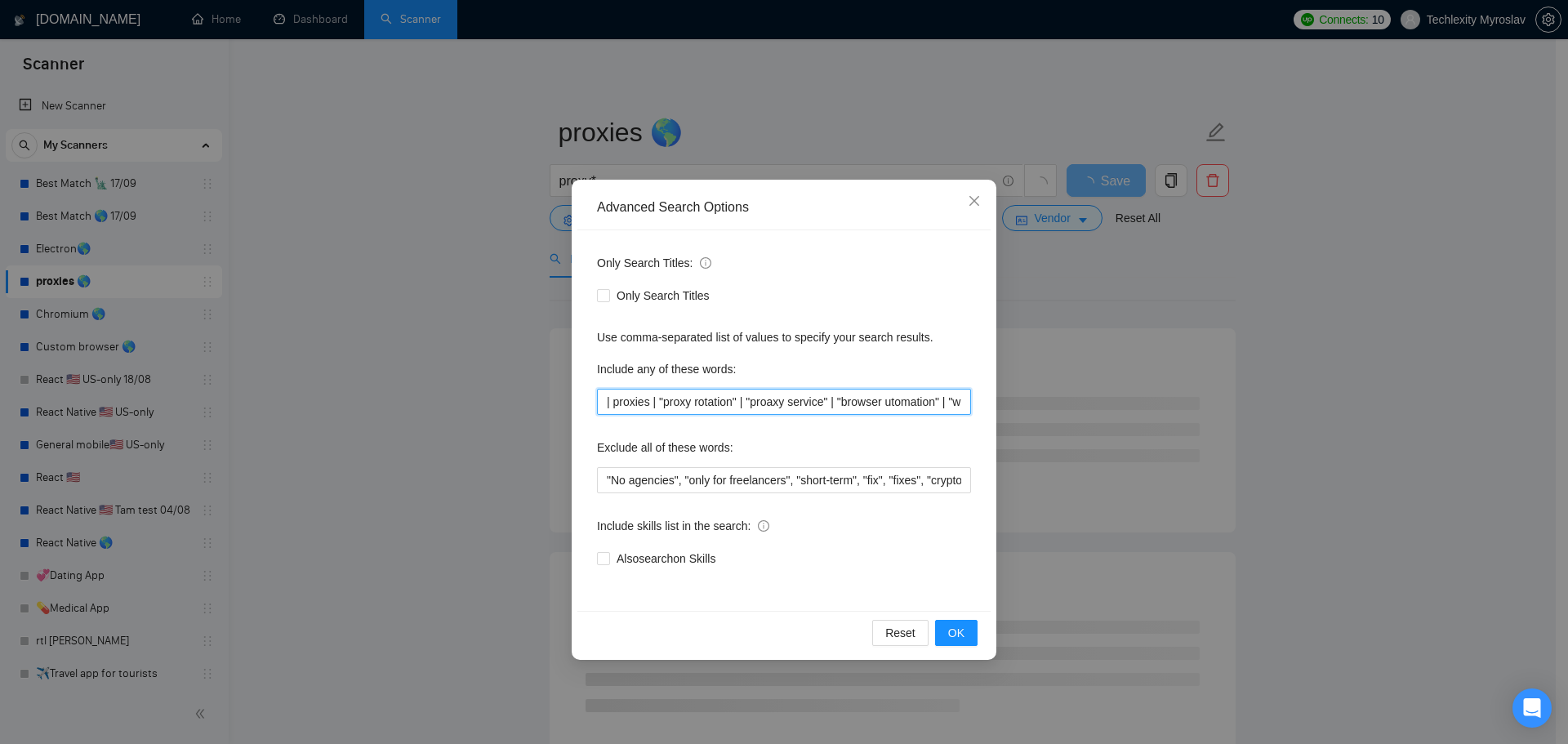
drag, startPoint x: 613, startPoint y: 403, endPoint x: 567, endPoint y: 402, distance: 46.0
click at [570, 402] on div "Advanced Search Options Only Search Titles: Only Search Titles Use comma-separa…" at bounding box center [784, 372] width 1568 height 744
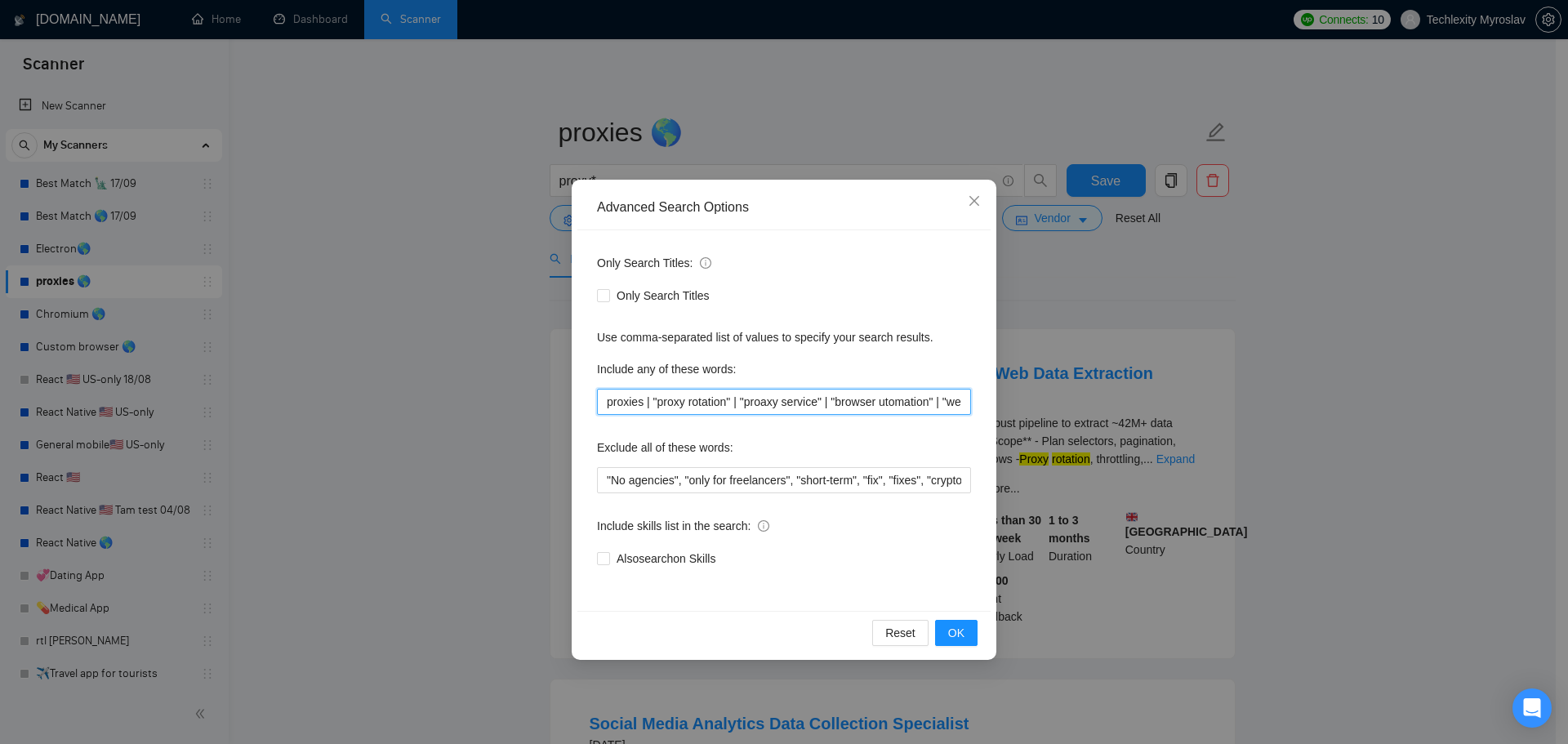
click at [644, 413] on input "proxies | "proxy rotation" | "proaxy service" | "browser utomation" | "web auto…" at bounding box center [784, 402] width 374 height 26
click at [728, 411] on input "proxies, "proxy rotation" | "proaxy service" | "browser utomation" | "web autom…" at bounding box center [784, 402] width 374 height 26
click at [815, 405] on input "proxies, "proxy rotation", "proaxy service" | "browser utomation" | "web automa…" at bounding box center [784, 402] width 374 height 26
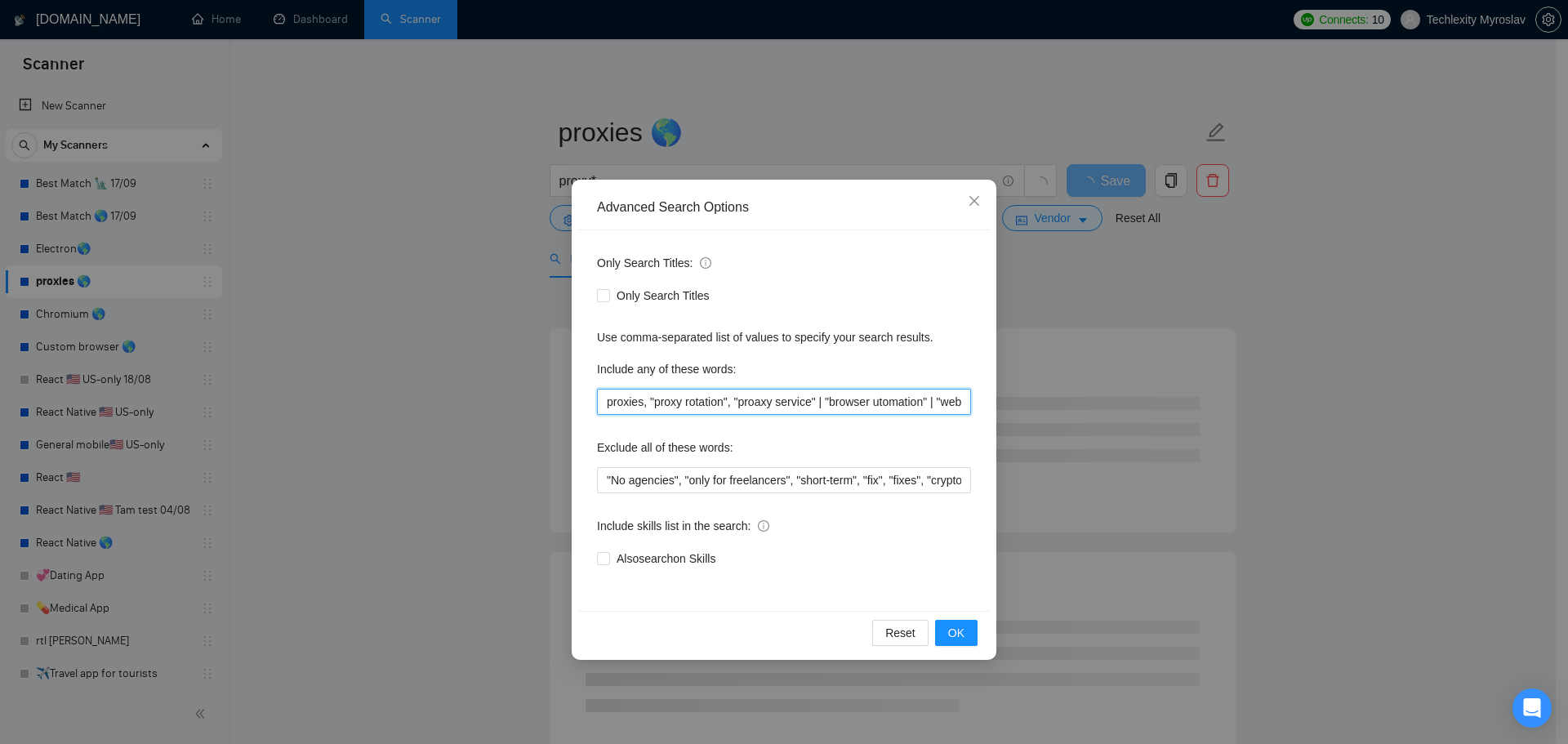
click at [814, 409] on input "proxies, "proxy rotation", "proaxy service" | "browser utomation" | "web automa…" at bounding box center [784, 402] width 374 height 26
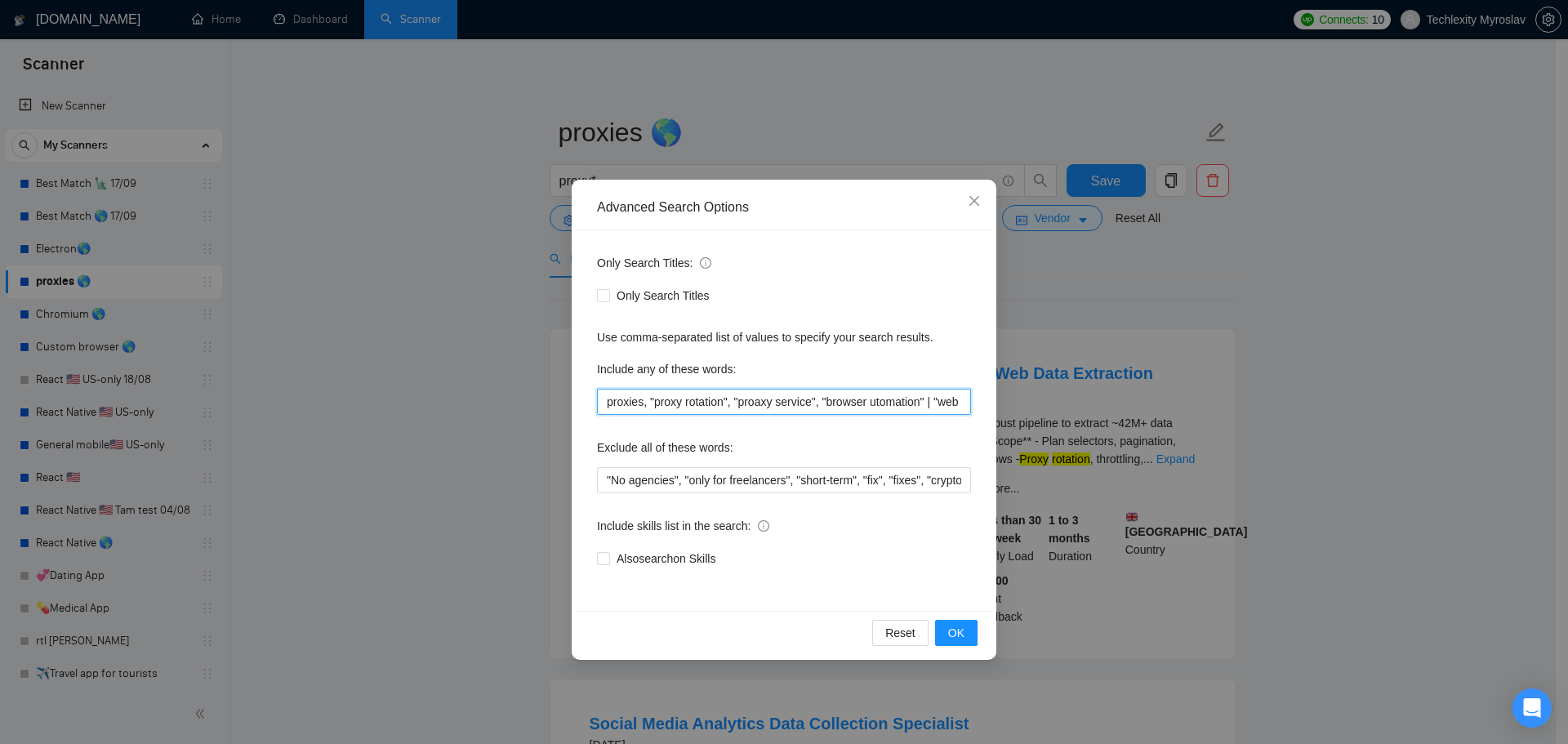
drag, startPoint x: 931, startPoint y: 405, endPoint x: 922, endPoint y: 411, distance: 10.8
click at [922, 411] on input "proxies, "proxy rotation", "proaxy service", "browser utomation" | "web automat…" at bounding box center [784, 402] width 374 height 26
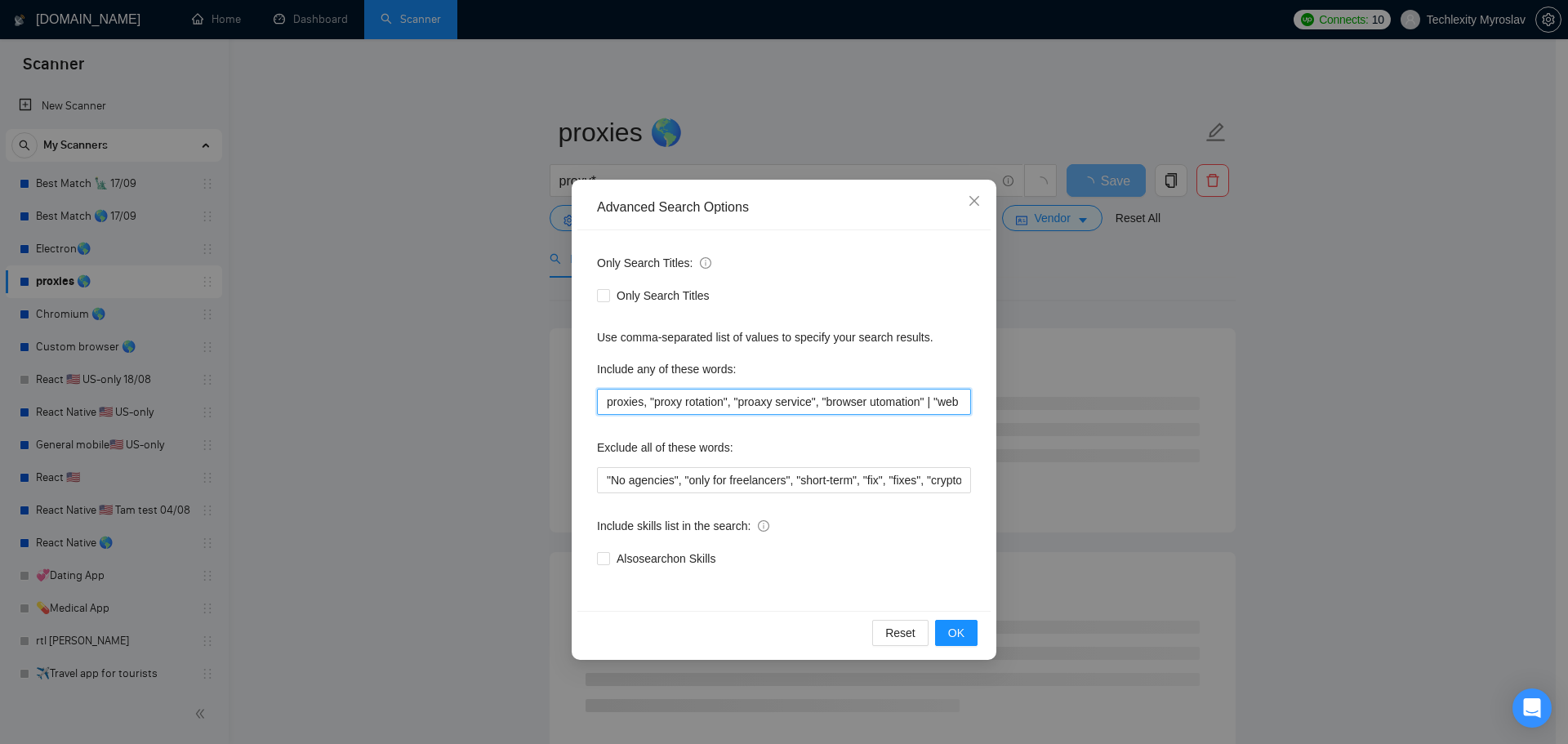
click at [930, 408] on input "proxies, "proxy rotation", "proaxy service", "browser utomation" | "web automat…" at bounding box center [784, 402] width 374 height 26
drag, startPoint x: 924, startPoint y: 407, endPoint x: 933, endPoint y: 408, distance: 9.1
click at [933, 408] on input "proxies, "proxy rotation", "proaxy service", "browser utomation" | "web automat…" at bounding box center [784, 402] width 374 height 26
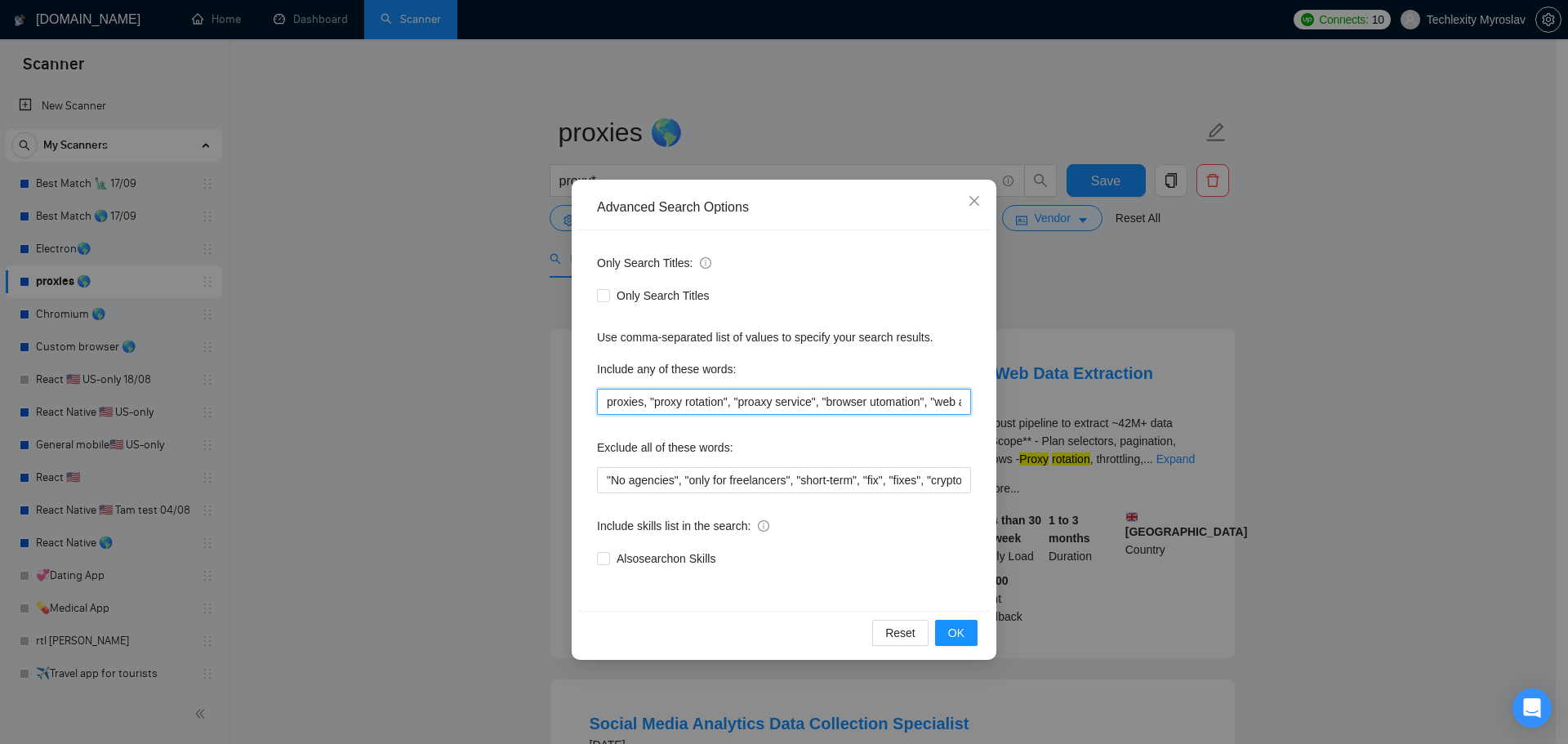
scroll to position [0, 330]
drag, startPoint x: 936, startPoint y: 405, endPoint x: 979, endPoint y: 406, distance: 43.0
click at [979, 406] on div "Only Search Titles: Only Search Titles Use comma-separated list of values to sp…" at bounding box center [784, 420] width 414 height 380
click at [853, 408] on input "proxies, "proxy rotation", "proaxy service", "browser utomation", "web automati…" at bounding box center [784, 402] width 374 height 26
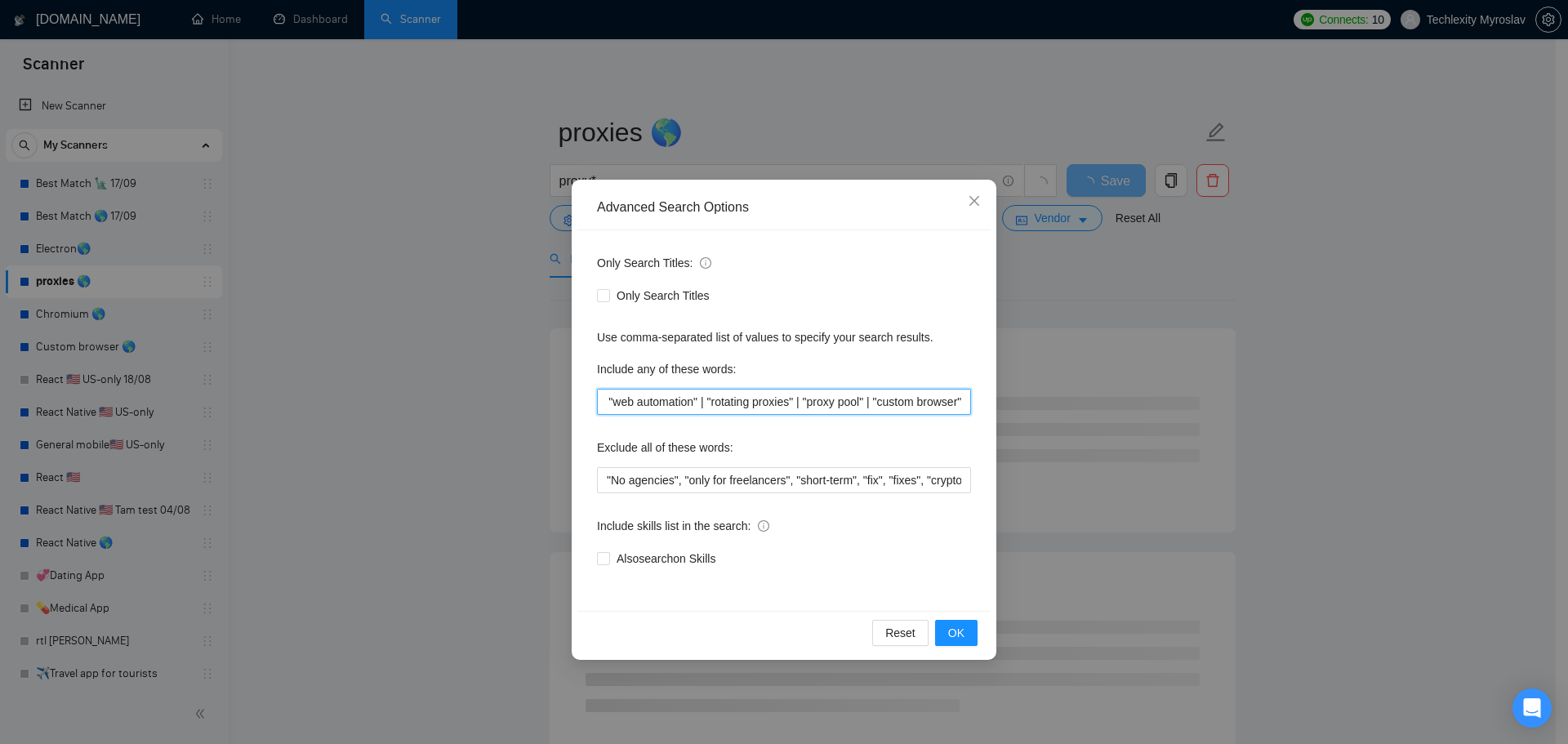
drag, startPoint x: 799, startPoint y: 404, endPoint x: 789, endPoint y: 410, distance: 11.7
click at [789, 410] on input "proxies, "proxy rotation", "proaxy service", "browser utomation", "web automati…" at bounding box center [784, 402] width 374 height 26
click at [812, 412] on input "proxies, "proxy rotation", "proaxy service", "browser utomation", "web automati…" at bounding box center [784, 402] width 374 height 26
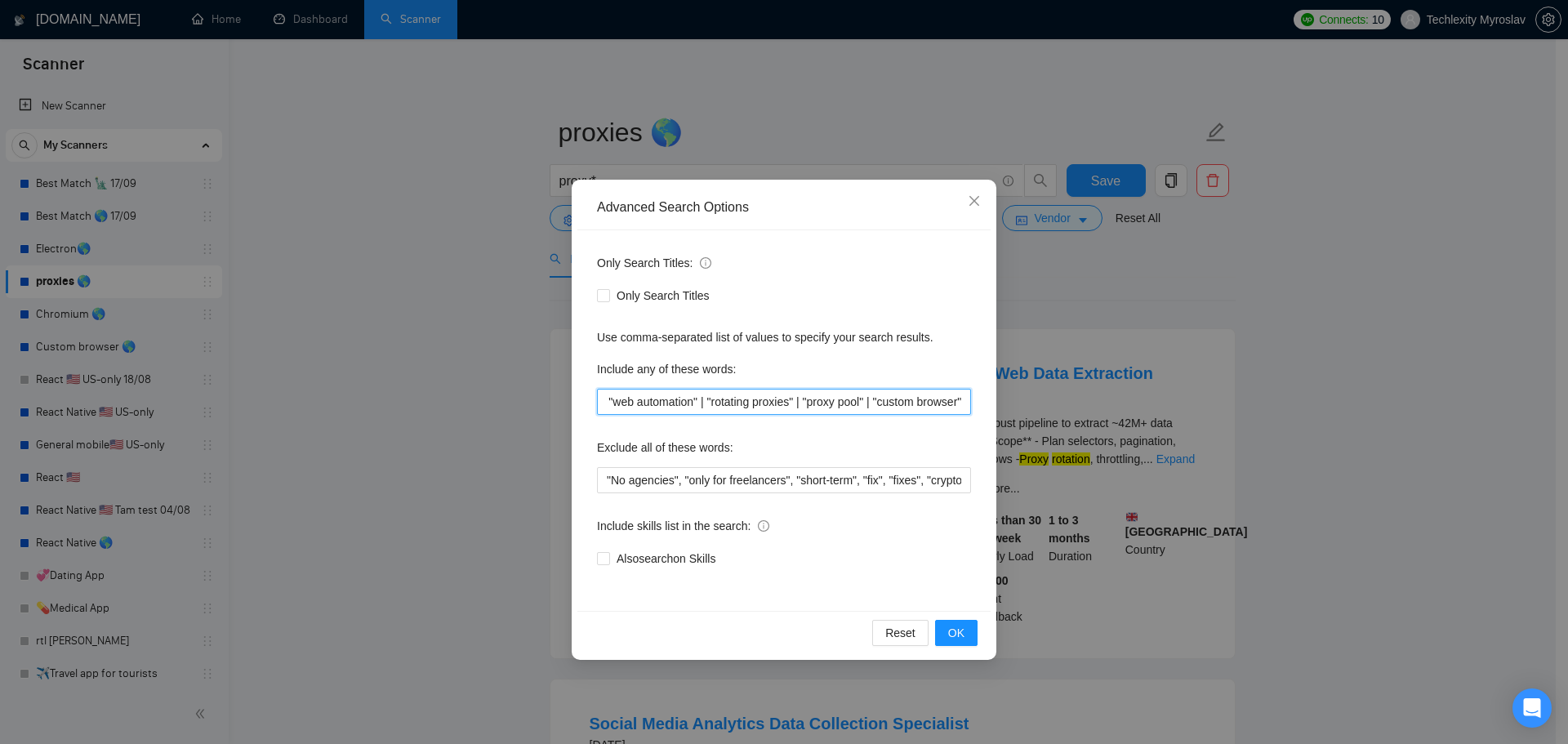
drag, startPoint x: 801, startPoint y: 405, endPoint x: 791, endPoint y: 413, distance: 12.8
click at [791, 413] on input "proxies, "proxy rotation", "proaxy service", "browser utomation", "web automati…" at bounding box center [784, 402] width 374 height 26
drag, startPoint x: 874, startPoint y: 404, endPoint x: 865, endPoint y: 410, distance: 10.8
click at [865, 410] on input "proxies, "proxy rotation", "proaxy service", "browser utomation", "web automati…" at bounding box center [784, 402] width 374 height 26
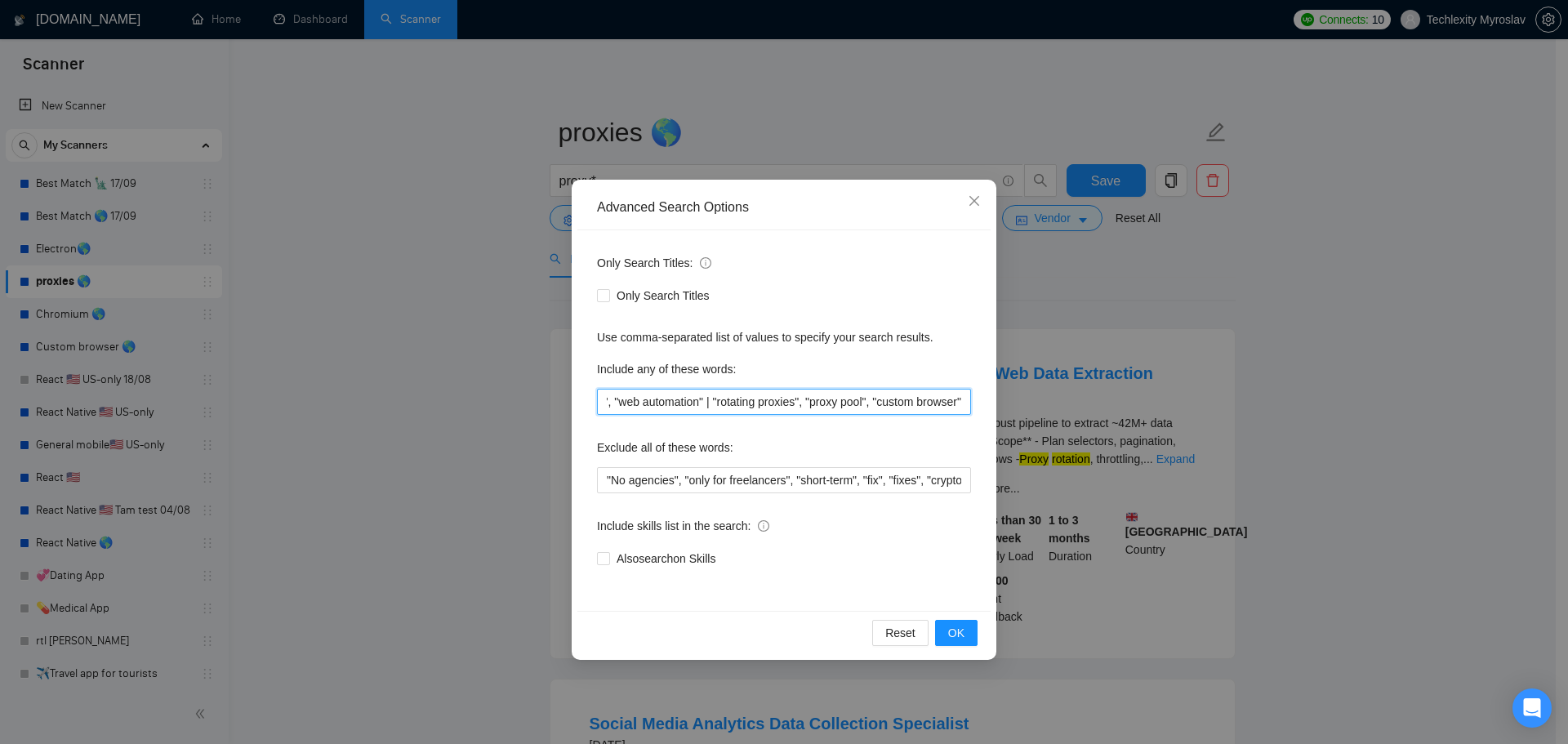
drag, startPoint x: 936, startPoint y: 407, endPoint x: 990, endPoint y: 406, distance: 54.0
click at [995, 405] on div "Advanced Search Options Only Search Titles: Only Search Titles Use comma-separa…" at bounding box center [784, 420] width 425 height 480
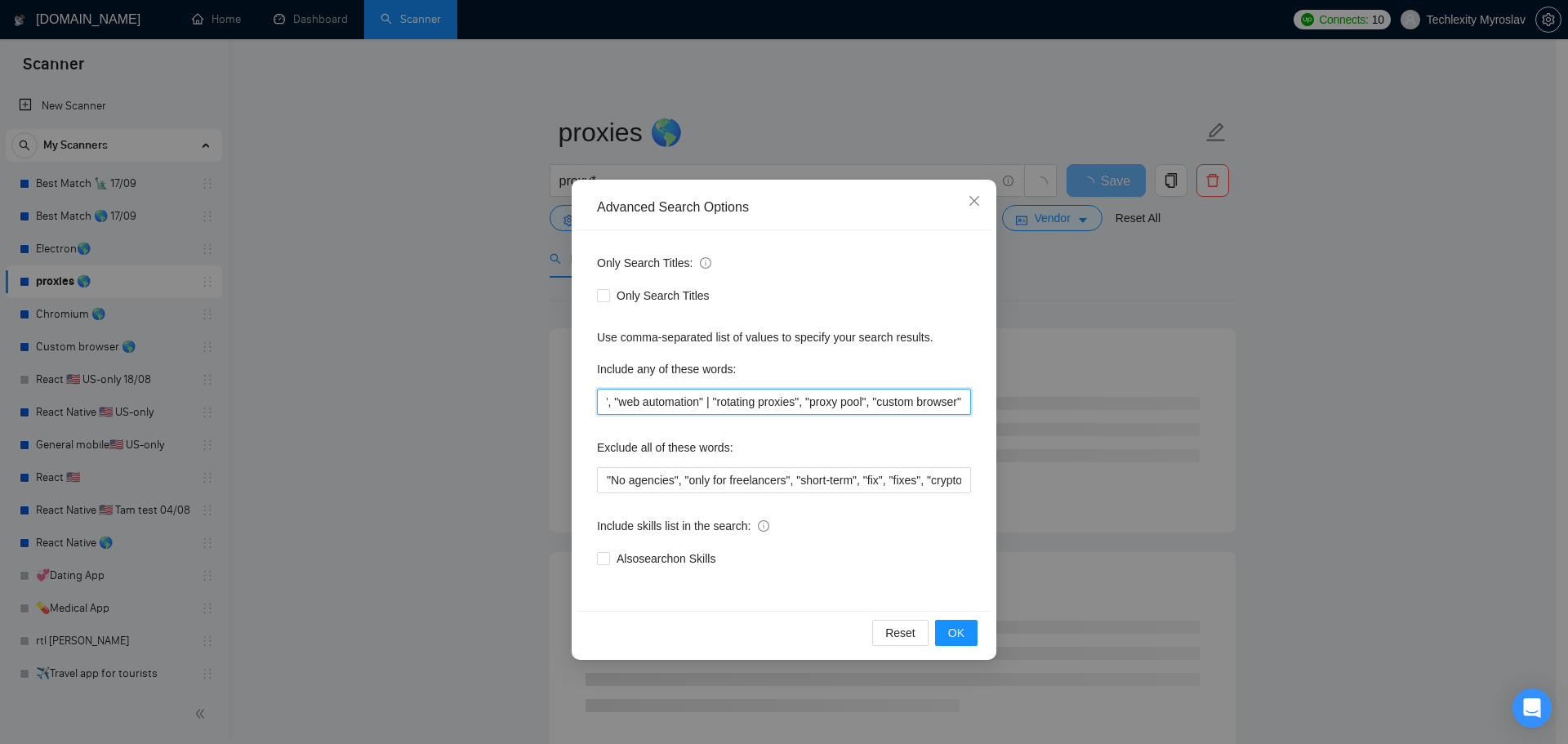
click at [699, 407] on input "proxies, "proxy rotation", "proaxy service", "browser utomation", "web automati…" at bounding box center [784, 402] width 374 height 26
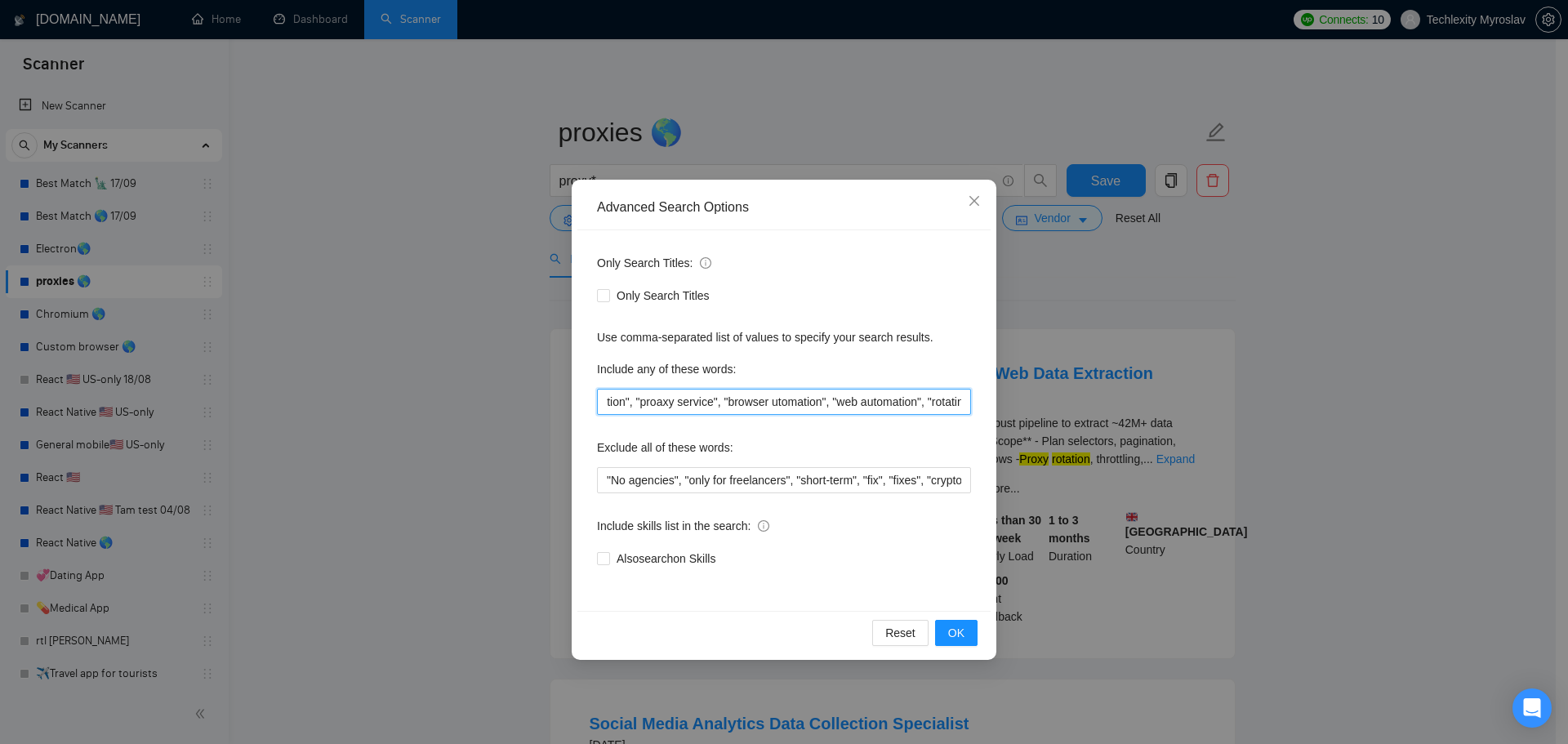
scroll to position [0, 89]
type input "proxies, "proxy rotation", "proaxy service", "browser utomation", "web automati…"
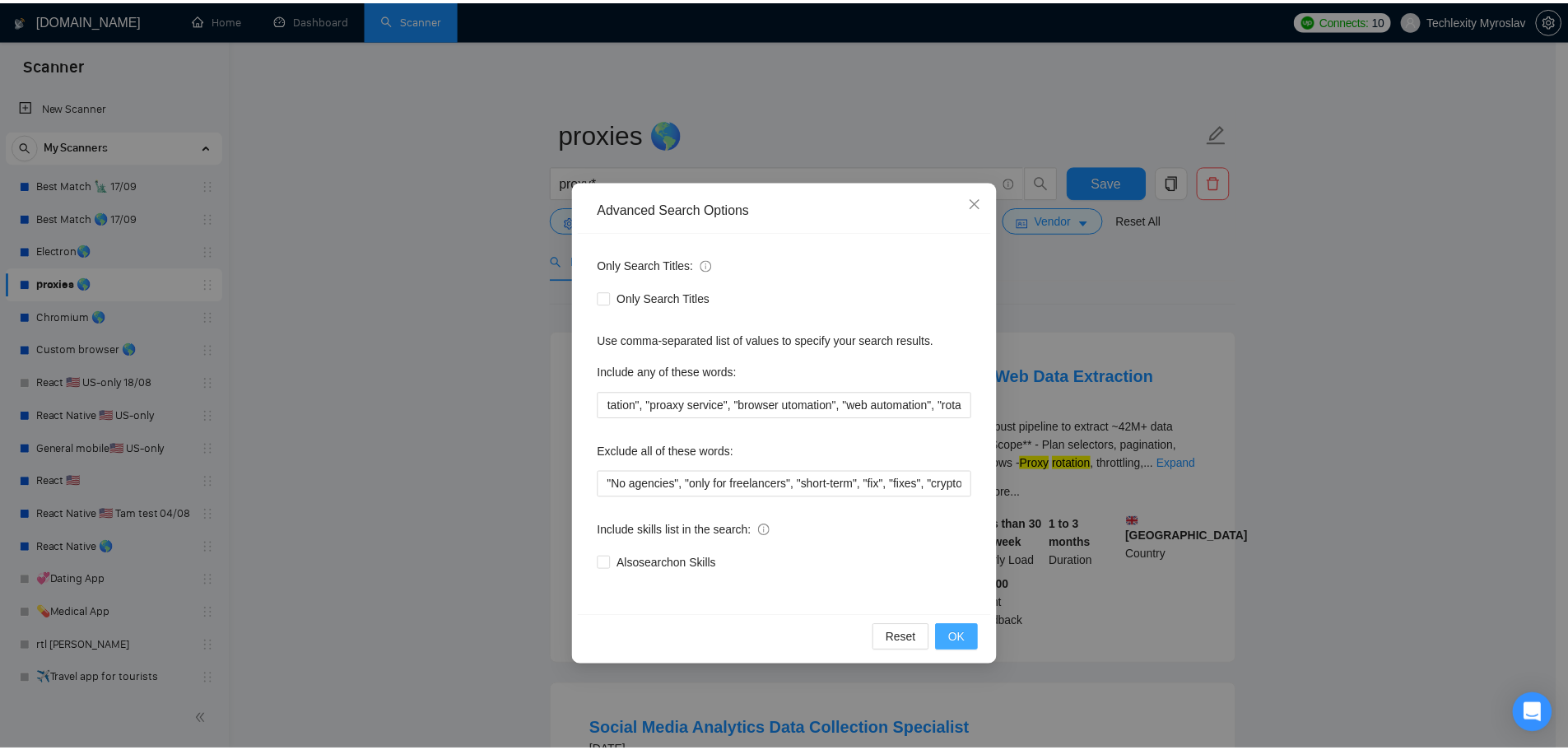
scroll to position [0, 0]
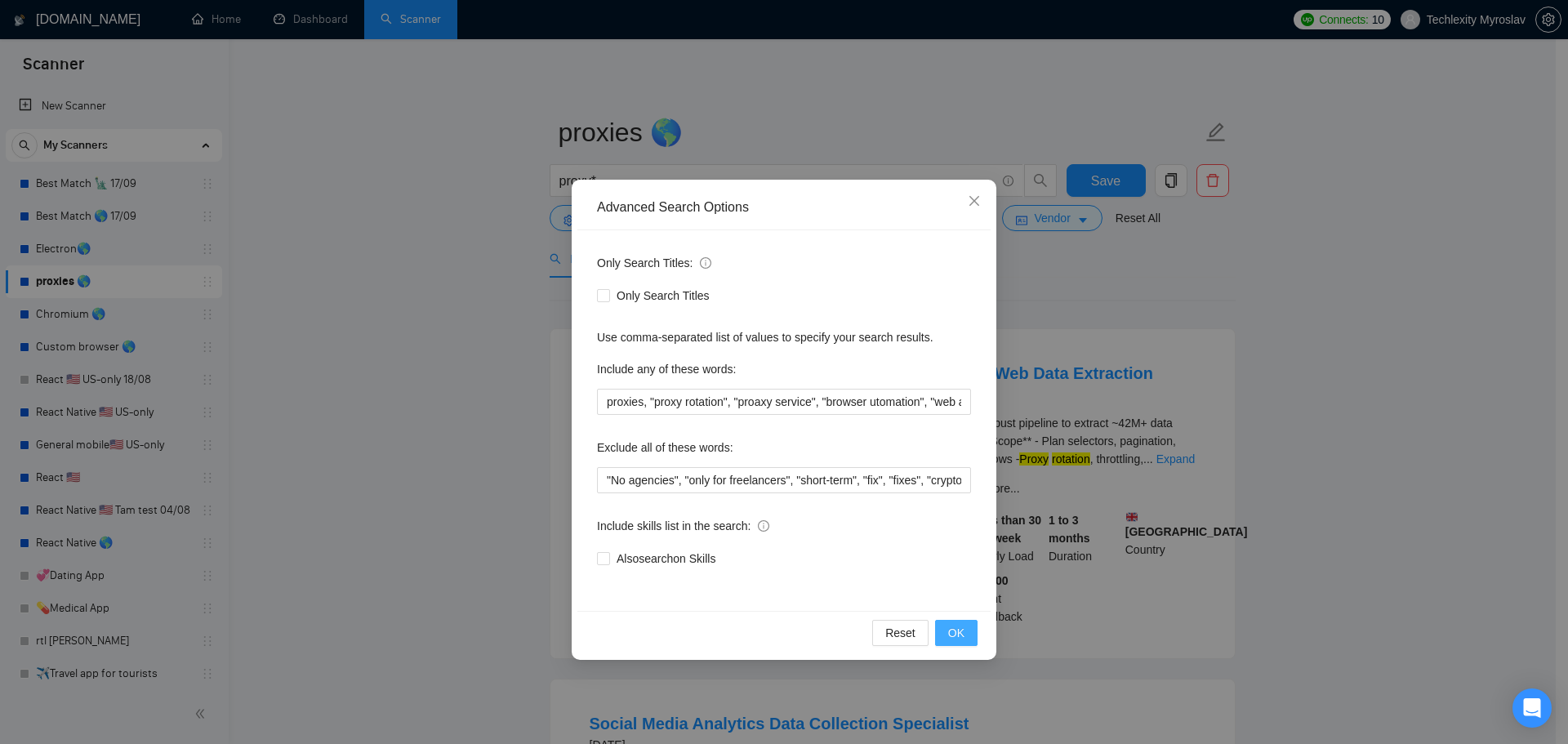
click at [960, 630] on span "OK" at bounding box center [957, 632] width 17 height 18
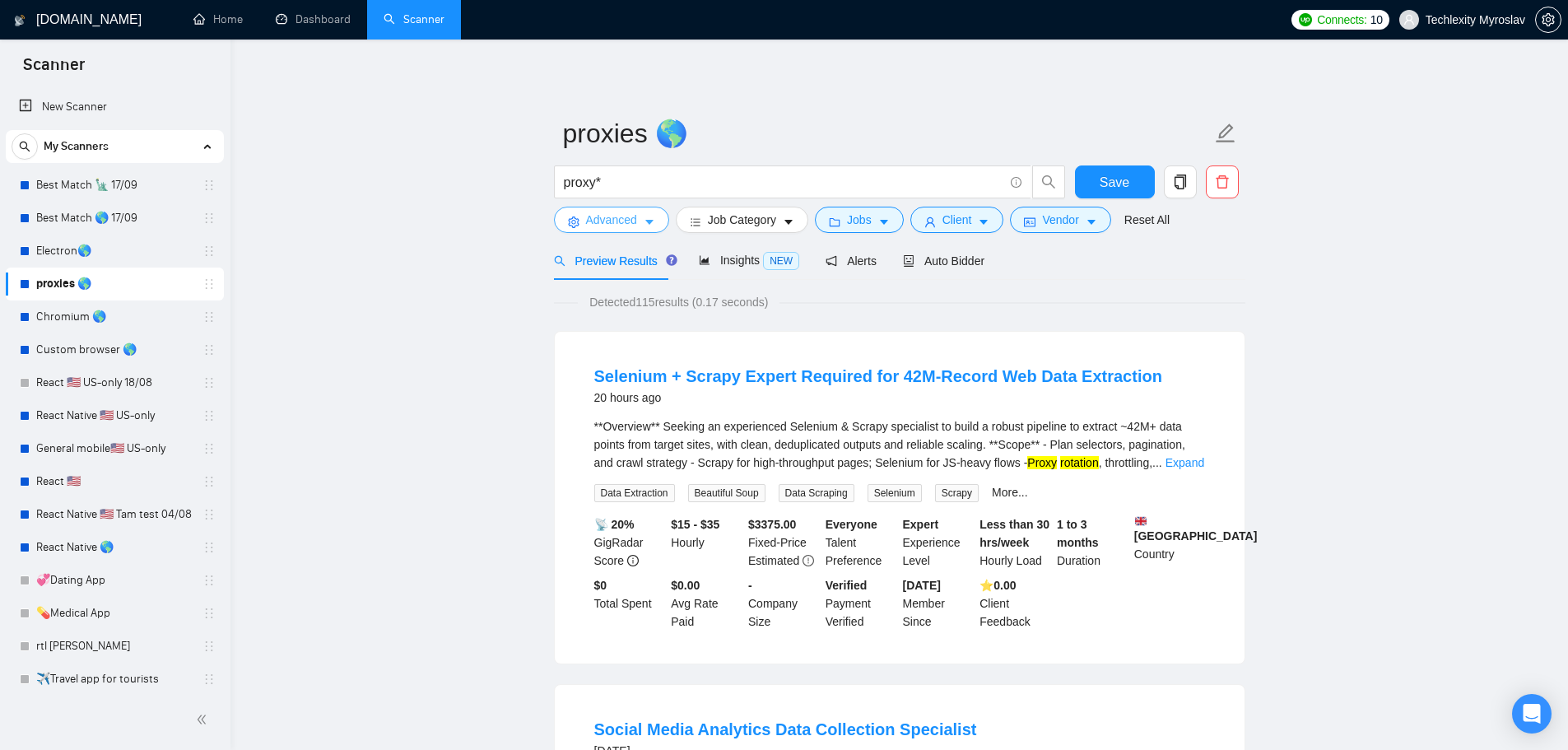
click at [589, 215] on span "Advanced" at bounding box center [611, 219] width 51 height 18
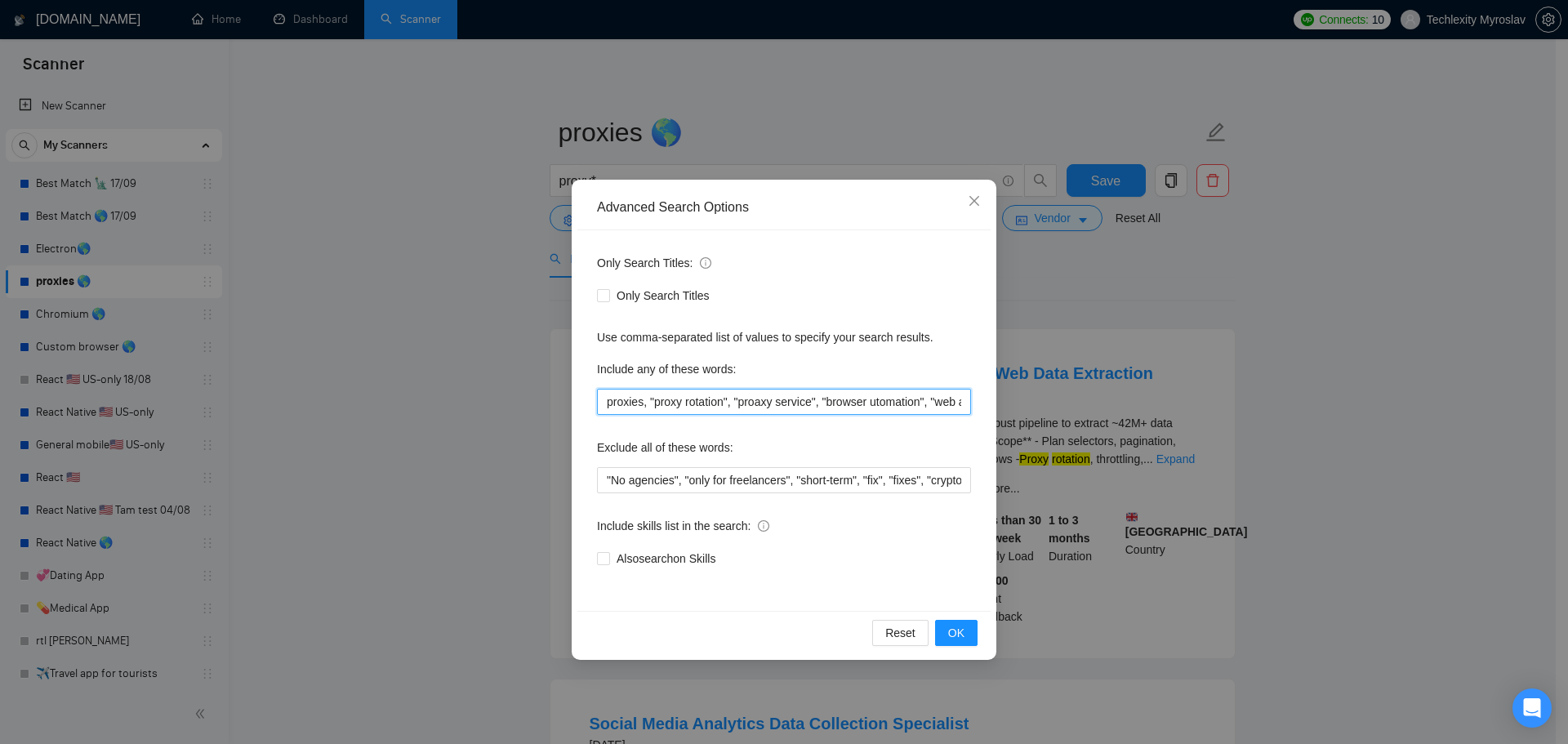
click at [758, 410] on input "proxies, "proxy rotation", "proaxy service", "browser utomation", "web automati…" at bounding box center [784, 402] width 374 height 26
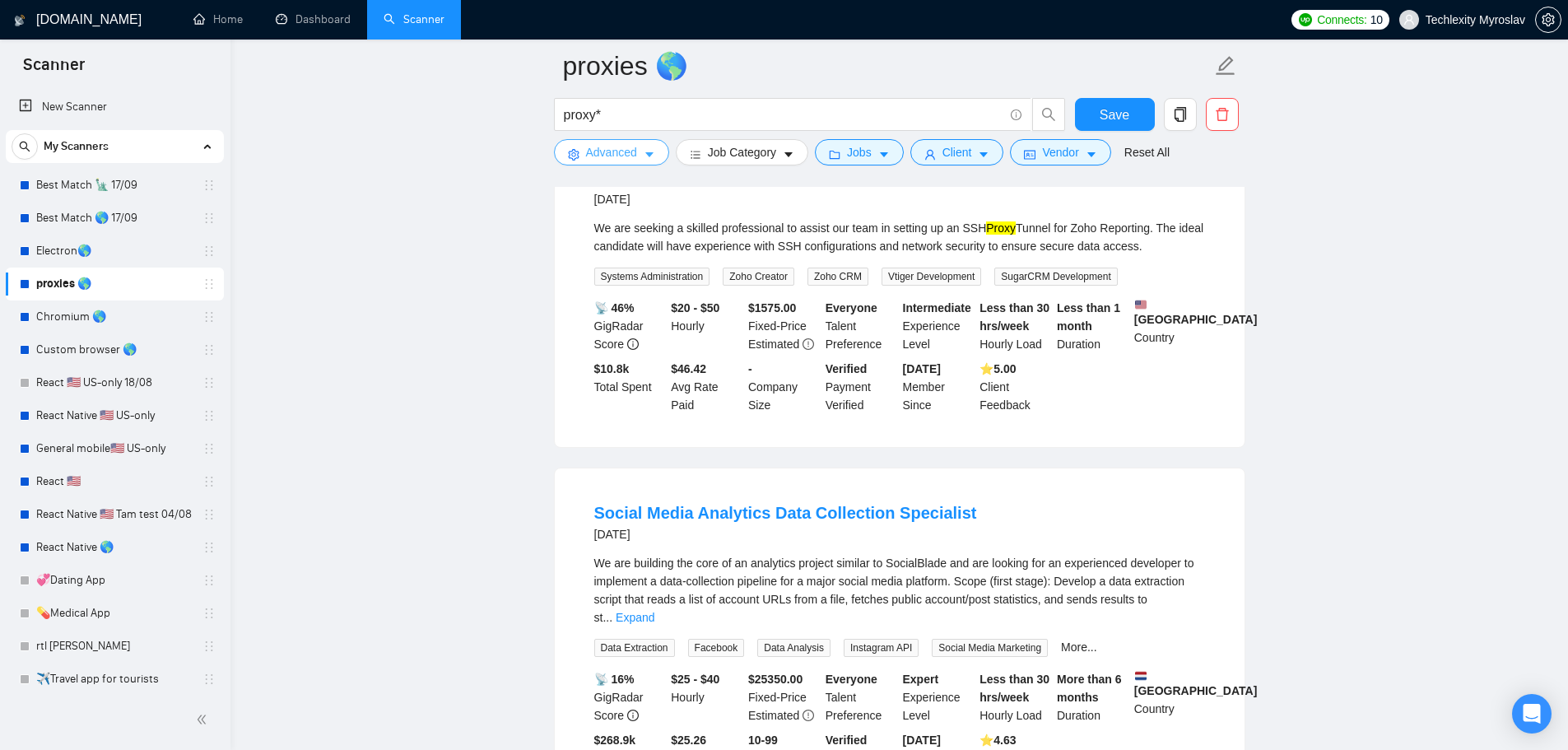
scroll to position [574, 0]
